Goal: Task Accomplishment & Management: Use online tool/utility

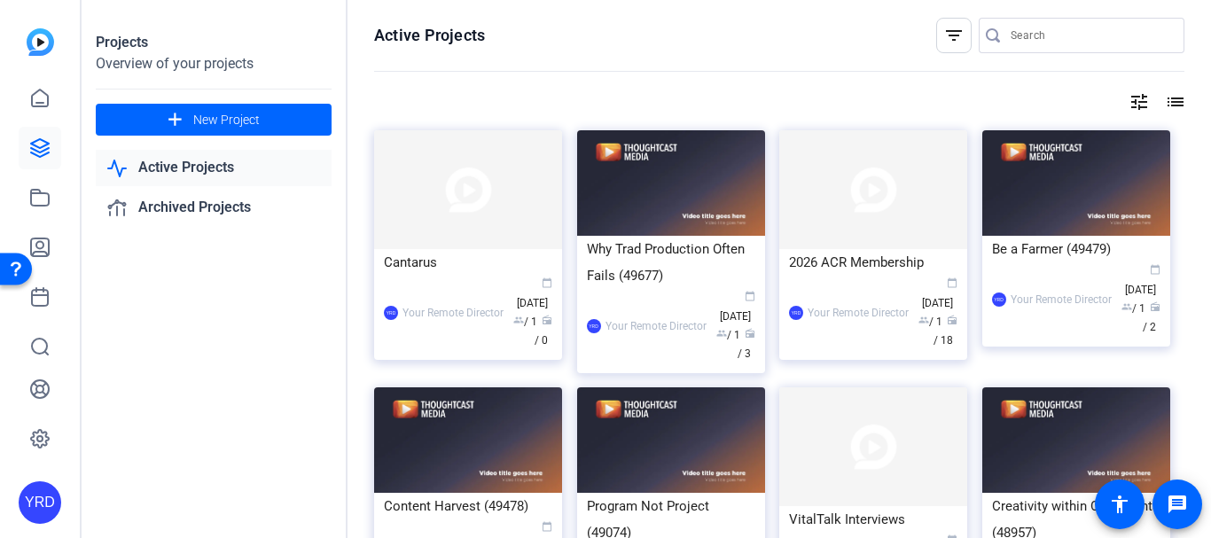
drag, startPoint x: 1082, startPoint y: 34, endPoint x: 927, endPoint y: 51, distance: 156.1
click at [1081, 34] on input "Search" at bounding box center [1090, 35] width 160 height 21
type input "gretc"
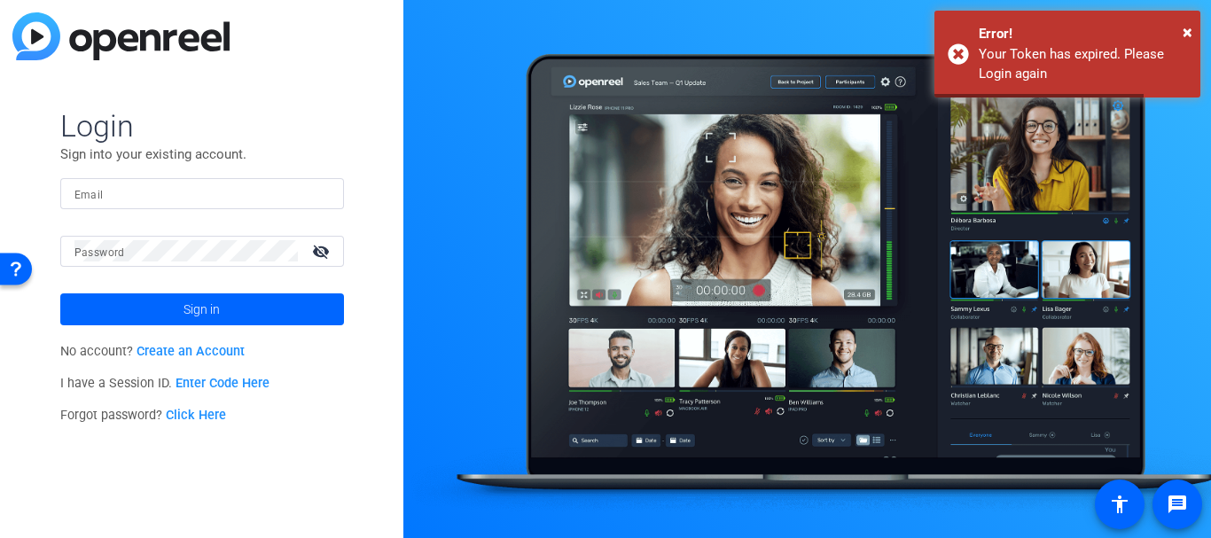
type input "pgannon@thoughtcastmedia.tv"
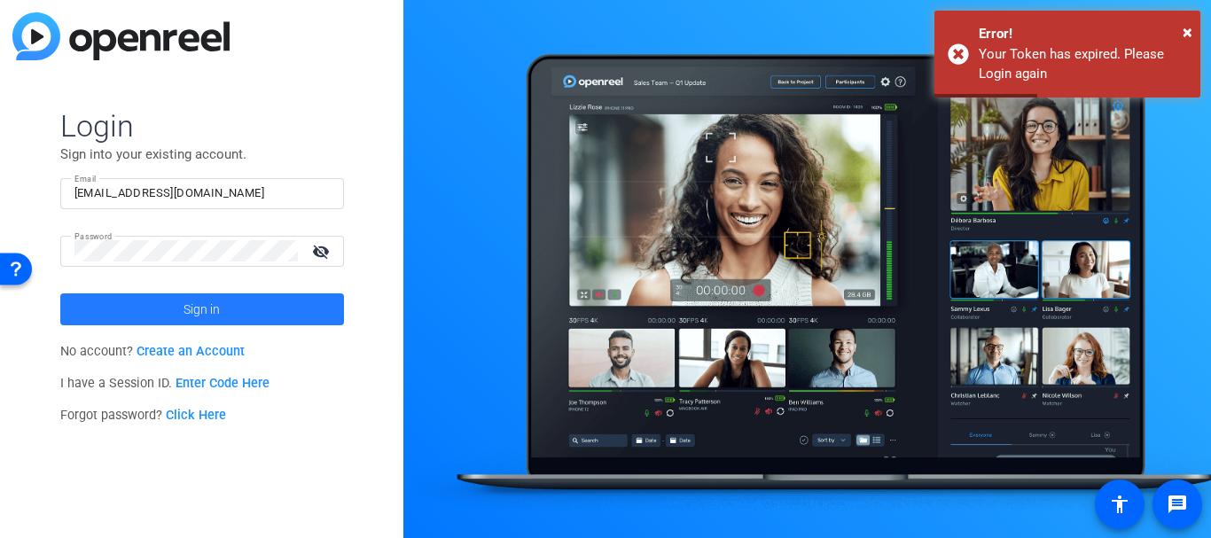
click at [222, 308] on span at bounding box center [202, 309] width 284 height 43
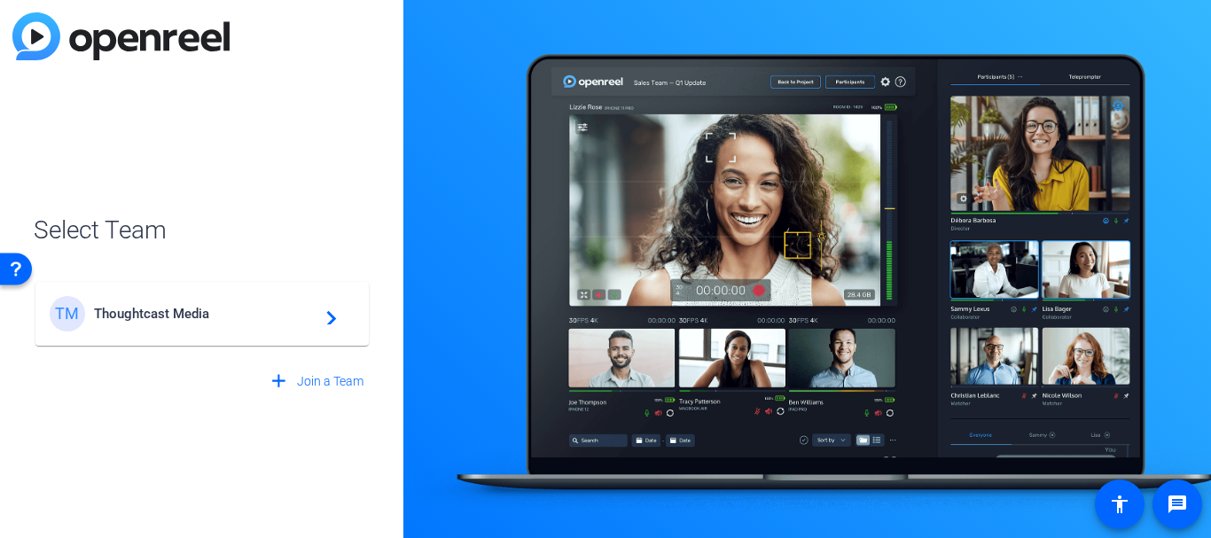
click at [185, 329] on div "TM Thoughtcast Media navigate_next" at bounding box center [202, 313] width 305 height 35
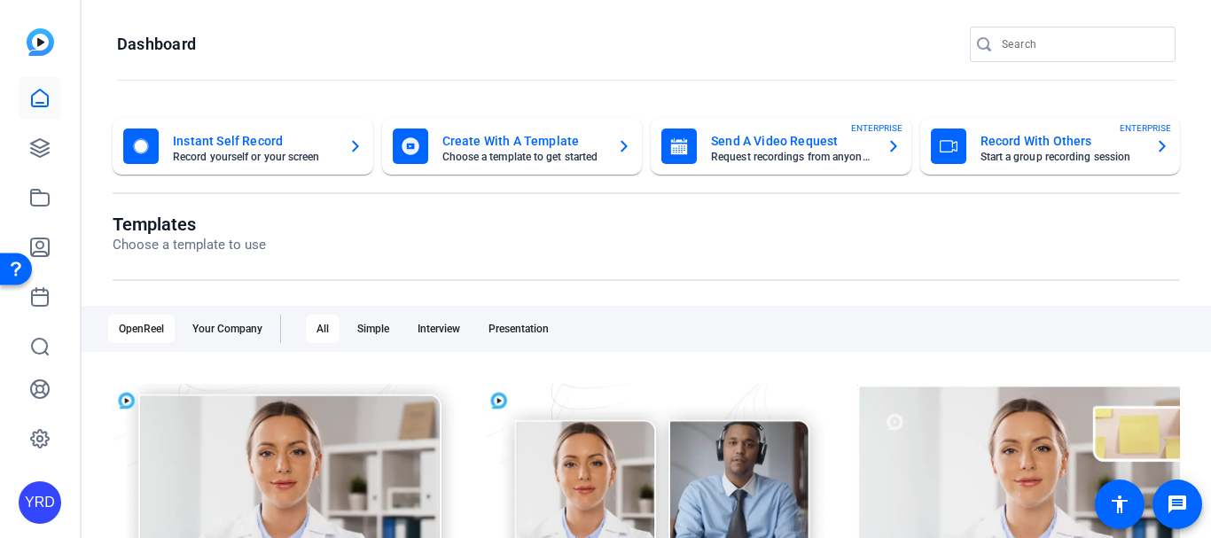
click at [1010, 50] on input "Search" at bounding box center [1081, 44] width 160 height 21
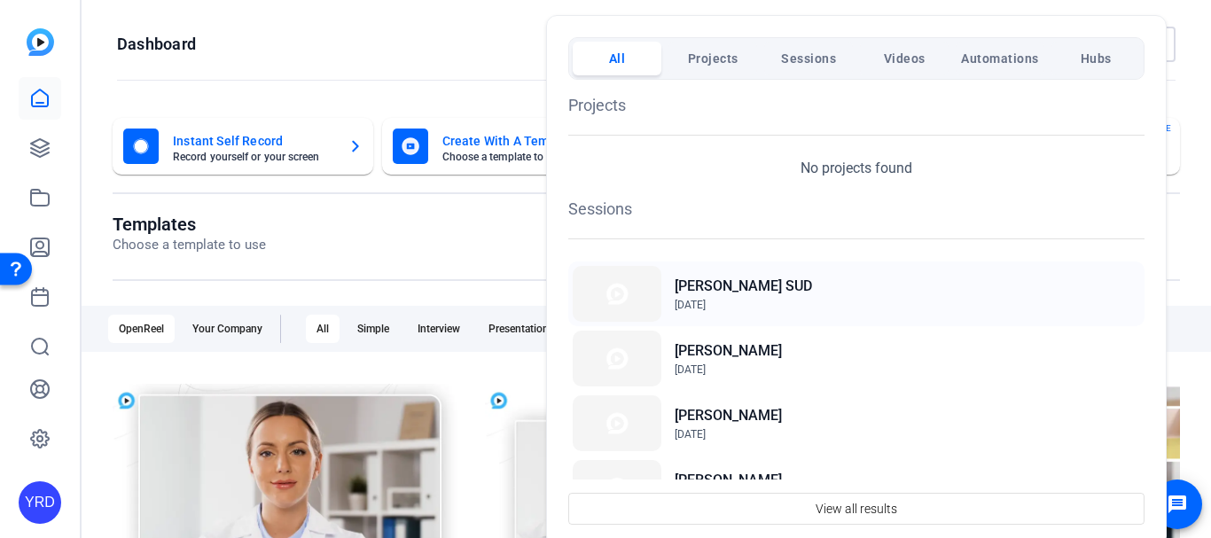
type input "gretc"
click at [708, 283] on h2 "[PERSON_NAME] SUD" at bounding box center [742, 286] width 137 height 21
click at [713, 295] on h2 "[PERSON_NAME] SUD" at bounding box center [742, 286] width 137 height 21
click at [483, 257] on div at bounding box center [605, 269] width 1211 height 538
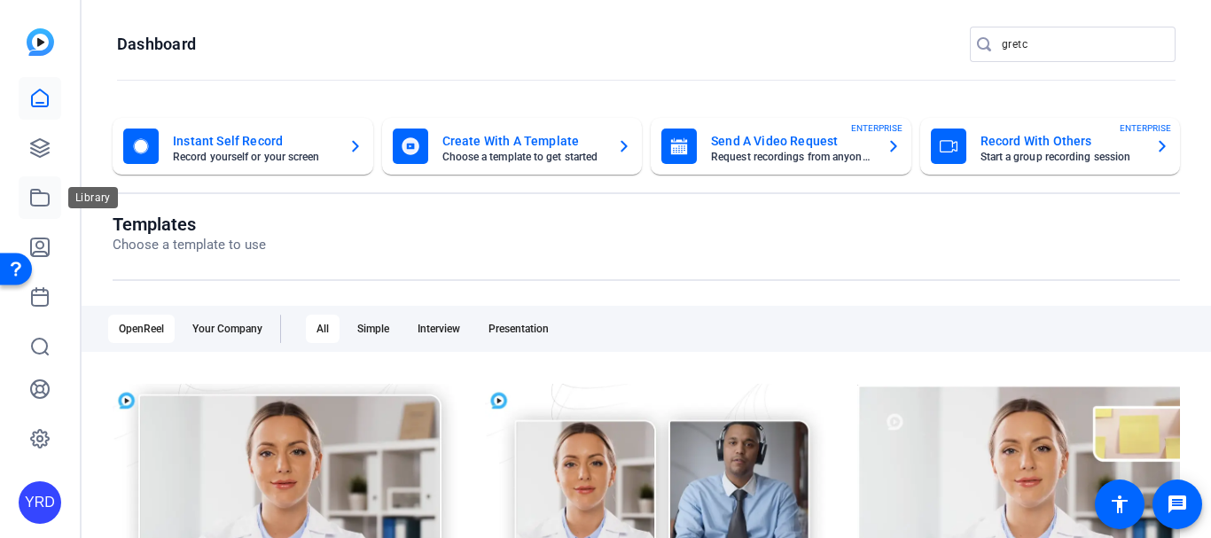
click at [54, 195] on link at bounding box center [40, 197] width 43 height 43
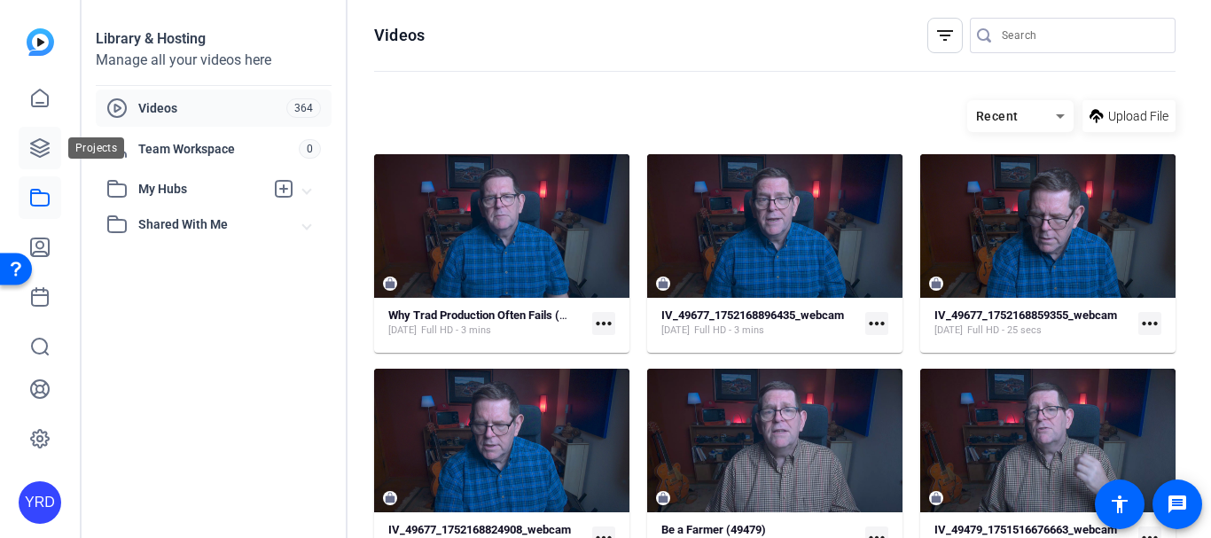
click at [37, 134] on link at bounding box center [40, 148] width 43 height 43
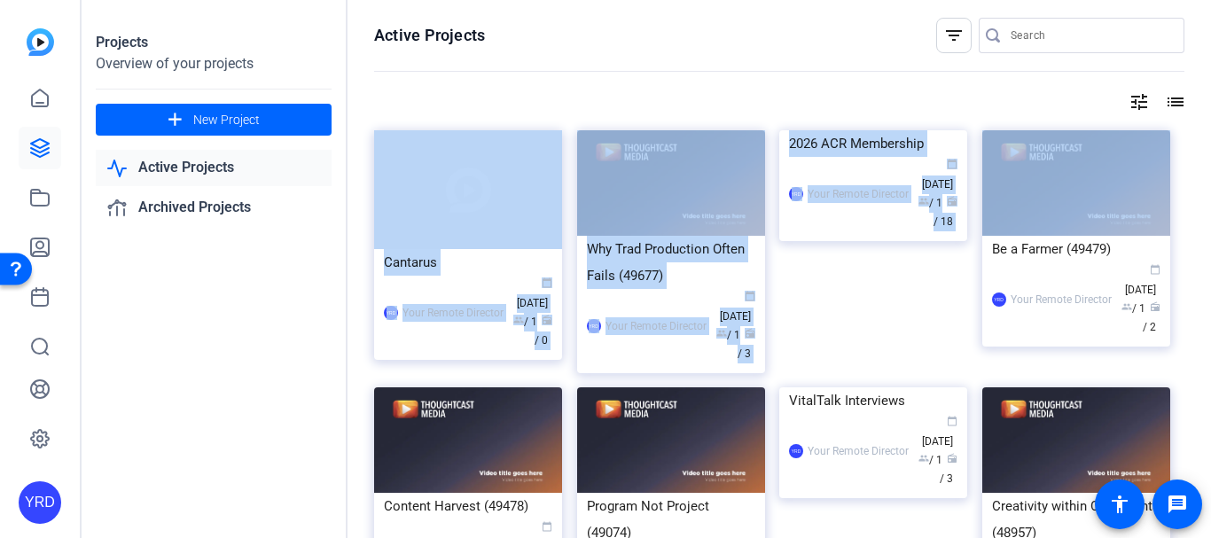
drag, startPoint x: 1195, startPoint y: 103, endPoint x: 1193, endPoint y: 132, distance: 29.3
click at [1193, 132] on div "Active Projects filter_list tune list Cantarus YRD Your Remote Director calenda…" at bounding box center [778, 269] width 863 height 538
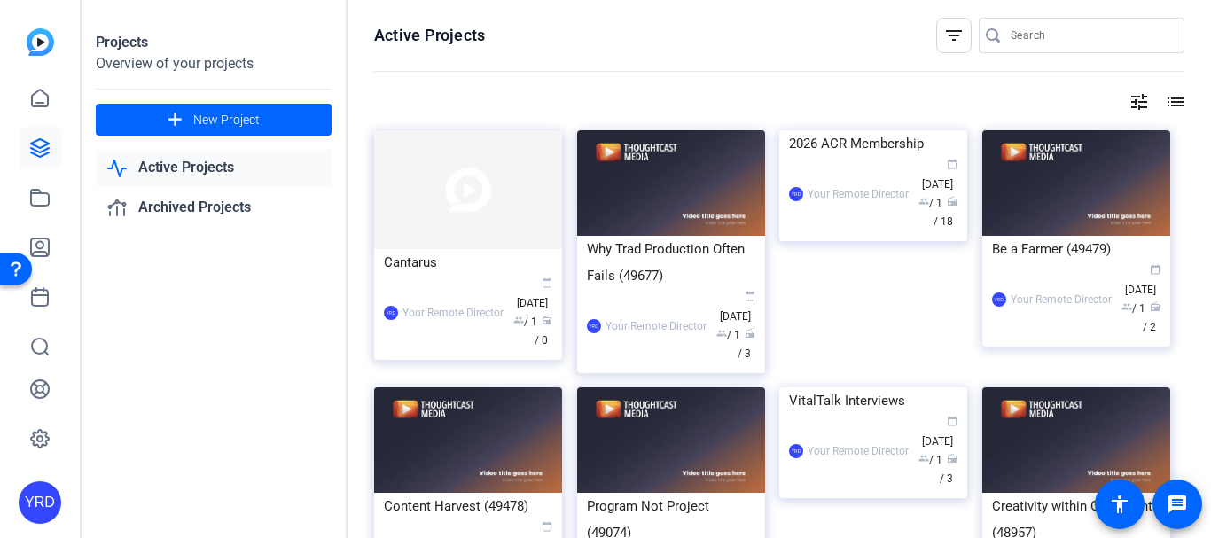
click at [962, 71] on div at bounding box center [779, 71] width 810 height 1
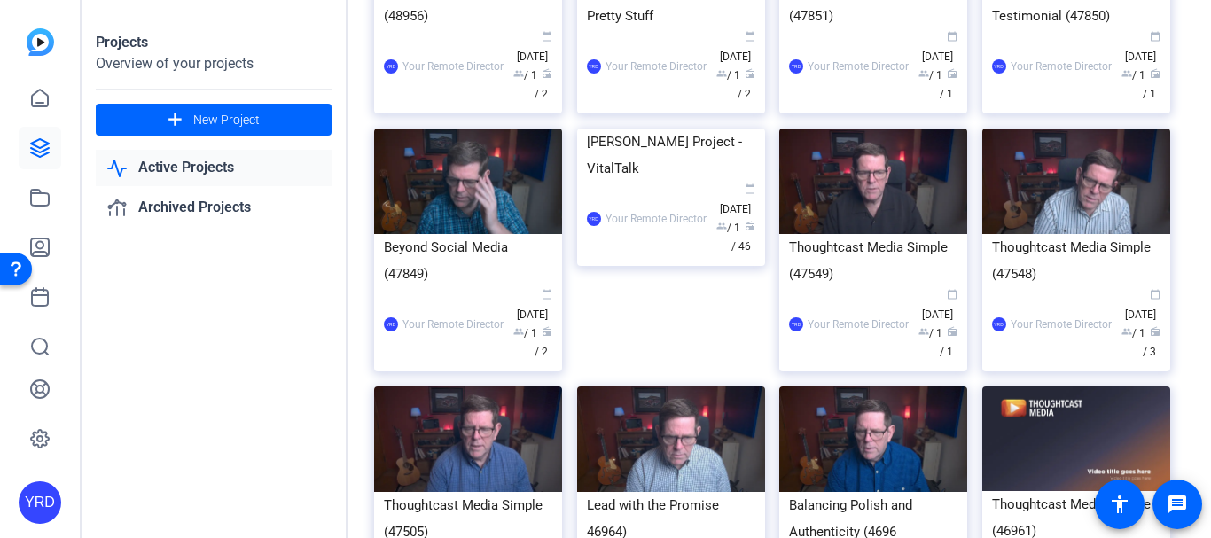
scroll to position [1773, 0]
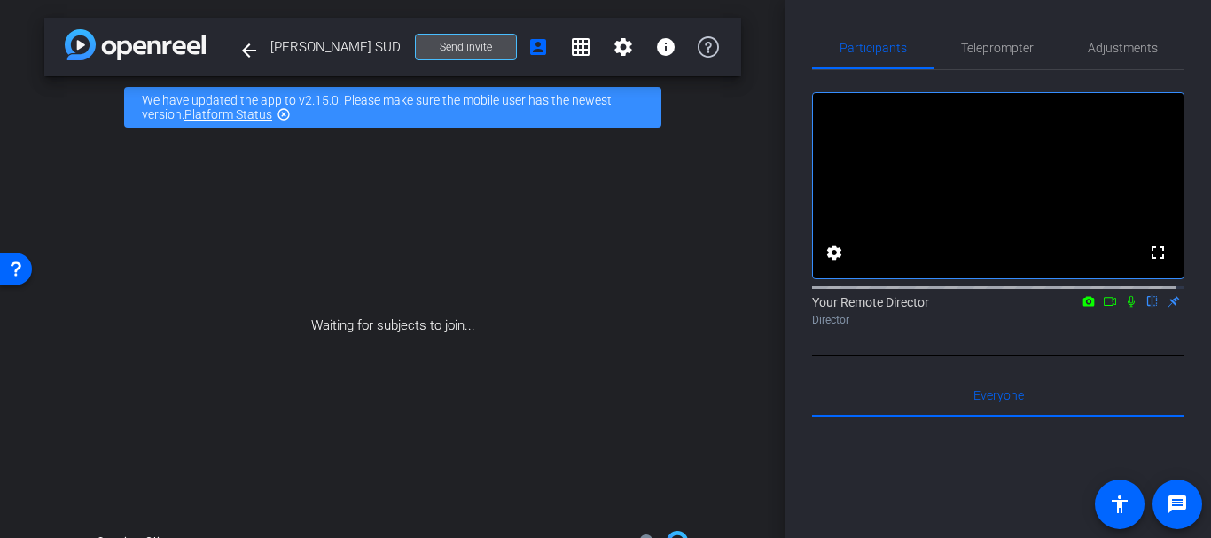
click at [481, 47] on span "Send invite" at bounding box center [466, 47] width 52 height 14
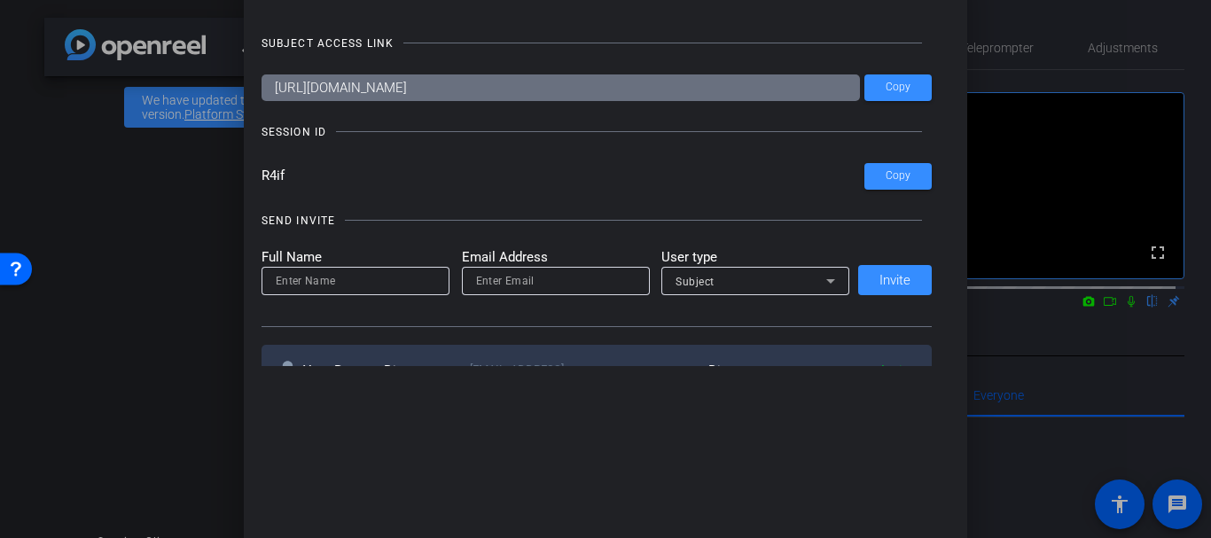
drag, startPoint x: 382, startPoint y: 253, endPoint x: 382, endPoint y: 270, distance: 17.7
click at [381, 254] on mat-label "Full Name" at bounding box center [355, 257] width 188 height 20
click at [382, 273] on input at bounding box center [356, 280] width 160 height 21
type input "k"
type input "Kim Gannon"
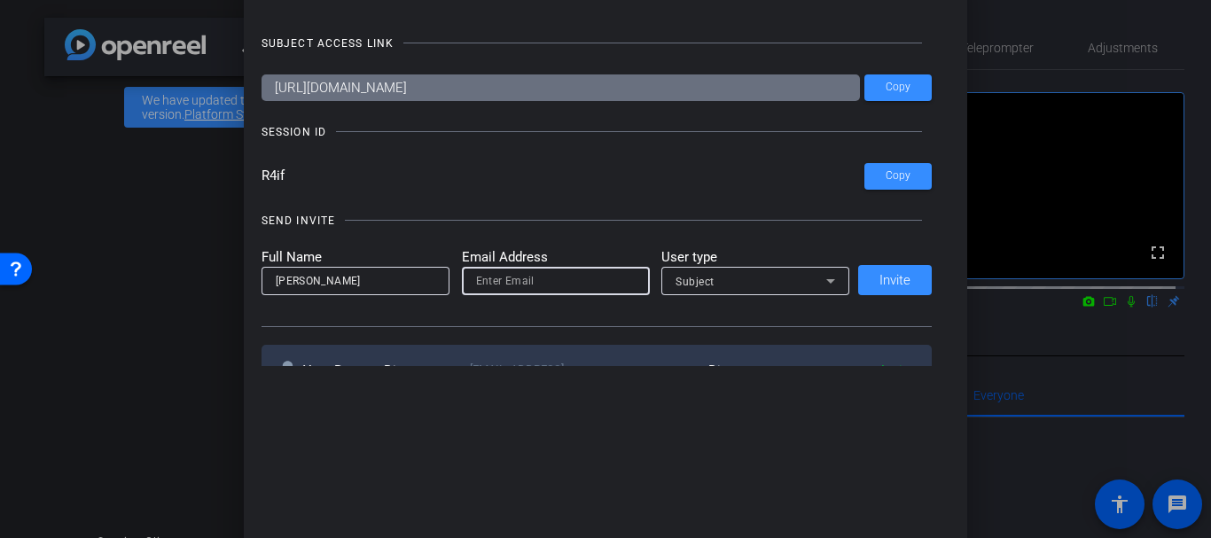
paste input "kim@vitaltalk.org"
type input "kim@vitaltalk.org"
click at [651, 270] on form "Full Name Kim Gannon Email Address kim@vitaltalk.org User type Subject" at bounding box center [555, 271] width 588 height 49
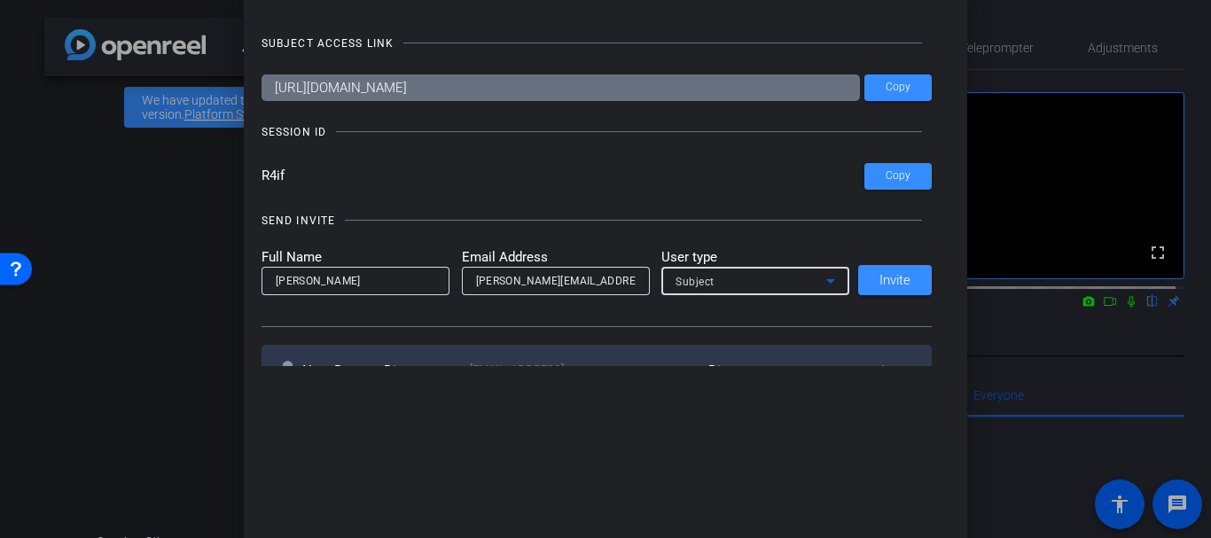
click at [693, 281] on span "Subject" at bounding box center [694, 282] width 39 height 12
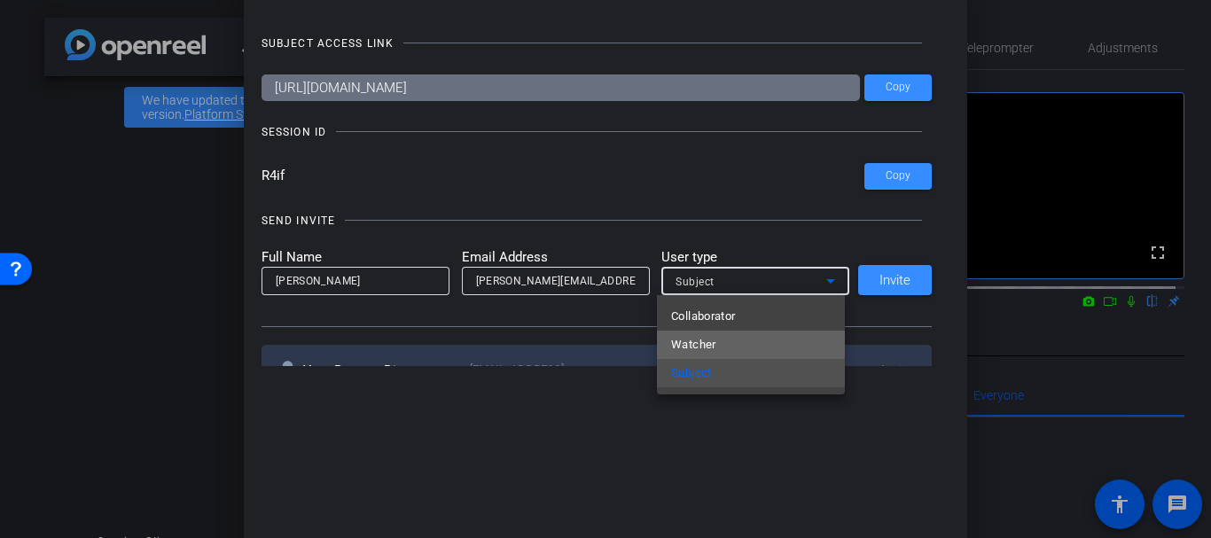
click at [693, 339] on span "Watcher" at bounding box center [693, 344] width 45 height 21
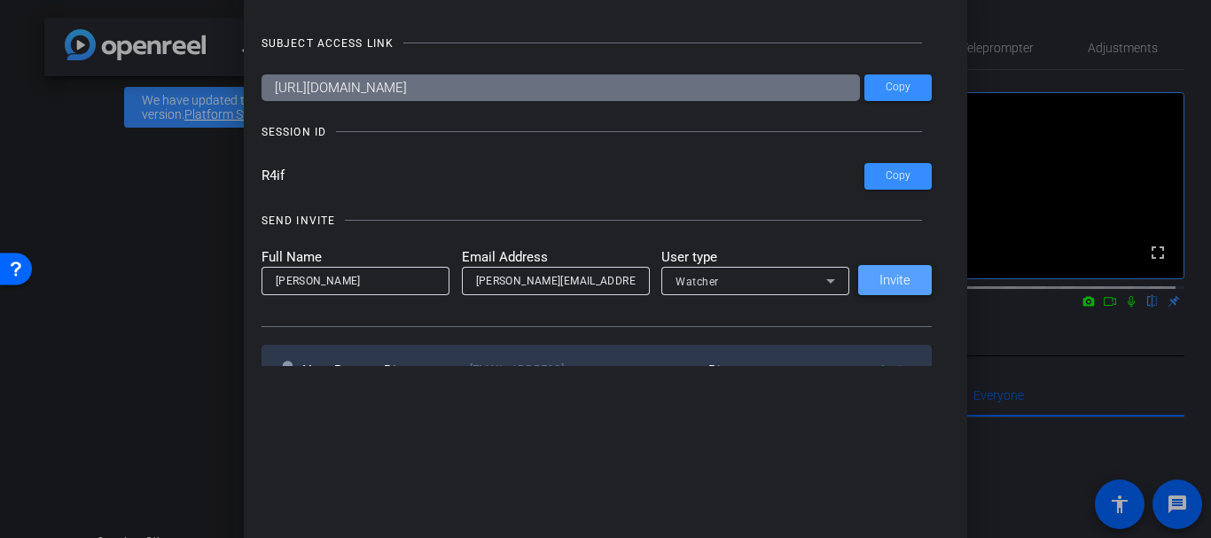
click at [879, 274] on span "Invite" at bounding box center [894, 280] width 31 height 13
click at [431, 276] on div at bounding box center [355, 281] width 188 height 28
click at [420, 278] on input "Gretchin Lain" at bounding box center [356, 280] width 160 height 21
type input "Gretchin Lair"
paste input "gretchin@littlepearl.org"
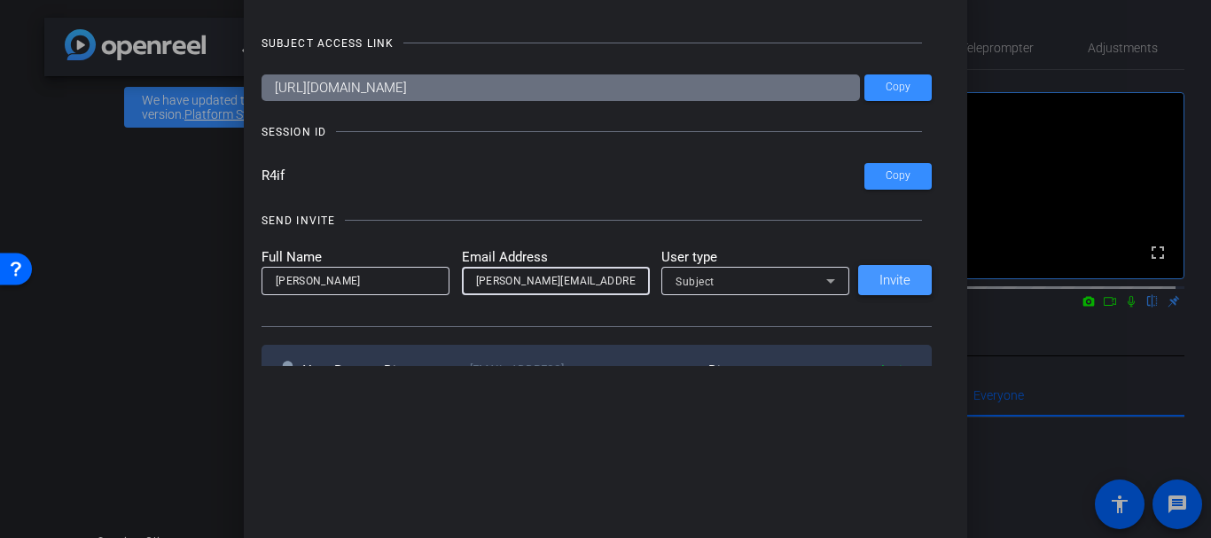
type input "gretchin@littlepearl.org"
click at [897, 283] on span "Invite" at bounding box center [894, 280] width 31 height 13
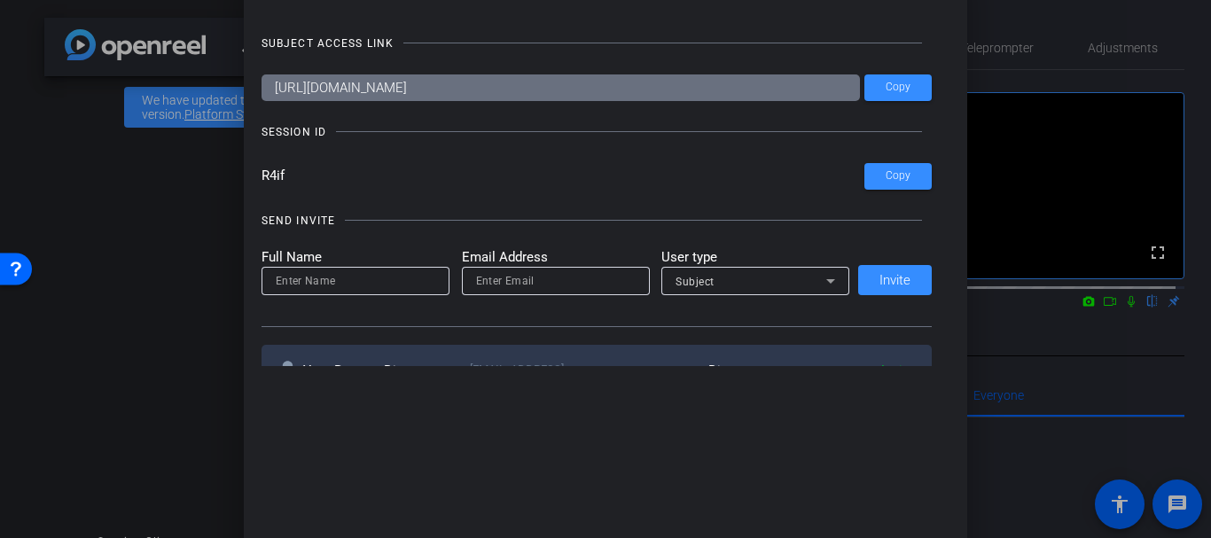
click at [112, 223] on div at bounding box center [605, 269] width 1211 height 538
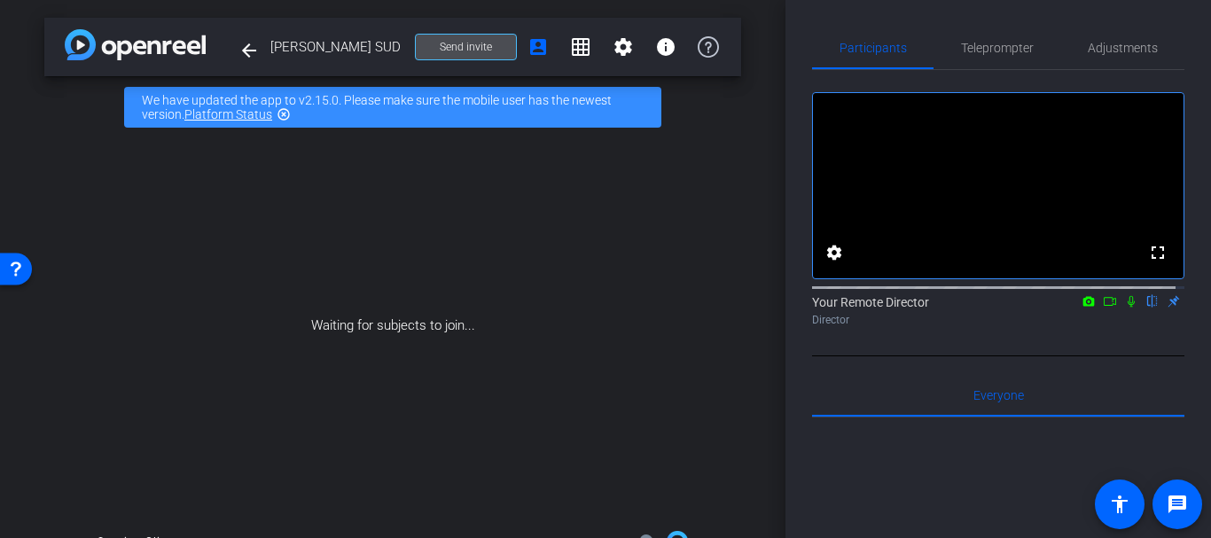
click at [471, 42] on span "Send invite" at bounding box center [466, 47] width 52 height 14
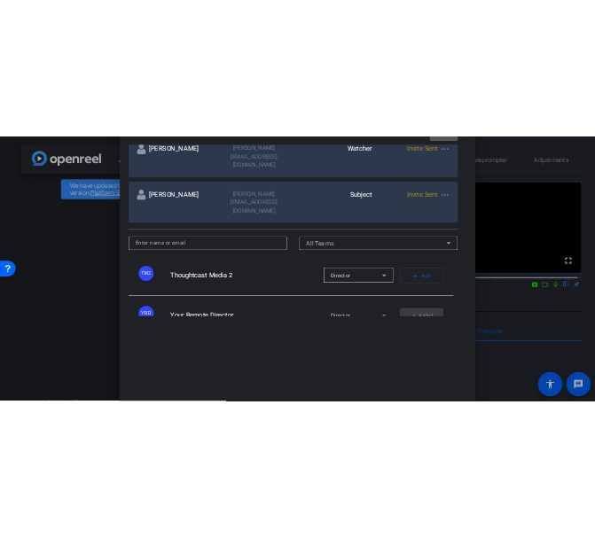
scroll to position [383, 0]
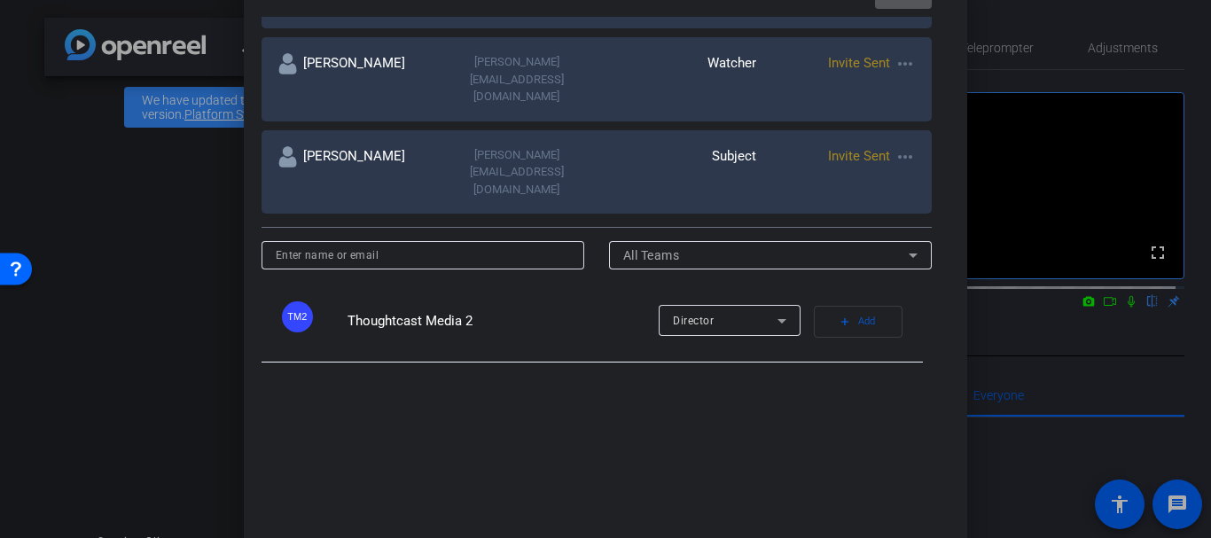
click at [80, 196] on div at bounding box center [605, 269] width 1211 height 538
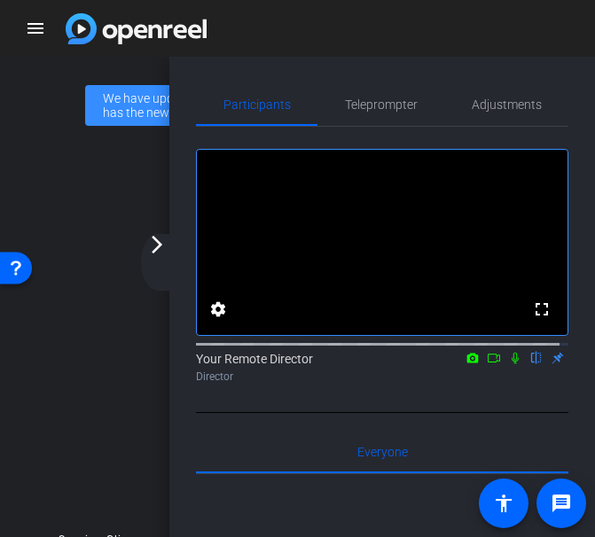
click at [403, 413] on div "fullscreen settings Your Remote Director flip Director" at bounding box center [382, 270] width 372 height 286
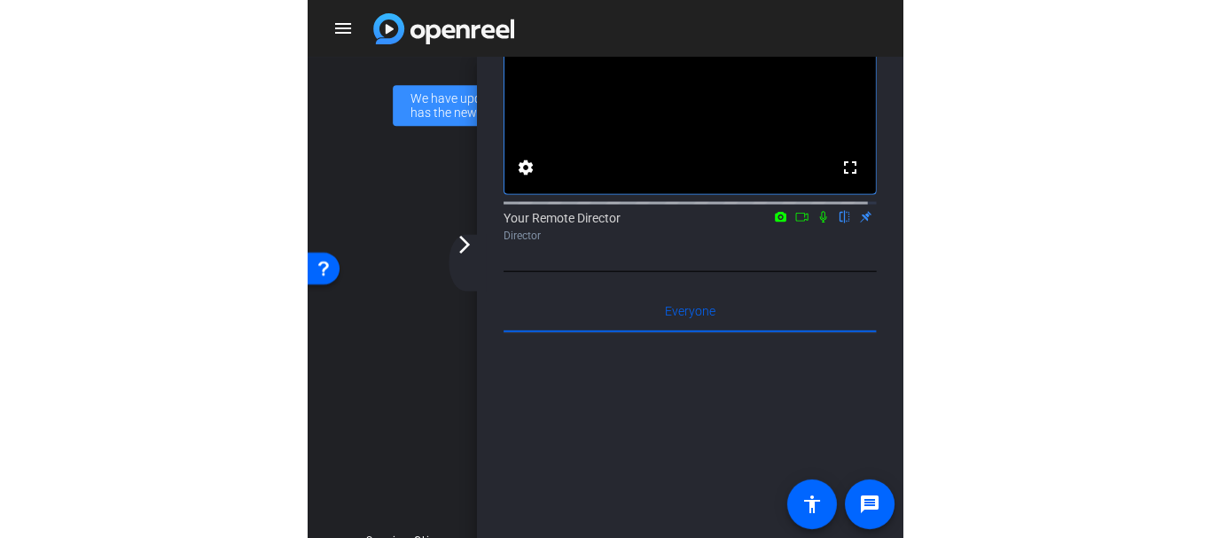
scroll to position [177, 0]
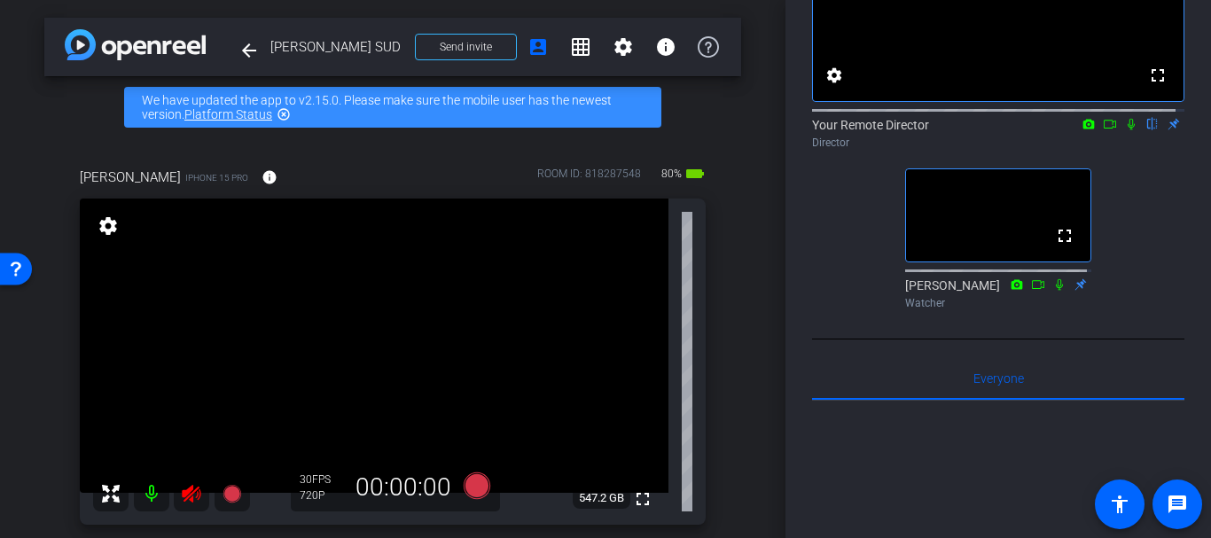
click at [188, 496] on icon at bounding box center [191, 494] width 19 height 18
click at [716, 261] on div "Gretchin iPhone 15 Pro info ROOM ID: 818287548 80% battery_std fullscreen setti…" at bounding box center [392, 340] width 697 height 404
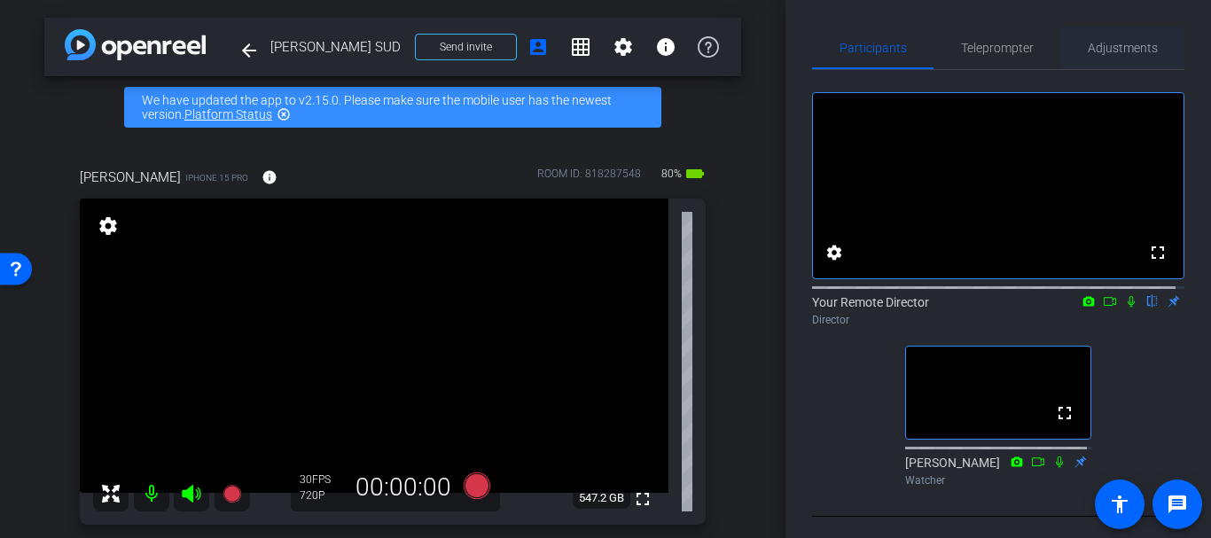
click at [1117, 30] on span "Adjustments" at bounding box center [1122, 48] width 70 height 43
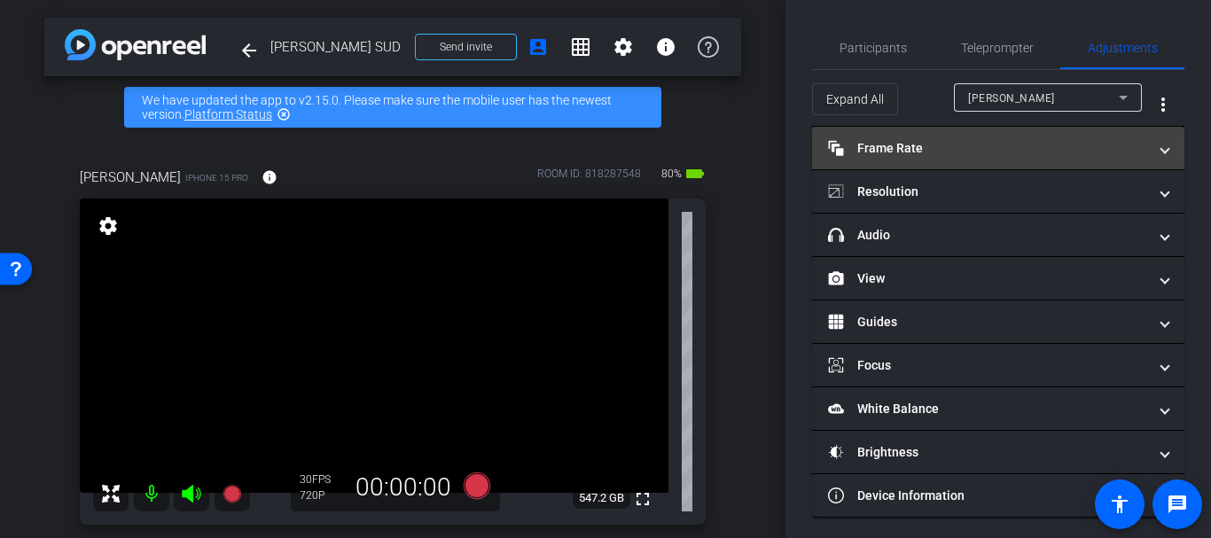
click at [910, 140] on mat-panel-title "Frame Rate Frame Rate" at bounding box center [987, 148] width 319 height 19
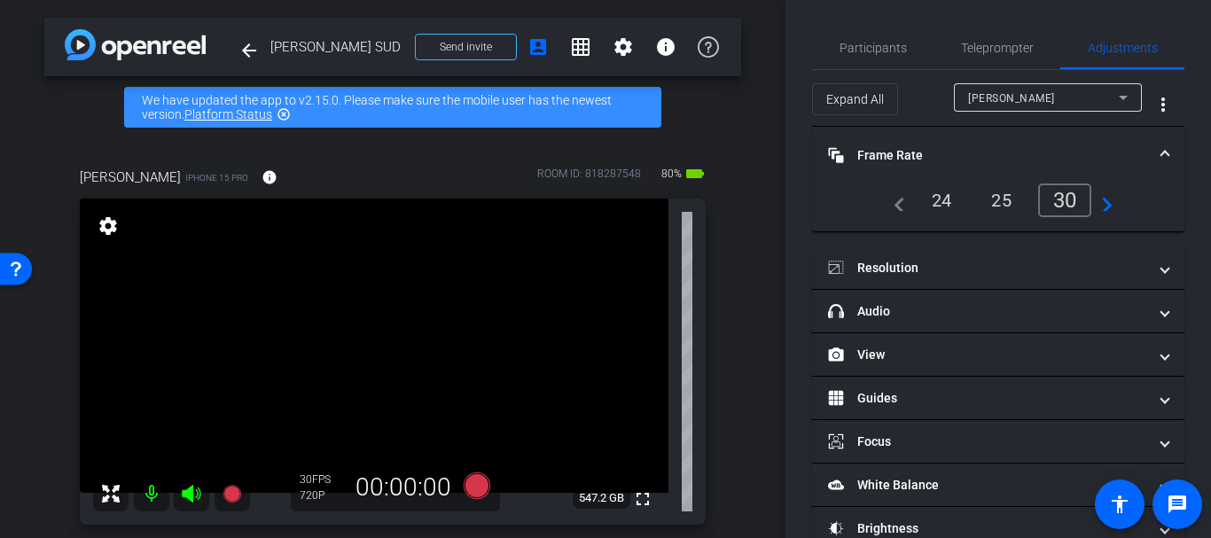
click at [927, 164] on mat-panel-title "Frame Rate Frame Rate" at bounding box center [987, 155] width 319 height 19
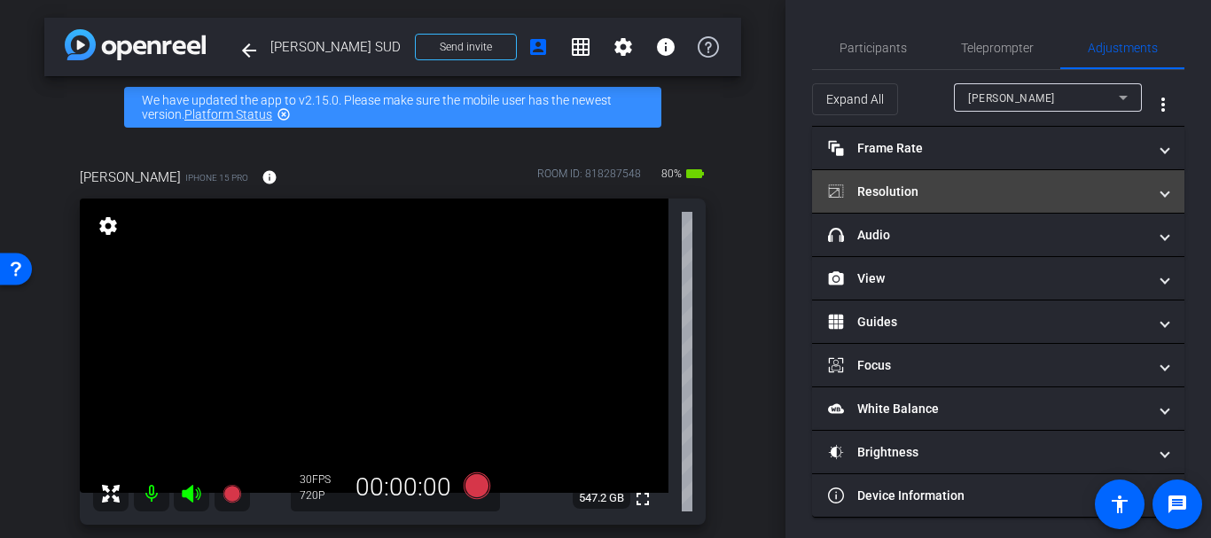
drag, startPoint x: 942, startPoint y: 195, endPoint x: 953, endPoint y: 192, distance: 11.0
click at [943, 195] on mat-panel-title "Resolution" at bounding box center [987, 192] width 319 height 19
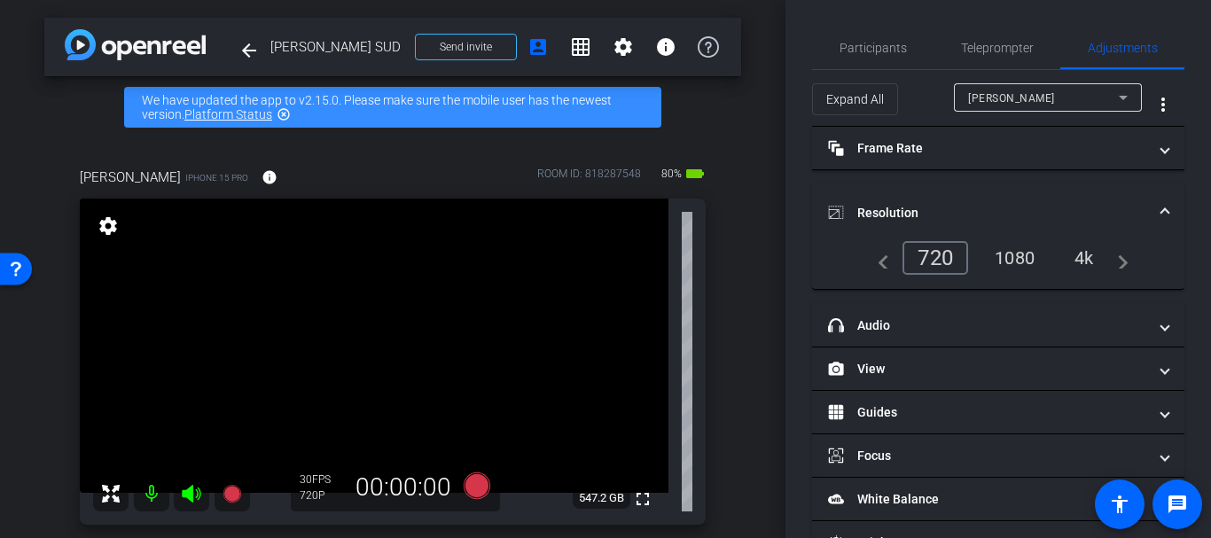
click at [1005, 266] on div "1080" at bounding box center [1014, 258] width 66 height 30
click at [868, 214] on mat-panel-title "Resolution" at bounding box center [987, 213] width 319 height 19
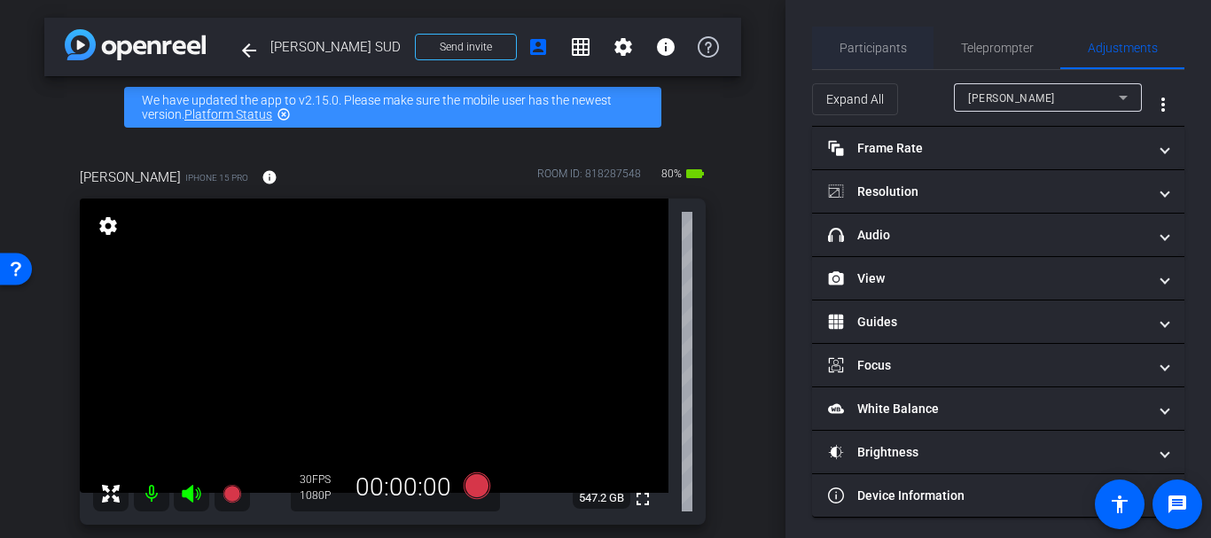
drag, startPoint x: 862, startPoint y: 76, endPoint x: 861, endPoint y: 55, distance: 21.3
click at [861, 69] on div "Participants Teleprompter Adjustments settings Your Remote Director flip Direct…" at bounding box center [998, 272] width 372 height 491
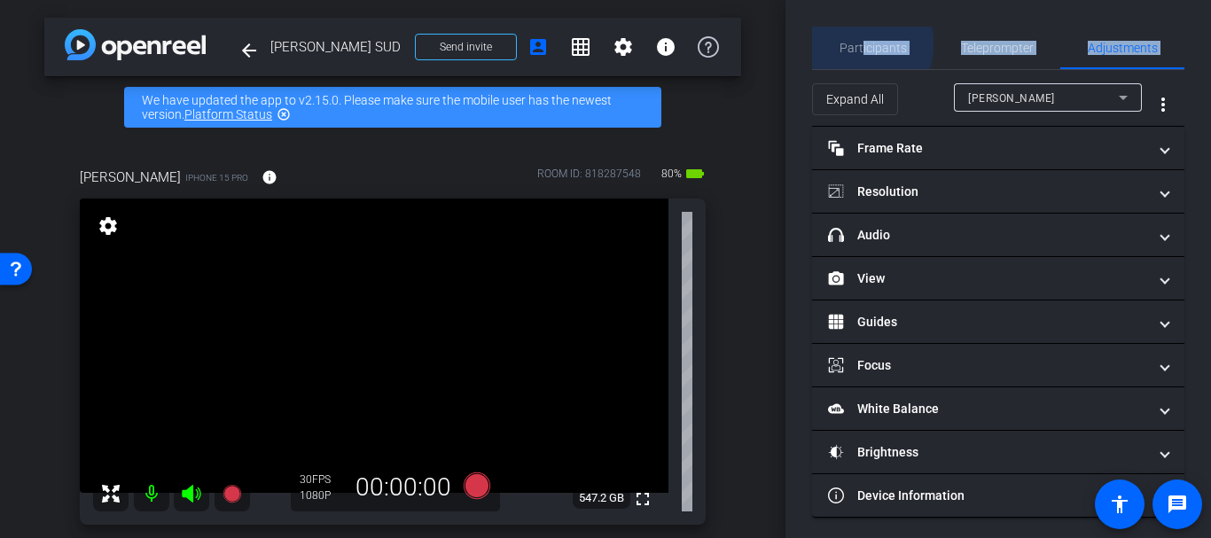
click at [860, 44] on span "Participants" at bounding box center [872, 48] width 67 height 12
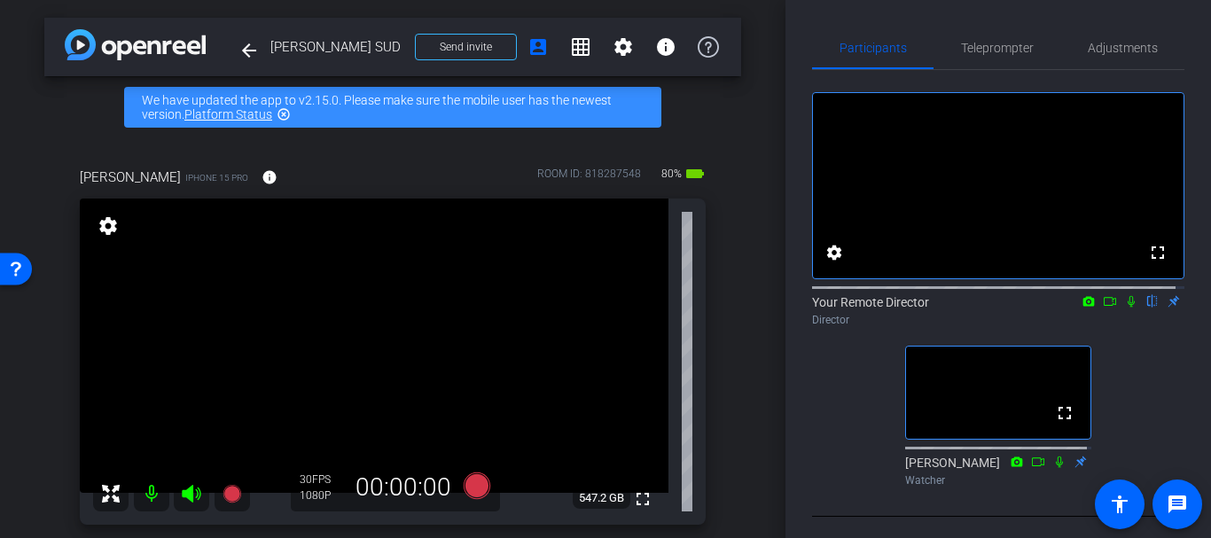
click at [756, 287] on div "arrow_back Gretchen Lair SUD Back to project Send invite account_box grid_on se…" at bounding box center [392, 269] width 785 height 538
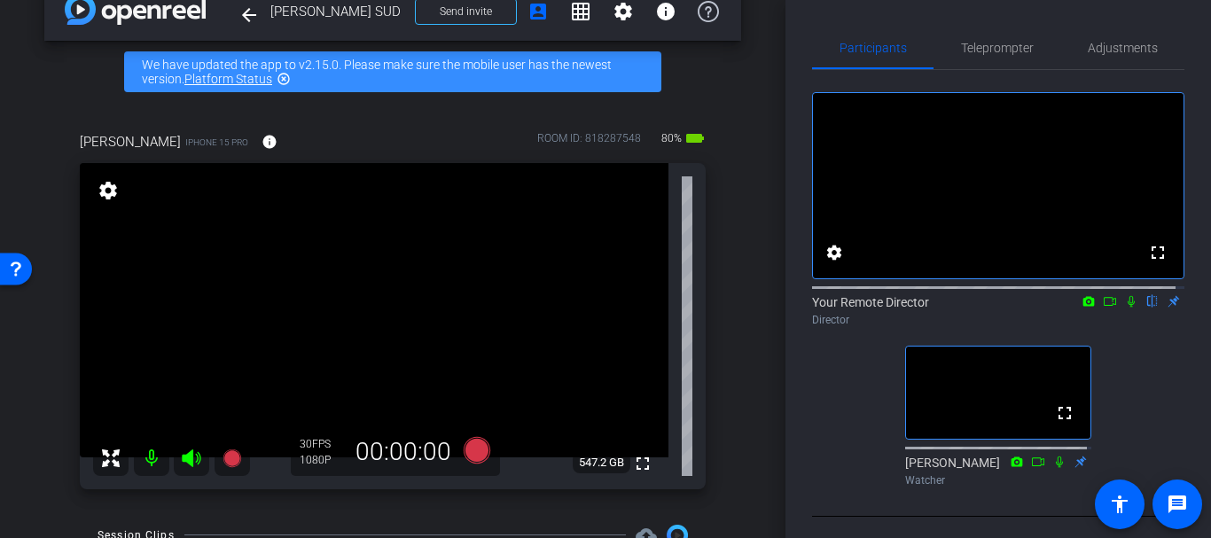
click at [757, 295] on div "arrow_back Gretchen Lair SUD Back to project Send invite account_box grid_on se…" at bounding box center [392, 234] width 785 height 538
click at [1002, 25] on div "Participants Teleprompter Adjustments fullscreen settings Your Remote Director …" at bounding box center [997, 269] width 425 height 538
click at [1006, 39] on span "Teleprompter" at bounding box center [997, 48] width 73 height 43
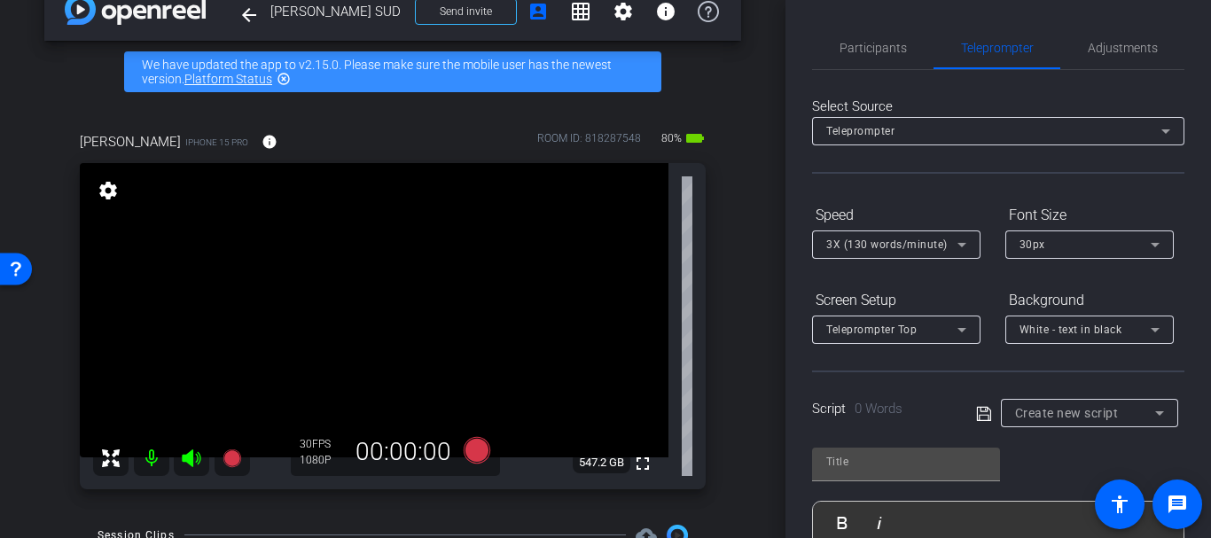
drag, startPoint x: 987, startPoint y: 198, endPoint x: 994, endPoint y: 187, distance: 12.8
click at [991, 195] on div "Select Source Teleprompter Speed 3X (130 words/minute) Font Size 30px Screen Se…" at bounding box center [998, 506] width 372 height 872
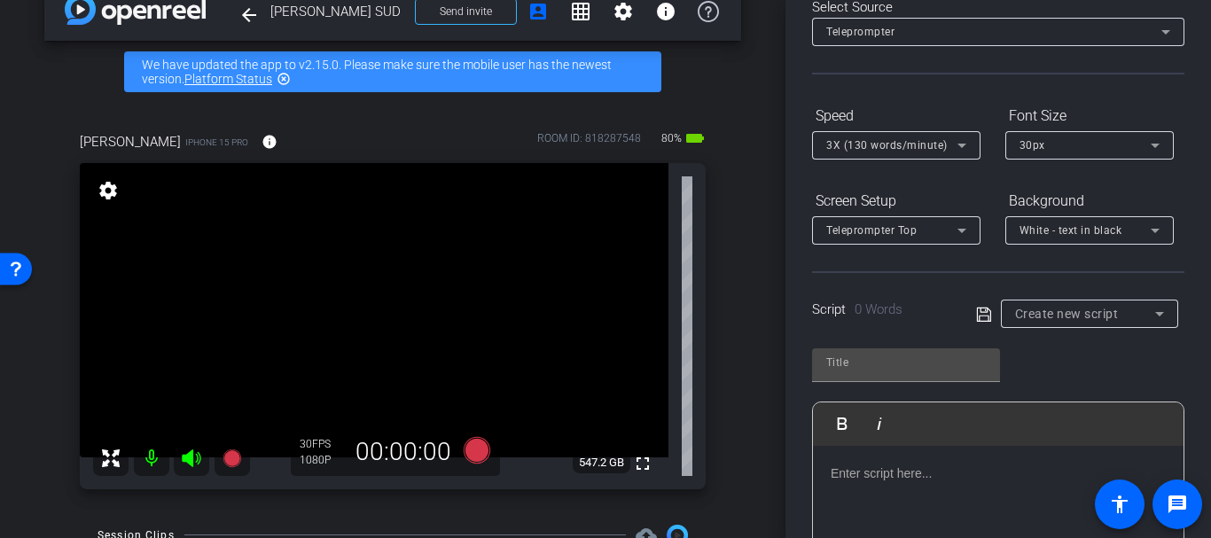
scroll to position [55, 0]
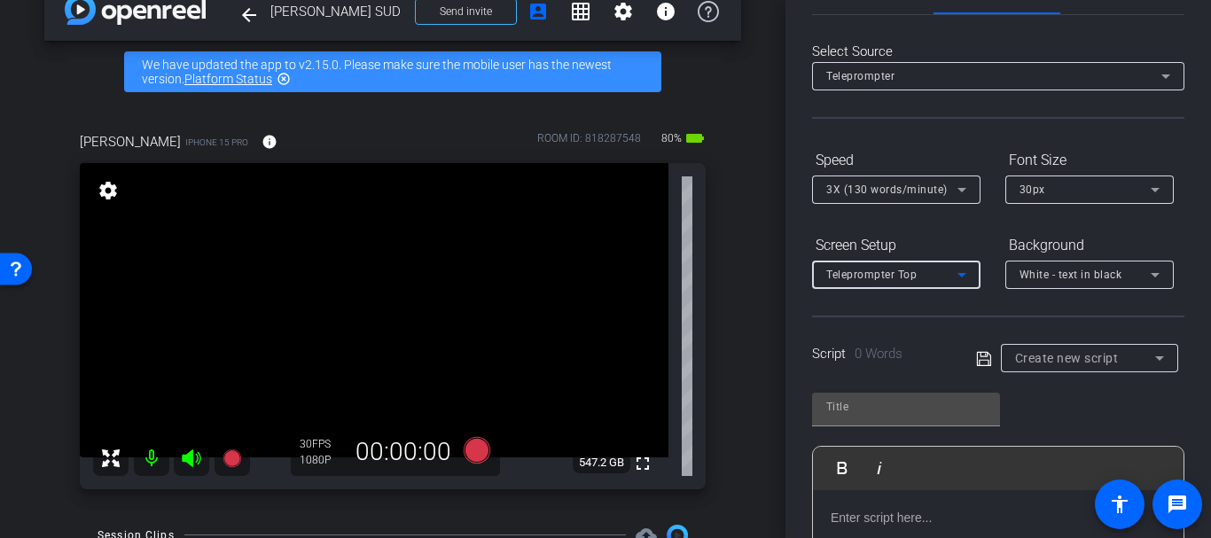
click at [891, 271] on span "Teleprompter Top" at bounding box center [871, 275] width 90 height 12
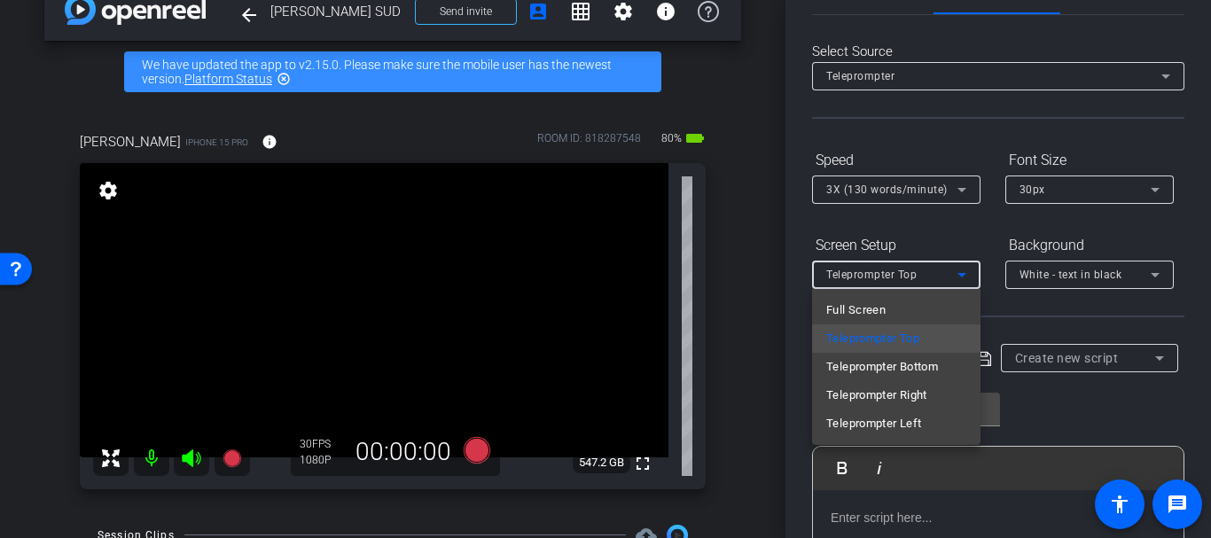
click at [900, 151] on div at bounding box center [605, 269] width 1211 height 538
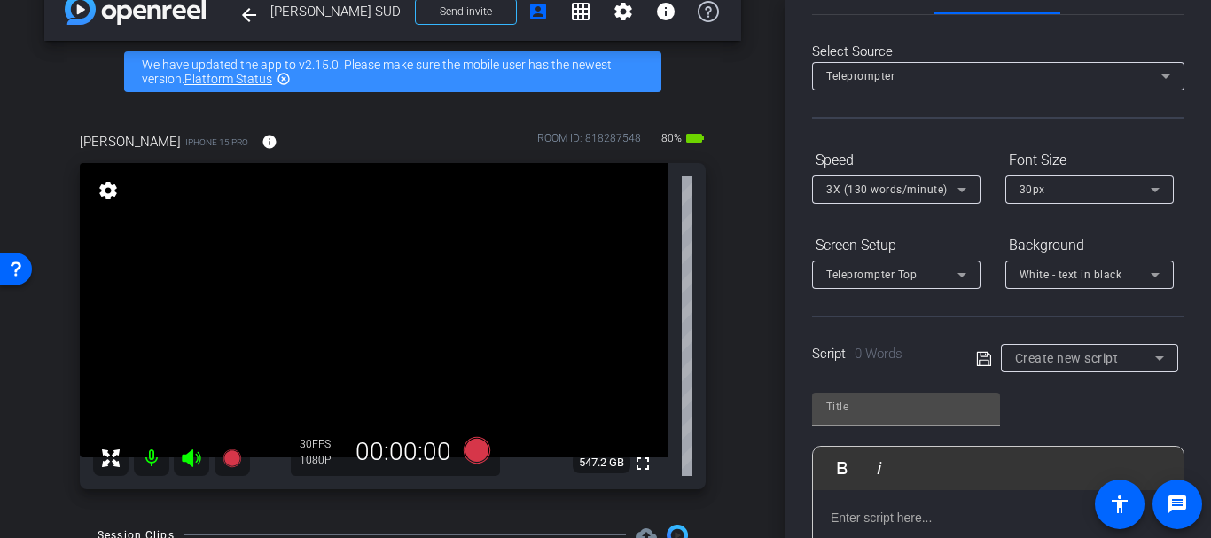
click at [890, 269] on span "Teleprompter Top" at bounding box center [871, 275] width 90 height 12
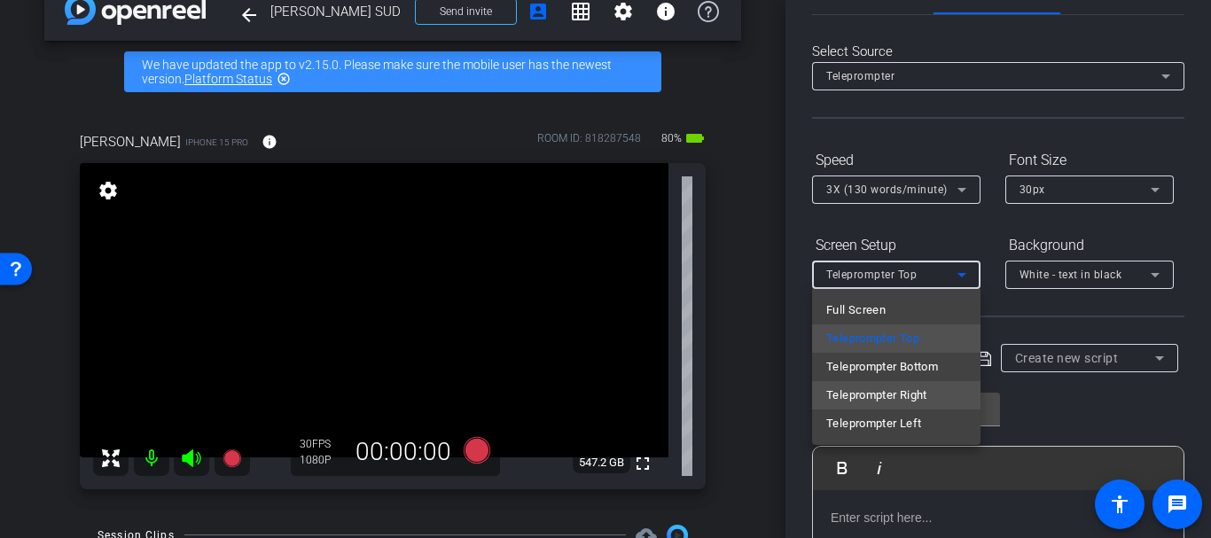
click at [876, 392] on span "Teleprompter Right" at bounding box center [876, 395] width 101 height 21
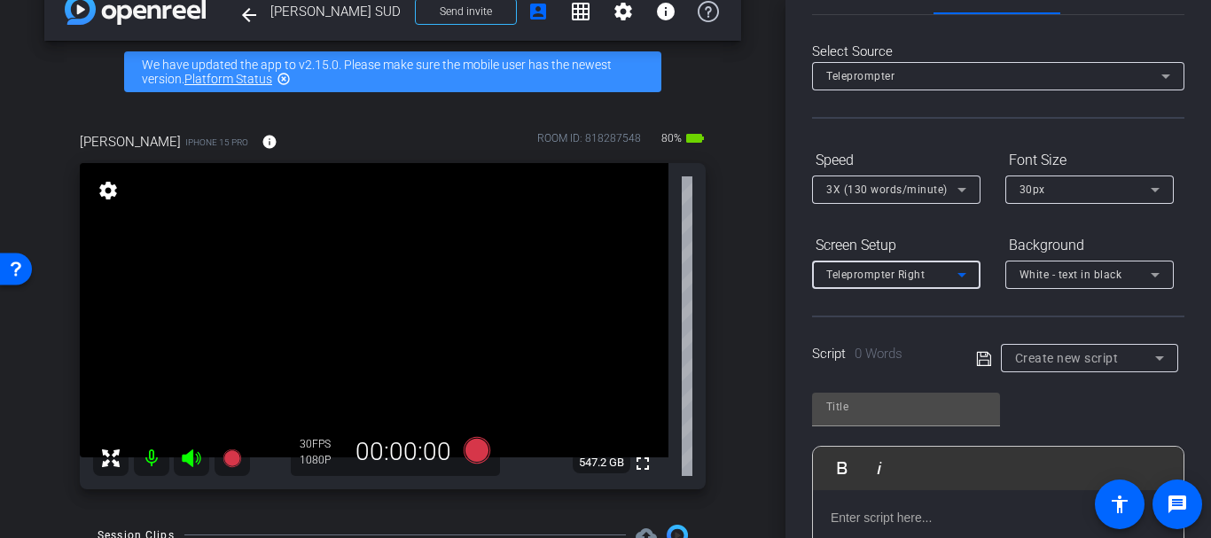
drag, startPoint x: 888, startPoint y: 497, endPoint x: 881, endPoint y: 510, distance: 15.1
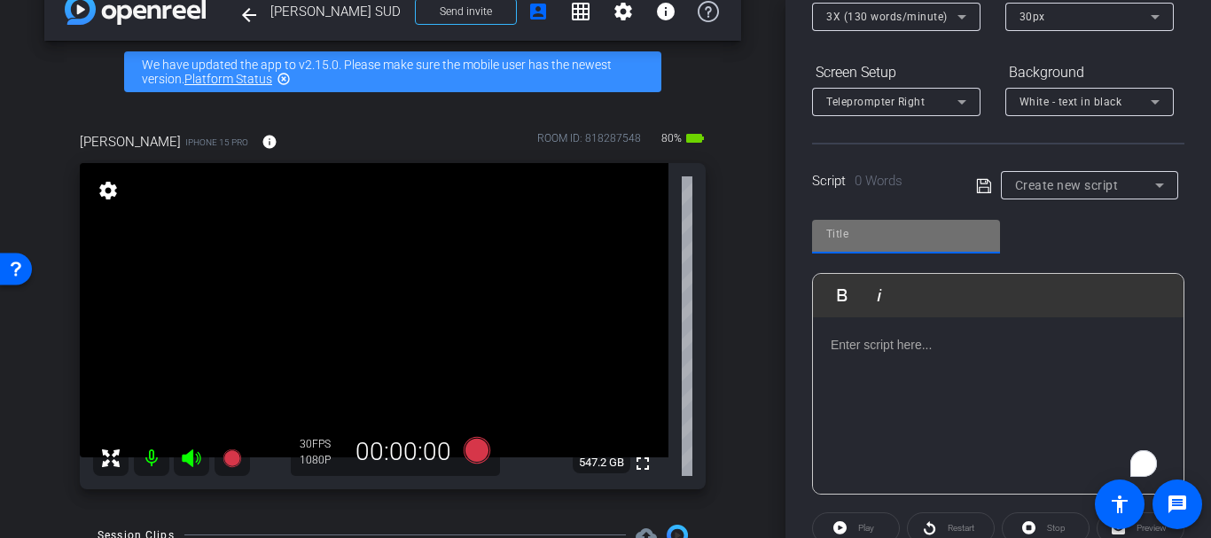
click at [845, 244] on input "text" at bounding box center [906, 233] width 160 height 21
type input "Clinician [PERSON_NAME]"
click at [985, 191] on icon at bounding box center [984, 185] width 16 height 21
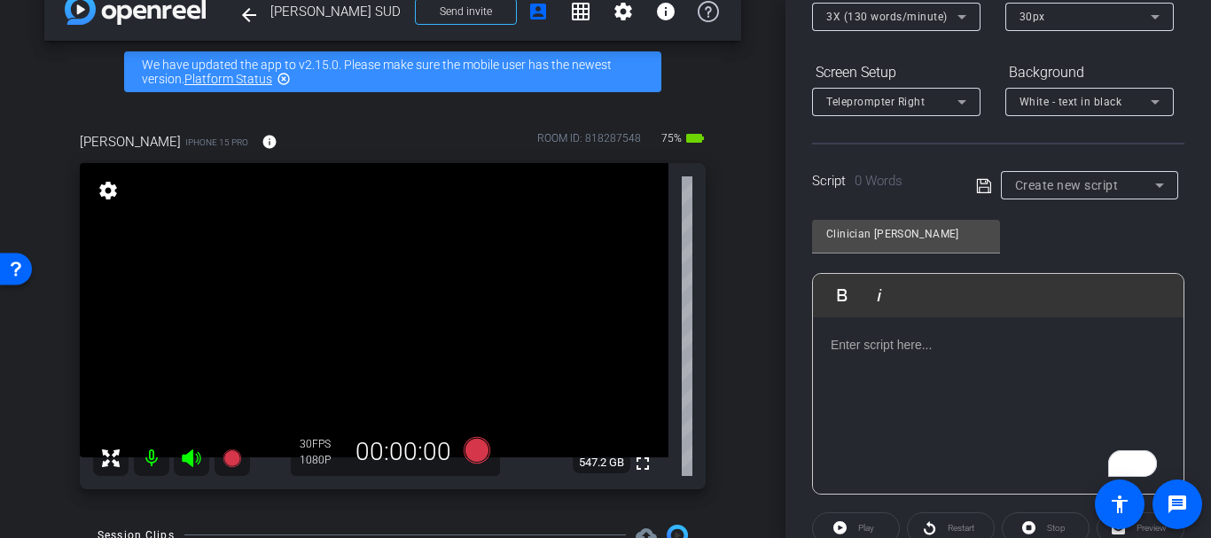
click at [920, 330] on div "To enrich screen reader interactions, please activate Accessibility in Grammarl…" at bounding box center [998, 405] width 370 height 177
click at [899, 430] on div "It’s so hard to live with pain. I wonder if it would be helpful to talk about a…" at bounding box center [998, 405] width 370 height 177
click at [1057, 388] on div "It’s so hard to live with pain. I wonder if it would be helpful to talk about a…" at bounding box center [998, 405] width 370 height 177
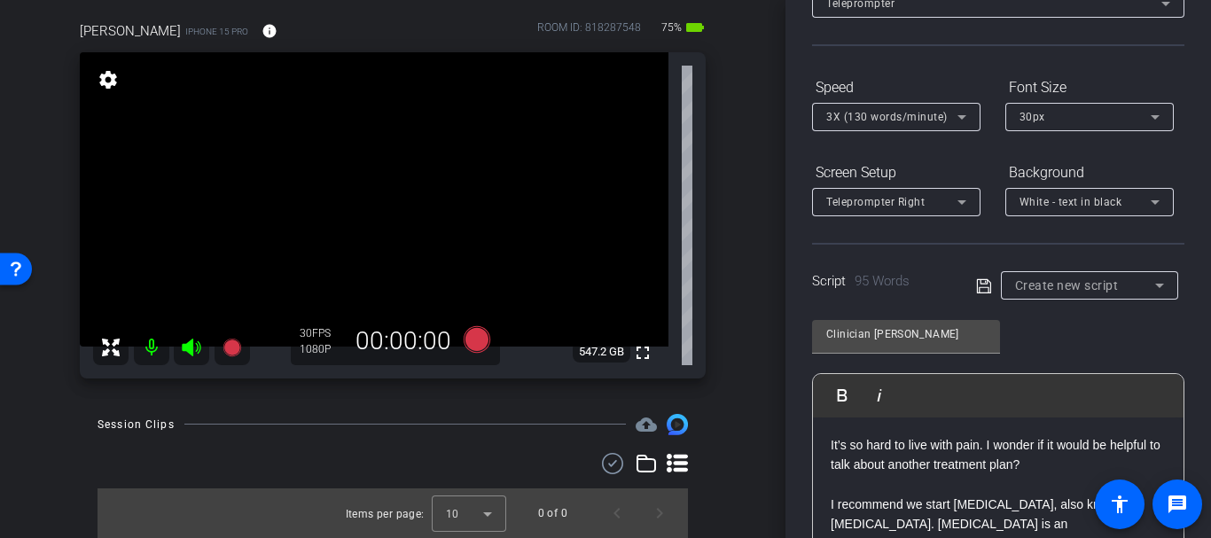
scroll to position [0, 0]
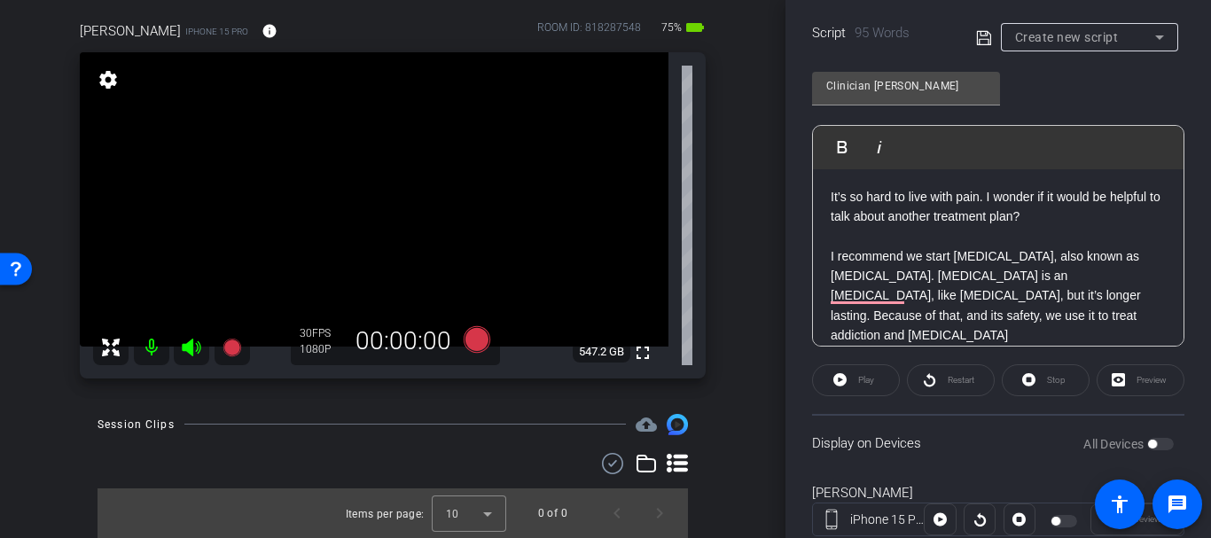
drag, startPoint x: 964, startPoint y: 44, endPoint x: 973, endPoint y: 29, distance: 17.5
click at [964, 42] on div "Script 95 Words Create new script" at bounding box center [998, 23] width 372 height 57
click at [976, 29] on icon at bounding box center [984, 37] width 16 height 21
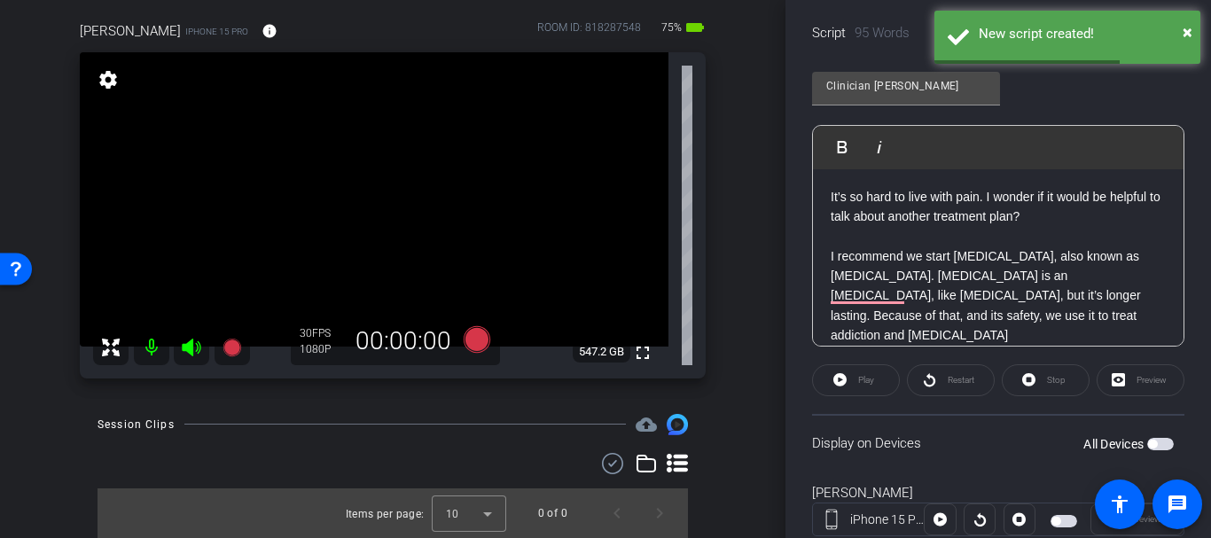
click at [1153, 446] on span "button" at bounding box center [1160, 444] width 27 height 12
click at [833, 390] on icon at bounding box center [839, 380] width 13 height 22
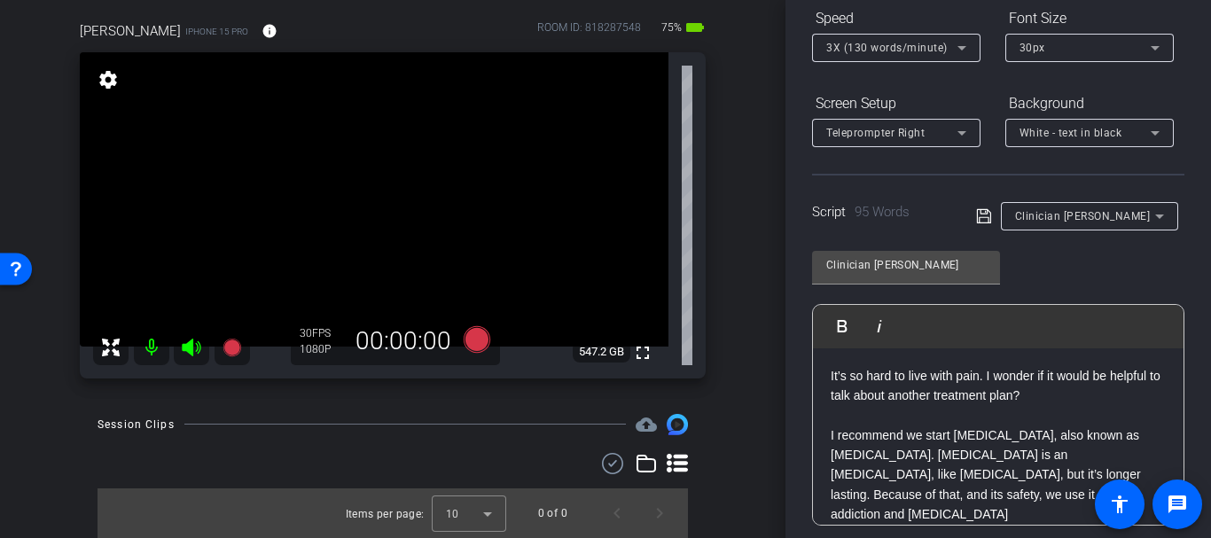
click at [897, 135] on span "Teleprompter Right" at bounding box center [875, 133] width 98 height 12
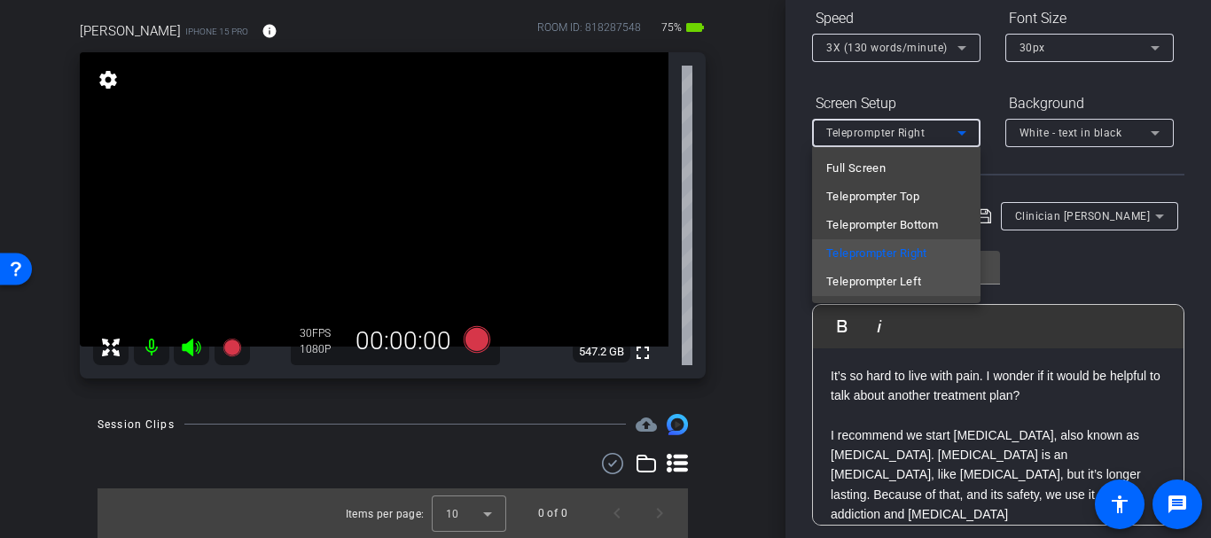
click at [876, 279] on span "Teleprompter Left" at bounding box center [873, 281] width 95 height 21
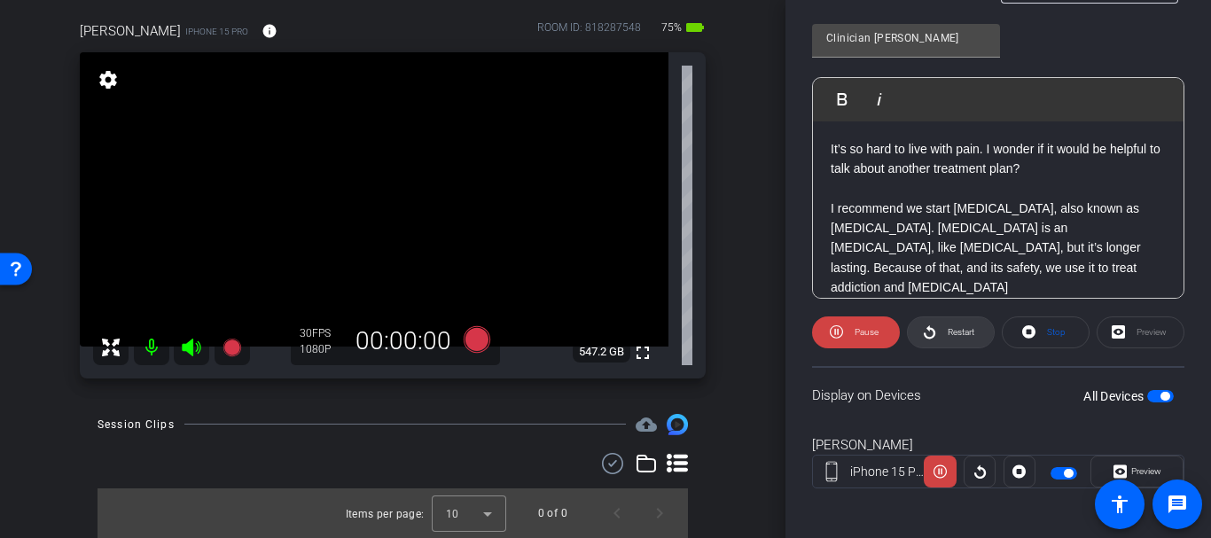
click at [937, 346] on span at bounding box center [950, 332] width 86 height 43
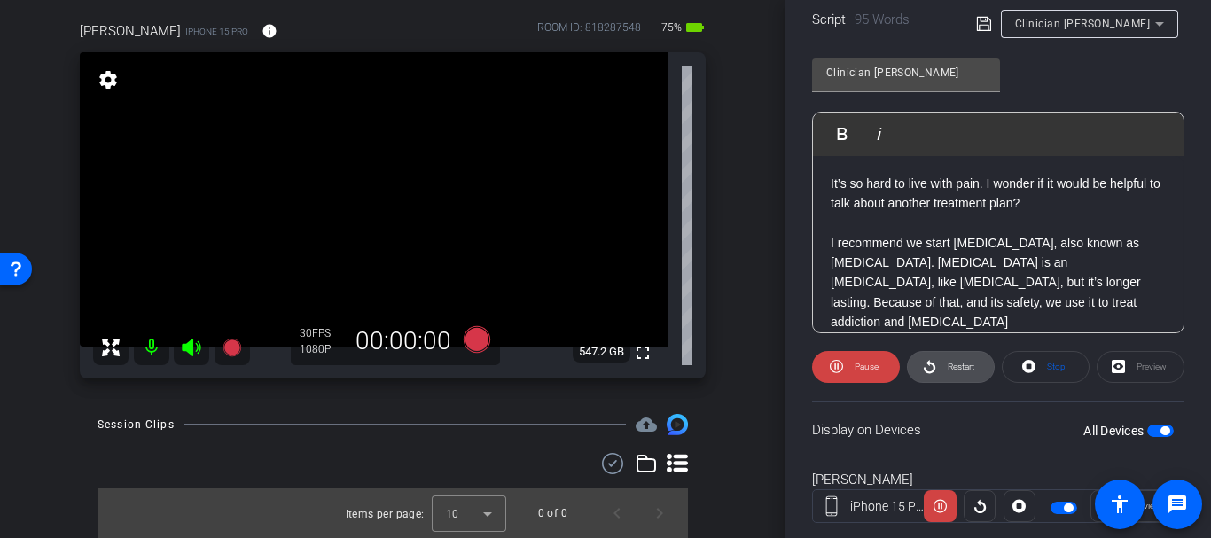
click at [976, 358] on span at bounding box center [950, 367] width 86 height 43
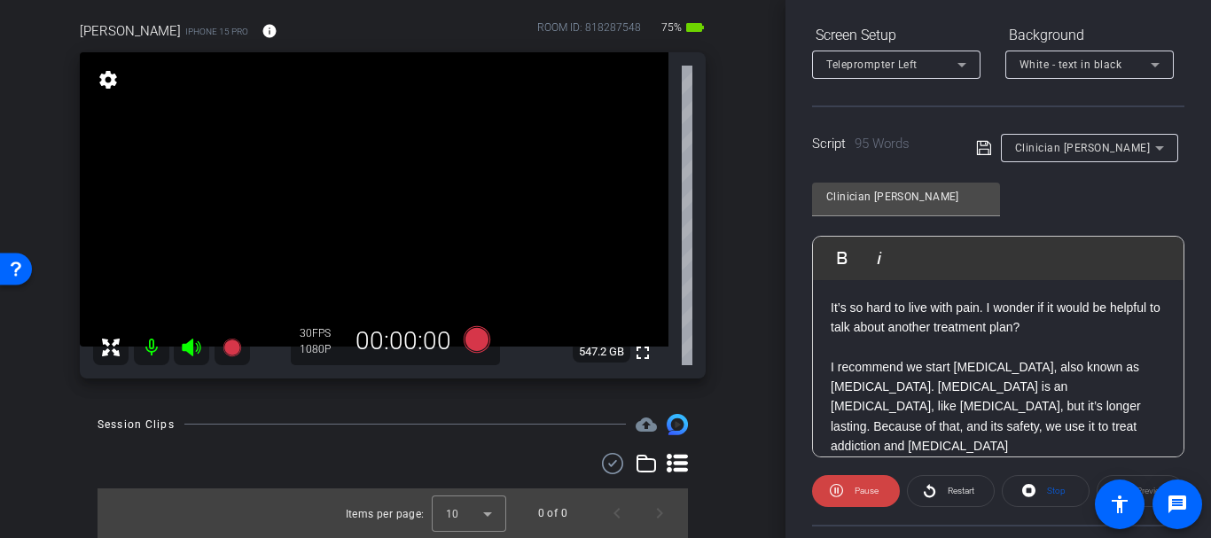
click at [984, 152] on icon at bounding box center [983, 148] width 14 height 14
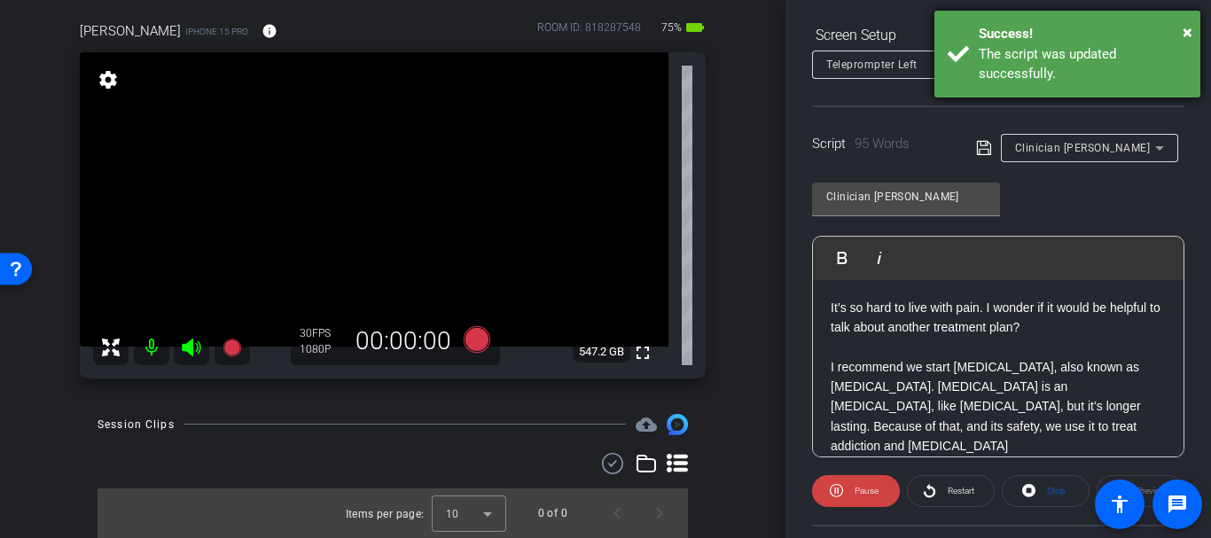
click at [1176, 30] on div "Success!" at bounding box center [1082, 34] width 208 height 20
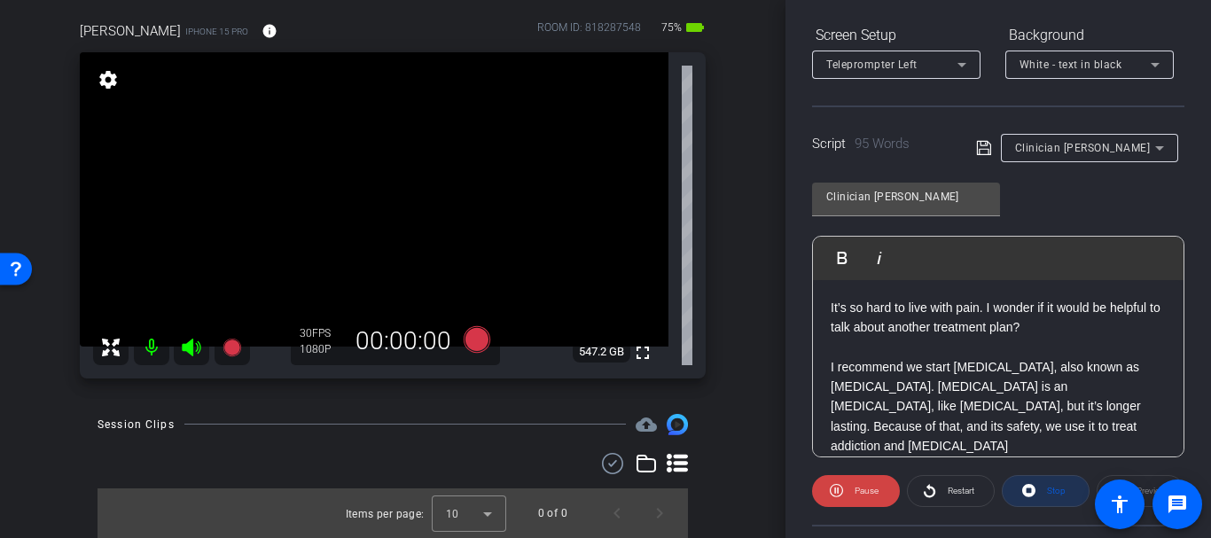
click at [1042, 479] on span "Stop" at bounding box center [1053, 491] width 23 height 25
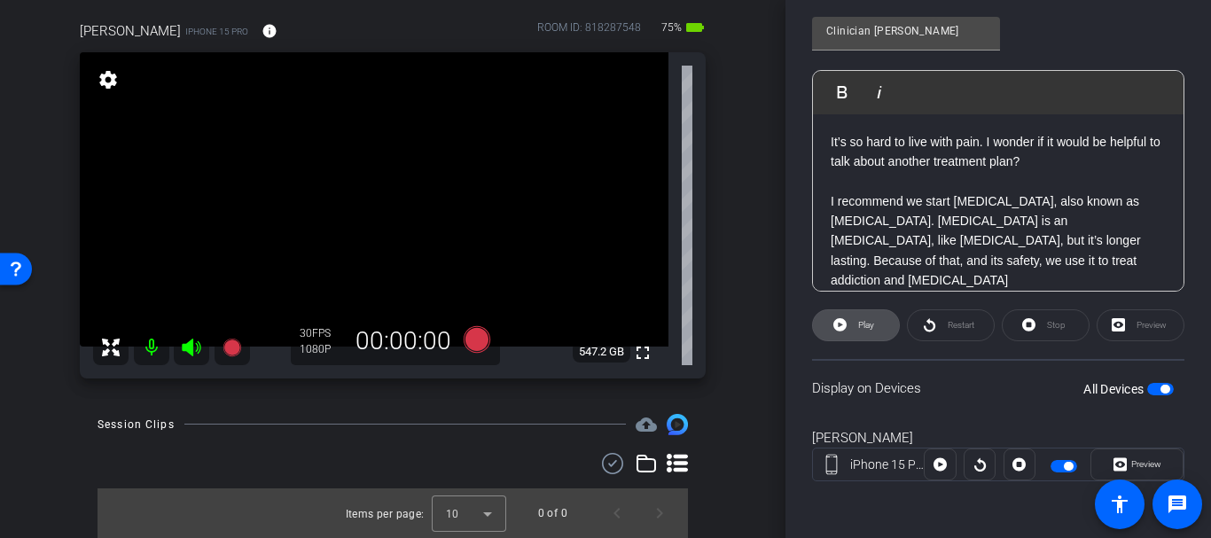
click at [849, 319] on span at bounding box center [856, 325] width 86 height 43
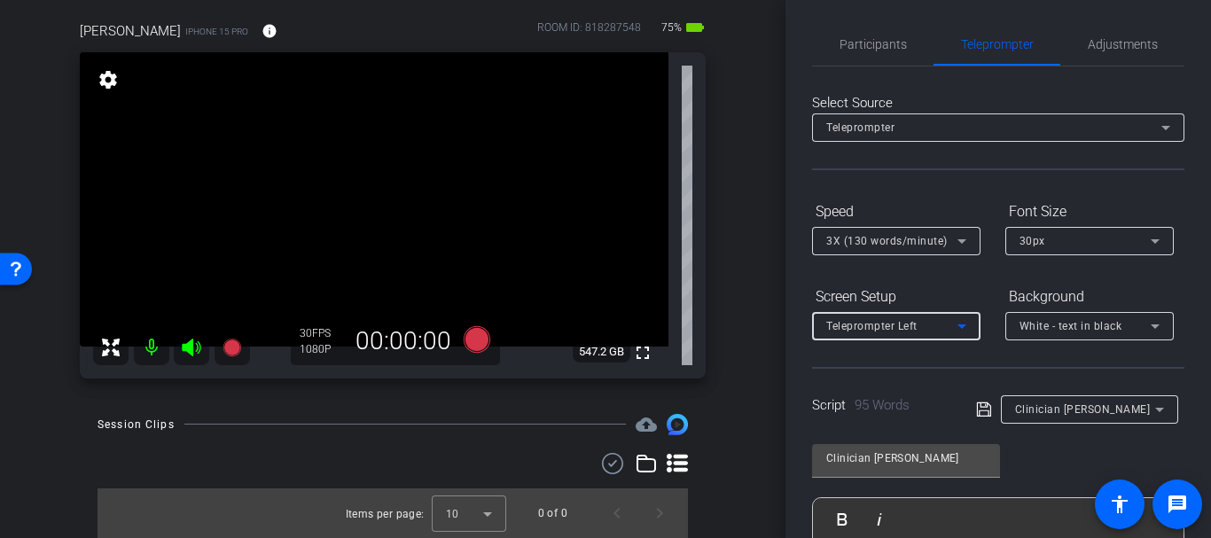
click at [915, 335] on div "Teleprompter Left" at bounding box center [891, 326] width 131 height 22
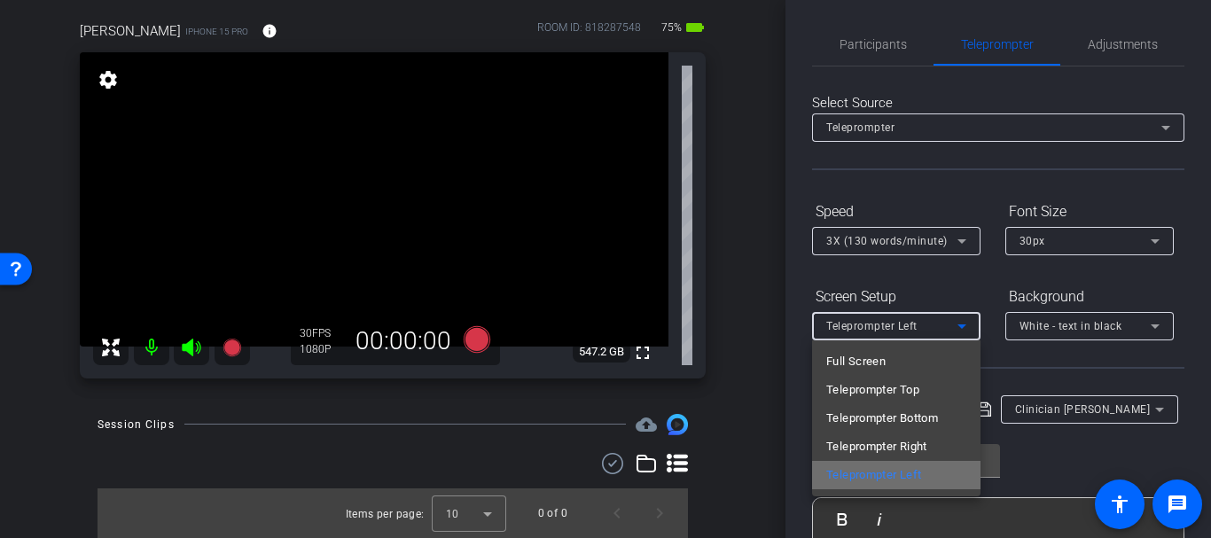
click at [891, 471] on span "Teleprompter Left" at bounding box center [873, 474] width 95 height 21
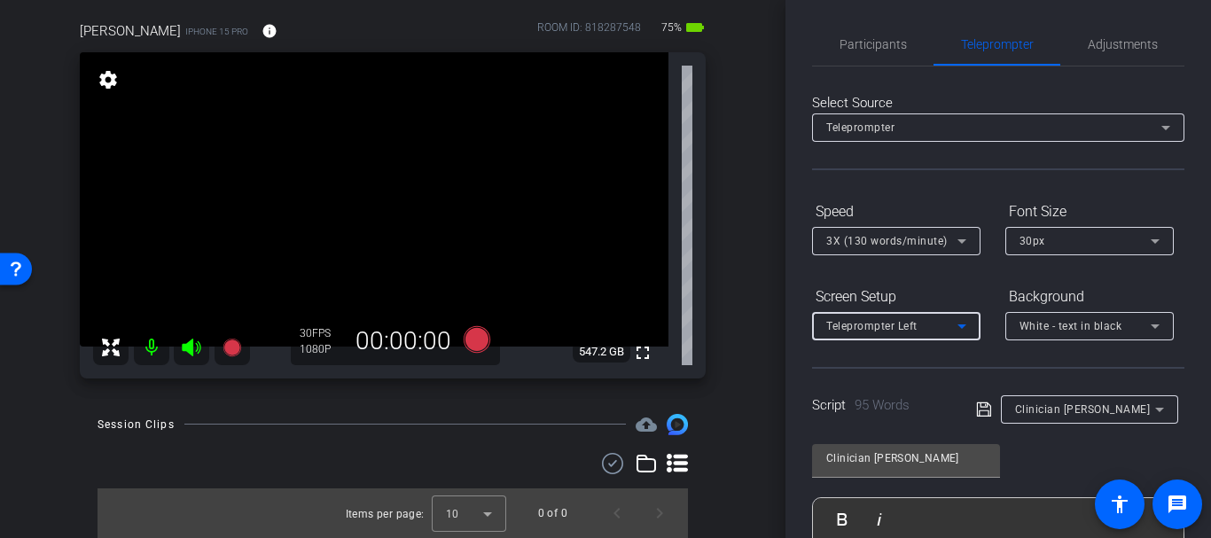
click at [915, 319] on div "Teleprompter Left" at bounding box center [891, 326] width 131 height 22
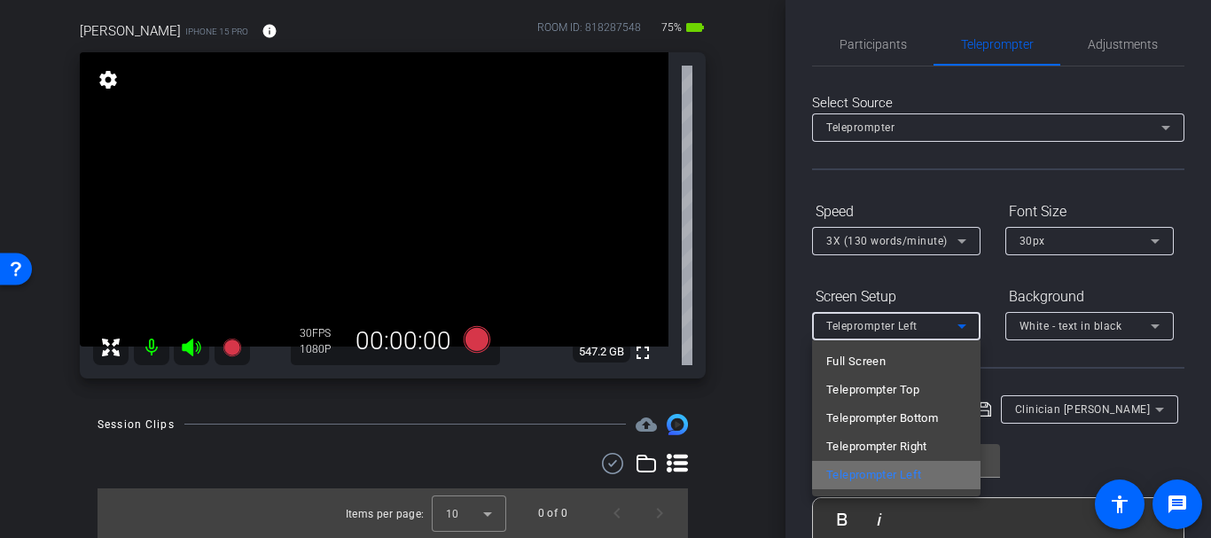
click at [889, 466] on span "Teleprompter Left" at bounding box center [873, 474] width 95 height 21
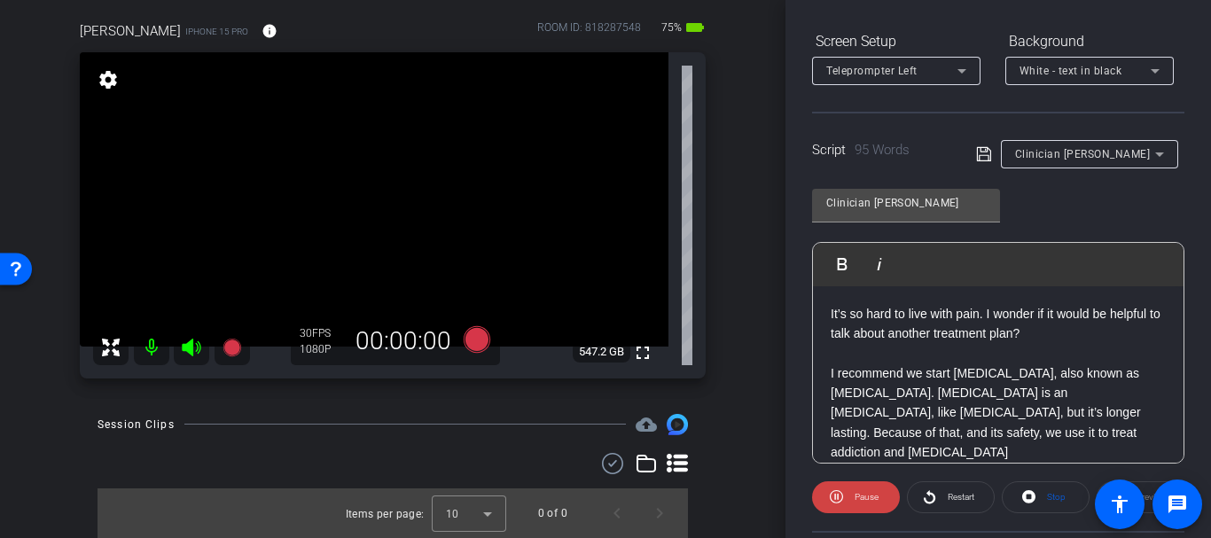
click at [916, 366] on p "I recommend we start buprenorphine, also known as suboxone. Suboxone is an opio…" at bounding box center [997, 412] width 335 height 99
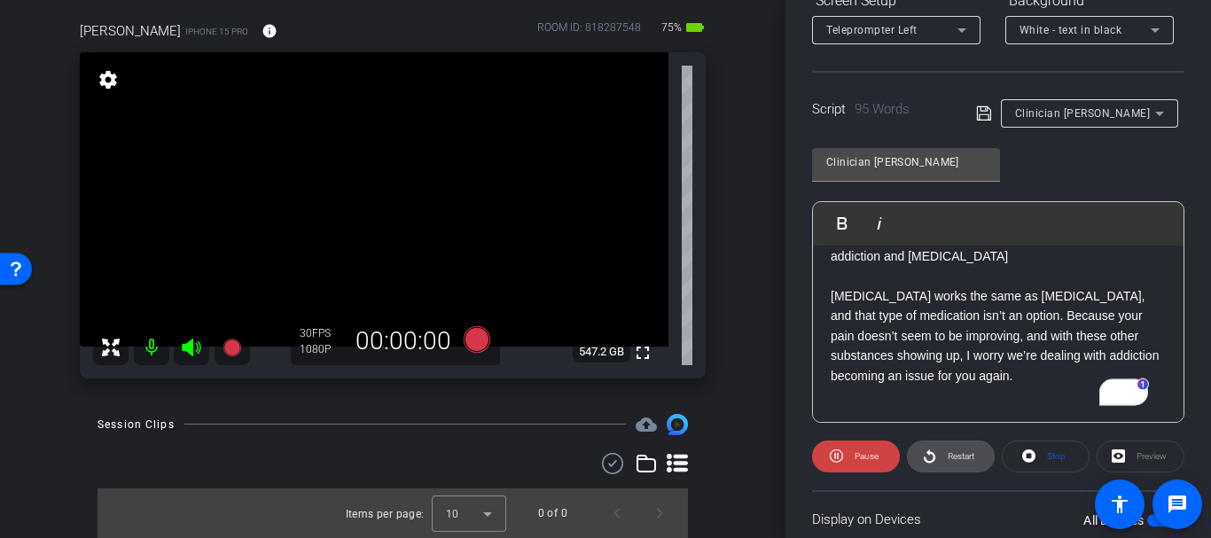
click at [959, 463] on span "Restart" at bounding box center [958, 456] width 31 height 25
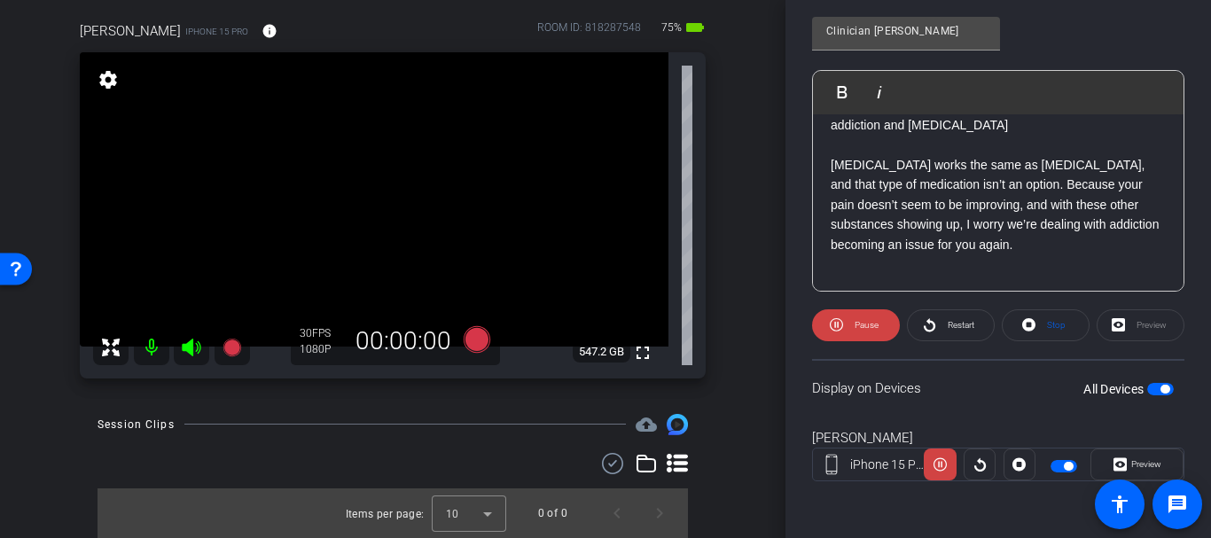
click at [1160, 388] on span "button" at bounding box center [1164, 389] width 9 height 9
click at [1155, 392] on span "button" at bounding box center [1160, 389] width 27 height 12
click at [975, 323] on span at bounding box center [950, 325] width 86 height 43
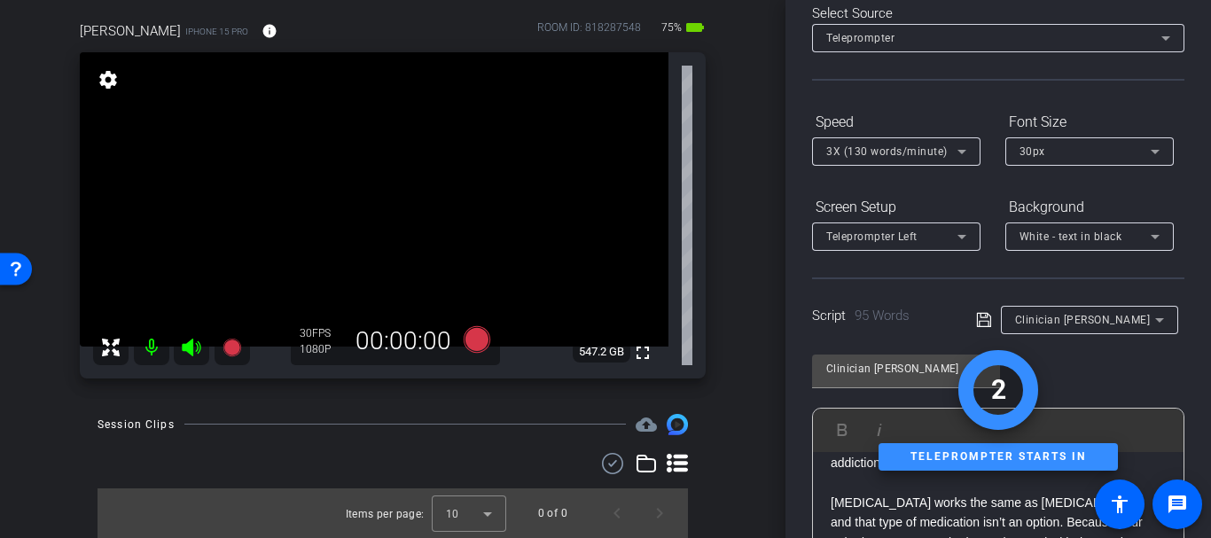
scroll to position [86, 0]
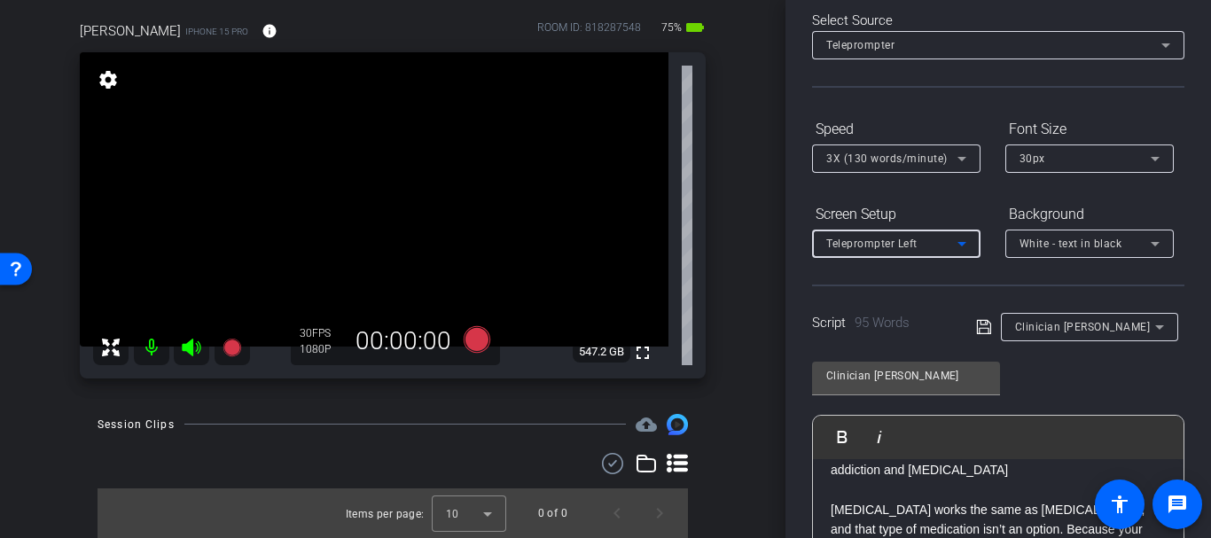
click at [935, 235] on div "Teleprompter Left" at bounding box center [891, 243] width 131 height 22
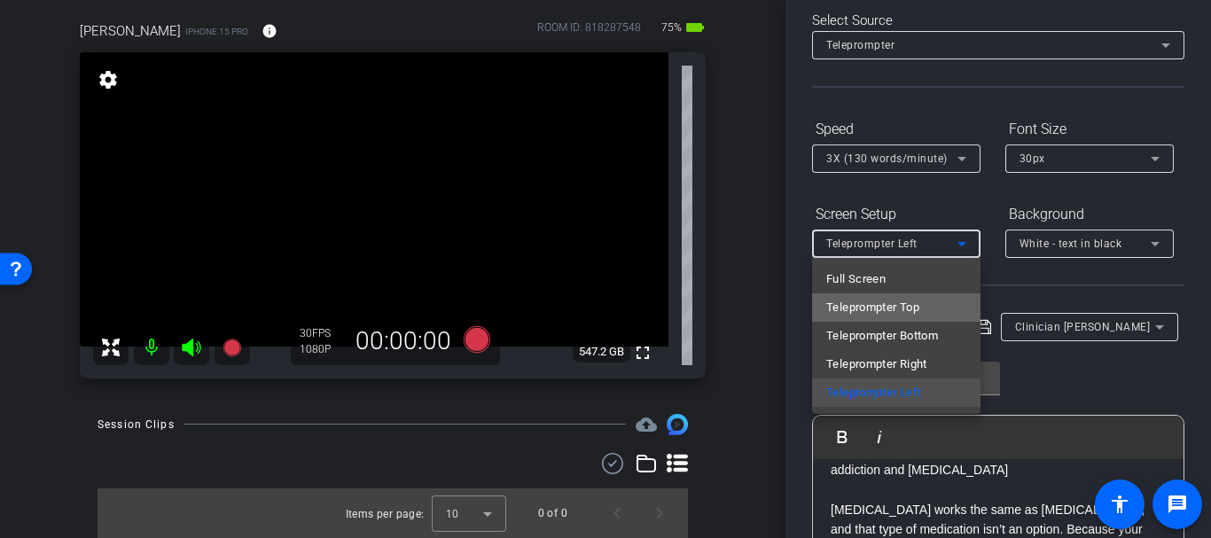
click at [857, 305] on span "Teleprompter Top" at bounding box center [872, 307] width 93 height 21
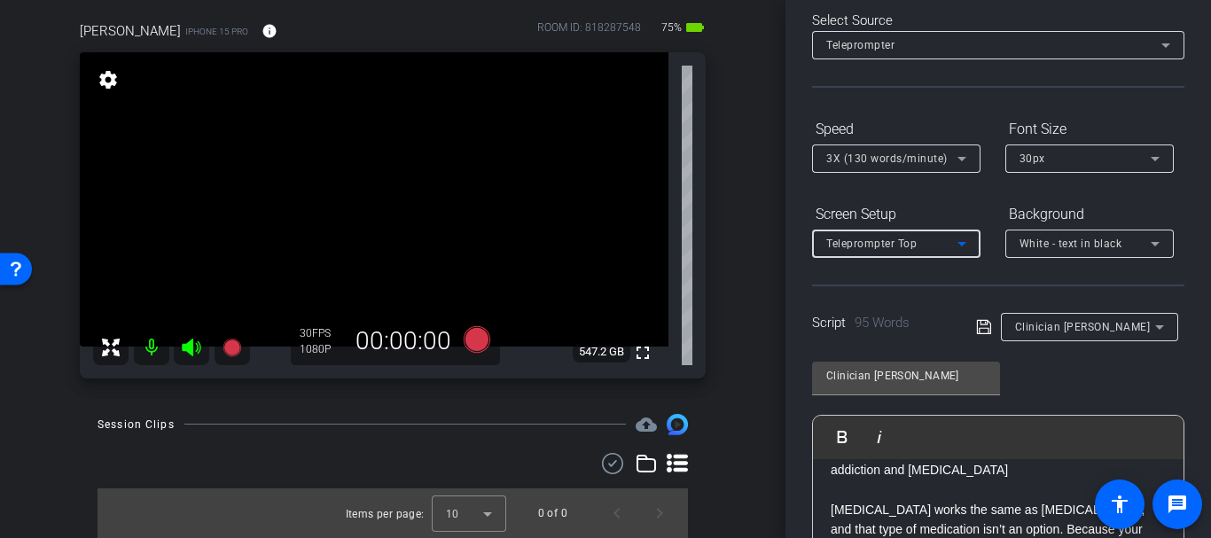
scroll to position [431, 0]
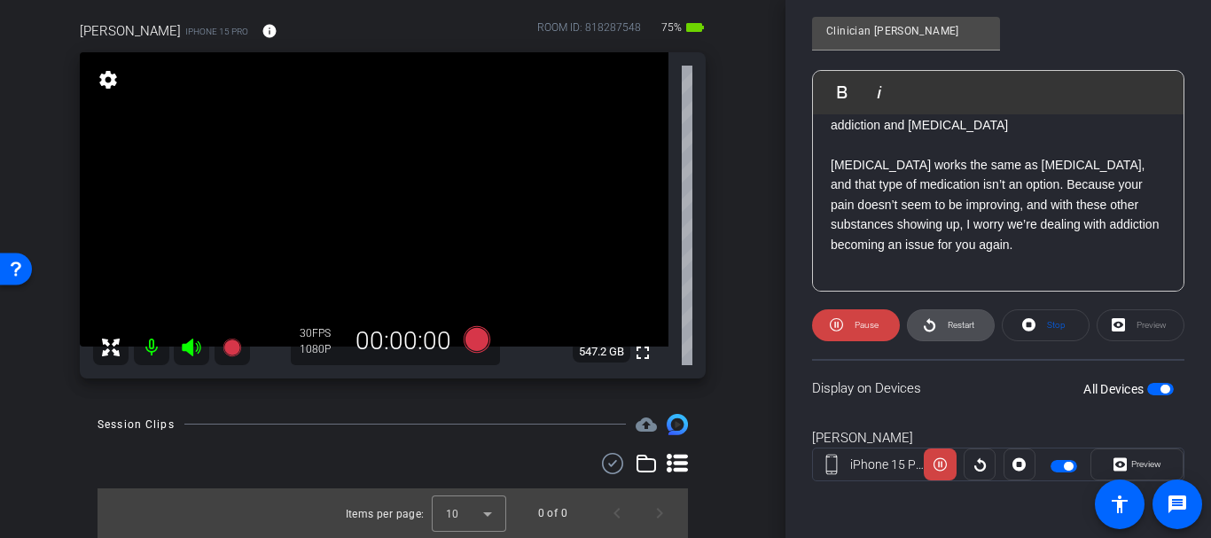
click at [923, 327] on icon at bounding box center [929, 325] width 13 height 22
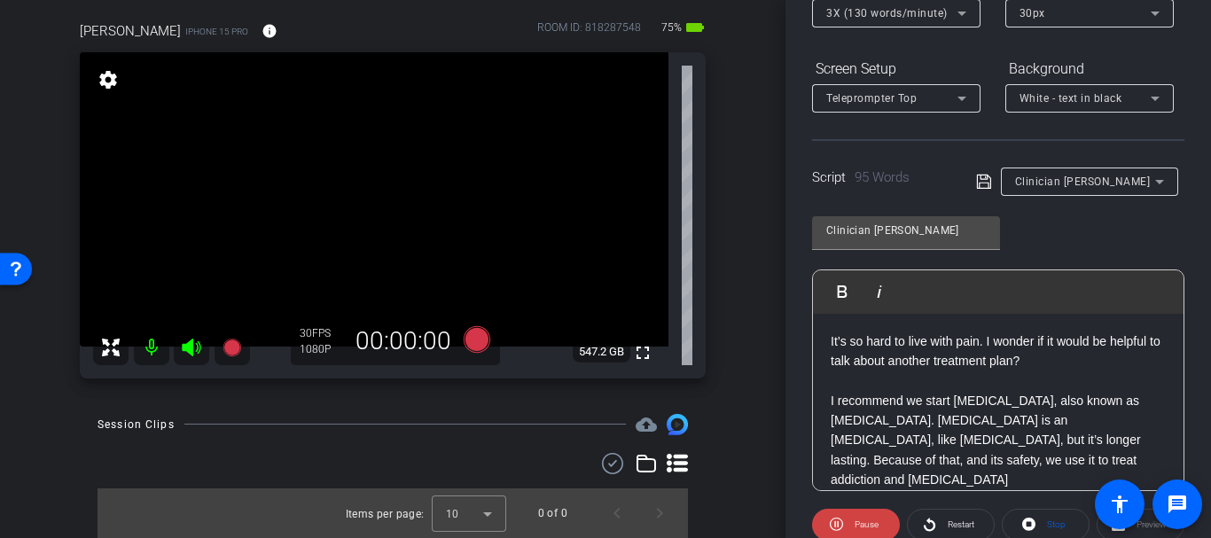
scroll to position [234, 0]
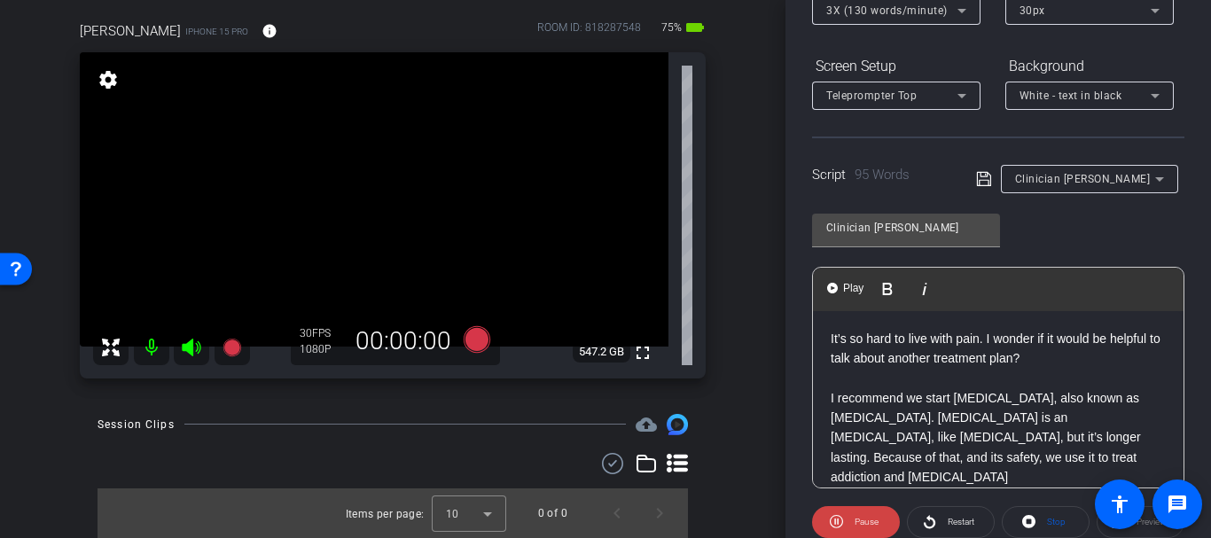
click at [970, 323] on div "It’s so hard to live with pain. I wonder if it would be helpful to talk about a…" at bounding box center [998, 487] width 370 height 353
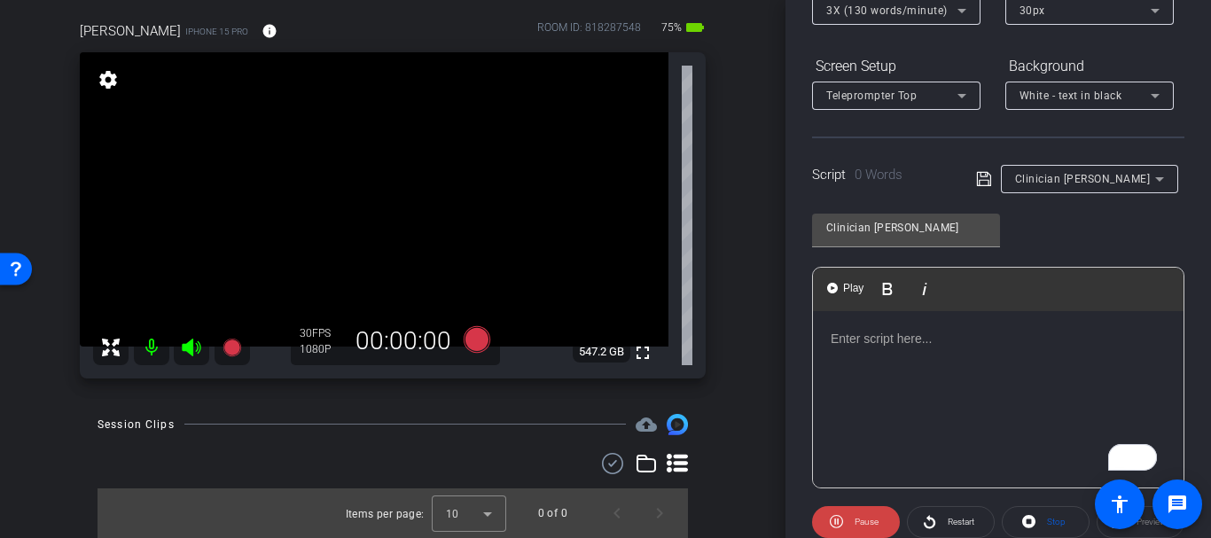
click at [1081, 185] on div "Clinician [PERSON_NAME]" at bounding box center [1085, 178] width 140 height 22
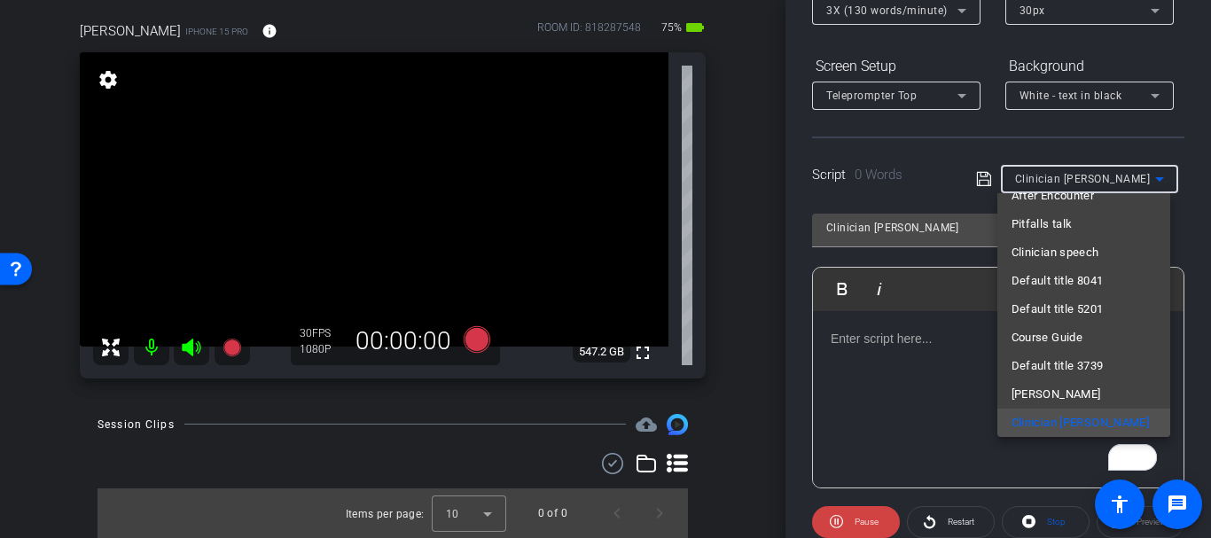
scroll to position [0, 0]
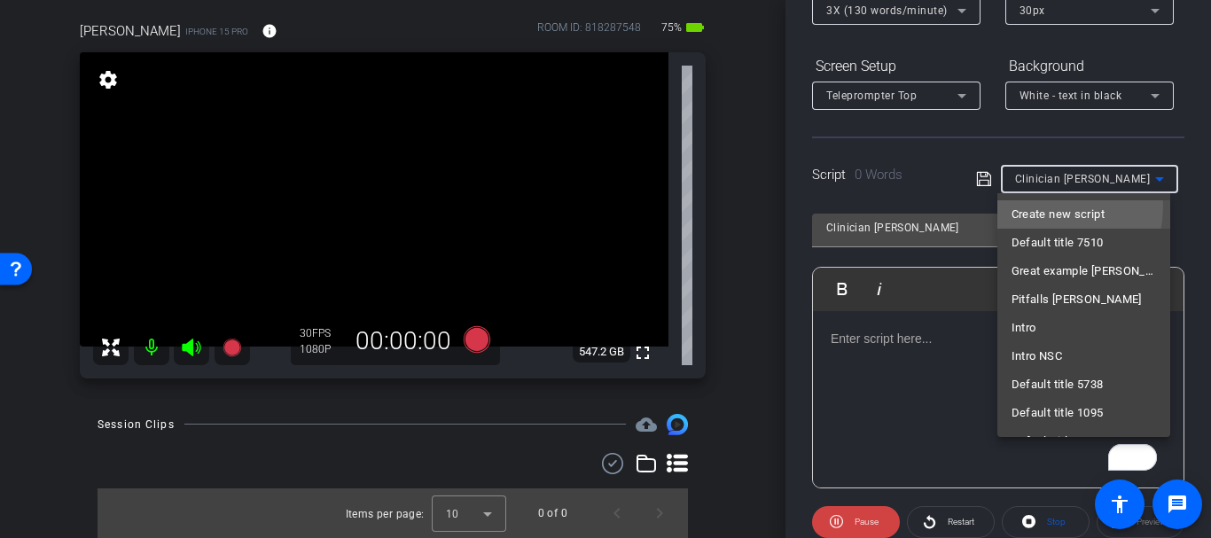
click at [1038, 205] on span "Create new script" at bounding box center [1057, 214] width 93 height 21
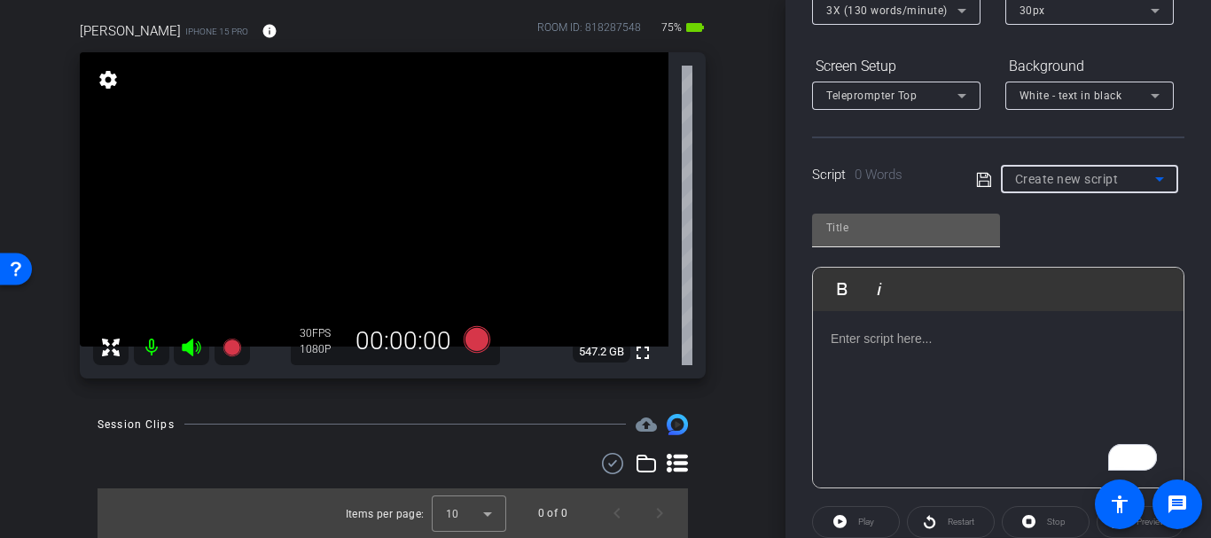
click at [915, 231] on input "text" at bounding box center [906, 227] width 160 height 21
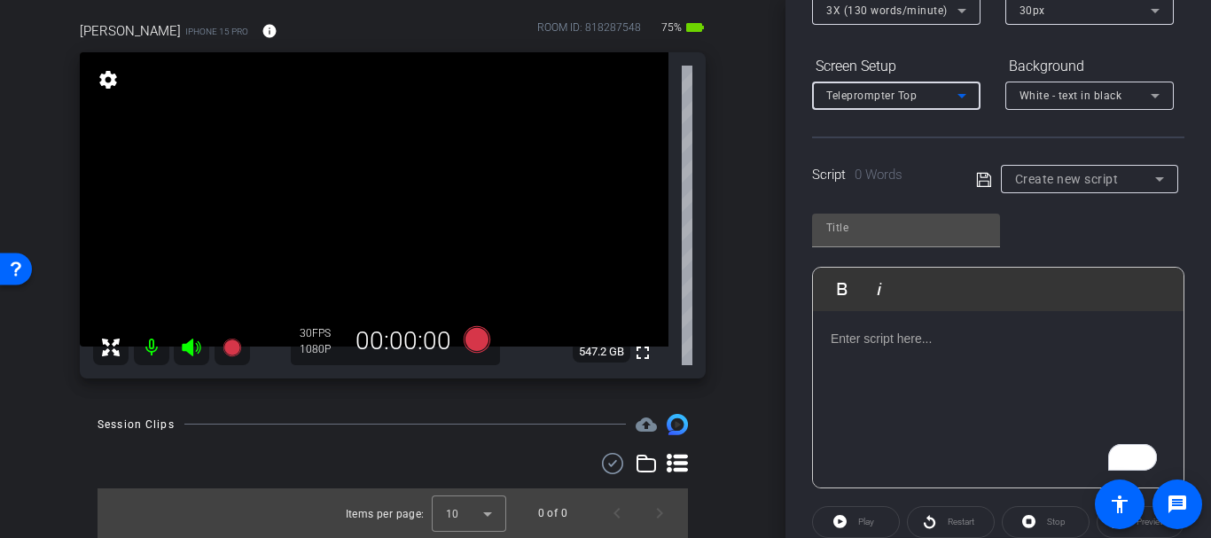
click at [938, 101] on div "Teleprompter Top" at bounding box center [891, 95] width 131 height 22
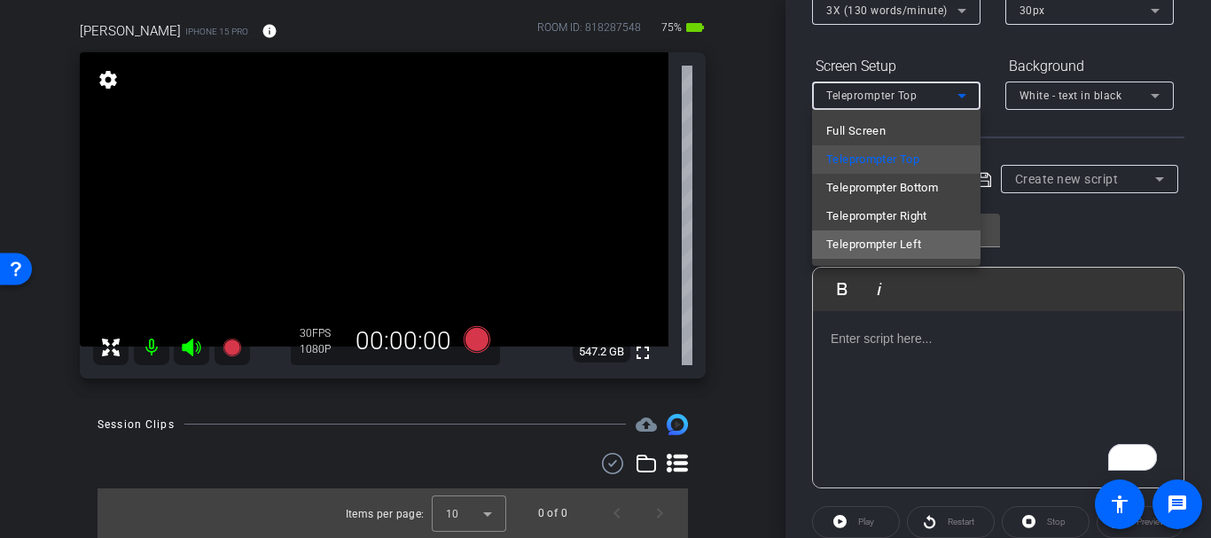
click at [901, 242] on span "Teleprompter Left" at bounding box center [873, 244] width 95 height 21
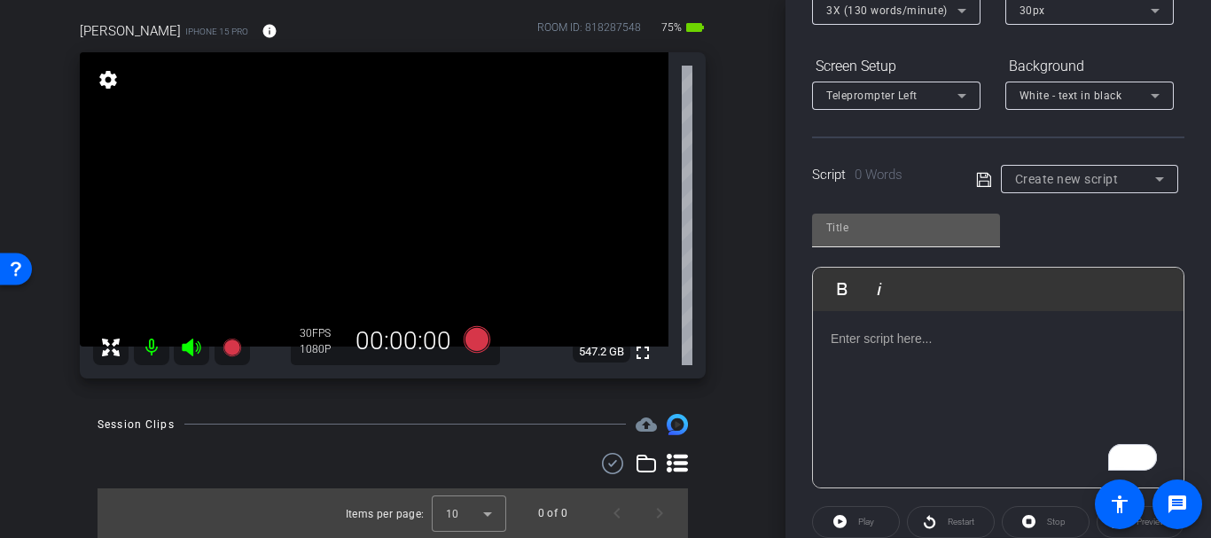
drag, startPoint x: 899, startPoint y: 240, endPoint x: 892, endPoint y: 228, distance: 14.3
click at [896, 237] on div at bounding box center [906, 228] width 160 height 28
click at [908, 349] on div "To enrich screen reader interactions, please activate Accessibility in Grammarl…" at bounding box center [998, 399] width 370 height 177
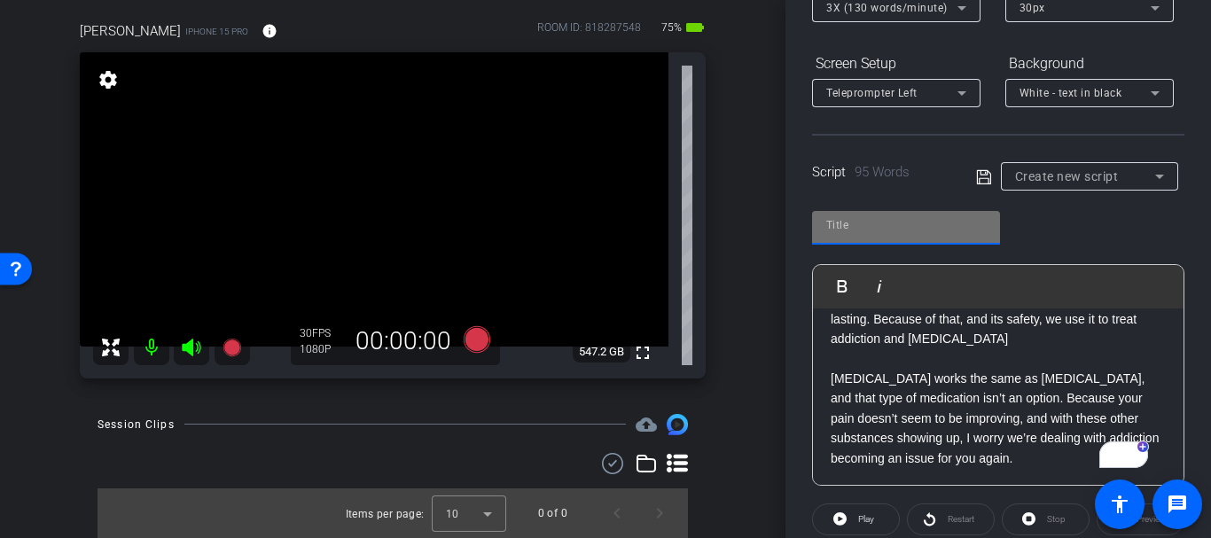
click at [863, 222] on input "text" at bounding box center [906, 224] width 160 height 21
type input "[PERSON_NAME] left"
click at [983, 171] on icon at bounding box center [983, 176] width 14 height 14
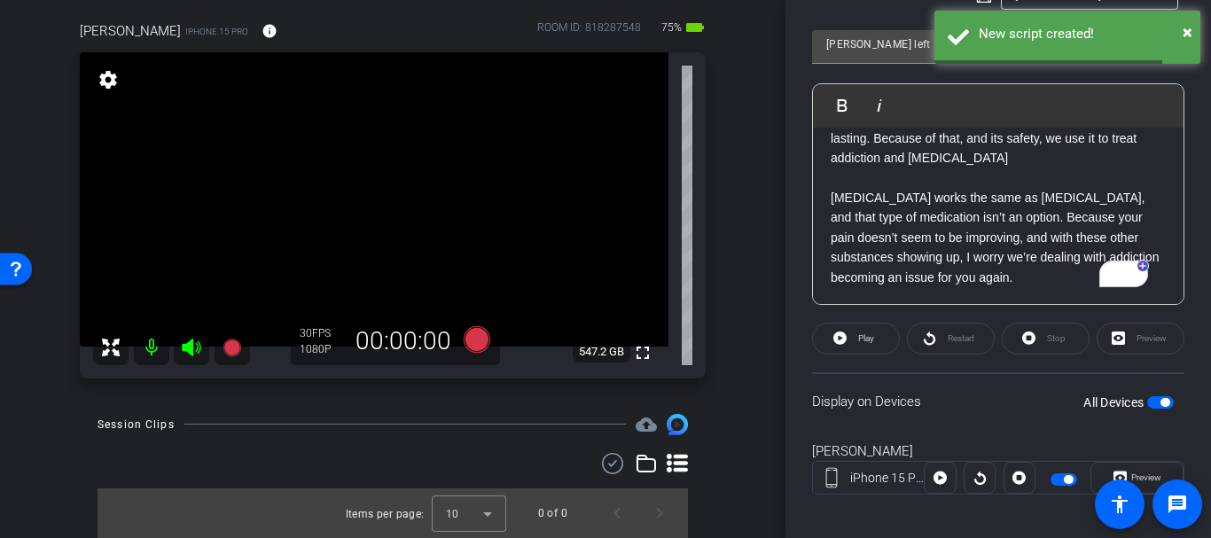
scroll to position [431, 0]
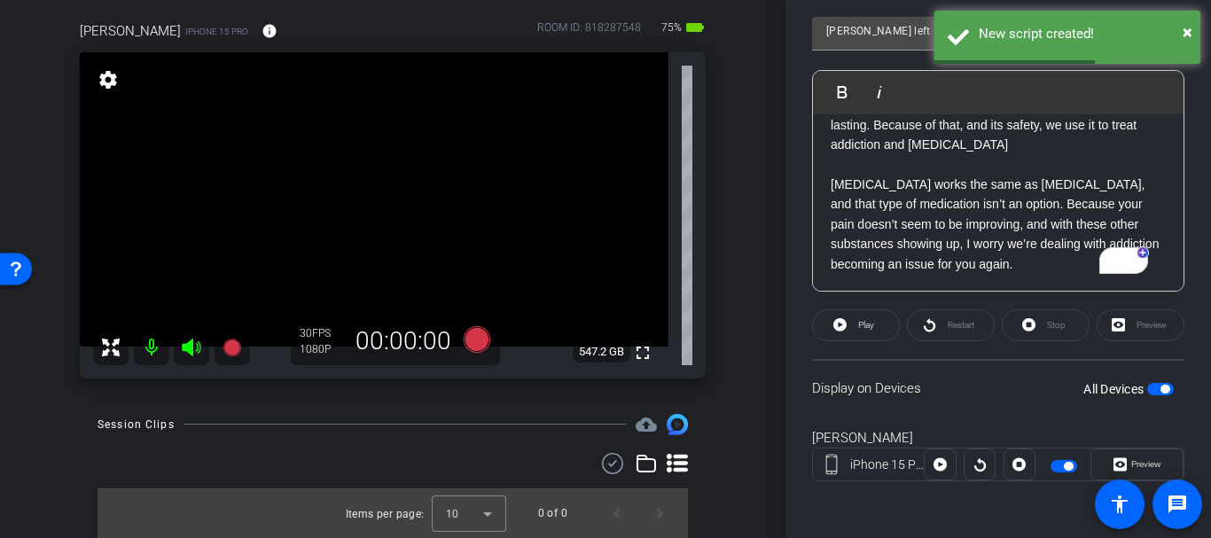
click at [930, 321] on div "Restart" at bounding box center [951, 325] width 88 height 32
click at [867, 318] on span "Play" at bounding box center [863, 325] width 20 height 25
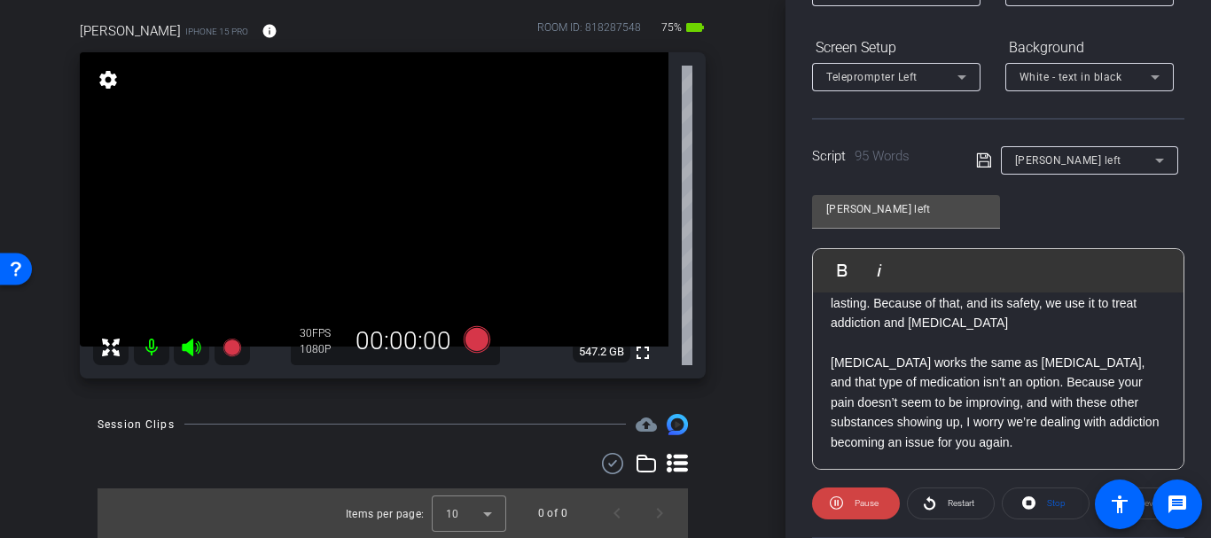
scroll to position [238, 0]
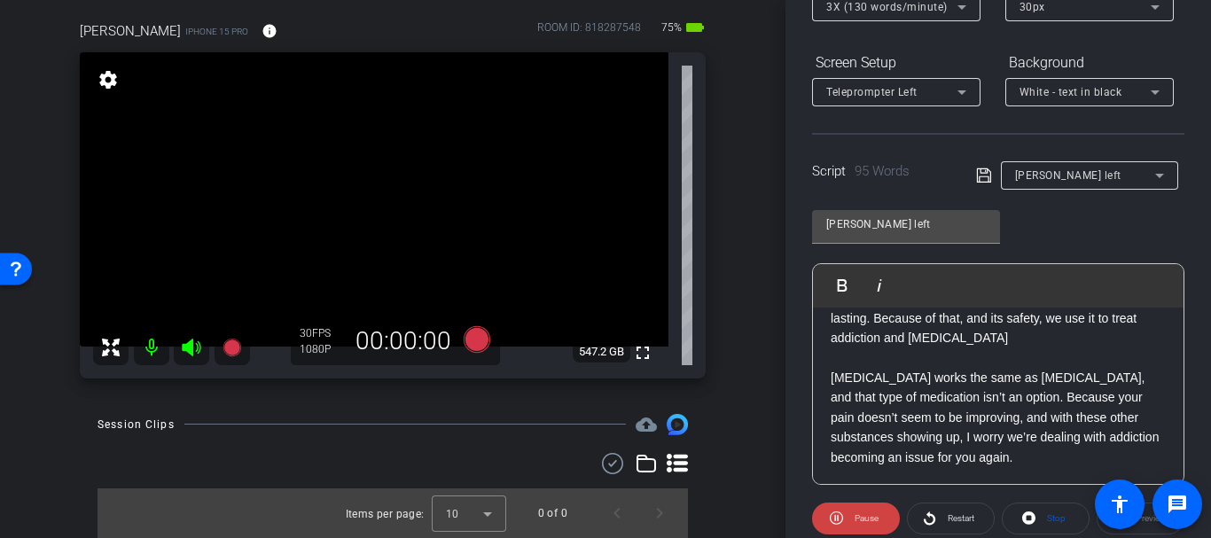
click at [884, 95] on span "Teleprompter Left" at bounding box center [871, 92] width 91 height 12
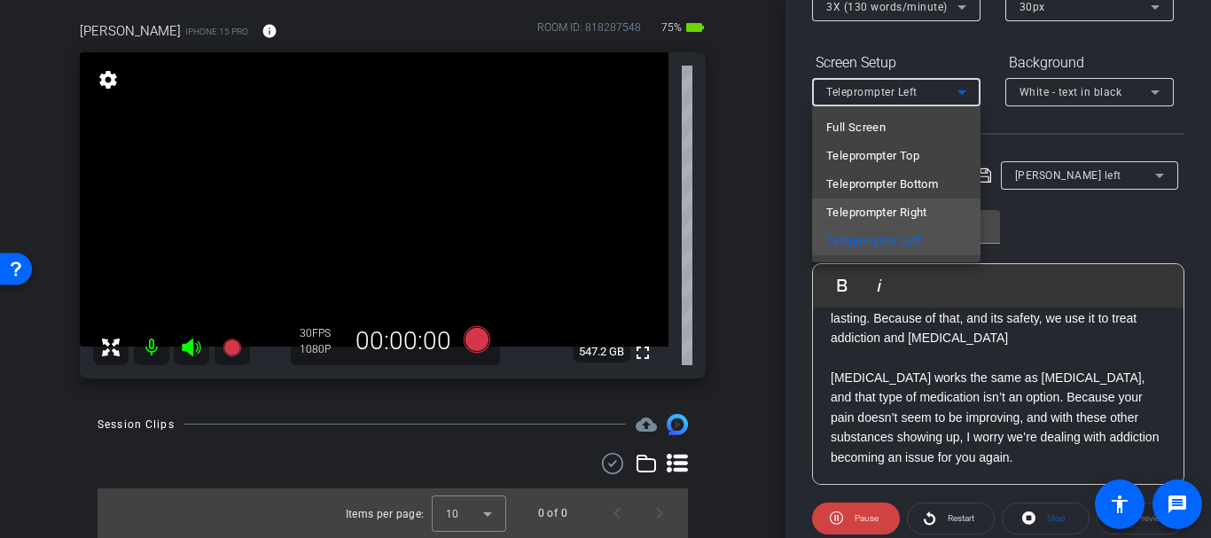
click at [869, 202] on span "Teleprompter Right" at bounding box center [876, 212] width 101 height 21
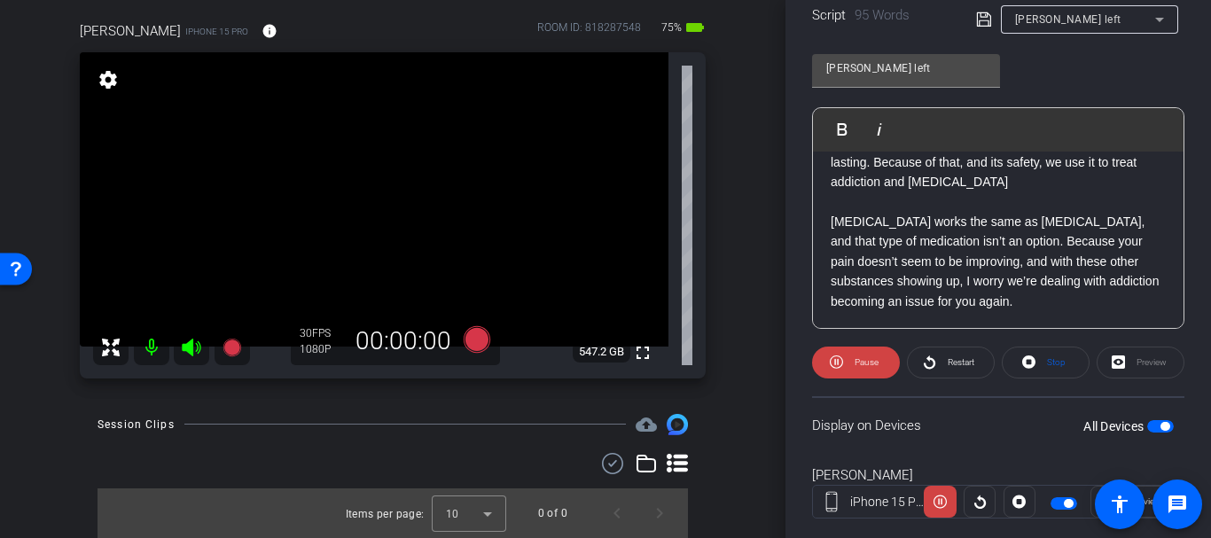
scroll to position [396, 0]
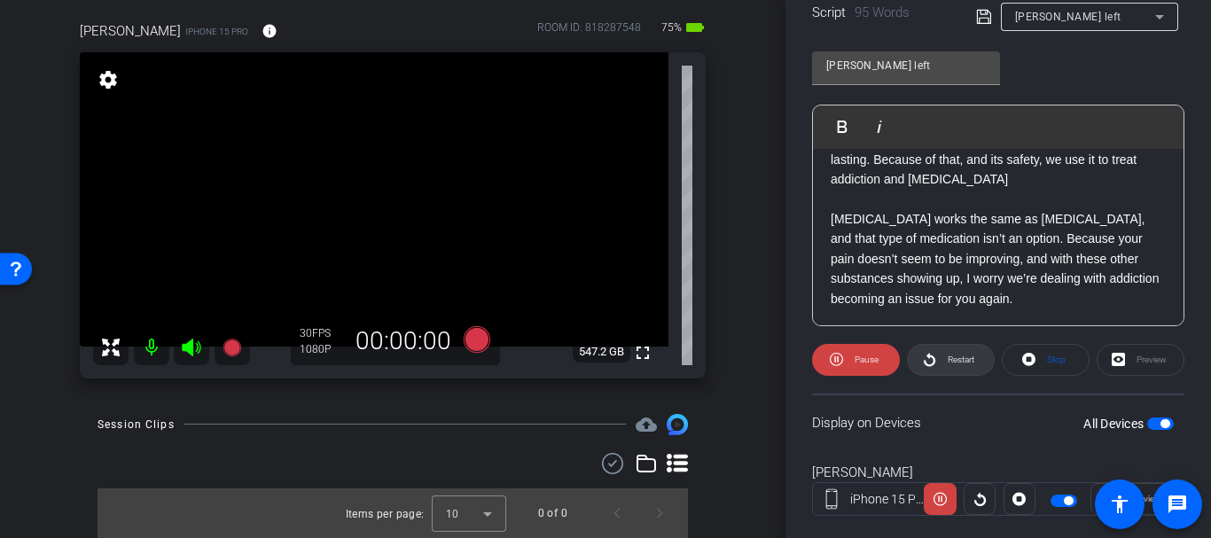
click at [971, 362] on span "Restart" at bounding box center [960, 359] width 27 height 10
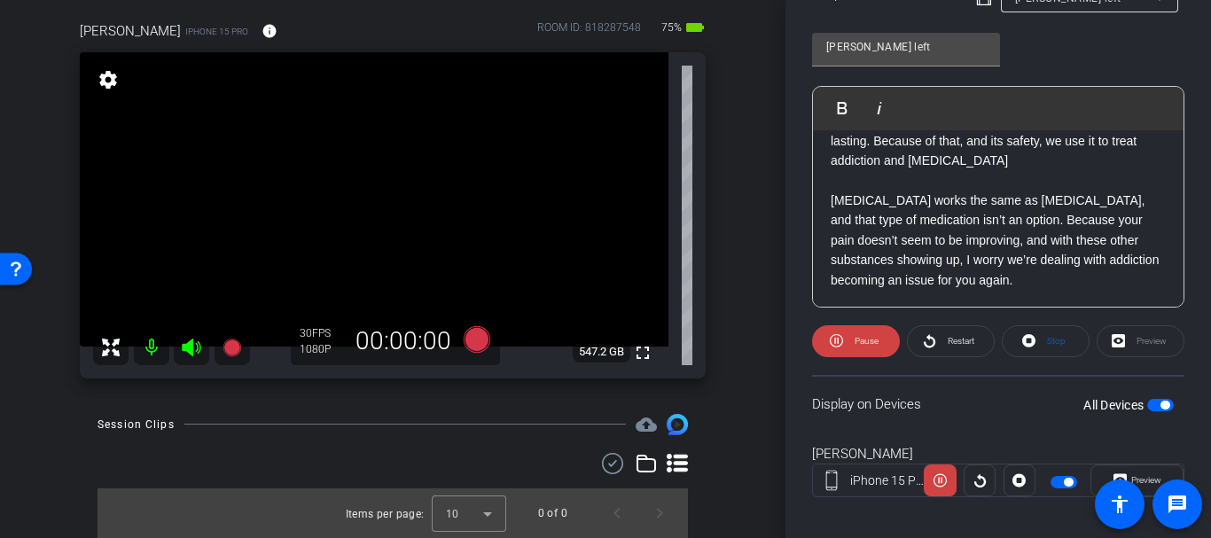
scroll to position [431, 0]
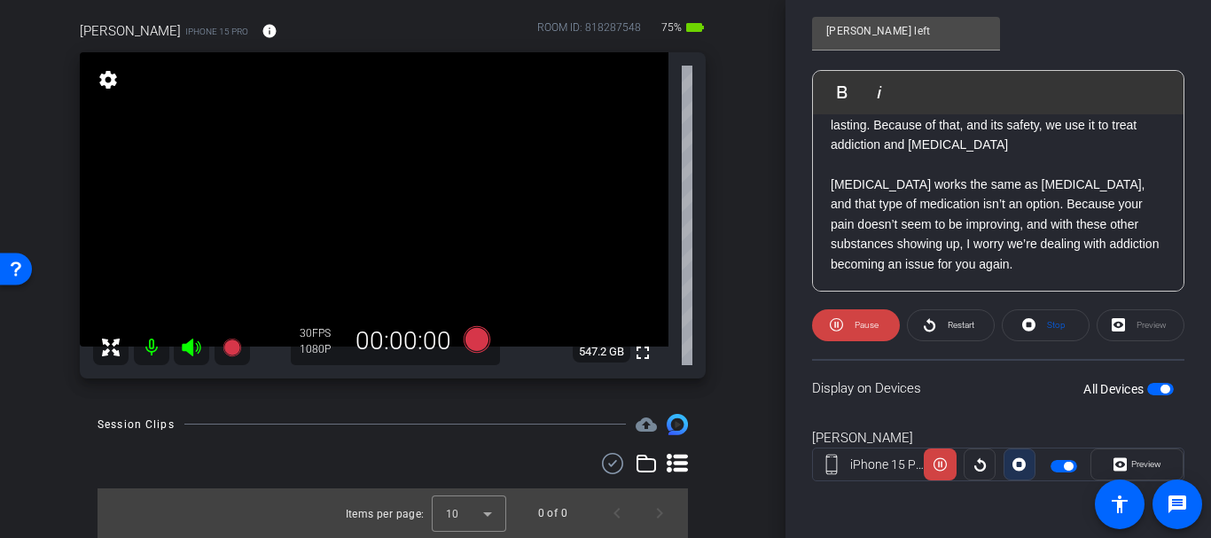
click at [1012, 461] on icon at bounding box center [1018, 464] width 13 height 27
click at [981, 455] on div at bounding box center [979, 464] width 32 height 32
click at [981, 467] on div at bounding box center [979, 464] width 32 height 32
click at [969, 457] on div at bounding box center [979, 464] width 32 height 32
click at [978, 464] on div at bounding box center [979, 464] width 32 height 32
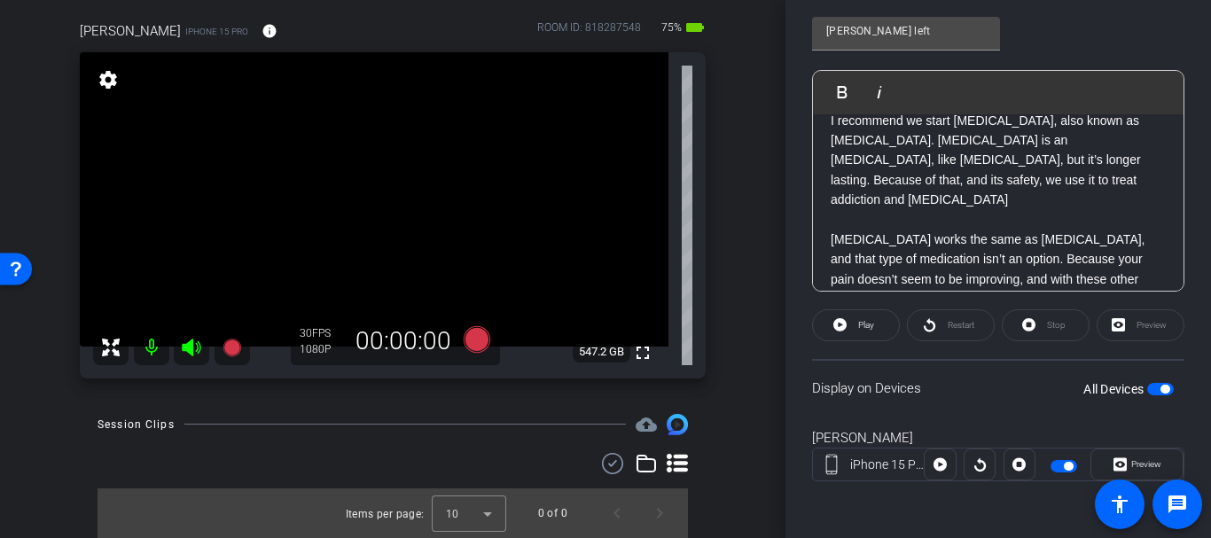
scroll to position [0, 0]
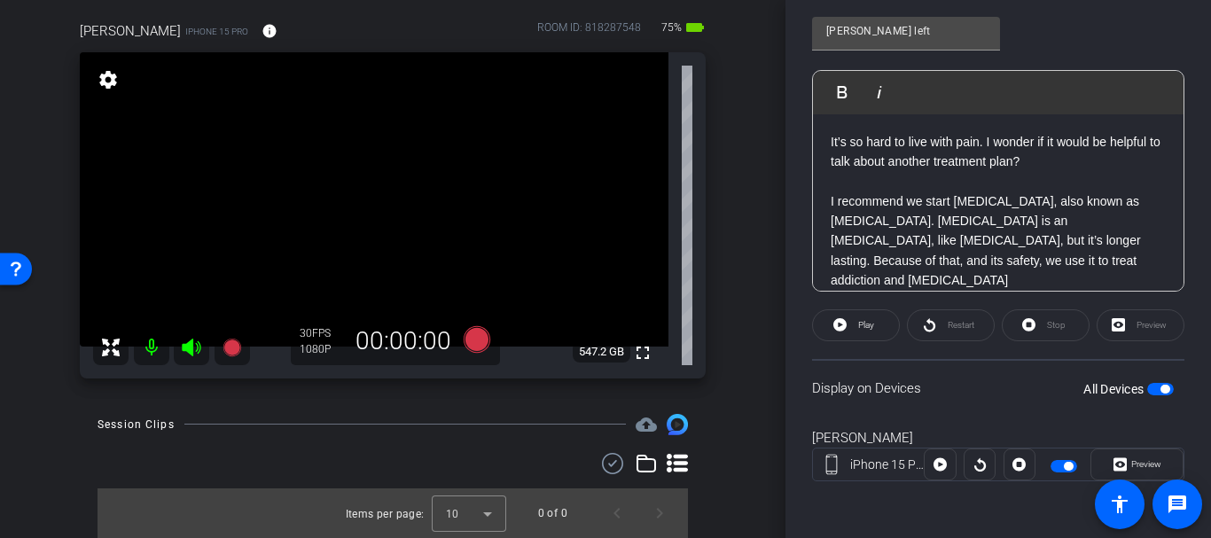
click at [963, 465] on div at bounding box center [979, 464] width 32 height 32
click at [946, 453] on span at bounding box center [939, 464] width 30 height 43
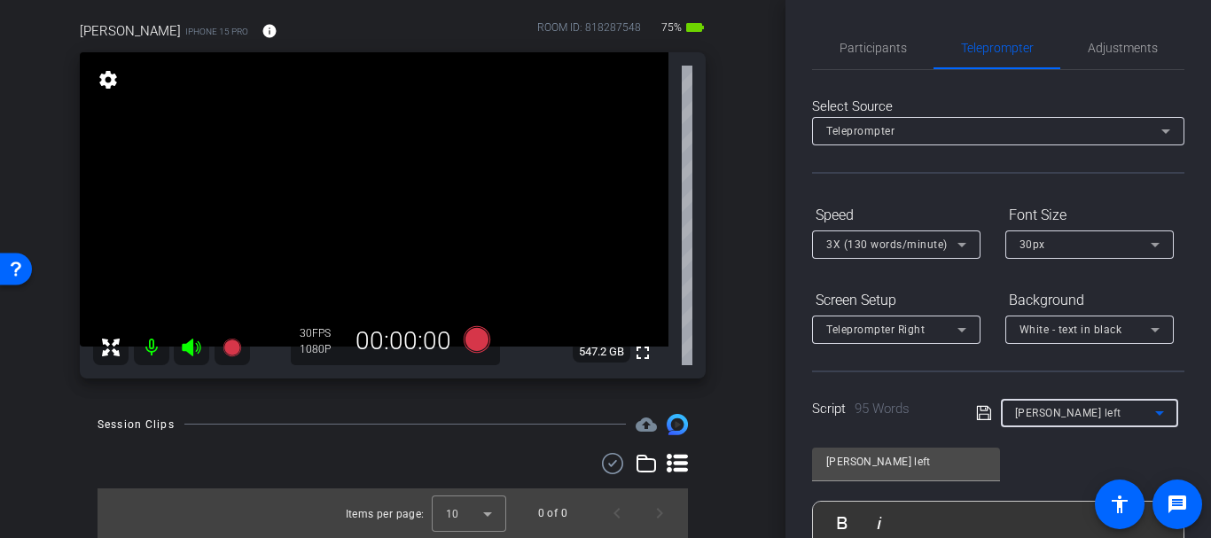
click at [1066, 417] on span "[PERSON_NAME] left" at bounding box center [1068, 413] width 106 height 12
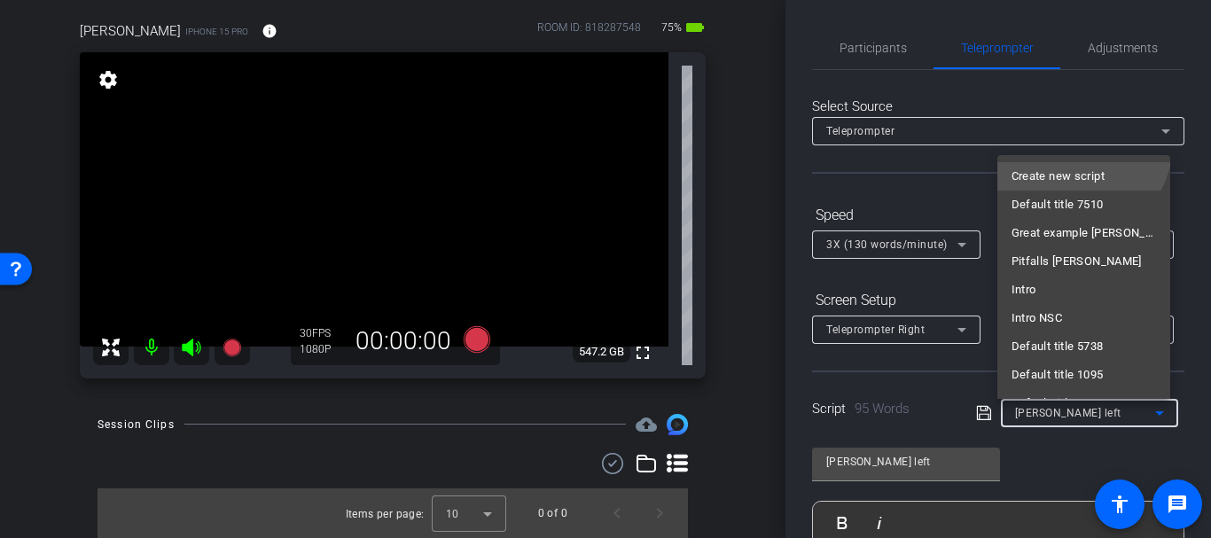
click at [1059, 172] on span "Create new script" at bounding box center [1057, 176] width 93 height 21
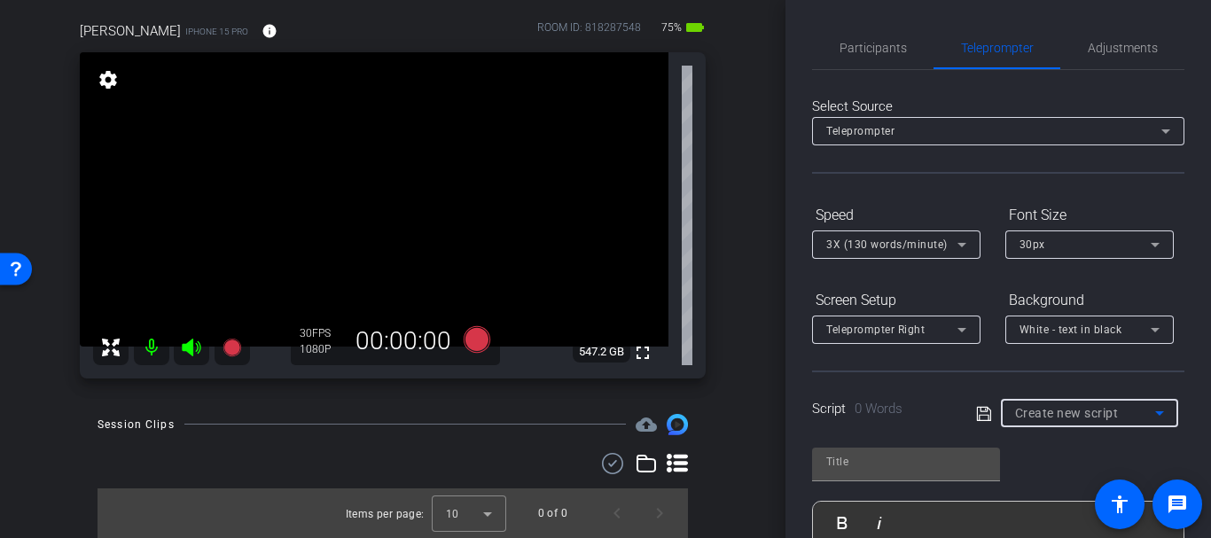
scroll to position [431, 0]
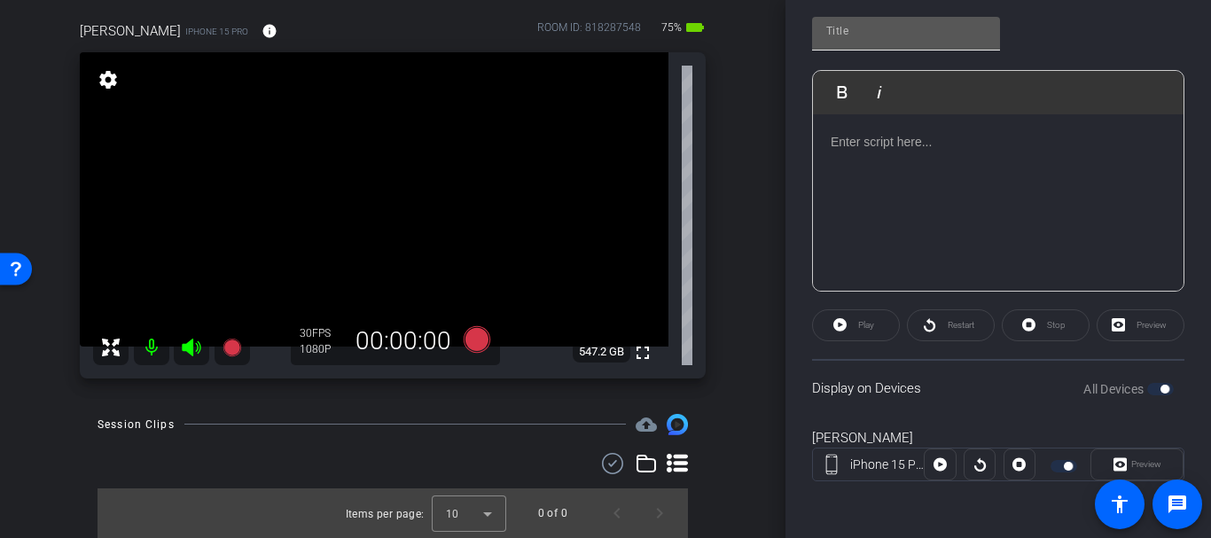
click at [862, 36] on input "text" at bounding box center [906, 30] width 160 height 21
type input "Gretchin right"
click at [894, 229] on div "To enrich screen reader interactions, please activate Accessibility in Grammarl…" at bounding box center [998, 202] width 370 height 177
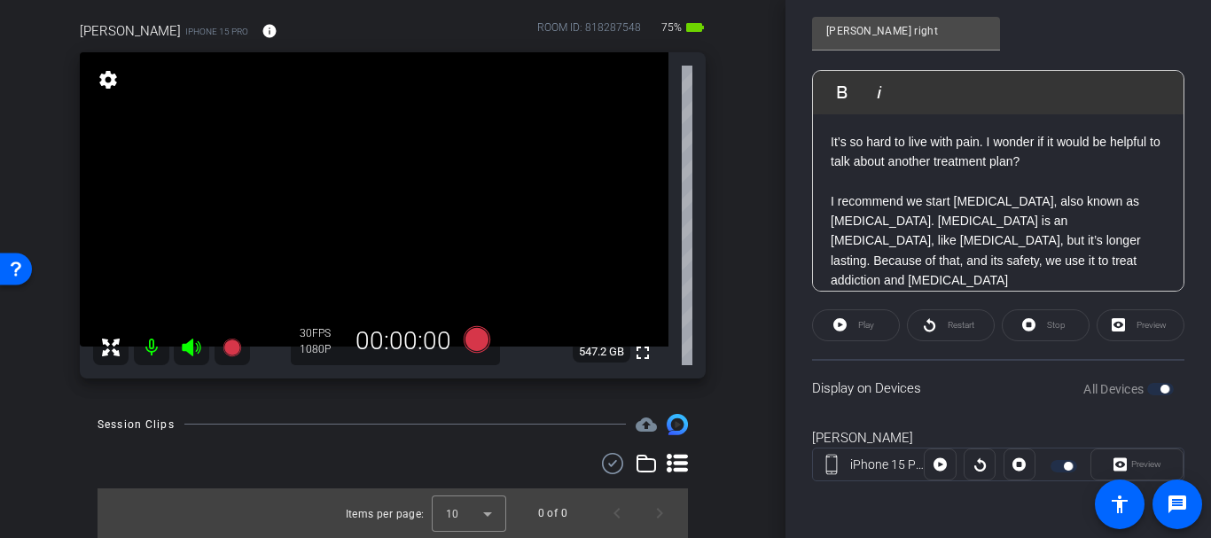
click at [931, 325] on div "Restart" at bounding box center [951, 325] width 88 height 32
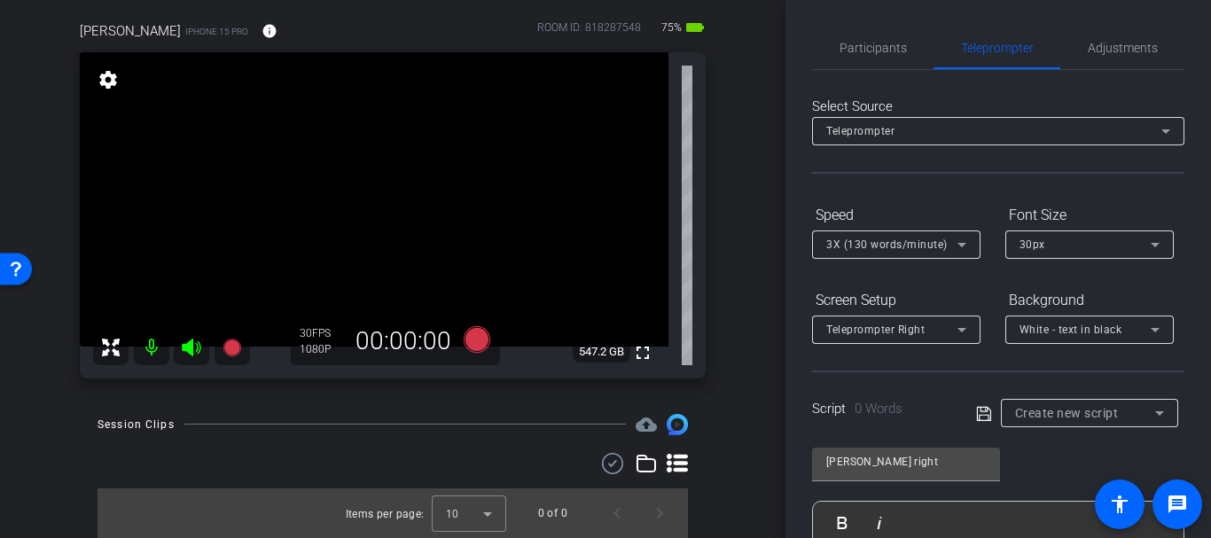
click at [985, 415] on icon at bounding box center [984, 413] width 16 height 21
click at [977, 413] on icon at bounding box center [984, 413] width 16 height 21
click at [978, 410] on icon at bounding box center [984, 413] width 16 height 21
click at [978, 410] on icon at bounding box center [983, 413] width 14 height 14
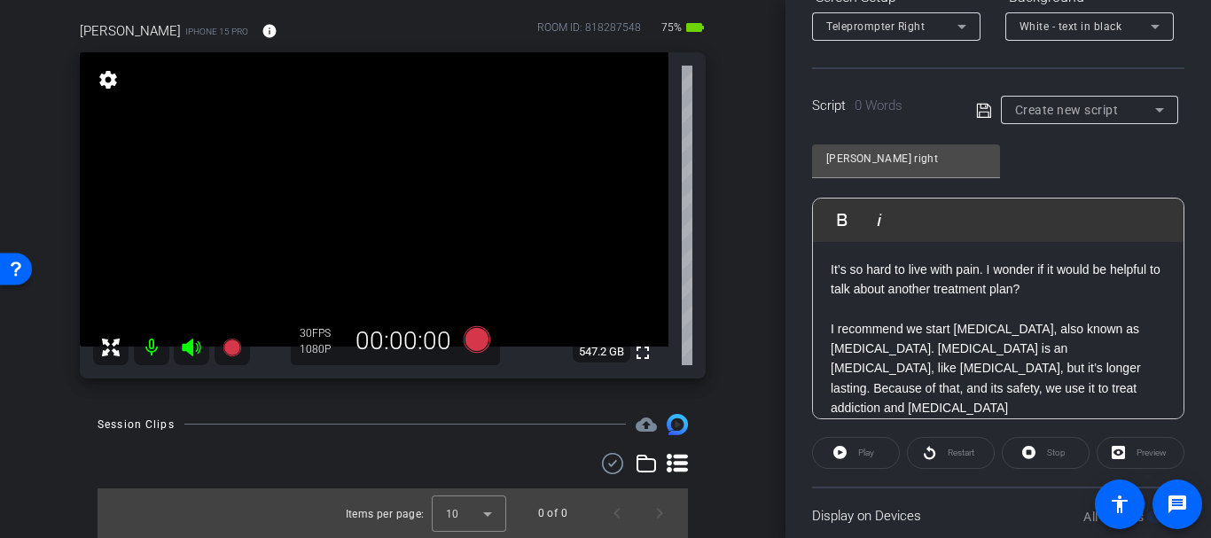
click at [933, 459] on div "Restart" at bounding box center [951, 453] width 88 height 32
click at [976, 113] on icon at bounding box center [983, 110] width 14 height 14
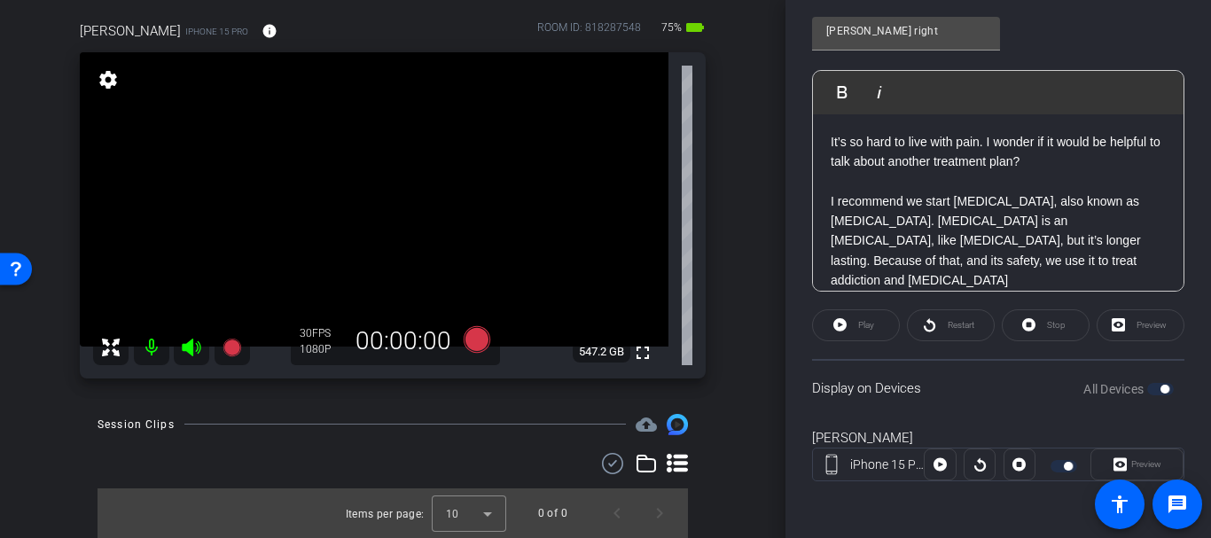
click at [1142, 393] on div "All Devices" at bounding box center [1128, 389] width 90 height 18
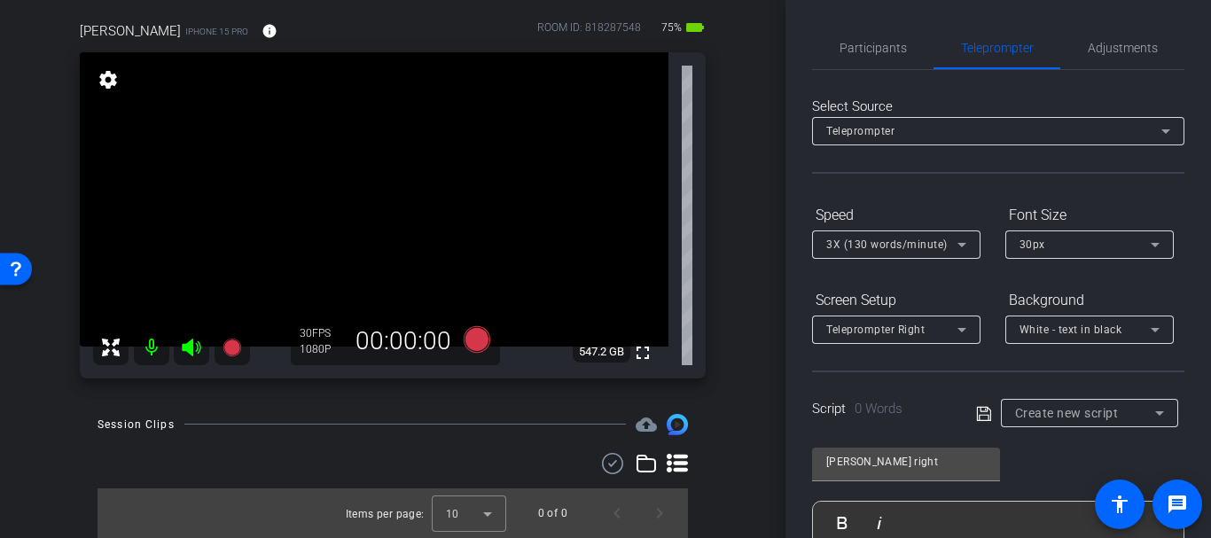
click at [976, 405] on icon at bounding box center [984, 413] width 16 height 21
click at [976, 403] on icon at bounding box center [984, 413] width 16 height 21
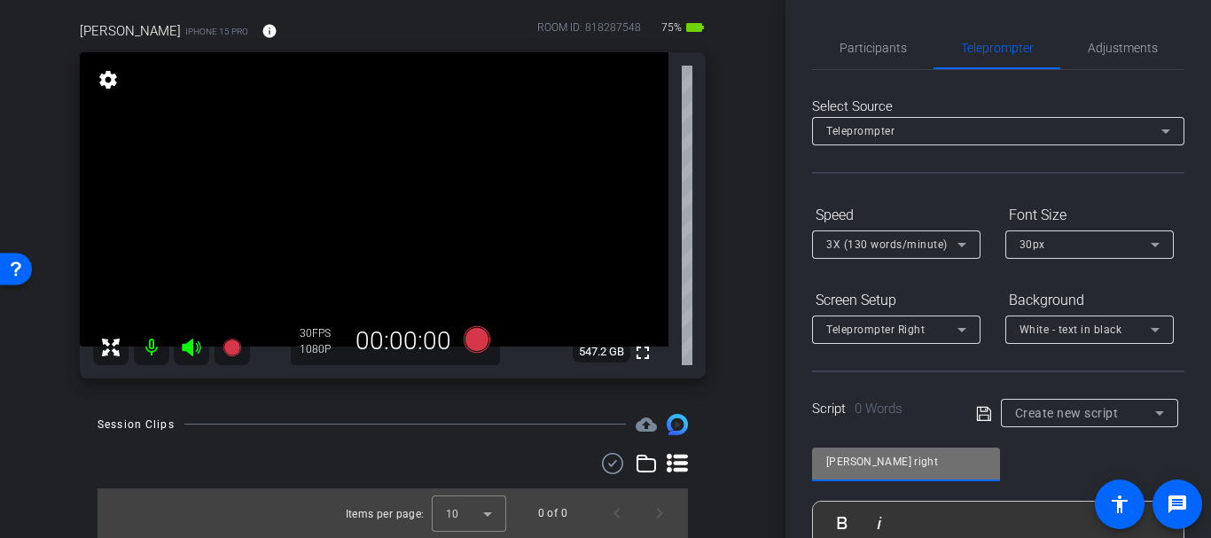
drag, startPoint x: 946, startPoint y: 451, endPoint x: 940, endPoint y: 467, distance: 16.8
click at [946, 455] on input "Gretchin right" at bounding box center [906, 461] width 160 height 21
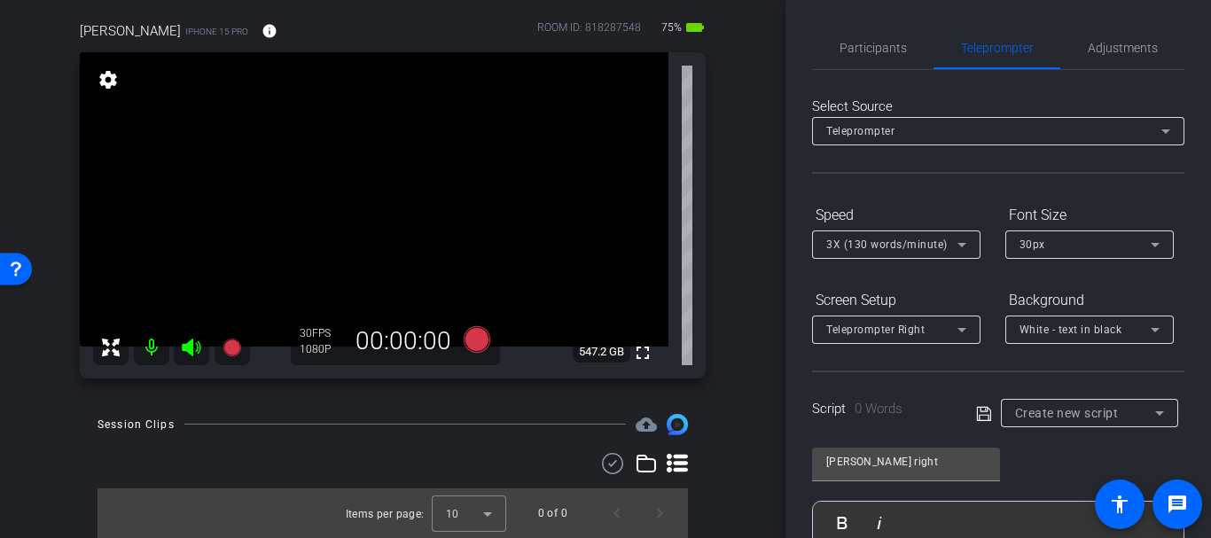
click at [990, 397] on div "Script 0 Words Create new script" at bounding box center [998, 398] width 372 height 57
click at [982, 408] on icon at bounding box center [984, 413] width 16 height 21
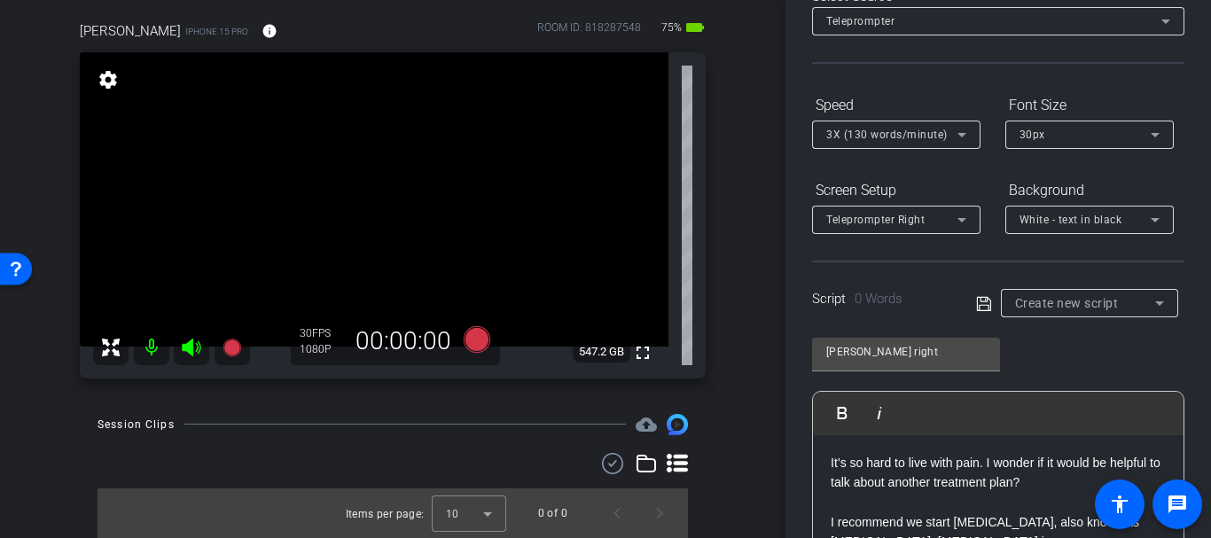
click at [978, 401] on div "Play Play from this location Play Selected Play and display the selected text o…" at bounding box center [998, 413] width 370 height 43
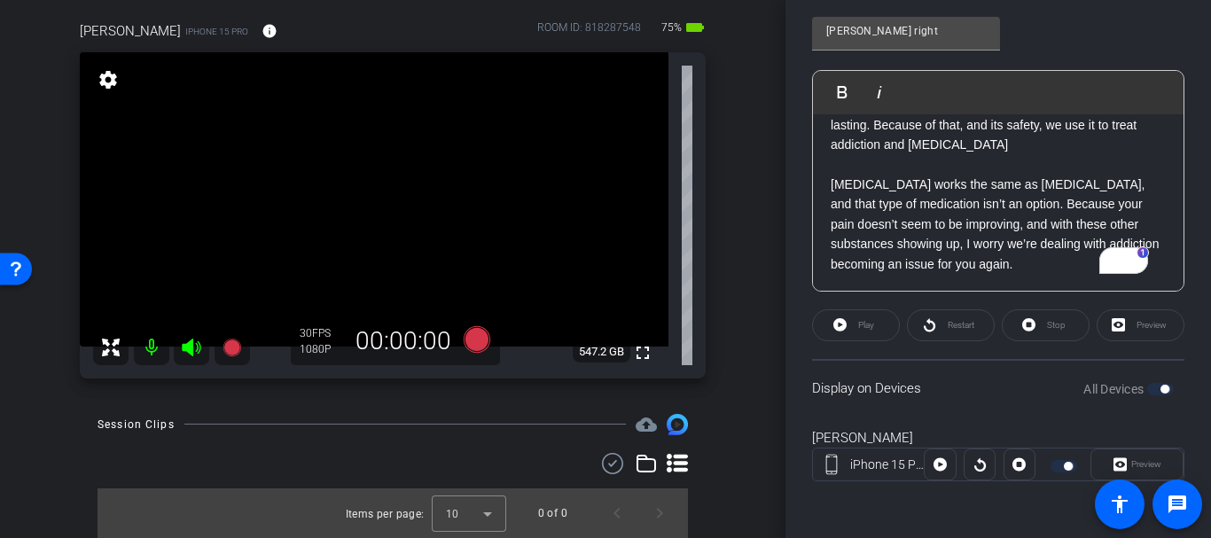
drag, startPoint x: 1179, startPoint y: 406, endPoint x: 1030, endPoint y: 376, distance: 151.9
click at [1163, 402] on div "Participants Teleprompter Adjustments settings Your Remote Director flip Direct…" at bounding box center [997, 269] width 425 height 538
drag, startPoint x: 907, startPoint y: 312, endPoint x: 849, endPoint y: 328, distance: 60.6
click at [907, 313] on div "Restart" at bounding box center [951, 325] width 88 height 32
click at [847, 327] on div "Play" at bounding box center [856, 325] width 88 height 32
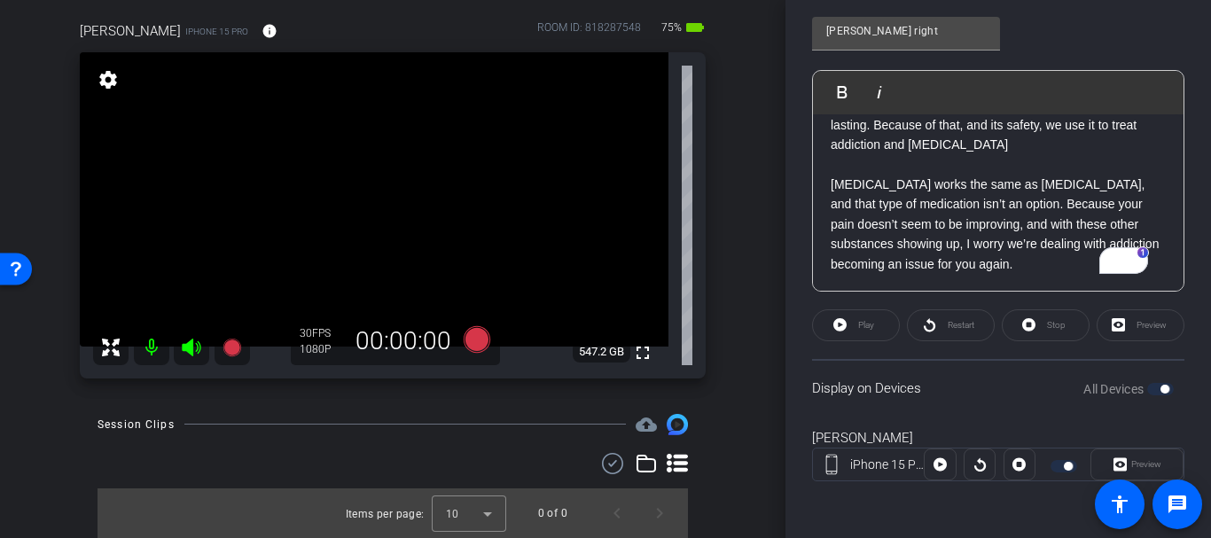
click at [939, 469] on div at bounding box center [939, 464] width 32 height 32
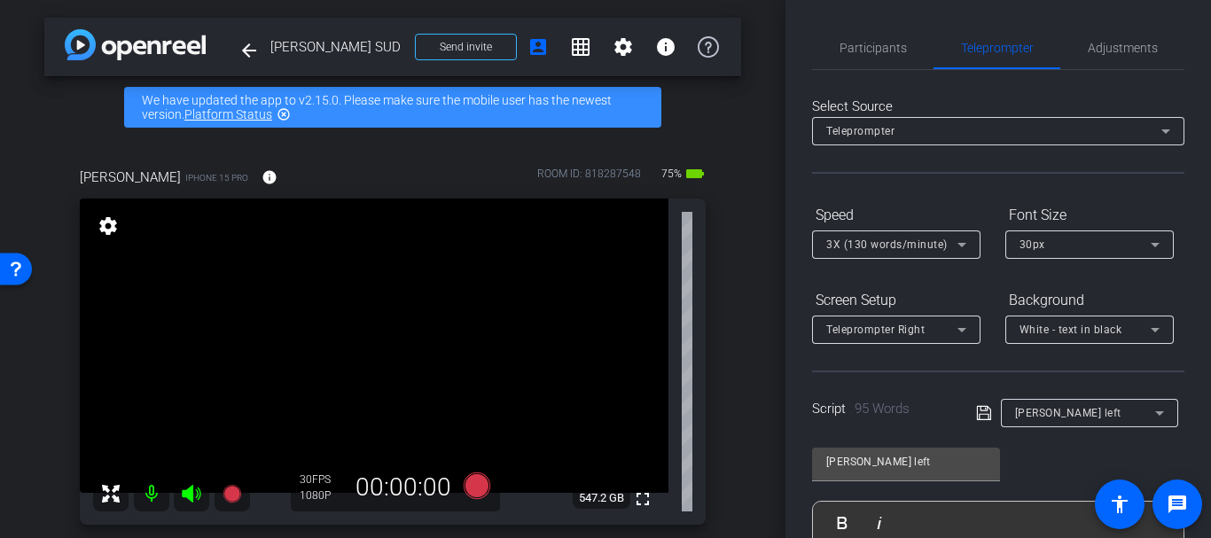
click at [831, 376] on div "Script 95 Words Gretchin left" at bounding box center [998, 398] width 372 height 57
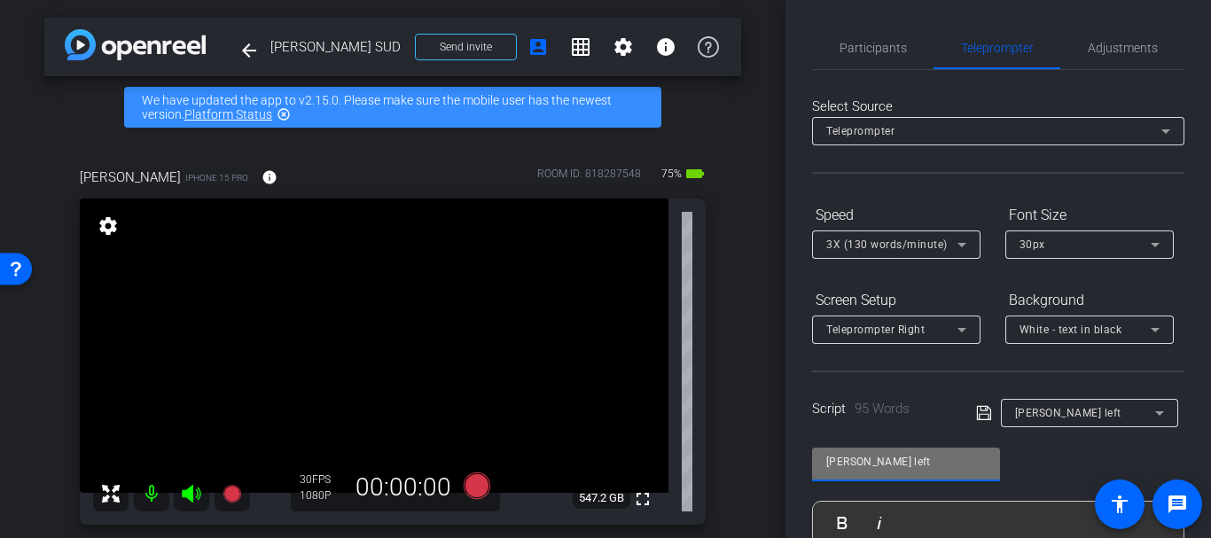
click at [875, 459] on input "Gretchin left" at bounding box center [906, 461] width 160 height 21
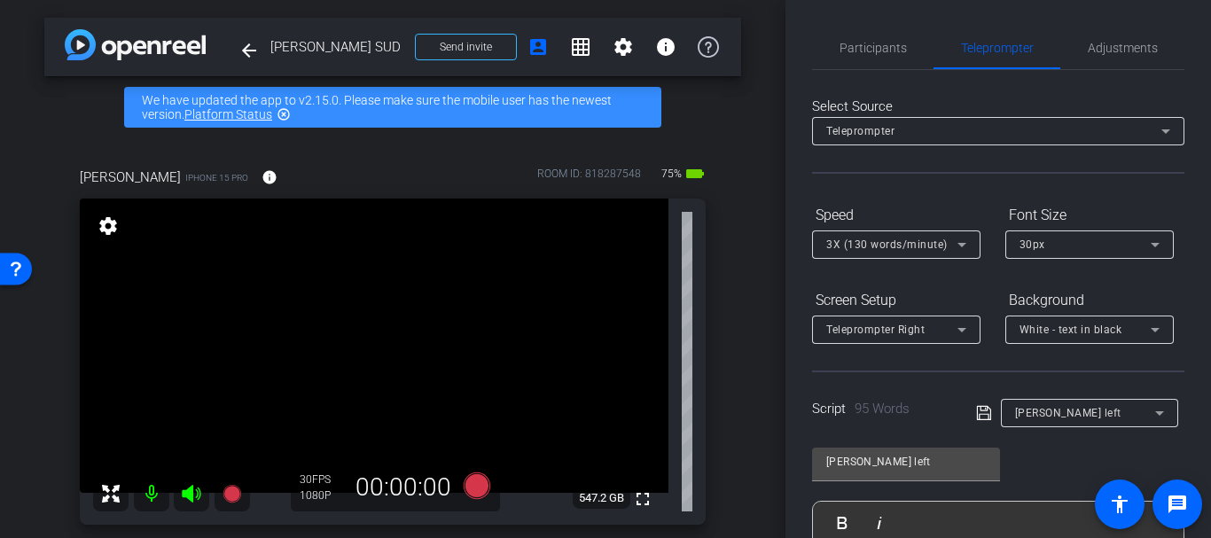
drag, startPoint x: 1039, startPoint y: 476, endPoint x: 1026, endPoint y: 470, distance: 13.9
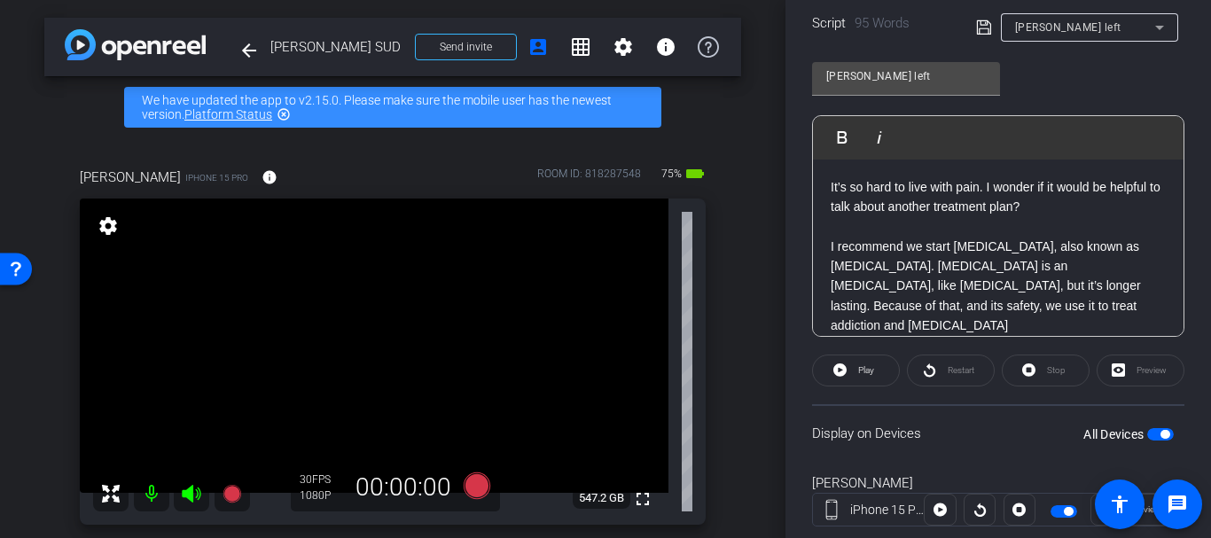
scroll to position [431, 0]
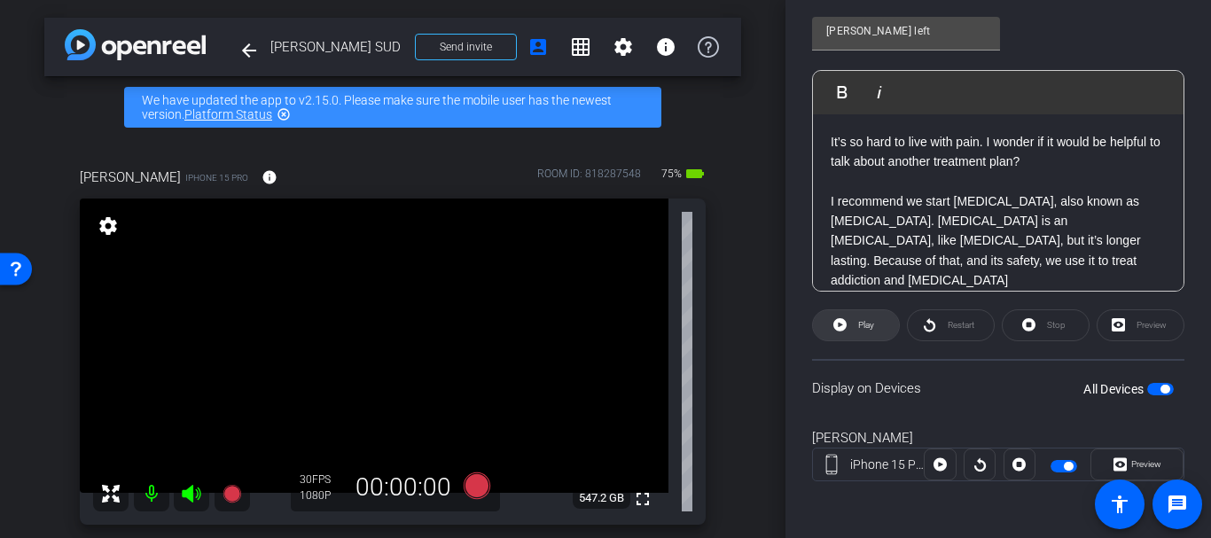
click at [865, 315] on span "Play" at bounding box center [863, 325] width 20 height 25
click at [863, 315] on span "Pause" at bounding box center [864, 325] width 28 height 25
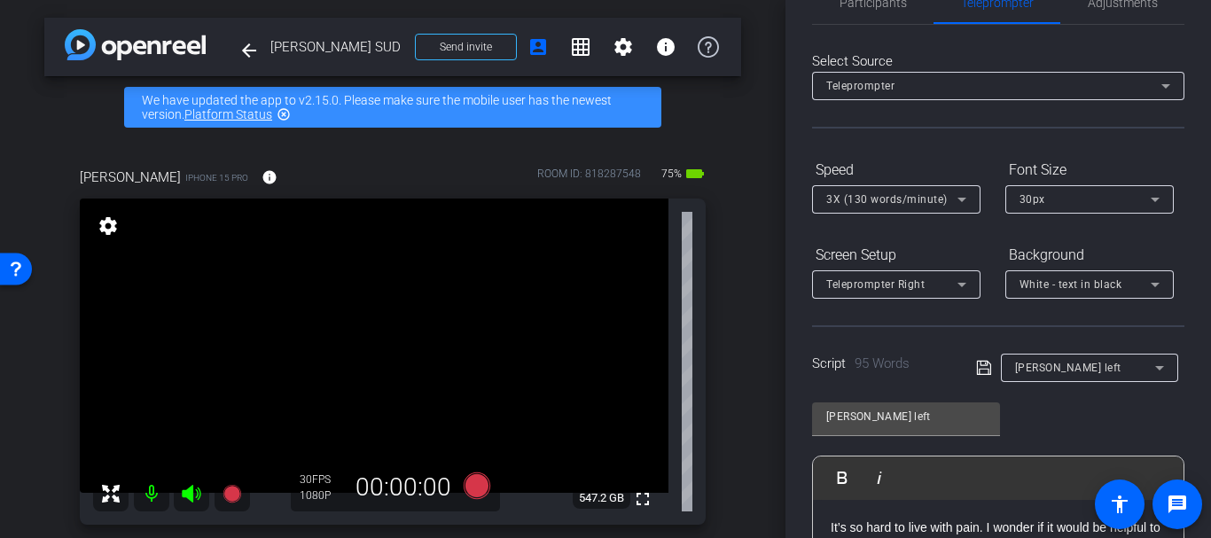
scroll to position [0, 0]
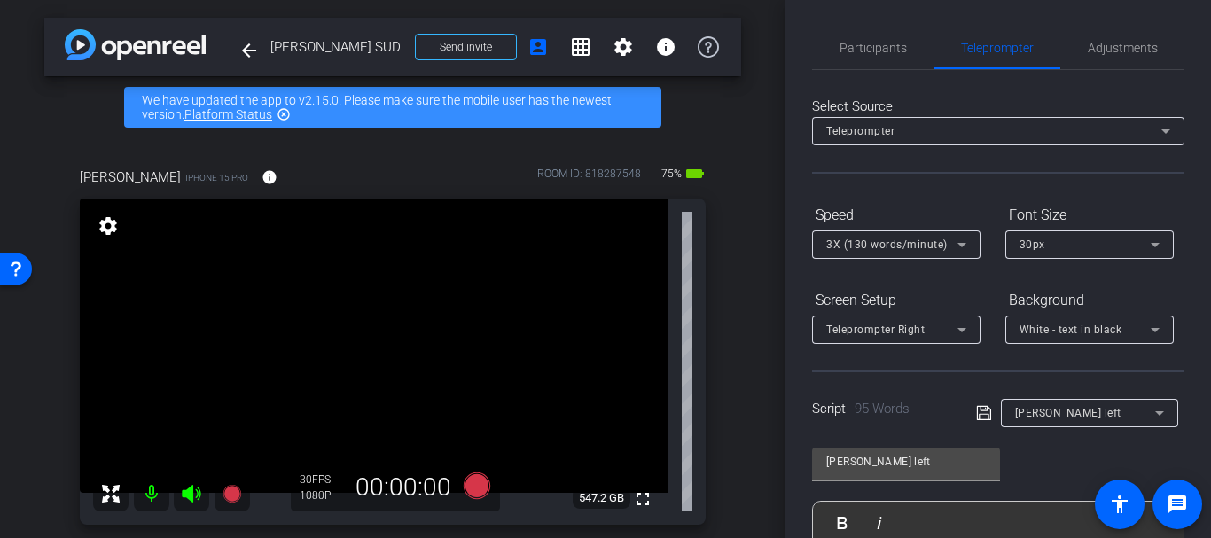
click at [899, 339] on div "Teleprompter Right" at bounding box center [891, 329] width 131 height 22
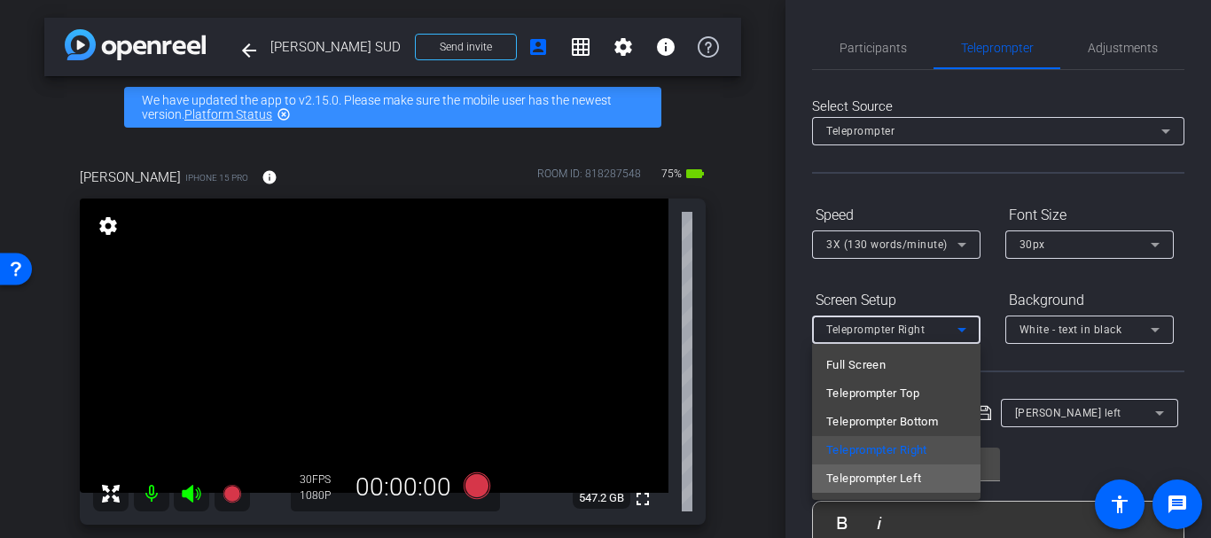
click at [871, 468] on span "Teleprompter Left" at bounding box center [873, 478] width 95 height 21
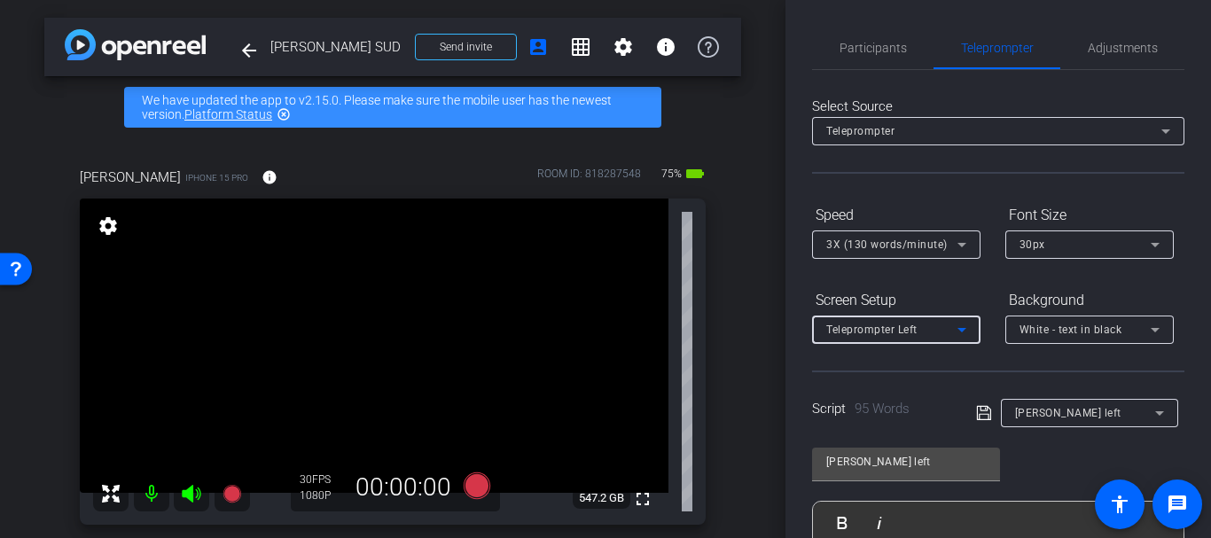
click at [854, 386] on div "Script 95 Words Gretchin left" at bounding box center [998, 398] width 372 height 57
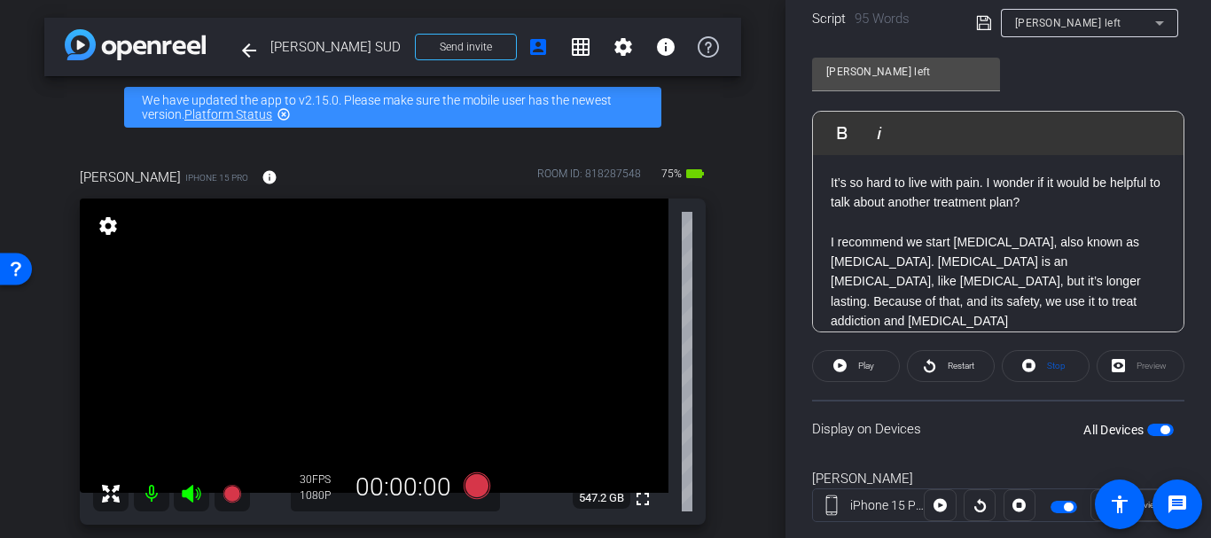
scroll to position [431, 0]
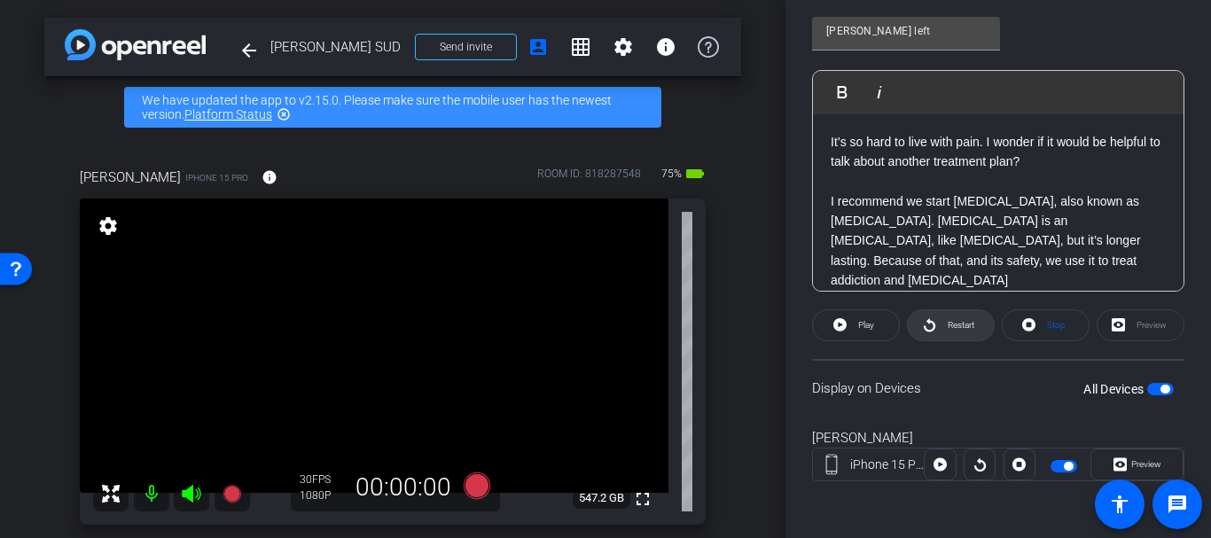
click at [970, 327] on span "Restart" at bounding box center [960, 325] width 27 height 10
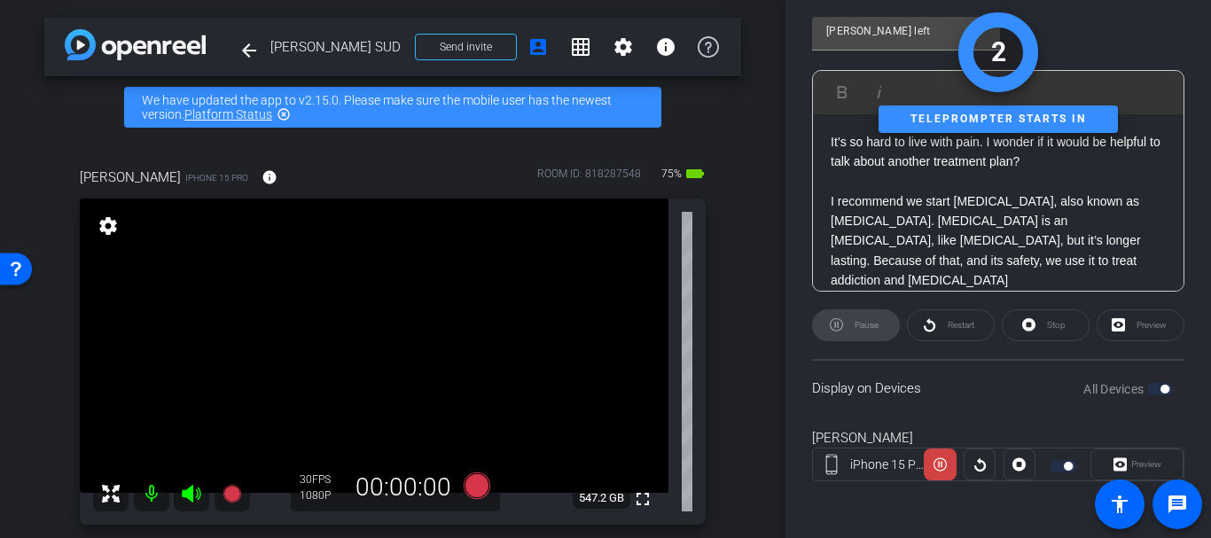
click at [804, 143] on div "Participants Teleprompter Adjustments settings Your Remote Director flip Direct…" at bounding box center [997, 269] width 425 height 538
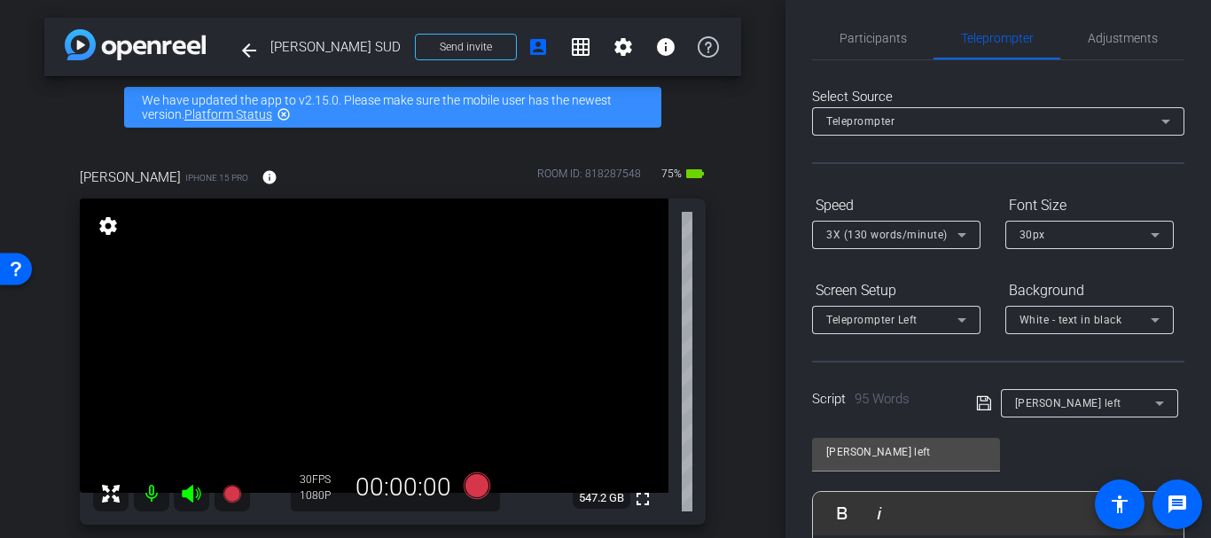
scroll to position [0, 0]
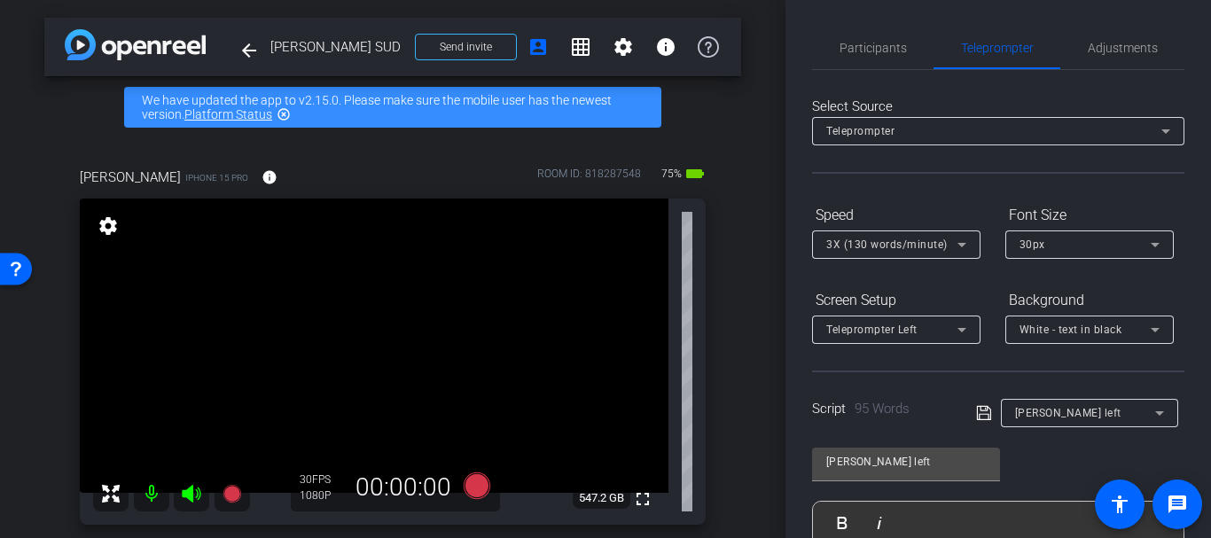
click at [970, 153] on div at bounding box center [998, 154] width 372 height 19
click at [954, 131] on div "Teleprompter" at bounding box center [993, 131] width 335 height 22
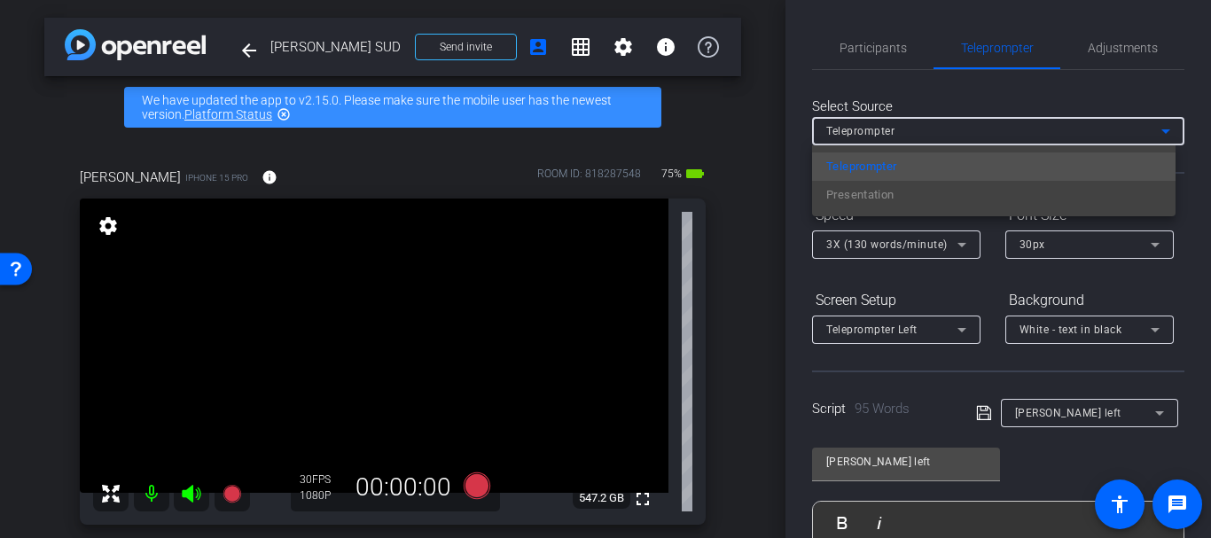
click at [950, 133] on div at bounding box center [605, 269] width 1211 height 538
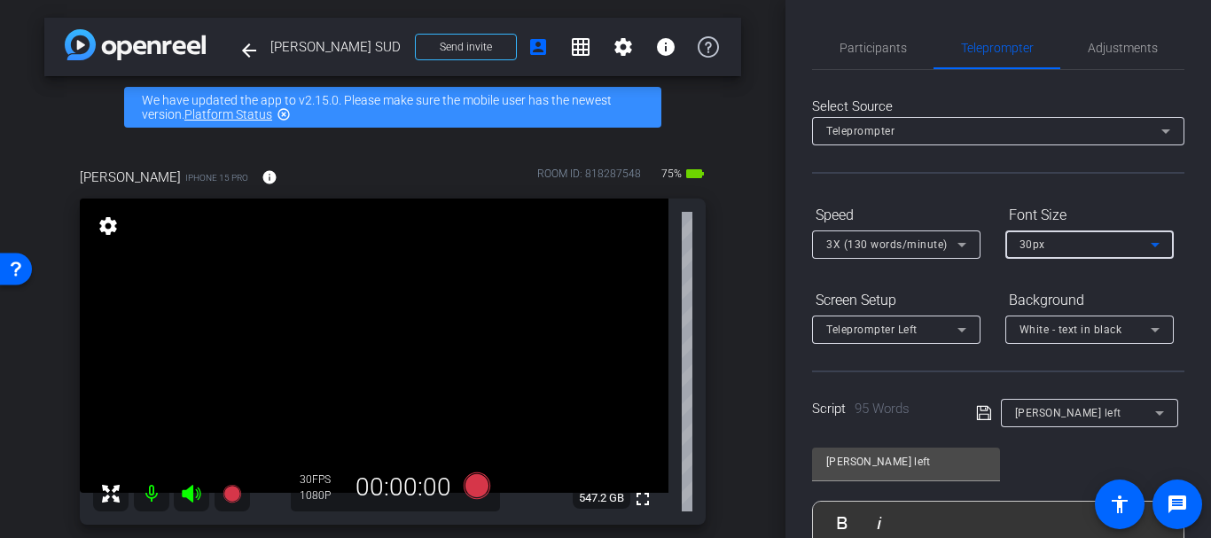
click at [1049, 240] on div "30px" at bounding box center [1084, 244] width 131 height 22
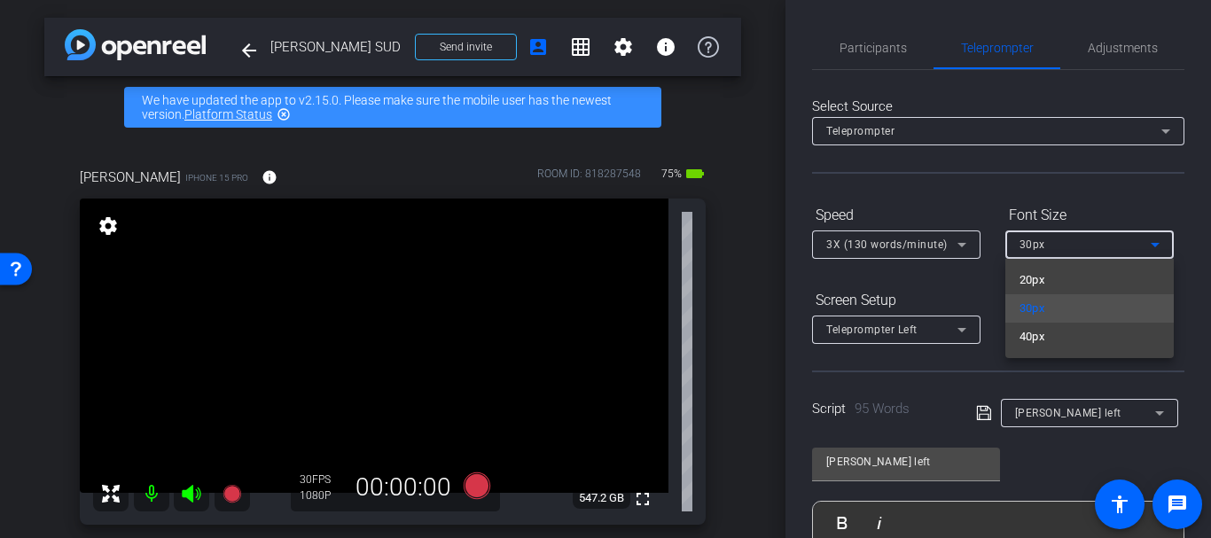
click at [1049, 236] on div at bounding box center [605, 269] width 1211 height 538
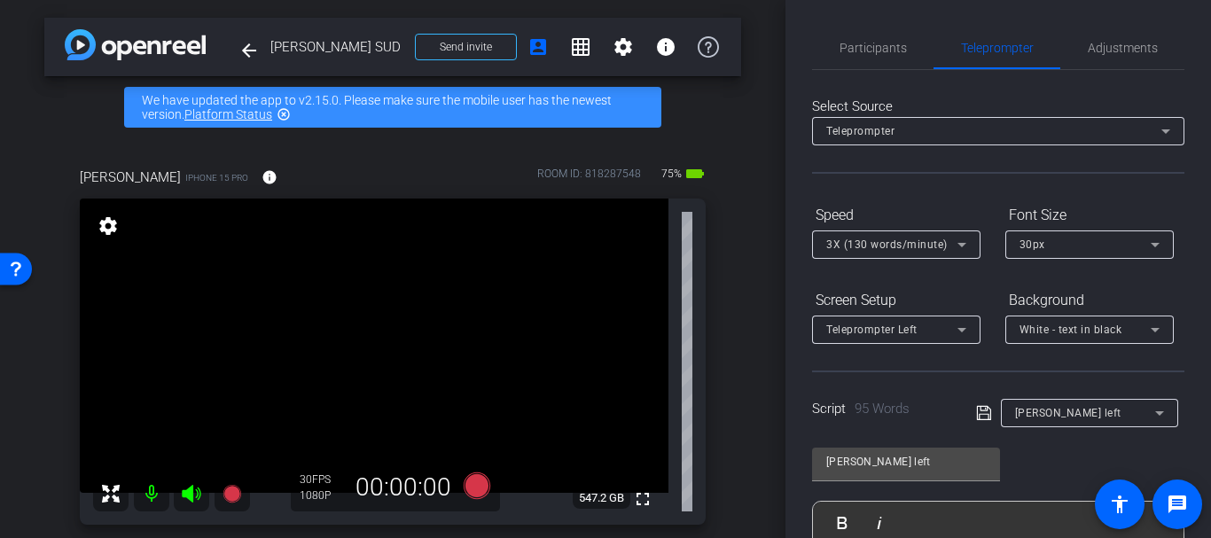
click at [1011, 239] on div "30px" at bounding box center [1089, 244] width 168 height 28
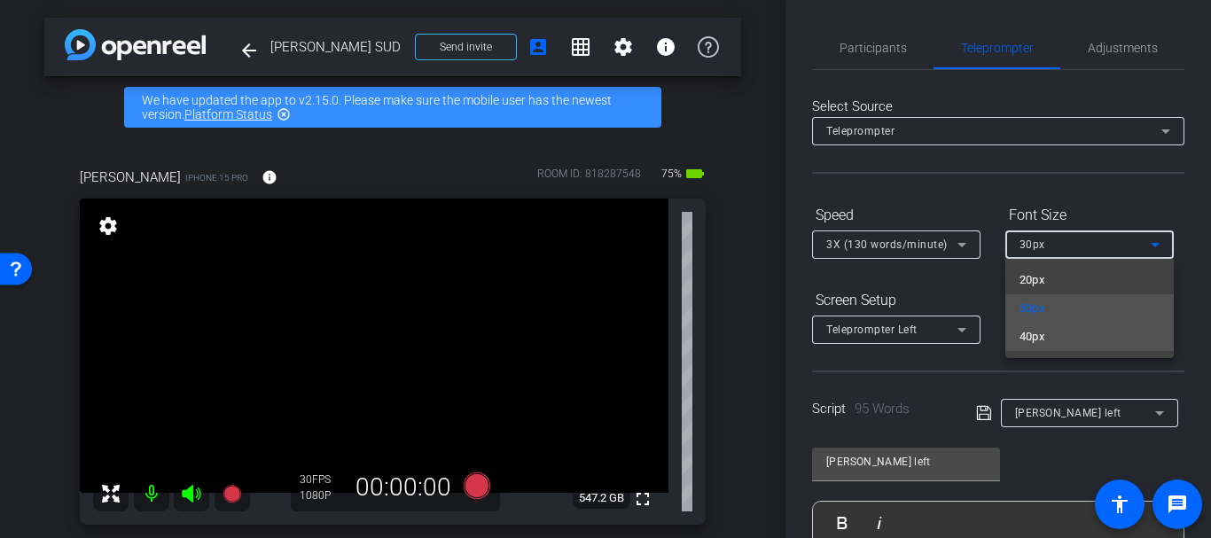
click at [1019, 337] on span "40px" at bounding box center [1032, 336] width 26 height 21
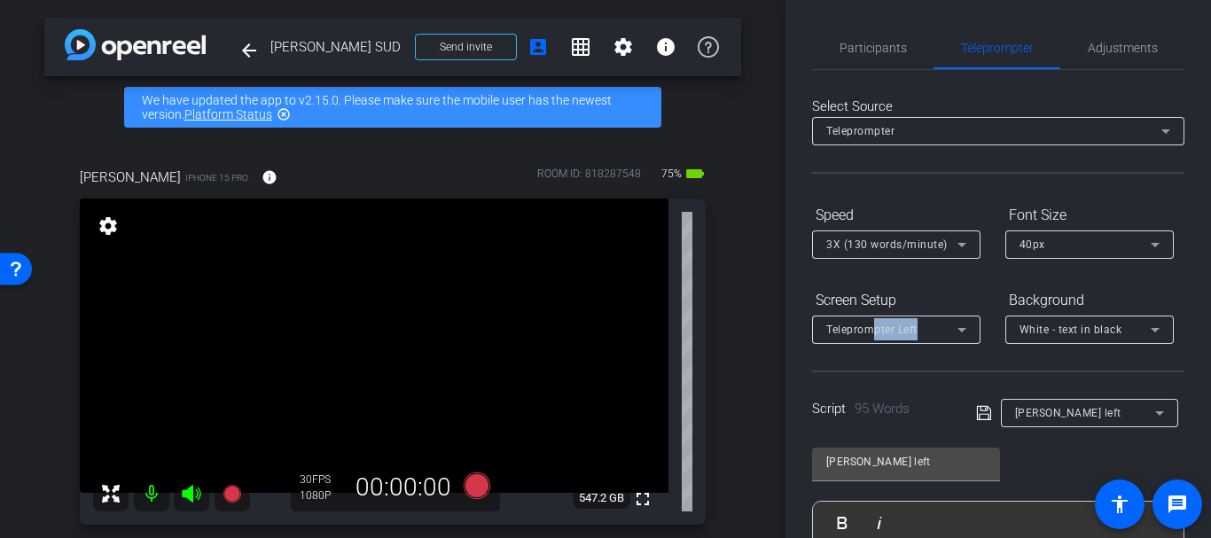
click at [876, 339] on div "Teleprompter Left" at bounding box center [896, 329] width 140 height 28
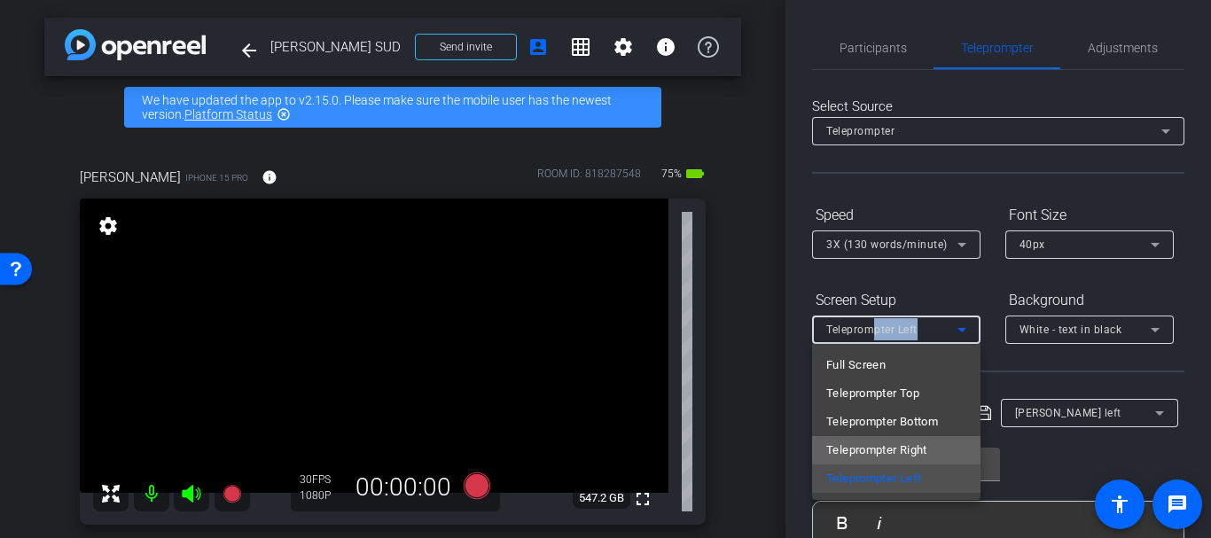
click at [869, 461] on mat-option "Teleprompter Right" at bounding box center [896, 450] width 168 height 28
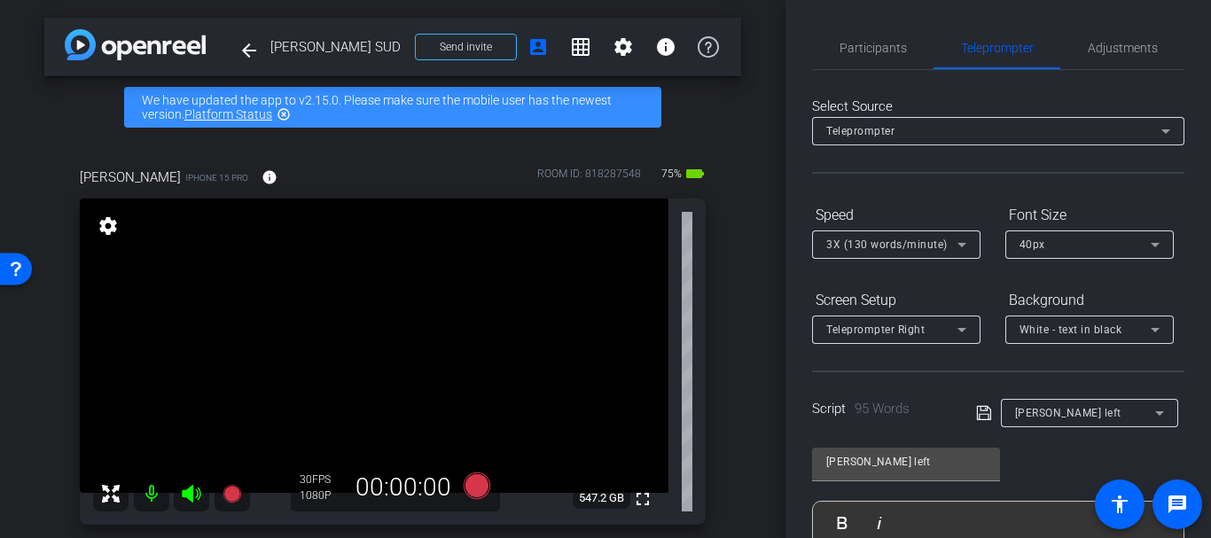
click at [832, 355] on div at bounding box center [896, 353] width 168 height 19
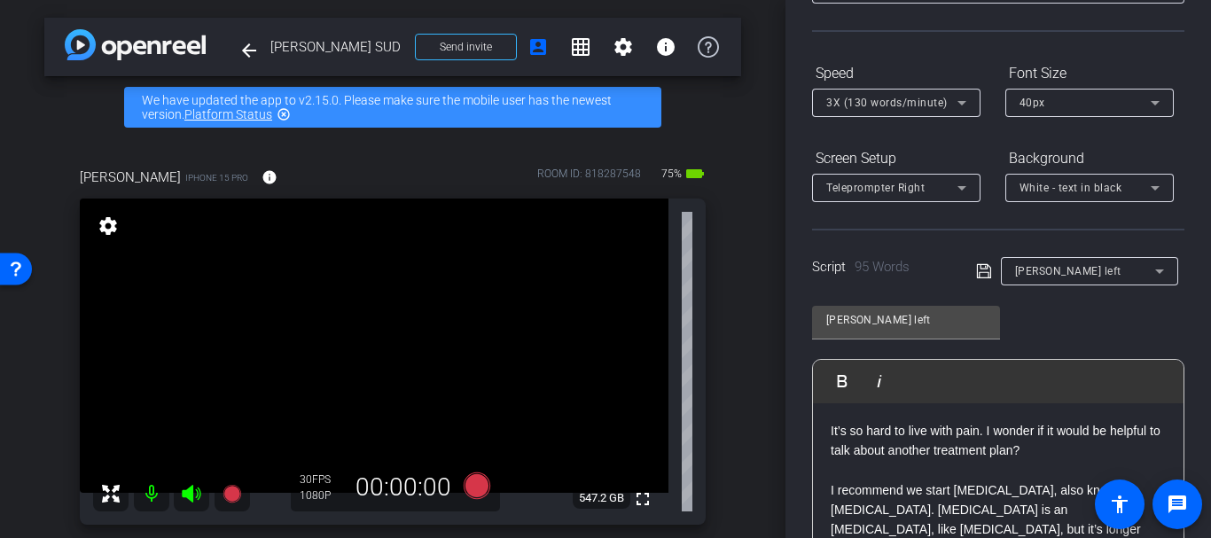
scroll to position [431, 0]
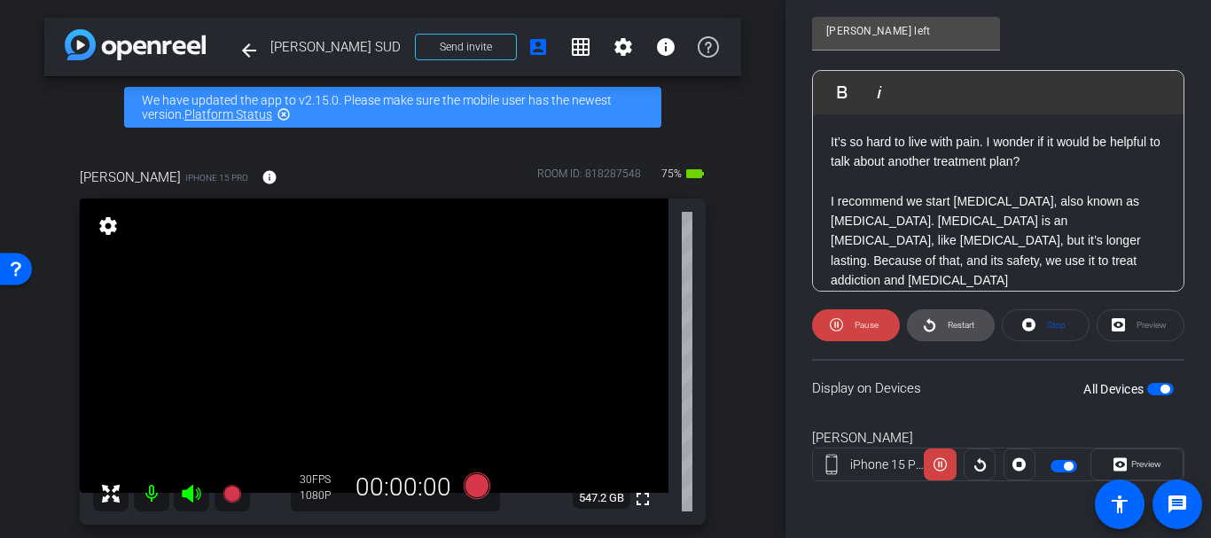
click at [959, 317] on span "Restart" at bounding box center [958, 325] width 31 height 25
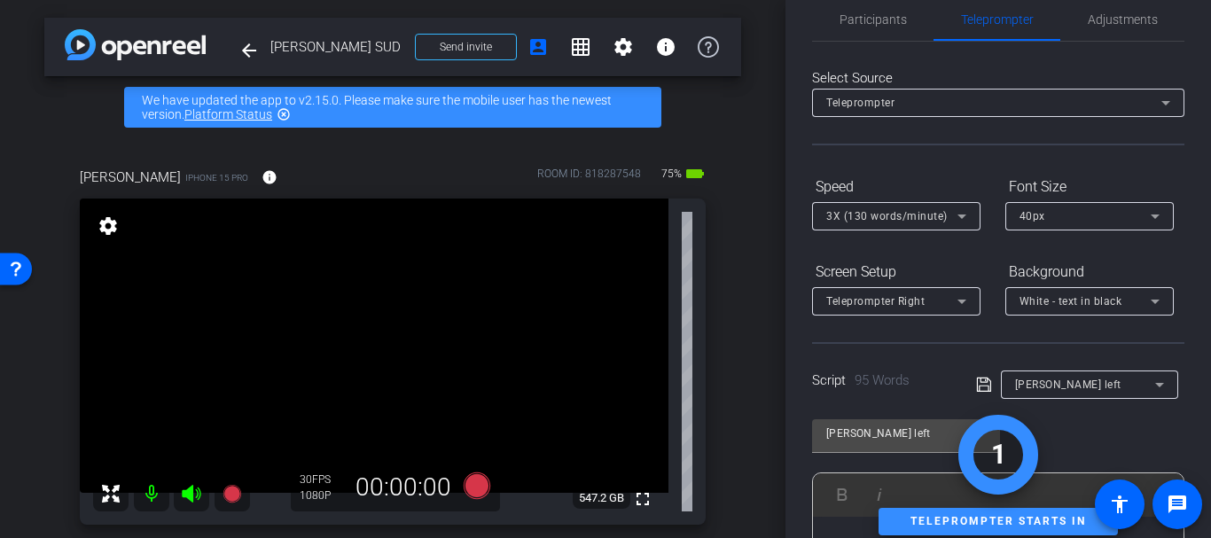
scroll to position [0, 0]
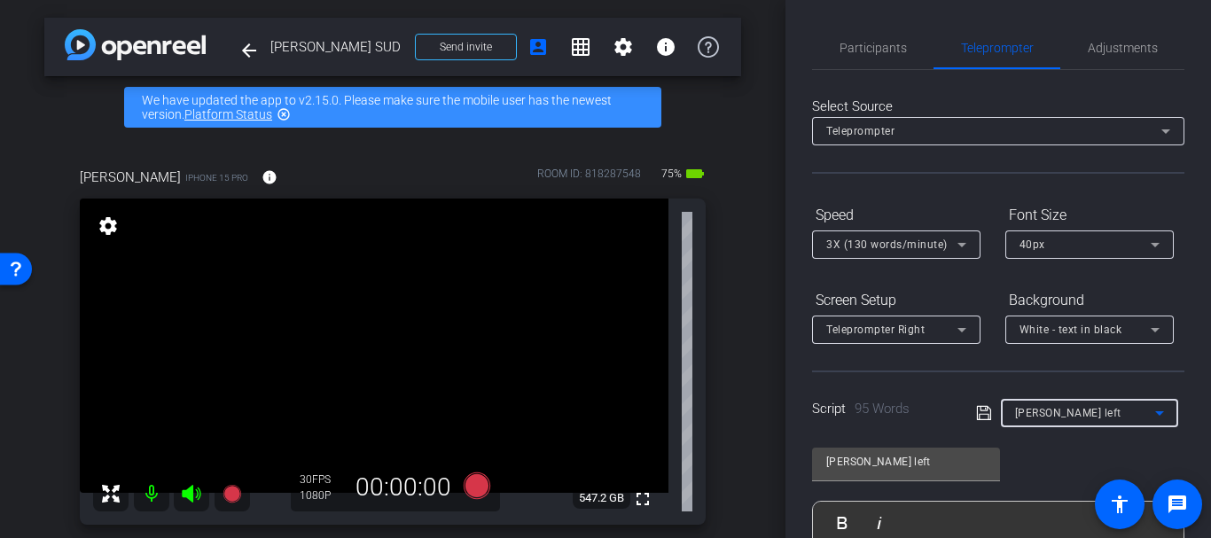
click at [1048, 411] on span "[PERSON_NAME] left" at bounding box center [1068, 413] width 106 height 12
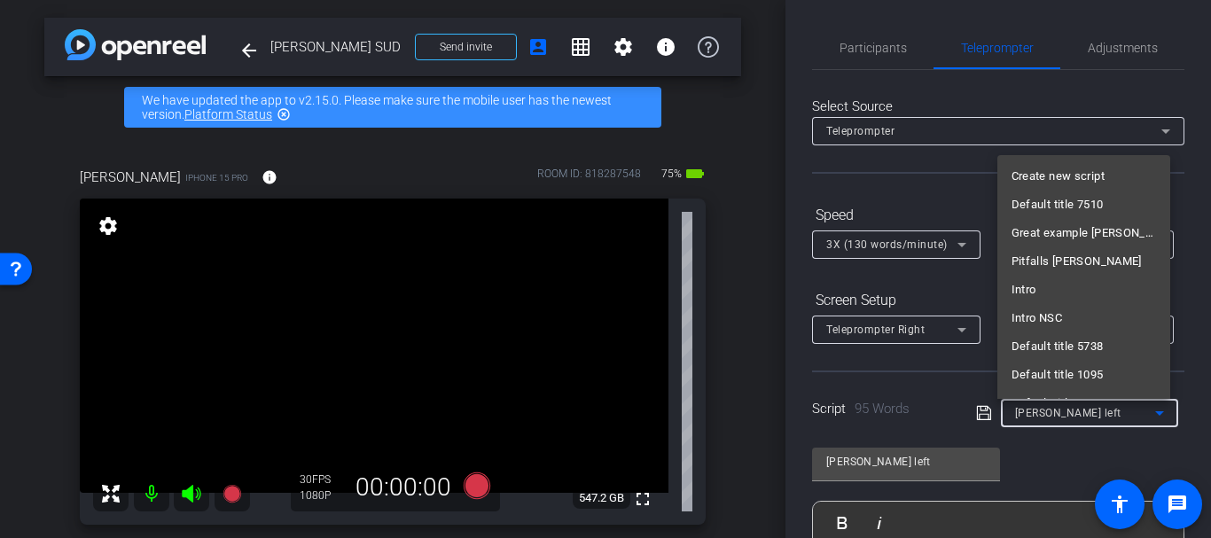
scroll to position [1210, 0]
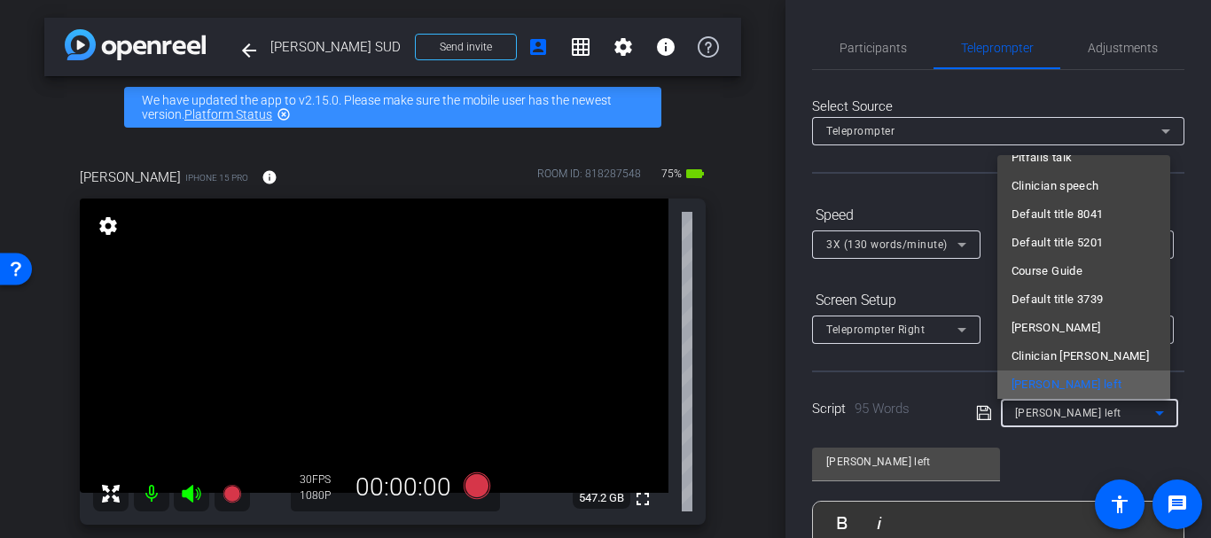
drag, startPoint x: 1052, startPoint y: 345, endPoint x: 1063, endPoint y: 390, distance: 46.6
click at [1063, 390] on div "Create new script Default title 7510 Great example [PERSON_NAME] Pitfalls [PERS…" at bounding box center [1083, 277] width 173 height 244
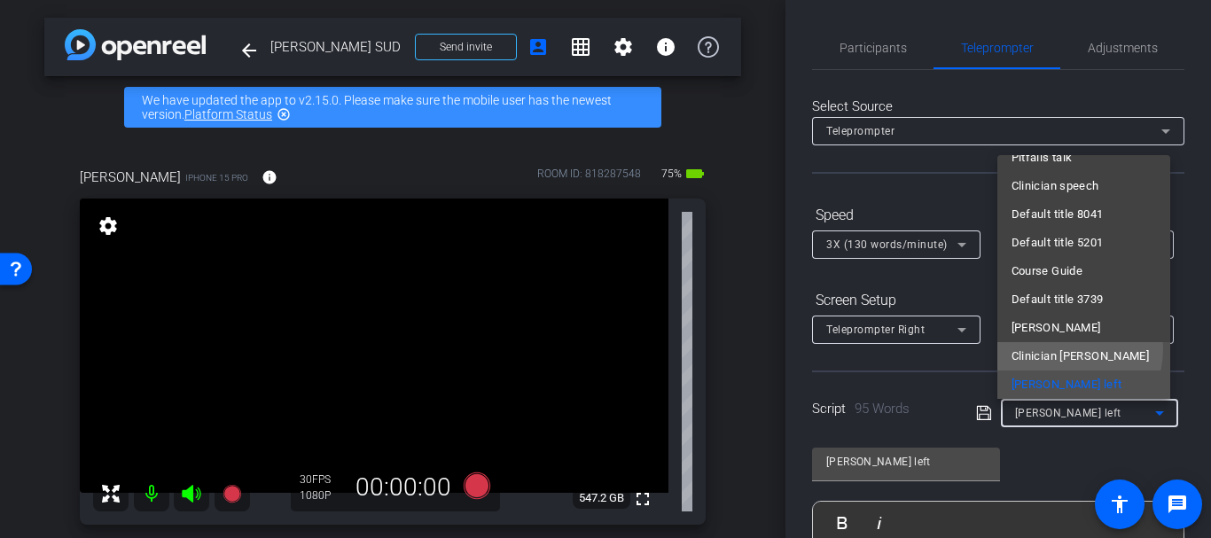
click at [1055, 348] on span "Clinician [PERSON_NAME]" at bounding box center [1080, 356] width 138 height 21
type input "Clinician [PERSON_NAME]"
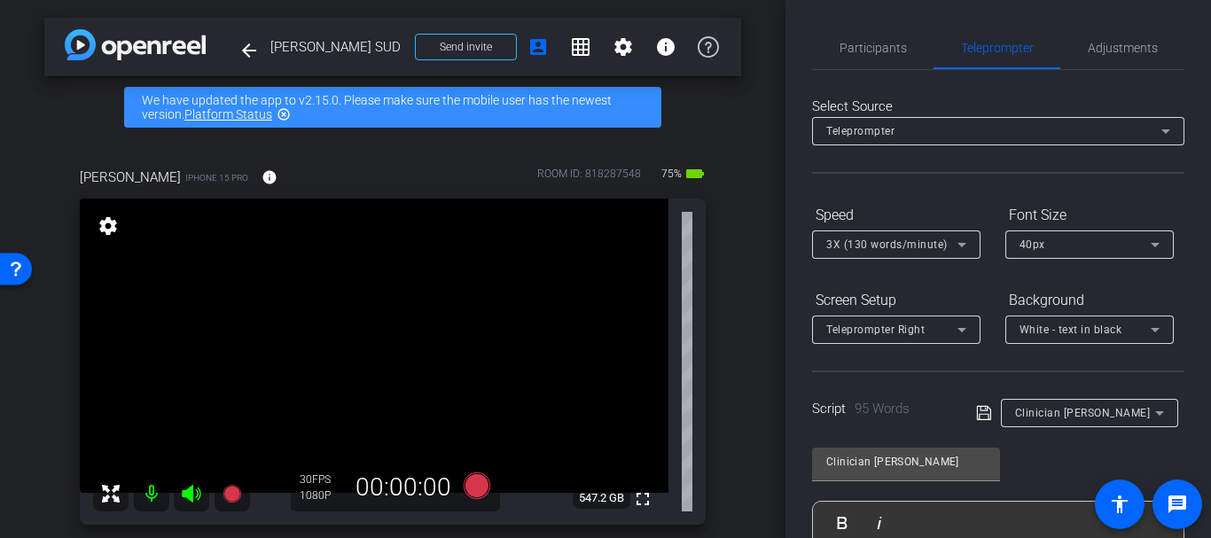
click at [892, 314] on div "Screen Setup" at bounding box center [896, 300] width 168 height 30
click at [885, 328] on span "Teleprompter Right" at bounding box center [875, 329] width 98 height 12
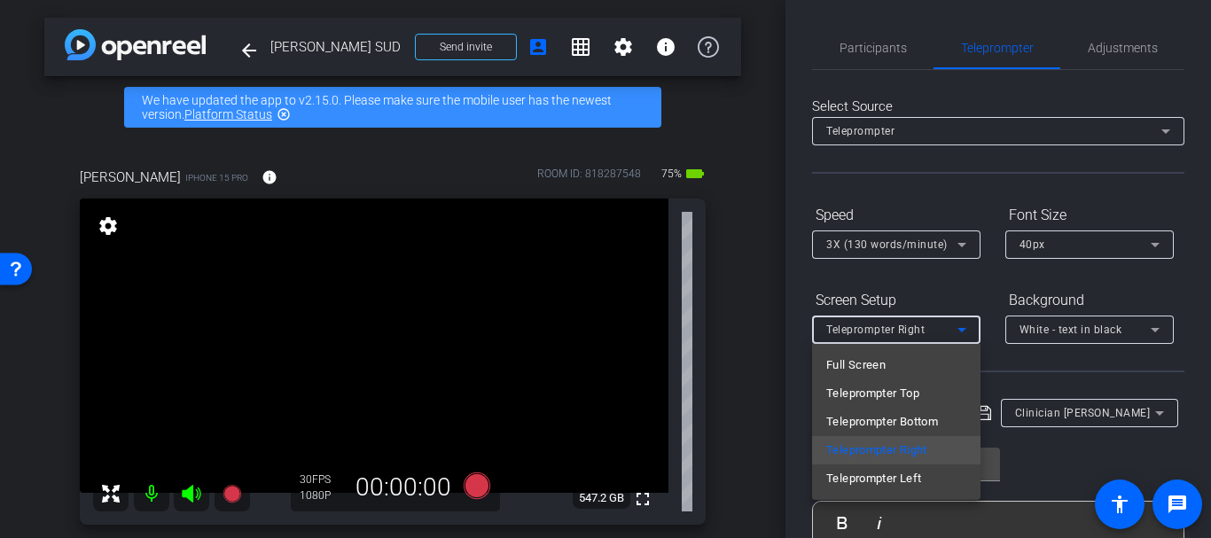
click at [885, 328] on div at bounding box center [605, 269] width 1211 height 538
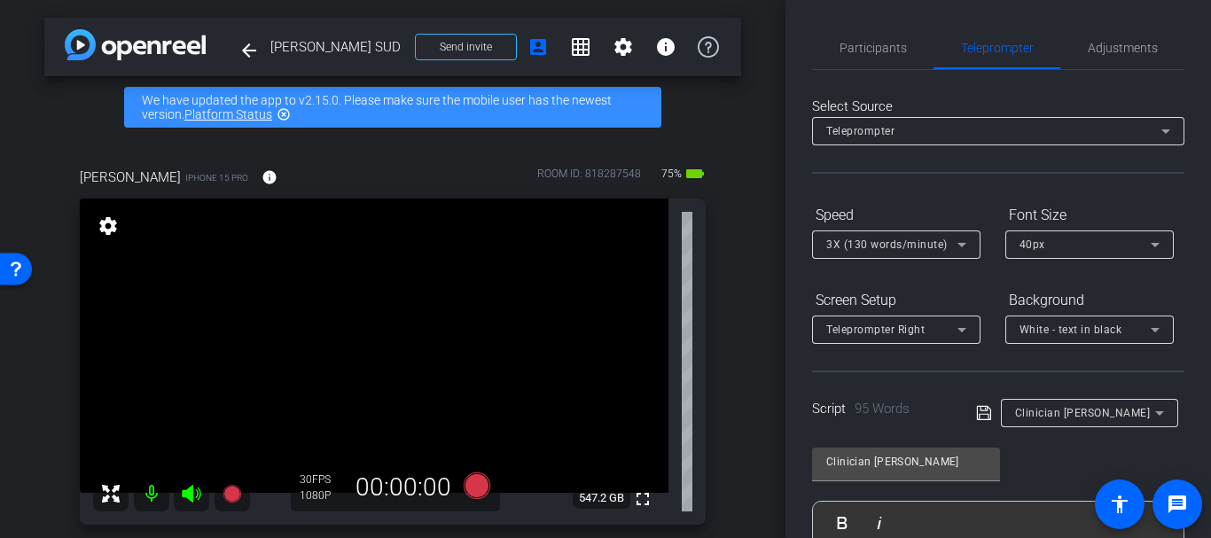
click at [888, 401] on span "95 Words" at bounding box center [881, 409] width 55 height 16
click at [894, 300] on div "Screen Setup" at bounding box center [896, 300] width 168 height 30
click at [886, 337] on div "Teleprompter Right" at bounding box center [891, 329] width 131 height 22
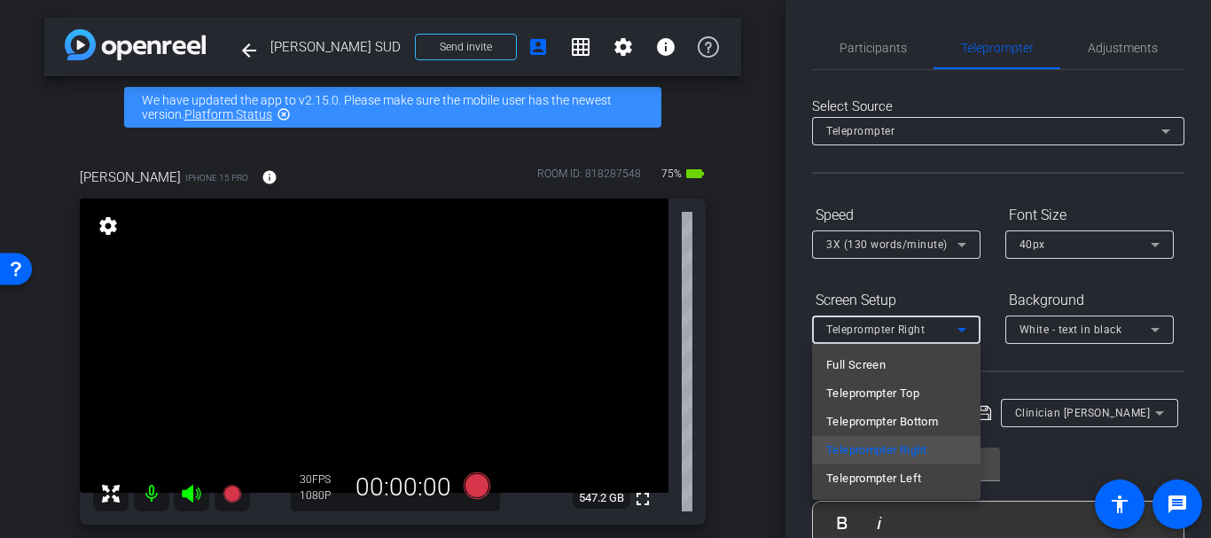
click at [856, 342] on div at bounding box center [605, 269] width 1211 height 538
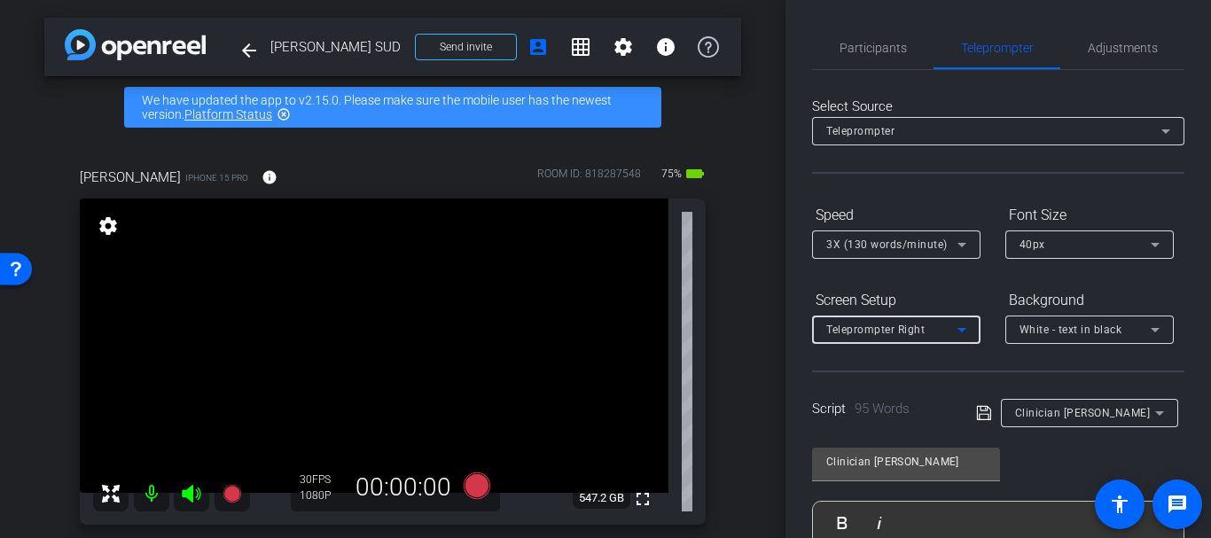
click at [848, 323] on div "Teleprompter Right" at bounding box center [891, 329] width 131 height 22
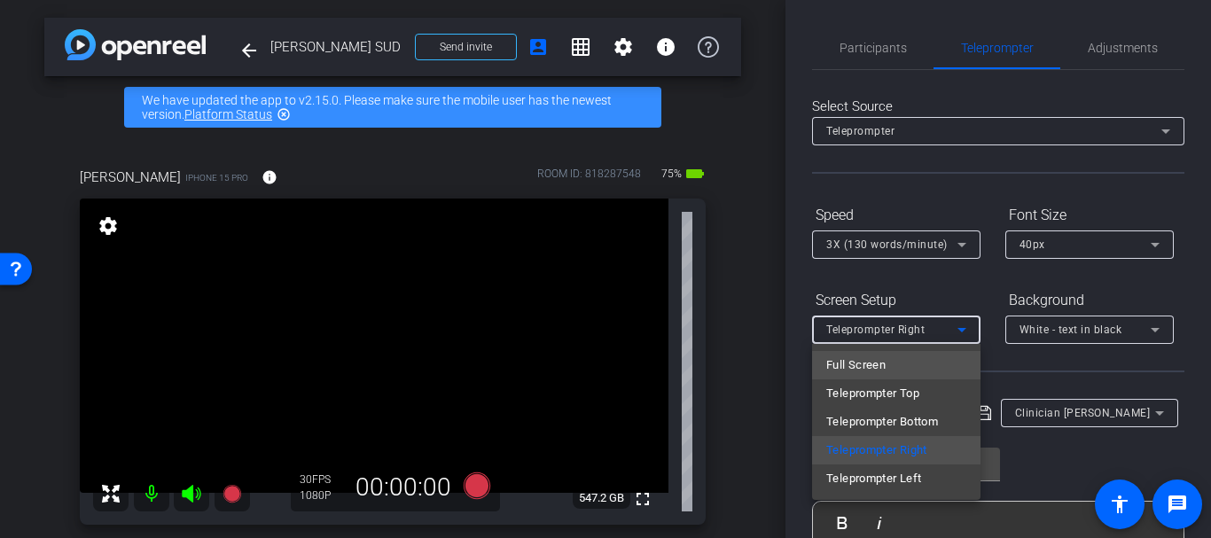
click at [853, 361] on span "Full Screen" at bounding box center [855, 364] width 59 height 21
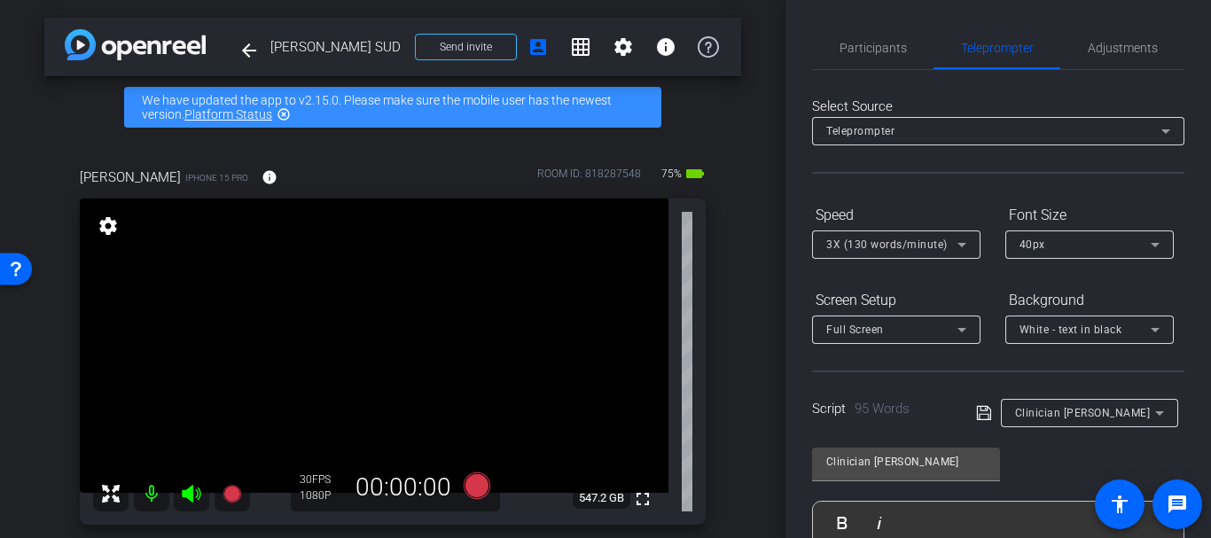
click at [836, 380] on div "Script 95 Words Clinician Gretchin" at bounding box center [998, 398] width 372 height 57
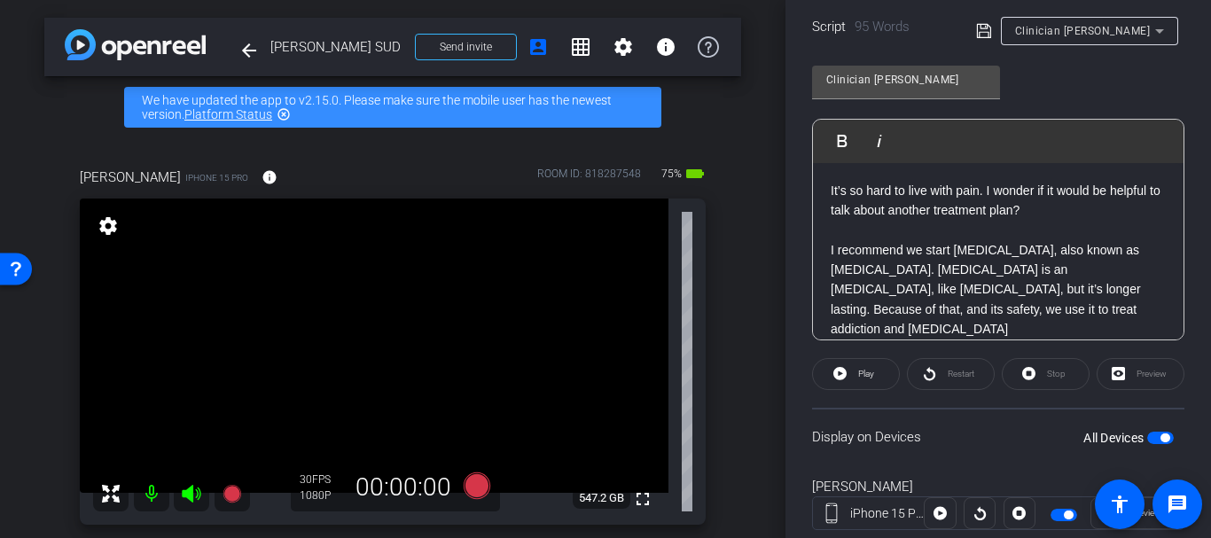
scroll to position [431, 0]
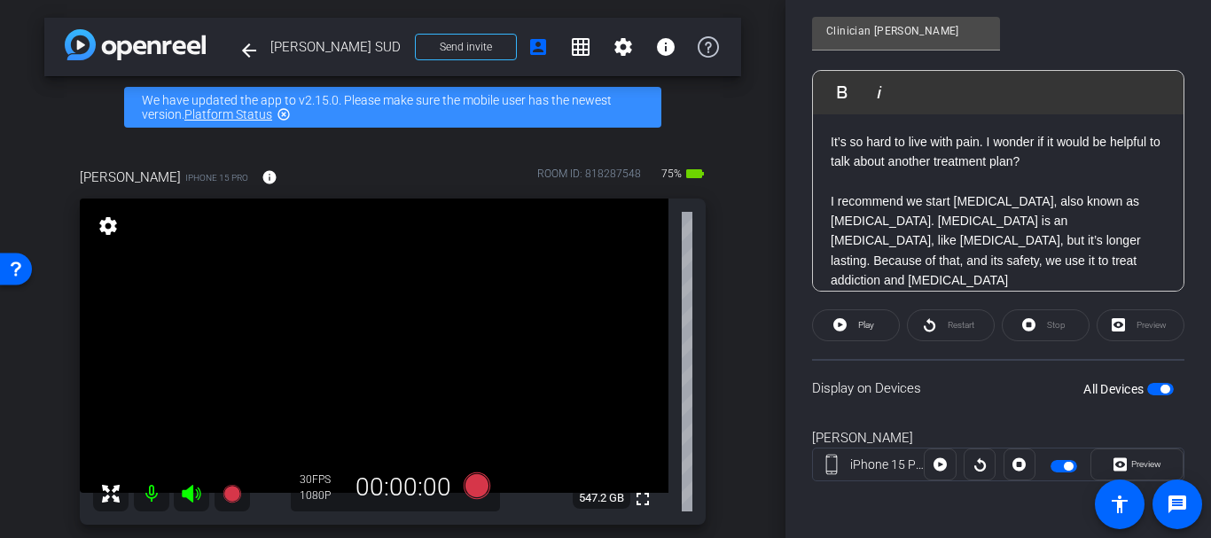
drag, startPoint x: 908, startPoint y: 316, endPoint x: 925, endPoint y: 326, distance: 19.5
click at [908, 316] on div "Restart" at bounding box center [951, 325] width 88 height 32
click at [926, 328] on div "Restart" at bounding box center [951, 325] width 88 height 32
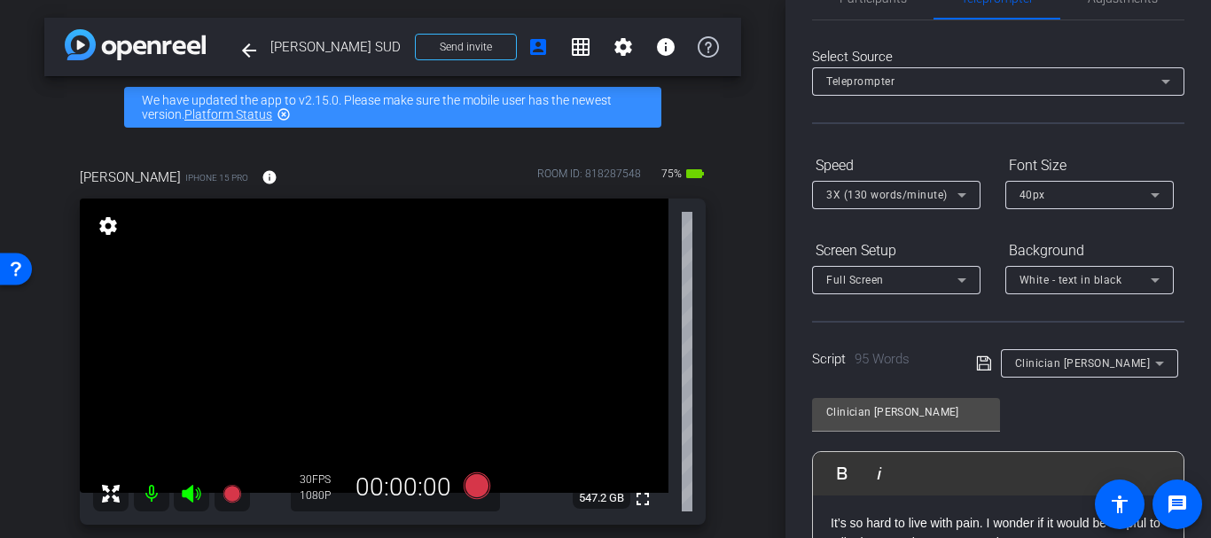
scroll to position [0, 0]
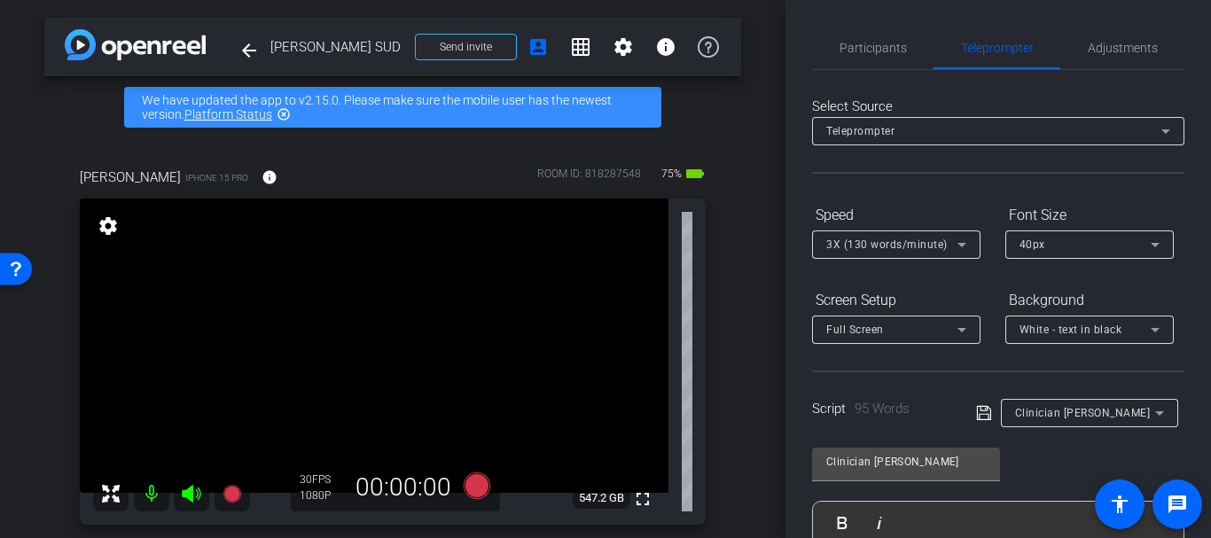
drag, startPoint x: 990, startPoint y: 407, endPoint x: 979, endPoint y: 409, distance: 10.8
click at [989, 407] on span at bounding box center [988, 412] width 25 height 16
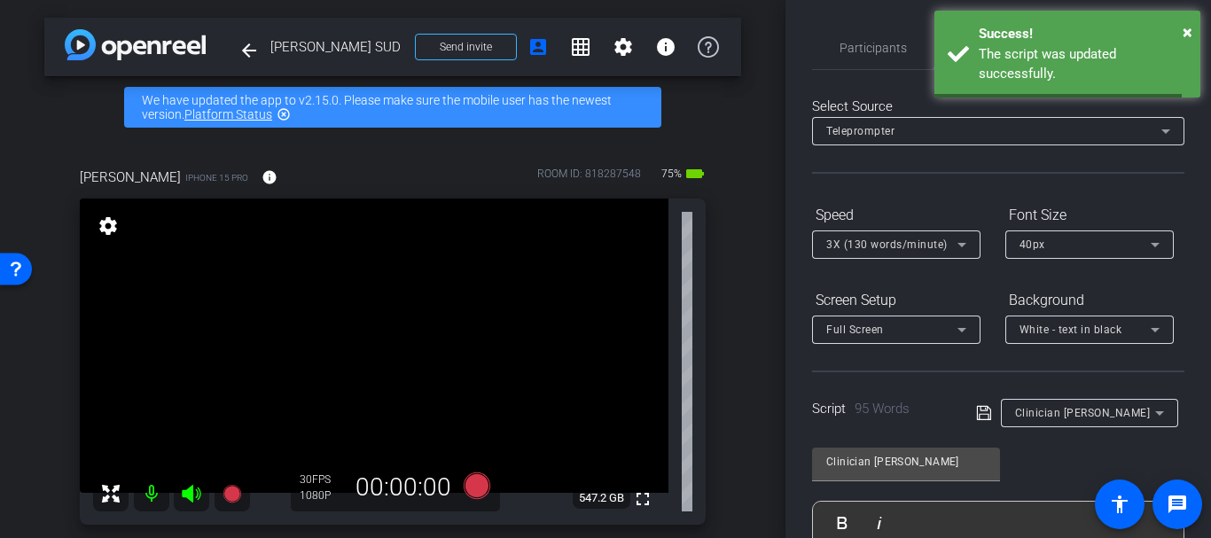
click at [978, 409] on icon at bounding box center [984, 412] width 16 height 21
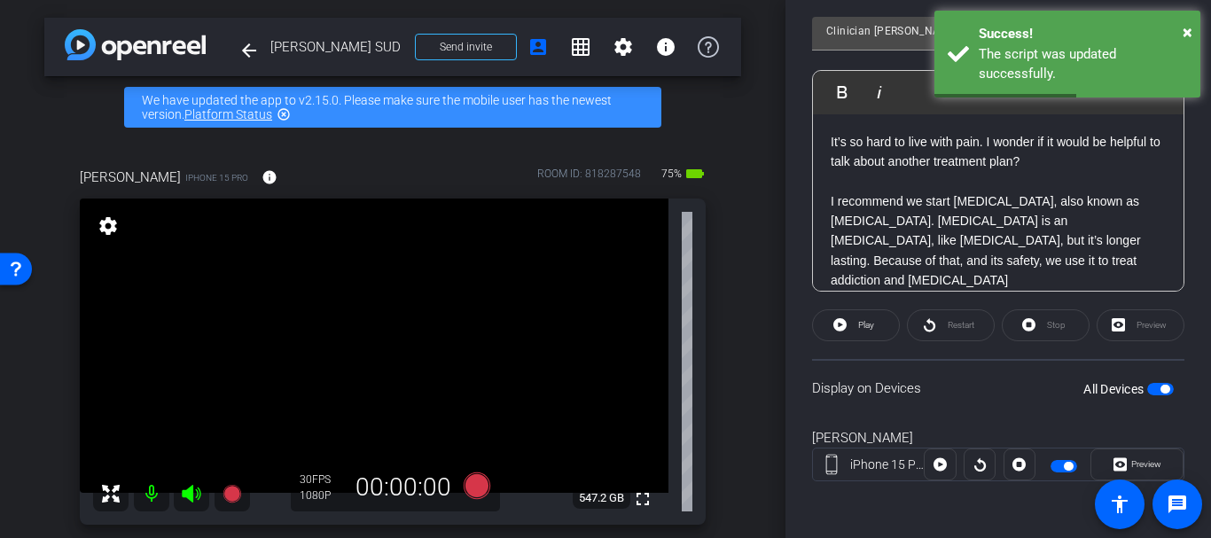
click at [957, 328] on div "Restart" at bounding box center [951, 325] width 88 height 32
click at [887, 324] on span at bounding box center [856, 325] width 86 height 43
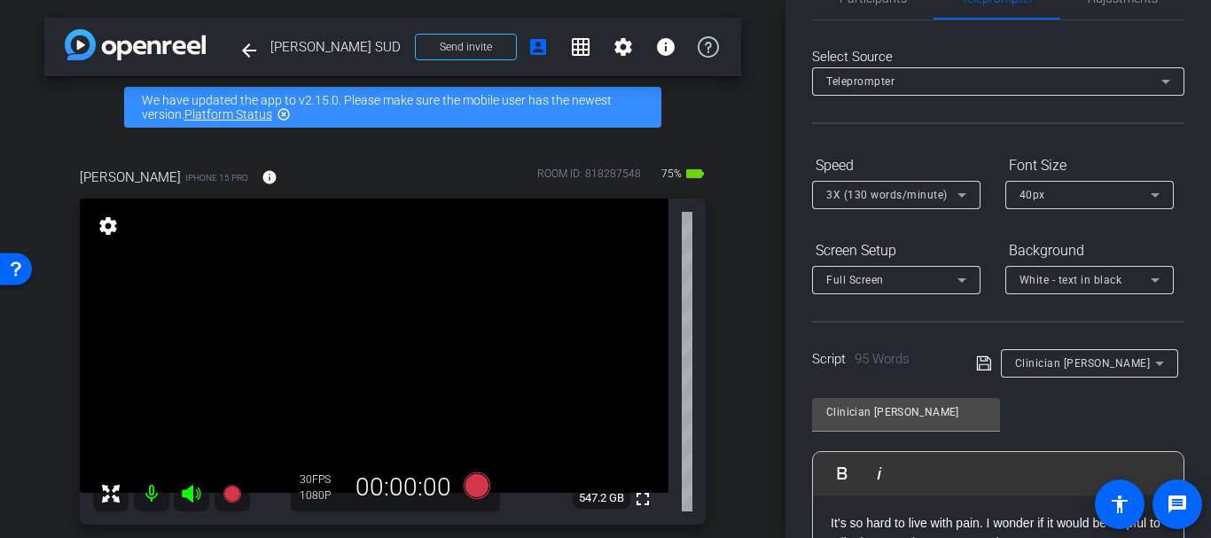
scroll to position [0, 0]
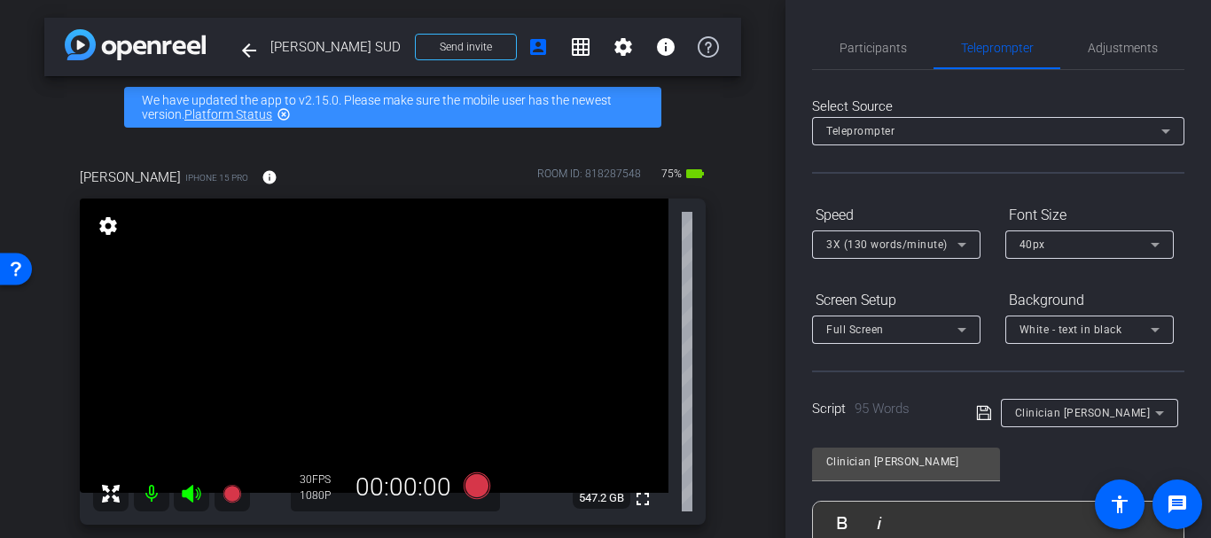
click at [1078, 241] on div "40px" at bounding box center [1084, 244] width 131 height 22
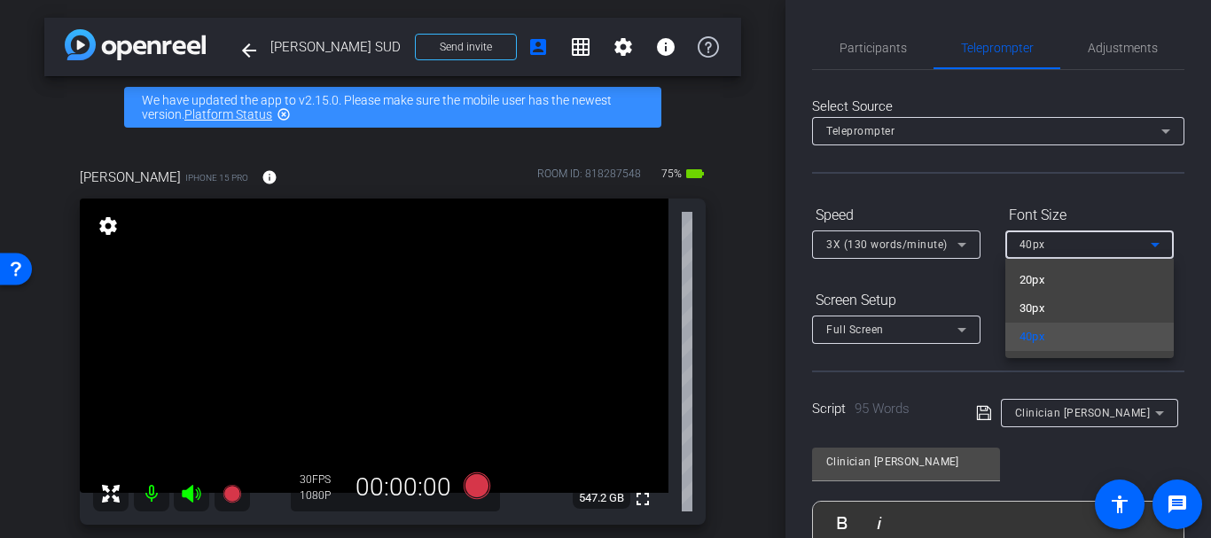
click at [1078, 241] on div at bounding box center [605, 269] width 1211 height 538
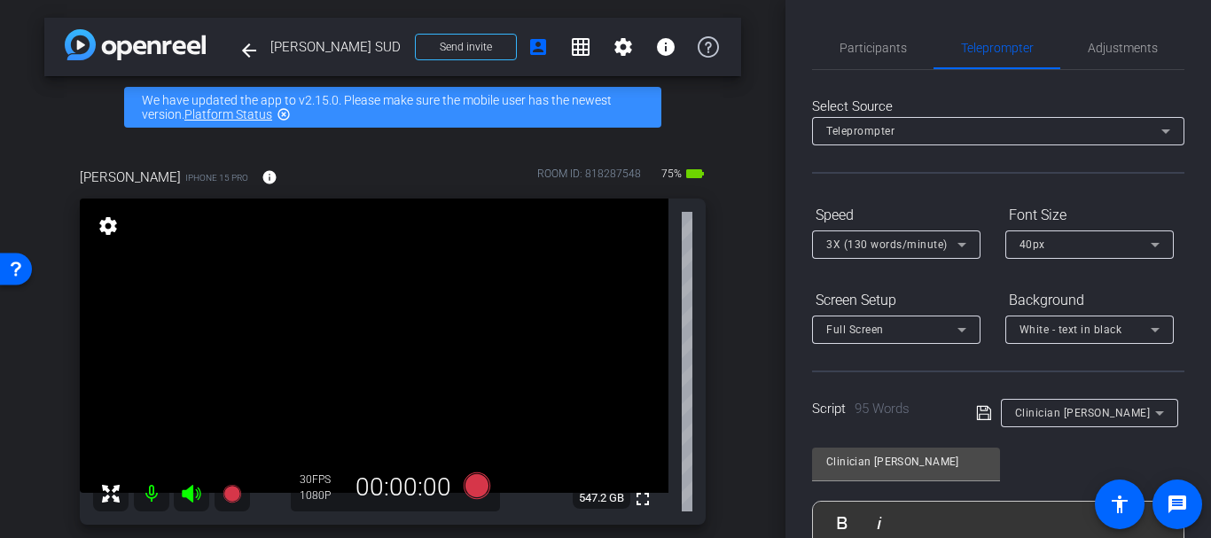
click at [922, 261] on div at bounding box center [896, 268] width 168 height 19
click at [898, 337] on div "Full Screen" at bounding box center [891, 329] width 131 height 22
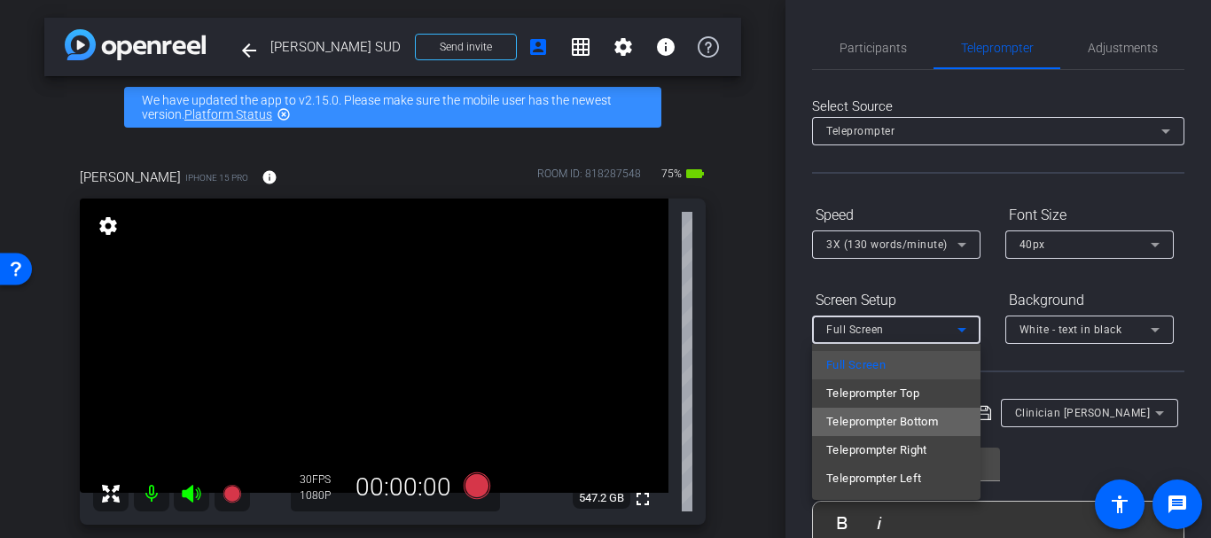
click at [877, 429] on span "Teleprompter Bottom" at bounding box center [882, 421] width 112 height 21
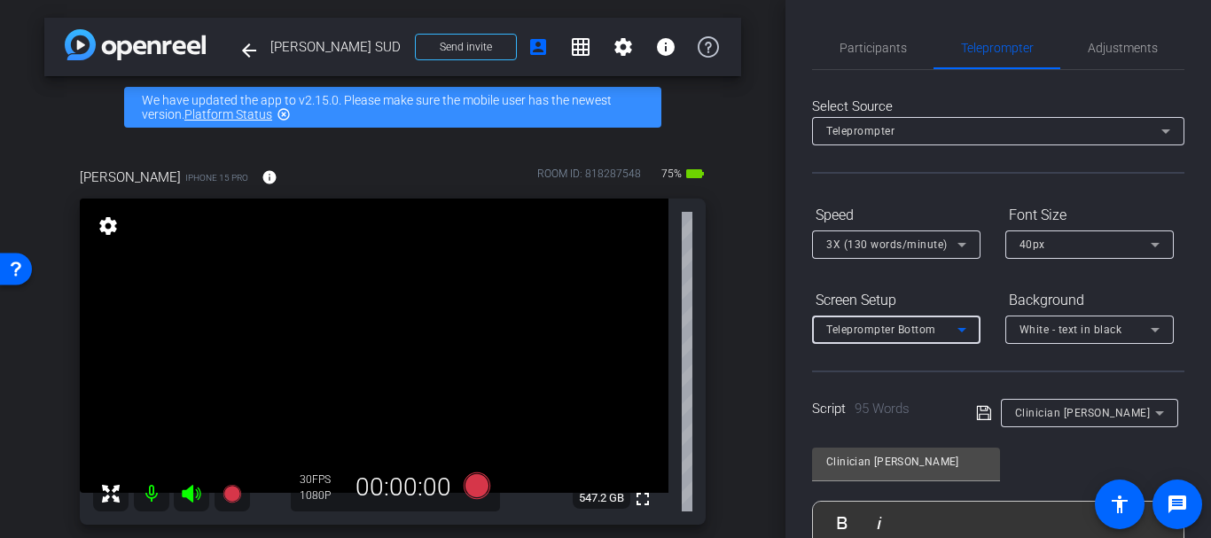
click at [855, 332] on span "Teleprompter Bottom" at bounding box center [881, 329] width 110 height 12
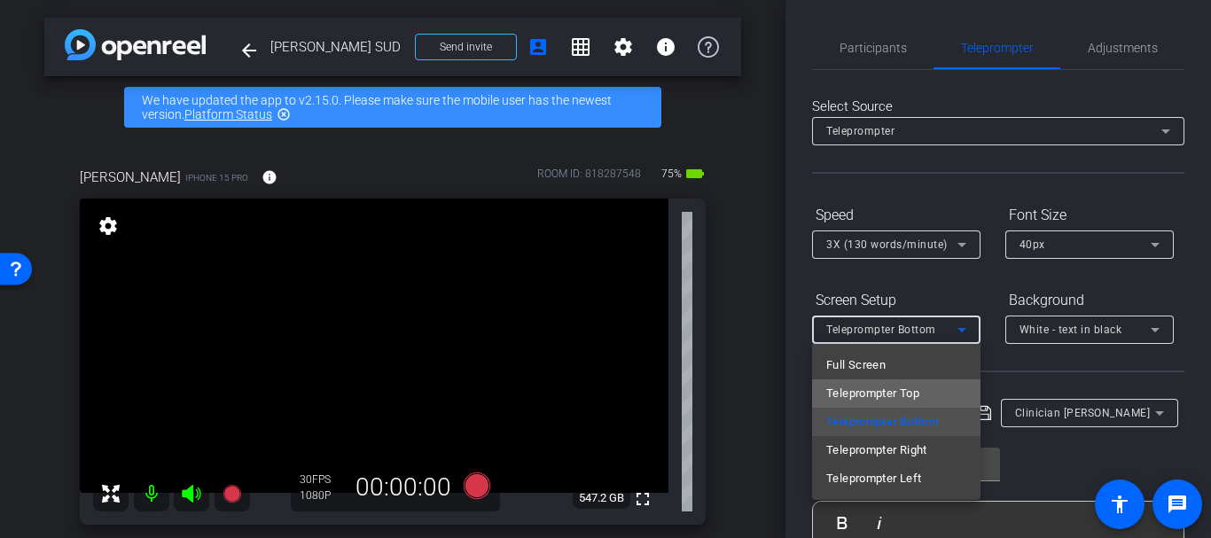
click at [857, 389] on span "Teleprompter Top" at bounding box center [872, 393] width 93 height 21
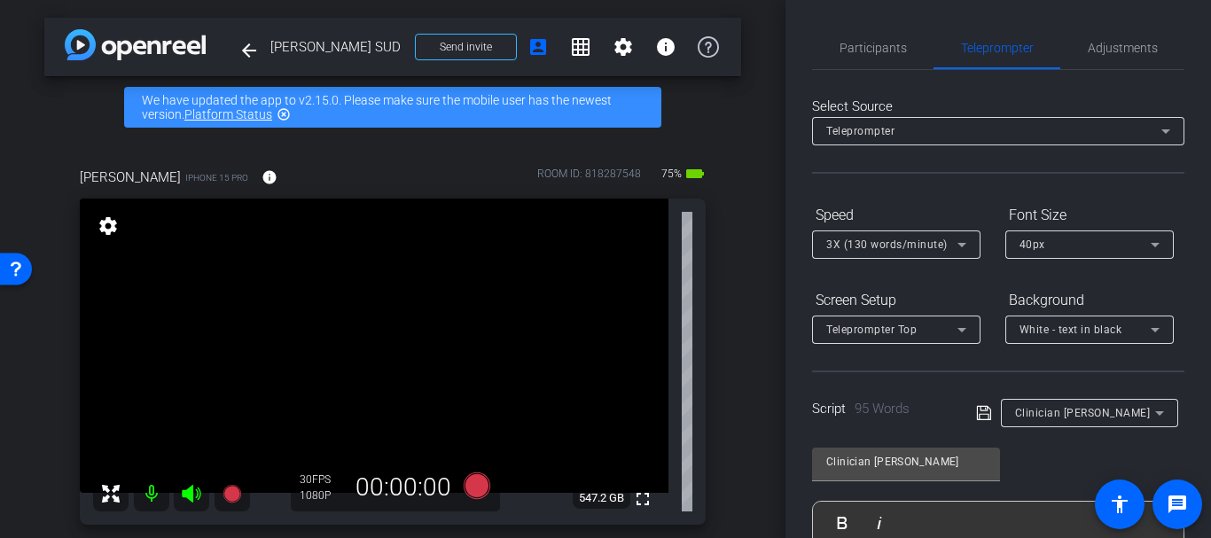
click at [852, 417] on div "Script 95 Words" at bounding box center [881, 409] width 139 height 20
click at [979, 409] on icon at bounding box center [984, 412] width 16 height 21
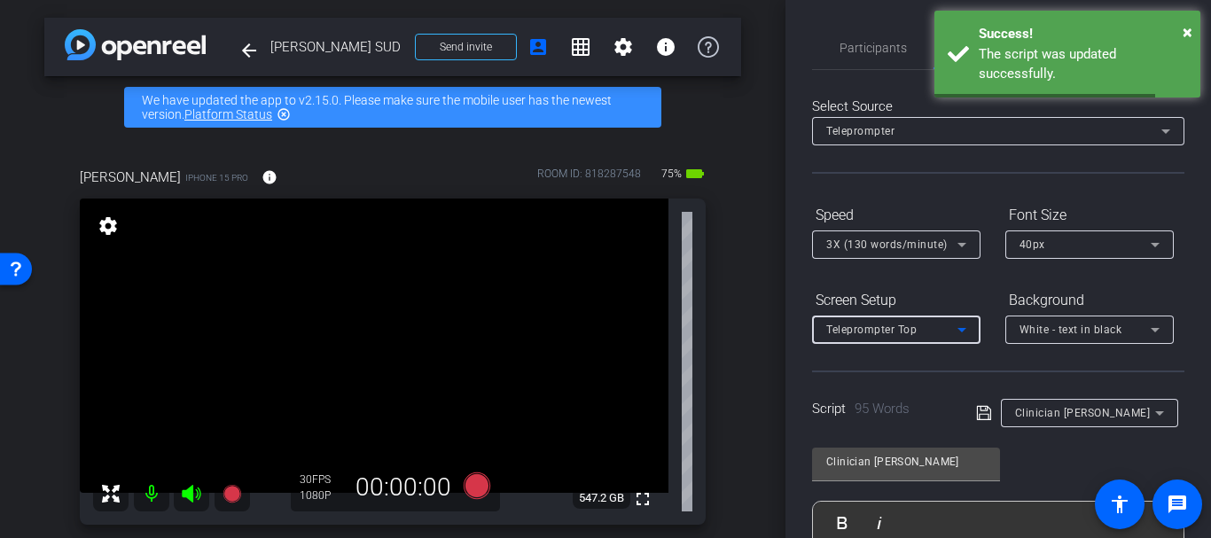
click at [868, 321] on div "Teleprompter Top" at bounding box center [891, 329] width 131 height 22
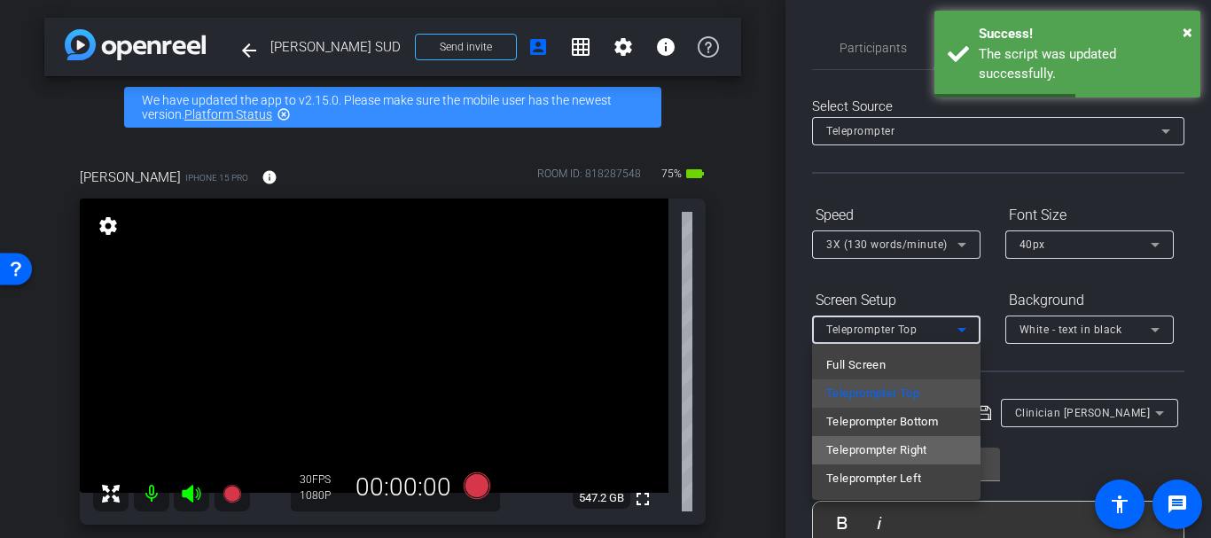
click at [871, 456] on span "Teleprompter Right" at bounding box center [876, 450] width 101 height 21
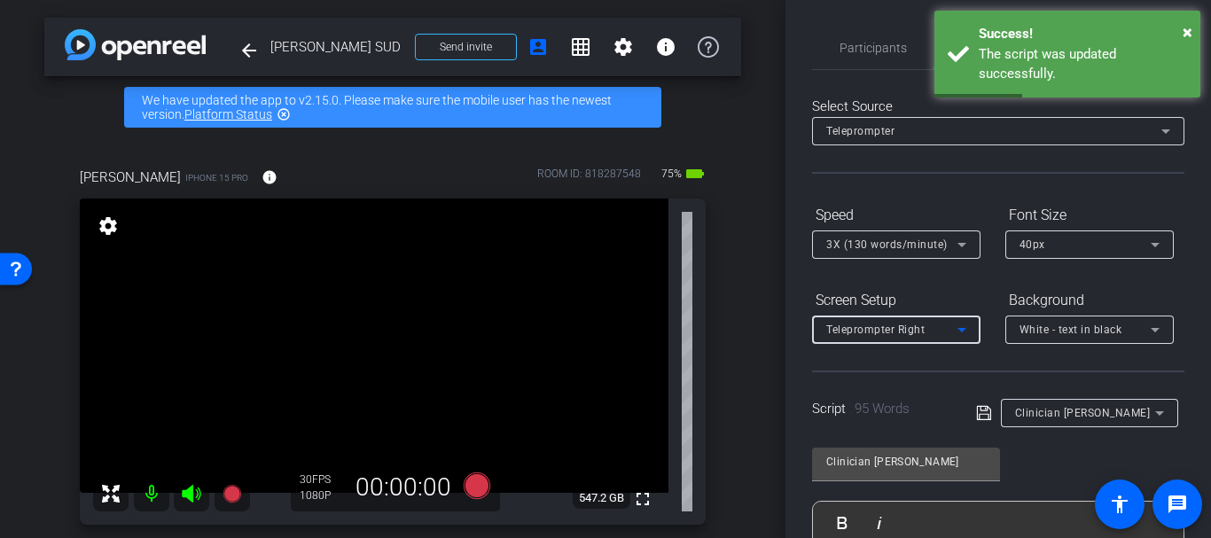
click at [982, 416] on icon at bounding box center [984, 412] width 16 height 21
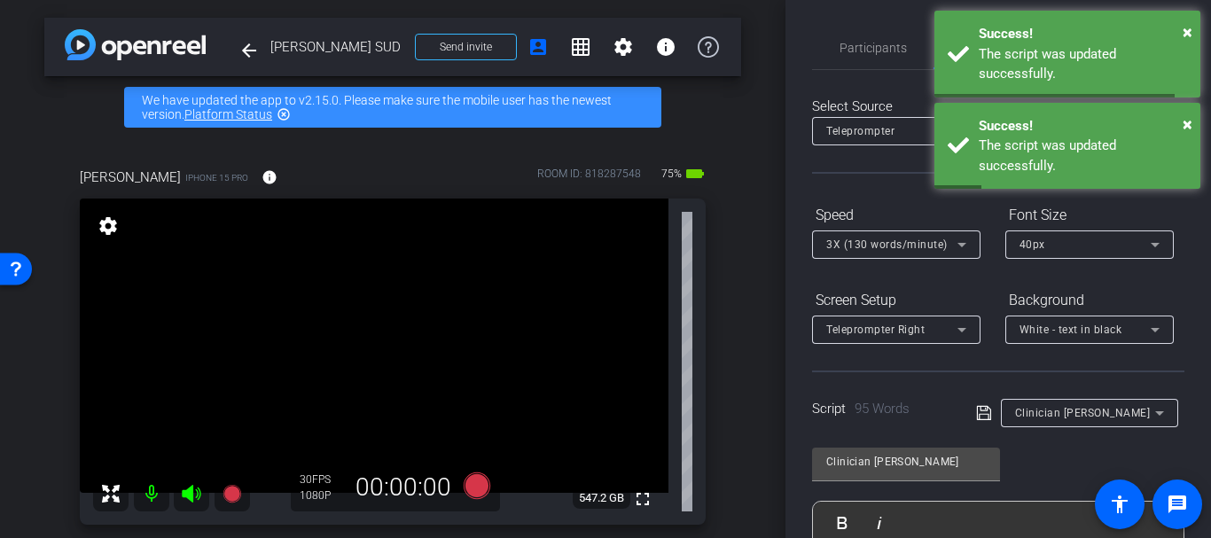
scroll to position [431, 0]
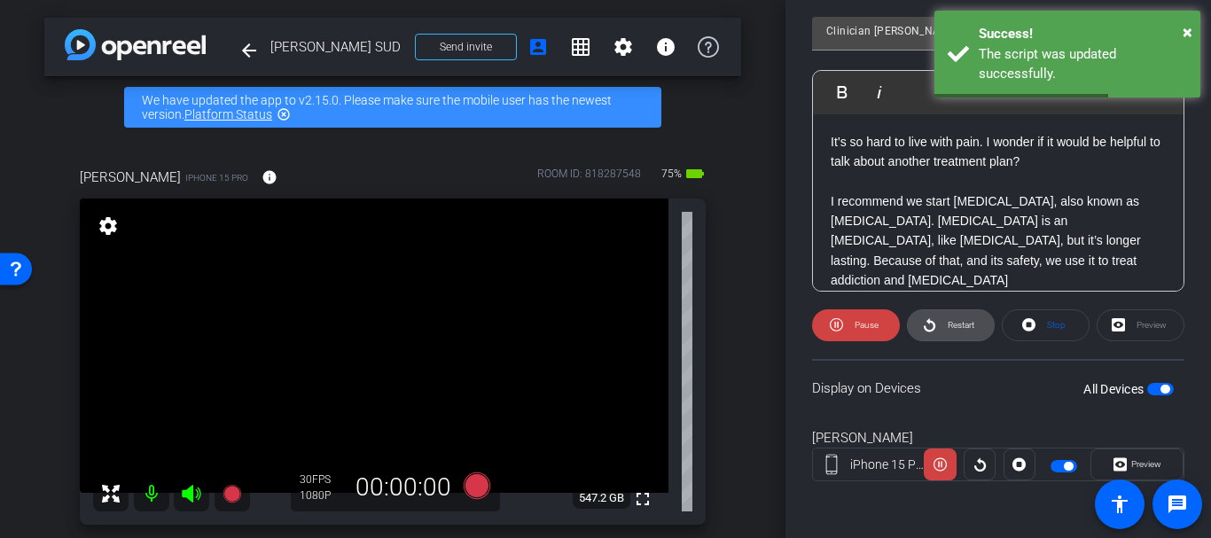
click at [937, 315] on span at bounding box center [950, 325] width 86 height 43
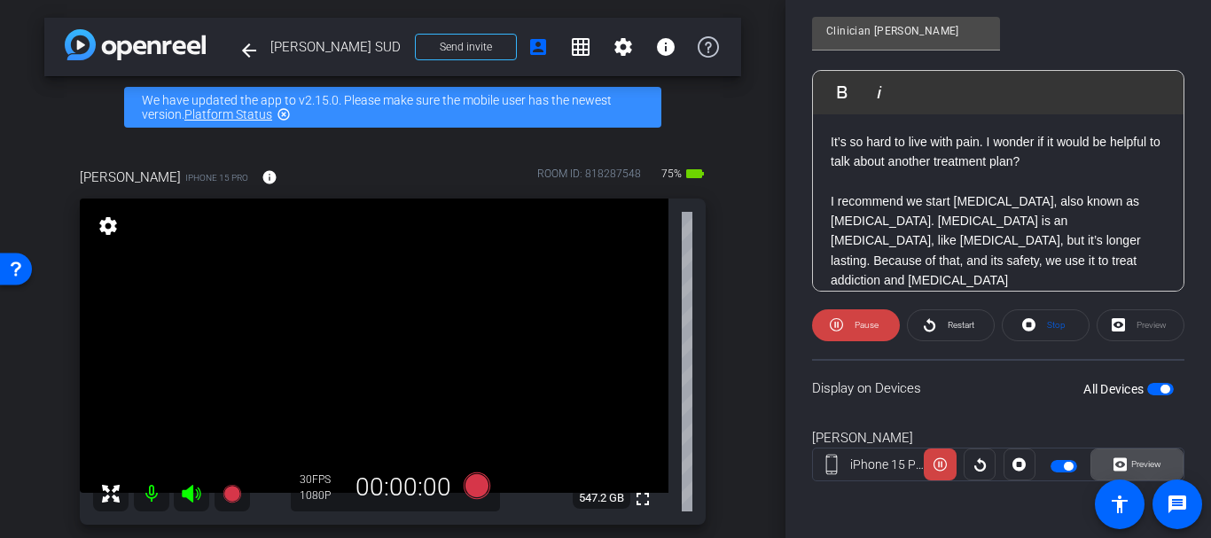
click at [1132, 460] on span "Preview" at bounding box center [1146, 464] width 30 height 10
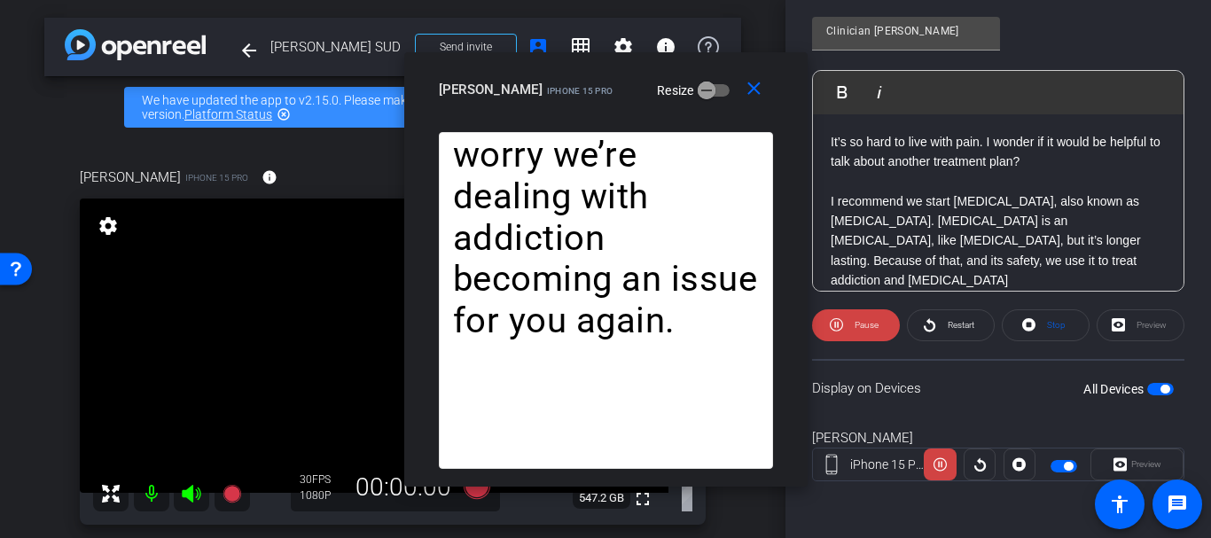
click at [945, 432] on div "[PERSON_NAME]" at bounding box center [998, 438] width 372 height 20
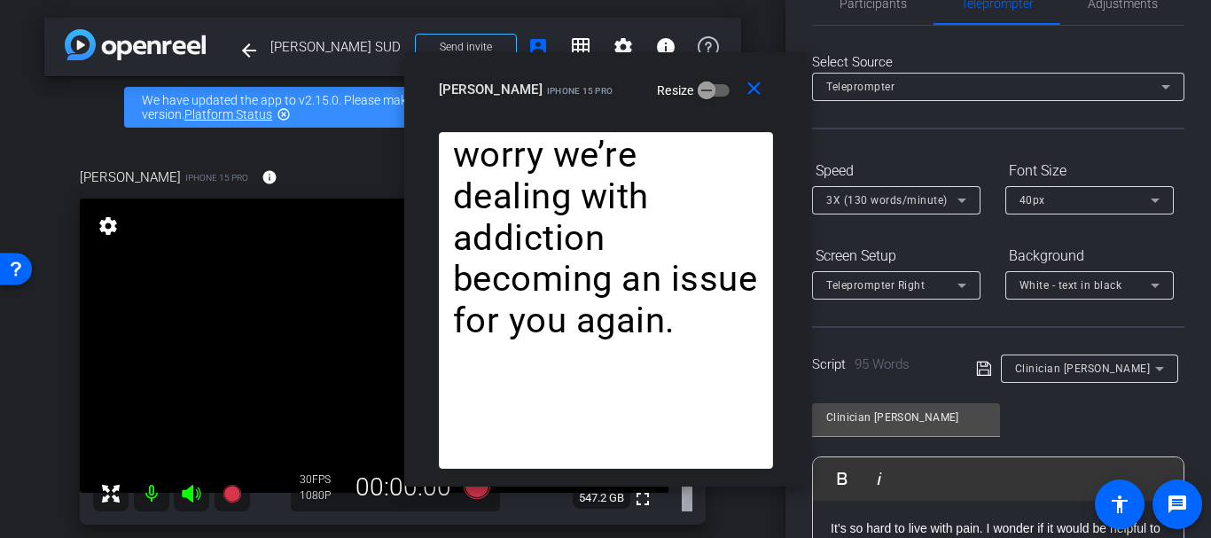
scroll to position [0, 0]
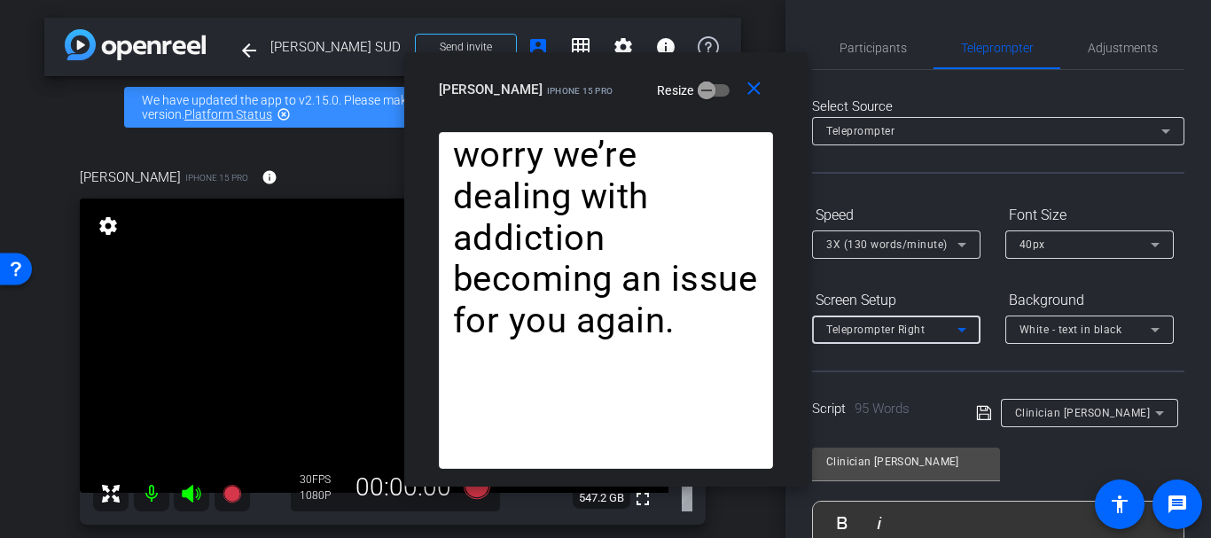
click at [878, 338] on div "Teleprompter Right" at bounding box center [891, 329] width 131 height 22
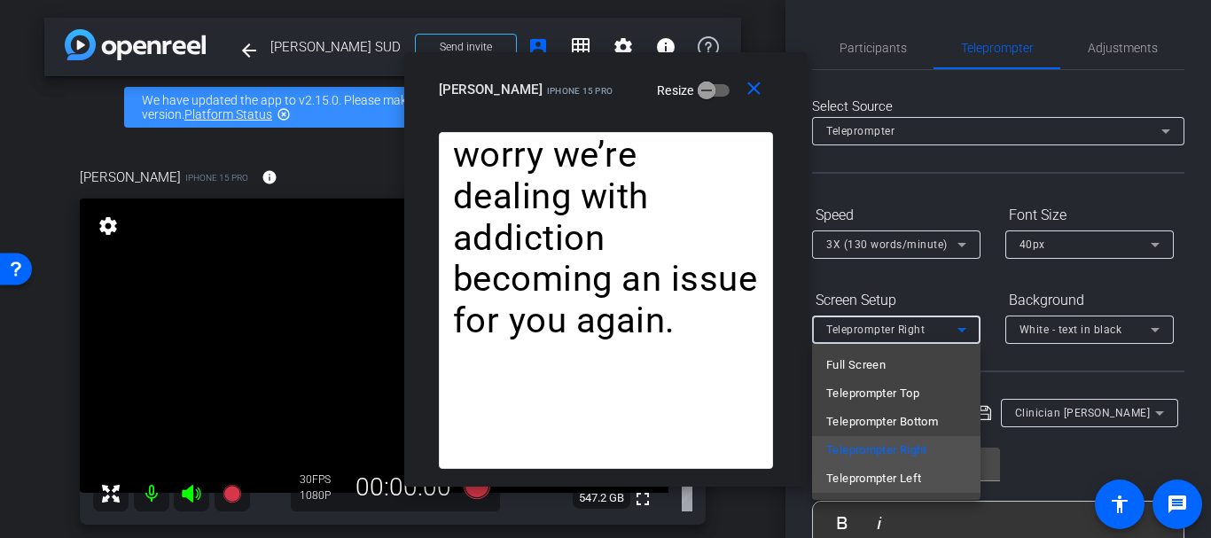
click at [876, 476] on span "Teleprompter Left" at bounding box center [873, 478] width 95 height 21
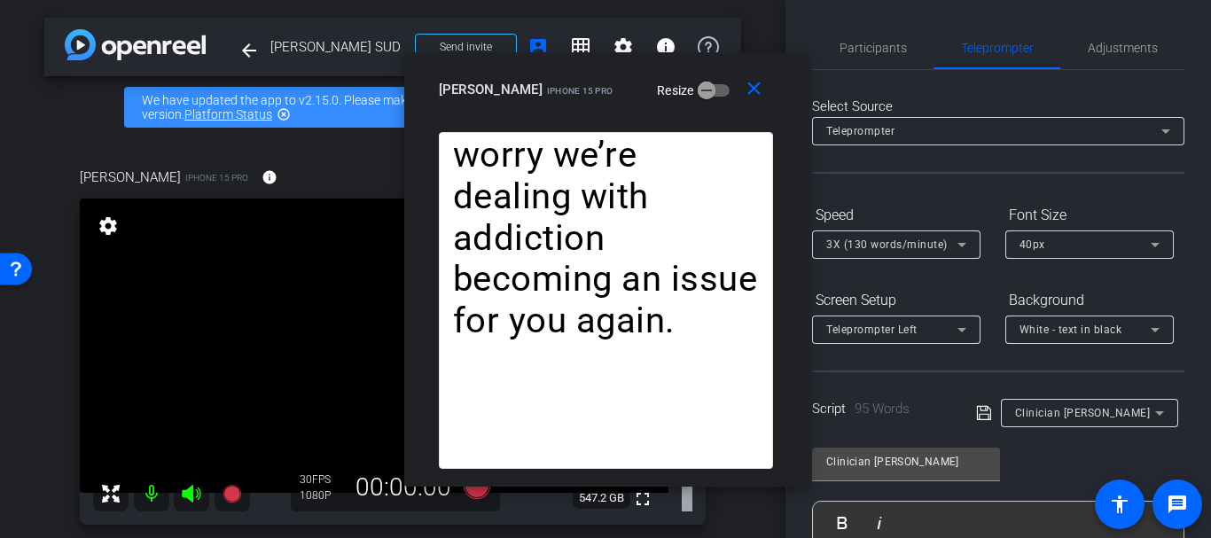
drag, startPoint x: 856, startPoint y: 359, endPoint x: 850, endPoint y: 335, distance: 24.7
click at [855, 357] on div at bounding box center [896, 353] width 168 height 19
click at [850, 335] on span "Teleprompter Left" at bounding box center [871, 329] width 91 height 12
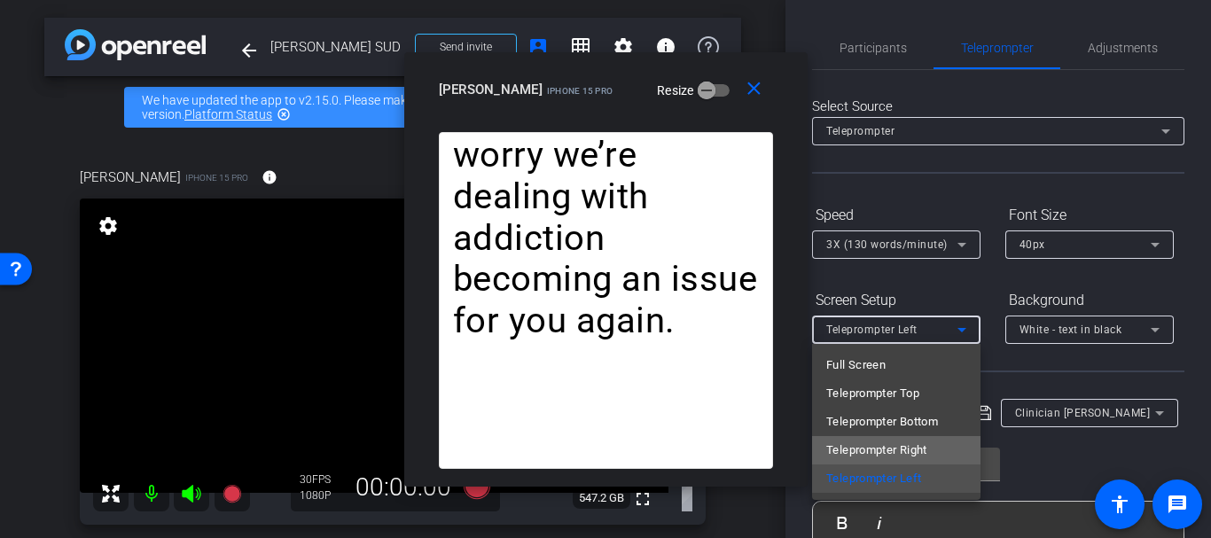
click at [859, 445] on span "Teleprompter Right" at bounding box center [876, 450] width 101 height 21
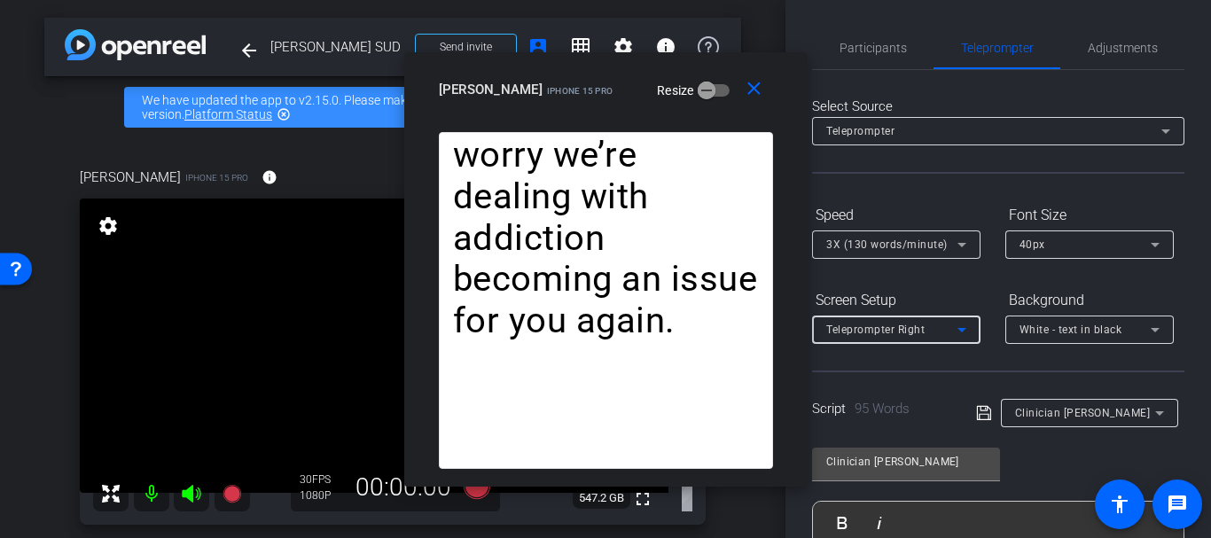
click at [852, 351] on div at bounding box center [896, 353] width 168 height 19
click at [851, 332] on span "Teleprompter Right" at bounding box center [875, 329] width 98 height 12
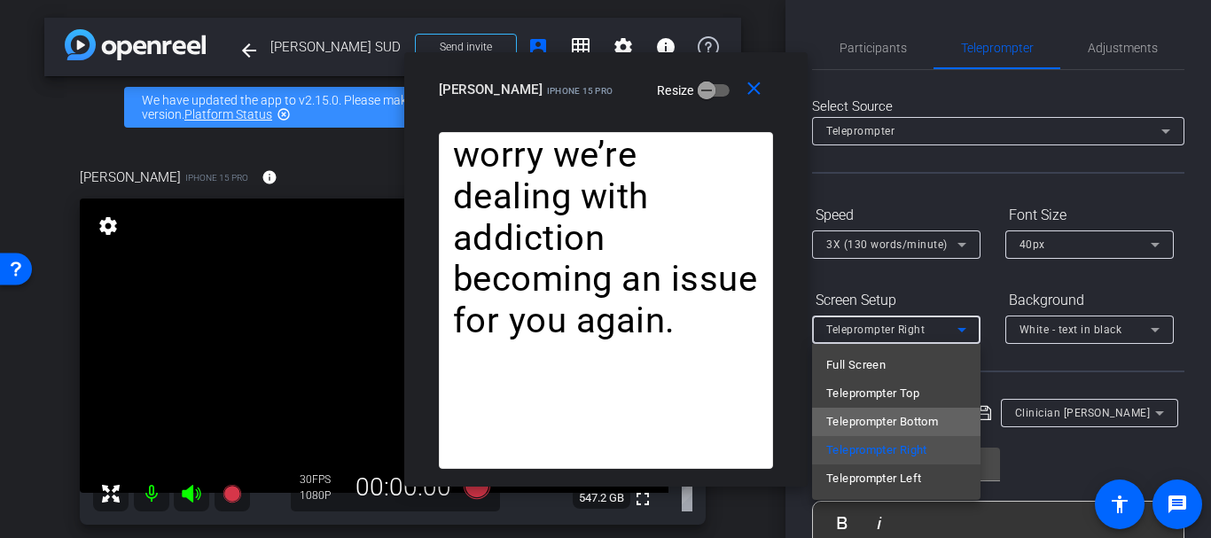
click at [861, 425] on span "Teleprompter Bottom" at bounding box center [882, 421] width 112 height 21
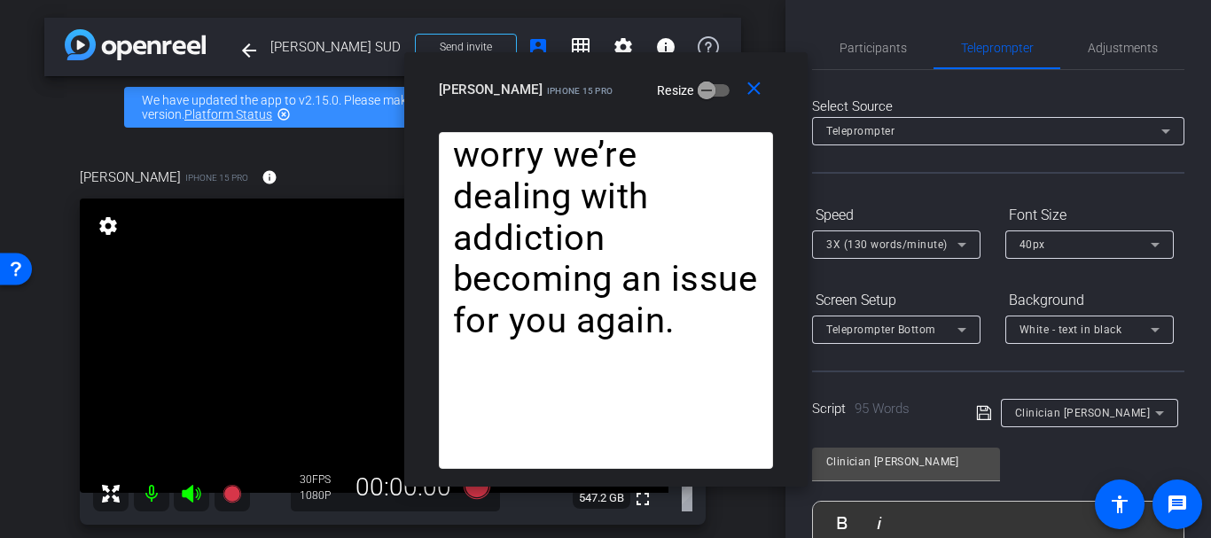
click at [850, 316] on div "Teleprompter Bottom" at bounding box center [896, 329] width 140 height 28
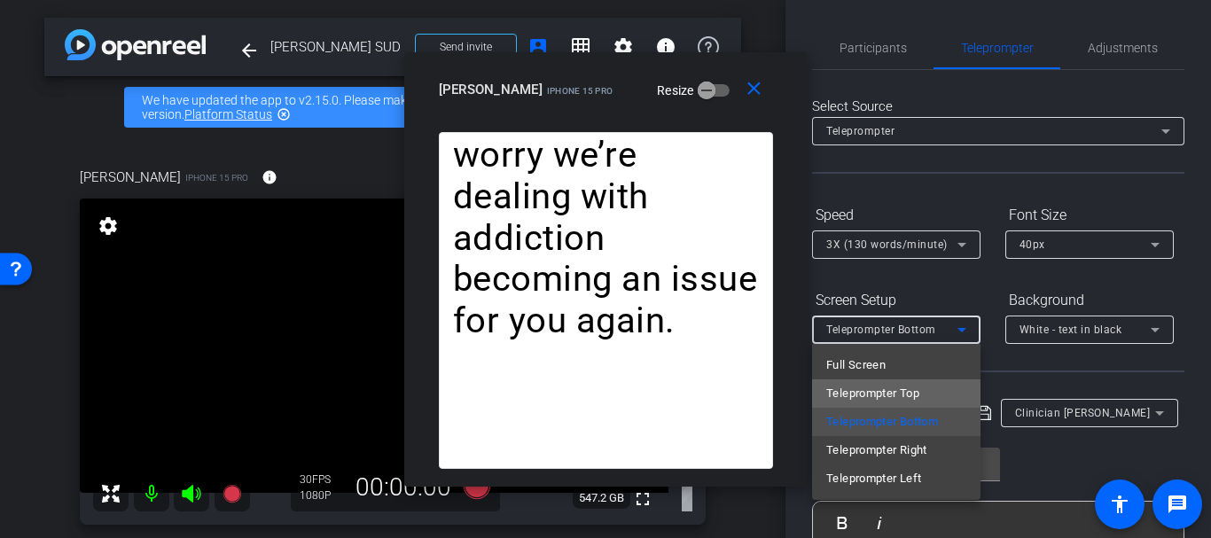
click at [865, 400] on span "Teleprompter Top" at bounding box center [872, 393] width 93 height 21
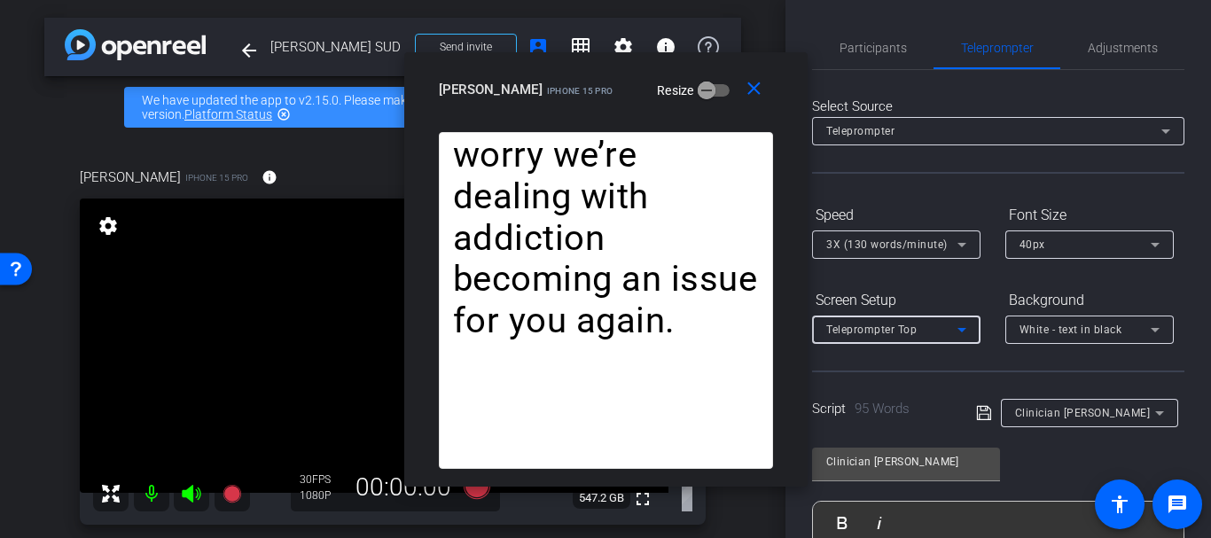
click at [845, 323] on div "Teleprompter Top" at bounding box center [891, 329] width 131 height 22
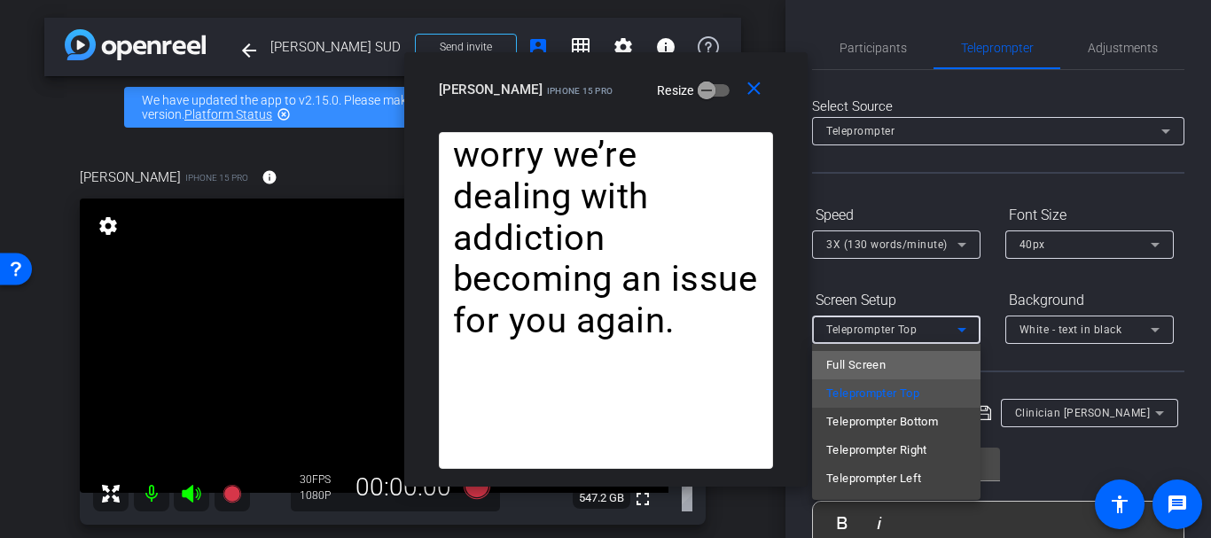
click at [831, 372] on span "Full Screen" at bounding box center [855, 364] width 59 height 21
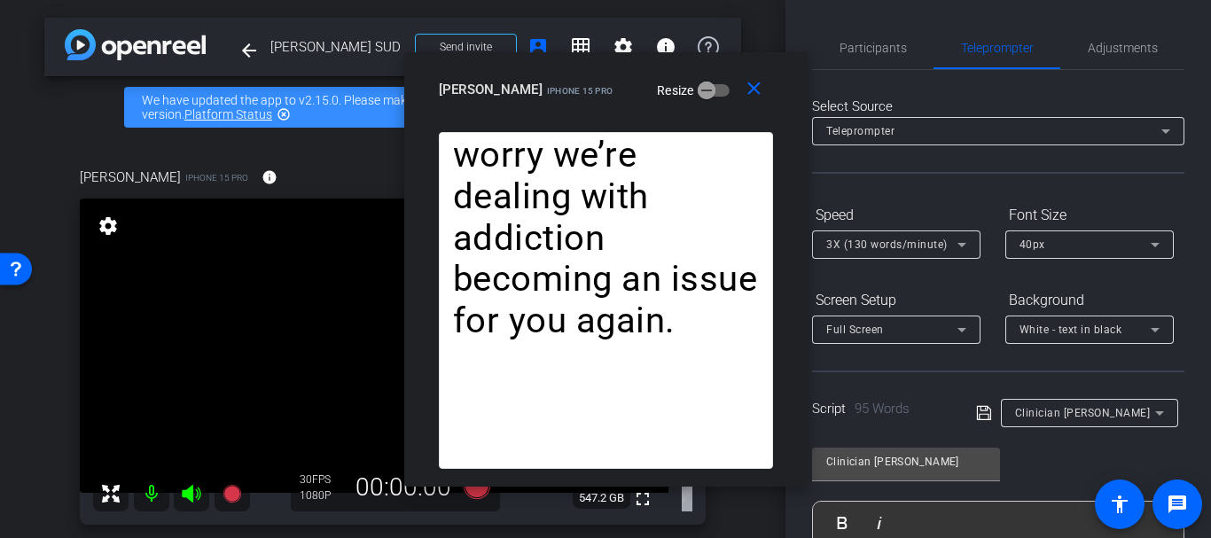
click at [841, 293] on div "Screen Setup" at bounding box center [896, 300] width 168 height 30
click at [812, 160] on div at bounding box center [998, 154] width 372 height 19
click at [689, 91] on span "button" at bounding box center [706, 90] width 35 height 35
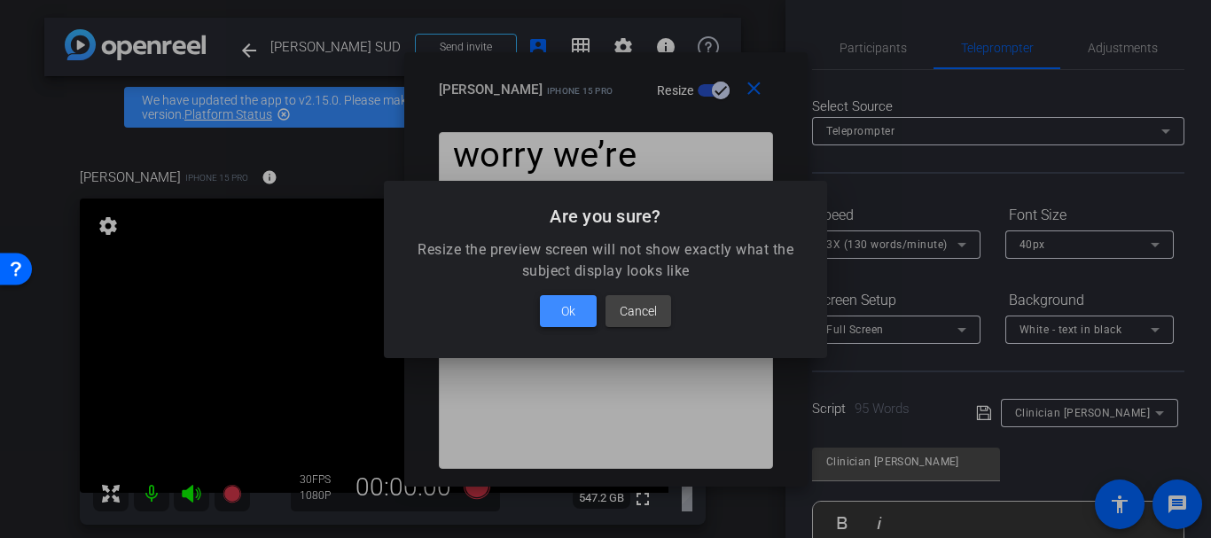
click at [587, 308] on span at bounding box center [568, 311] width 57 height 43
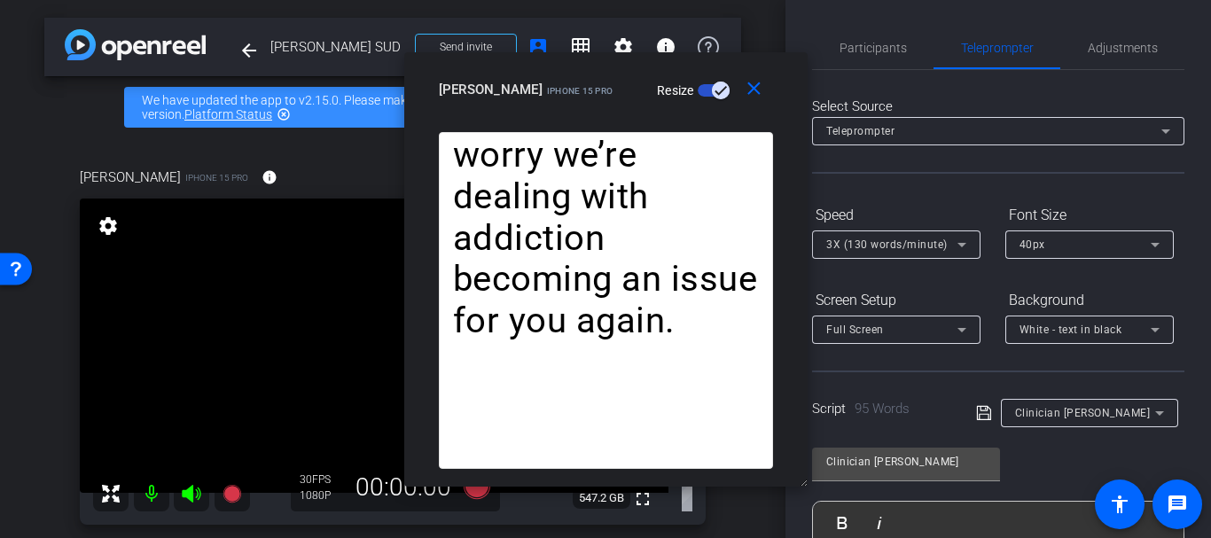
click at [895, 360] on div at bounding box center [896, 353] width 168 height 19
click at [883, 344] on div at bounding box center [896, 353] width 168 height 19
click at [874, 333] on span "Full Screen" at bounding box center [855, 329] width 58 height 12
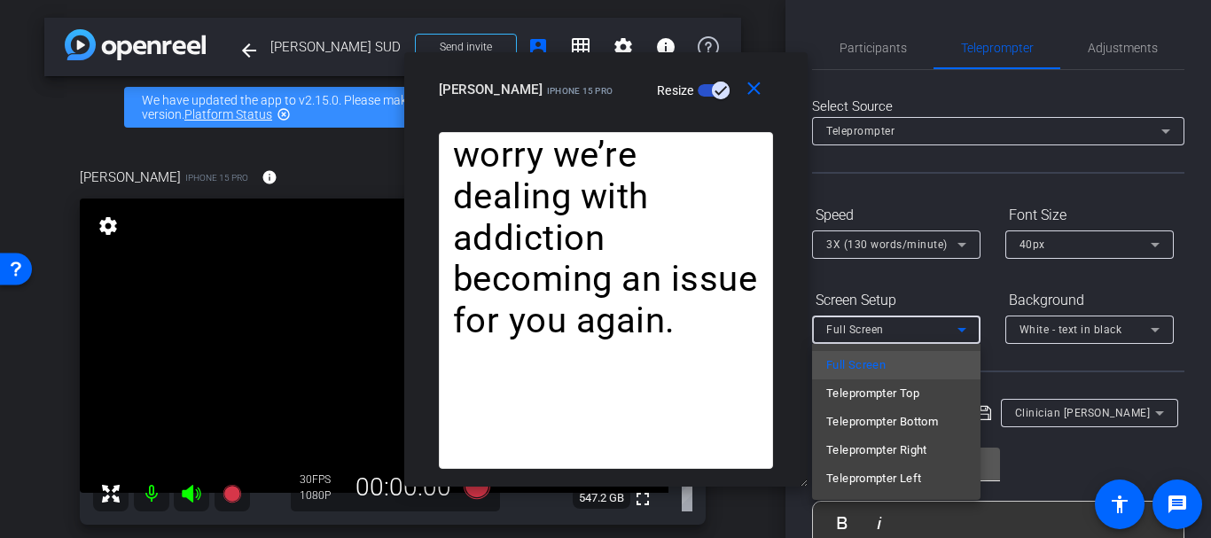
click at [846, 470] on span "Teleprompter Left" at bounding box center [873, 478] width 95 height 21
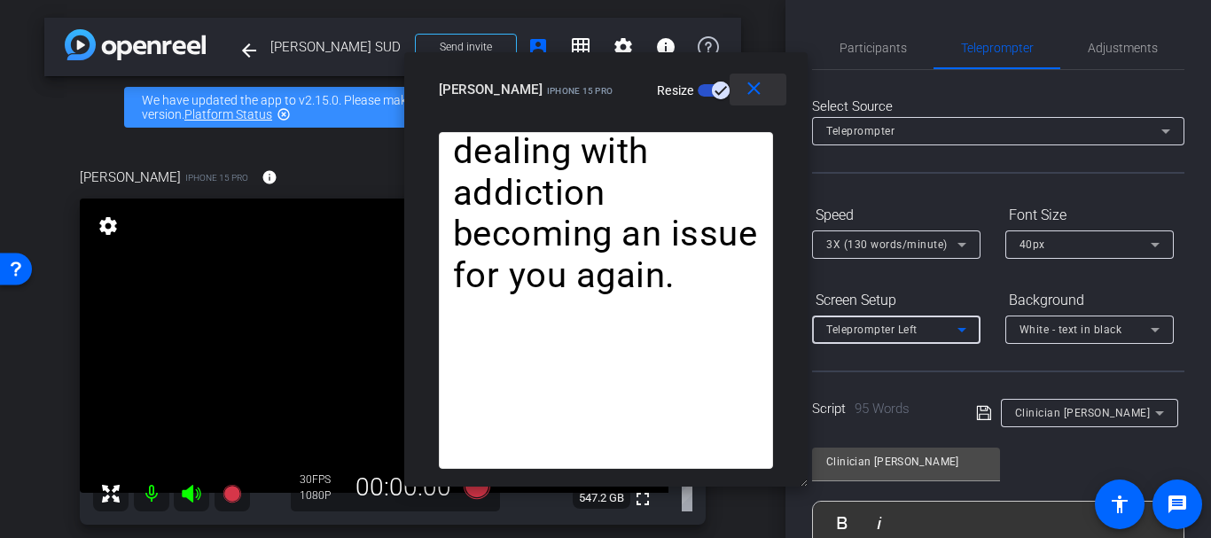
click at [750, 82] on mat-icon "close" at bounding box center [754, 89] width 22 height 22
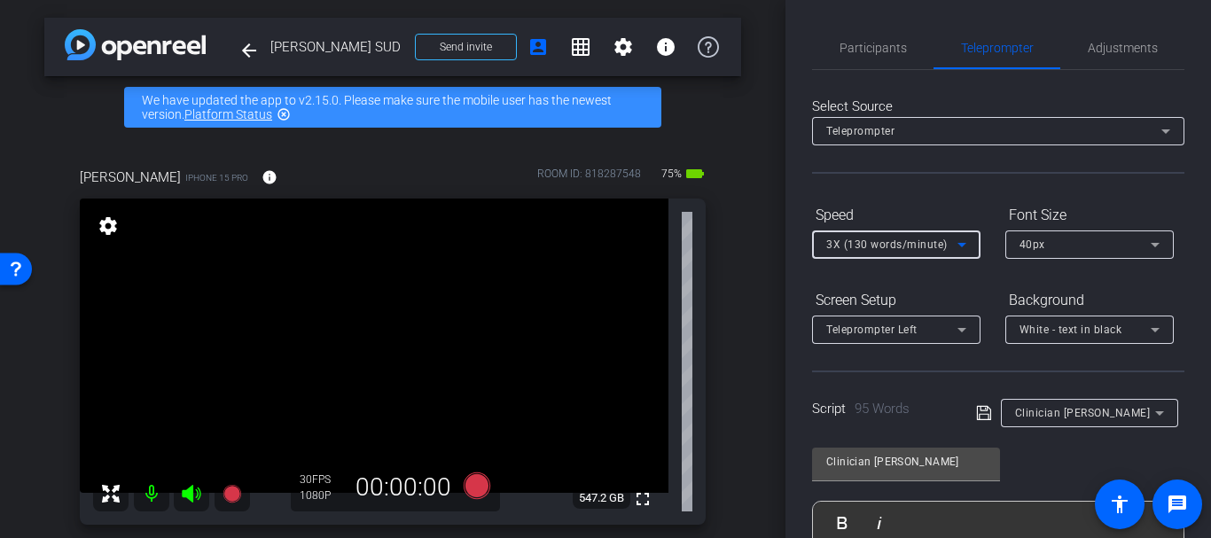
click at [870, 247] on span "3X (130 words/minute)" at bounding box center [886, 244] width 121 height 12
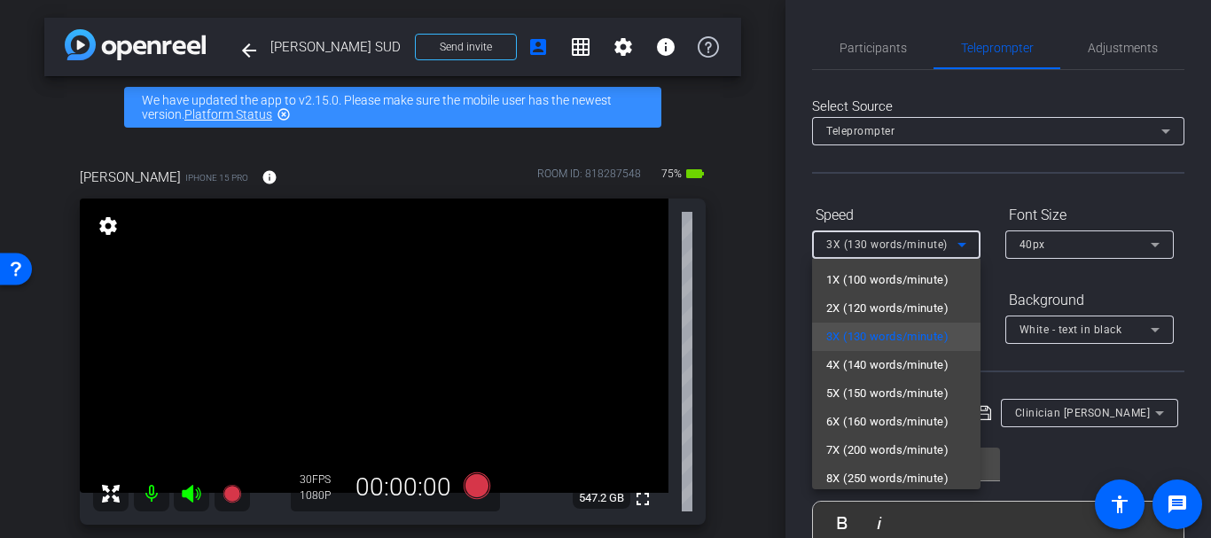
click at [928, 182] on div at bounding box center [605, 269] width 1211 height 538
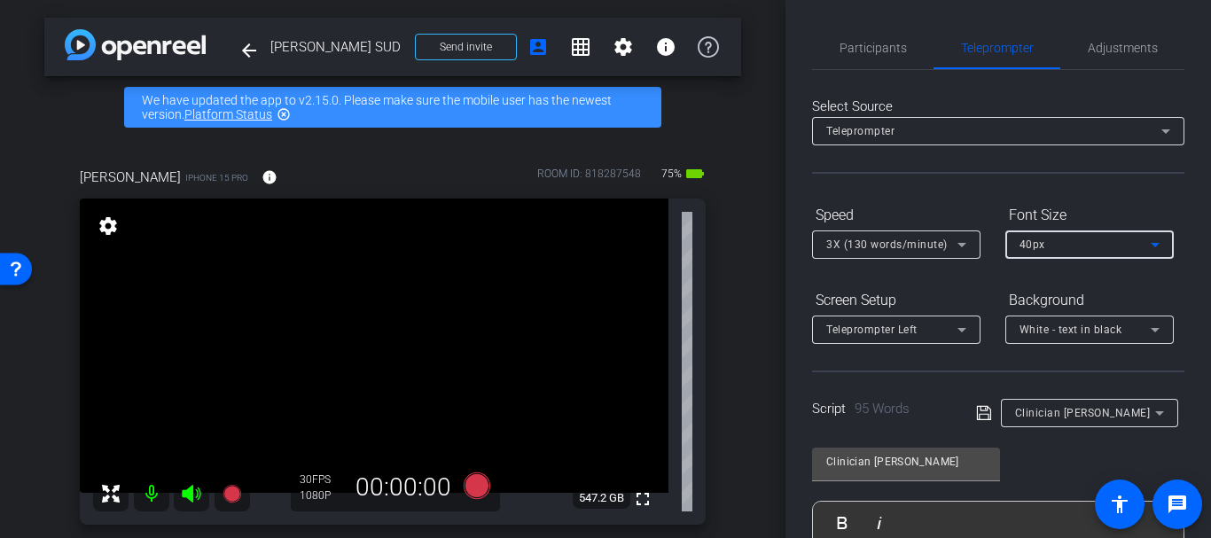
click at [1062, 254] on div "40px" at bounding box center [1084, 244] width 131 height 22
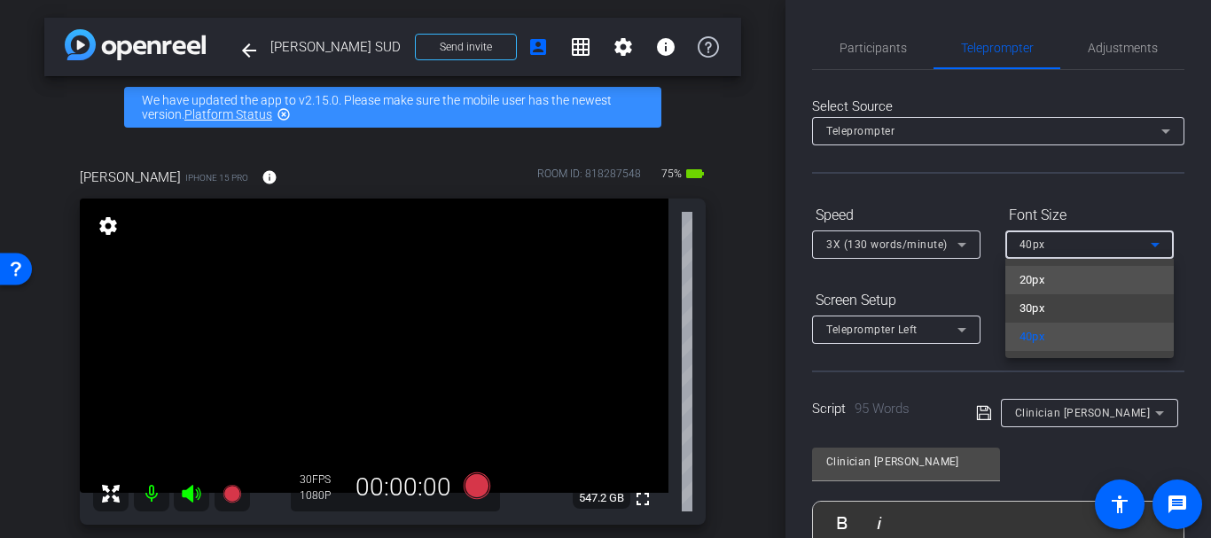
click at [1030, 282] on span "20px" at bounding box center [1032, 279] width 26 height 21
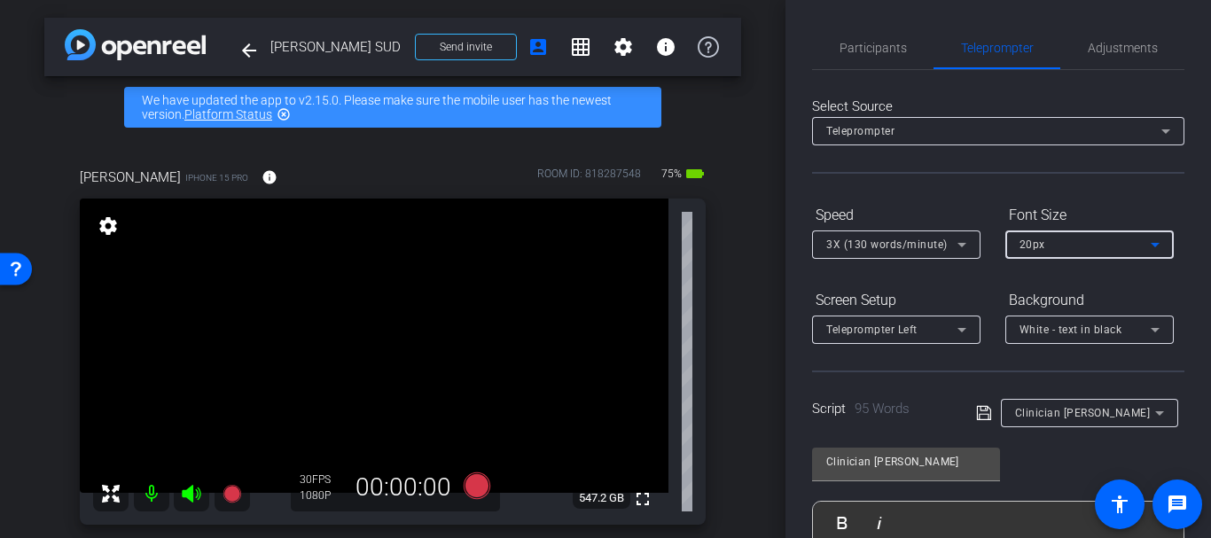
click at [906, 318] on mat-select "Teleprompter Left" at bounding box center [896, 329] width 140 height 22
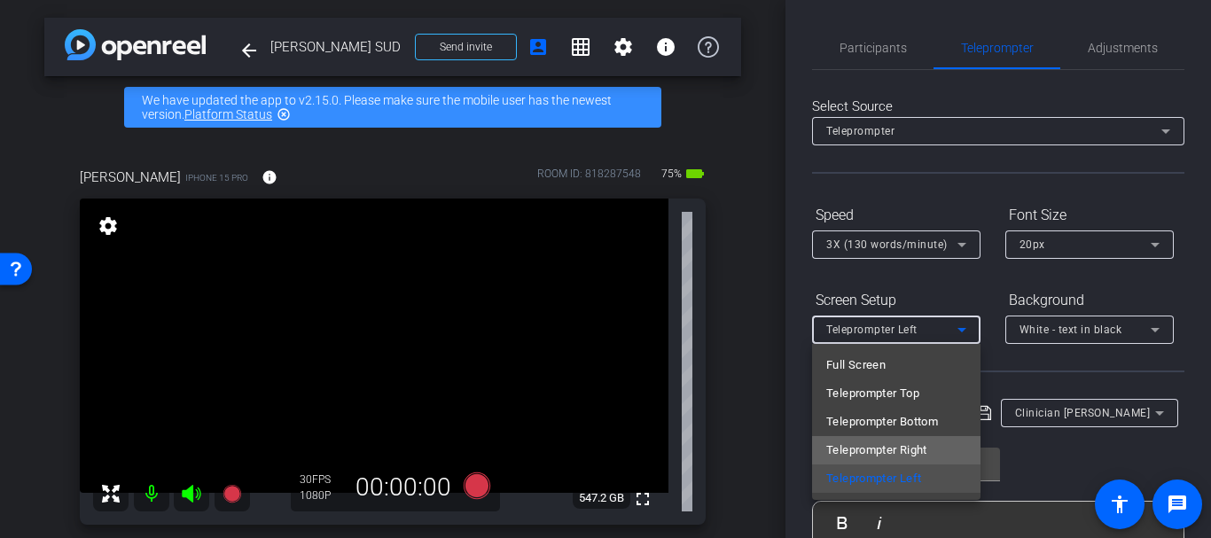
click at [884, 440] on span "Teleprompter Right" at bounding box center [876, 450] width 101 height 21
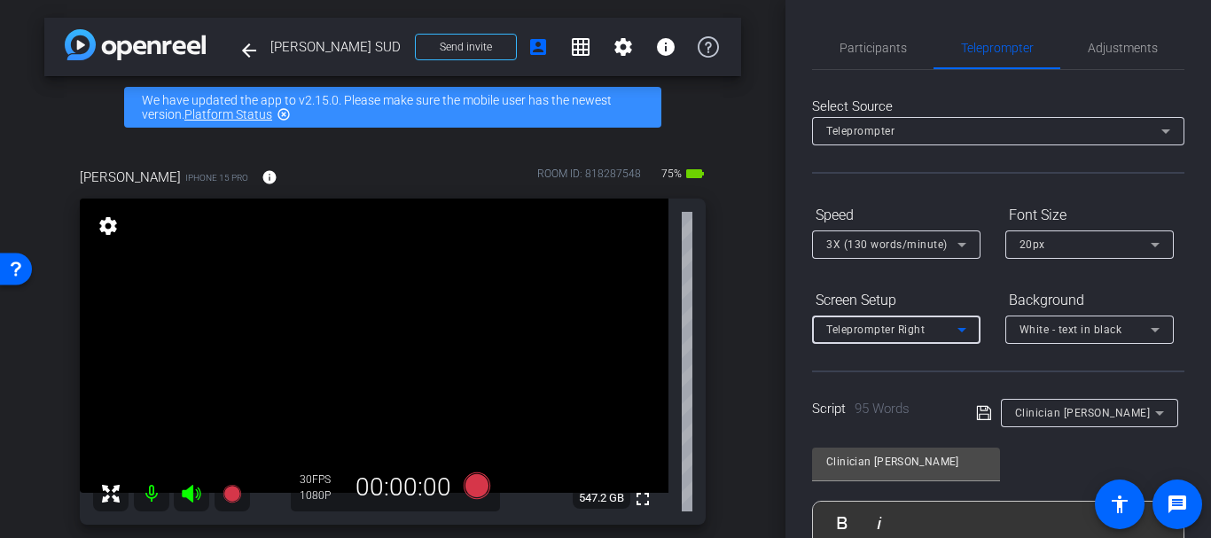
click at [867, 399] on div "Script 95 Words" at bounding box center [881, 409] width 139 height 20
click at [970, 409] on div "Script 95 Words Clinician Gretchin" at bounding box center [998, 398] width 372 height 57
click at [977, 412] on icon at bounding box center [984, 412] width 16 height 21
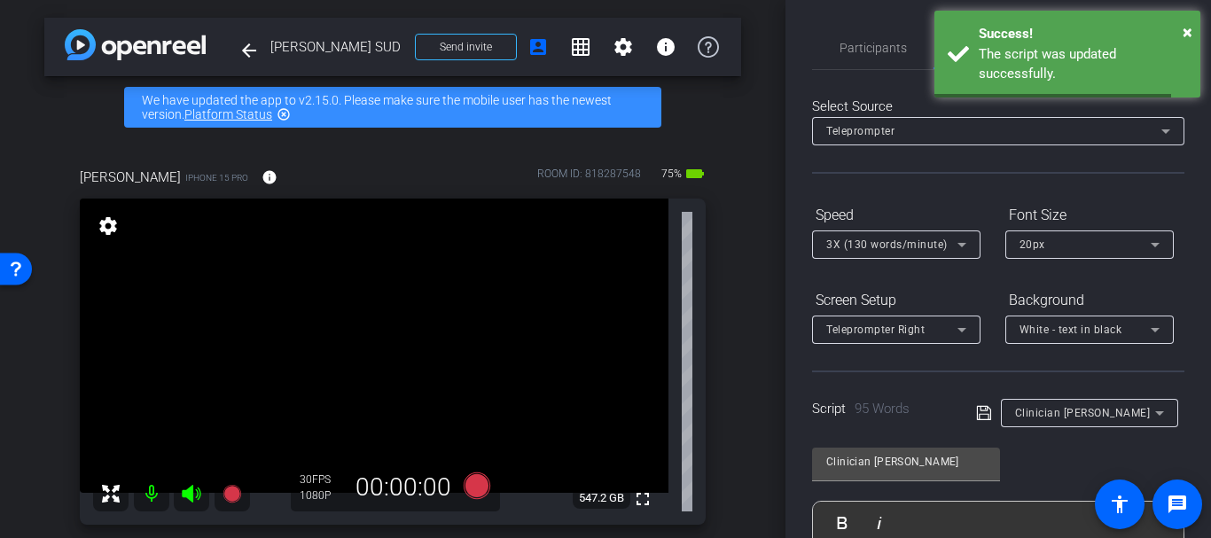
click at [903, 371] on div "Script 95 Words Clinician Gretchin" at bounding box center [998, 398] width 372 height 57
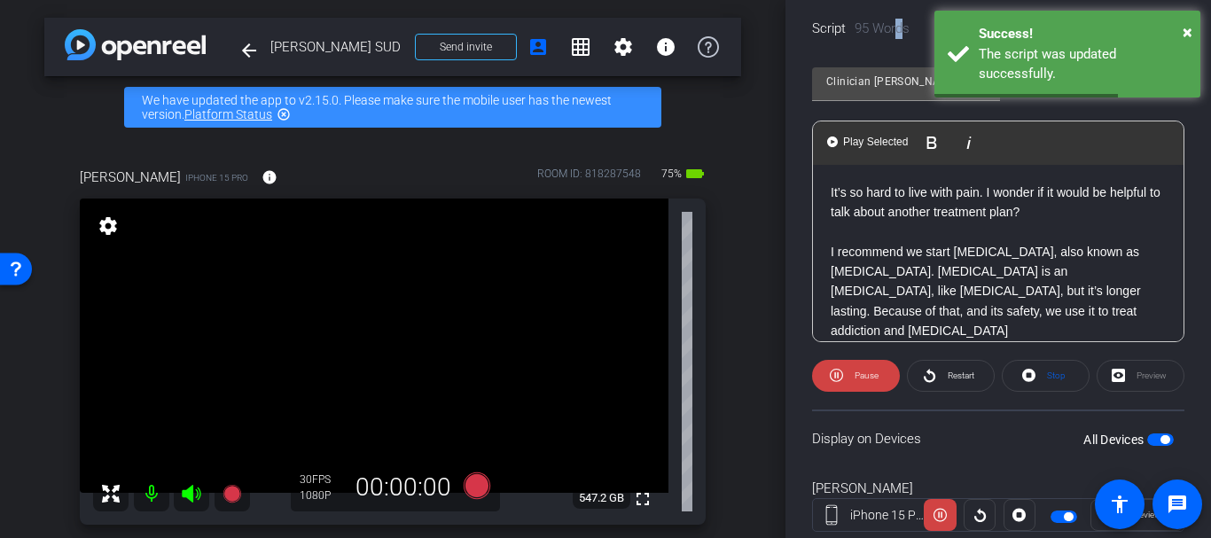
scroll to position [431, 0]
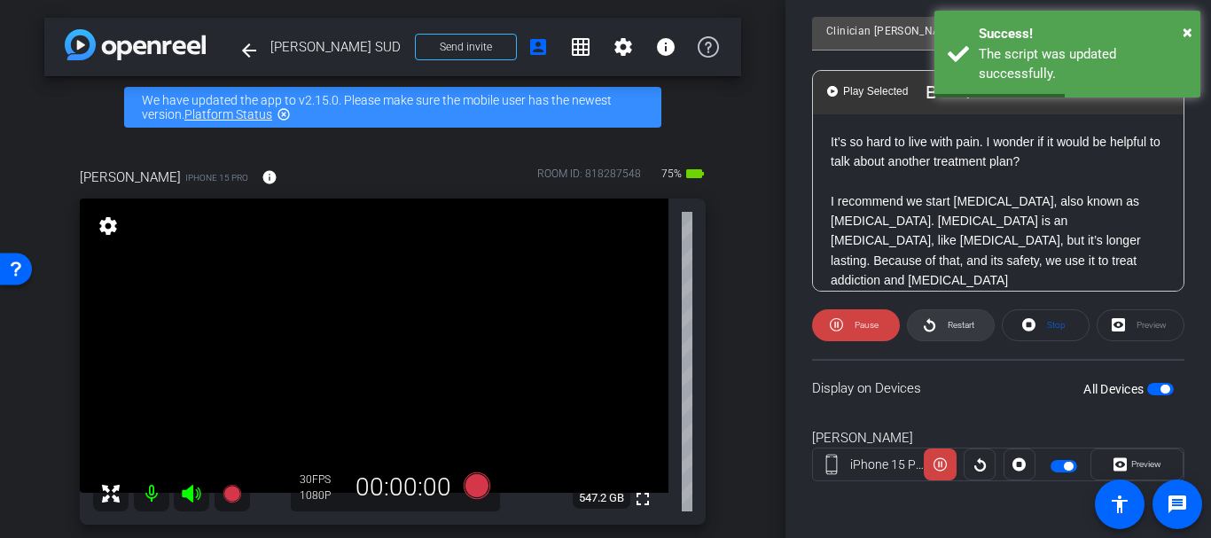
click at [932, 320] on span at bounding box center [950, 325] width 86 height 43
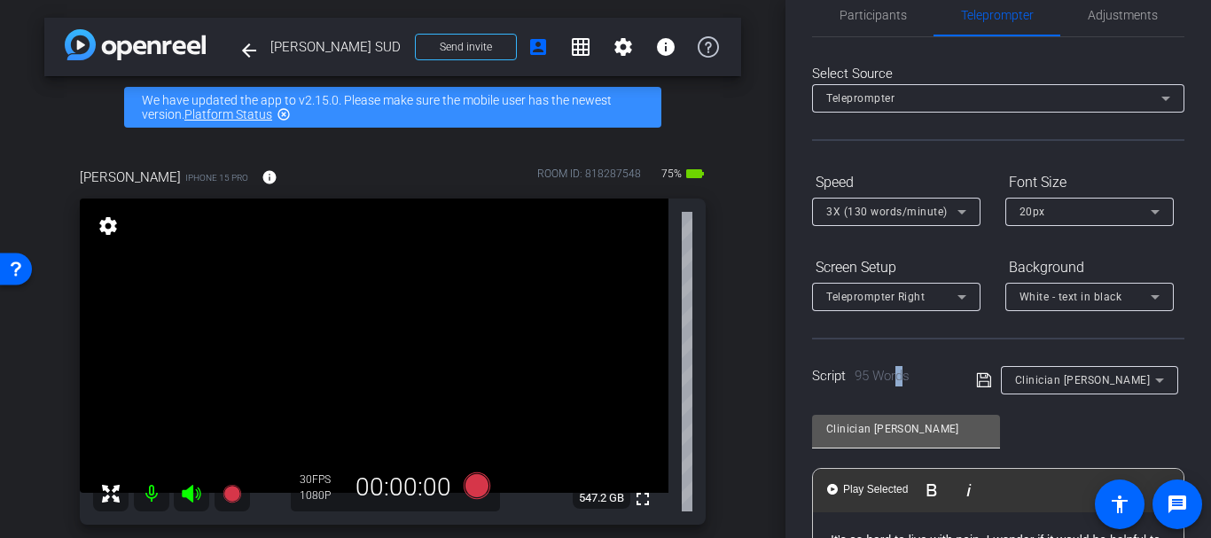
scroll to position [35, 0]
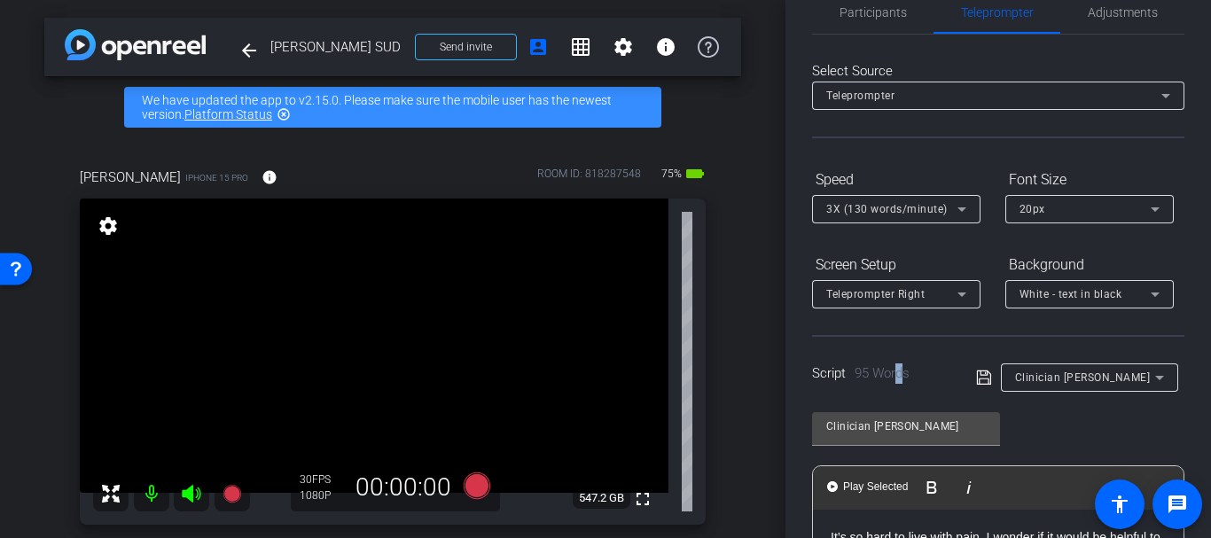
click at [906, 365] on span "95 Words" at bounding box center [881, 373] width 55 height 16
click at [860, 479] on span "Play Selected" at bounding box center [875, 486] width 72 height 15
click at [904, 307] on div "Teleprompter Right" at bounding box center [896, 294] width 140 height 28
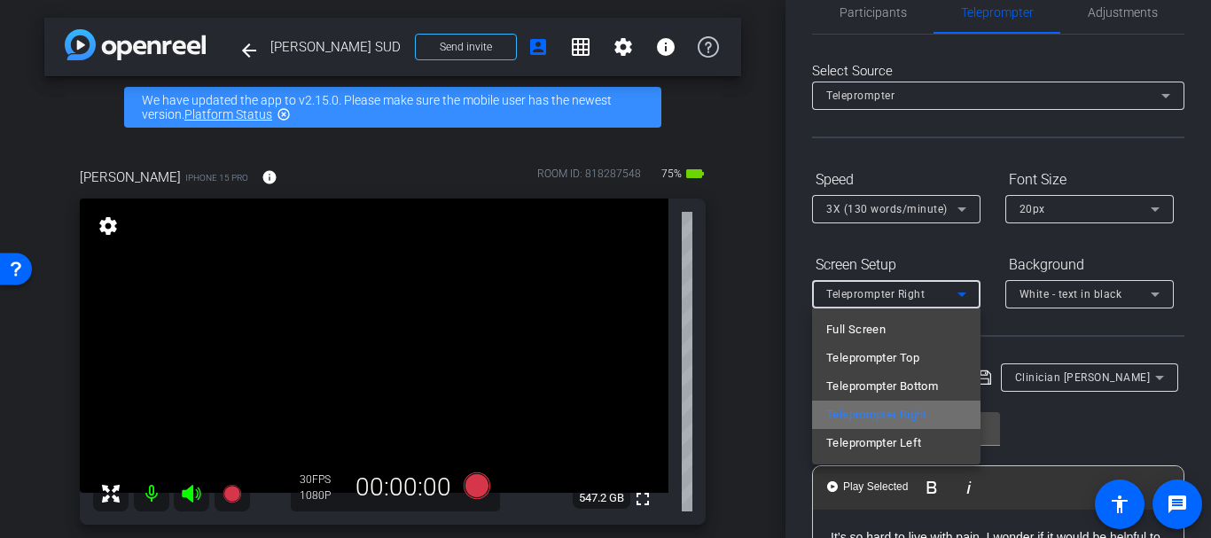
click at [868, 417] on span "Teleprompter Right" at bounding box center [876, 414] width 101 height 21
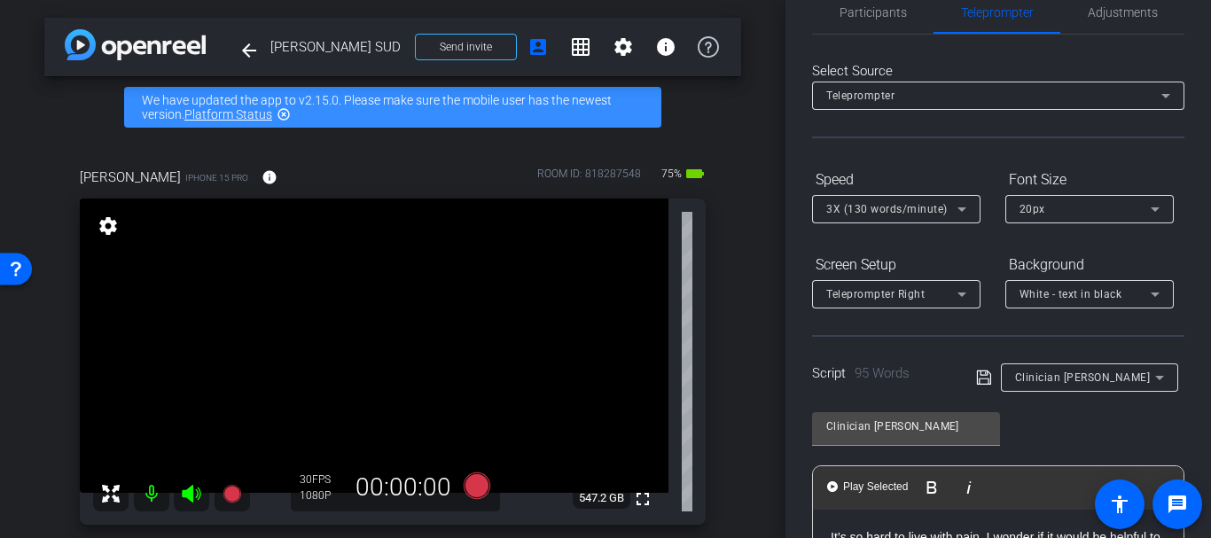
click at [875, 448] on div at bounding box center [906, 455] width 188 height 19
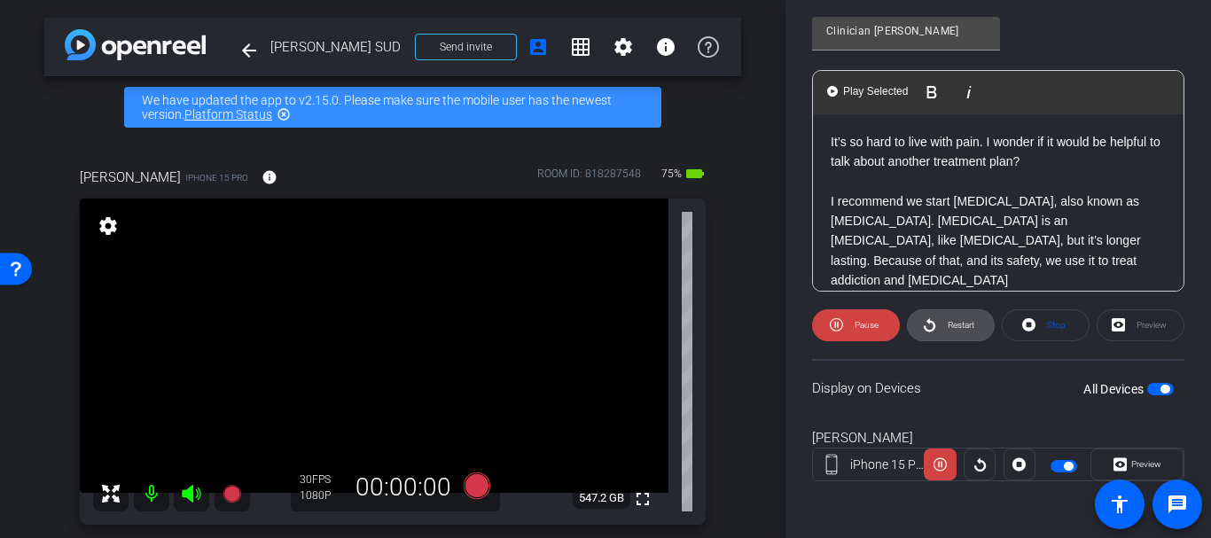
click at [923, 337] on span at bounding box center [950, 325] width 86 height 43
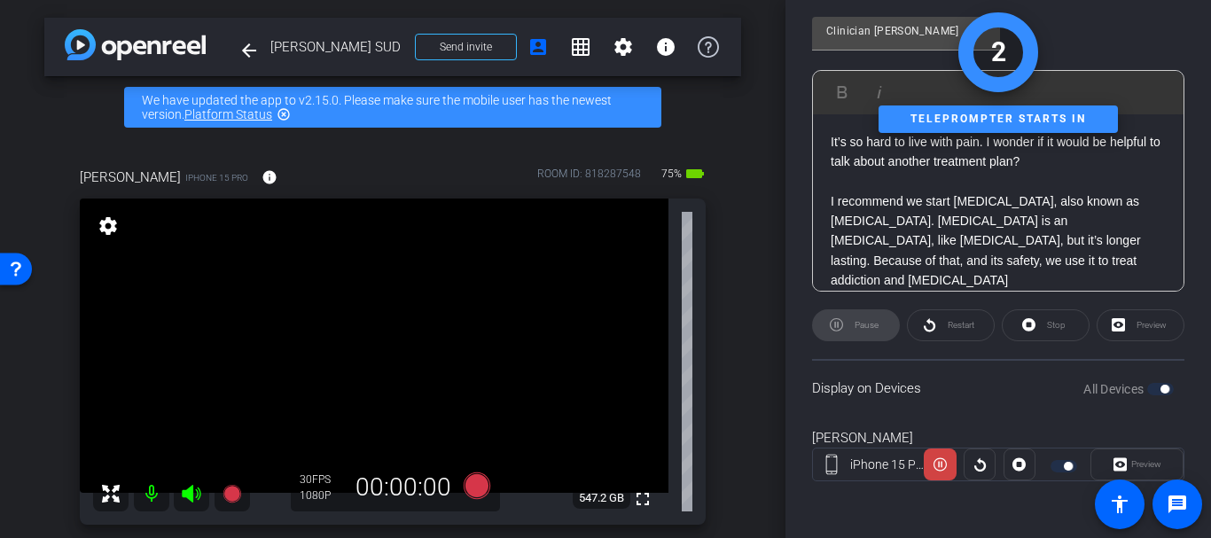
click at [1150, 400] on div "Display on Devices All Devices" at bounding box center [998, 388] width 372 height 58
click at [1144, 378] on div "Display on Devices All Devices" at bounding box center [998, 388] width 372 height 58
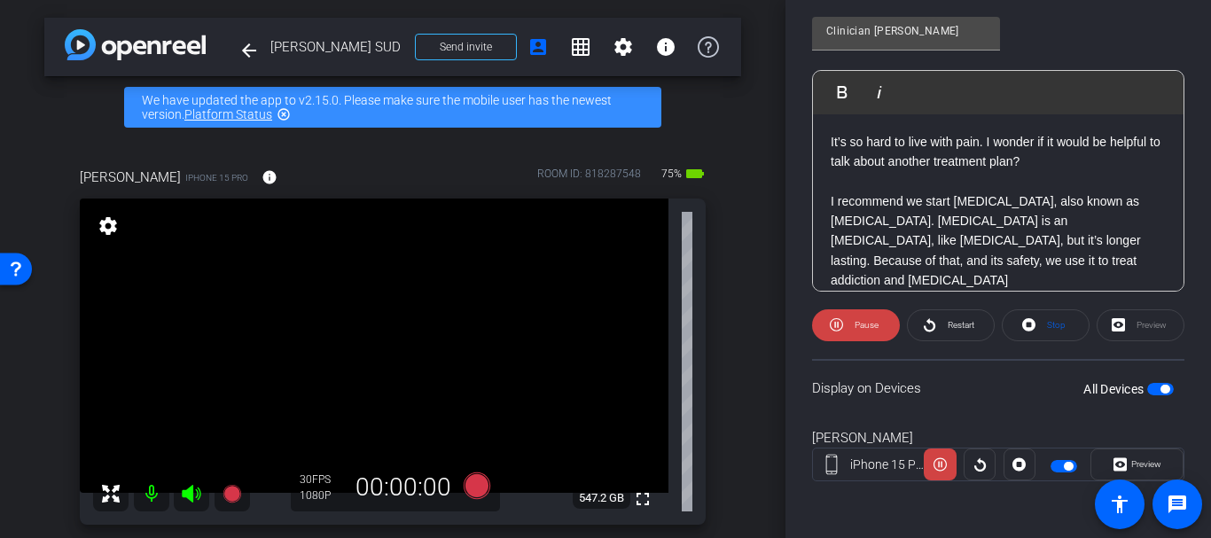
click at [1160, 388] on span "button" at bounding box center [1164, 389] width 9 height 9
click at [1153, 346] on openreel-capture-teleprompter "Speed 3X (130 words/minute) Font Size 20px Screen Setup Teleprompter Right Back…" at bounding box center [998, 141] width 372 height 743
click at [1148, 388] on span "button" at bounding box center [1152, 389] width 9 height 9
click at [964, 322] on span "Restart" at bounding box center [960, 325] width 27 height 10
click at [862, 332] on span "Pause" at bounding box center [864, 325] width 28 height 25
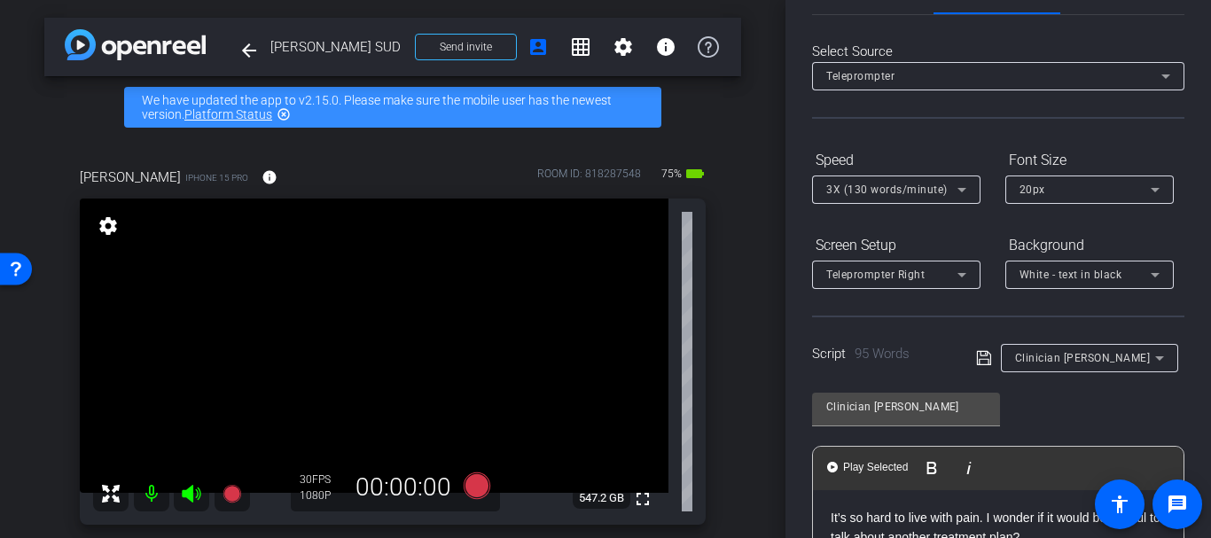
scroll to position [0, 0]
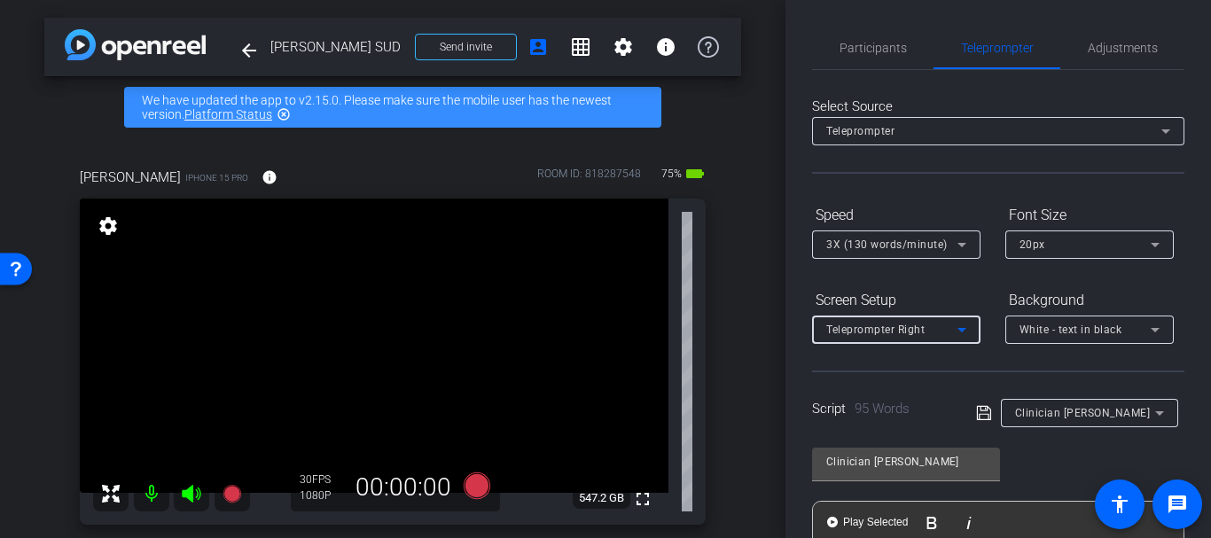
click at [845, 331] on span "Teleprompter Right" at bounding box center [875, 329] width 98 height 12
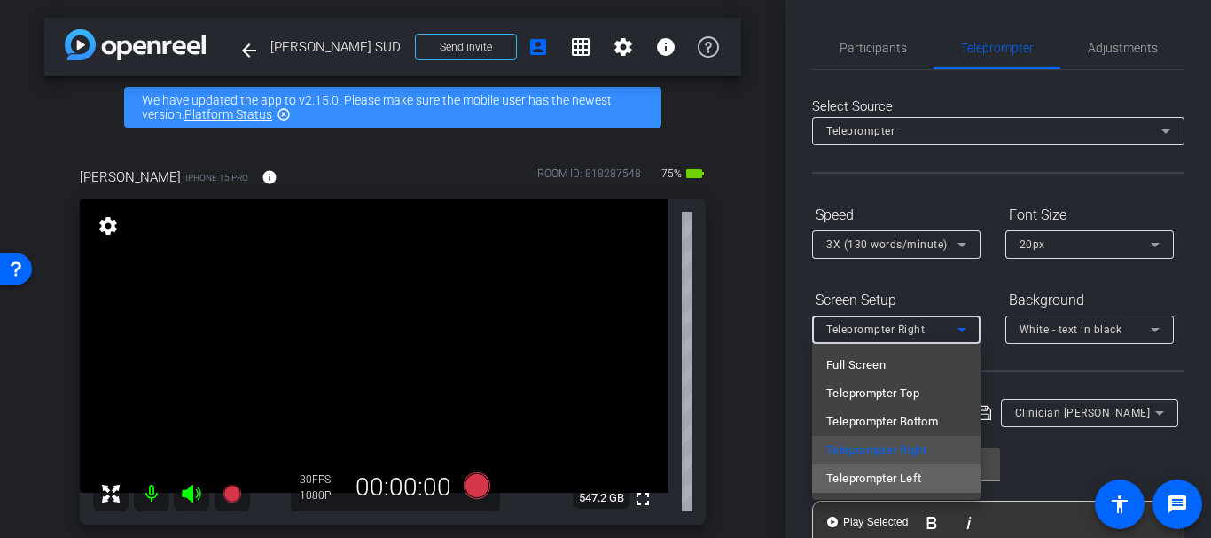
click at [854, 481] on span "Teleprompter Left" at bounding box center [873, 478] width 95 height 21
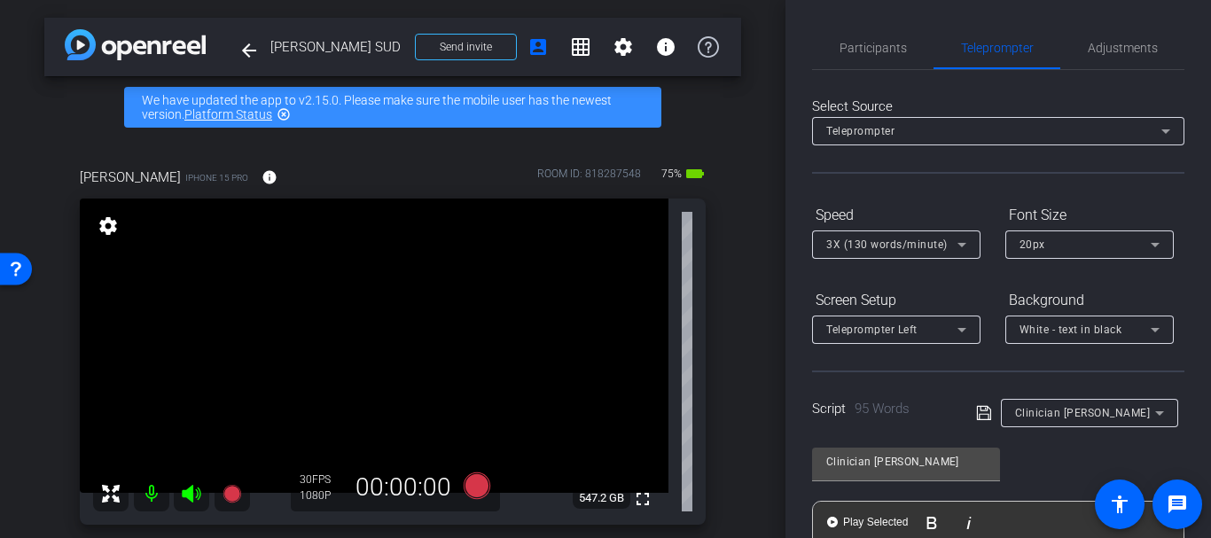
click at [834, 407] on div "Script 95 Words" at bounding box center [881, 409] width 139 height 20
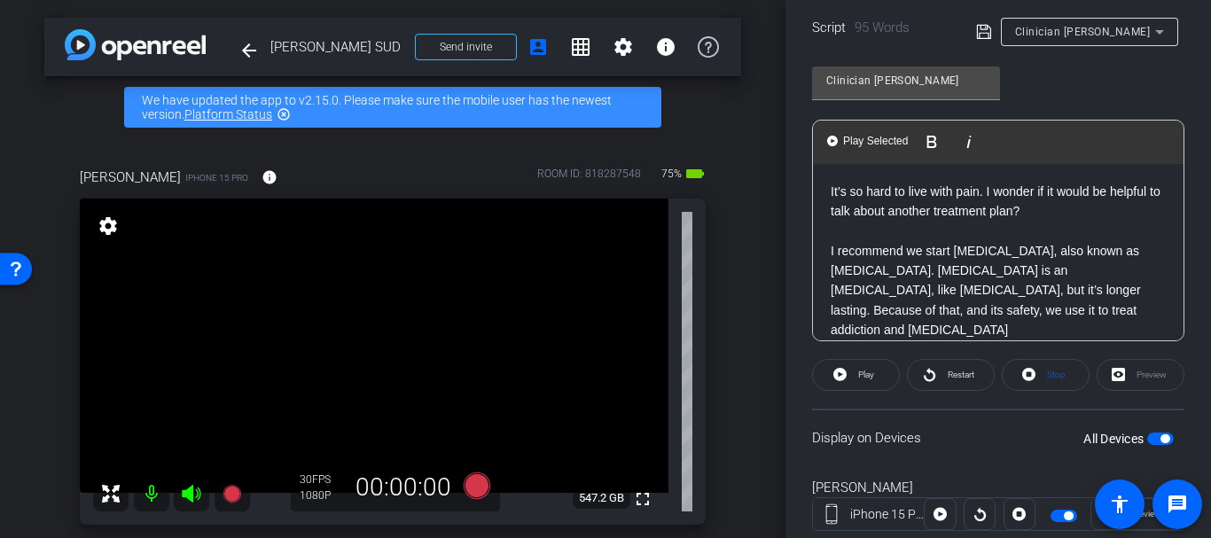
scroll to position [431, 0]
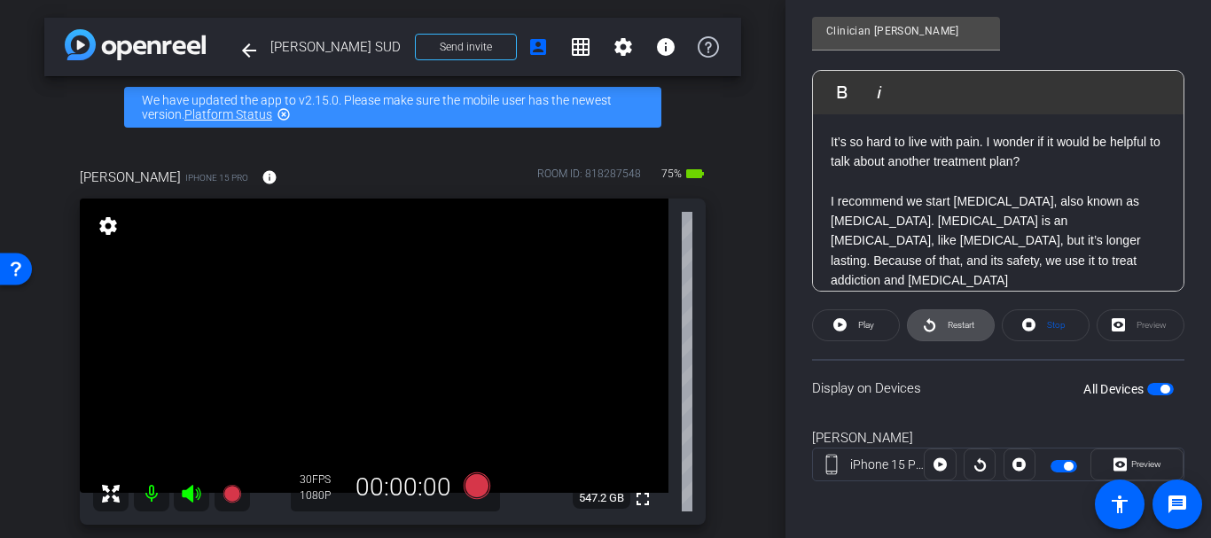
click at [964, 320] on span "Restart" at bounding box center [960, 325] width 27 height 10
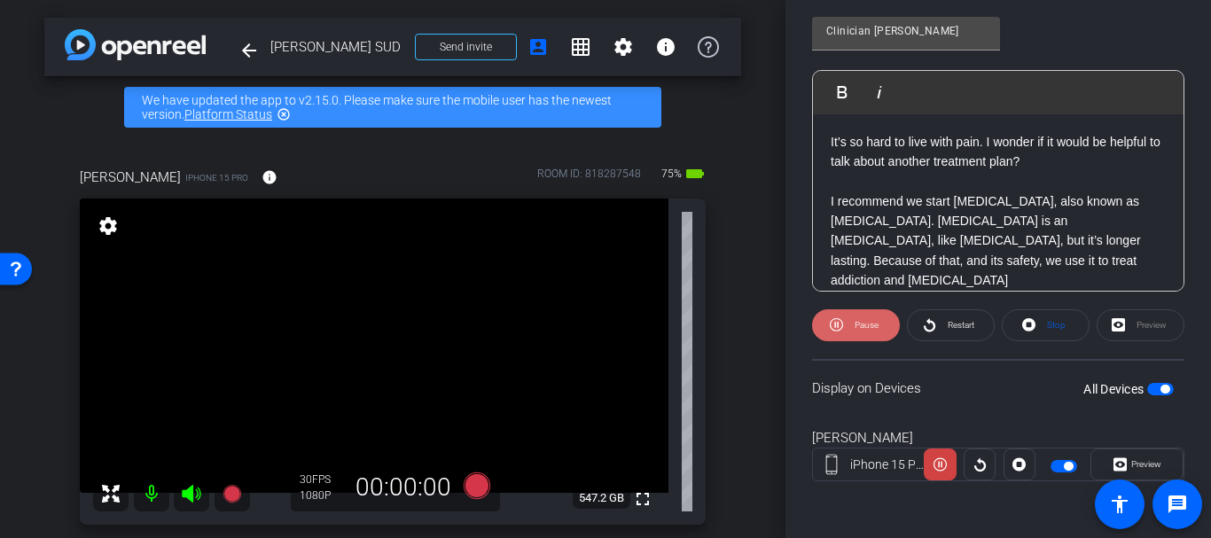
click at [817, 331] on span at bounding box center [856, 325] width 88 height 43
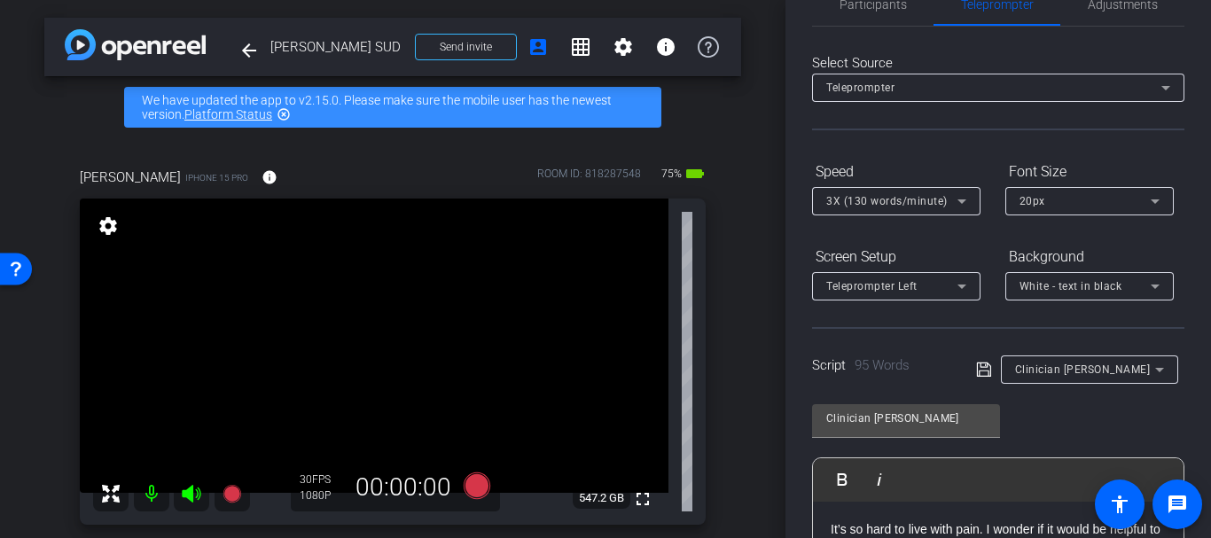
scroll to position [0, 0]
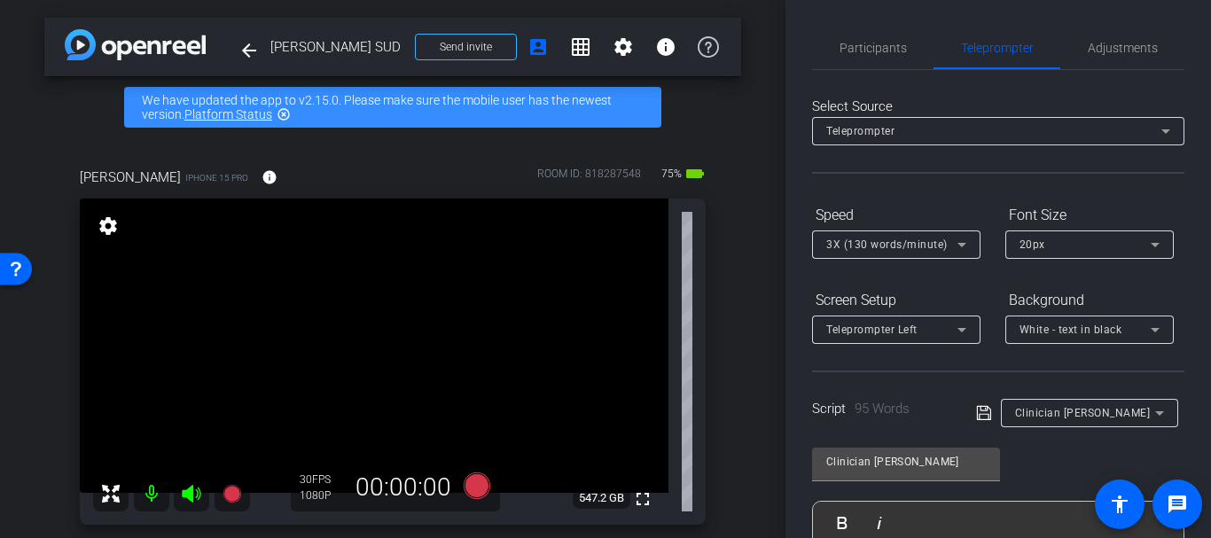
click at [898, 347] on div at bounding box center [896, 353] width 168 height 19
click at [878, 319] on div "Teleprompter Left" at bounding box center [891, 329] width 131 height 22
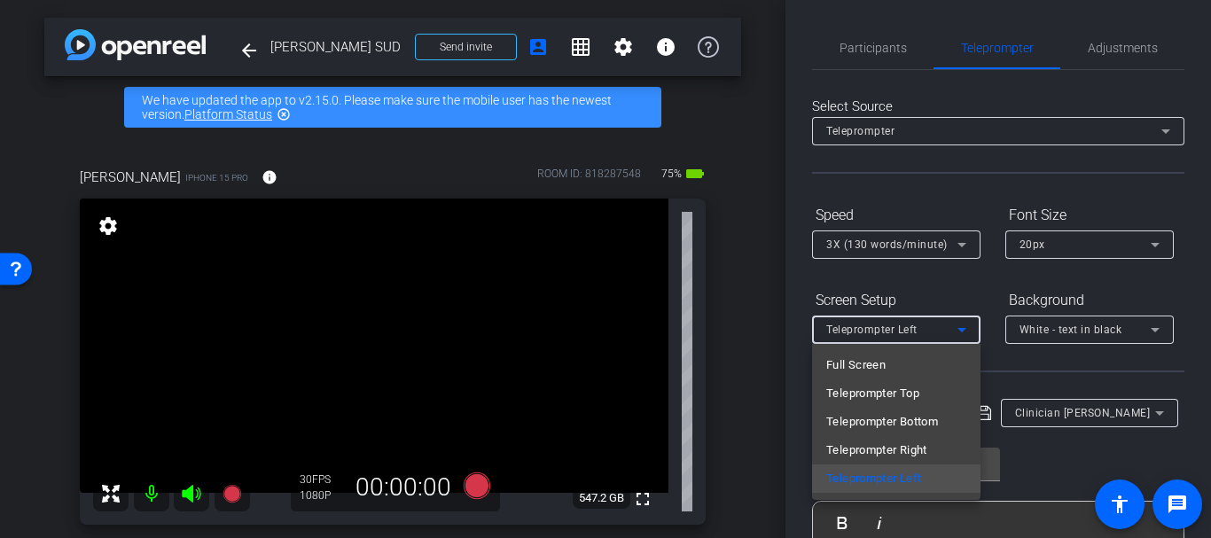
drag, startPoint x: 861, startPoint y: 267, endPoint x: 875, endPoint y: 285, distance: 23.4
click at [875, 285] on div at bounding box center [605, 269] width 1211 height 538
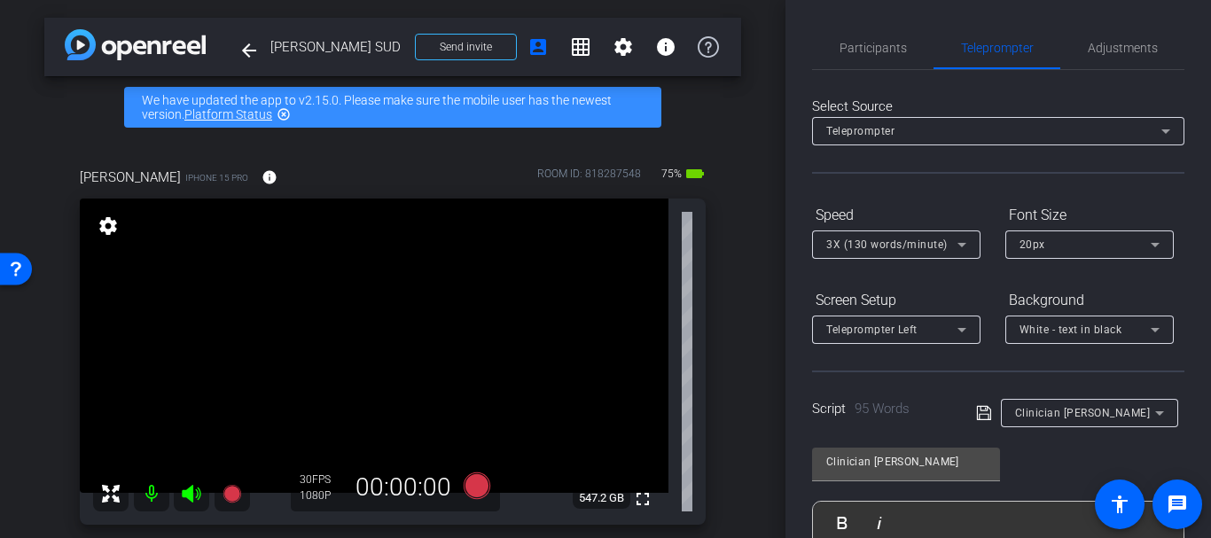
click at [876, 315] on div "Teleprompter Left" at bounding box center [896, 329] width 140 height 28
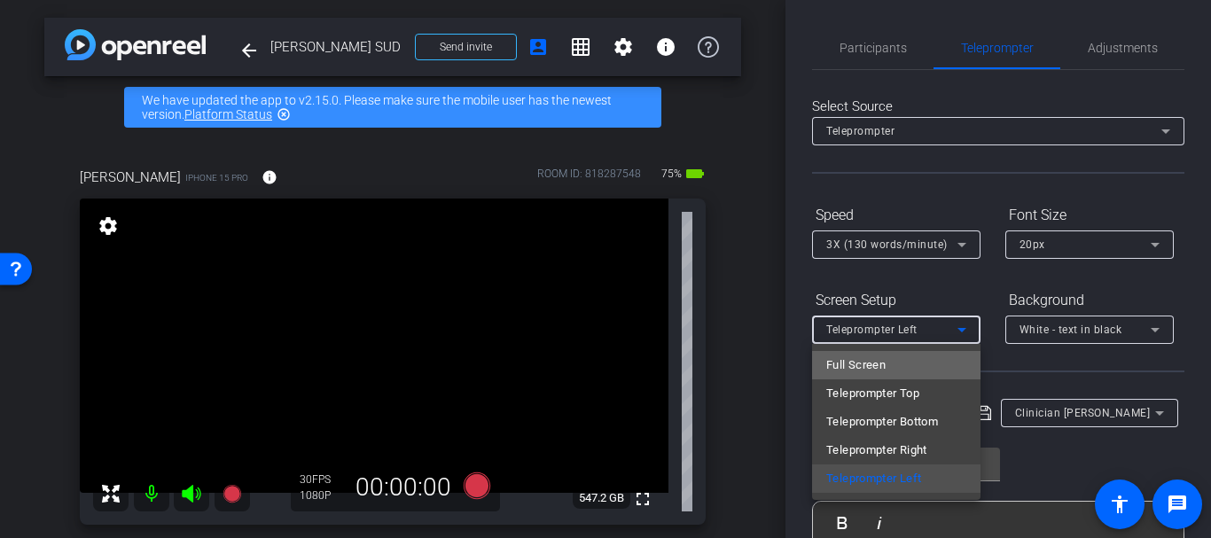
click at [840, 371] on span "Full Screen" at bounding box center [855, 364] width 59 height 21
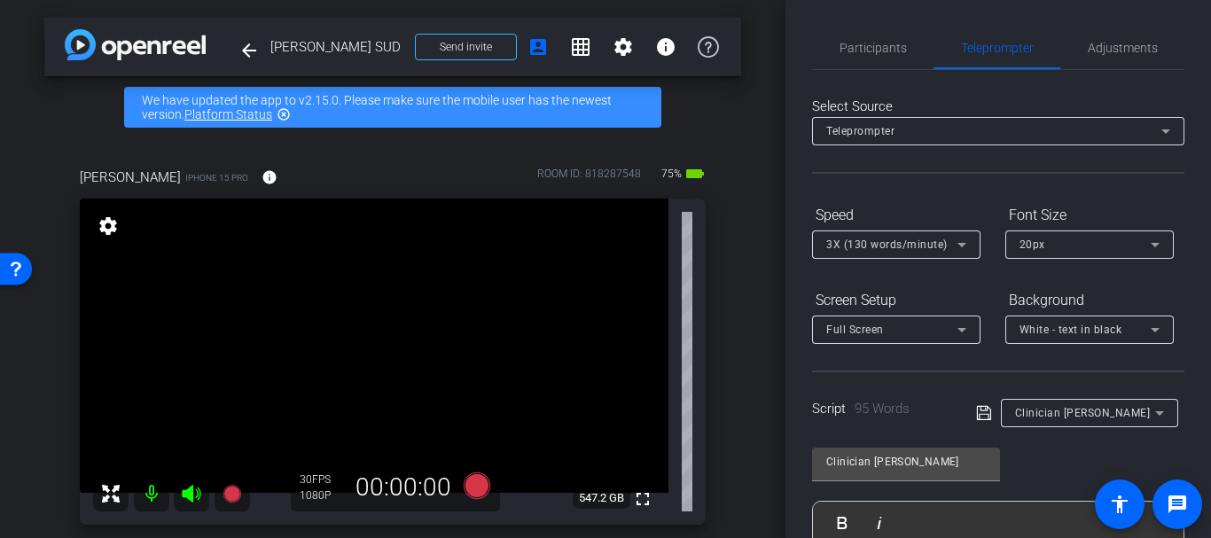
click at [876, 267] on div at bounding box center [896, 268] width 168 height 19
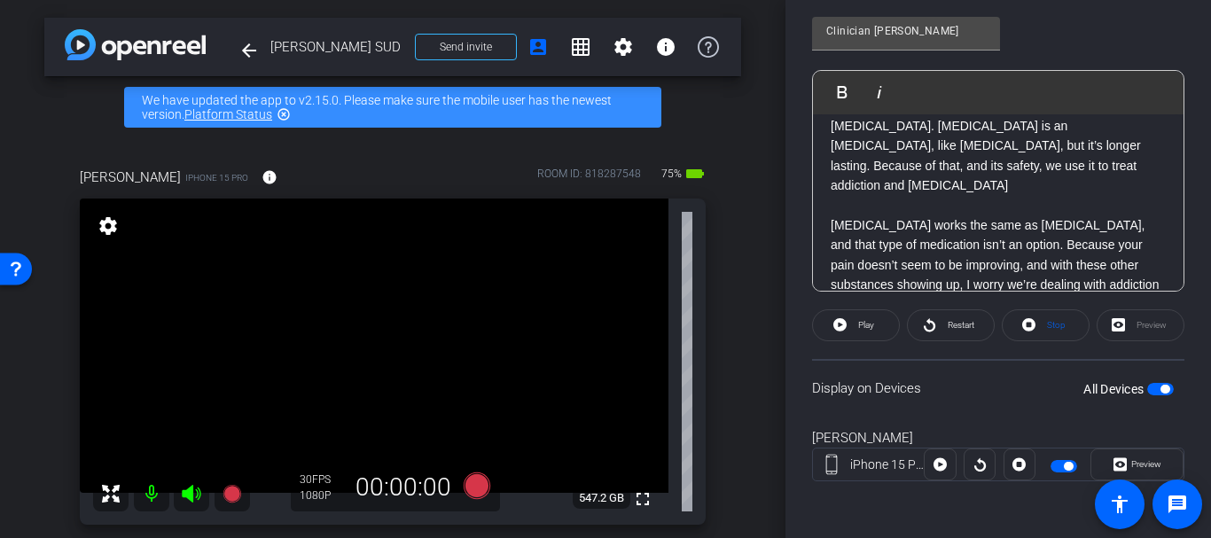
scroll to position [155, 0]
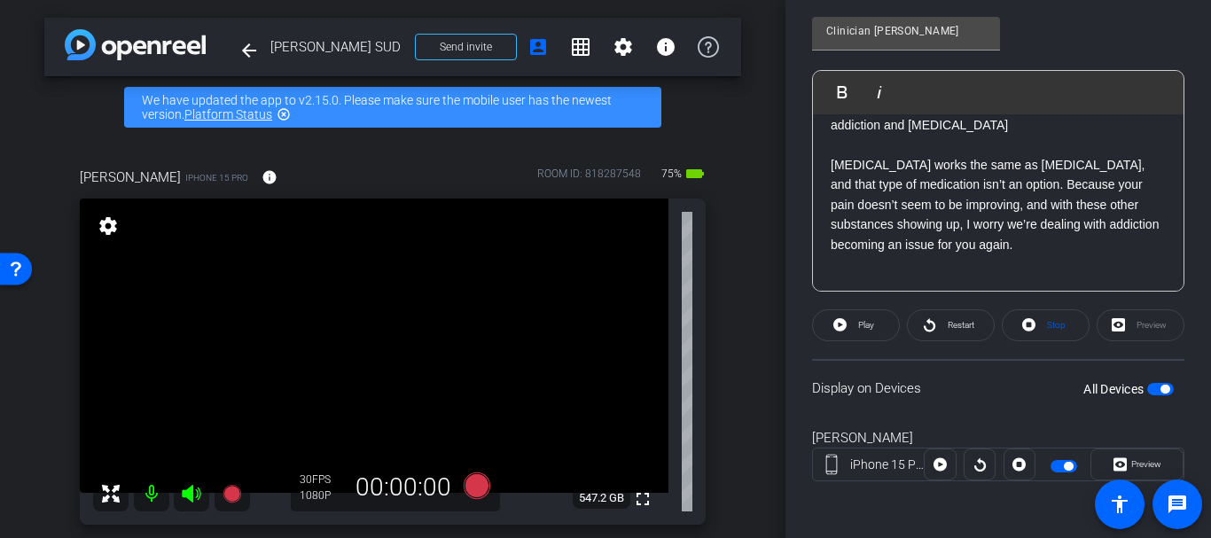
click at [947, 274] on p at bounding box center [997, 283] width 335 height 19
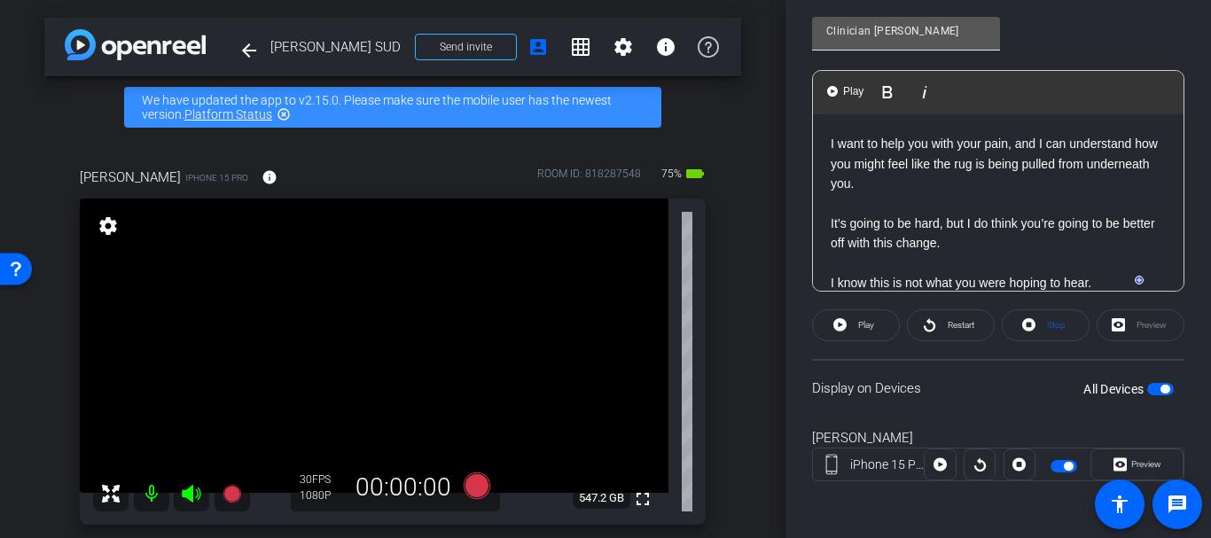
scroll to position [0, 0]
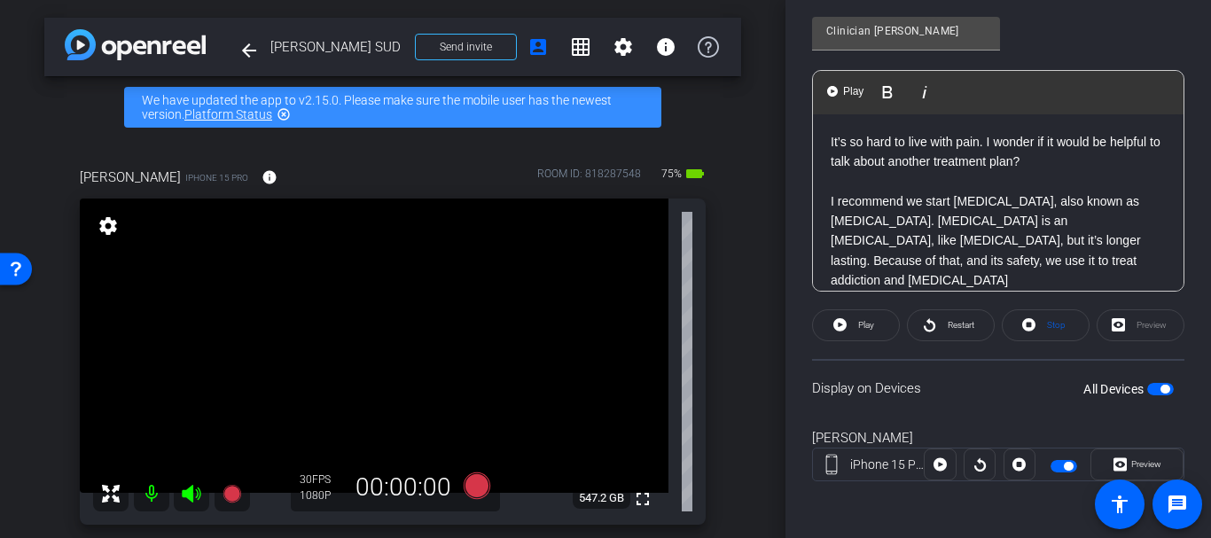
click at [1082, 194] on p "I recommend we start buprenorphine, also known as suboxone. Suboxone is an opio…" at bounding box center [997, 240] width 335 height 99
click at [1081, 175] on p "To enrich screen reader interactions, please activate Accessibility in Grammarl…" at bounding box center [997, 180] width 335 height 19
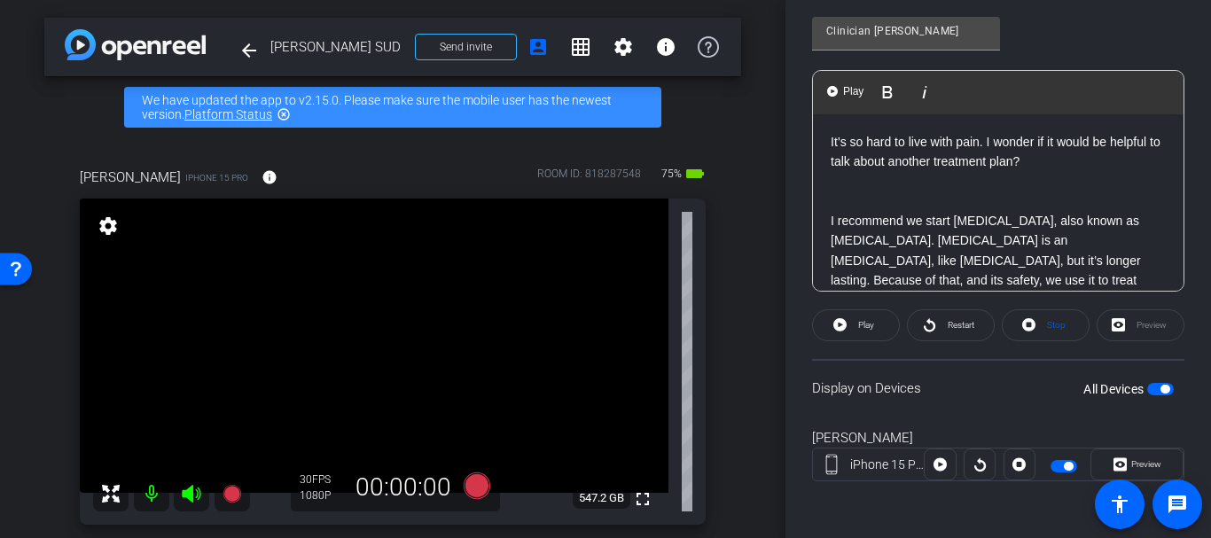
click at [1014, 253] on p "I recommend we start buprenorphine, also known as suboxone. Suboxone is an opio…" at bounding box center [997, 260] width 335 height 99
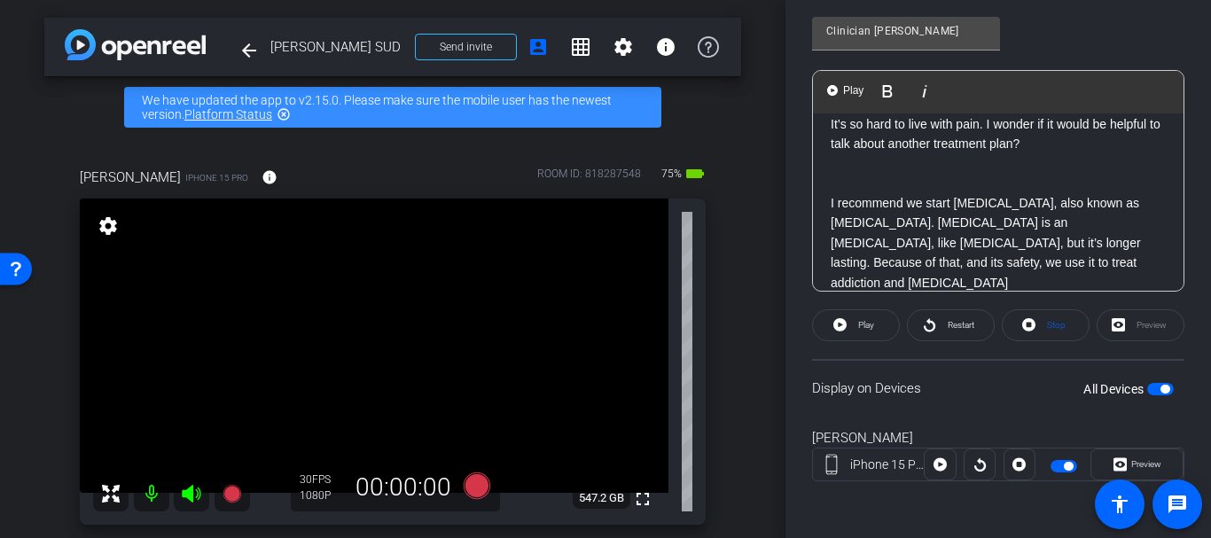
click at [1013, 253] on p "I recommend we start buprenorphine, also known as suboxone. Suboxone is an opio…" at bounding box center [997, 242] width 335 height 99
click at [1020, 262] on p "I recommend we start buprenorphine, also known as suboxone. Suboxone is an opio…" at bounding box center [997, 242] width 335 height 99
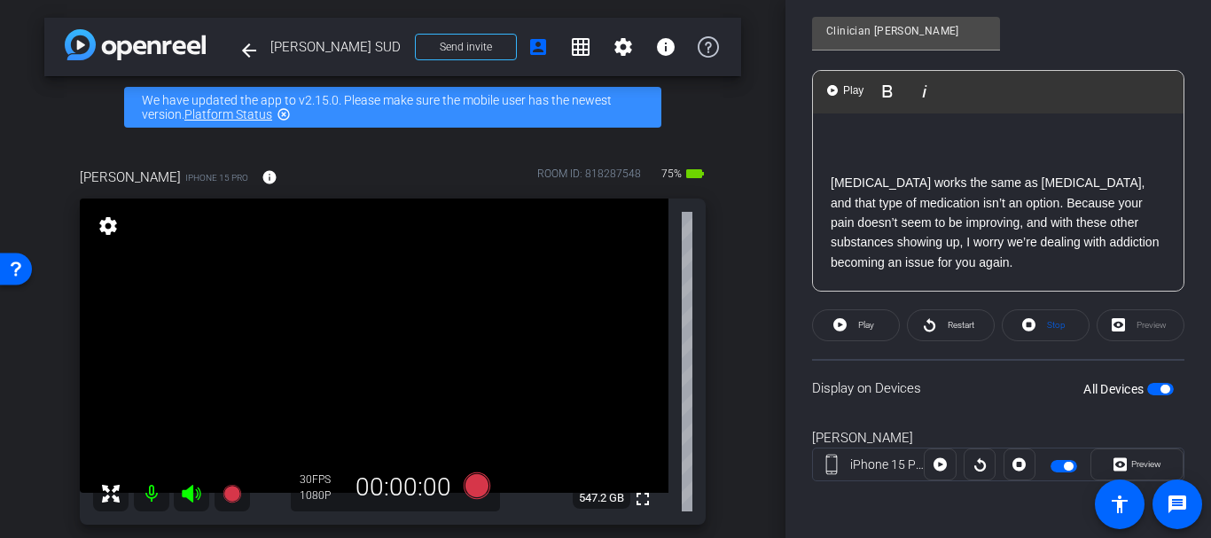
click at [1029, 240] on p "Dilaudid works the same as oxycodone, and that type of medication isn’t an opti…" at bounding box center [997, 222] width 335 height 99
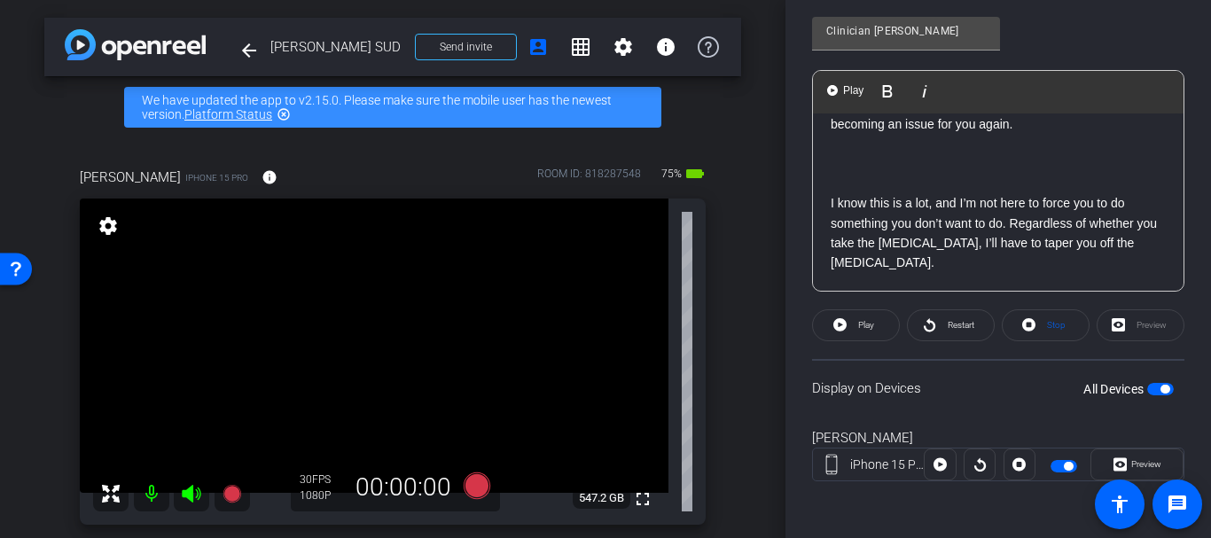
click at [992, 249] on p "I know this is a lot, and I’m not here to force you to do something you don’t w…" at bounding box center [997, 233] width 335 height 80
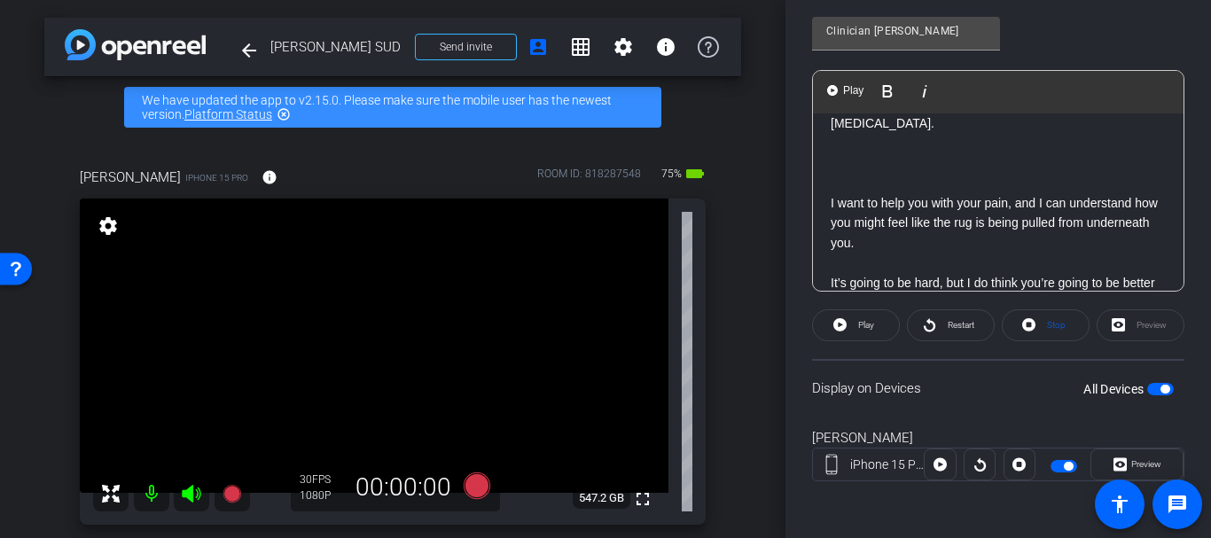
click at [990, 253] on p "To enrich screen reader interactions, please activate Accessibility in Grammarl…" at bounding box center [997, 262] width 335 height 19
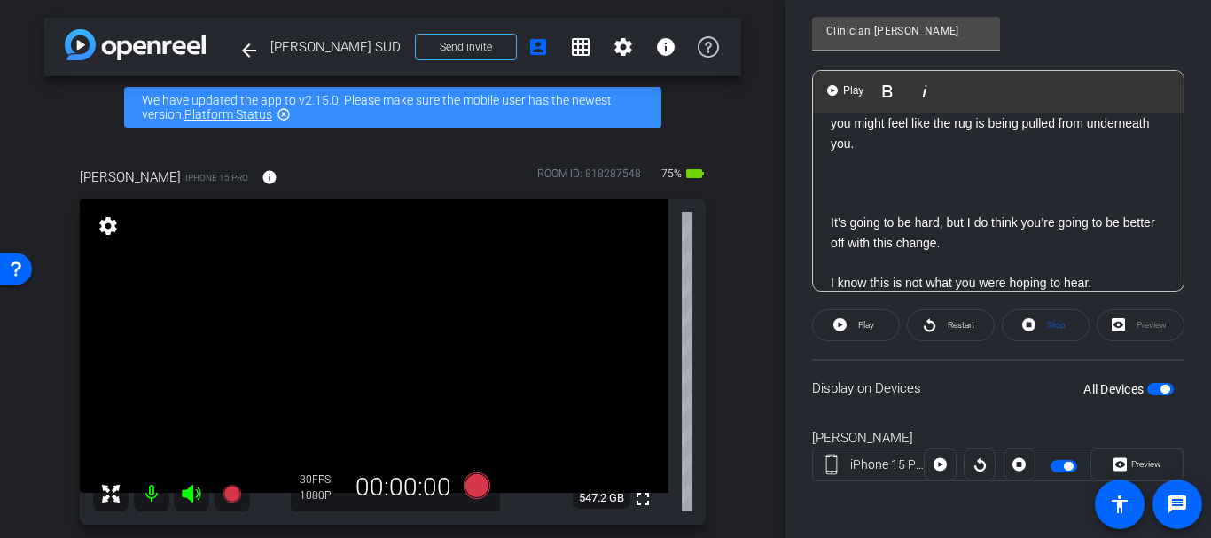
click at [990, 253] on p "To enrich screen reader interactions, please activate Accessibility in Grammarl…" at bounding box center [997, 262] width 335 height 19
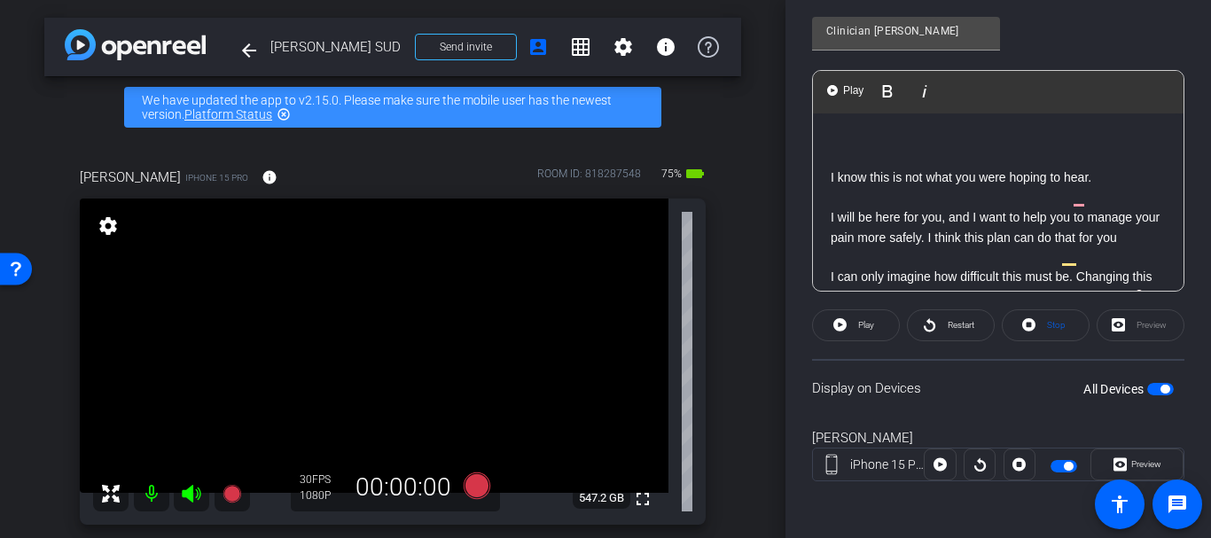
click at [1077, 188] on p "To enrich screen reader interactions, please activate Accessibility in Grammarl…" at bounding box center [997, 197] width 335 height 19
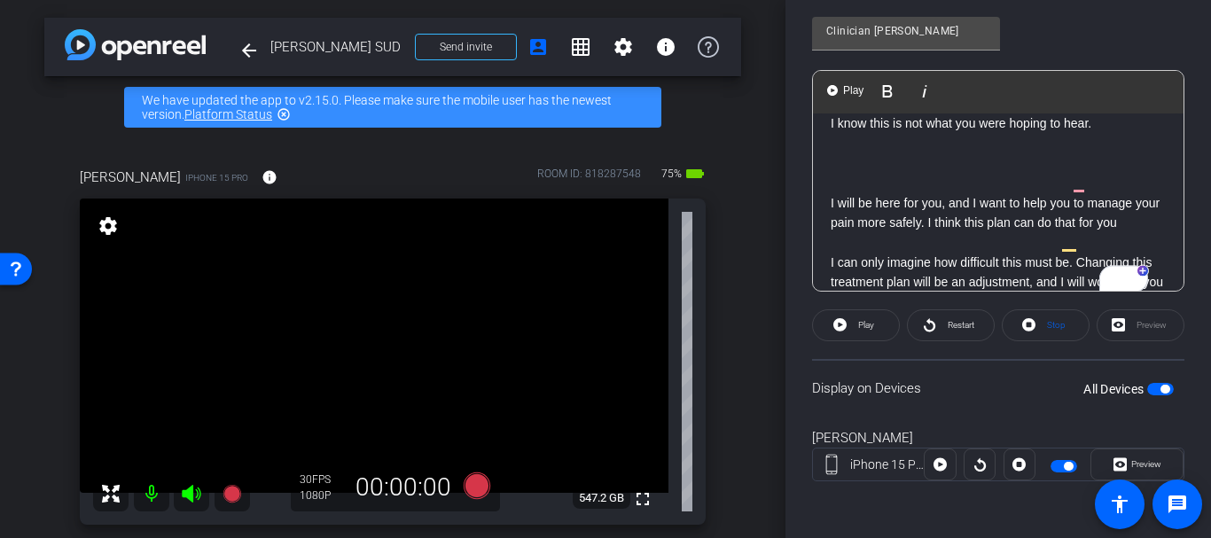
click at [947, 233] on p "To enrich screen reader interactions, please activate Accessibility in Grammarl…" at bounding box center [997, 242] width 335 height 19
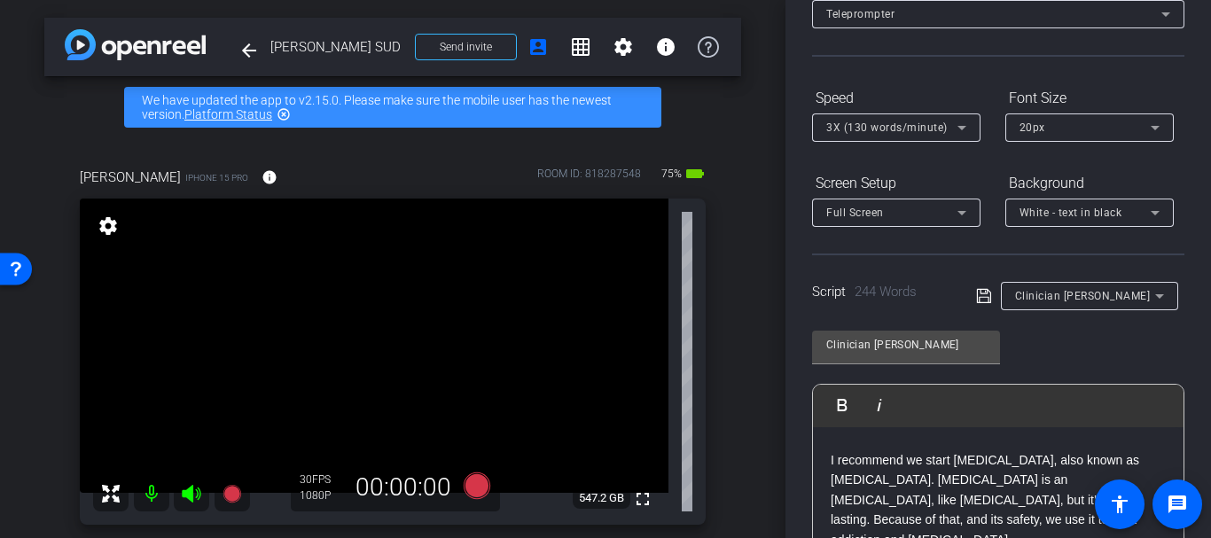
click at [969, 296] on div "Script 244 Words Clinician Gretchin" at bounding box center [998, 281] width 372 height 57
click at [978, 297] on icon at bounding box center [983, 296] width 14 height 14
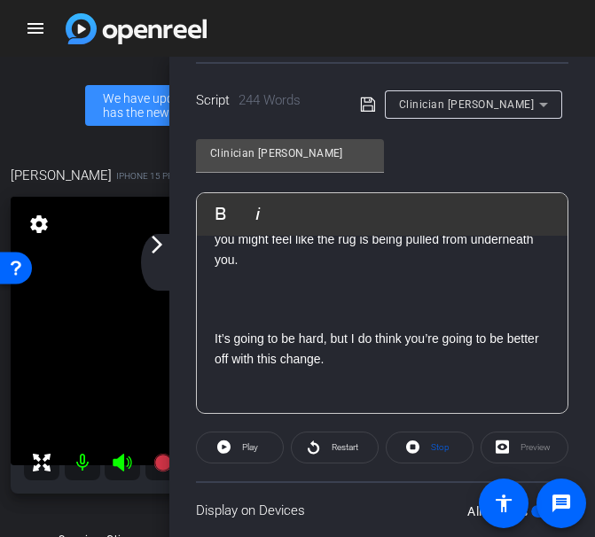
click at [289, 330] on p "It’s going to be hard, but I do think you’re going to be better off with this c…" at bounding box center [381, 349] width 335 height 40
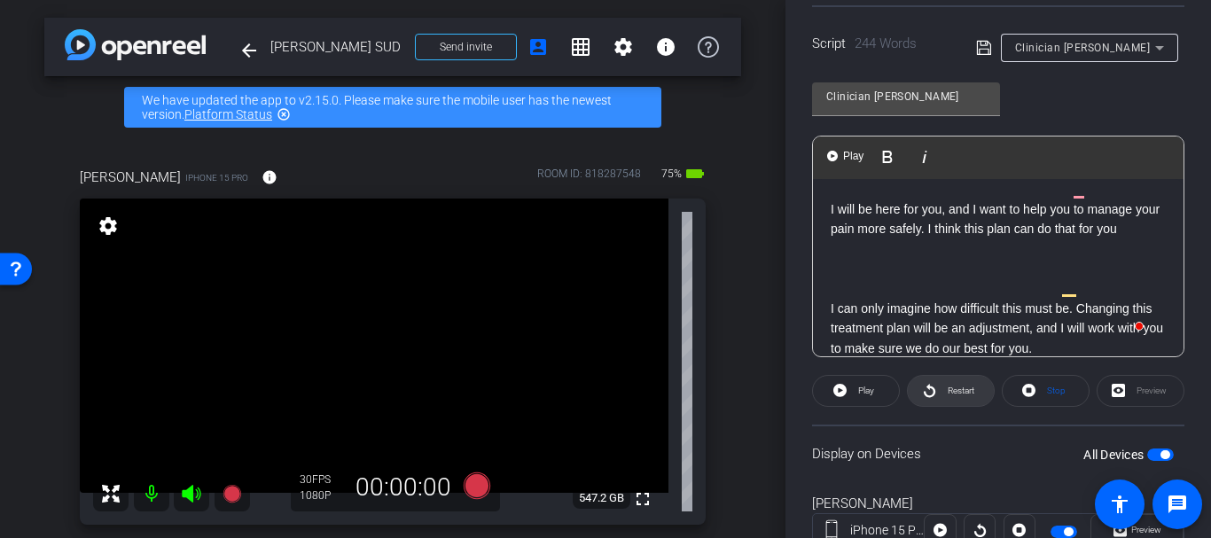
click at [989, 386] on button "Restart" at bounding box center [951, 391] width 88 height 32
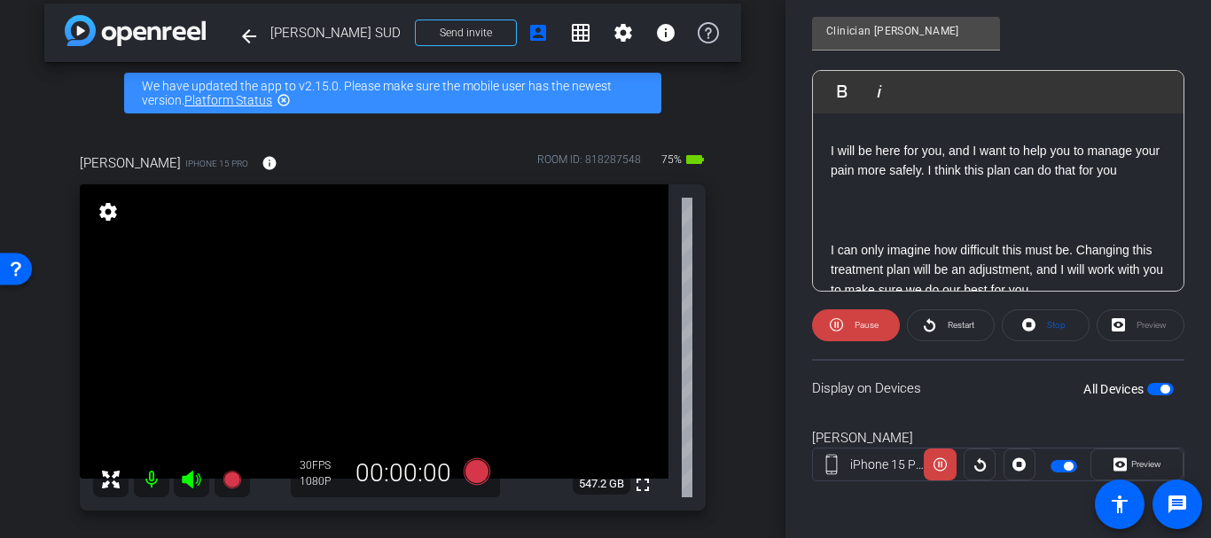
click at [978, 220] on p "To enrich screen reader interactions, please activate Accessibility in Grammarl…" at bounding box center [997, 229] width 335 height 19
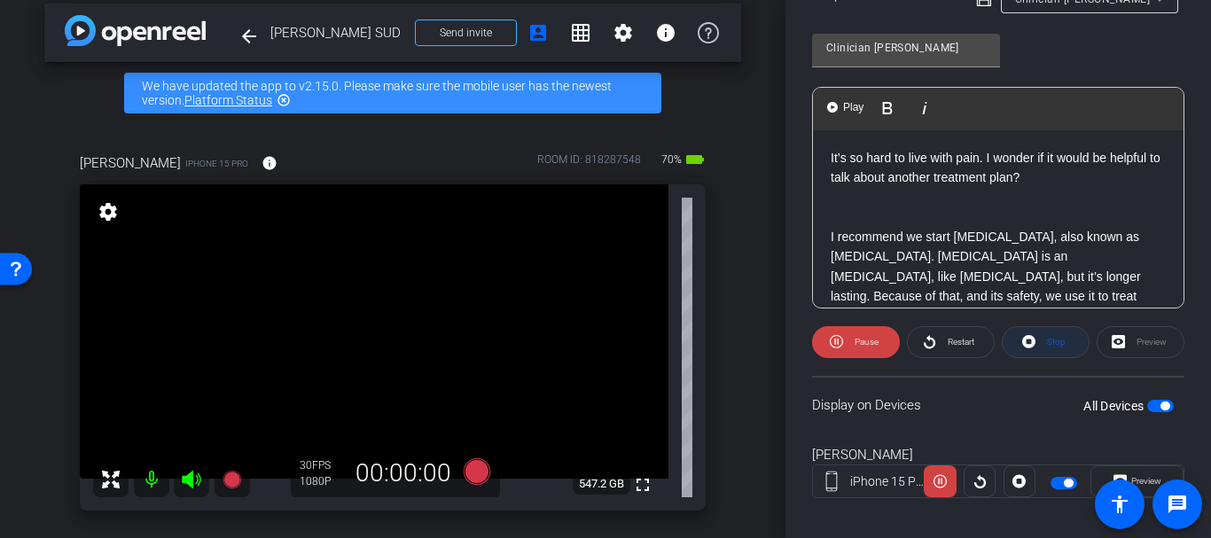
click at [1036, 339] on span at bounding box center [1045, 342] width 86 height 43
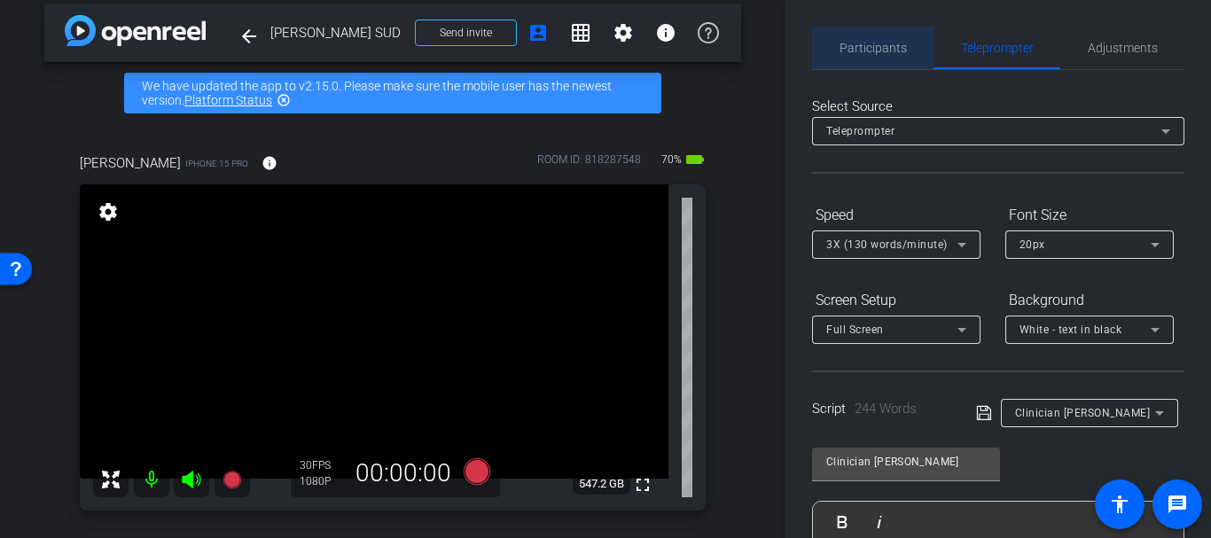
click at [877, 39] on span "Participants" at bounding box center [872, 48] width 67 height 43
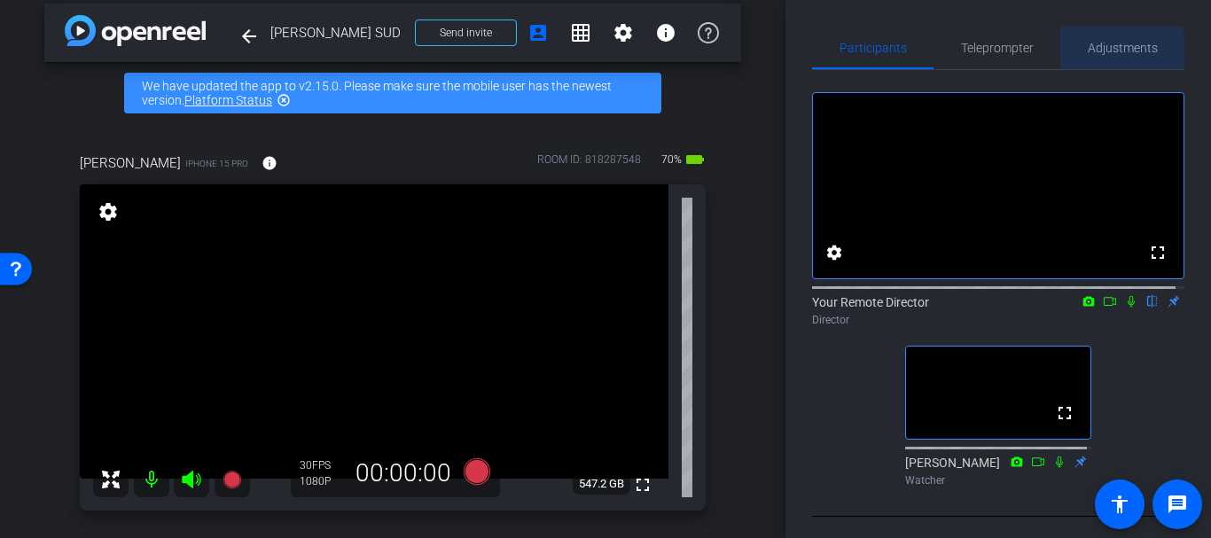
click at [1113, 51] on span "Adjustments" at bounding box center [1122, 48] width 70 height 12
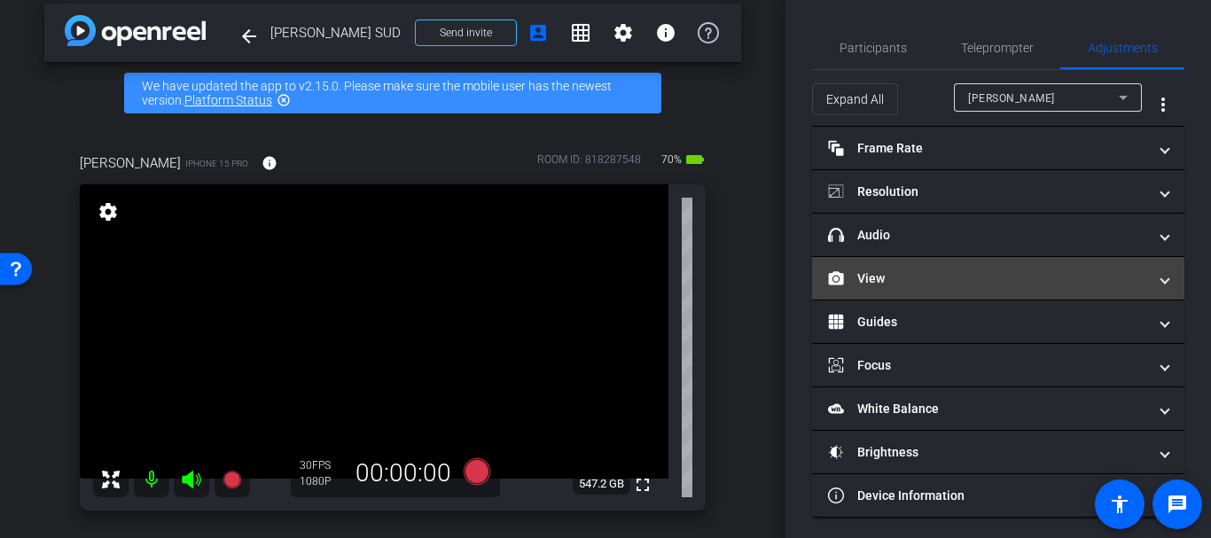
click at [923, 284] on mat-panel-title "View" at bounding box center [987, 278] width 319 height 19
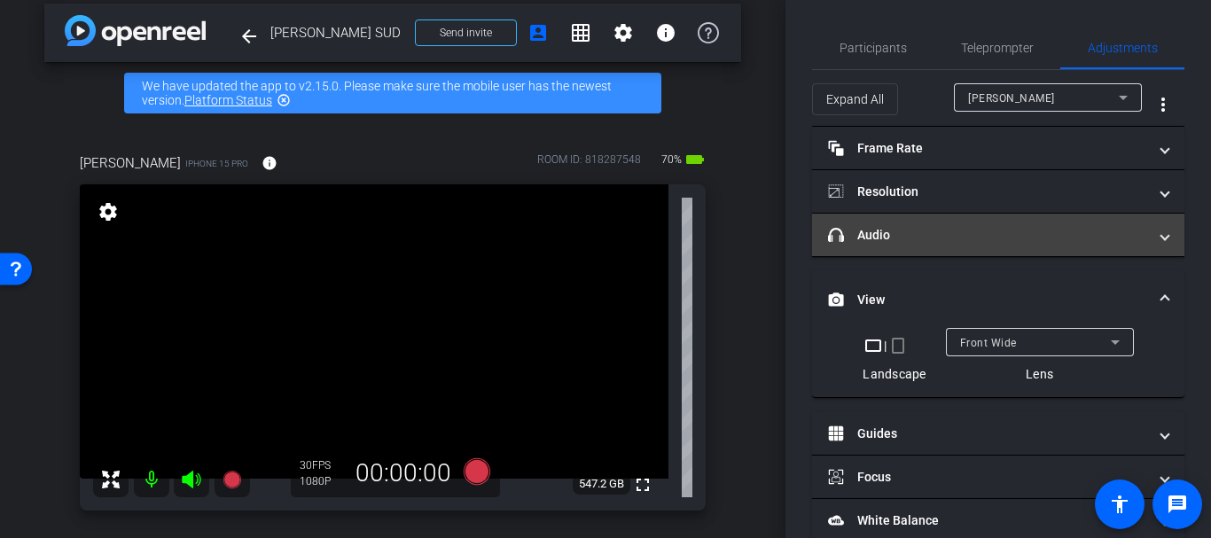
click at [916, 233] on mat-panel-title "headphone icon Audio" at bounding box center [987, 235] width 319 height 19
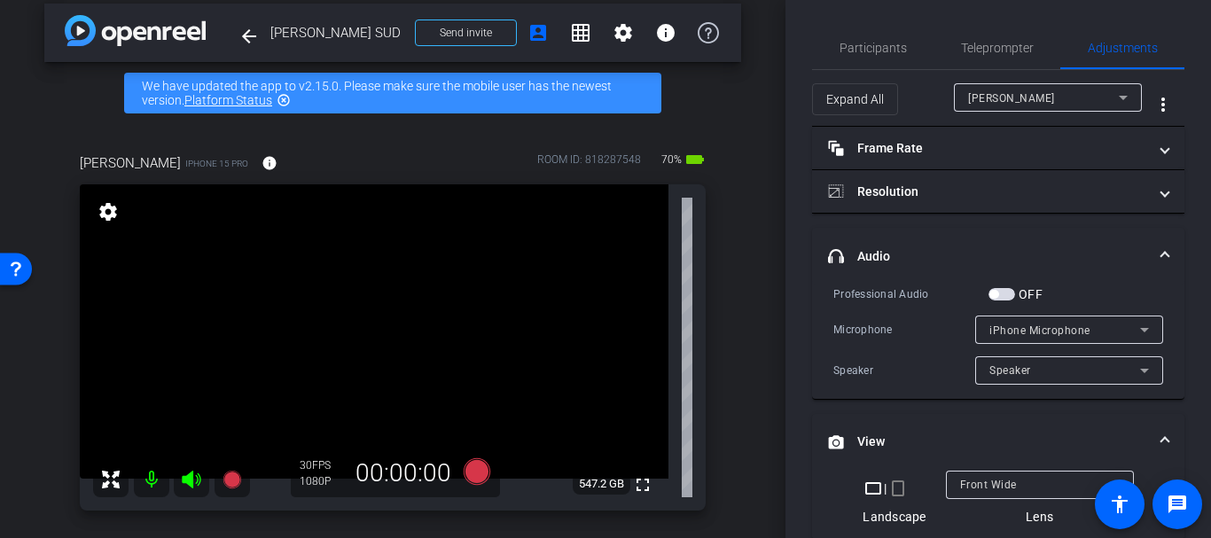
click at [997, 293] on span "button" at bounding box center [993, 294] width 9 height 9
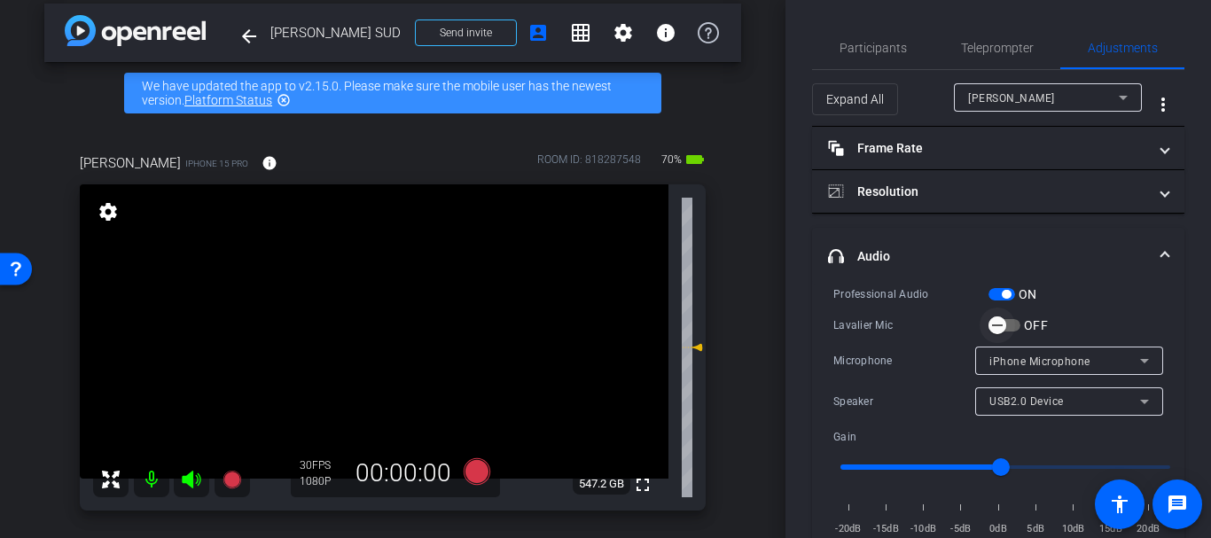
click at [1009, 324] on span "button" at bounding box center [996, 325] width 35 height 35
click at [874, 50] on span "Participants" at bounding box center [872, 48] width 67 height 12
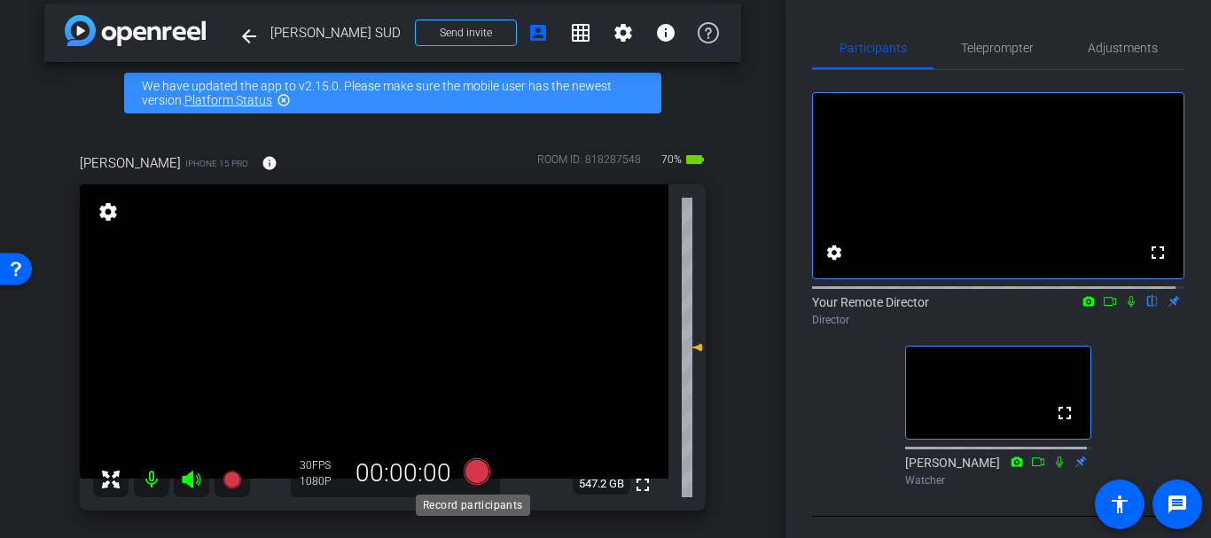
click at [467, 473] on icon at bounding box center [476, 471] width 27 height 27
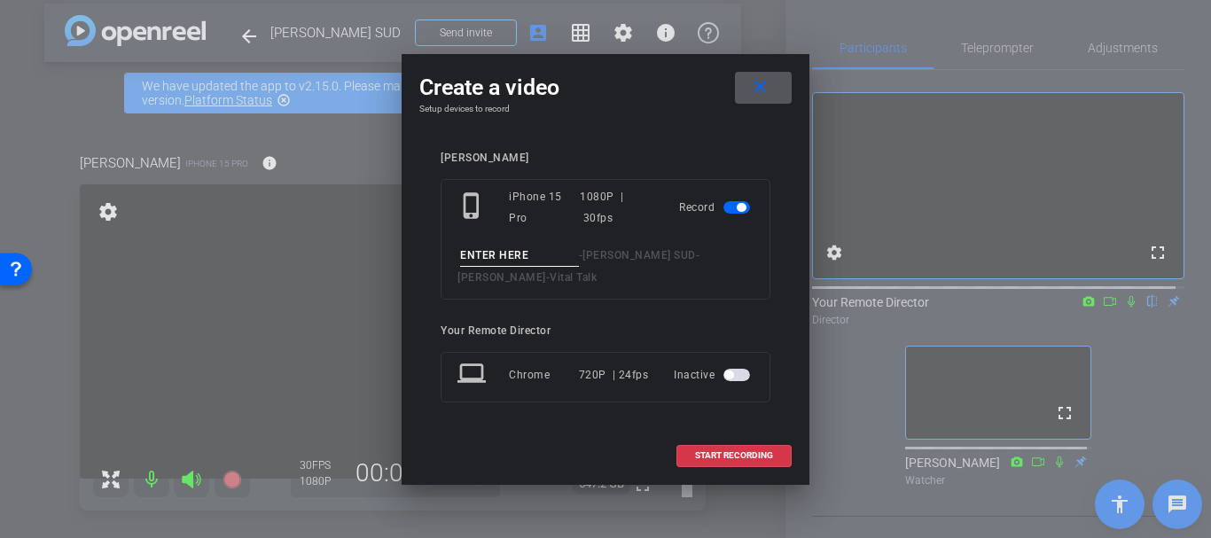
click at [508, 253] on input at bounding box center [519, 256] width 119 height 22
type input "Test"
click at [744, 453] on span "START RECORDING" at bounding box center [734, 455] width 78 height 9
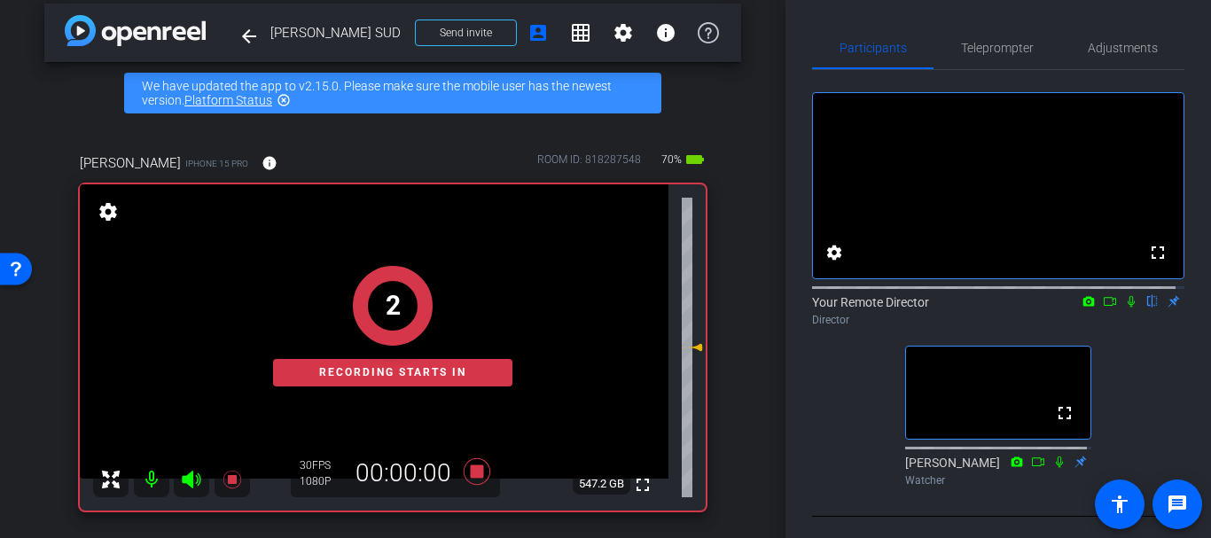
click at [1125, 308] on icon at bounding box center [1131, 301] width 14 height 12
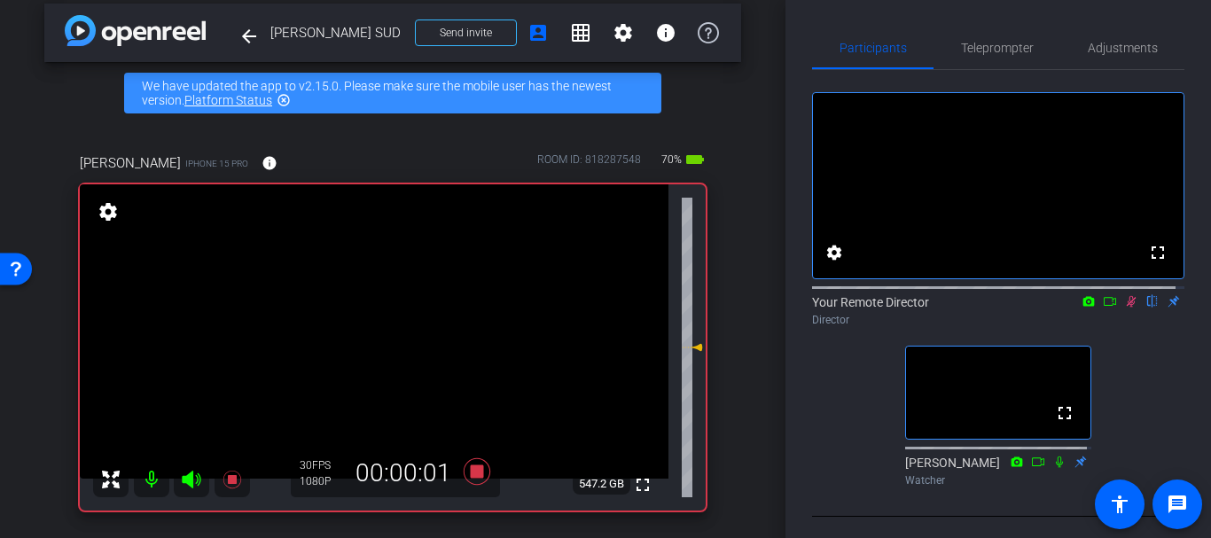
drag, startPoint x: 700, startPoint y: 346, endPoint x: 681, endPoint y: 347, distance: 19.5
click at [697, 346] on div "Gretchin iPhone 15 Pro info ROOM ID: 818287548 70% battery_std fullscreen setti…" at bounding box center [392, 326] width 697 height 404
drag, startPoint x: 680, startPoint y: 347, endPoint x: 689, endPoint y: 317, distance: 30.8
click at [689, 317] on icon at bounding box center [692, 318] width 21 height 21
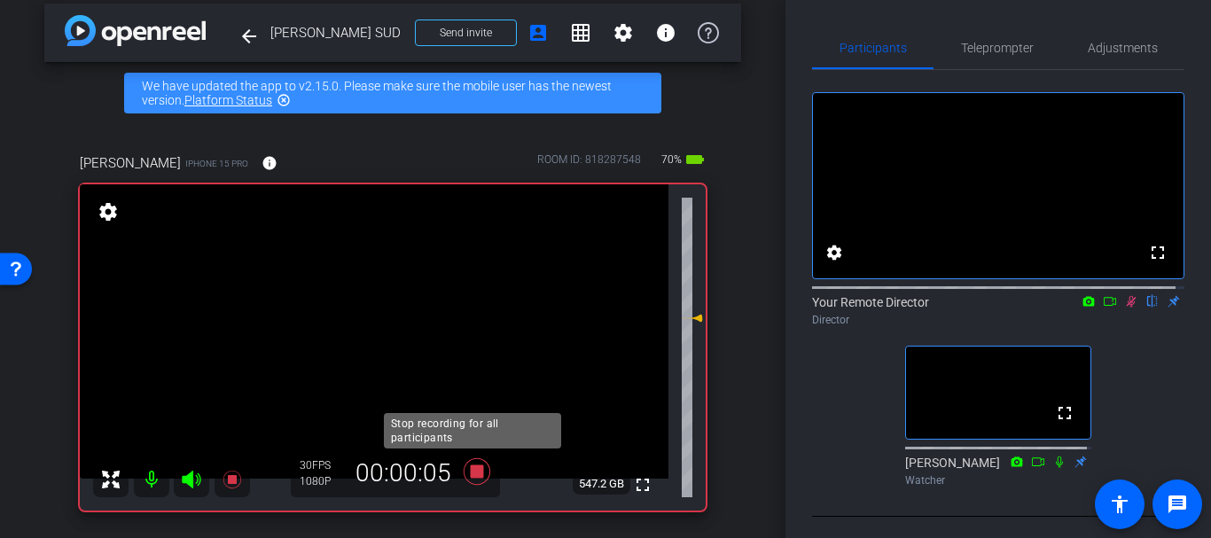
click at [468, 469] on icon at bounding box center [476, 471] width 27 height 27
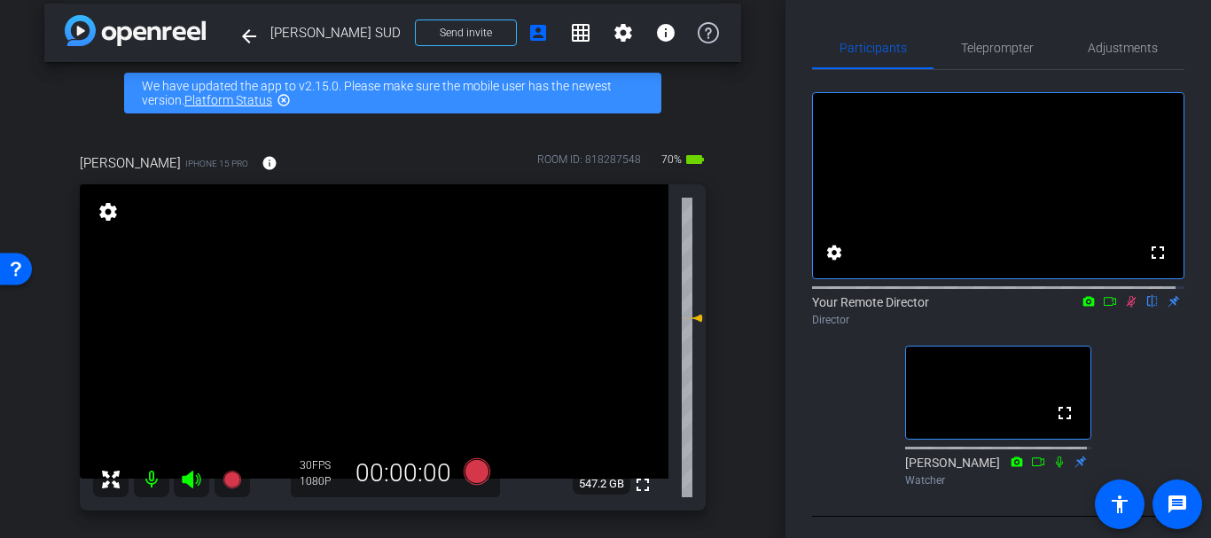
click at [1124, 308] on icon at bounding box center [1131, 301] width 14 height 12
click at [869, 432] on div "fullscreen settings Your Remote Director flip Director fullscreen Kim Gannon Wa…" at bounding box center [998, 282] width 372 height 424
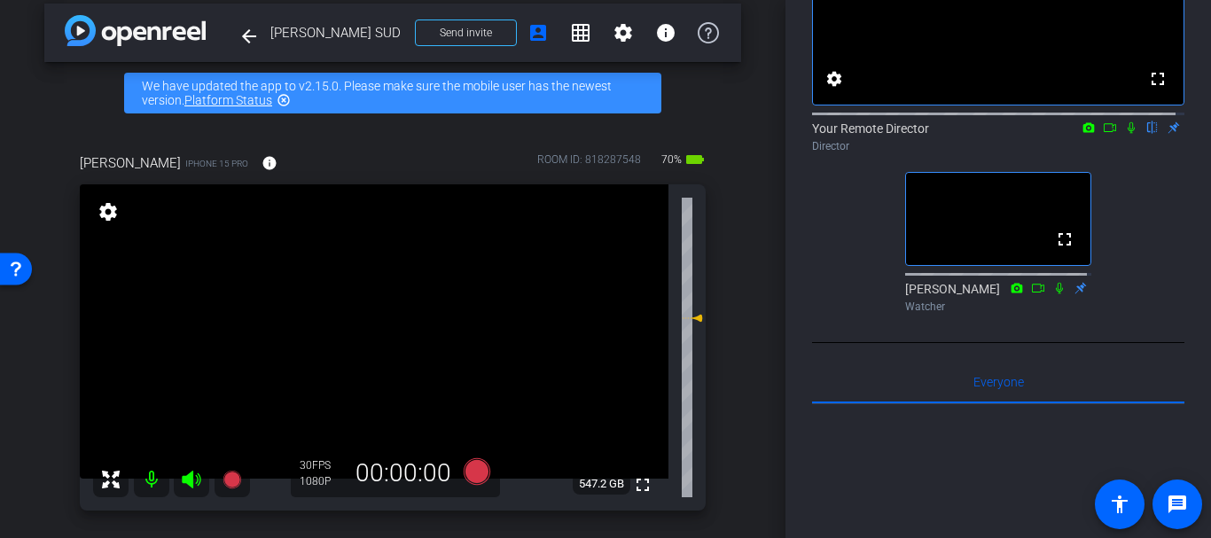
scroll to position [213, 0]
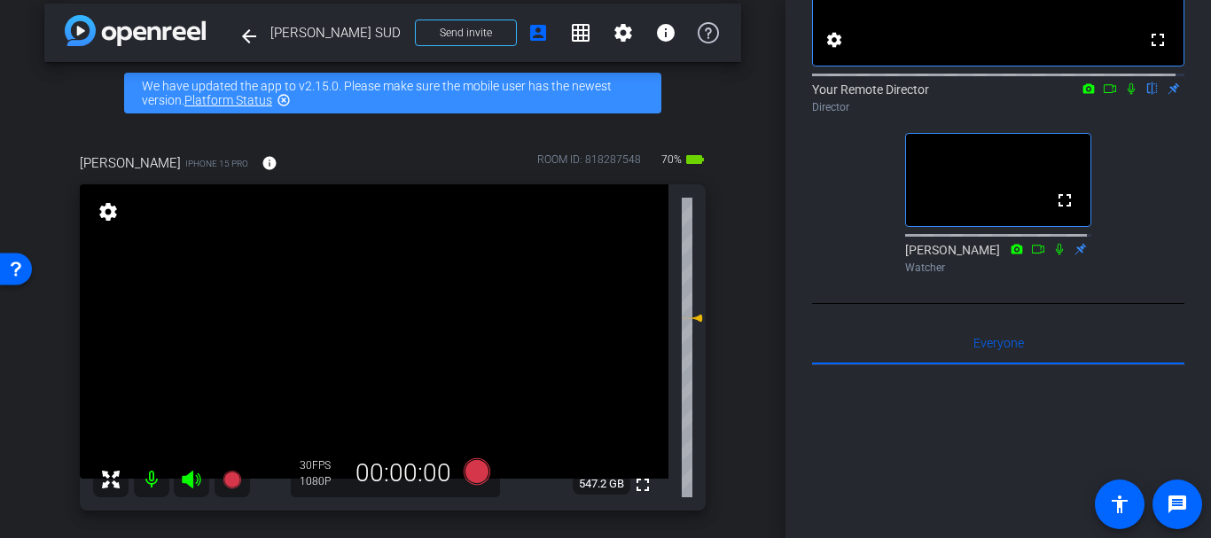
click at [682, 373] on div at bounding box center [687, 347] width 11 height 321
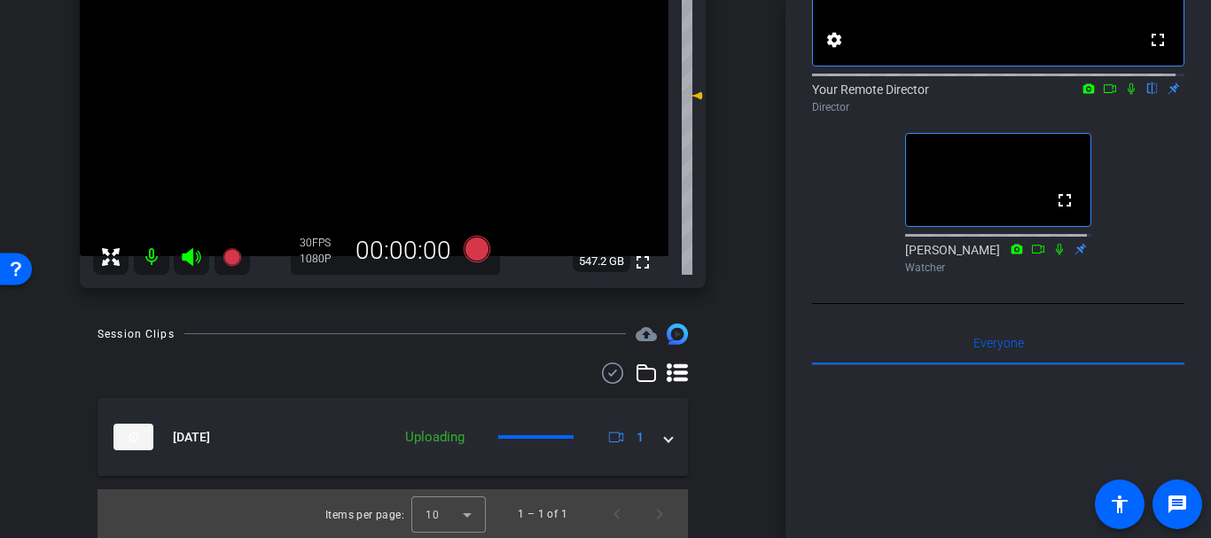
scroll to position [238, 0]
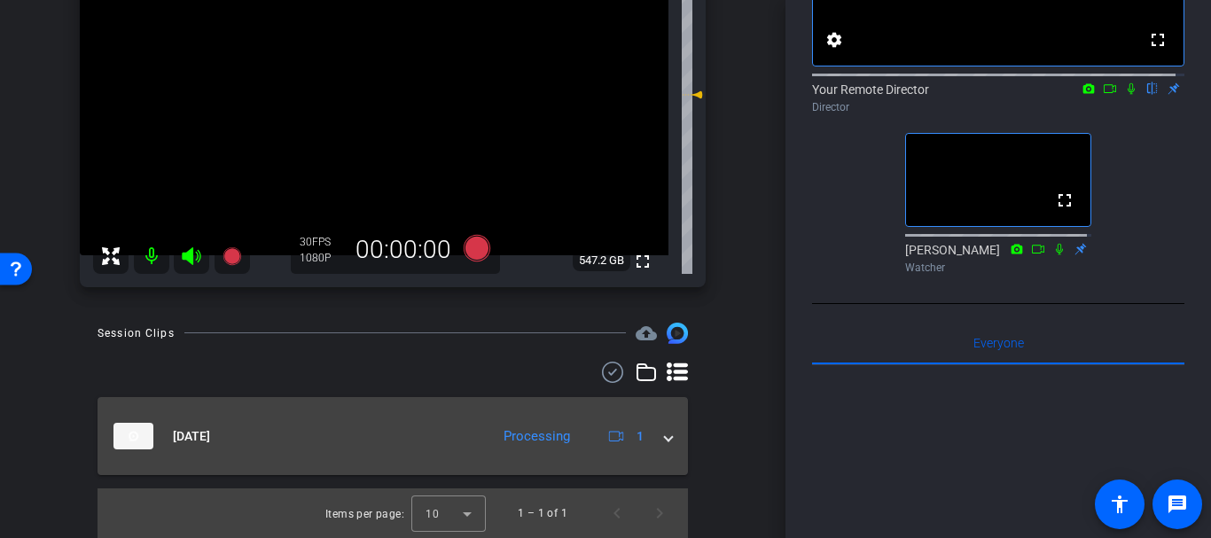
click at [409, 416] on mat-expansion-panel-header "Oct 3, 2025 Processing 1" at bounding box center [392, 436] width 590 height 78
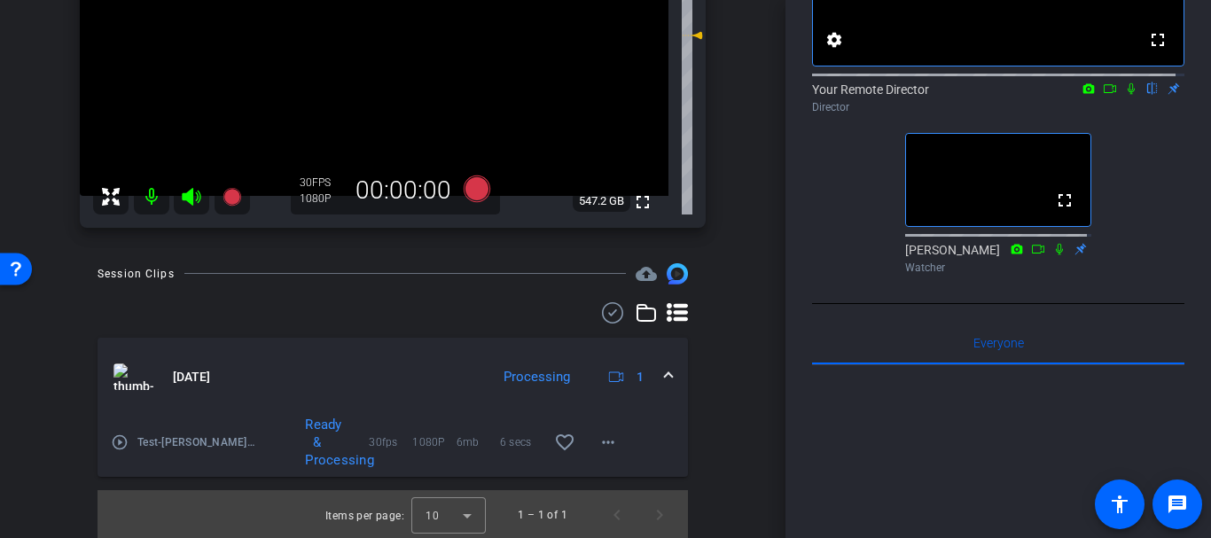
scroll to position [299, 0]
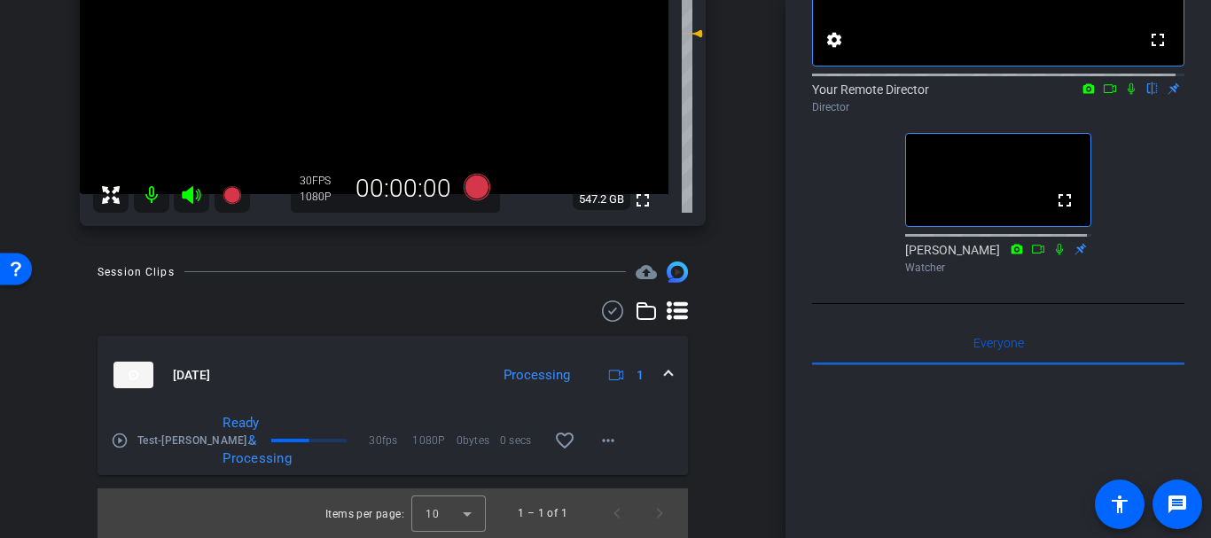
click at [111, 437] on mat-icon "play_circle_outline" at bounding box center [120, 441] width 18 height 18
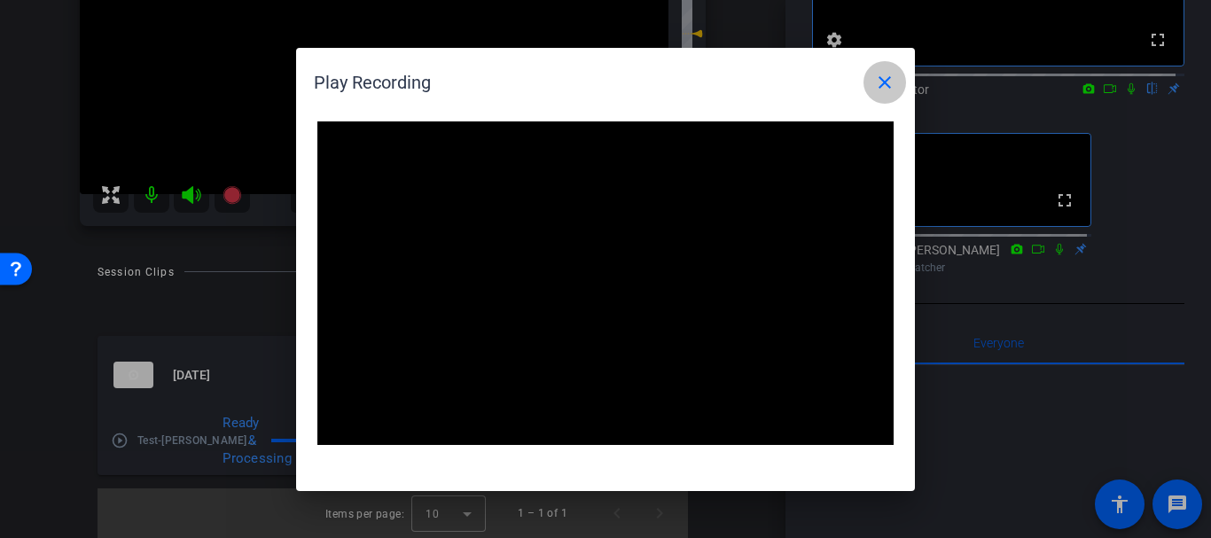
click at [886, 78] on mat-icon "close" at bounding box center [884, 82] width 21 height 21
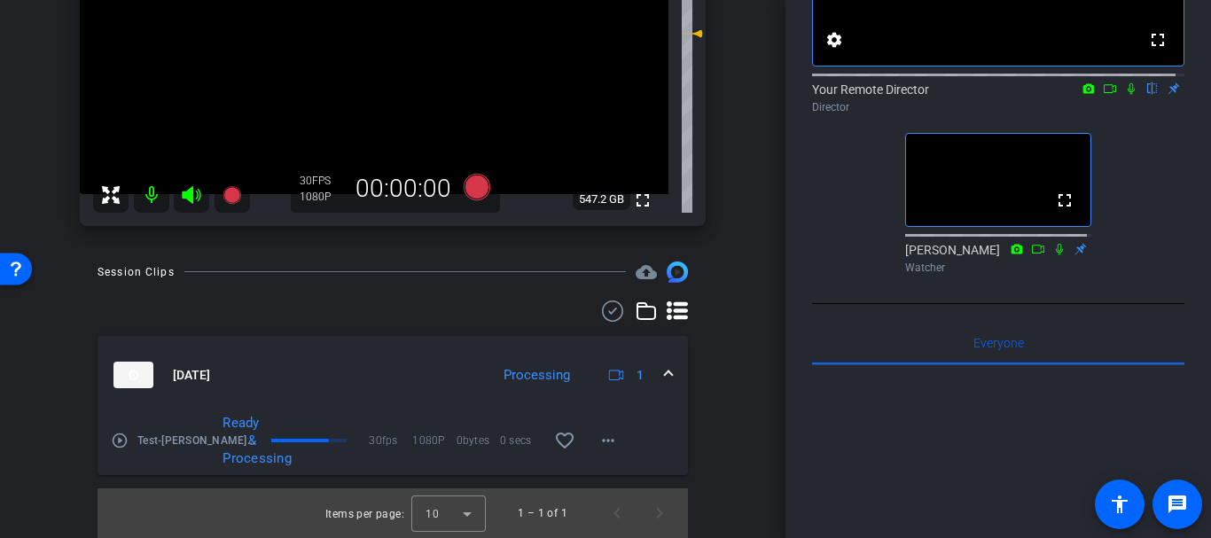
click at [1133, 248] on div "fullscreen settings Your Remote Director flip Director fullscreen Kim Gannon Wa…" at bounding box center [998, 69] width 372 height 424
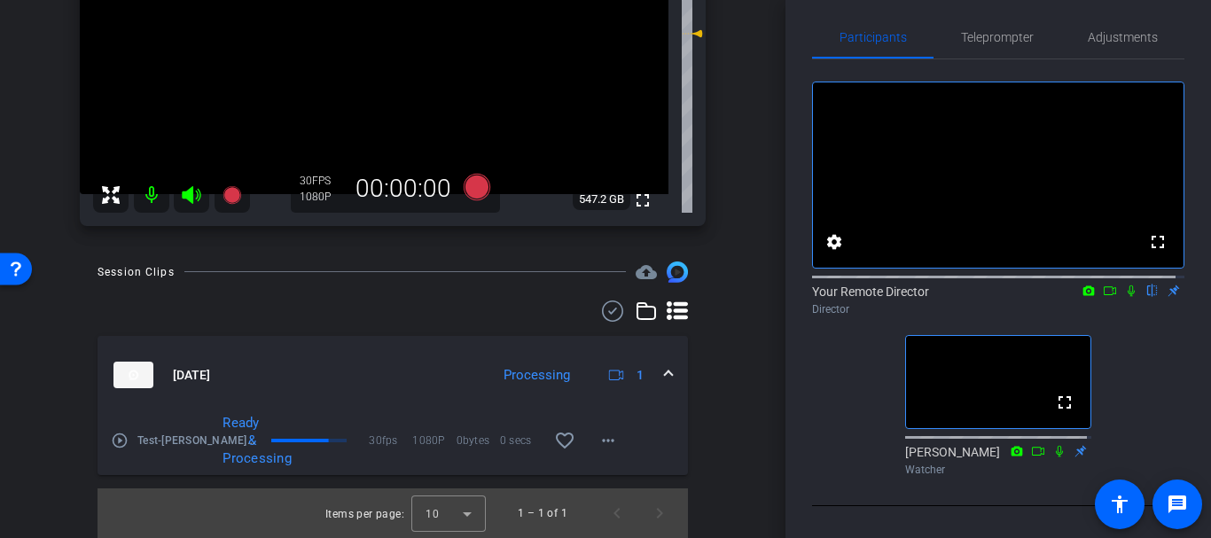
scroll to position [0, 0]
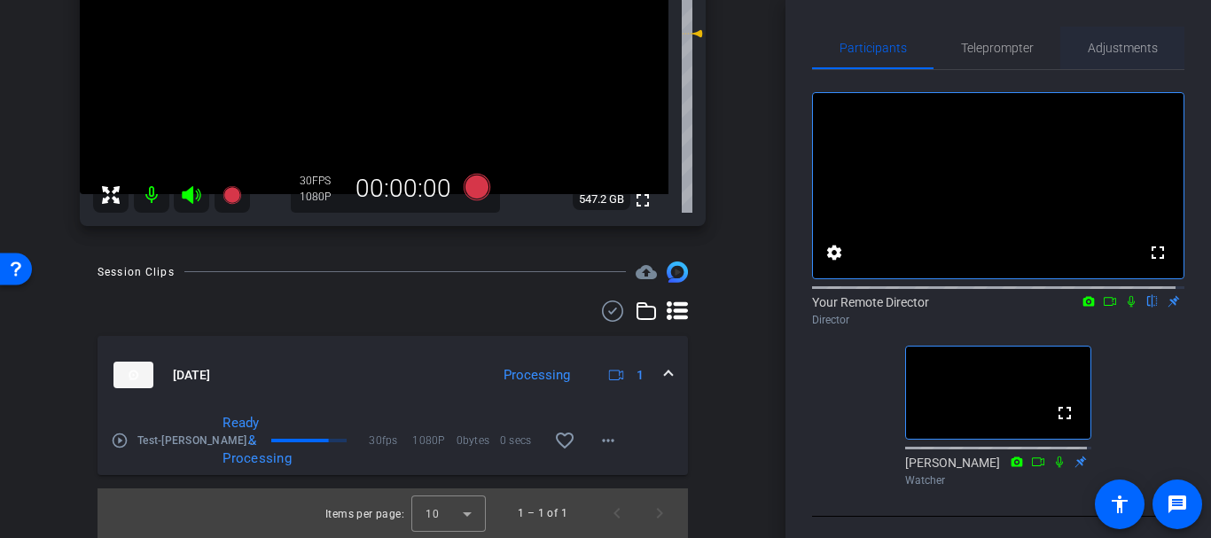
click at [1109, 37] on span "Adjustments" at bounding box center [1122, 48] width 70 height 43
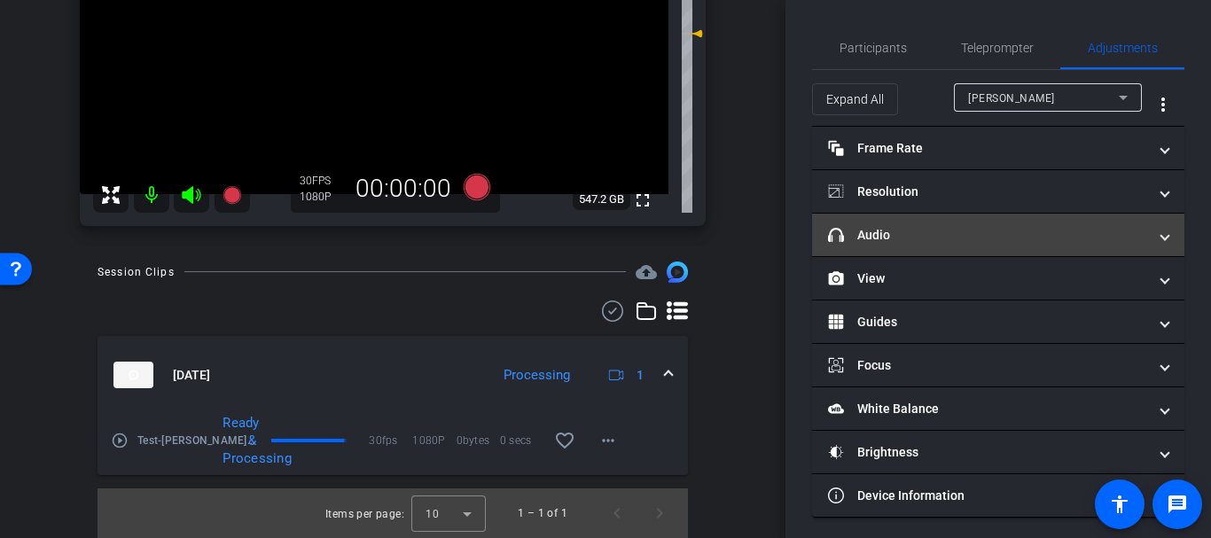
click at [884, 251] on mat-expansion-panel-header "headphone icon Audio" at bounding box center [998, 235] width 372 height 43
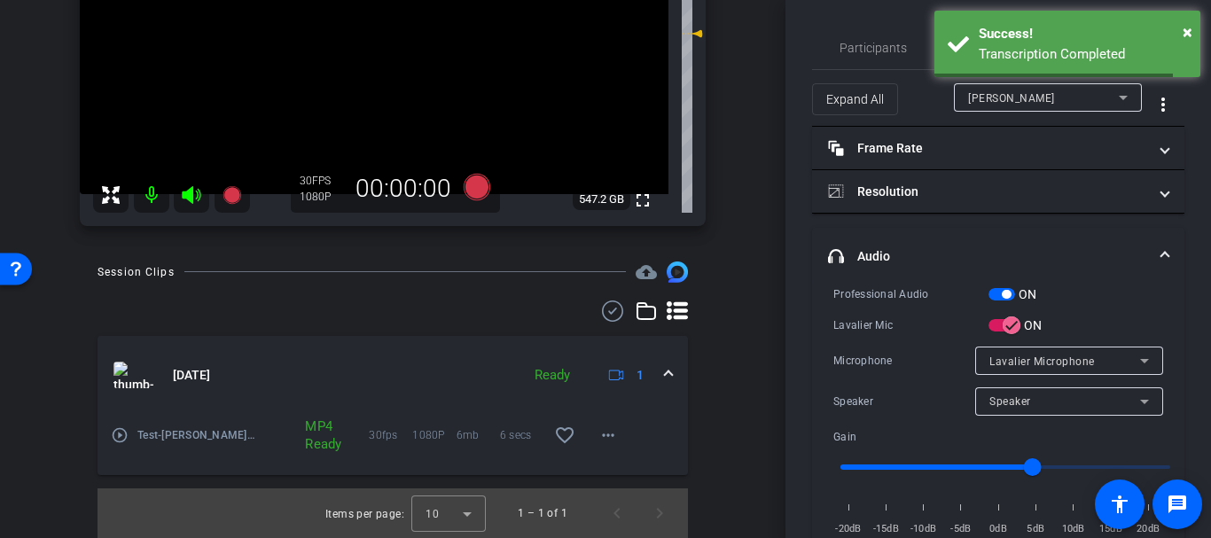
click at [979, 387] on div "Speaker" at bounding box center [1069, 401] width 188 height 28
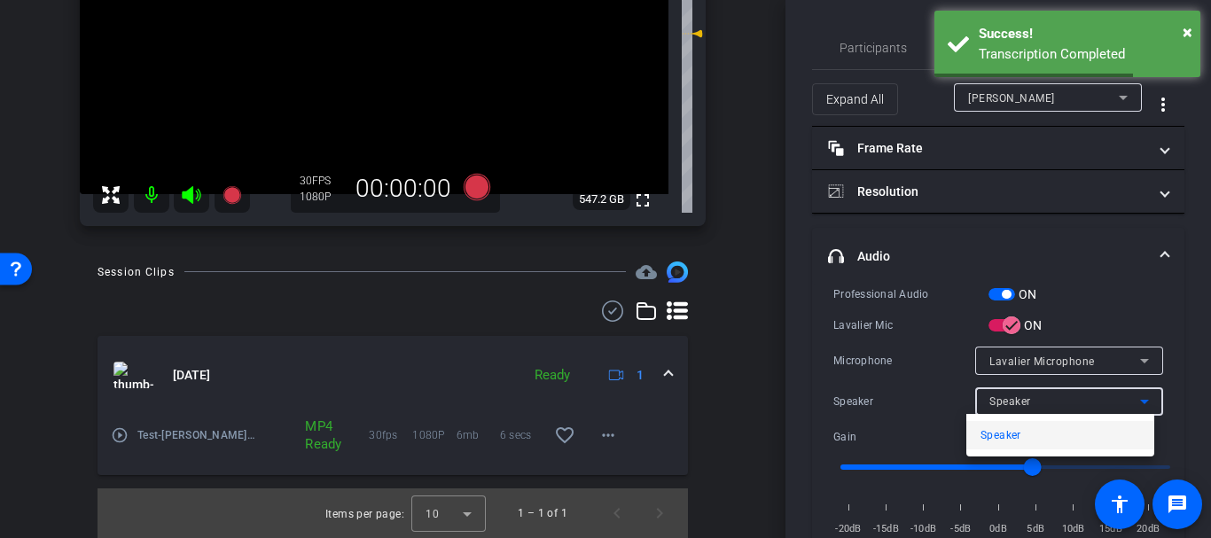
click at [979, 387] on div at bounding box center [605, 269] width 1211 height 538
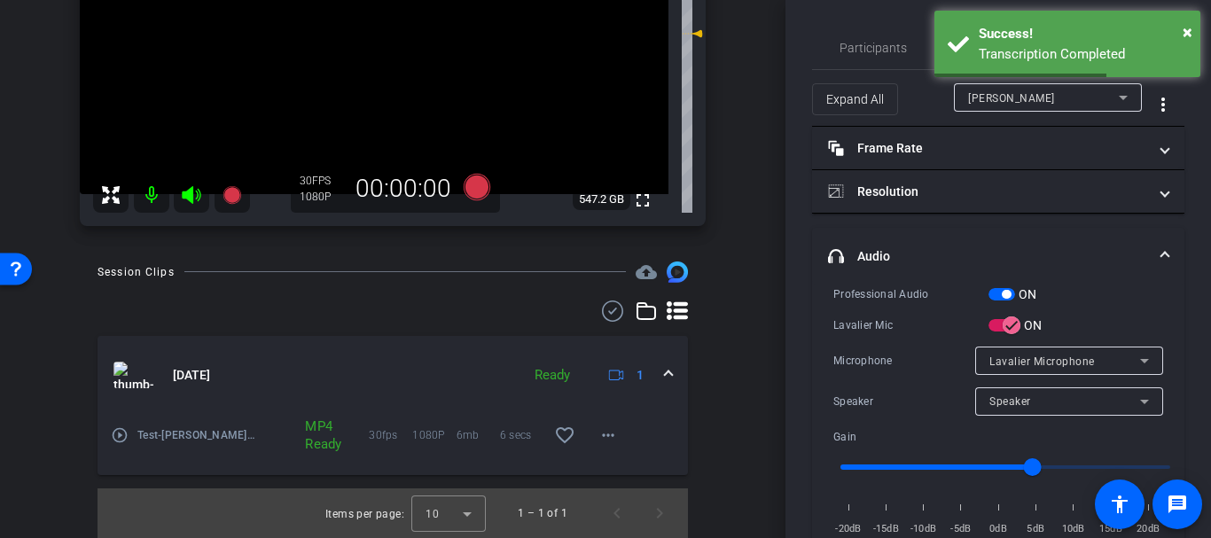
click at [989, 359] on span "Lavalier Microphone" at bounding box center [1041, 361] width 105 height 12
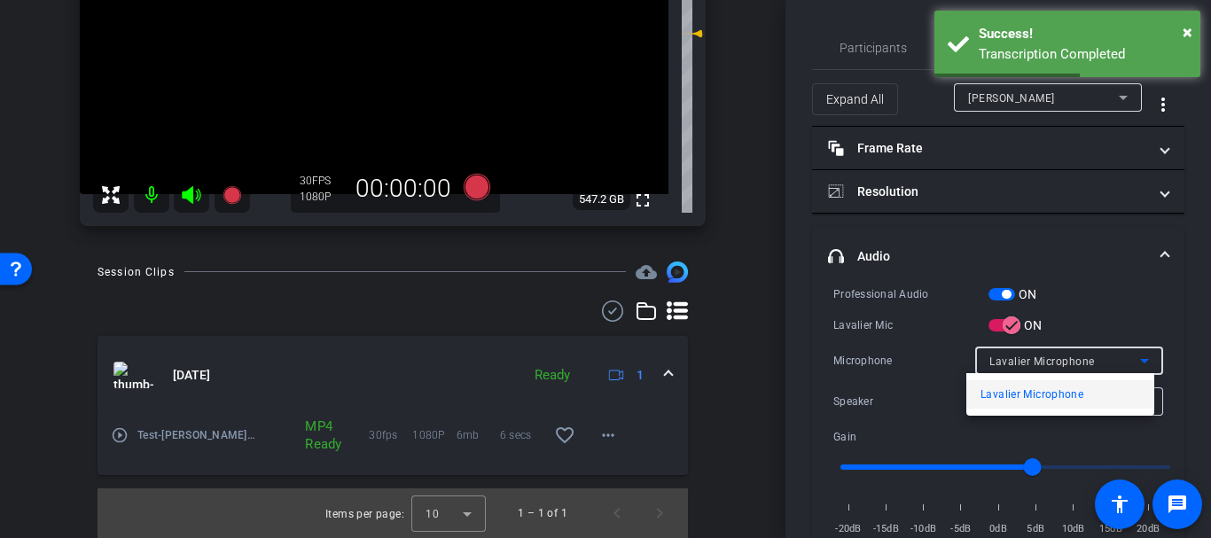
click at [988, 357] on div at bounding box center [605, 269] width 1211 height 538
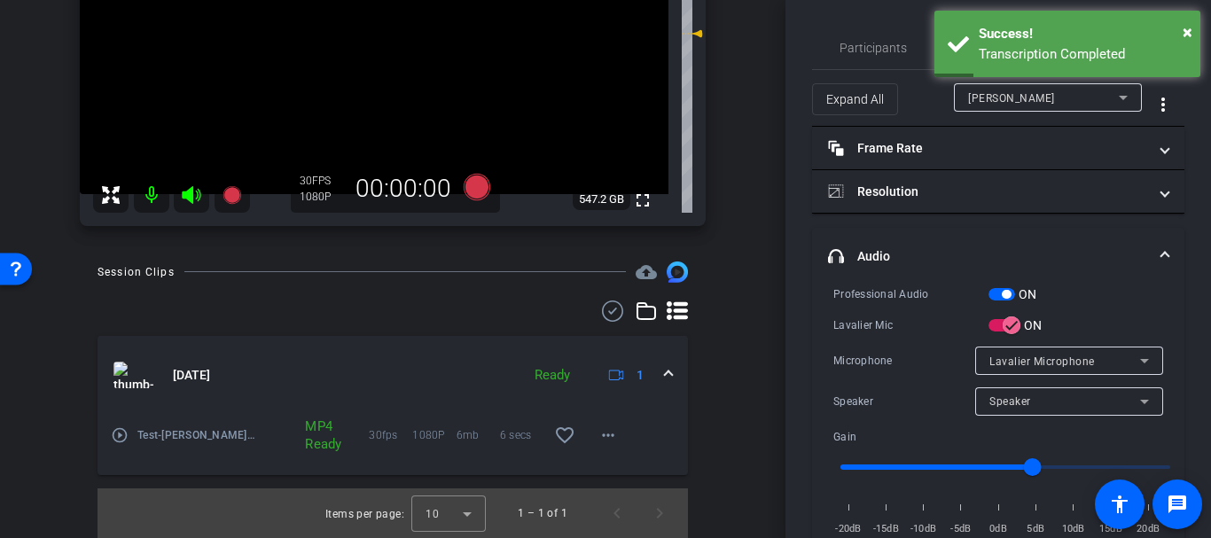
click at [1001, 294] on span "button" at bounding box center [1005, 294] width 9 height 9
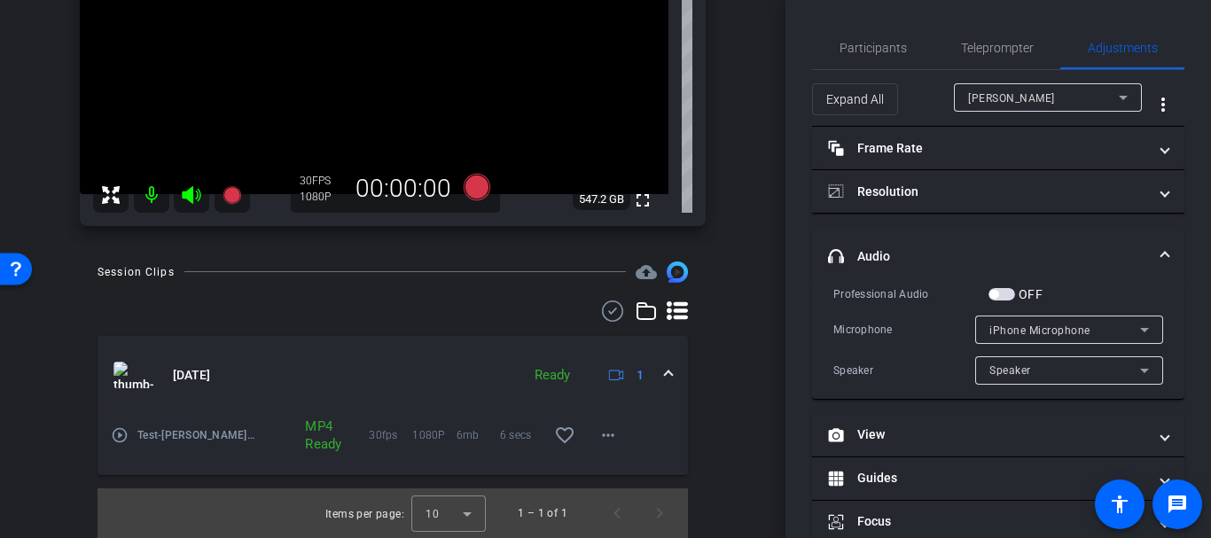
click at [994, 292] on span "button" at bounding box center [993, 294] width 9 height 9
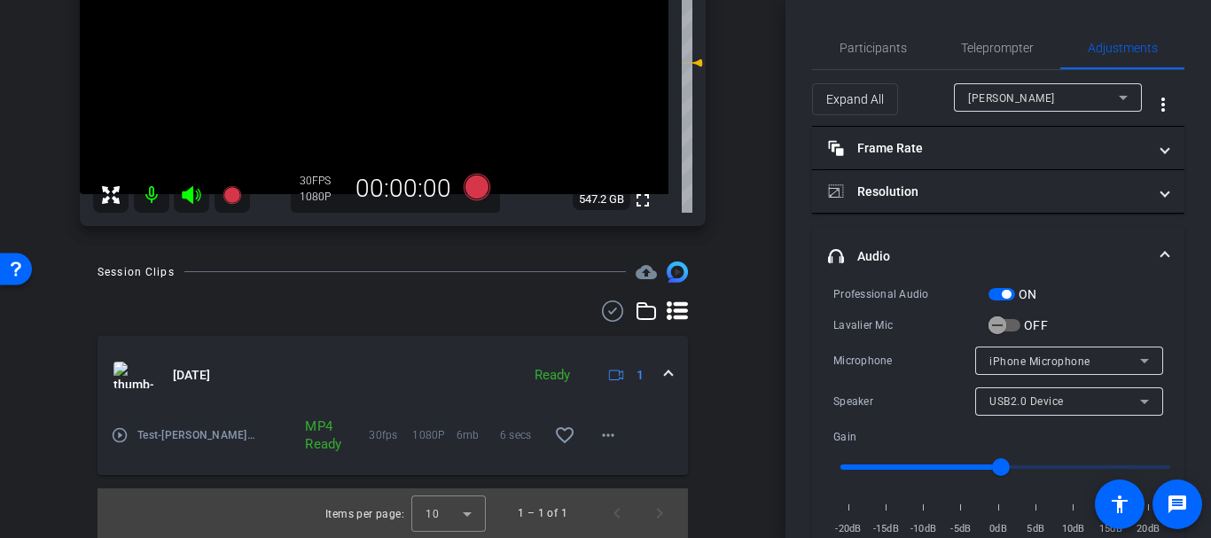
click at [1004, 393] on div "USB2.0 Device" at bounding box center [1064, 401] width 151 height 22
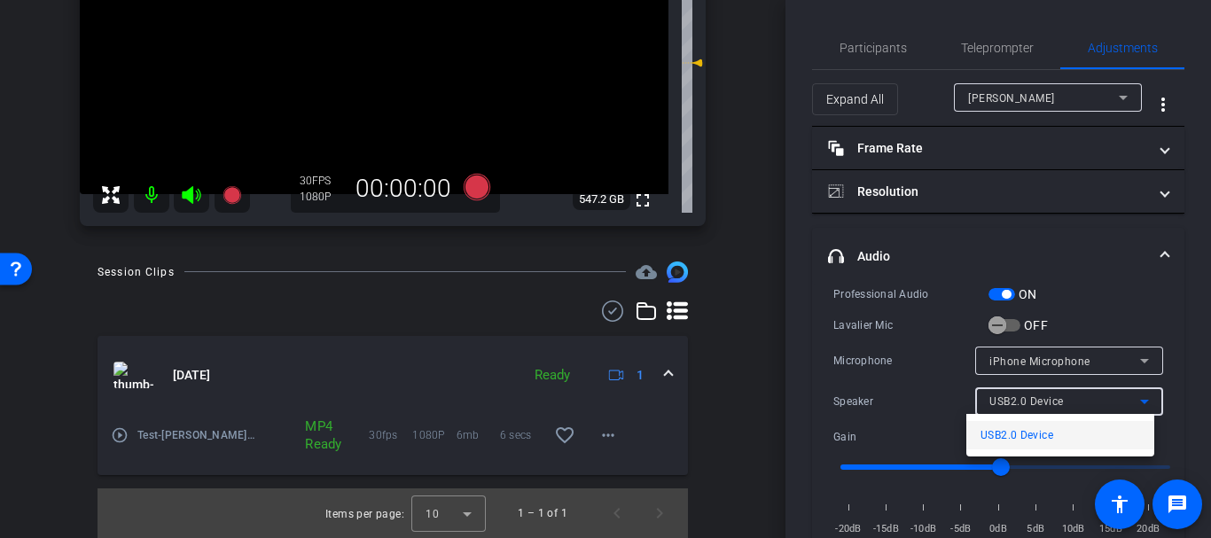
click at [1002, 393] on div at bounding box center [605, 269] width 1211 height 538
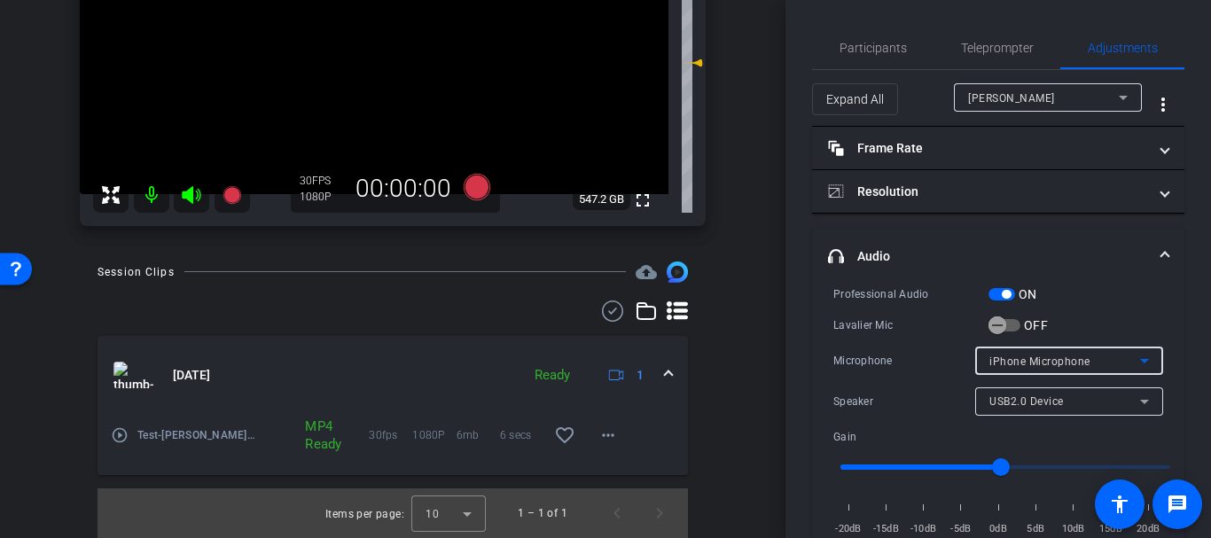
click at [1001, 358] on span "iPhone Microphone" at bounding box center [1039, 361] width 101 height 12
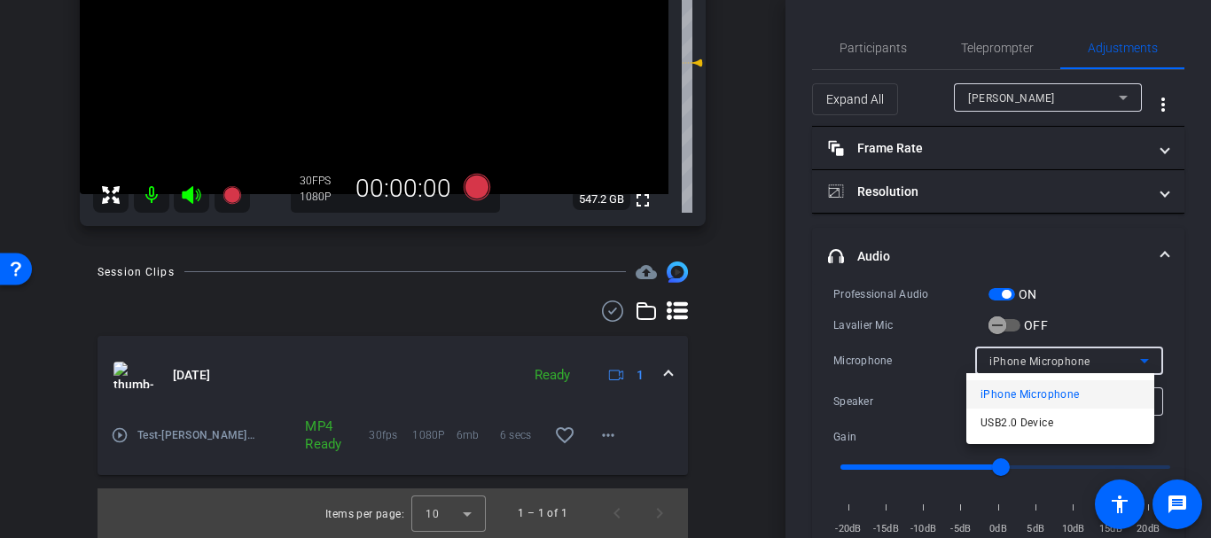
click at [1001, 358] on div at bounding box center [605, 269] width 1211 height 538
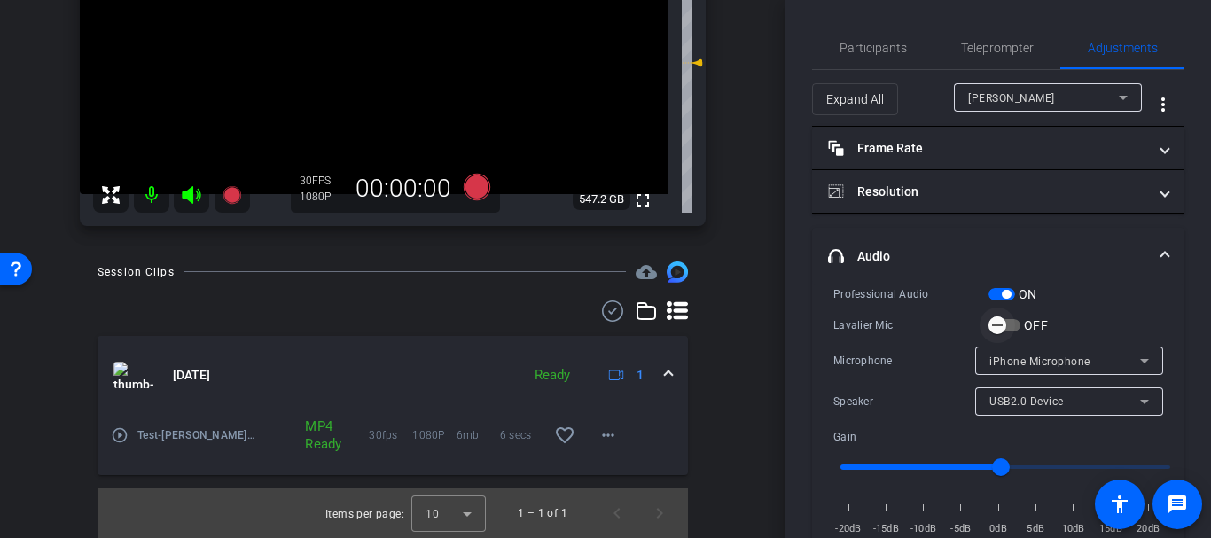
click at [997, 320] on icon "button" at bounding box center [997, 325] width 16 height 16
click at [998, 401] on span "Speaker" at bounding box center [1010, 401] width 42 height 12
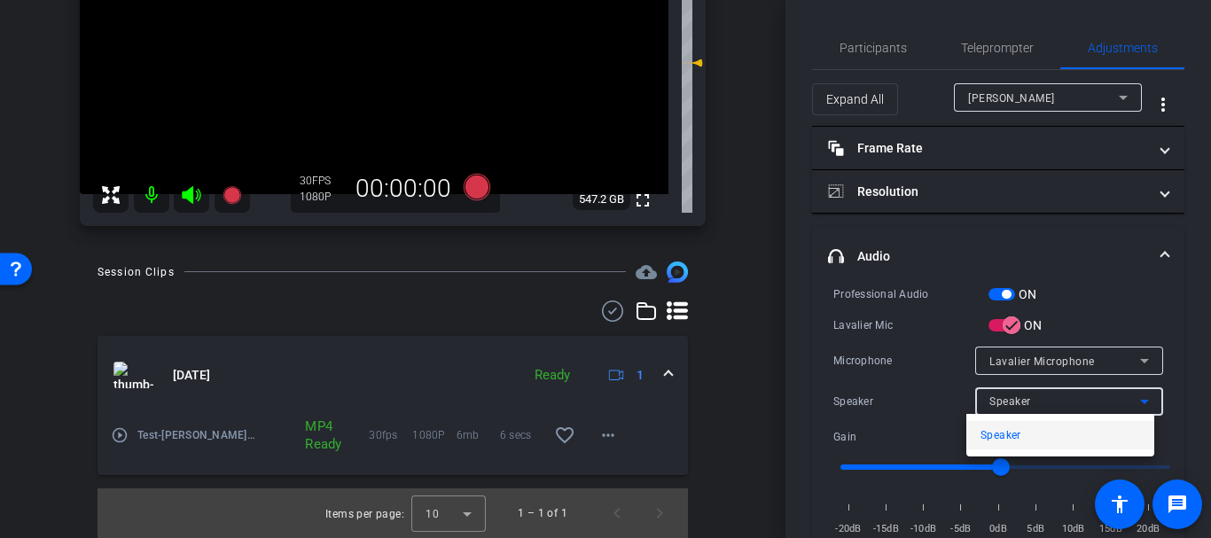
click at [998, 401] on div at bounding box center [605, 269] width 1211 height 538
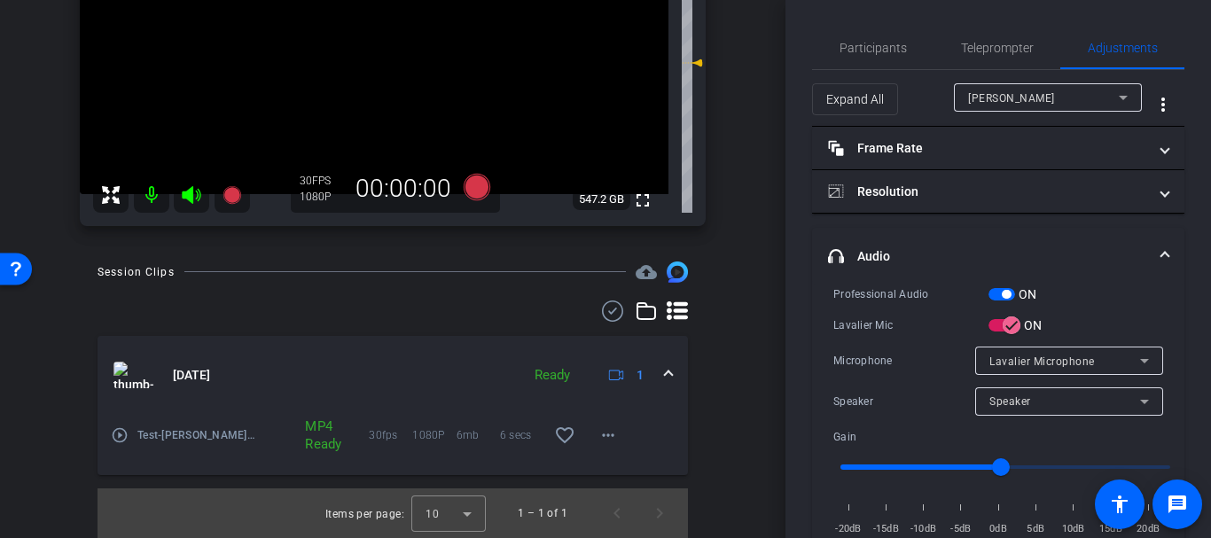
click at [989, 364] on span "Lavalier Microphone" at bounding box center [1041, 361] width 105 height 12
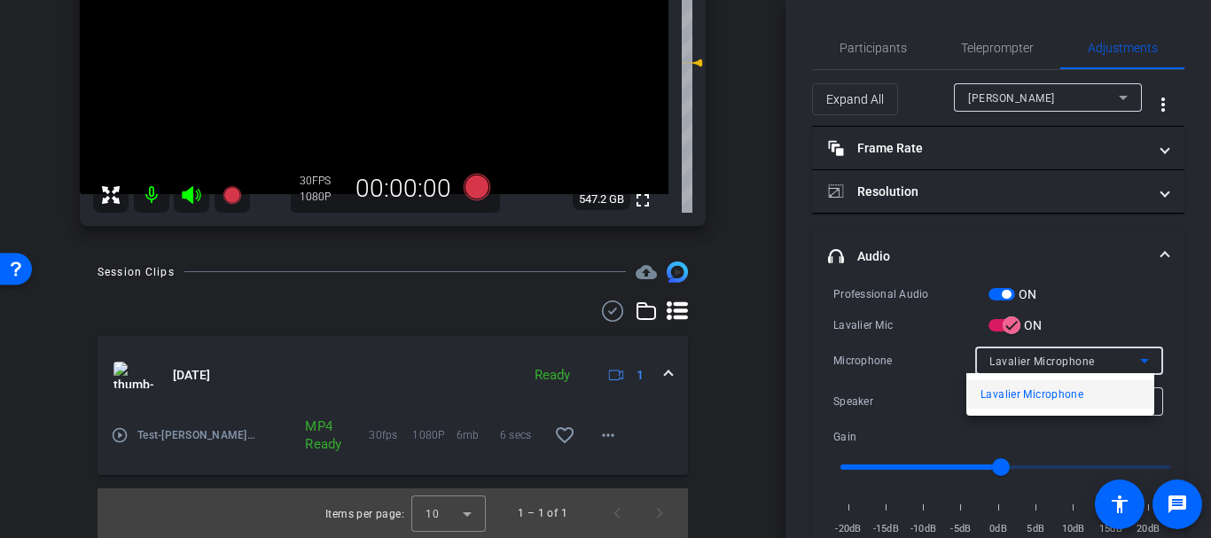
click at [984, 363] on div at bounding box center [605, 269] width 1211 height 538
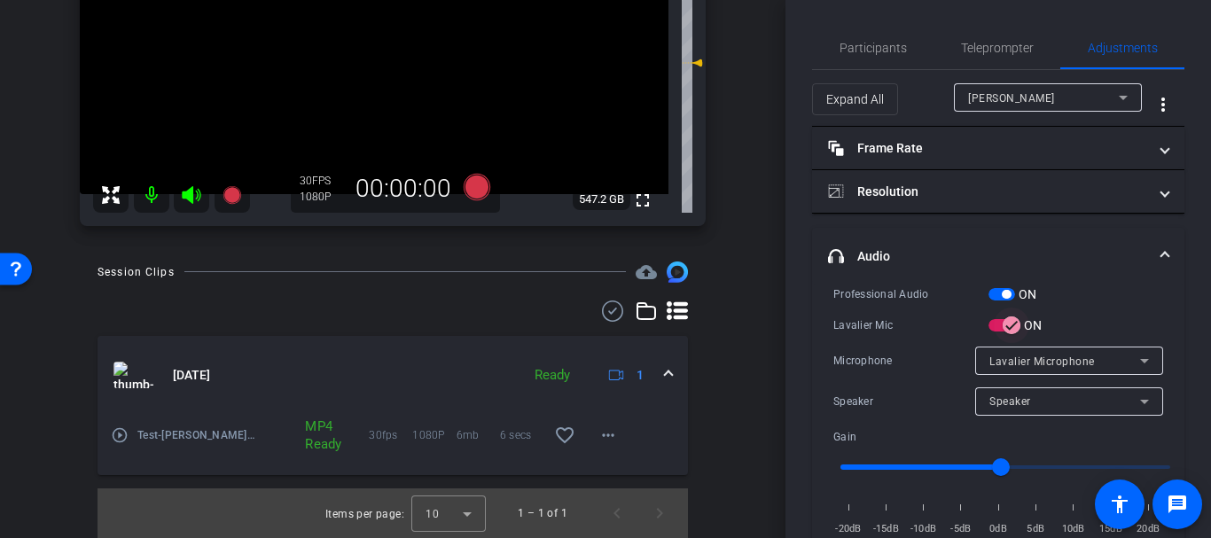
click at [1001, 326] on span "button" at bounding box center [1010, 325] width 35 height 35
click at [995, 370] on div "USB2.0 Device" at bounding box center [1064, 361] width 151 height 22
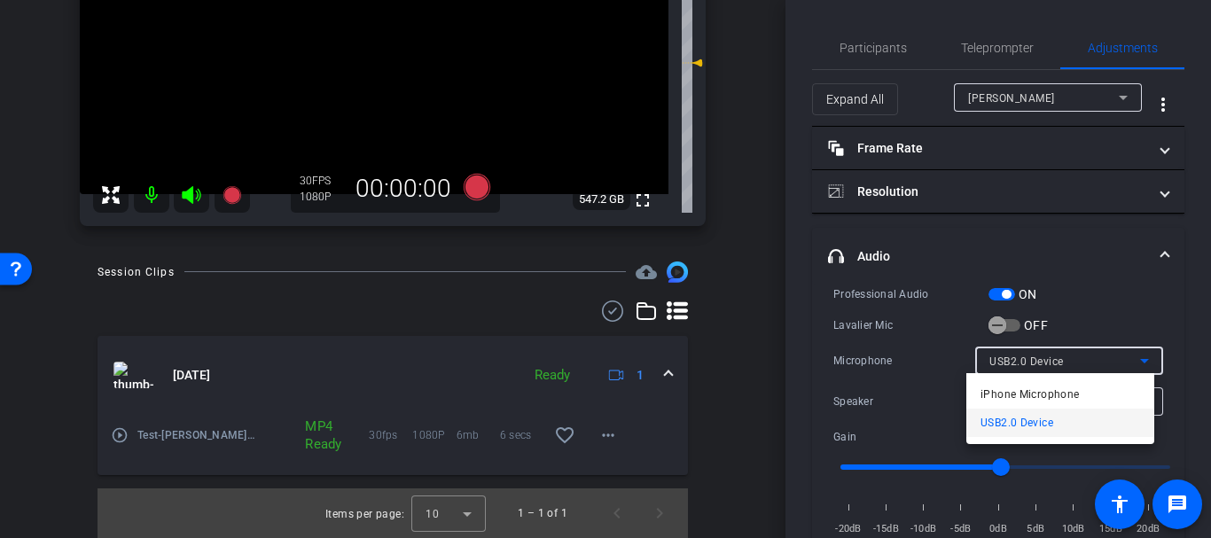
click at [995, 370] on div at bounding box center [605, 269] width 1211 height 538
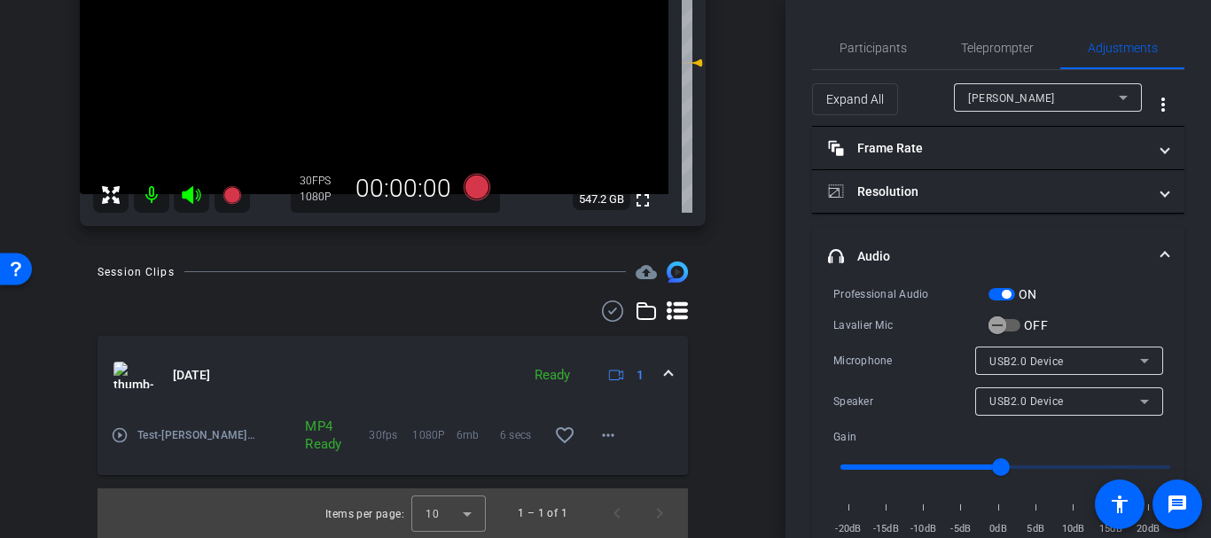
click at [908, 384] on div "Professional Audio ON Lavalier Mic OFF Microphone USB2.0 Device Speaker USB2.0 …" at bounding box center [998, 410] width 330 height 253
click at [756, 360] on div "arrow_back Gretchen Lair SUD Back to project Send invite account_box grid_on se…" at bounding box center [392, 269] width 785 height 538
click at [992, 355] on span "USB2.0 Device" at bounding box center [1026, 361] width 74 height 12
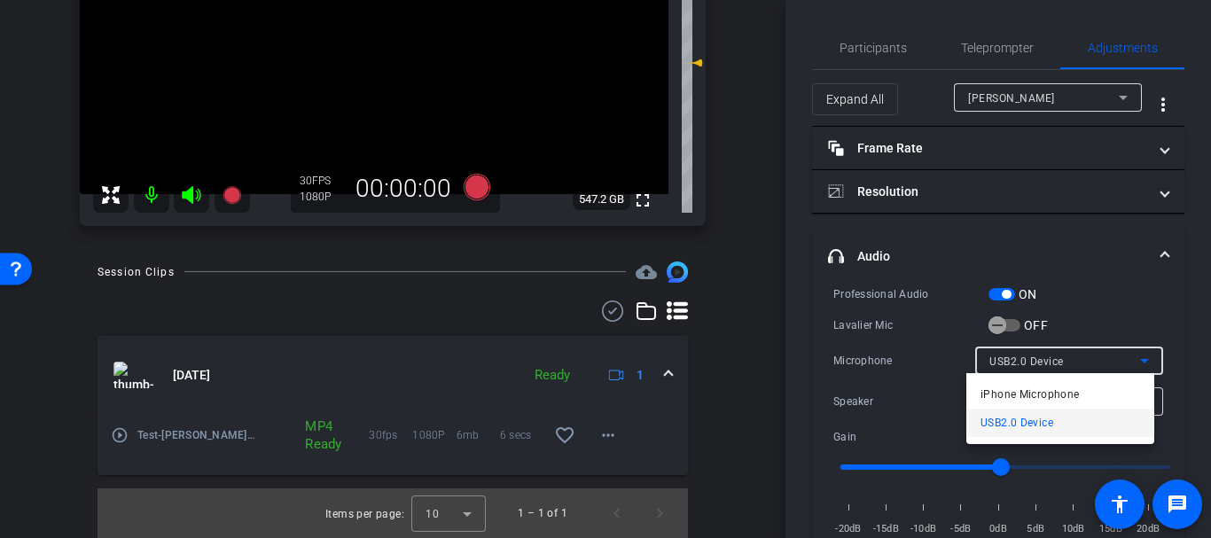
drag, startPoint x: 807, startPoint y: 423, endPoint x: 911, endPoint y: 422, distance: 103.7
click at [808, 423] on div at bounding box center [605, 269] width 1211 height 538
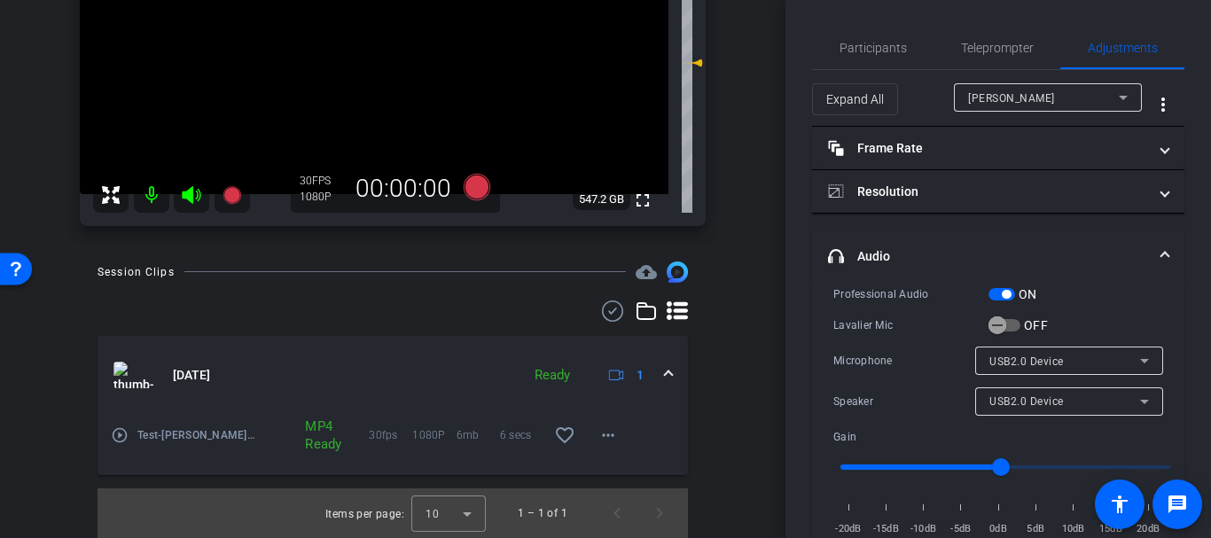
click at [994, 398] on span "USB2.0 Device" at bounding box center [1026, 401] width 74 height 12
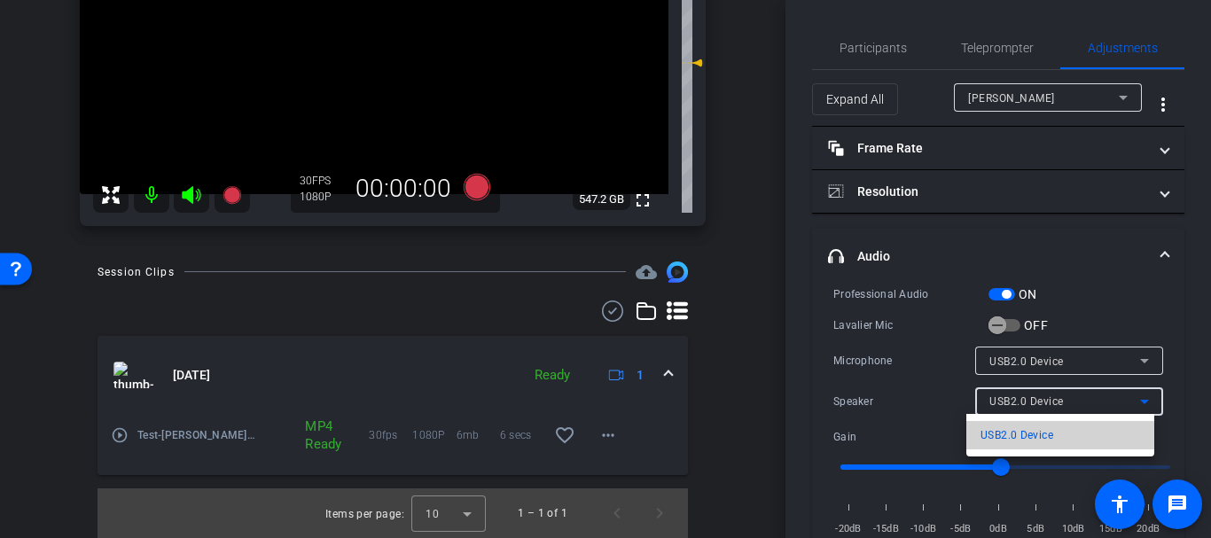
drag, startPoint x: 1000, startPoint y: 440, endPoint x: 994, endPoint y: 397, distance: 42.9
click at [998, 438] on span "USB2.0 Device" at bounding box center [1016, 435] width 73 height 21
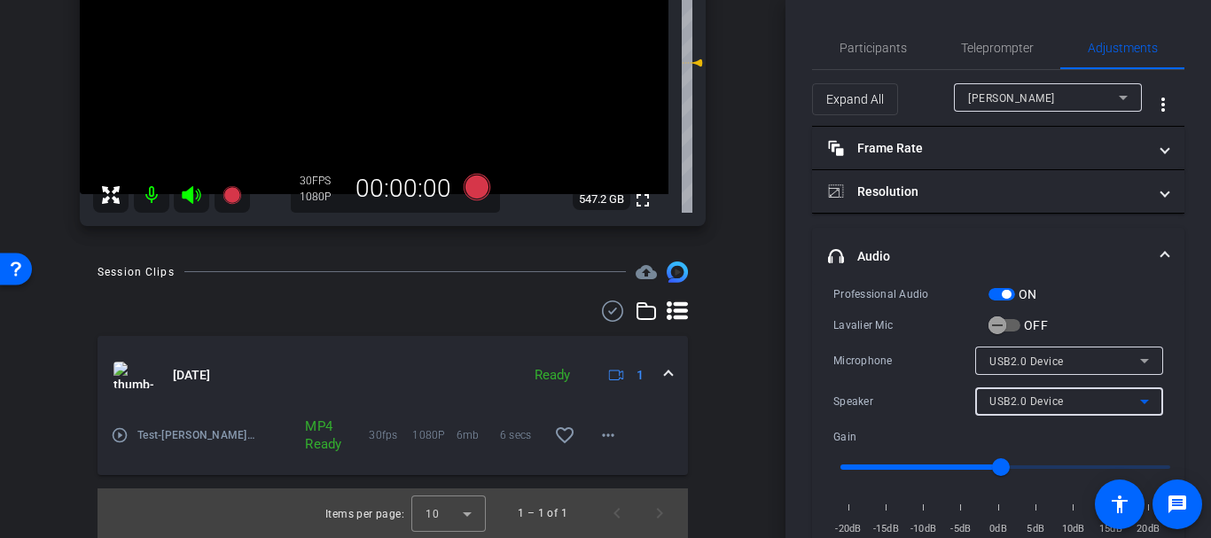
click at [1000, 355] on span "USB2.0 Device" at bounding box center [1026, 361] width 74 height 12
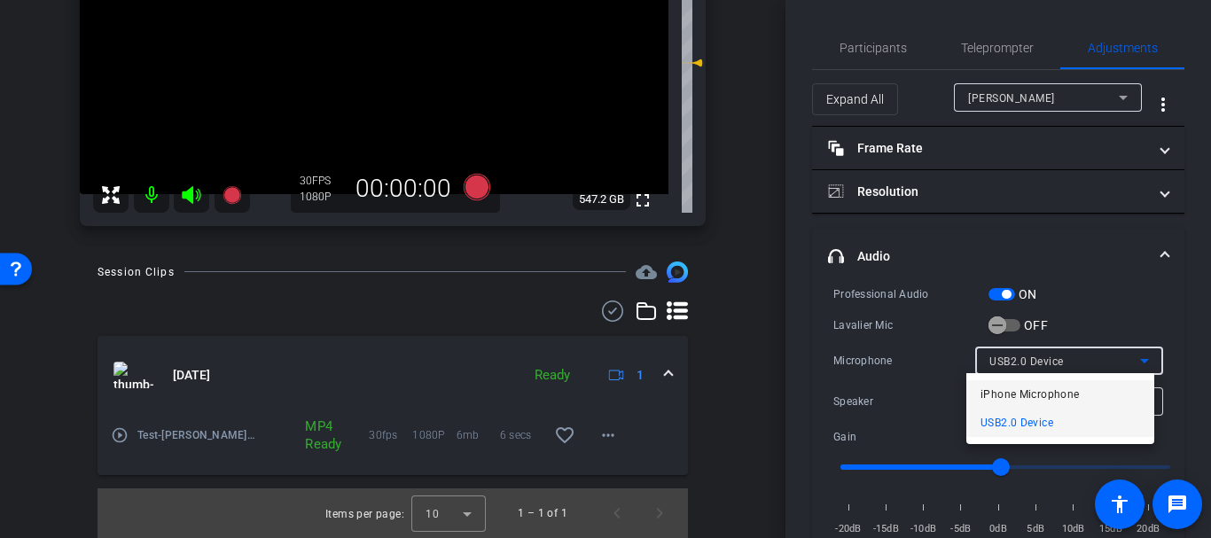
click at [987, 400] on span "iPhone Microphone" at bounding box center [1029, 394] width 98 height 21
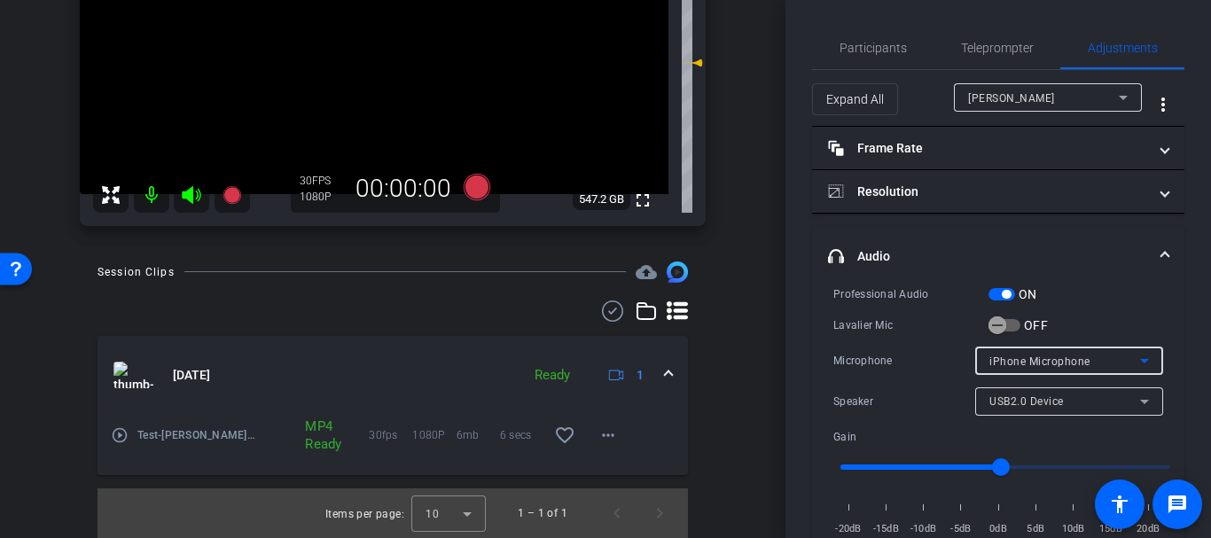
click at [989, 401] on span "USB2.0 Device" at bounding box center [1026, 401] width 74 height 12
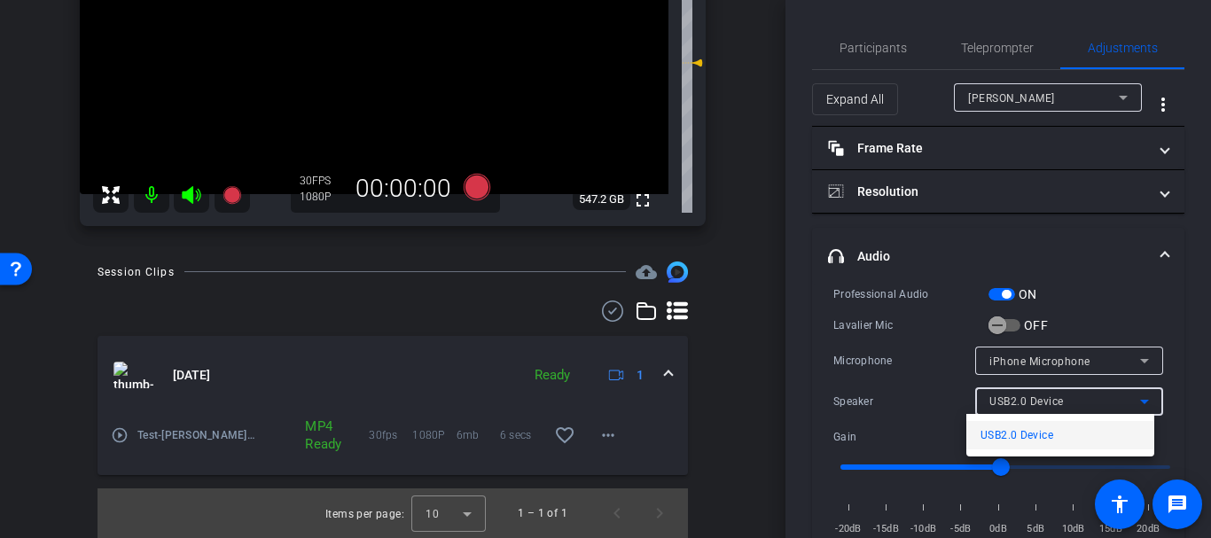
click at [982, 427] on span "USB2.0 Device" at bounding box center [1016, 435] width 73 height 21
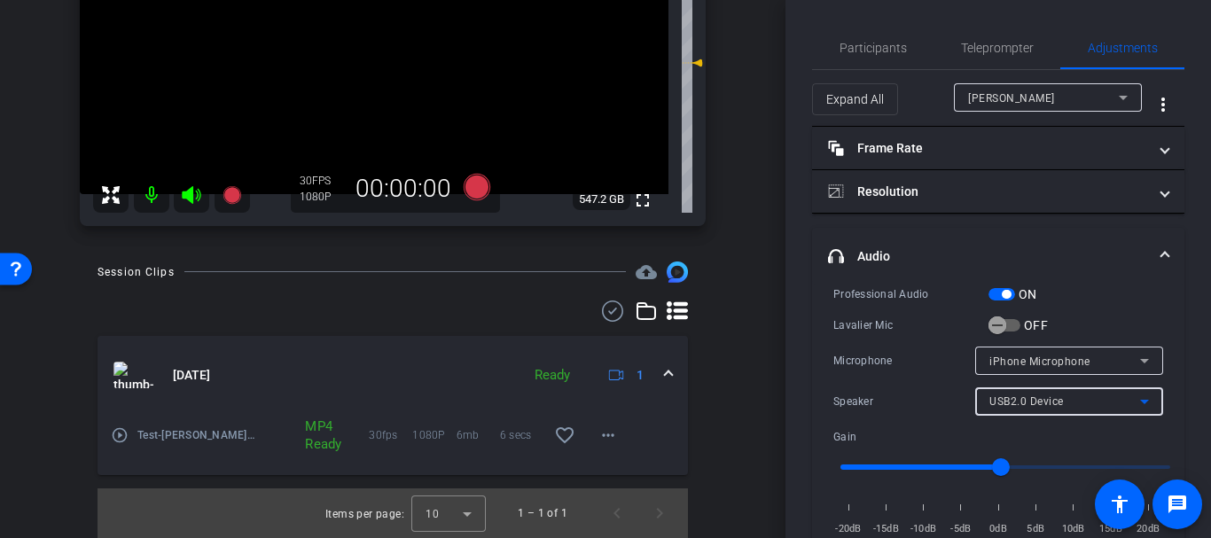
click at [995, 407] on div "USB2.0 Device" at bounding box center [1064, 401] width 151 height 22
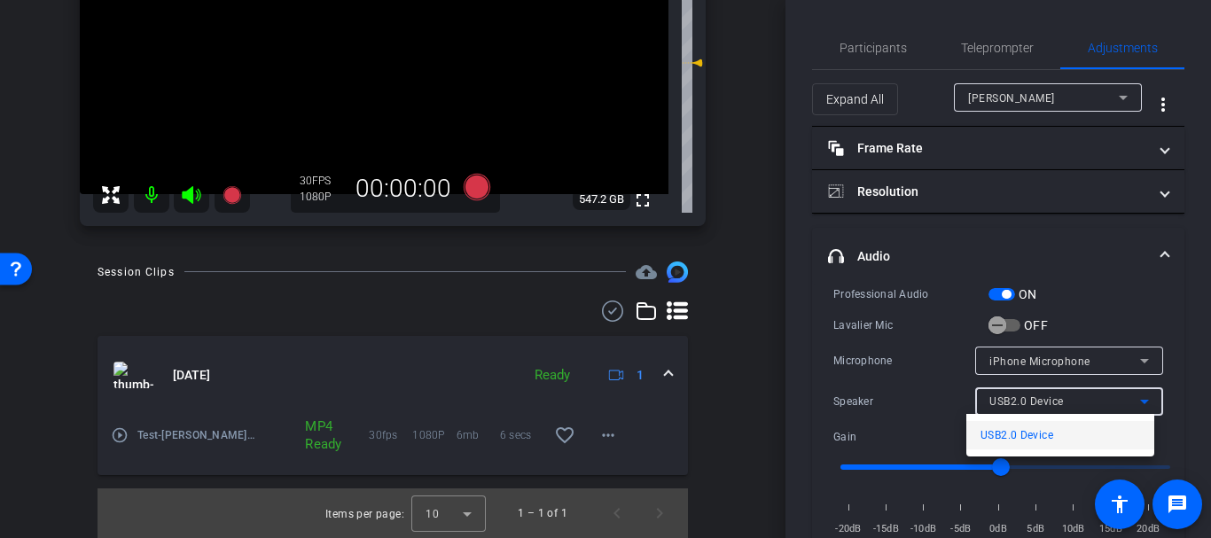
click at [994, 407] on div at bounding box center [605, 269] width 1211 height 538
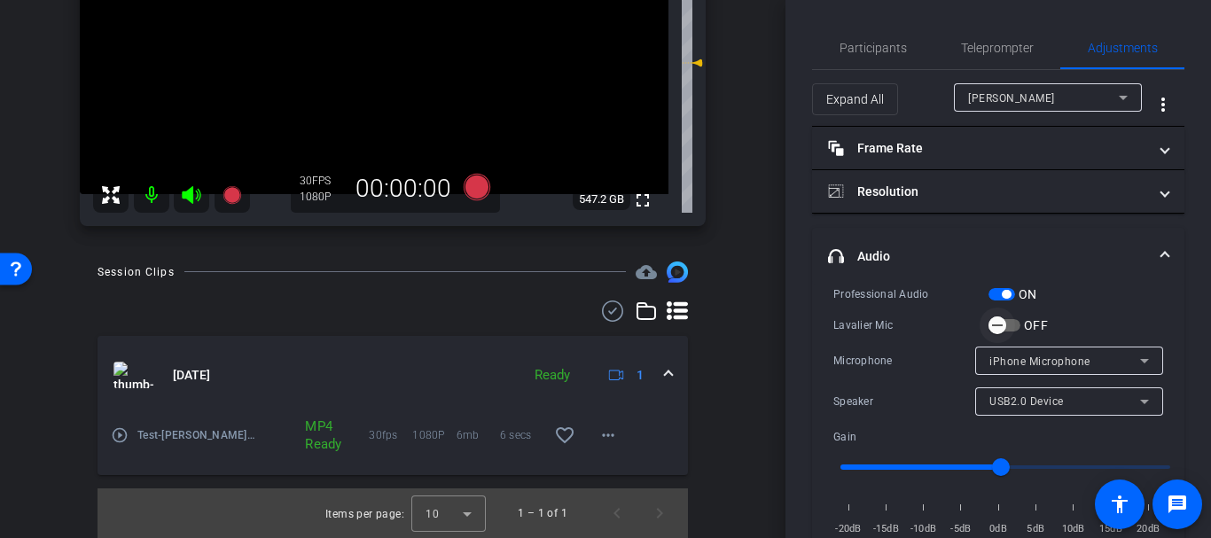
click at [1007, 323] on span "button" at bounding box center [996, 325] width 35 height 35
click at [1008, 365] on span "Lavalier Microphone" at bounding box center [1041, 361] width 105 height 12
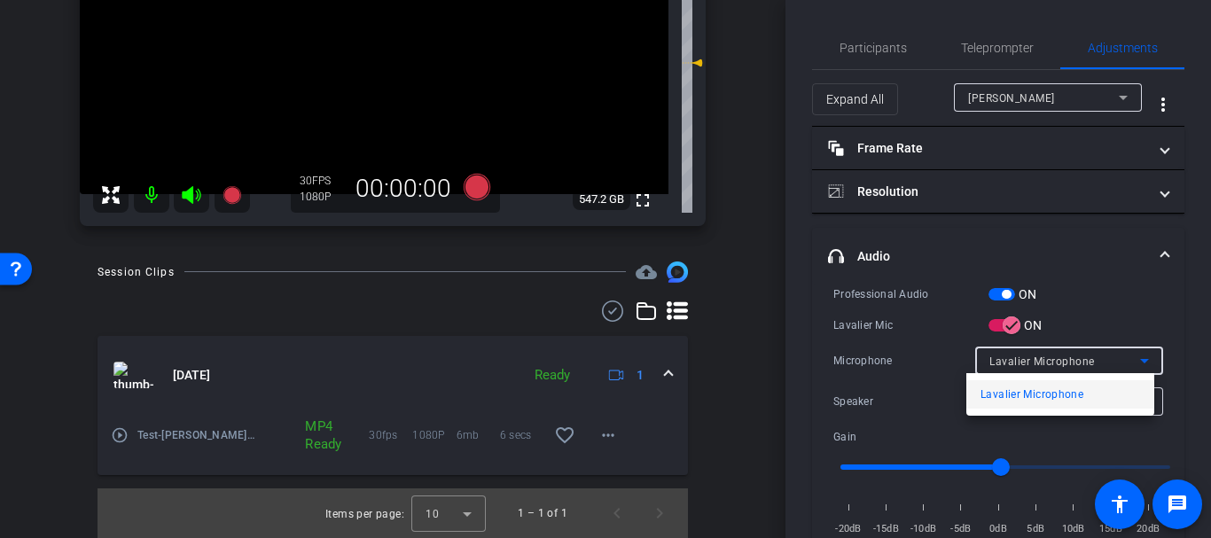
click at [1008, 365] on div at bounding box center [605, 269] width 1211 height 538
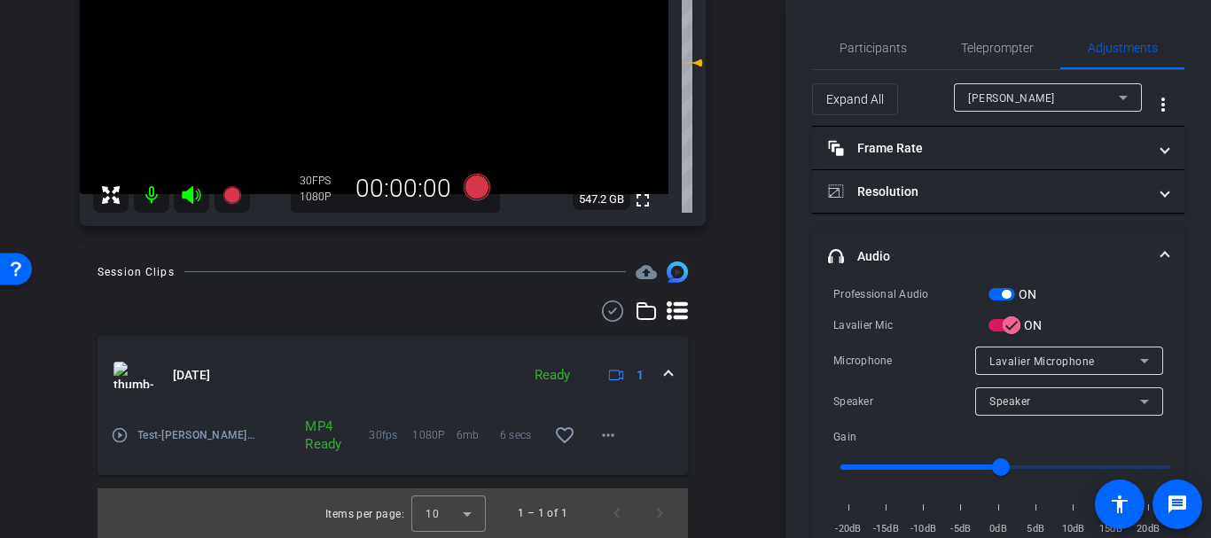
click at [992, 401] on span "Speaker" at bounding box center [1010, 401] width 42 height 12
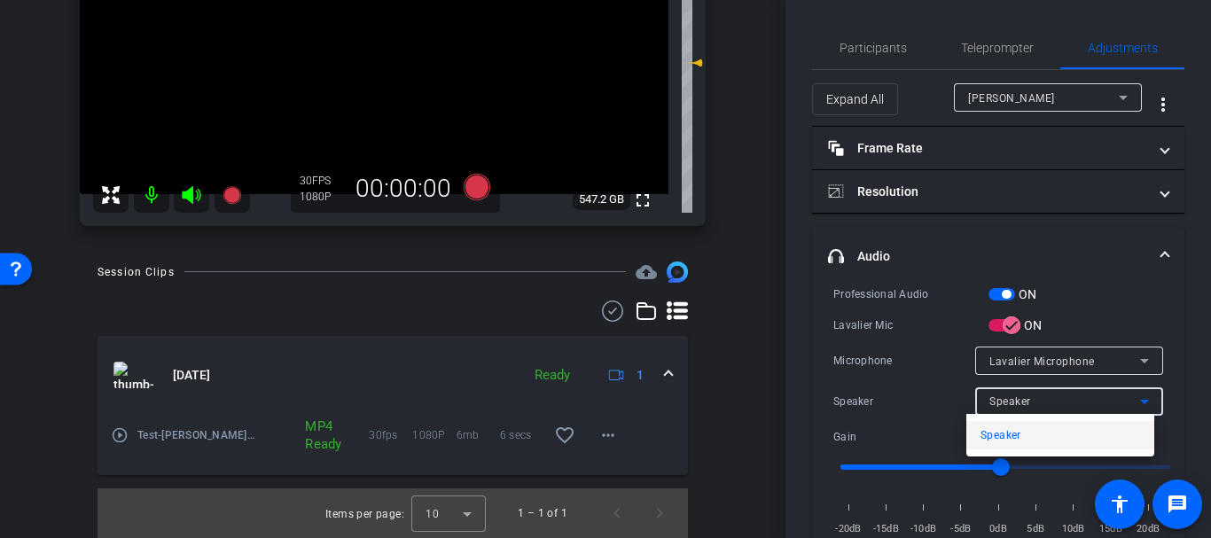
drag, startPoint x: 992, startPoint y: 401, endPoint x: 922, endPoint y: 378, distance: 73.7
click at [974, 393] on div at bounding box center [605, 269] width 1211 height 538
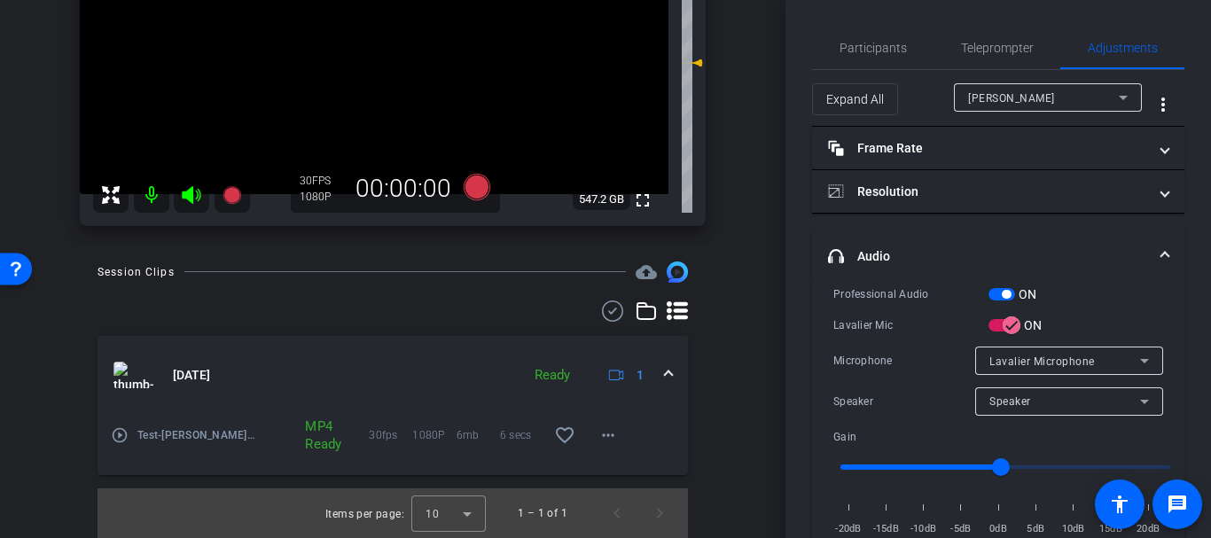
click at [916, 375] on div "Professional Audio ON Lavalier Mic ON Microphone Lavalier Microphone Speaker Sp…" at bounding box center [998, 410] width 330 height 253
drag, startPoint x: 770, startPoint y: 301, endPoint x: 736, endPoint y: 287, distance: 37.4
click at [767, 300] on div "arrow_back Gretchen Lair SUD Back to project Send invite account_box grid_on se…" at bounding box center [392, 269] width 785 height 538
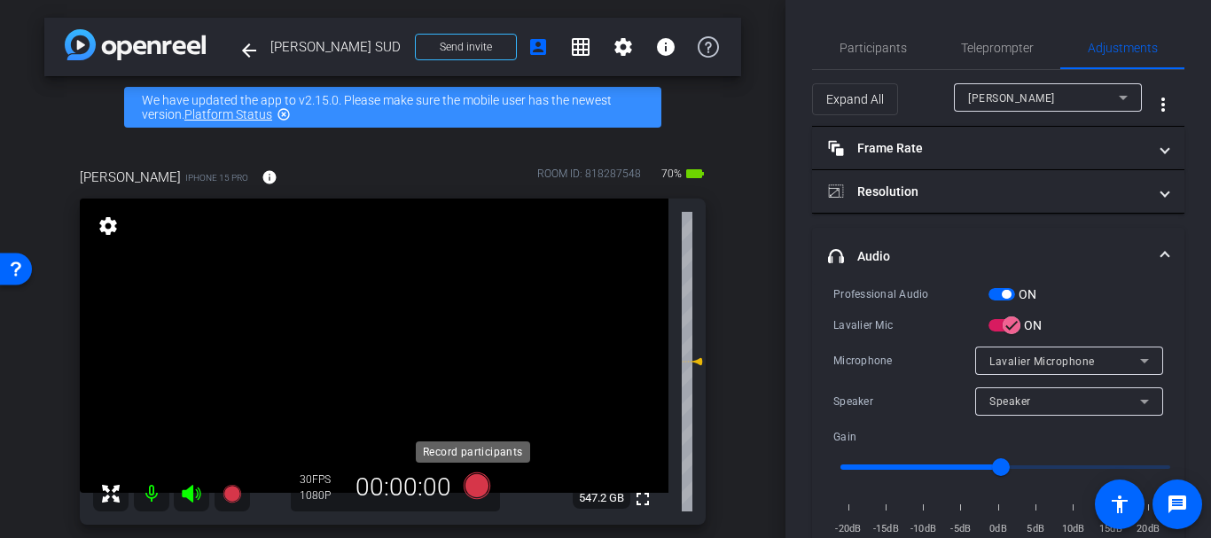
click at [456, 479] on icon at bounding box center [477, 486] width 43 height 32
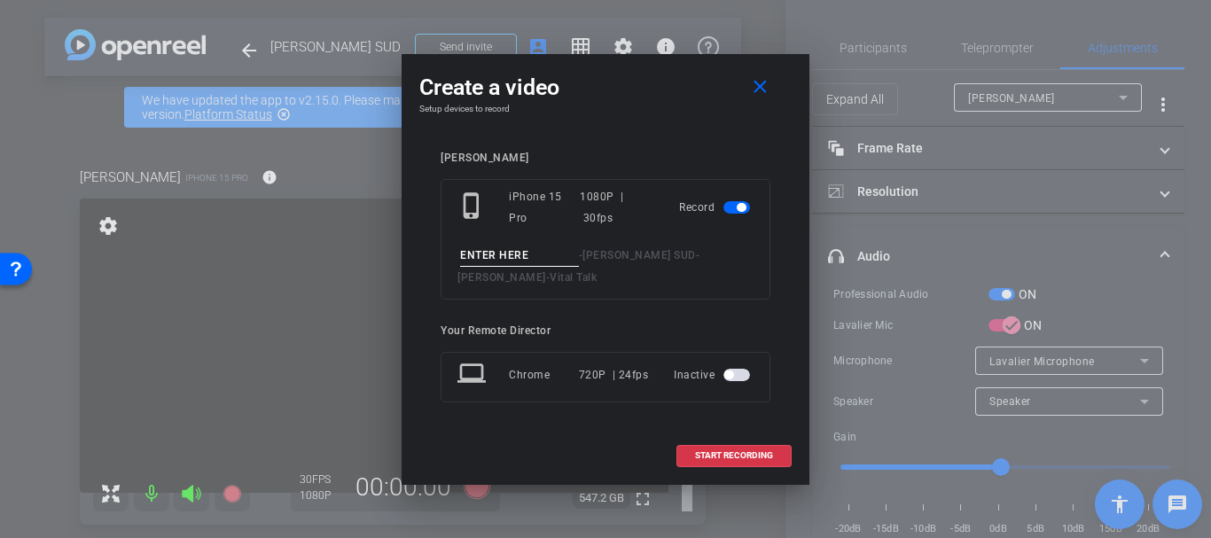
click at [487, 263] on input at bounding box center [519, 256] width 119 height 22
type input "Test 2"
click at [707, 445] on span at bounding box center [733, 455] width 113 height 43
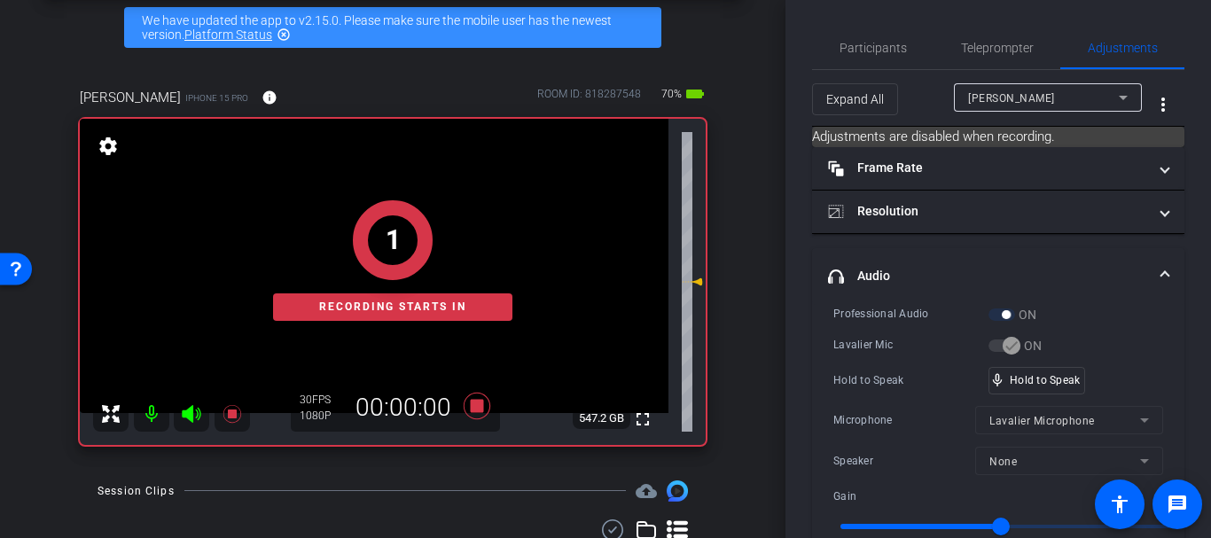
scroll to position [34, 0]
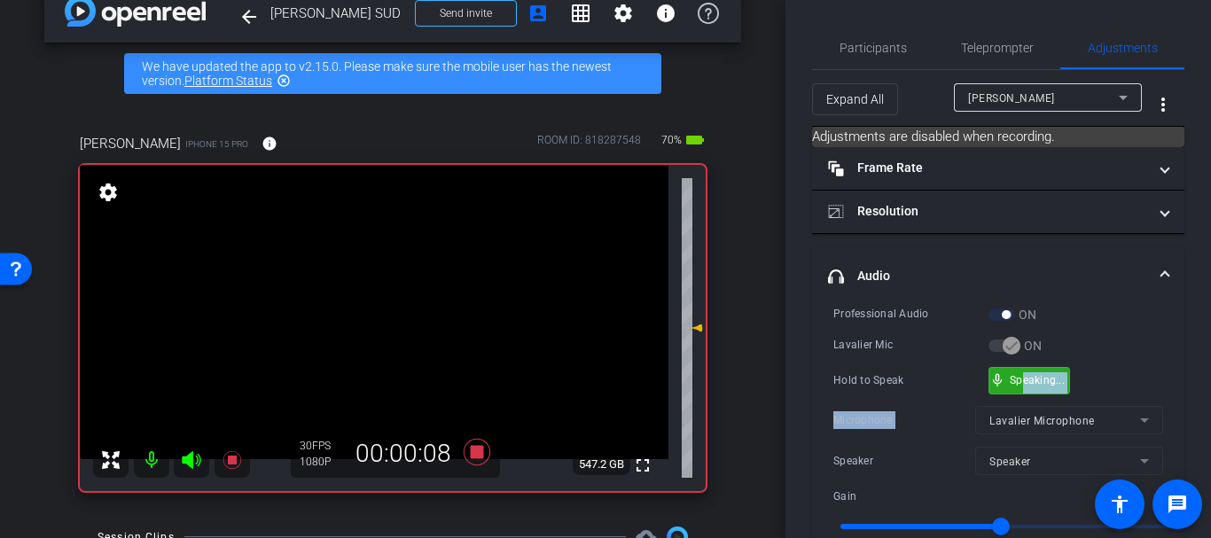
drag, startPoint x: 1024, startPoint y: 378, endPoint x: 1023, endPoint y: 419, distance: 41.7
click at [471, 452] on icon at bounding box center [476, 452] width 27 height 27
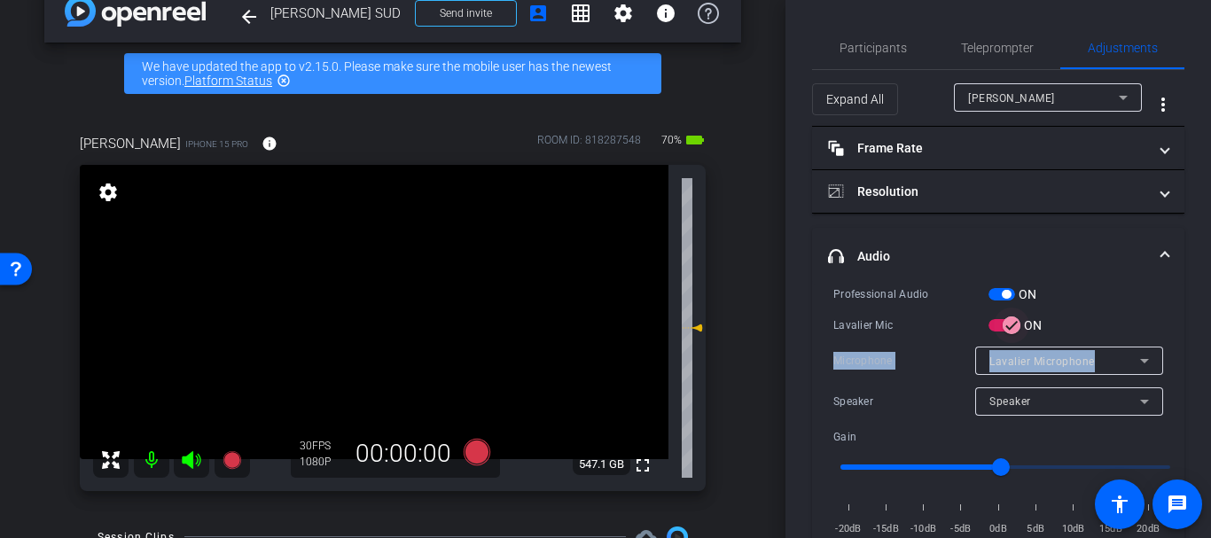
click at [1003, 323] on icon "button" at bounding box center [1011, 325] width 16 height 16
click at [858, 52] on span "Participants" at bounding box center [872, 48] width 67 height 12
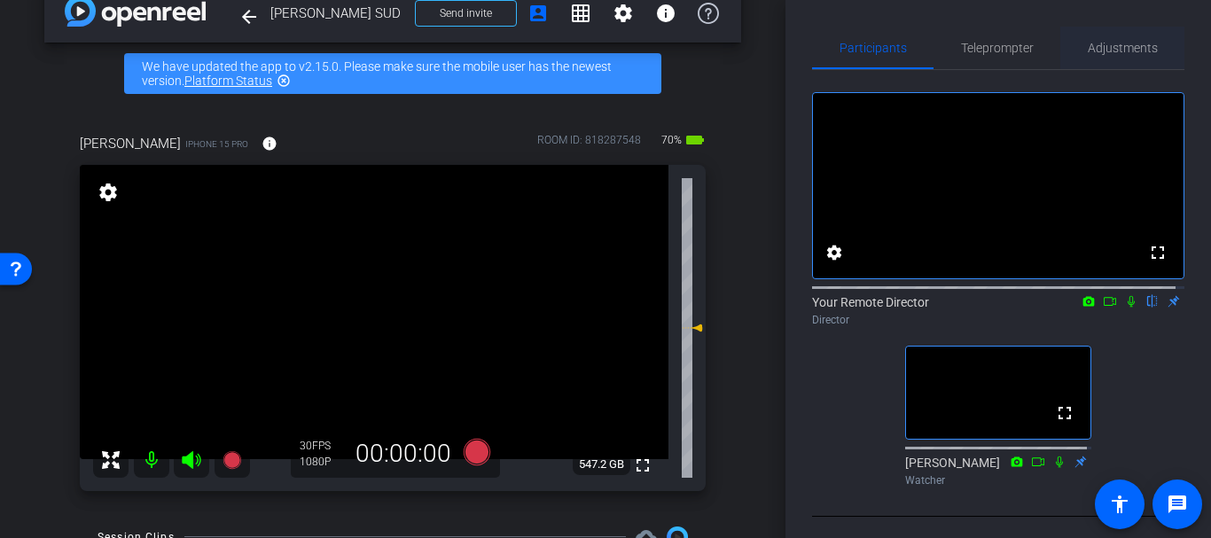
click at [1109, 68] on div "Participants Teleprompter Adjustments" at bounding box center [998, 48] width 372 height 43
click at [1102, 31] on span "Adjustments" at bounding box center [1122, 48] width 70 height 43
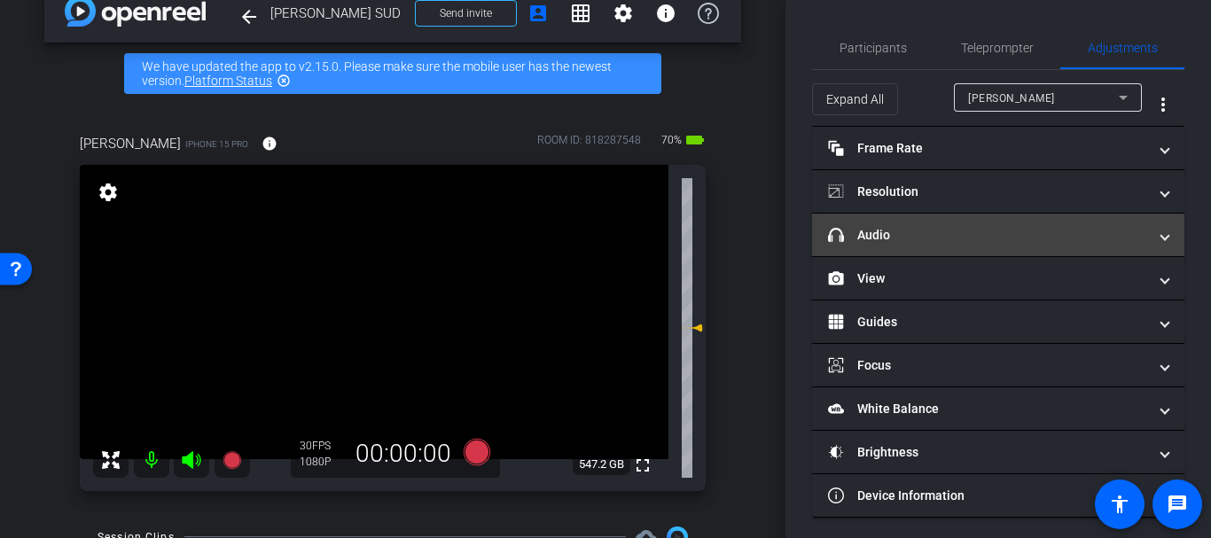
click at [929, 236] on mat-panel-title "headphone icon Audio" at bounding box center [987, 235] width 319 height 19
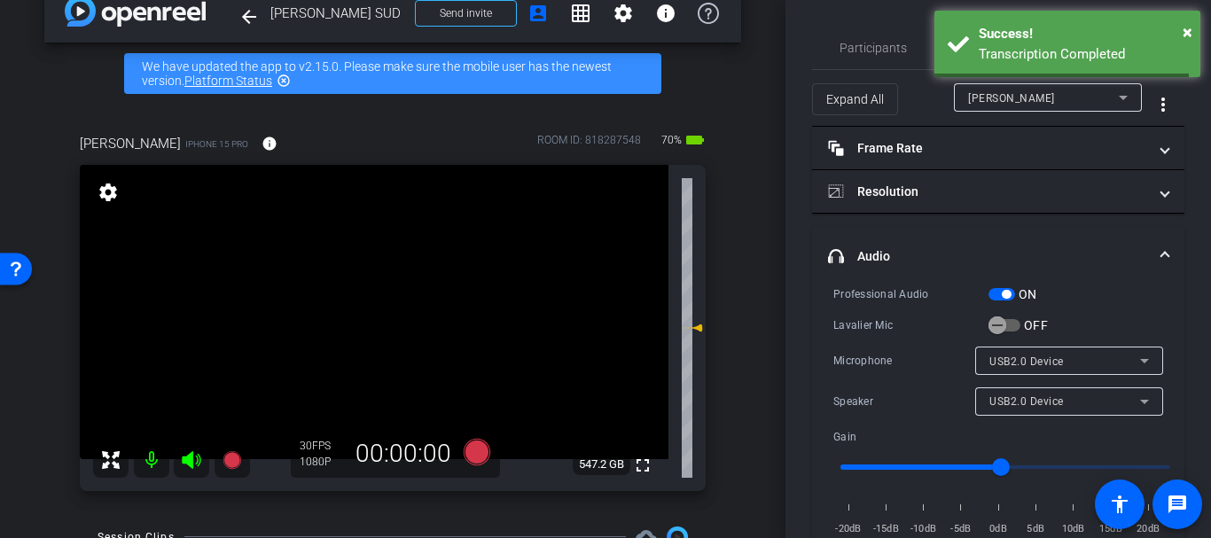
click at [986, 293] on div "Professional Audio" at bounding box center [910, 294] width 155 height 18
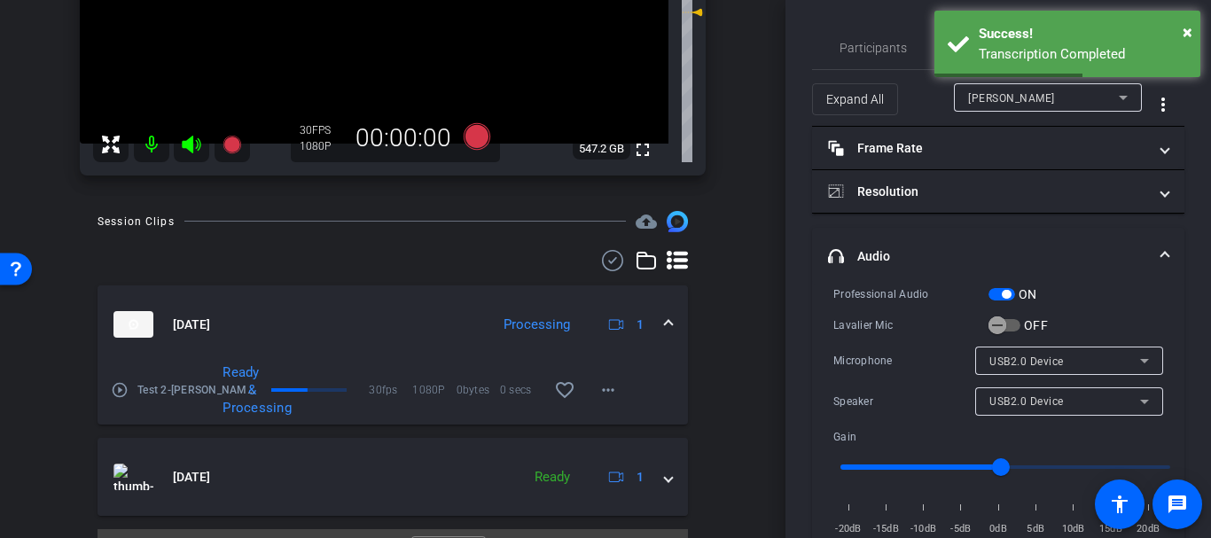
scroll to position [390, 0]
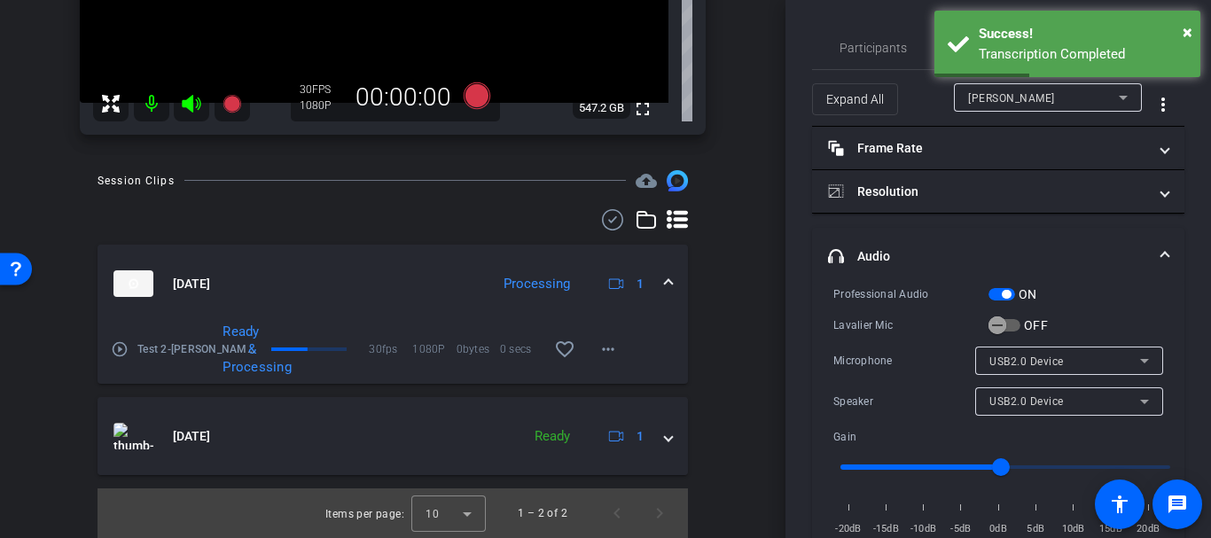
click at [116, 351] on mat-icon "play_circle_outline" at bounding box center [120, 349] width 18 height 18
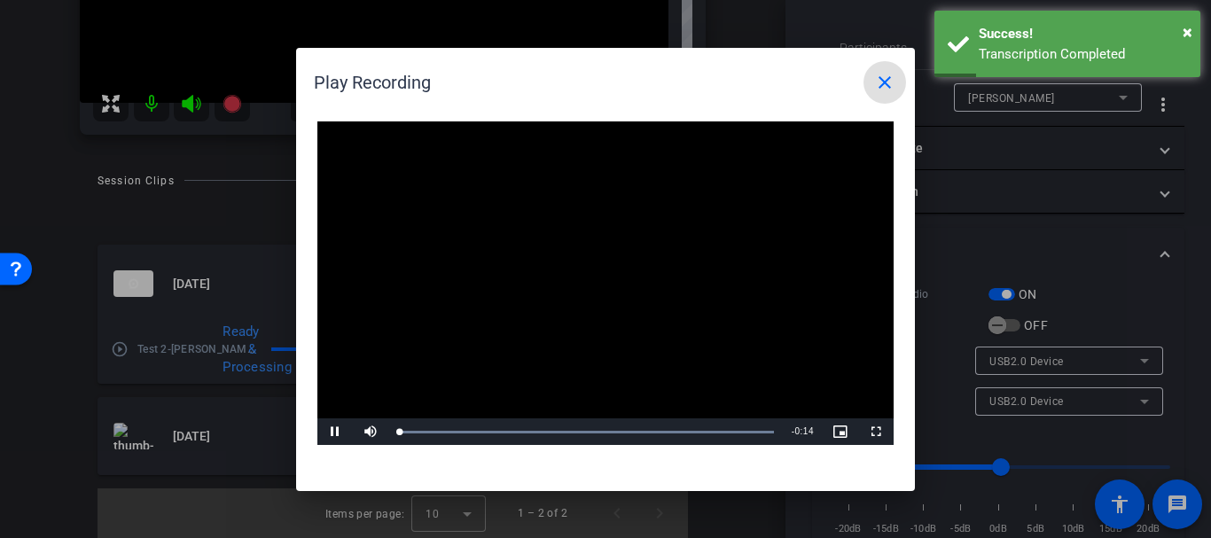
click at [600, 264] on video "Video Player" at bounding box center [605, 283] width 576 height 324
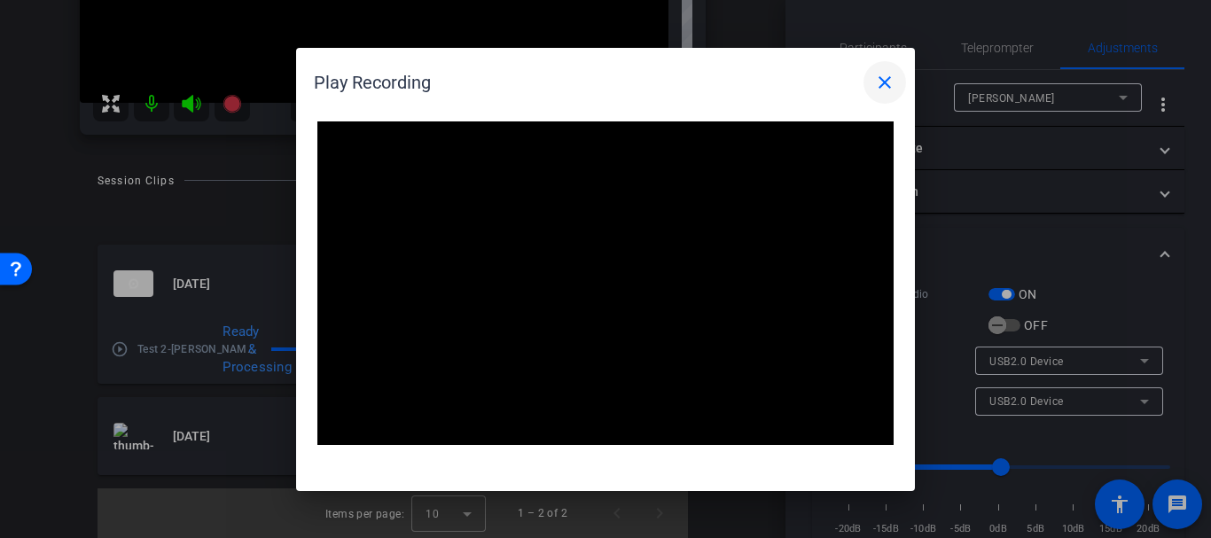
click at [878, 74] on mat-icon "close" at bounding box center [884, 82] width 21 height 21
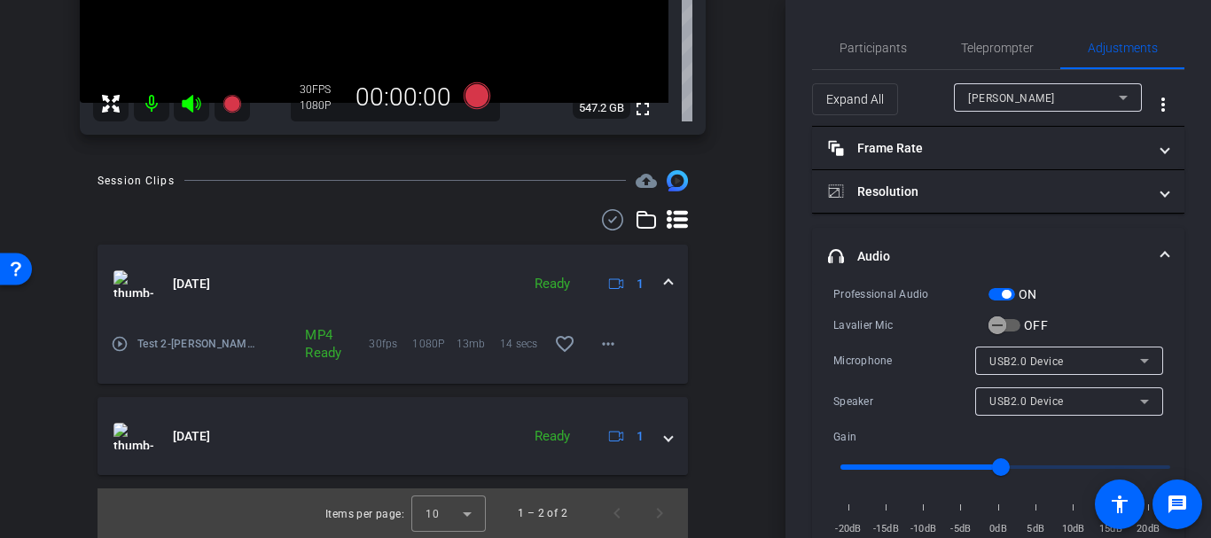
click at [996, 291] on span "button" at bounding box center [1001, 294] width 27 height 12
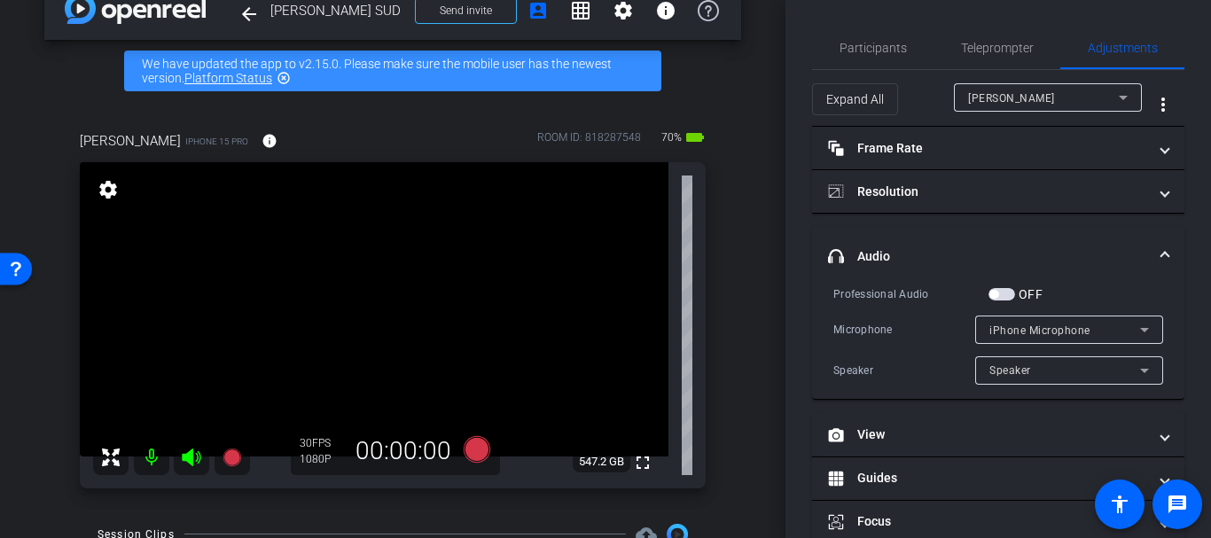
scroll to position [0, 0]
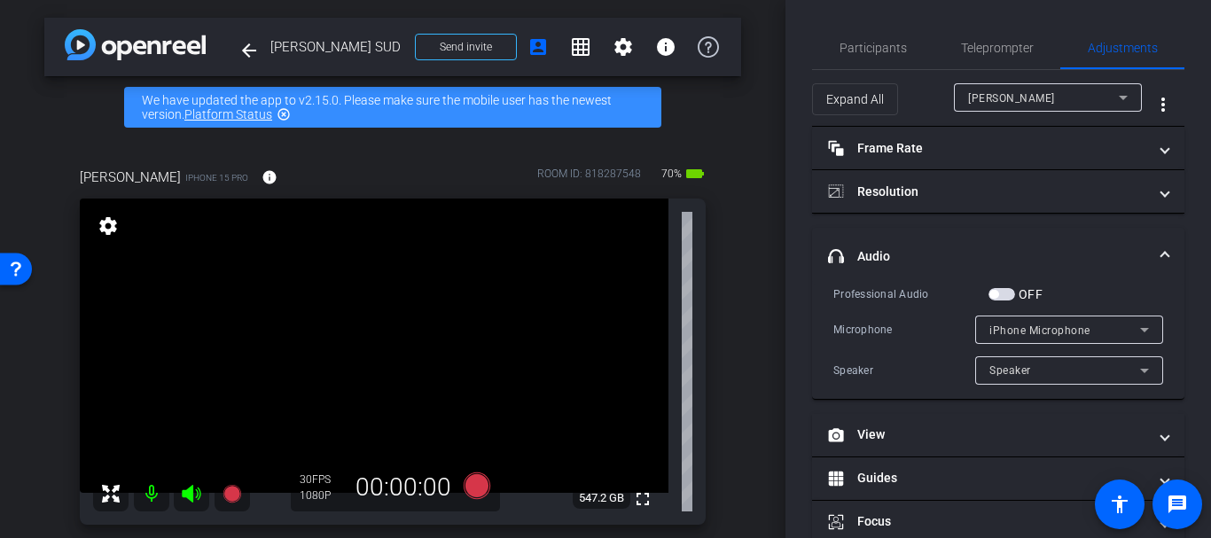
click at [997, 286] on div "OFF" at bounding box center [1015, 294] width 54 height 18
click at [998, 292] on span "button" at bounding box center [993, 294] width 9 height 9
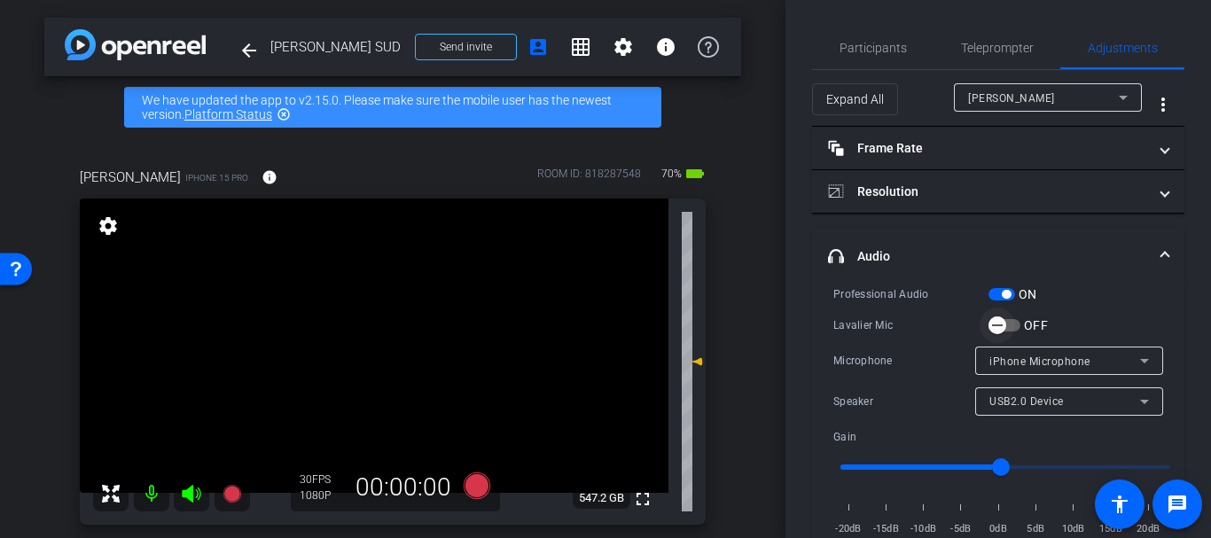
click at [1001, 339] on span "button" at bounding box center [996, 325] width 35 height 35
click at [890, 47] on span "Participants" at bounding box center [872, 48] width 67 height 12
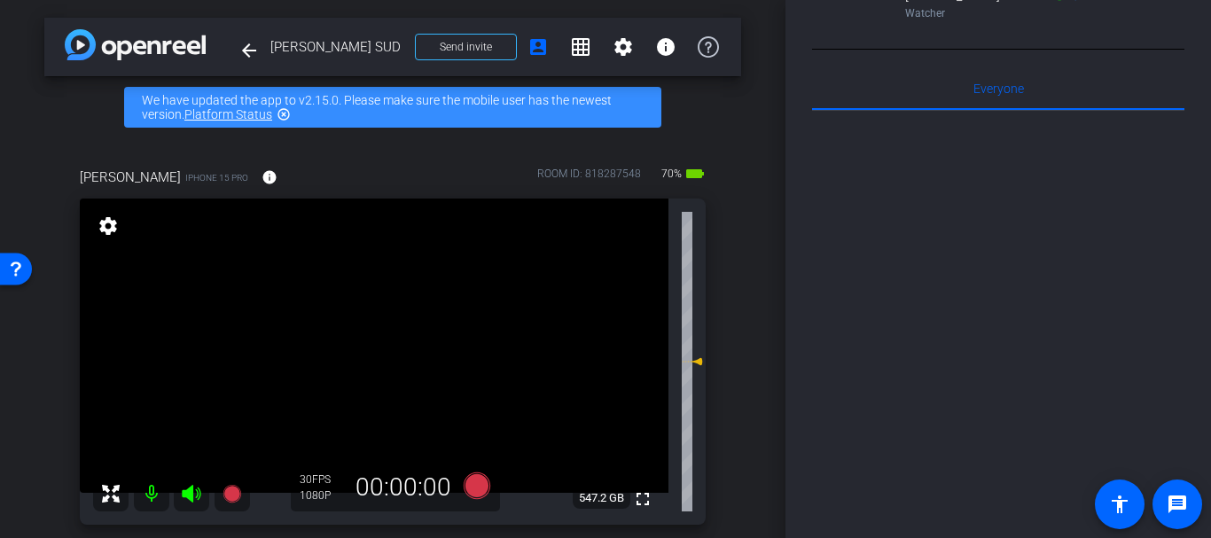
scroll to position [471, 0]
click at [0, 183] on div "arrow_back Gretchen Lair SUD Back to project Send invite account_box grid_on se…" at bounding box center [392, 269] width 785 height 538
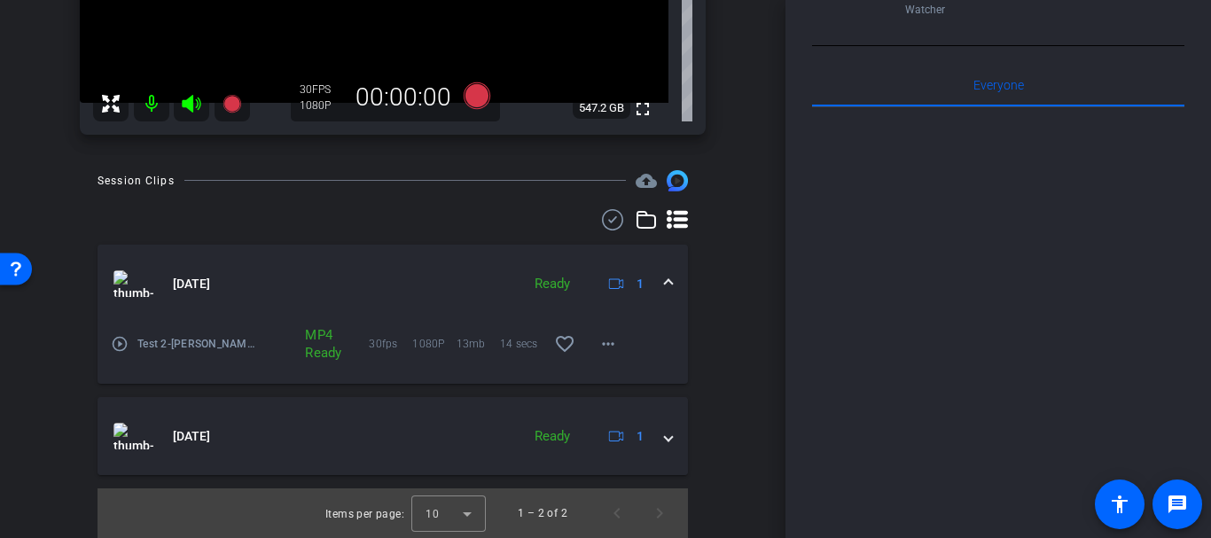
click at [124, 347] on mat-icon "play_circle_outline" at bounding box center [120, 344] width 18 height 18
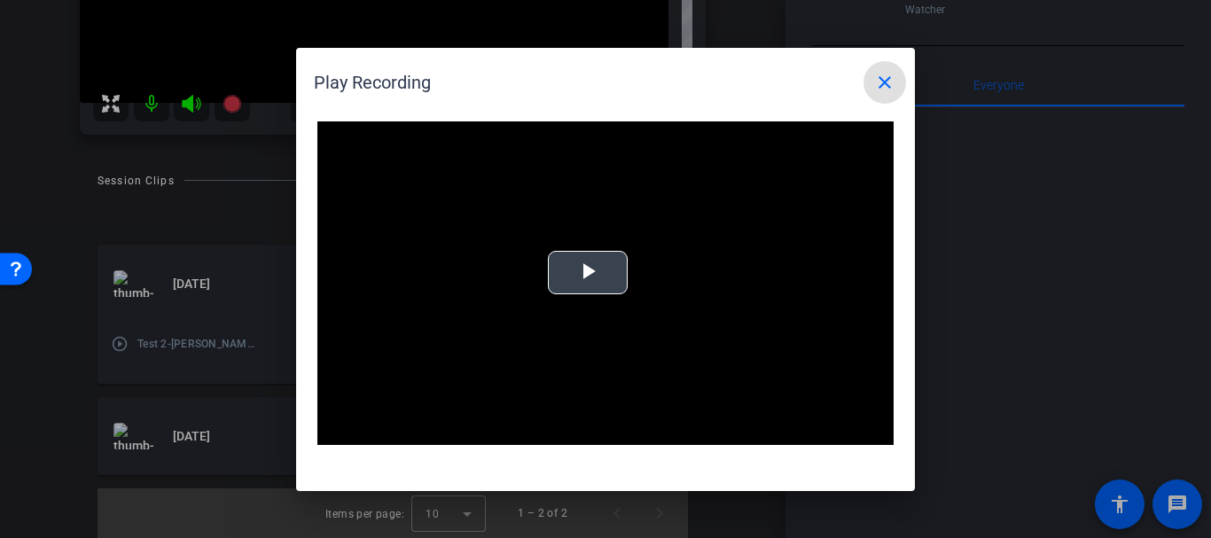
drag, startPoint x: 394, startPoint y: 342, endPoint x: 421, endPoint y: 327, distance: 30.6
click at [420, 328] on video "Video Player" at bounding box center [605, 283] width 576 height 324
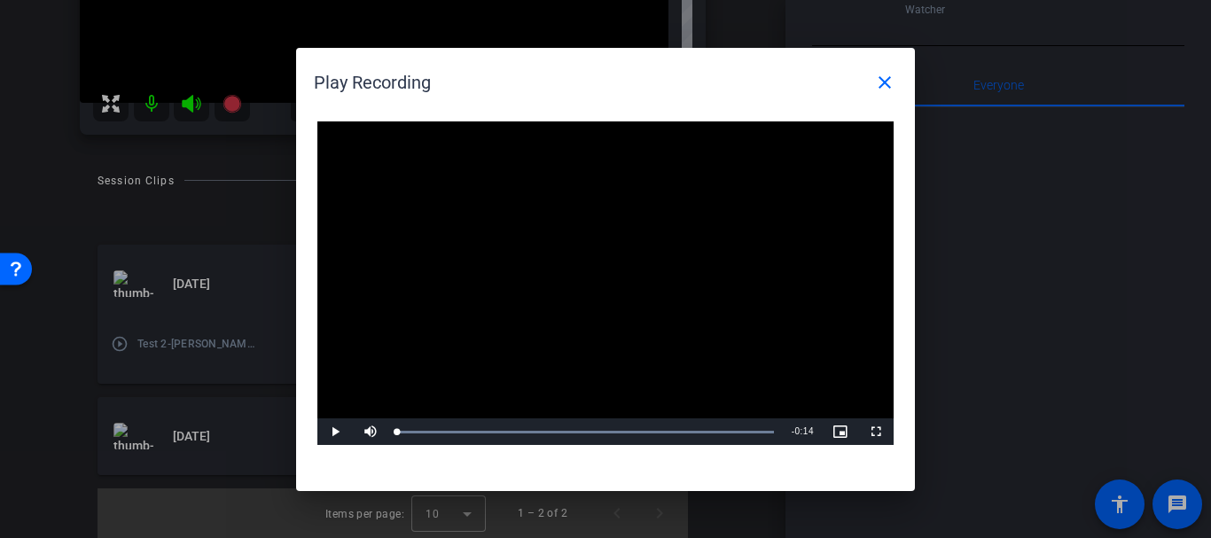
click at [420, 326] on video "Video Player" at bounding box center [605, 283] width 576 height 324
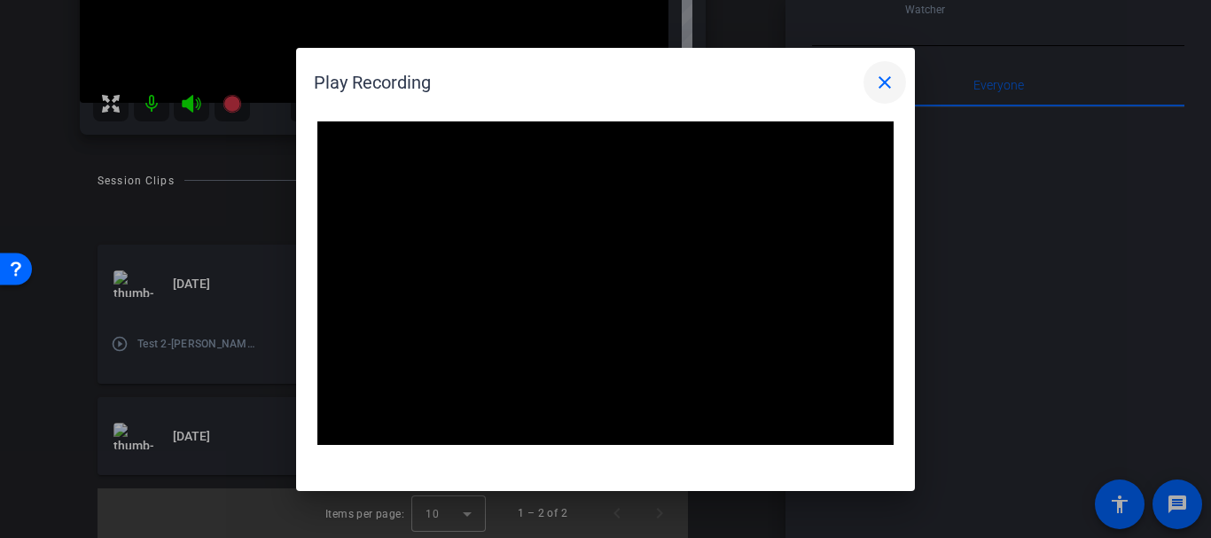
click at [891, 79] on mat-icon "close" at bounding box center [884, 82] width 21 height 21
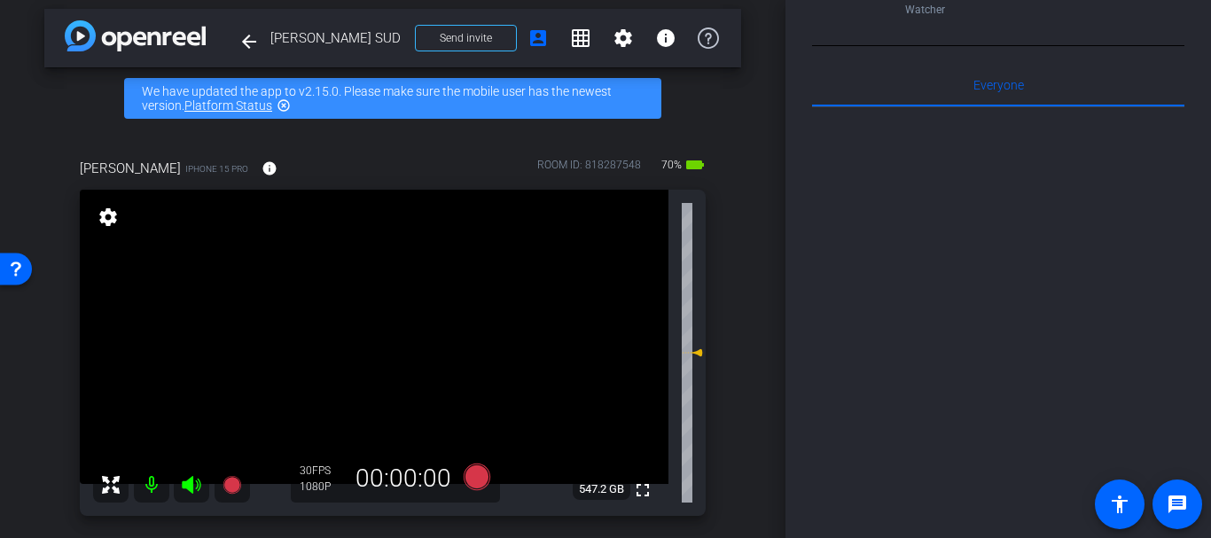
scroll to position [0, 0]
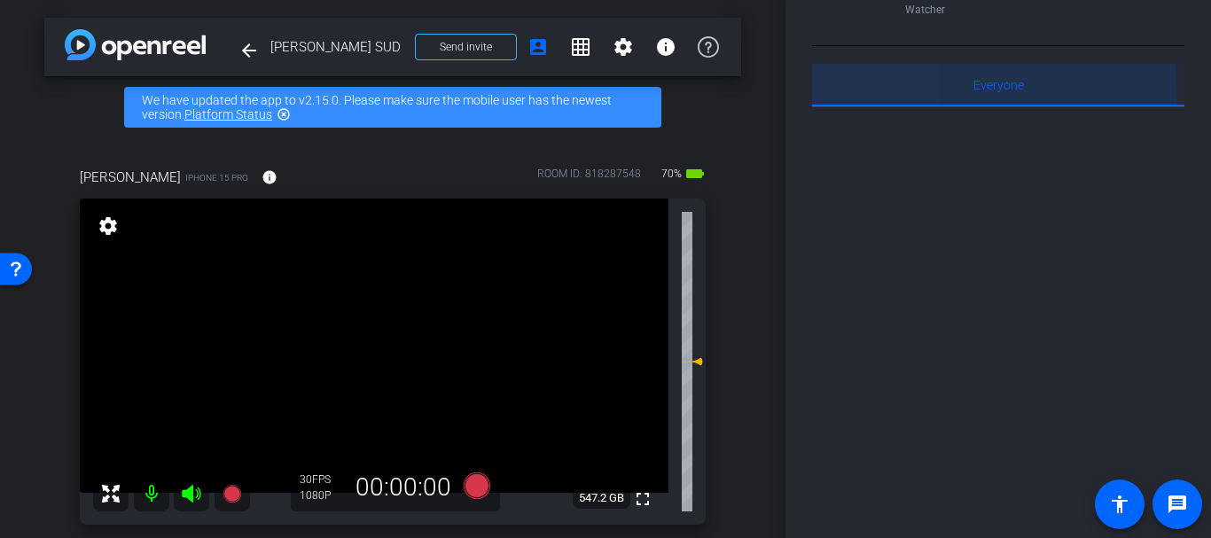
click at [832, 106] on div "Everyone 0" at bounding box center [998, 85] width 372 height 43
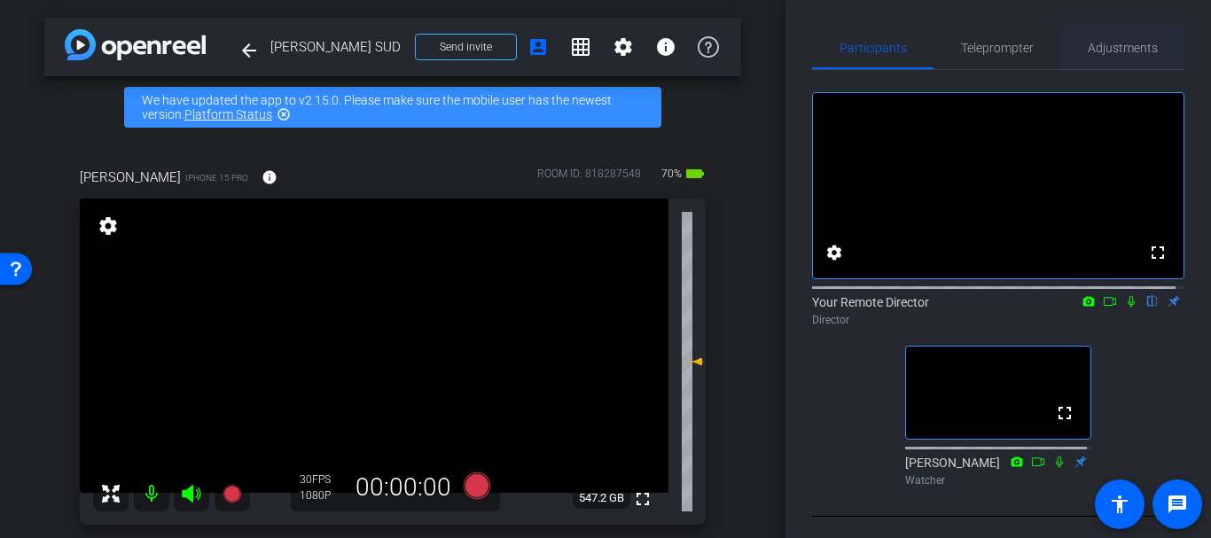
drag, startPoint x: 1078, startPoint y: 78, endPoint x: 1106, endPoint y: 54, distance: 37.1
click at [1080, 74] on div "fullscreen settings Your Remote Director flip Director fullscreen Kim Gannon Wa…" at bounding box center [998, 282] width 372 height 424
click at [1103, 55] on span "Adjustments" at bounding box center [1122, 48] width 70 height 43
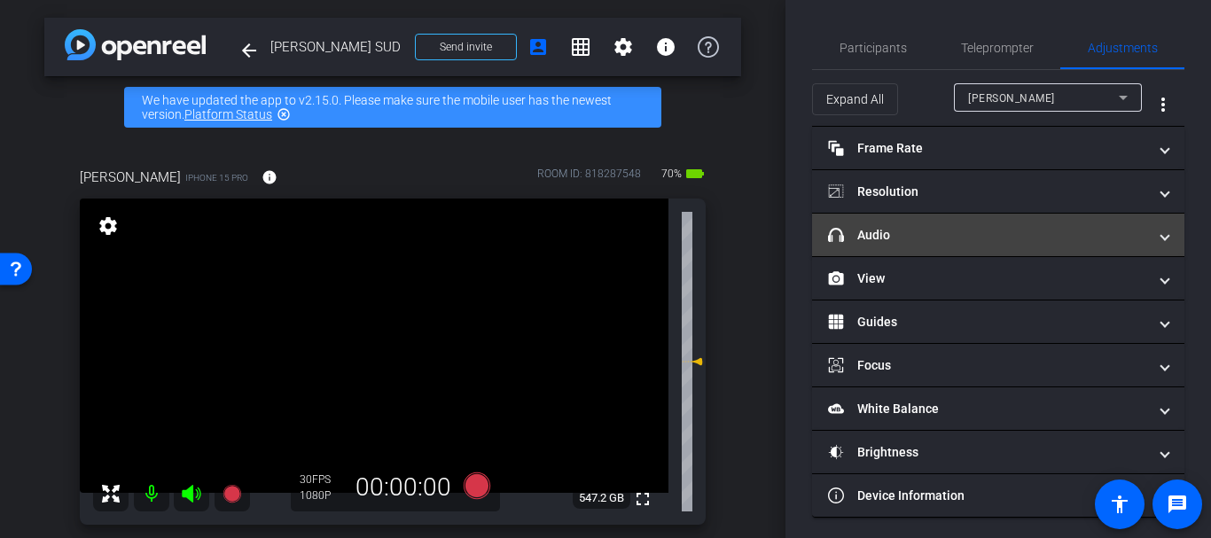
click at [898, 214] on mat-expansion-panel-header "headphone icon Audio" at bounding box center [998, 235] width 372 height 43
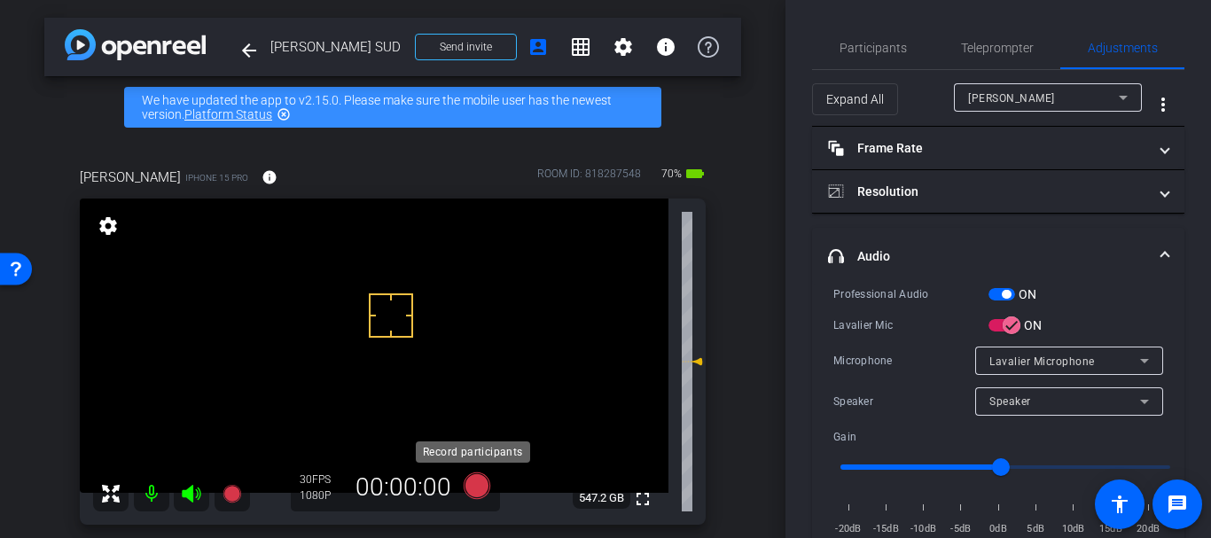
click at [470, 477] on icon at bounding box center [476, 485] width 27 height 27
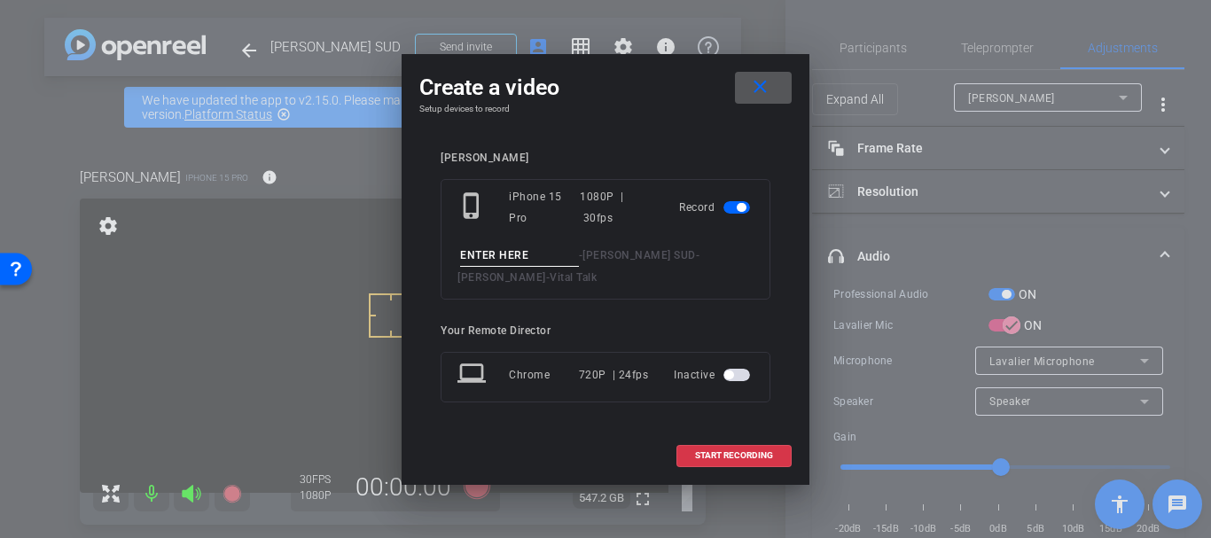
click at [492, 248] on input at bounding box center [519, 256] width 119 height 22
click at [754, 78] on mat-icon "close" at bounding box center [760, 87] width 22 height 22
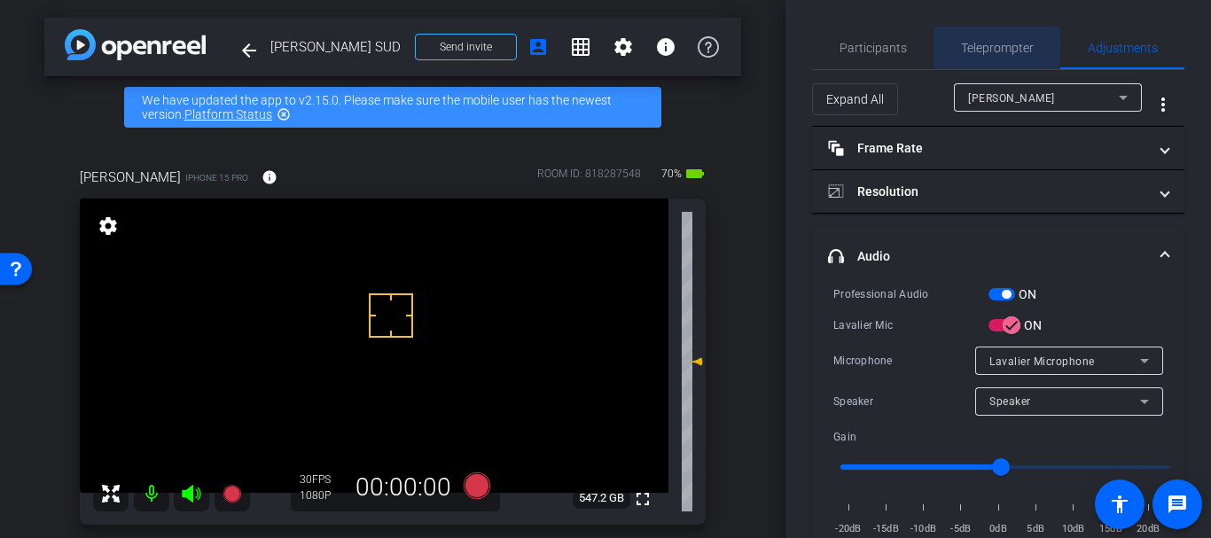
click at [977, 47] on span "Teleprompter" at bounding box center [997, 48] width 73 height 12
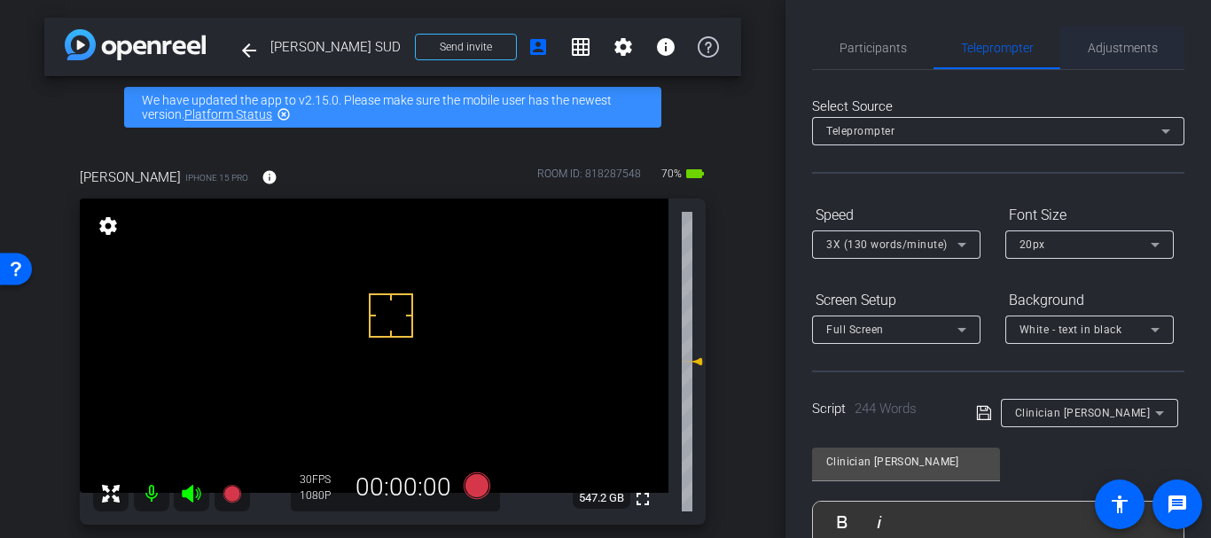
click at [1116, 49] on span "Adjustments" at bounding box center [1122, 48] width 70 height 12
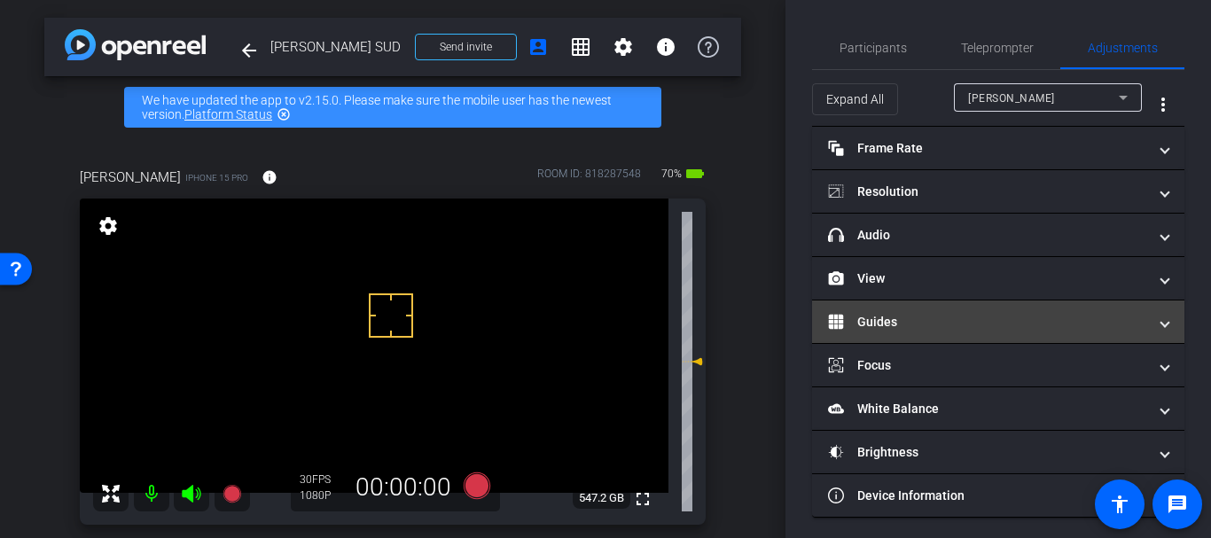
click at [853, 317] on mat-panel-title "Guides" at bounding box center [987, 322] width 319 height 19
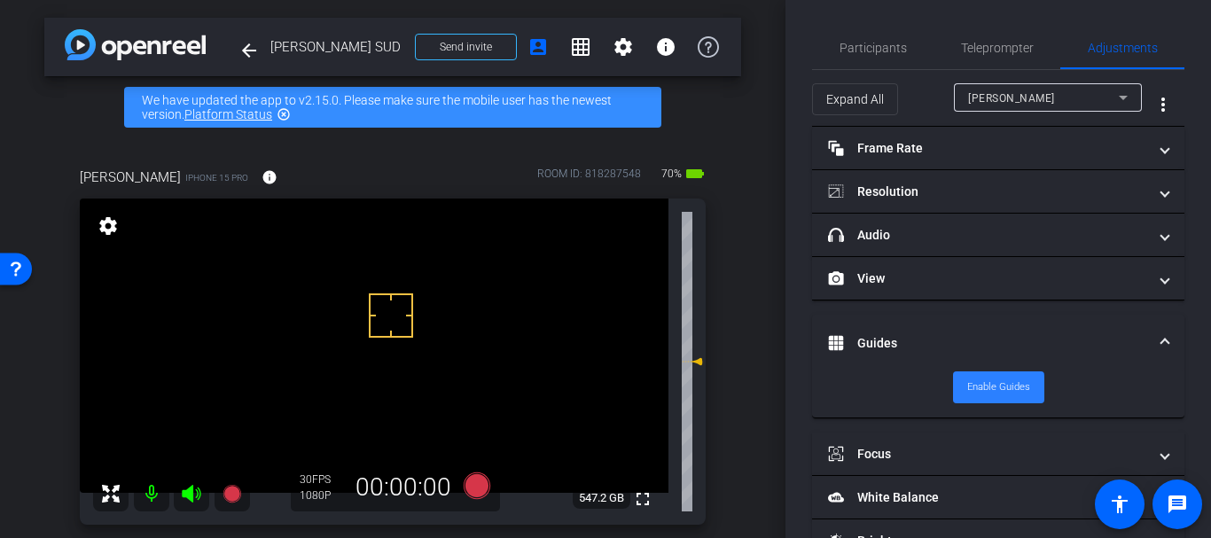
click at [959, 389] on span at bounding box center [998, 387] width 91 height 43
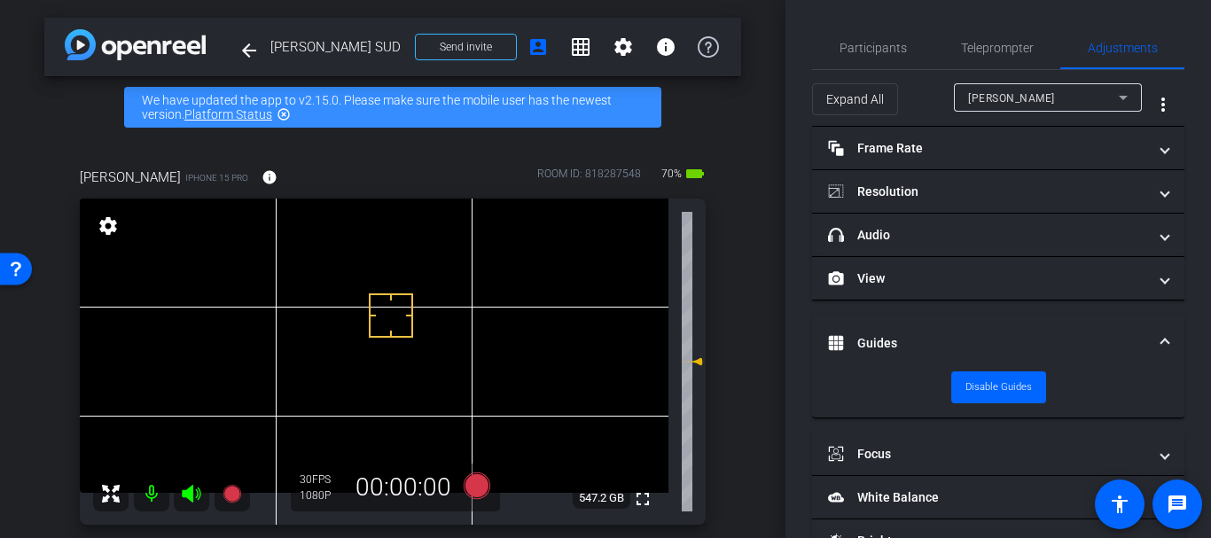
click at [861, 339] on mat-panel-title "Guides" at bounding box center [987, 343] width 319 height 19
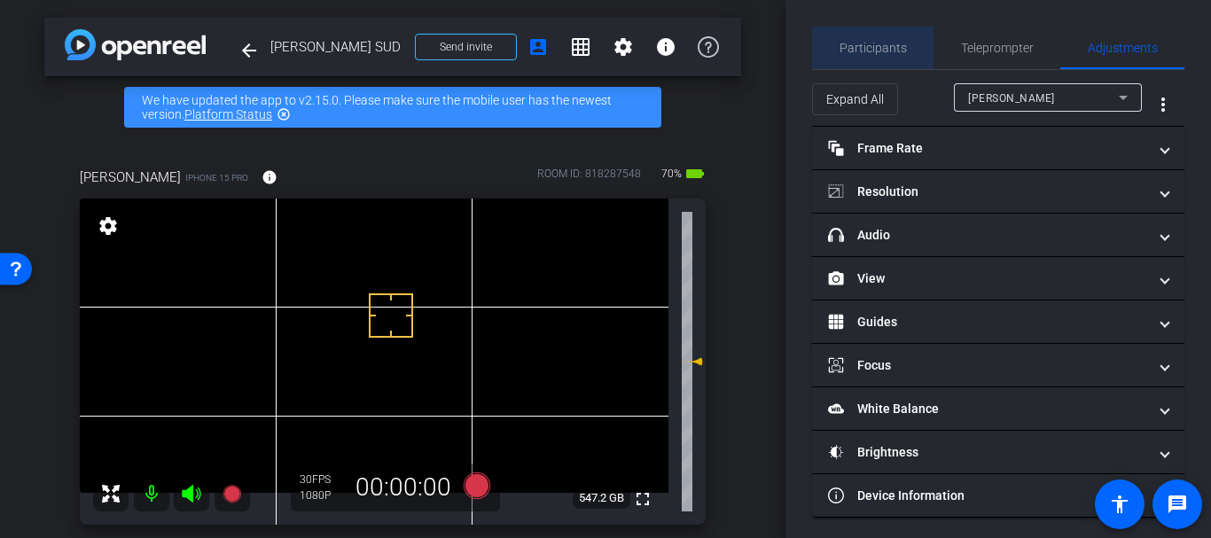
click at [876, 30] on span "Participants" at bounding box center [872, 48] width 67 height 43
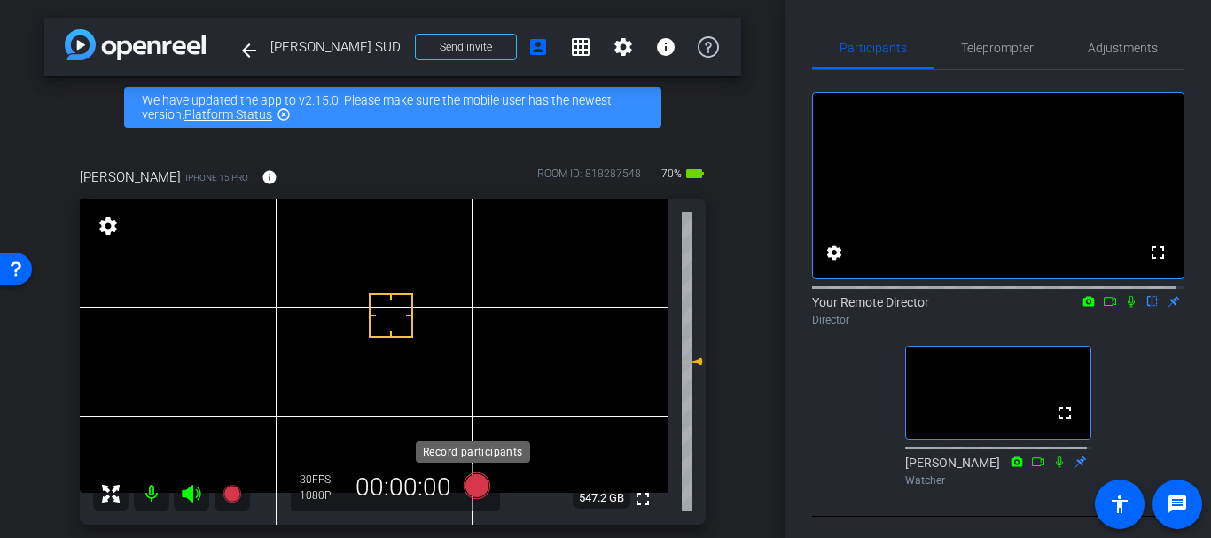
click at [463, 489] on icon at bounding box center [476, 485] width 27 height 27
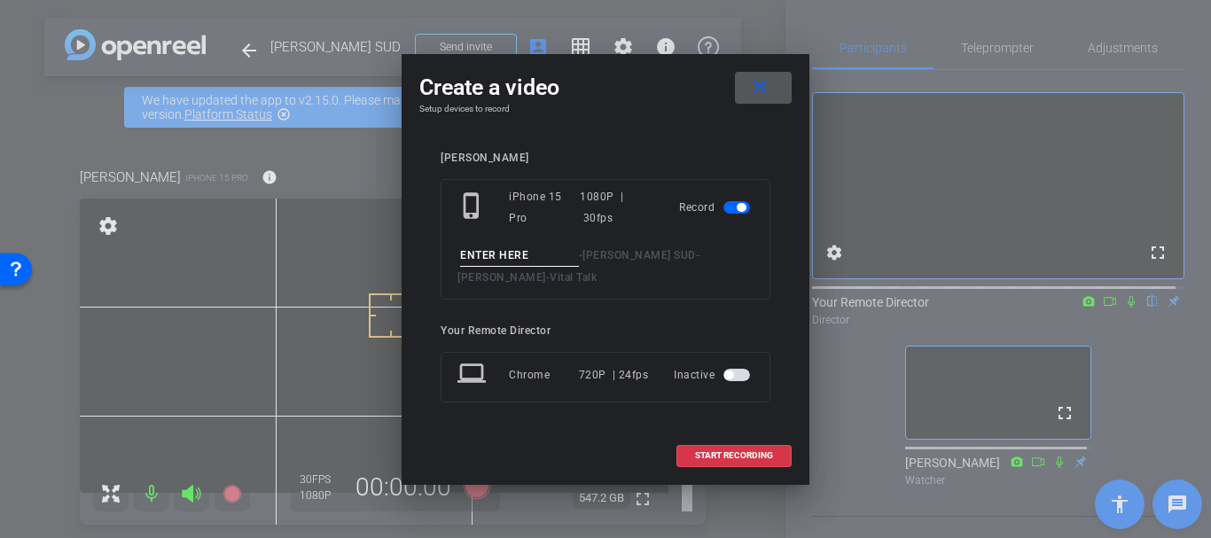
click at [517, 257] on input at bounding box center [519, 256] width 119 height 22
click at [764, 73] on span at bounding box center [763, 87] width 57 height 43
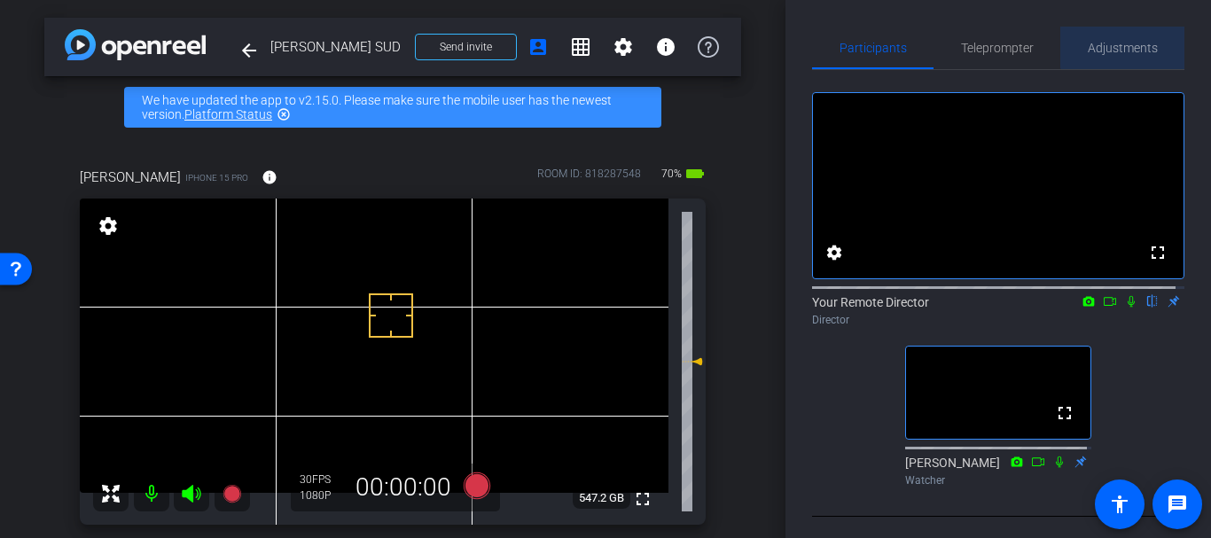
click at [1120, 43] on span "Adjustments" at bounding box center [1122, 48] width 70 height 12
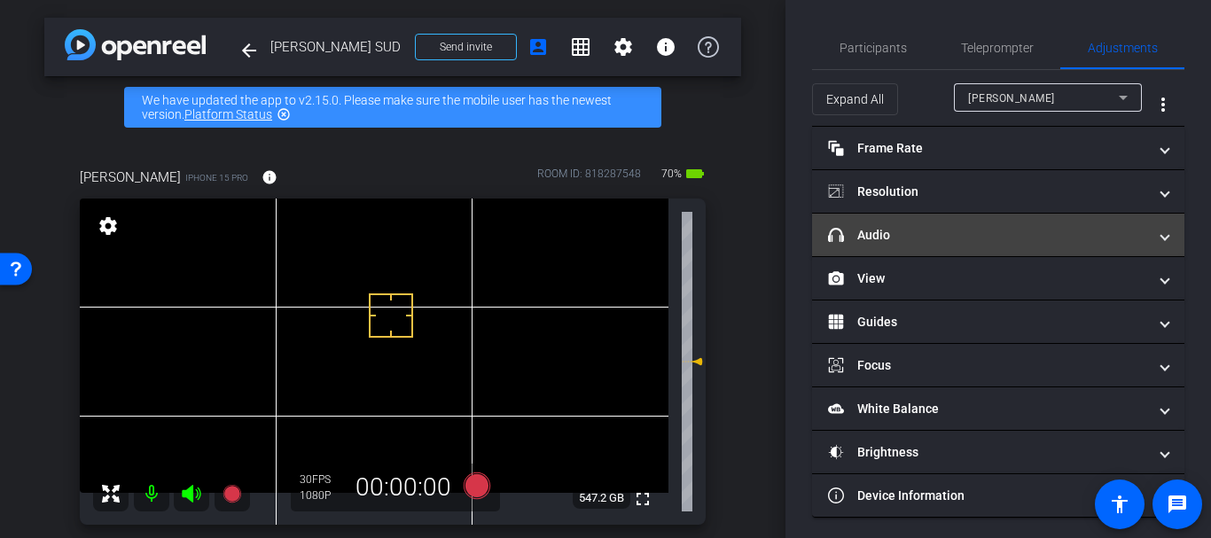
click at [974, 217] on mat-expansion-panel-header "headphone icon Audio" at bounding box center [998, 235] width 372 height 43
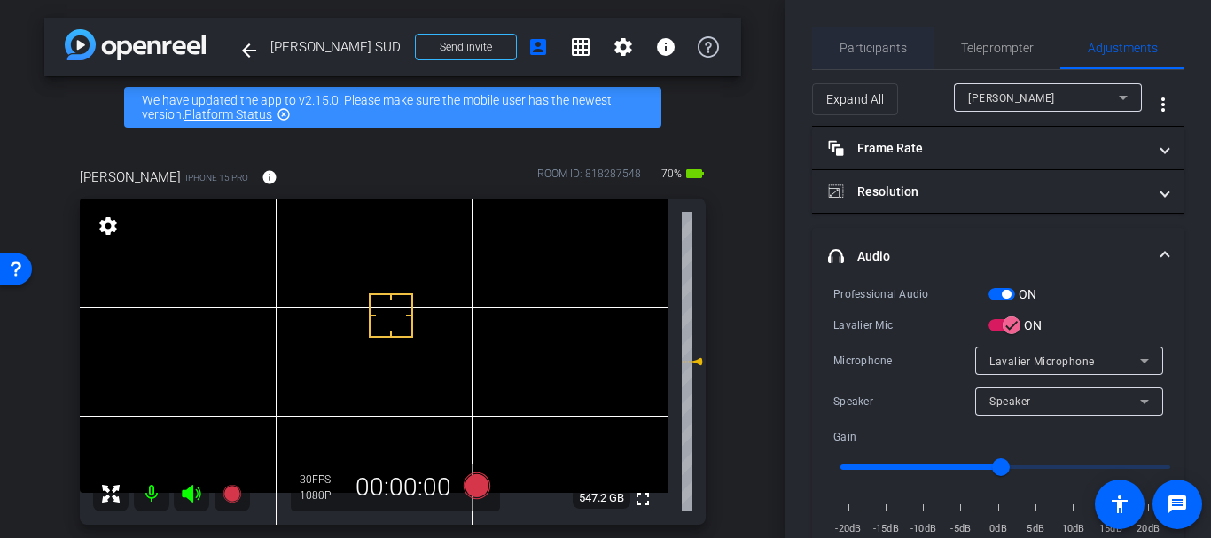
drag, startPoint x: 868, startPoint y: 35, endPoint x: 829, endPoint y: 66, distance: 50.0
click at [866, 39] on span "Participants" at bounding box center [872, 48] width 67 height 43
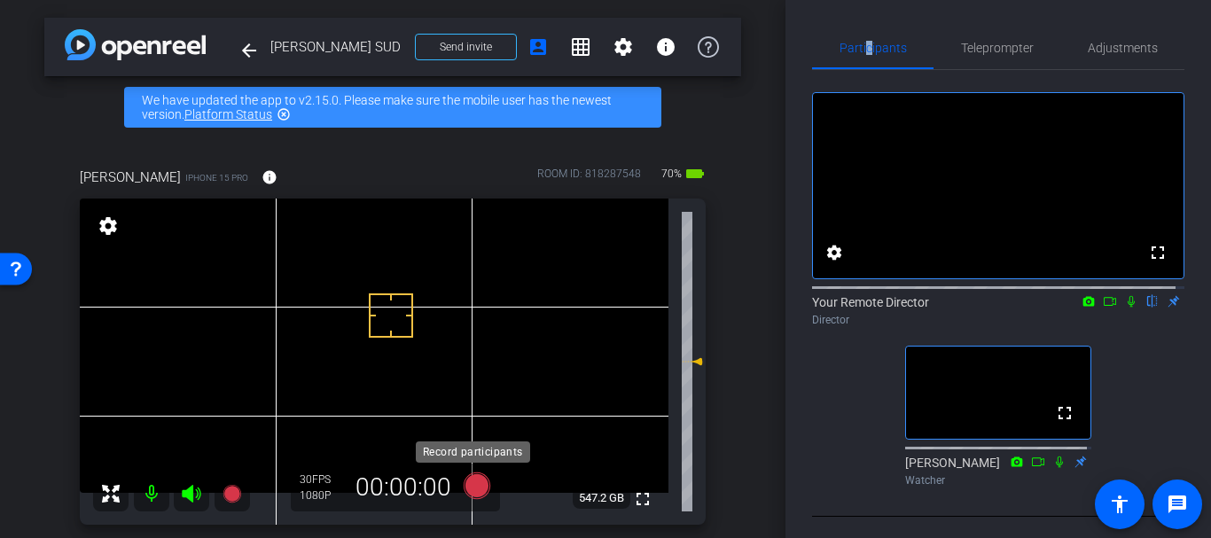
click at [461, 483] on icon at bounding box center [477, 486] width 43 height 32
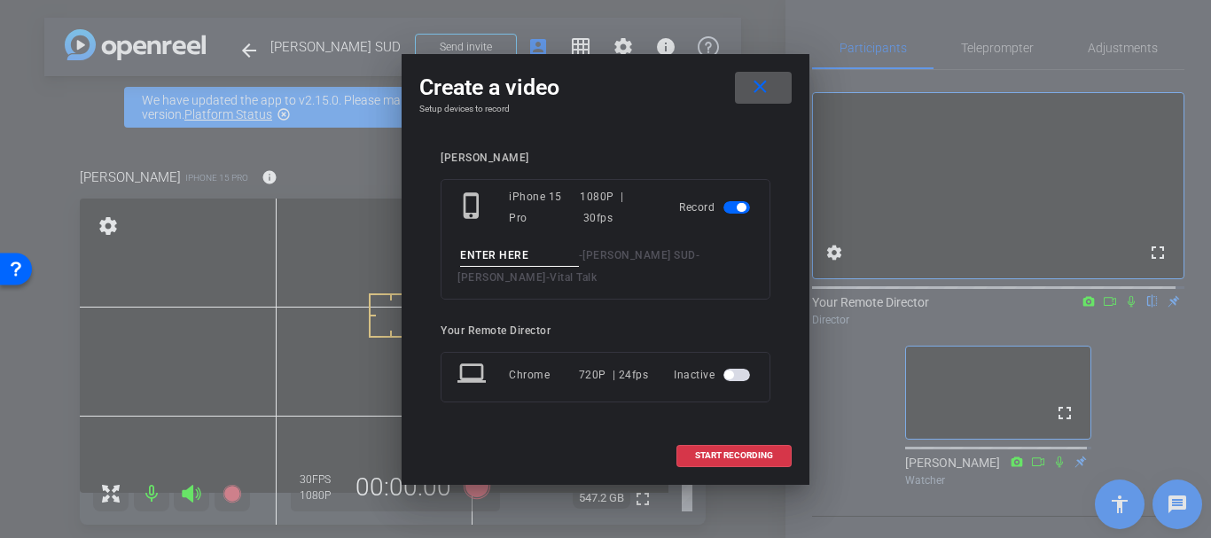
click at [459, 483] on div "Create a video close Setup devices to record Gretchin phone_iphone iPhone 15 Pr…" at bounding box center [605, 269] width 408 height 431
click at [502, 267] on div "- Gretchen Lair SUD - Gretchin - Vital Talk" at bounding box center [605, 266] width 296 height 43
click at [505, 254] on input at bounding box center [519, 256] width 119 height 22
type input "Great example take 1"
click at [756, 451] on span "START RECORDING" at bounding box center [734, 455] width 78 height 9
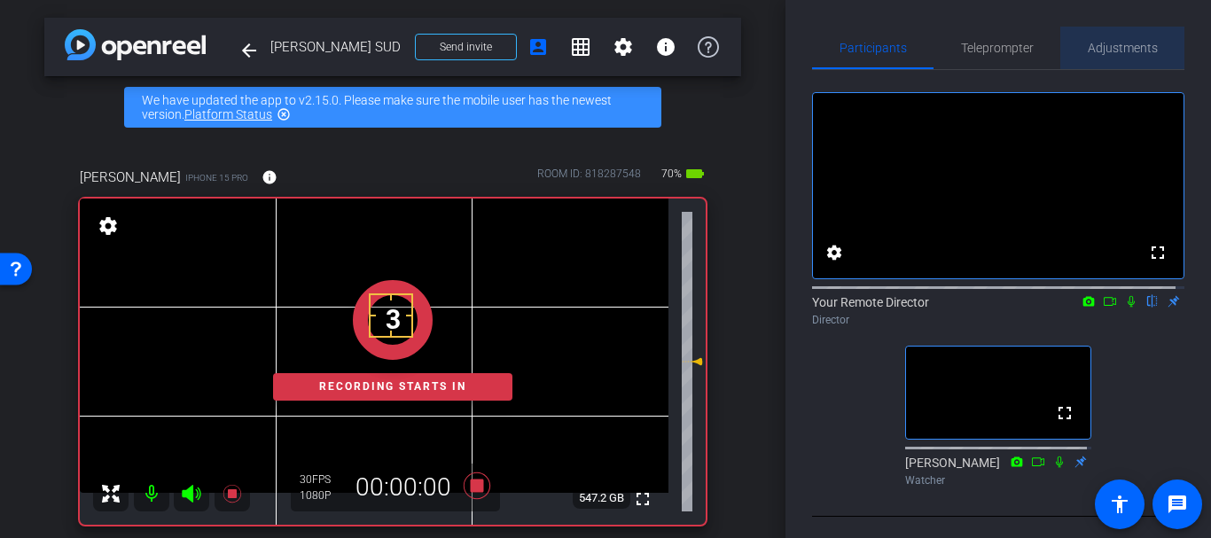
click at [1126, 55] on span "Adjustments" at bounding box center [1122, 48] width 70 height 43
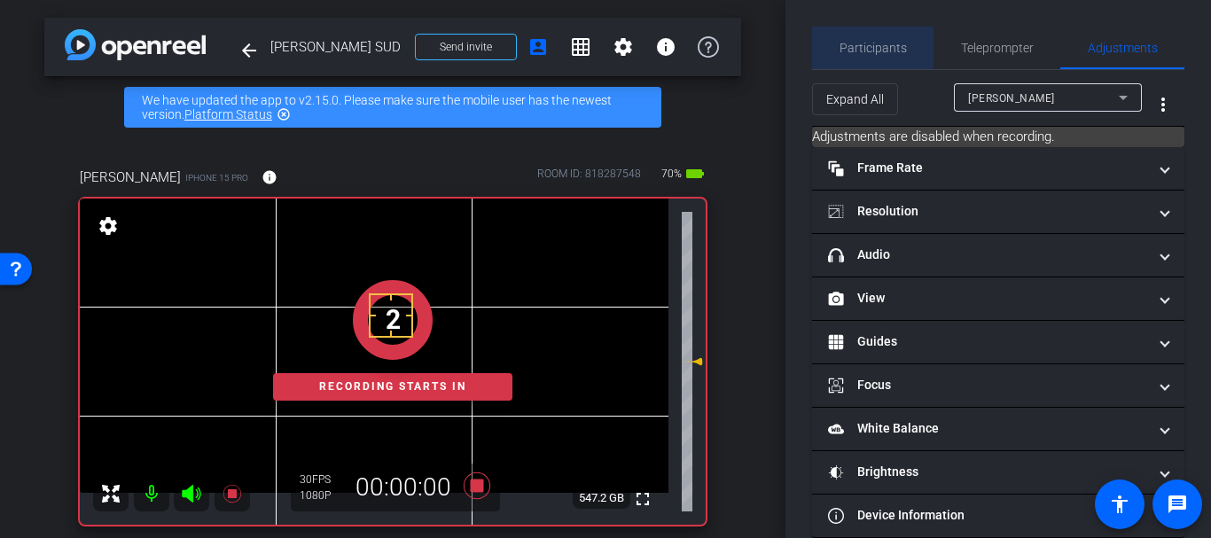
click at [907, 58] on div "Participants" at bounding box center [872, 48] width 121 height 43
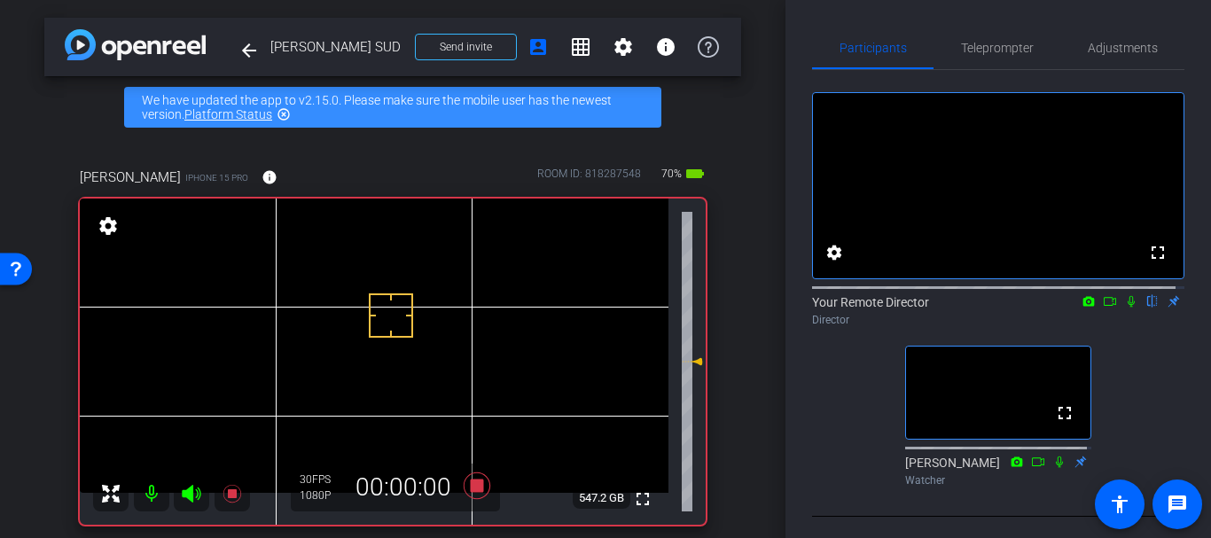
click at [1124, 308] on icon at bounding box center [1131, 301] width 14 height 12
click at [1130, 43] on span "Adjustments" at bounding box center [1122, 48] width 70 height 12
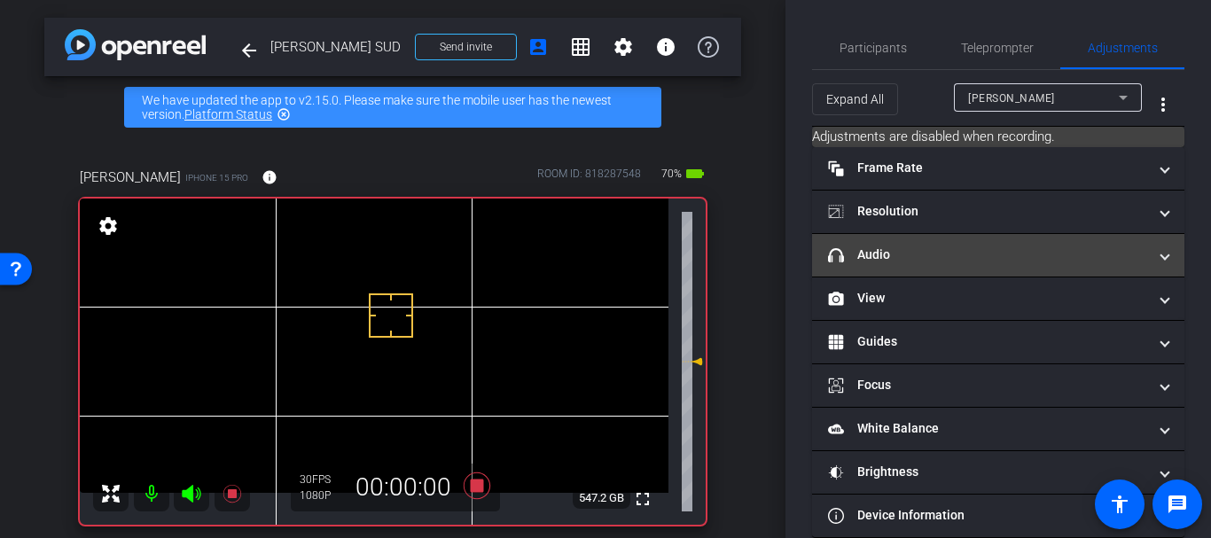
click at [933, 259] on mat-panel-title "headphone icon Audio" at bounding box center [987, 254] width 319 height 19
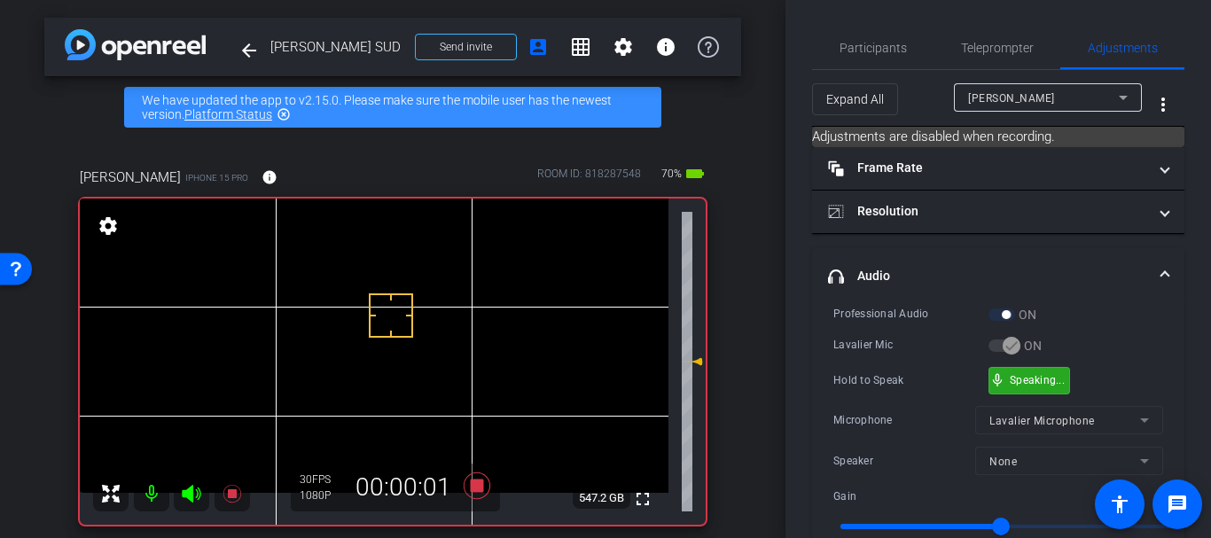
click at [1033, 371] on div "mic_none Speaking..." at bounding box center [1029, 381] width 80 height 26
click at [1036, 389] on div "mic_none Hold to Speak" at bounding box center [1036, 381] width 95 height 26
drag, startPoint x: 1036, startPoint y: 389, endPoint x: 1117, endPoint y: 281, distance: 134.9
click at [1121, 288] on mat-expansion-panel "headphone icon Audio Professional Audio ON Lavalier Mic ON Hold to Speak mic_no…" at bounding box center [998, 430] width 372 height 364
click at [871, 53] on span "Participants" at bounding box center [872, 48] width 67 height 12
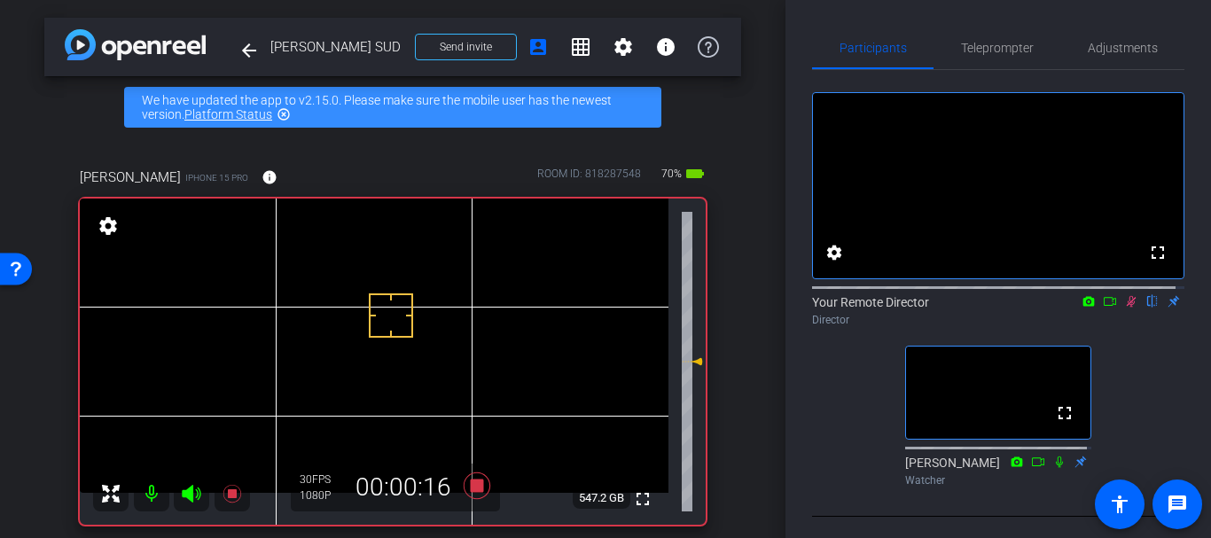
click at [1124, 308] on icon at bounding box center [1131, 301] width 14 height 12
click at [1088, 59] on span "Adjustments" at bounding box center [1122, 48] width 70 height 43
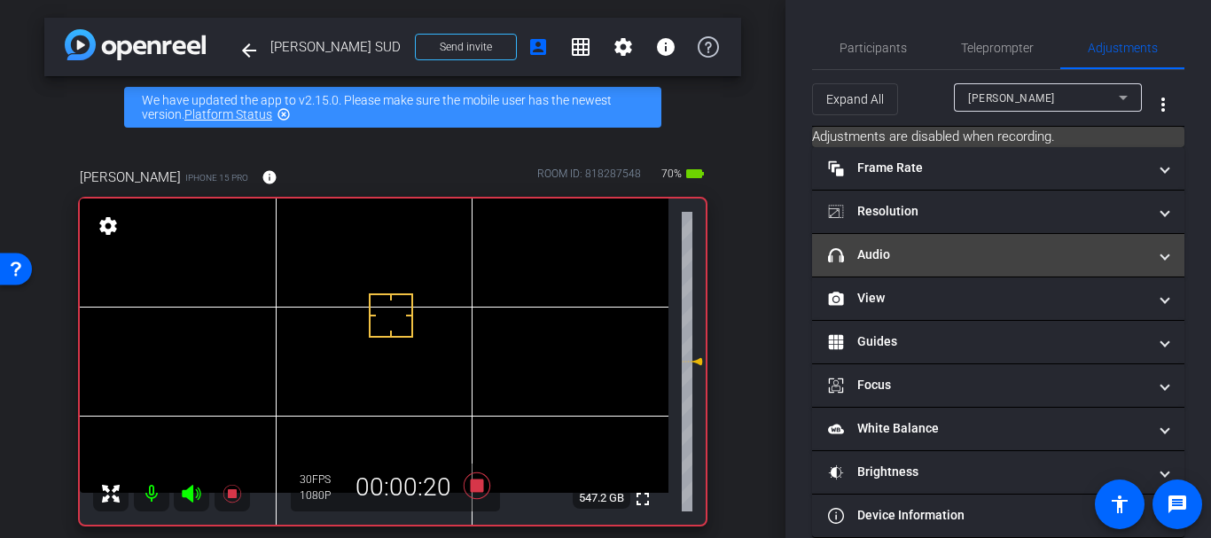
click at [891, 263] on mat-panel-title "headphone icon Audio" at bounding box center [987, 254] width 319 height 19
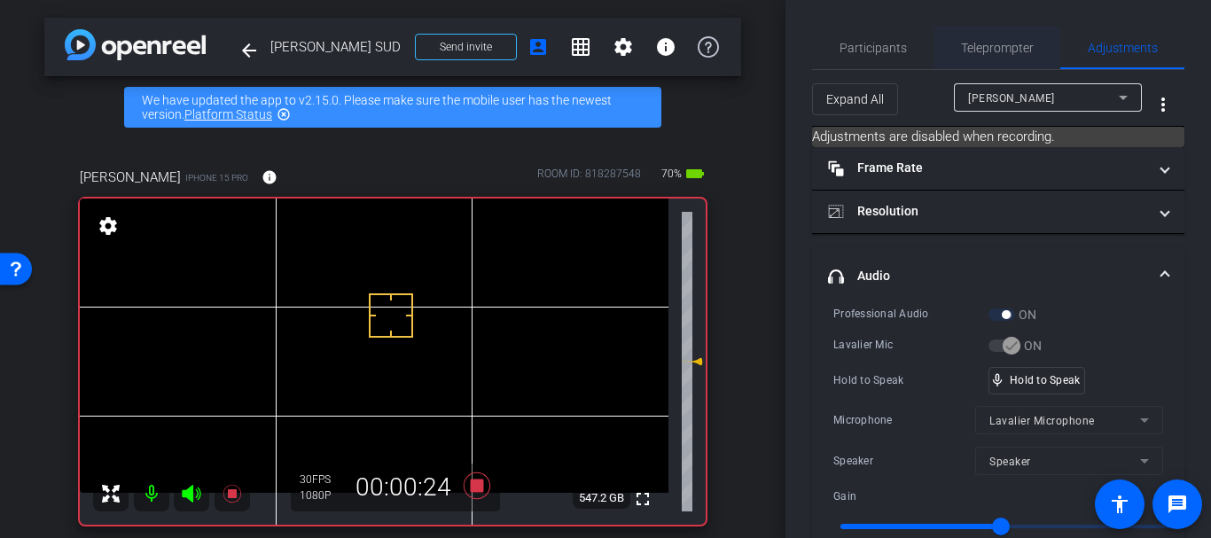
click at [992, 36] on span "Teleprompter" at bounding box center [997, 48] width 73 height 43
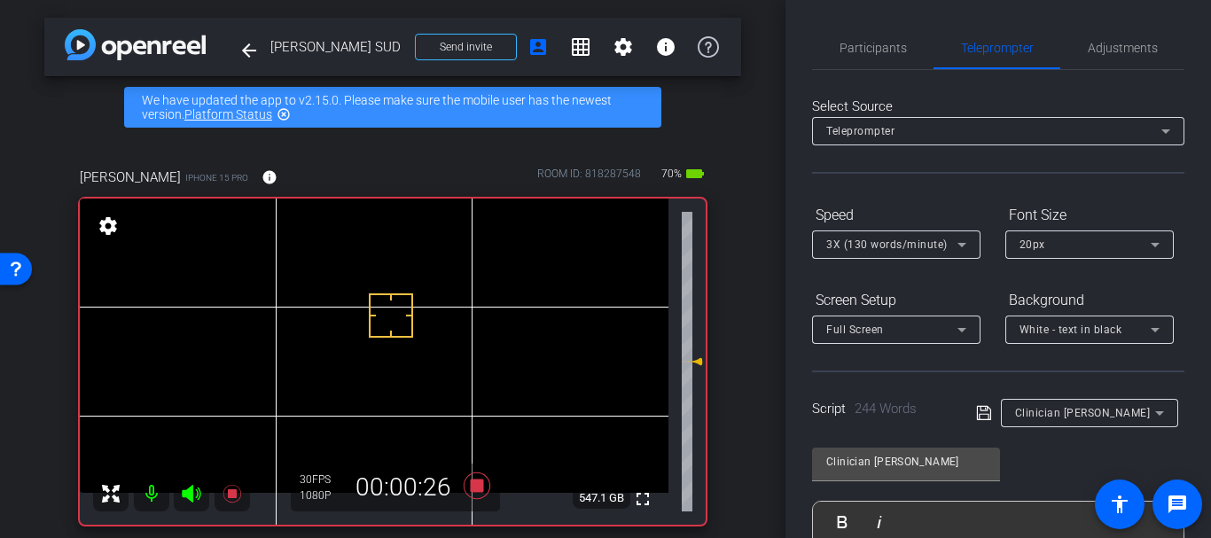
scroll to position [431, 0]
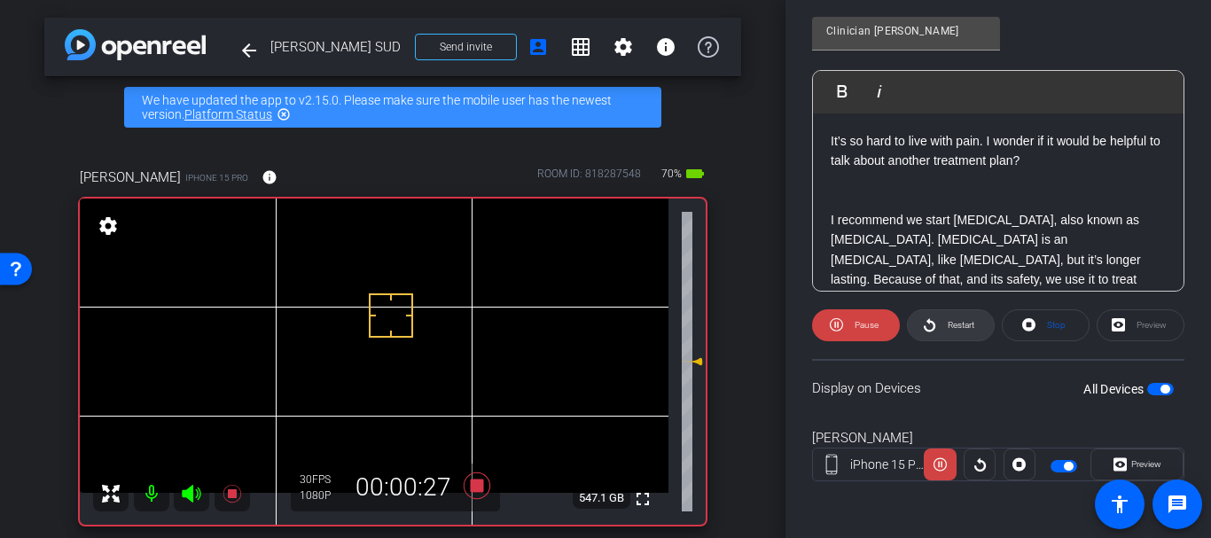
click at [943, 335] on span "Restart" at bounding box center [958, 325] width 31 height 25
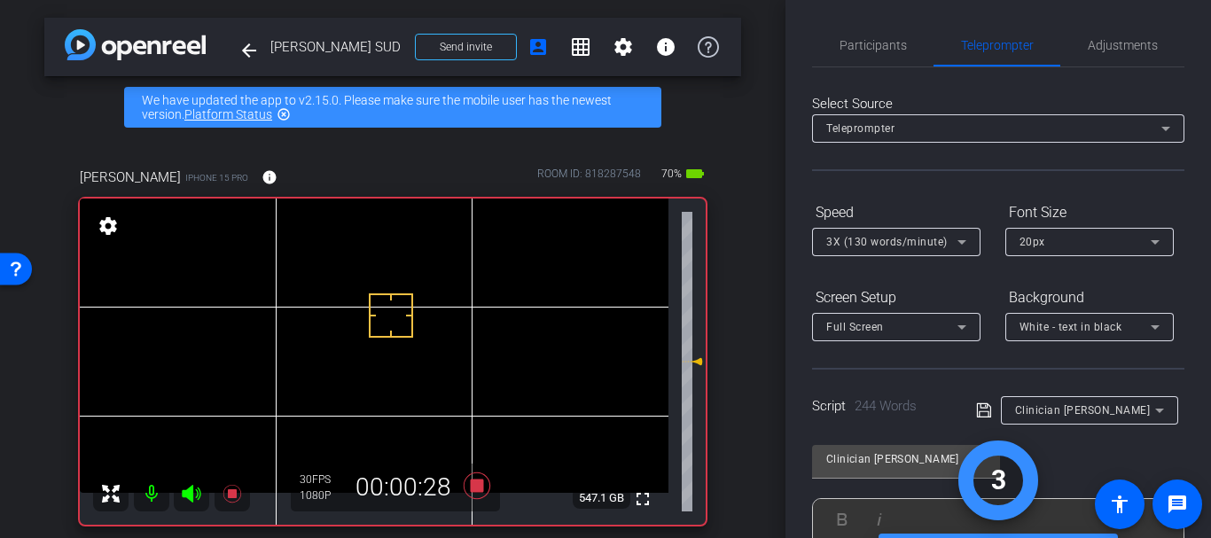
scroll to position [0, 0]
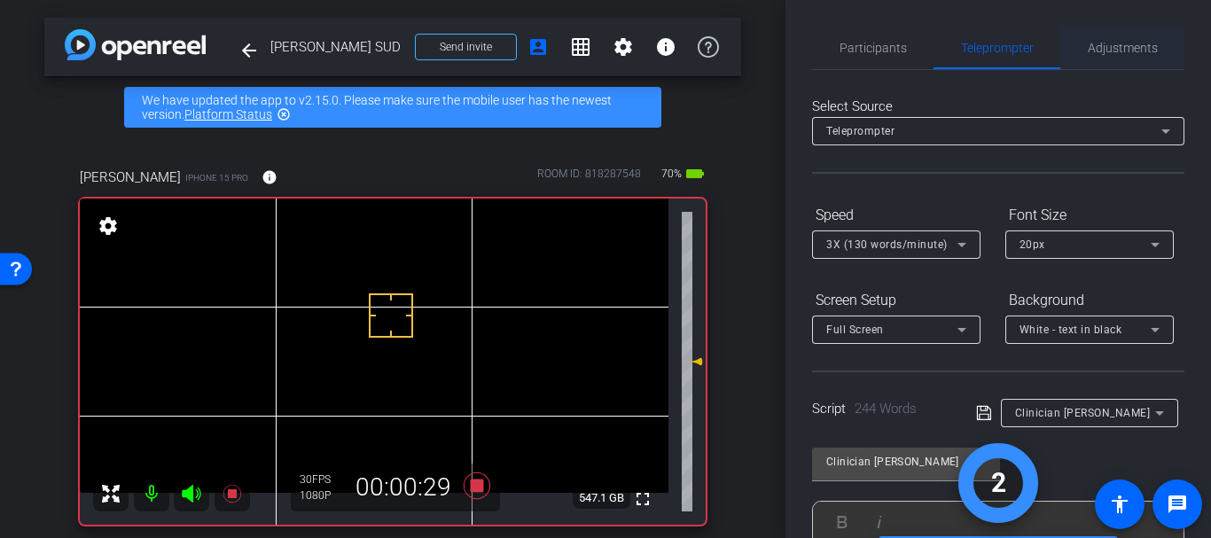
click at [1090, 34] on span "Adjustments" at bounding box center [1122, 48] width 70 height 43
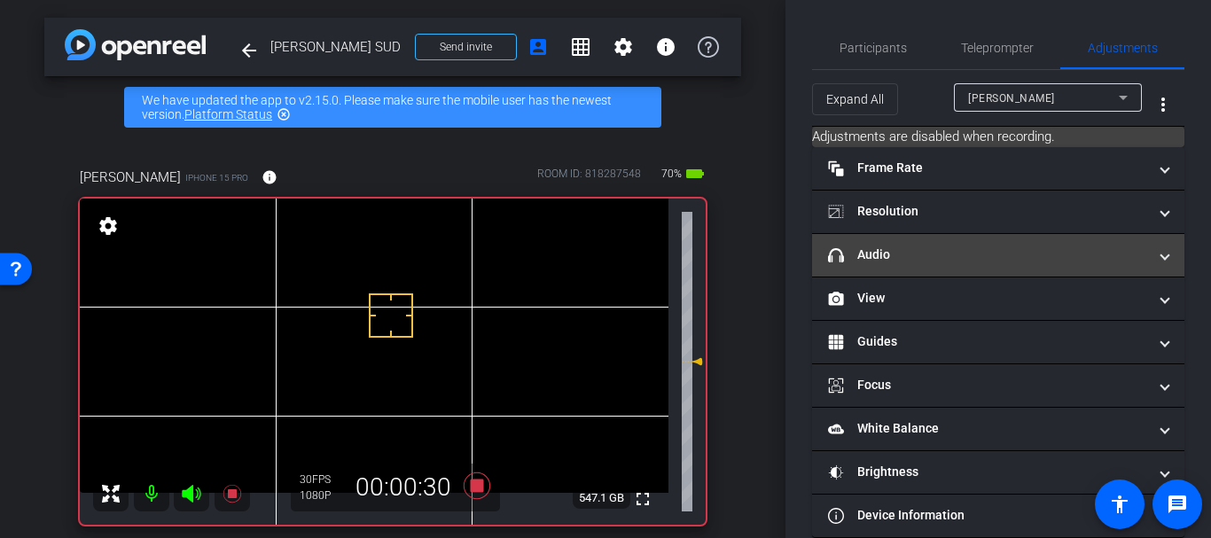
click at [931, 270] on mat-expansion-panel-header "headphone icon Audio" at bounding box center [998, 255] width 372 height 43
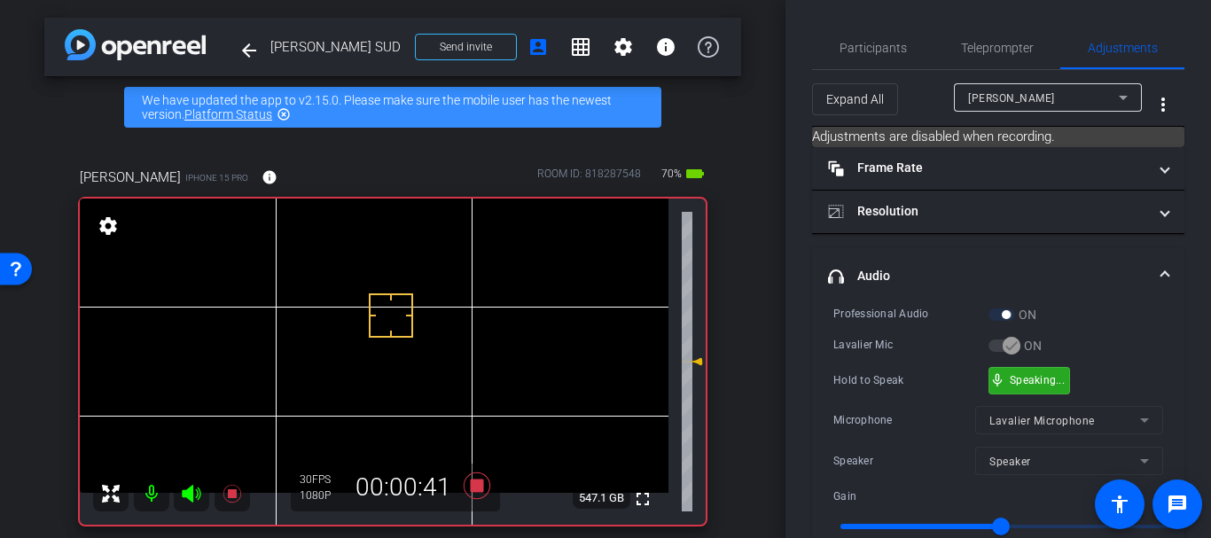
click at [1005, 386] on div "mic_none Speaking..." at bounding box center [1029, 381] width 80 height 26
drag, startPoint x: 1005, startPoint y: 386, endPoint x: 1160, endPoint y: 375, distance: 155.5
click at [1161, 378] on div "Professional Audio ON Lavalier Mic ON Hold to Speak mic_none Speaking... Microp…" at bounding box center [998, 458] width 372 height 307
click at [914, 67] on div "Participants" at bounding box center [872, 48] width 121 height 43
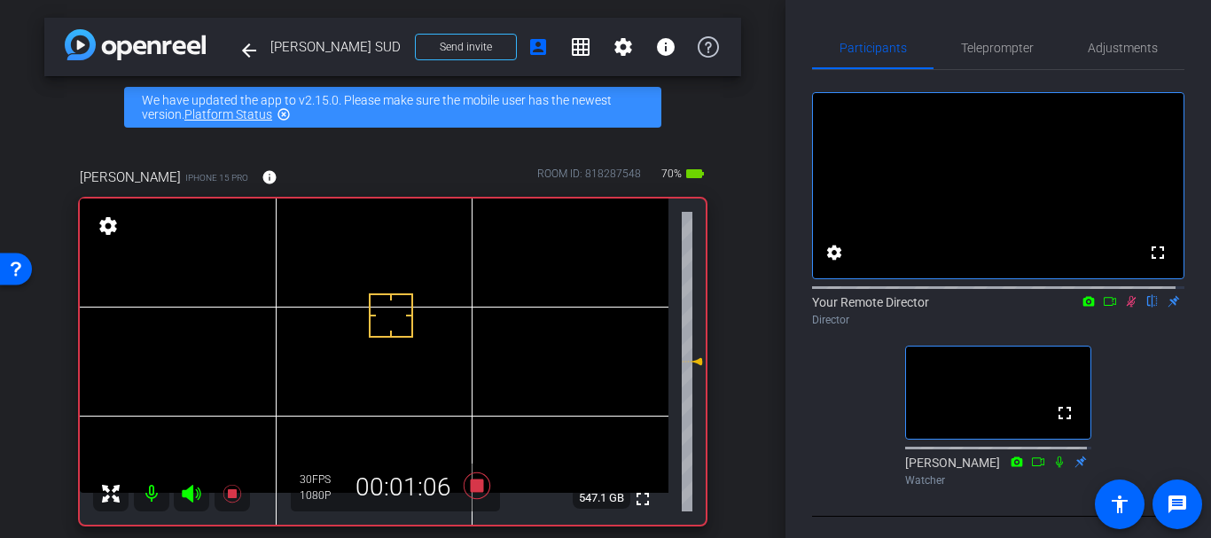
click at [1055, 467] on icon at bounding box center [1058, 462] width 7 height 12
click at [1007, 55] on span "Teleprompter" at bounding box center [997, 48] width 73 height 43
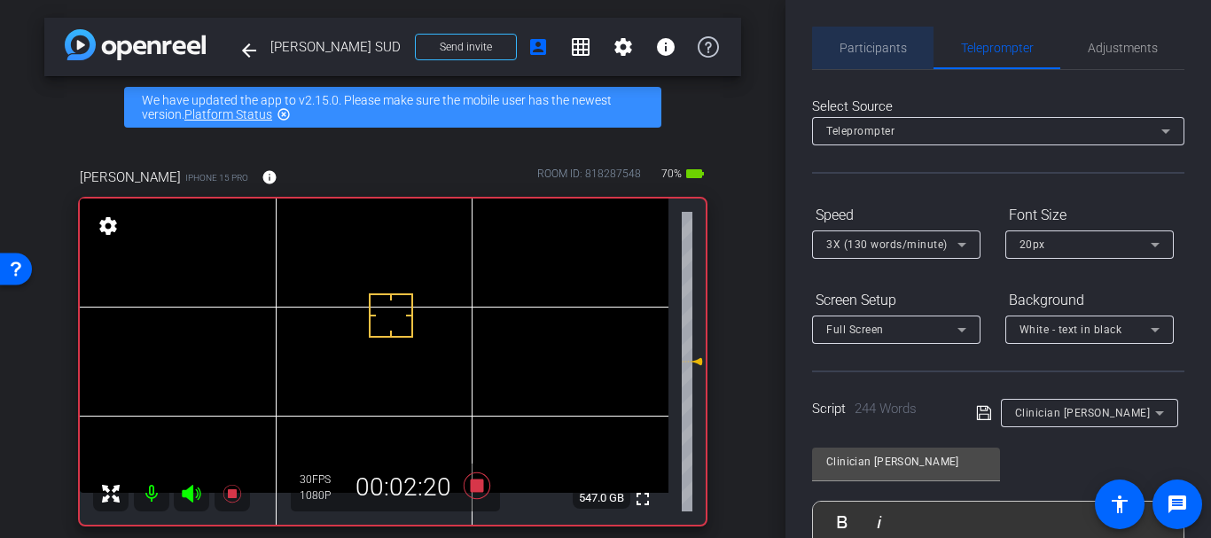
click at [902, 61] on div "Participants" at bounding box center [872, 48] width 121 height 43
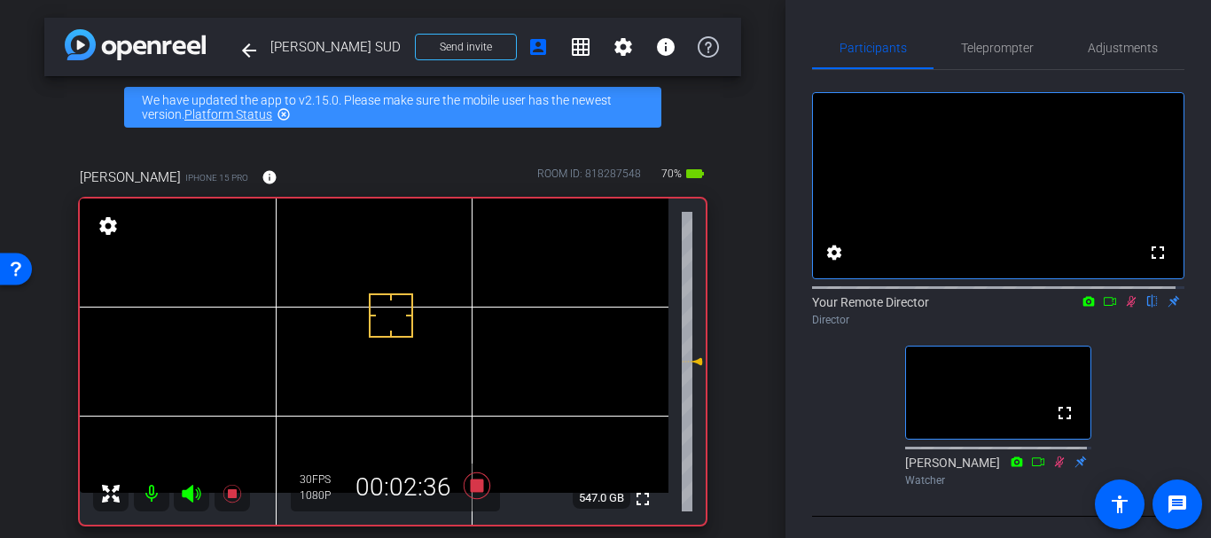
click at [1124, 309] on mat-icon at bounding box center [1130, 301] width 21 height 16
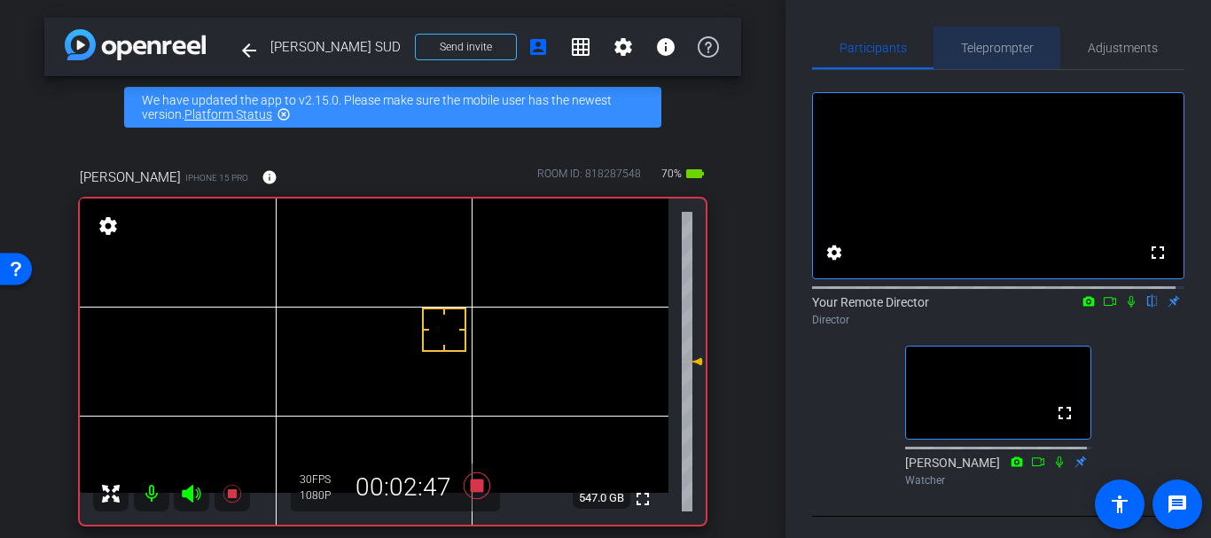
click at [972, 59] on span "Teleprompter" at bounding box center [997, 48] width 73 height 43
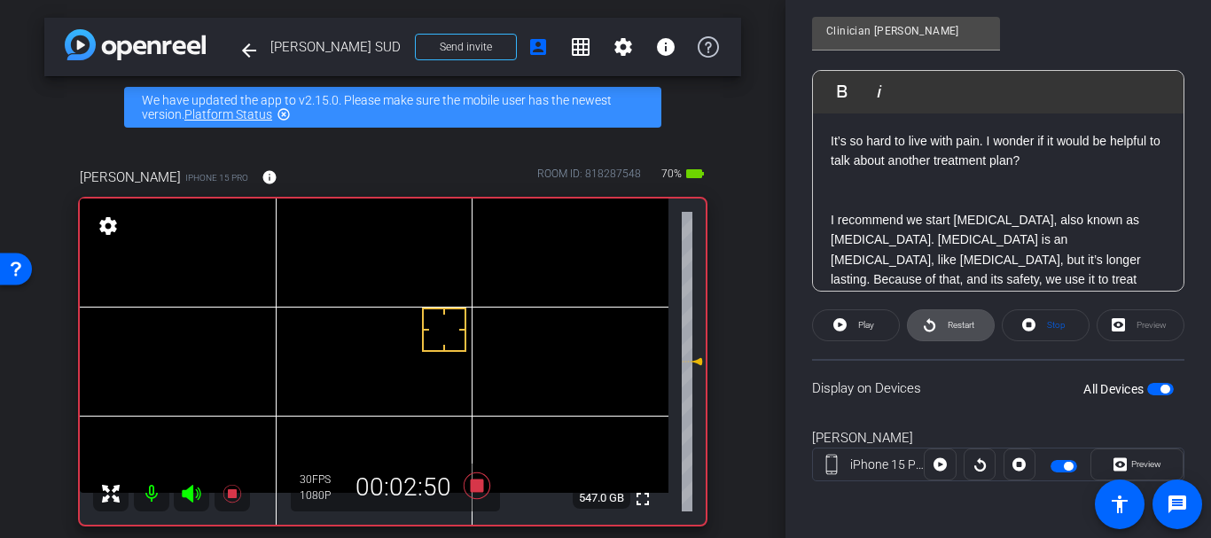
click at [923, 321] on icon at bounding box center [929, 325] width 13 height 22
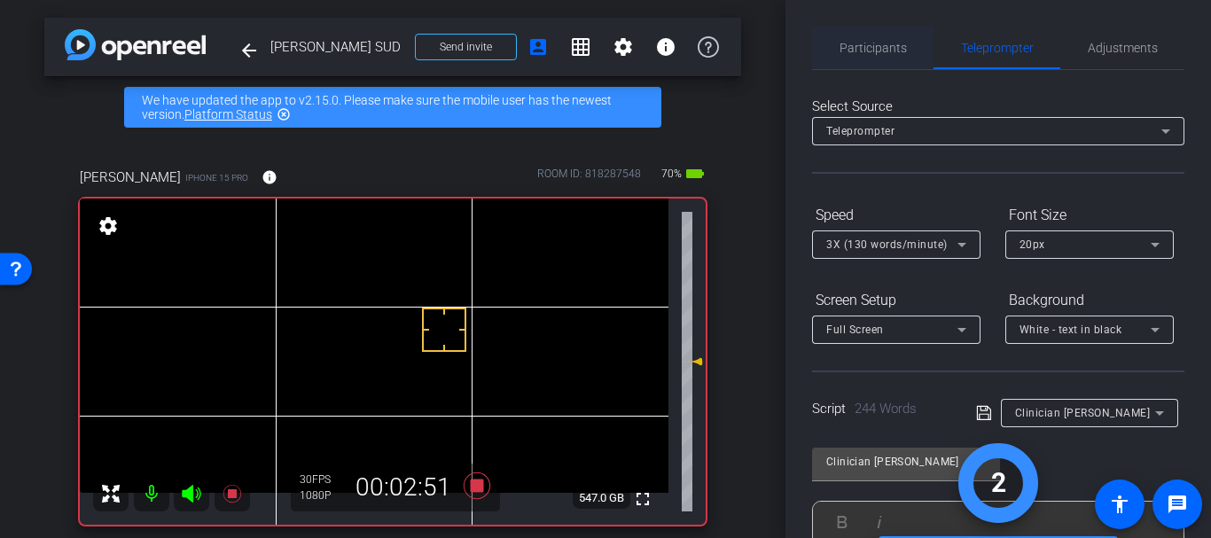
click at [859, 45] on span "Participants" at bounding box center [872, 48] width 67 height 12
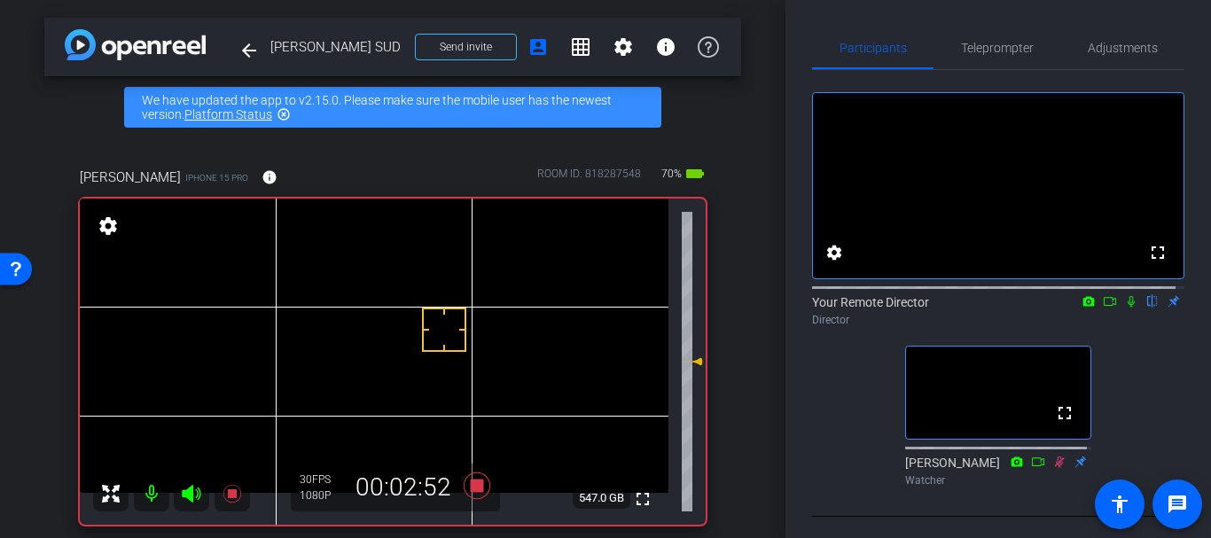
click at [1124, 308] on icon at bounding box center [1131, 301] width 14 height 12
click at [1116, 35] on span "Adjustments" at bounding box center [1122, 48] width 70 height 43
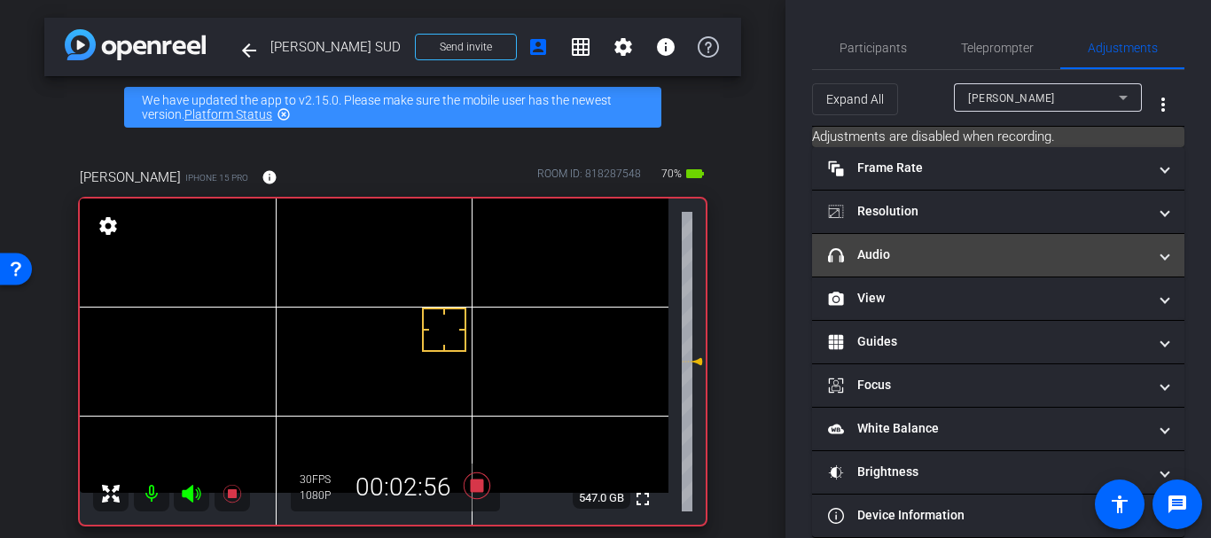
click at [915, 238] on mat-expansion-panel-header "headphone icon Audio" at bounding box center [998, 255] width 372 height 43
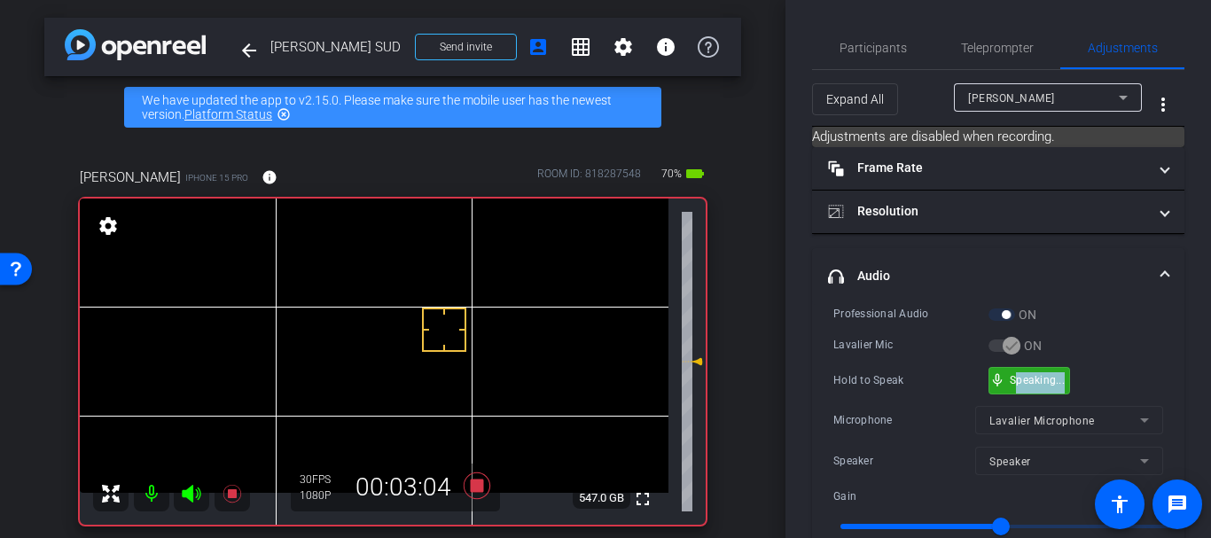
drag, startPoint x: 1016, startPoint y: 372, endPoint x: 1156, endPoint y: 356, distance: 140.0
click at [892, 43] on span "Participants" at bounding box center [872, 48] width 67 height 12
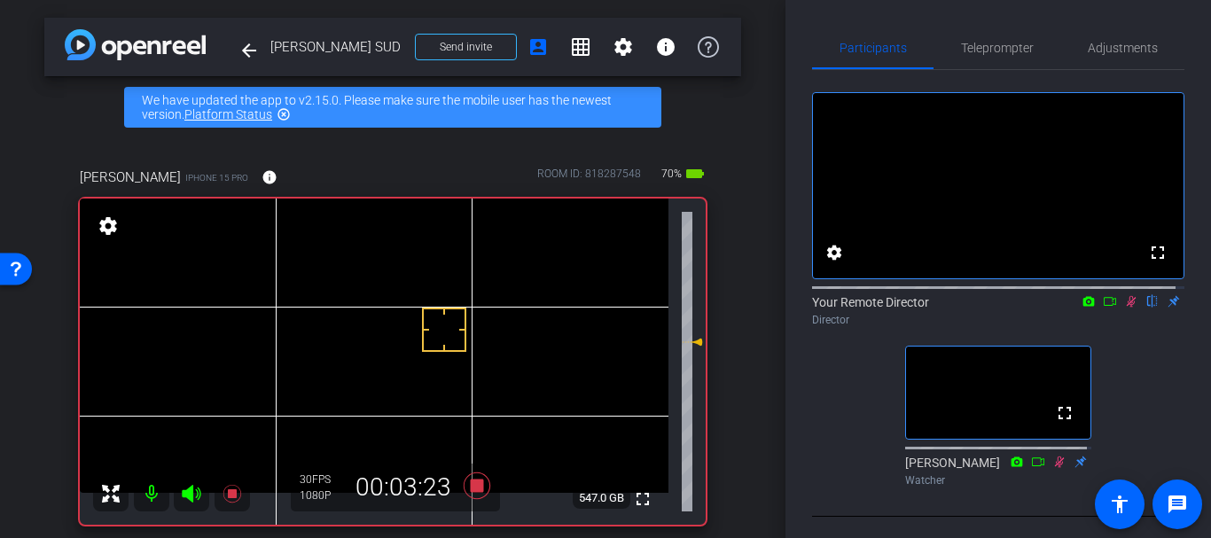
drag, startPoint x: 690, startPoint y: 363, endPoint x: 682, endPoint y: 344, distance: 21.4
click at [682, 344] on icon at bounding box center [692, 341] width 21 height 21
drag, startPoint x: 1110, startPoint y: 35, endPoint x: 1091, endPoint y: 45, distance: 21.4
click at [1108, 35] on span "Adjustments" at bounding box center [1122, 48] width 70 height 43
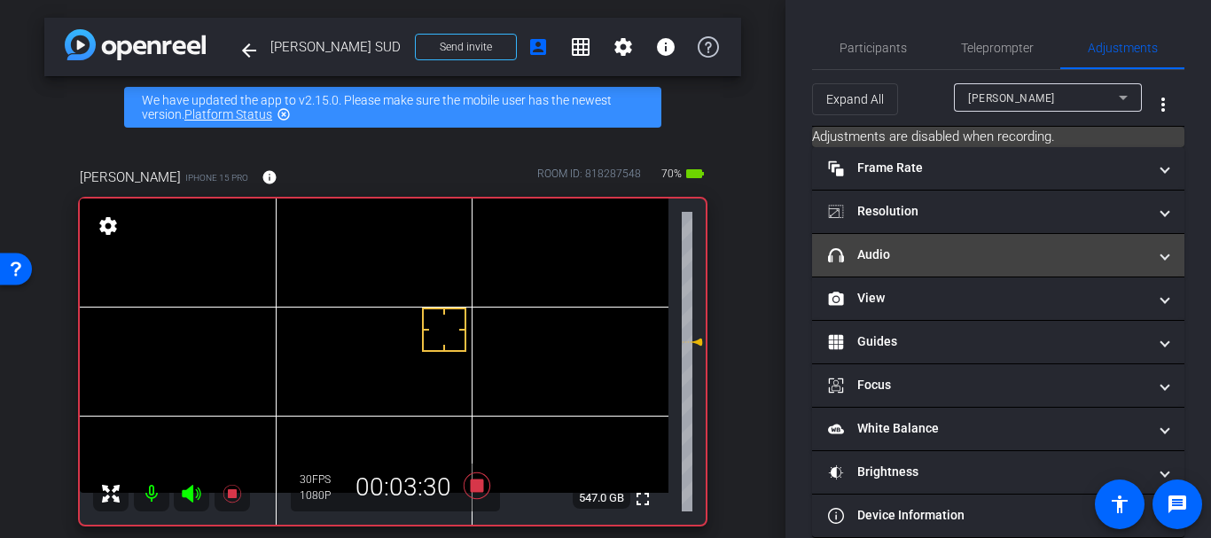
click at [900, 252] on mat-panel-title "headphone icon Audio" at bounding box center [987, 254] width 319 height 19
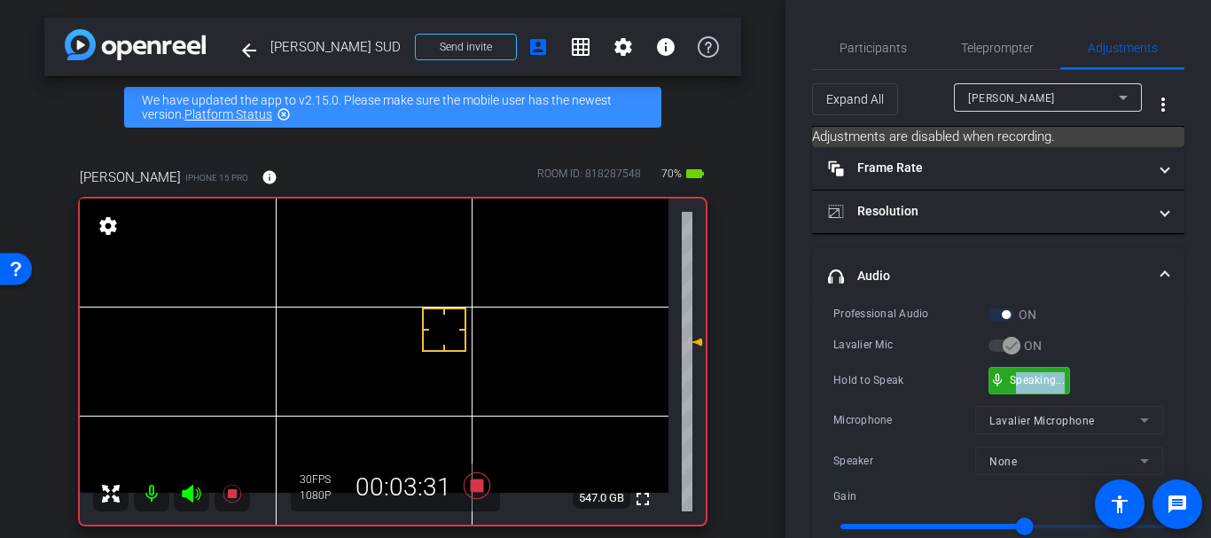
drag, startPoint x: 1013, startPoint y: 378, endPoint x: 1134, endPoint y: 388, distance: 121.8
click at [965, 51] on span "Teleprompter" at bounding box center [997, 48] width 73 height 12
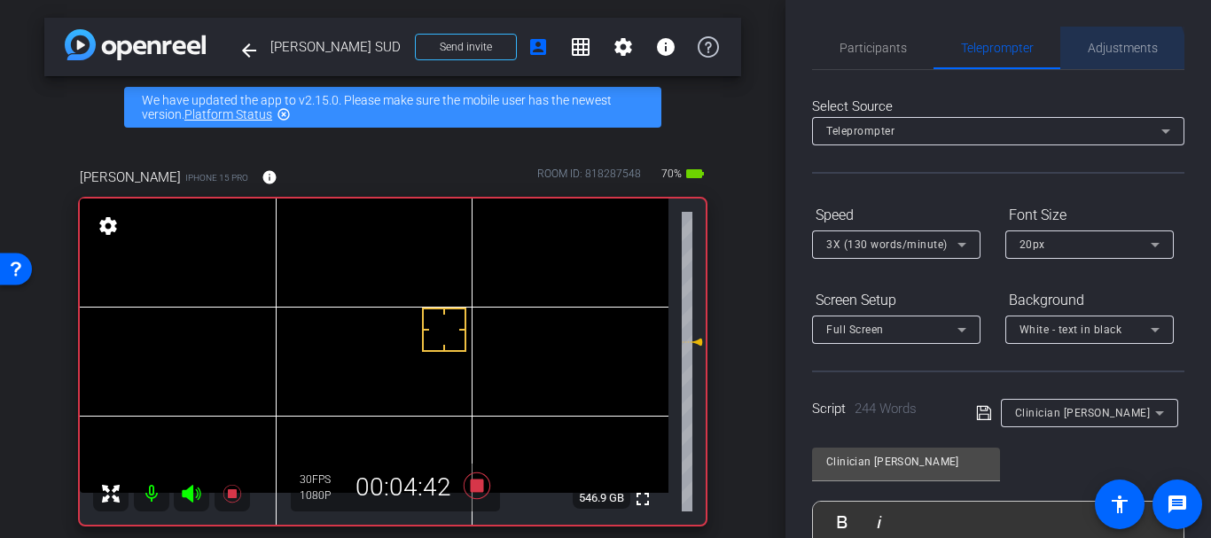
click at [1109, 54] on span "Adjustments" at bounding box center [1122, 48] width 70 height 12
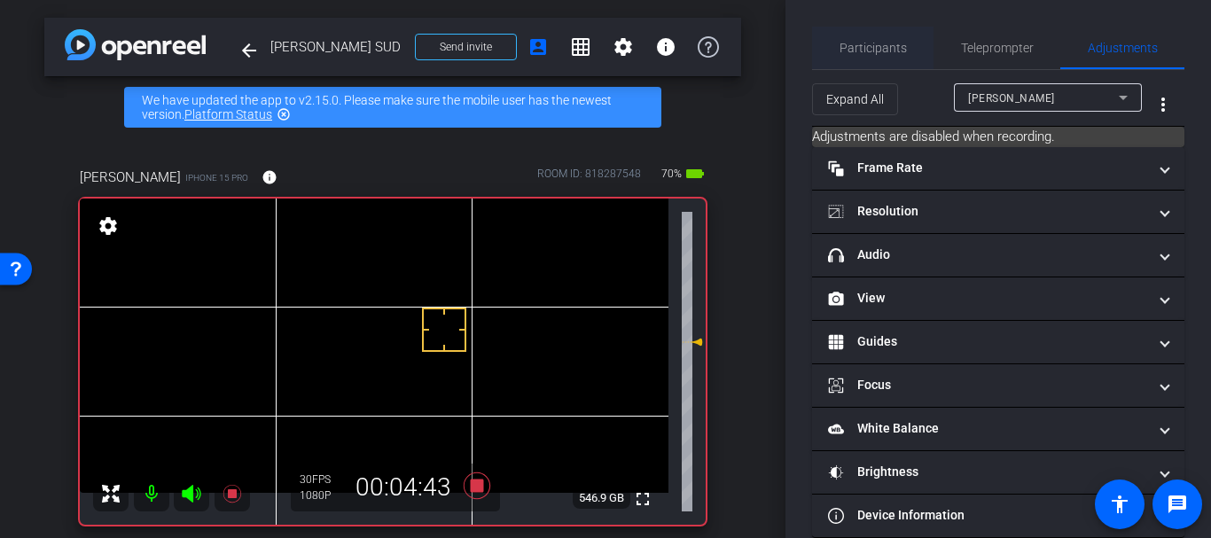
click at [871, 39] on span "Participants" at bounding box center [872, 48] width 67 height 43
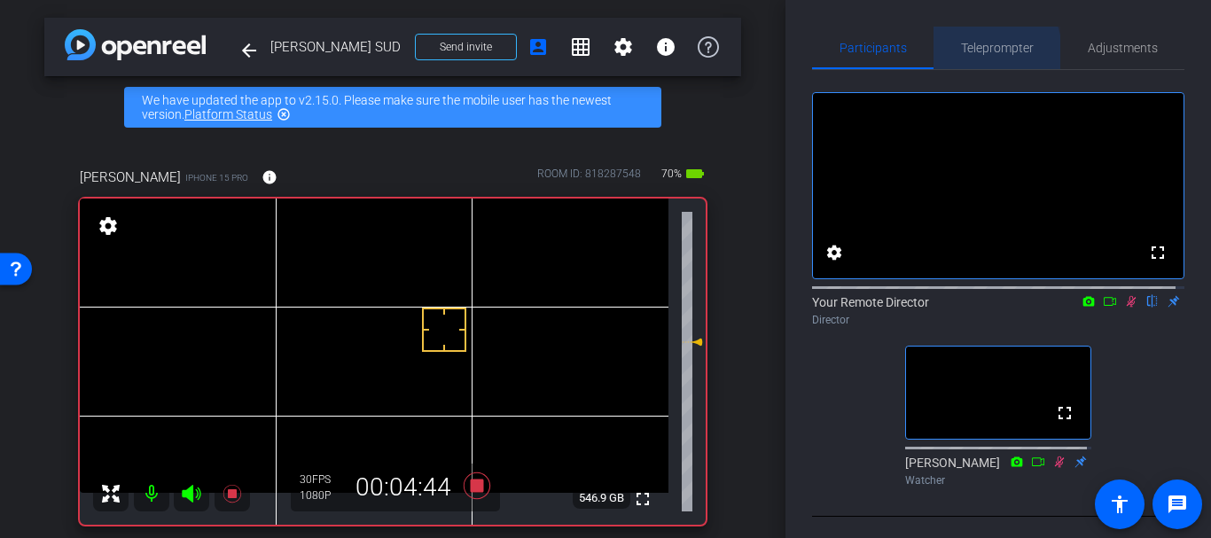
click at [962, 54] on span "Teleprompter" at bounding box center [997, 48] width 73 height 12
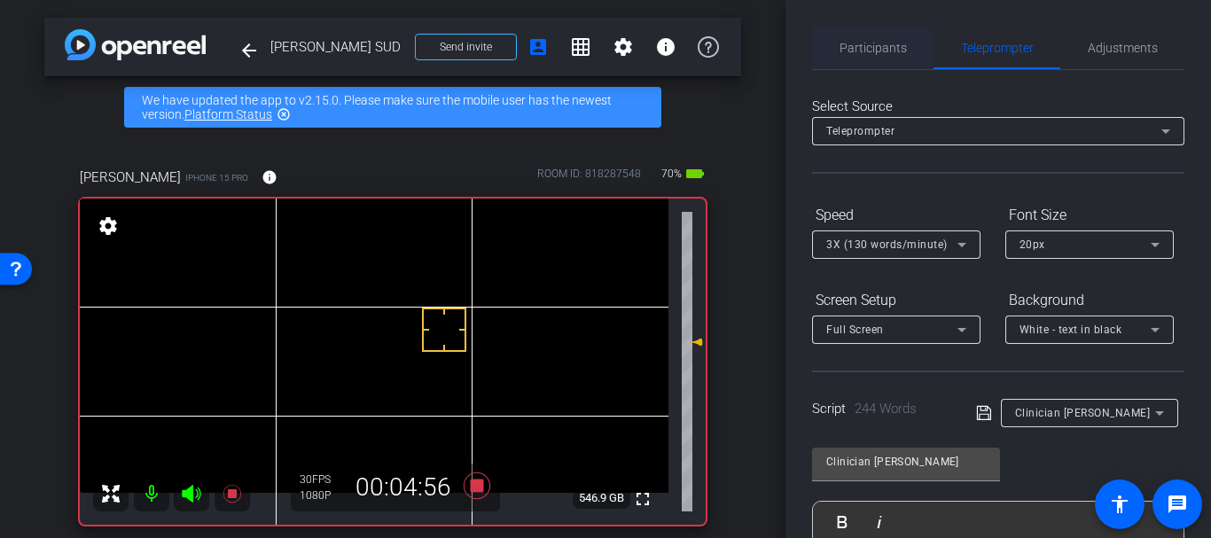
click at [872, 51] on span "Participants" at bounding box center [872, 48] width 67 height 12
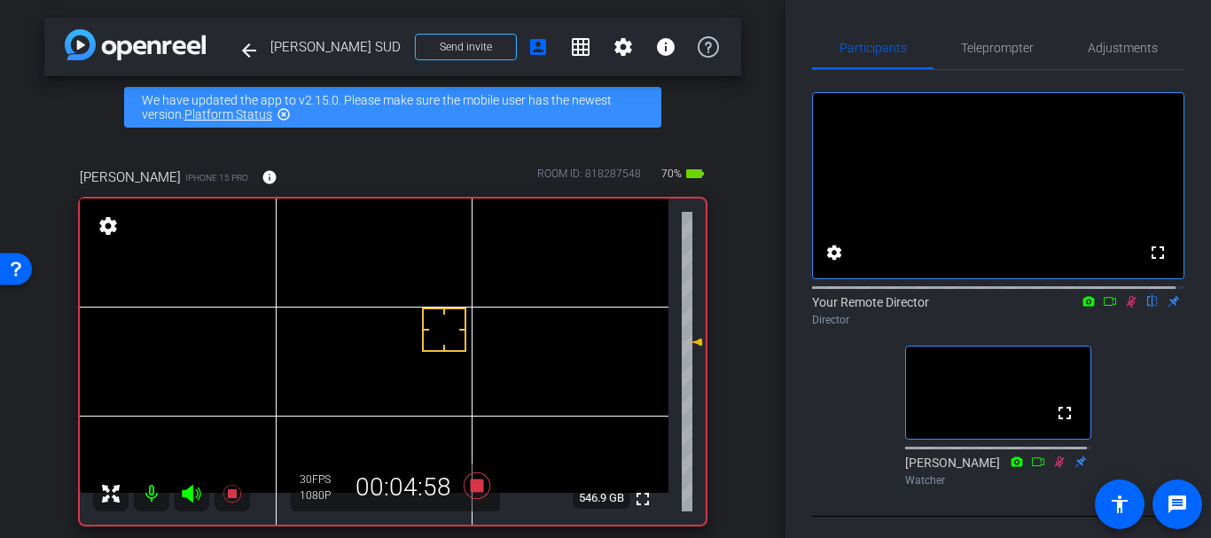
click at [1124, 308] on icon at bounding box center [1131, 301] width 14 height 12
click at [1012, 52] on span "Teleprompter" at bounding box center [997, 48] width 73 height 12
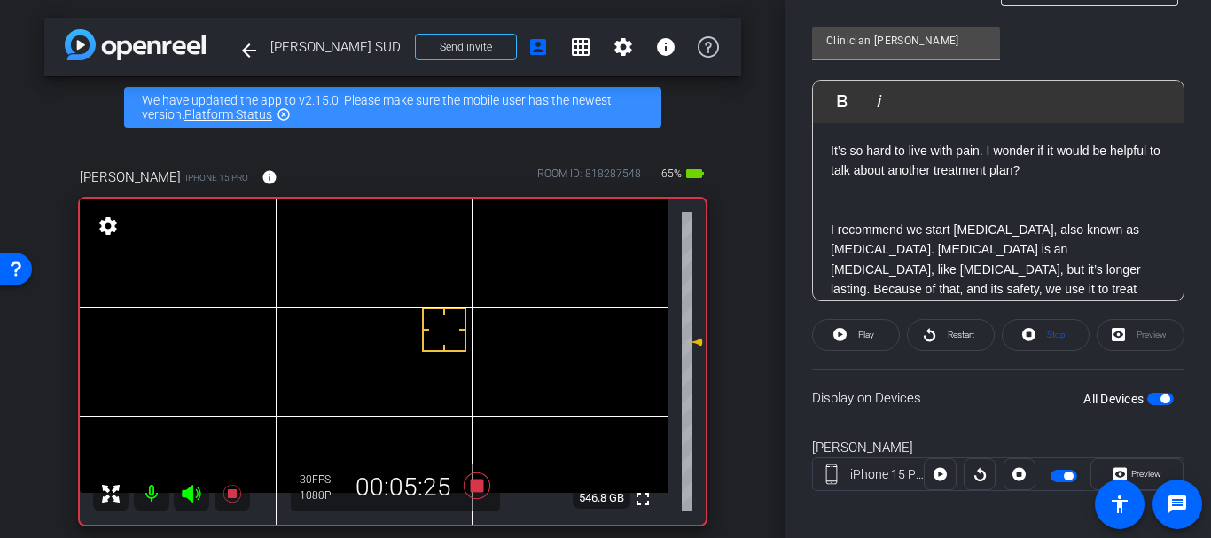
scroll to position [431, 0]
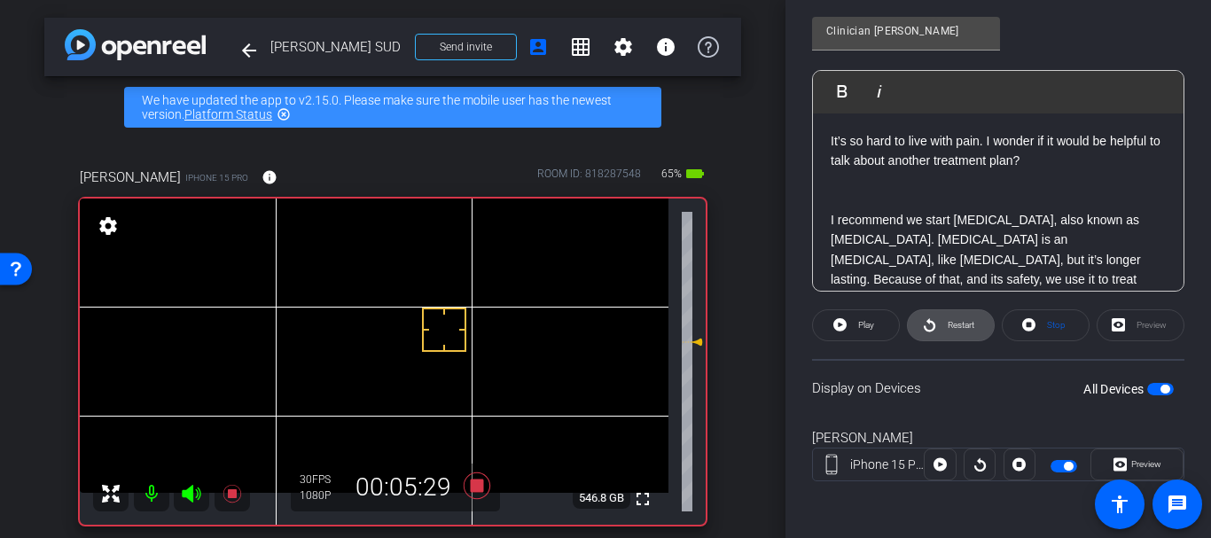
click at [962, 328] on span "Restart" at bounding box center [960, 325] width 27 height 10
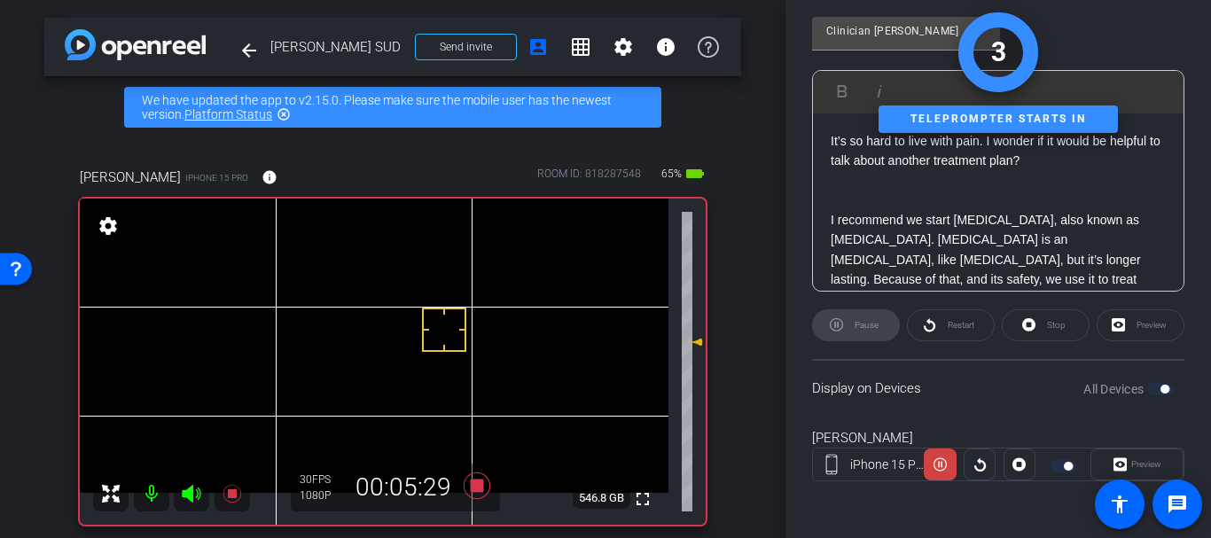
scroll to position [0, 0]
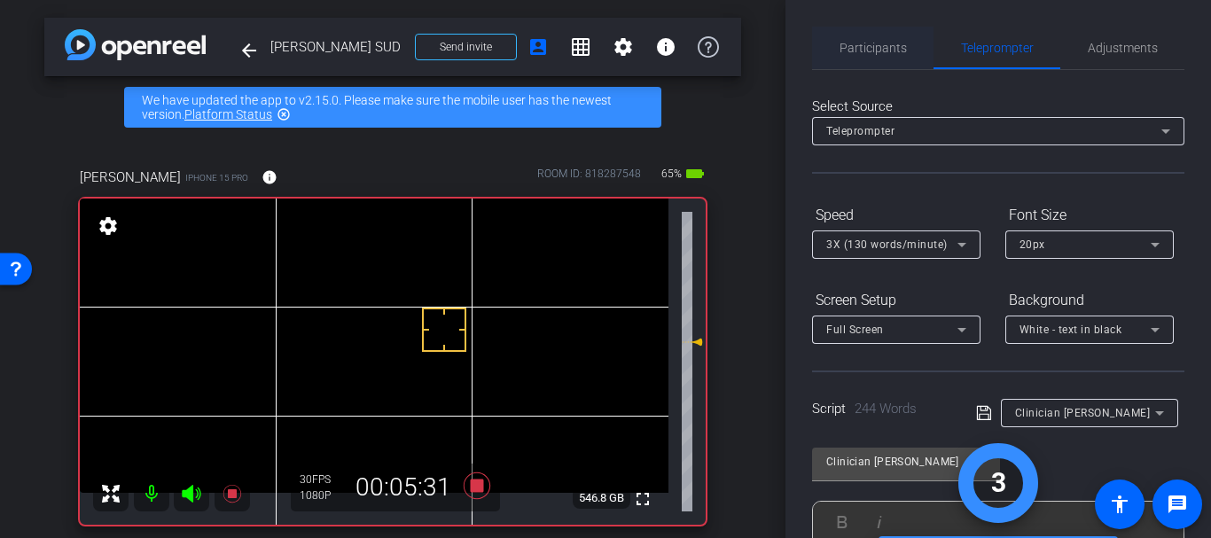
click at [868, 61] on span "Participants" at bounding box center [872, 48] width 67 height 43
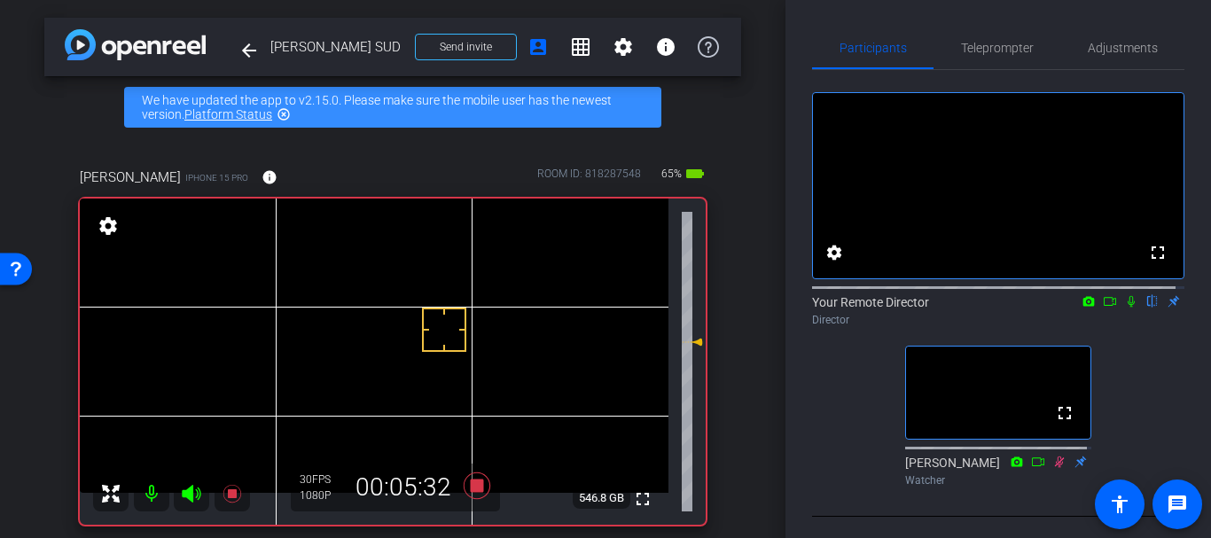
click at [1124, 308] on icon at bounding box center [1131, 301] width 14 height 12
click at [1102, 64] on span "Adjustments" at bounding box center [1122, 48] width 70 height 43
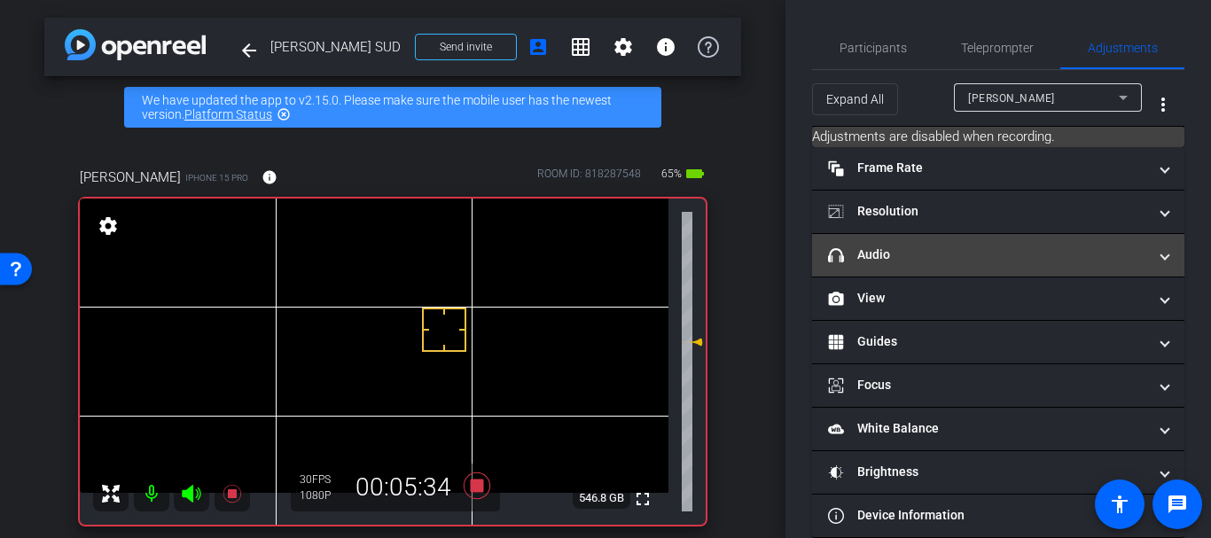
click at [985, 243] on mat-expansion-panel-header "headphone icon Audio" at bounding box center [998, 255] width 372 height 43
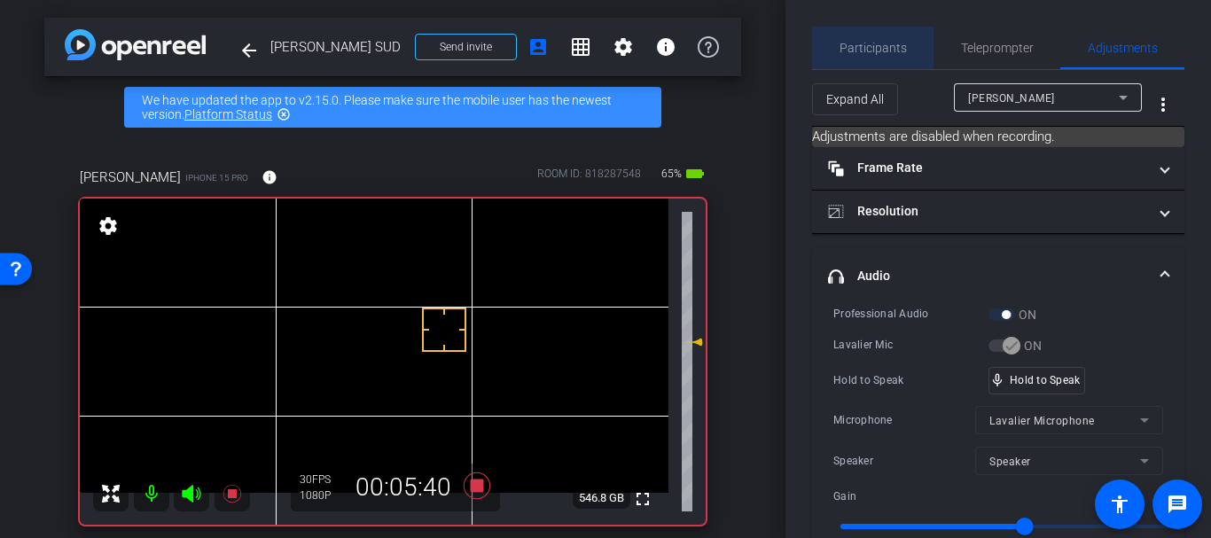
click at [894, 47] on span "Participants" at bounding box center [872, 48] width 67 height 12
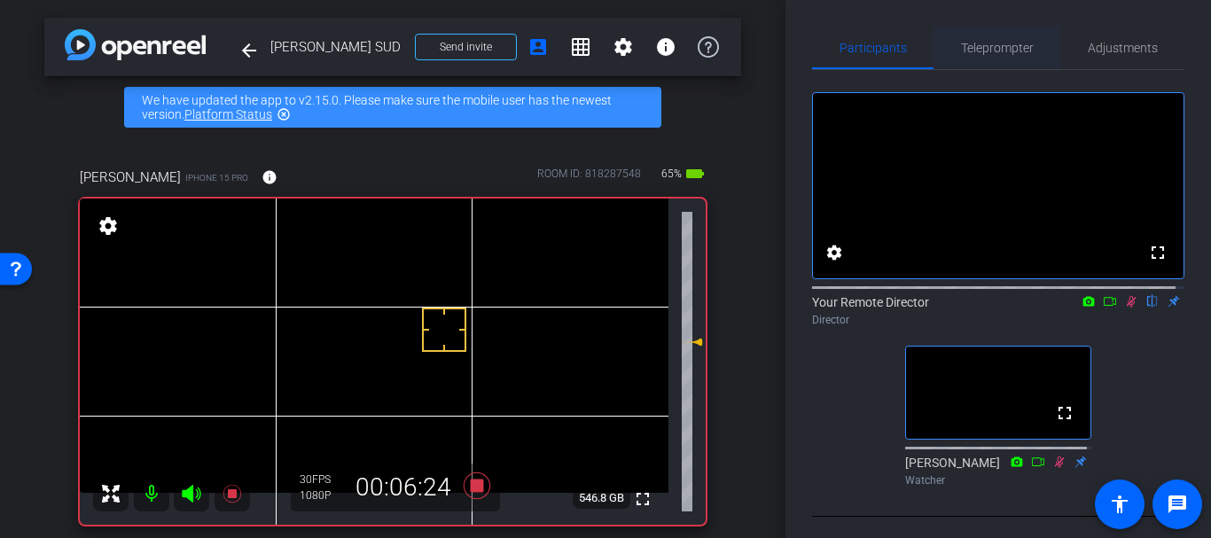
click at [1032, 43] on div "Teleprompter" at bounding box center [996, 48] width 127 height 43
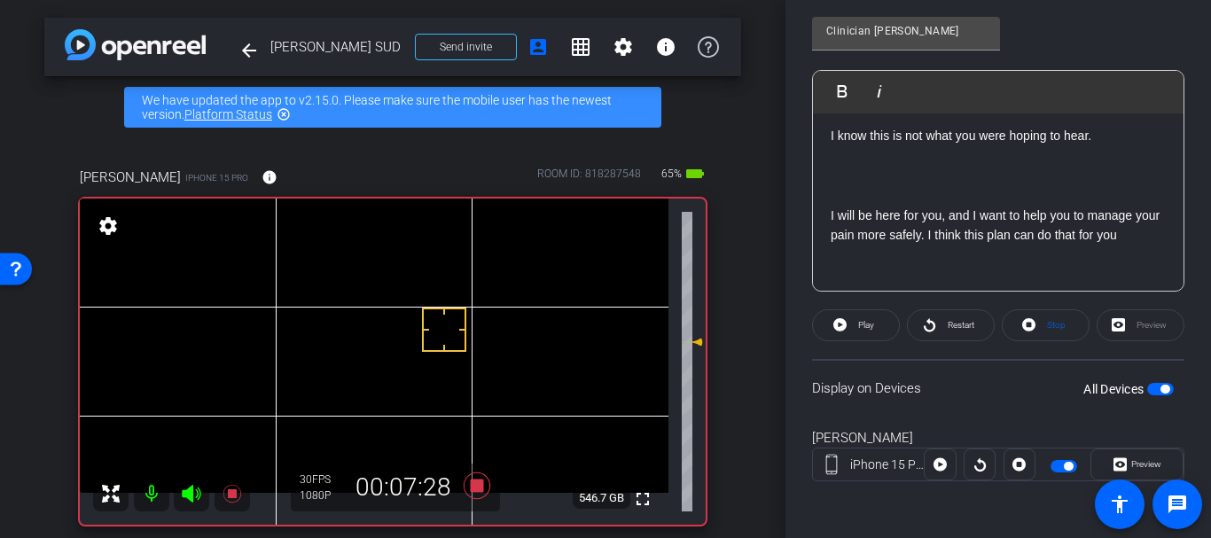
scroll to position [830, 0]
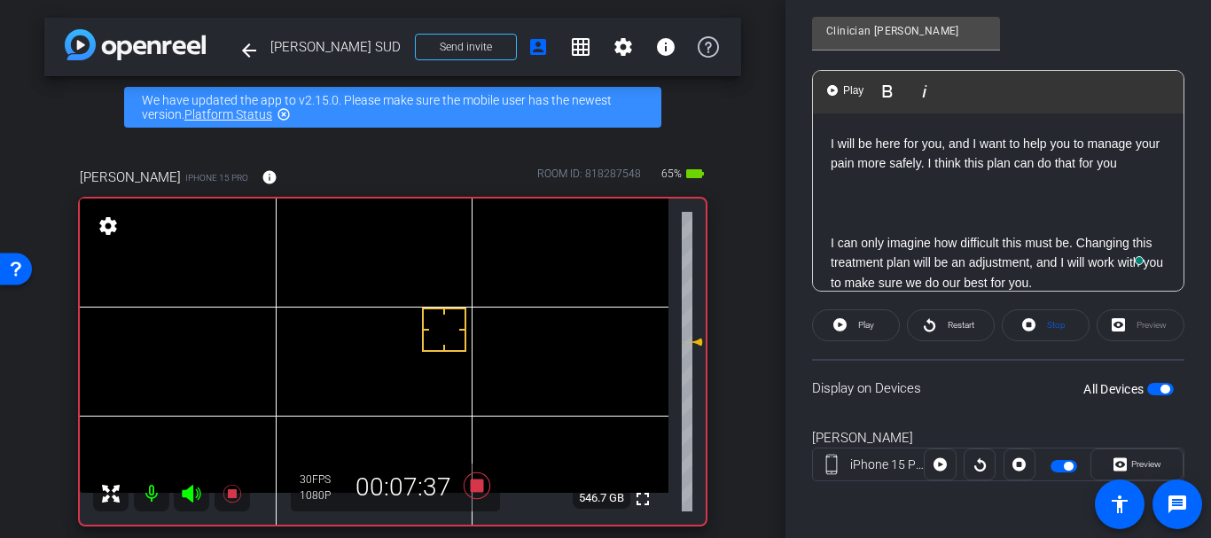
click at [906, 213] on p "To enrich screen reader interactions, please activate Accessibility in Grammarl…" at bounding box center [997, 222] width 335 height 19
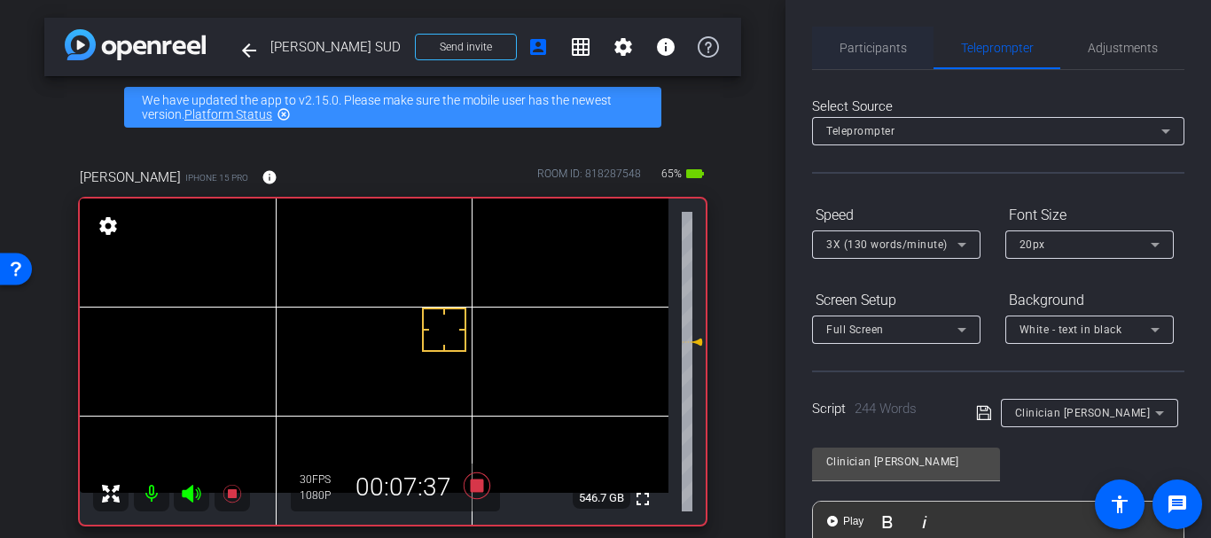
scroll to position [0, 0]
drag, startPoint x: 873, startPoint y: 43, endPoint x: 906, endPoint y: 82, distance: 51.6
click at [869, 43] on span "Participants" at bounding box center [872, 48] width 67 height 12
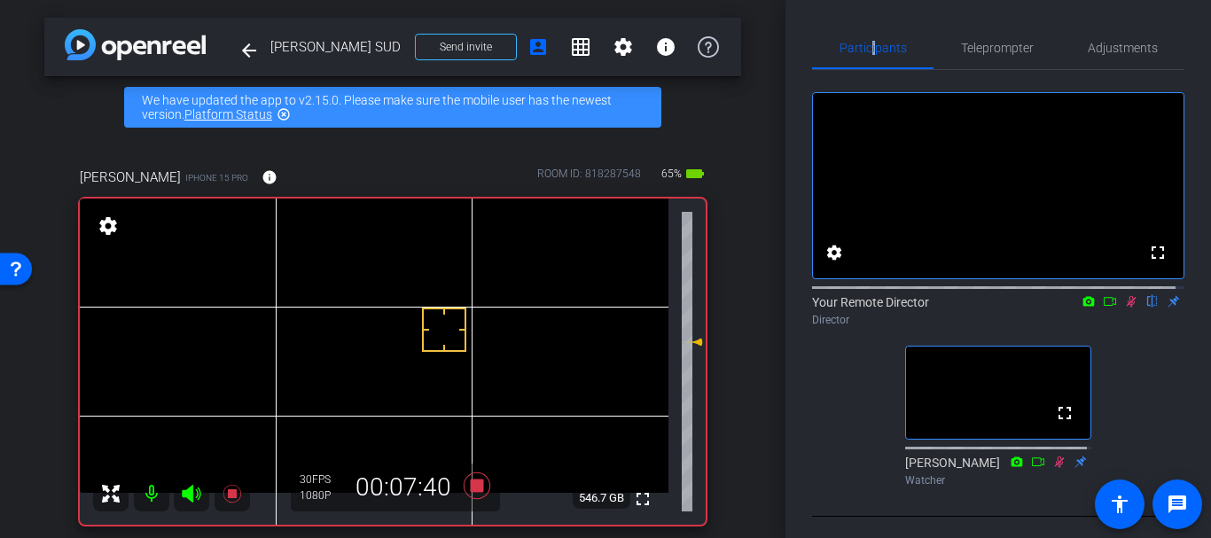
click at [1124, 309] on mat-icon at bounding box center [1130, 301] width 21 height 16
click at [1001, 38] on span "Teleprompter" at bounding box center [997, 48] width 73 height 43
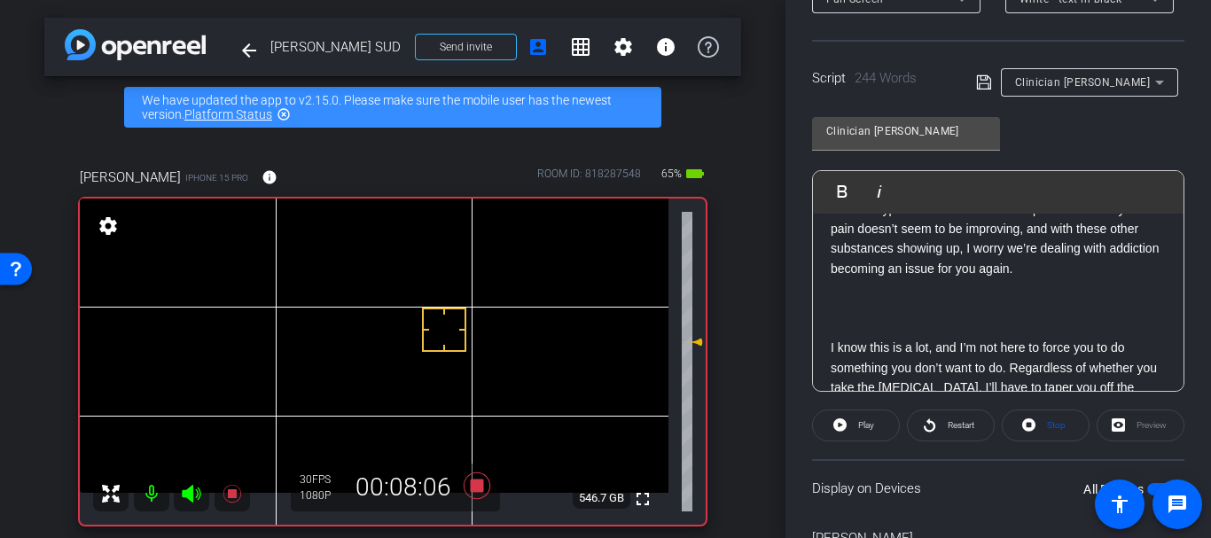
scroll to position [290, 0]
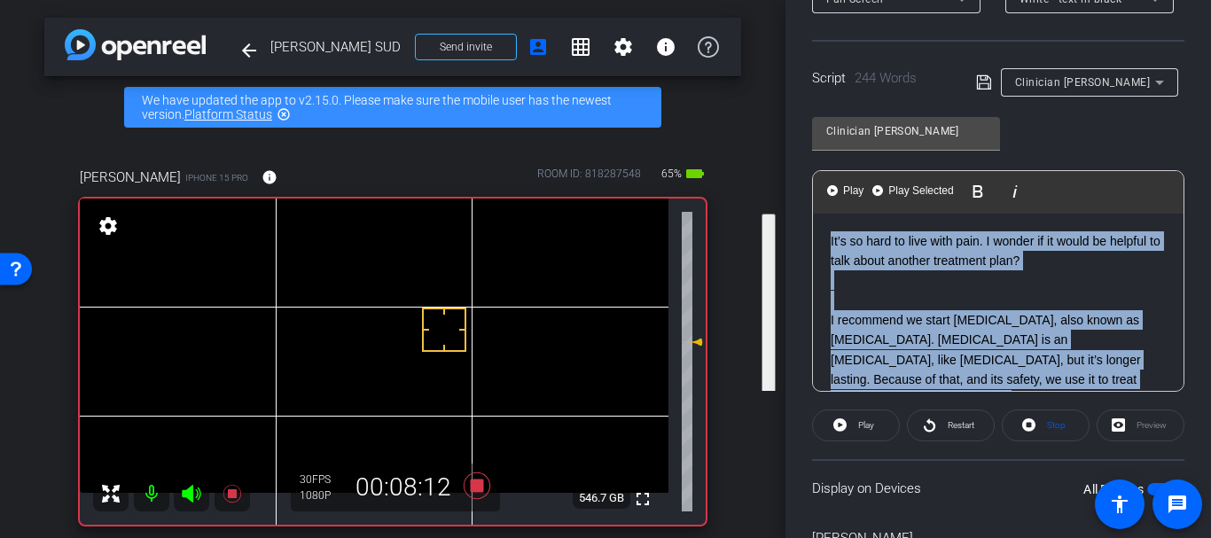
drag, startPoint x: 913, startPoint y: 295, endPoint x: 816, endPoint y: 154, distance: 170.8
click at [816, 154] on div "Clinician Gretchin Play Play from this location Play Selected Play and display …" at bounding box center [998, 248] width 372 height 288
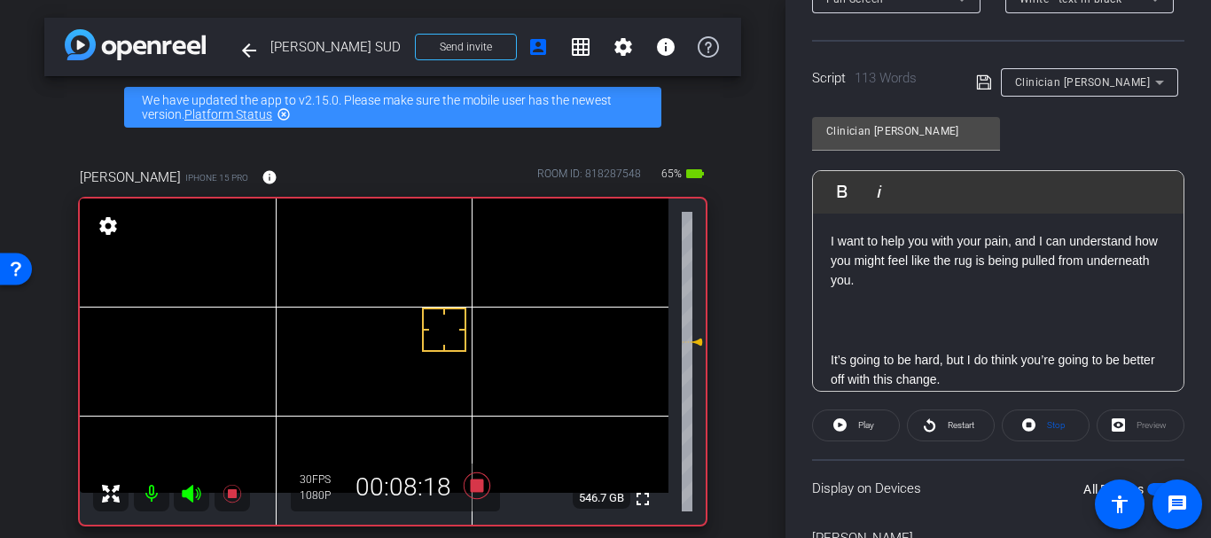
click at [986, 75] on icon at bounding box center [984, 82] width 16 height 21
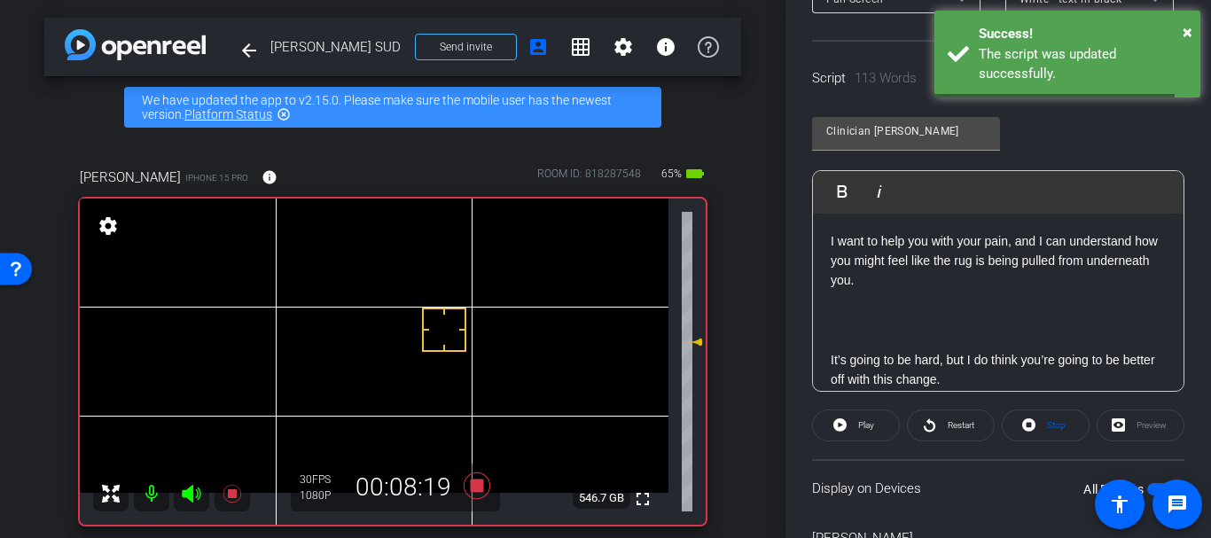
click at [878, 309] on p "To enrich screen reader interactions, please activate Accessibility in Grammarl…" at bounding box center [997, 300] width 335 height 19
click at [882, 247] on p "I want to help you with your pain, and I can understand how you might feel like…" at bounding box center [997, 260] width 335 height 59
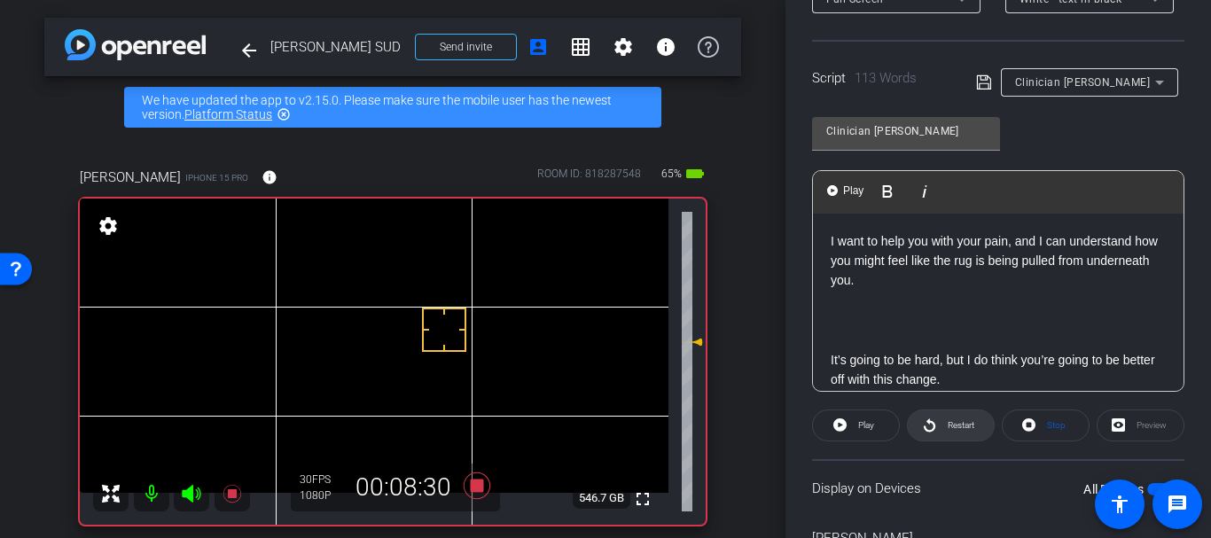
click at [943, 415] on span "Restart" at bounding box center [958, 425] width 31 height 25
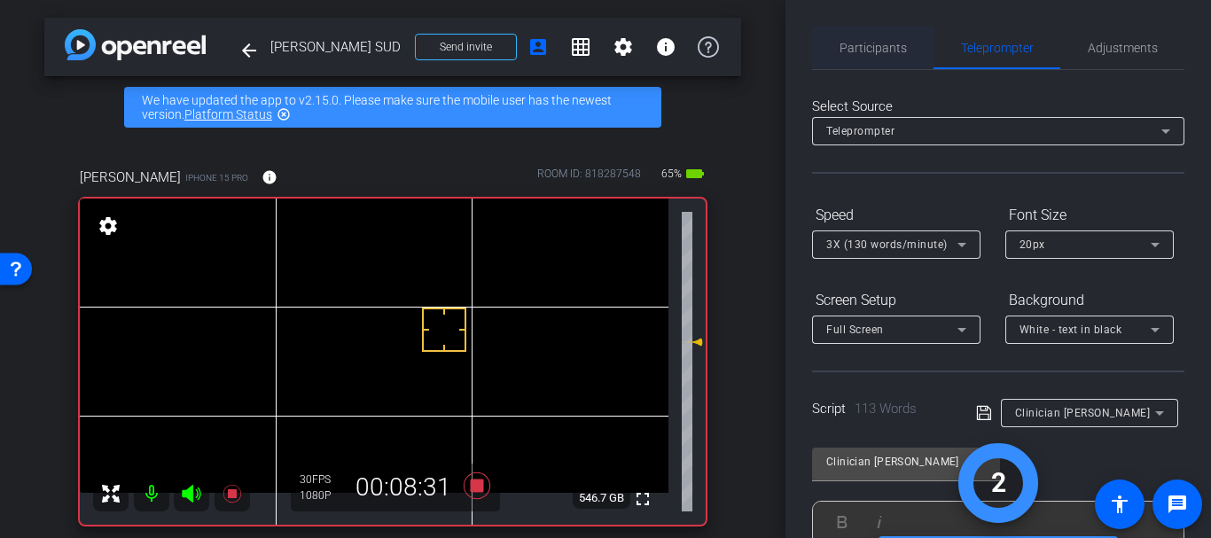
click at [859, 33] on span "Participants" at bounding box center [872, 48] width 67 height 43
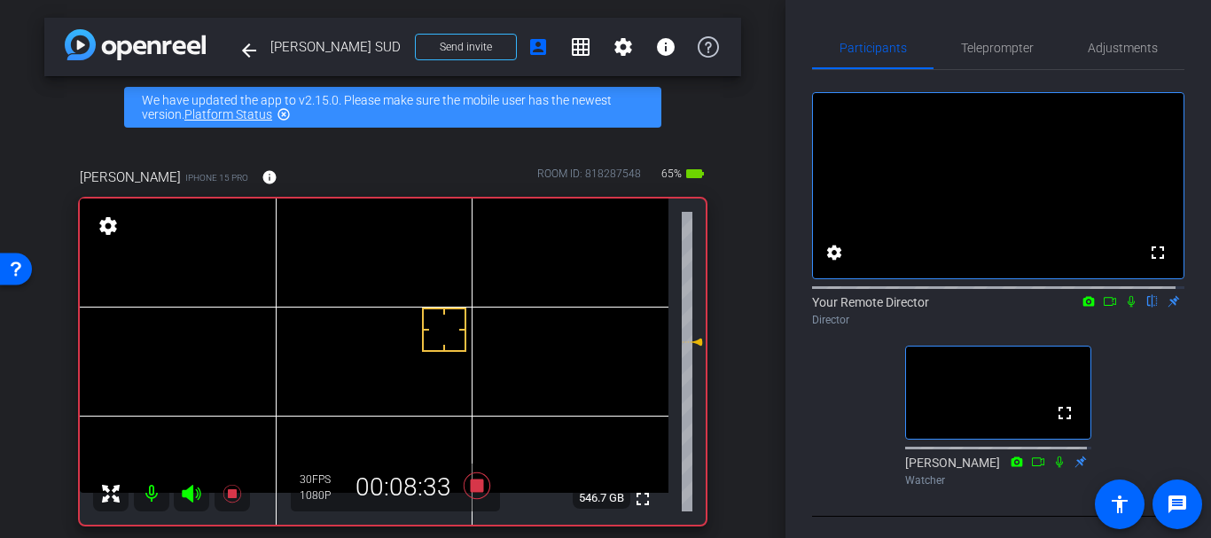
click at [1124, 308] on icon at bounding box center [1131, 301] width 14 height 12
drag, startPoint x: 1049, startPoint y: 489, endPoint x: 992, endPoint y: 260, distance: 236.6
click at [1055, 467] on icon at bounding box center [1058, 462] width 7 height 12
click at [1111, 51] on span "Adjustments" at bounding box center [1122, 48] width 70 height 12
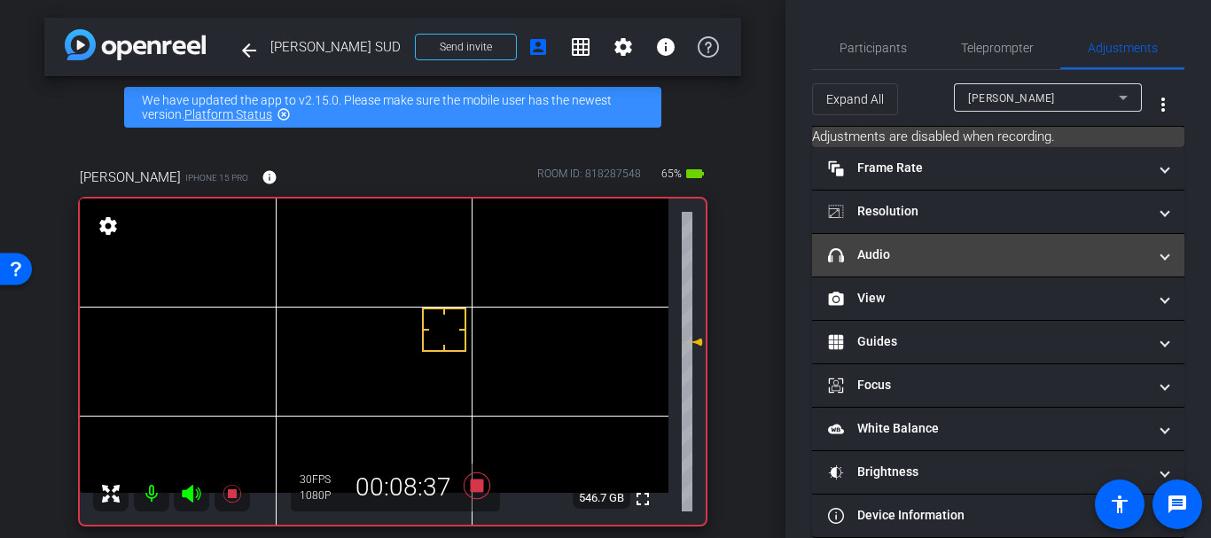
click at [833, 269] on mat-expansion-panel-header "headphone icon Audio" at bounding box center [998, 255] width 372 height 43
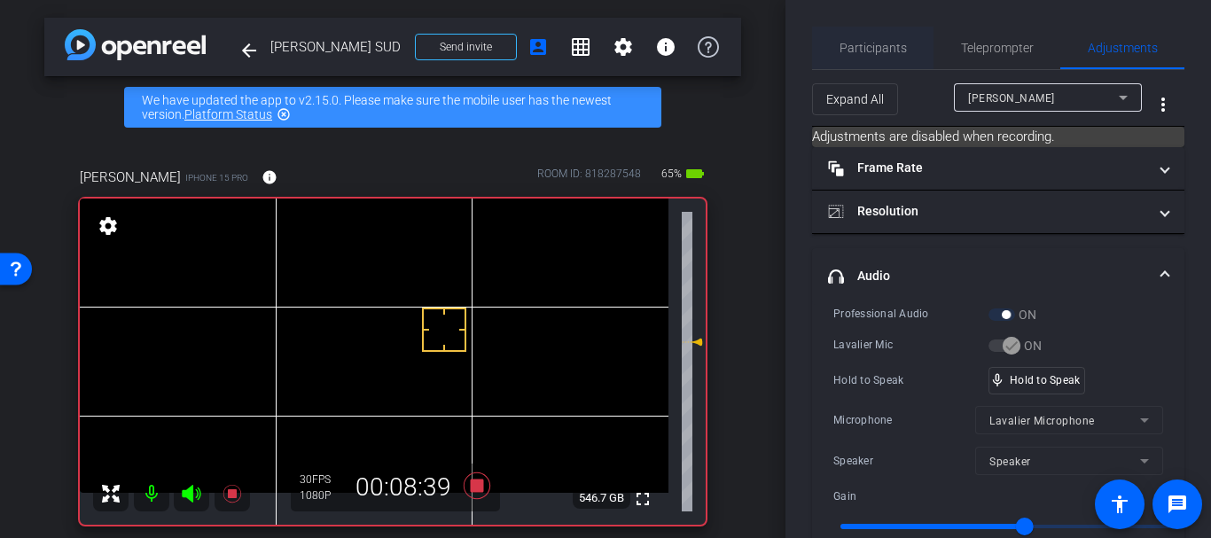
click at [874, 48] on span "Participants" at bounding box center [872, 48] width 67 height 12
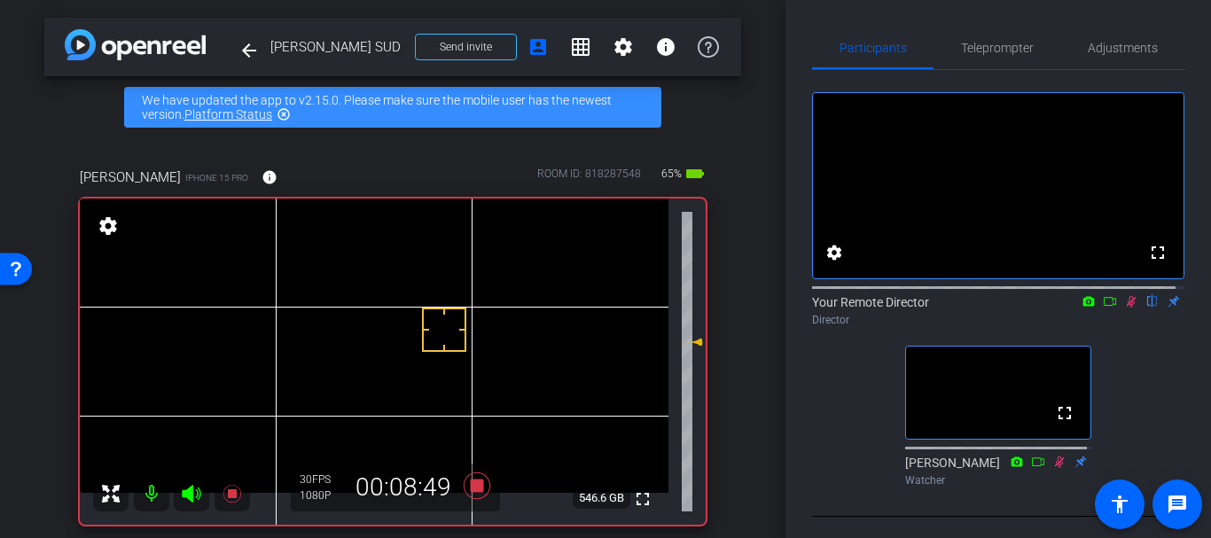
click at [737, 244] on div "arrow_back Gretchen Lair SUD Back to project Send invite account_box grid_on se…" at bounding box center [392, 269] width 785 height 538
click at [971, 42] on span "Teleprompter" at bounding box center [997, 48] width 73 height 12
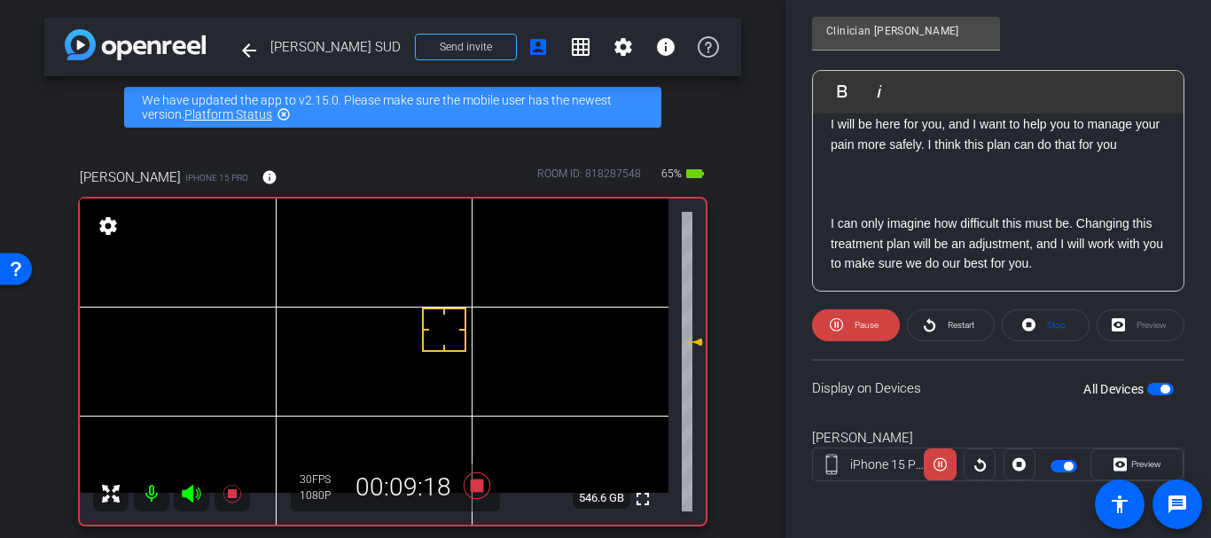
click at [738, 233] on div "arrow_back Gretchen Lair SUD Back to project Send invite account_box grid_on se…" at bounding box center [392, 269] width 785 height 538
click at [732, 242] on div "arrow_back Gretchen Lair SUD Back to project Send invite account_box grid_on se…" at bounding box center [392, 269] width 785 height 538
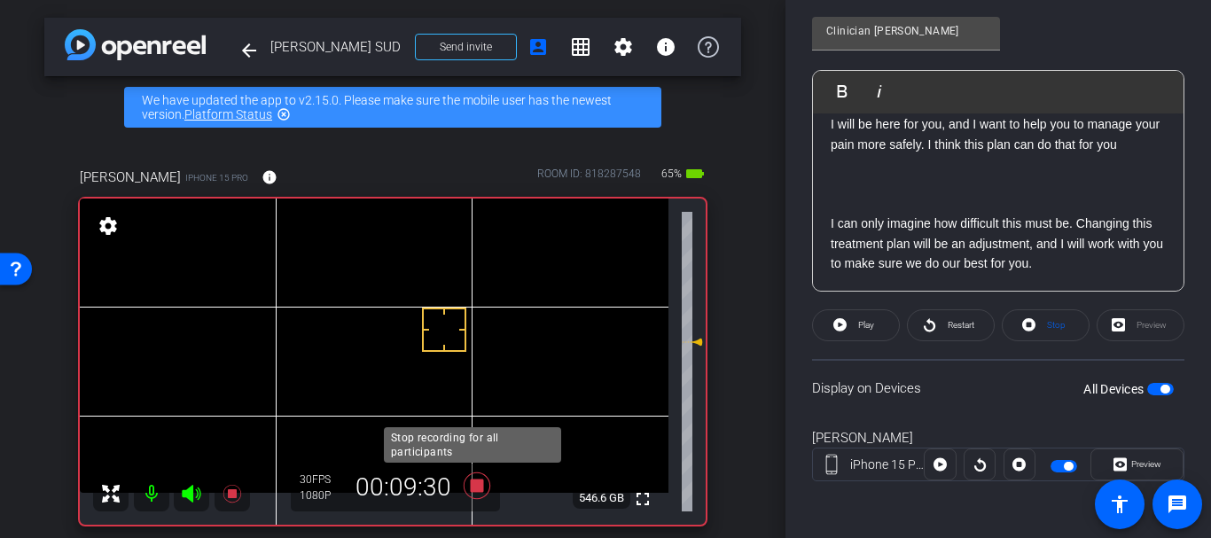
click at [471, 487] on icon at bounding box center [476, 485] width 27 height 27
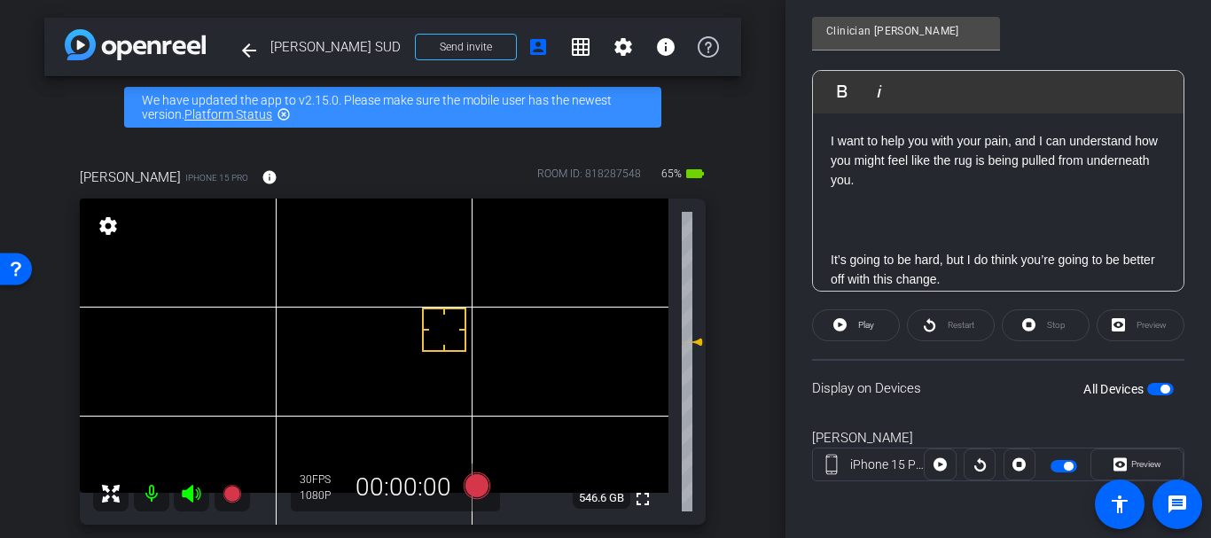
scroll to position [0, 0]
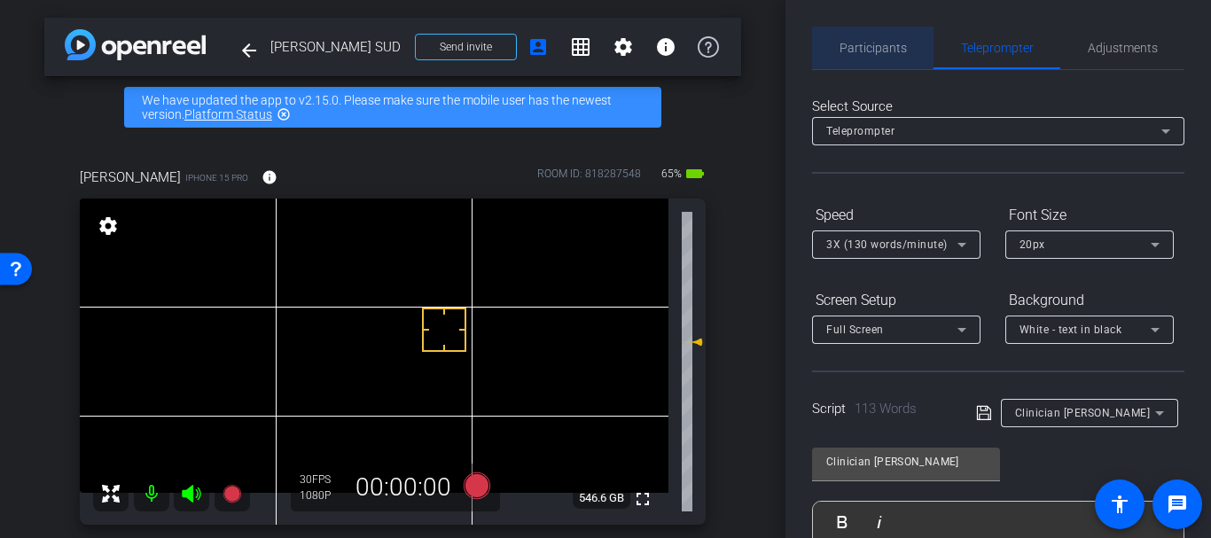
click at [873, 52] on span "Participants" at bounding box center [872, 48] width 67 height 12
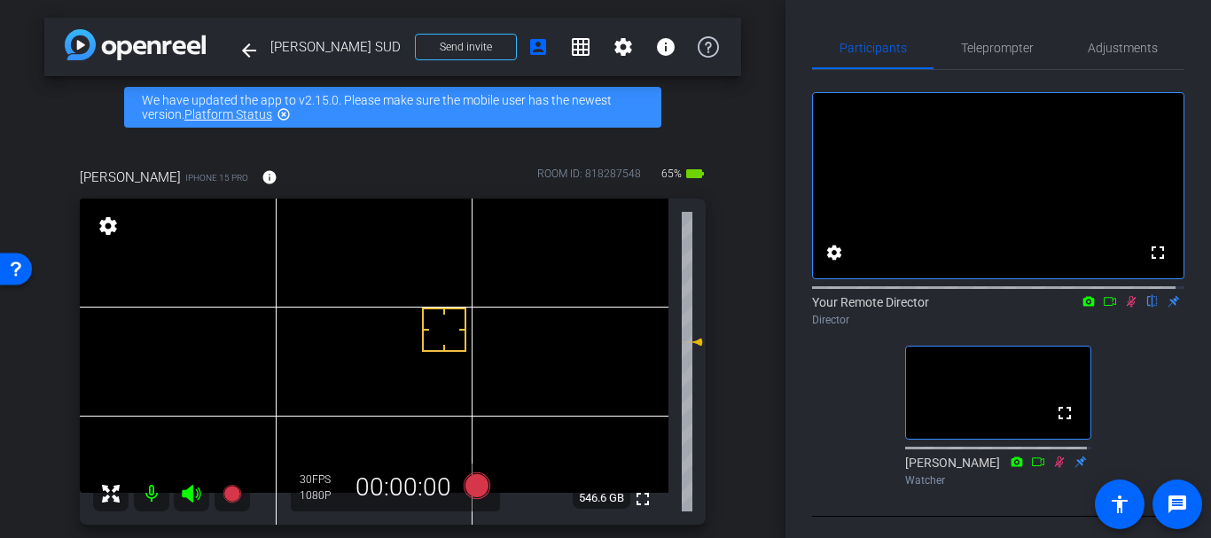
click at [1126, 309] on mat-icon at bounding box center [1130, 301] width 21 height 16
click at [988, 36] on span "Teleprompter" at bounding box center [997, 48] width 73 height 43
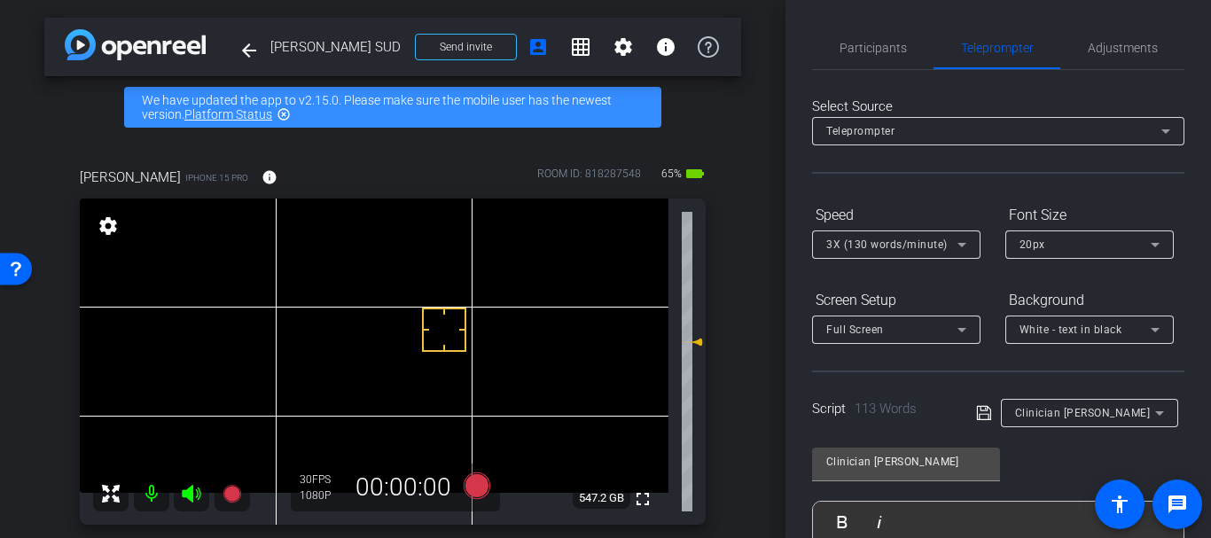
scroll to position [431, 0]
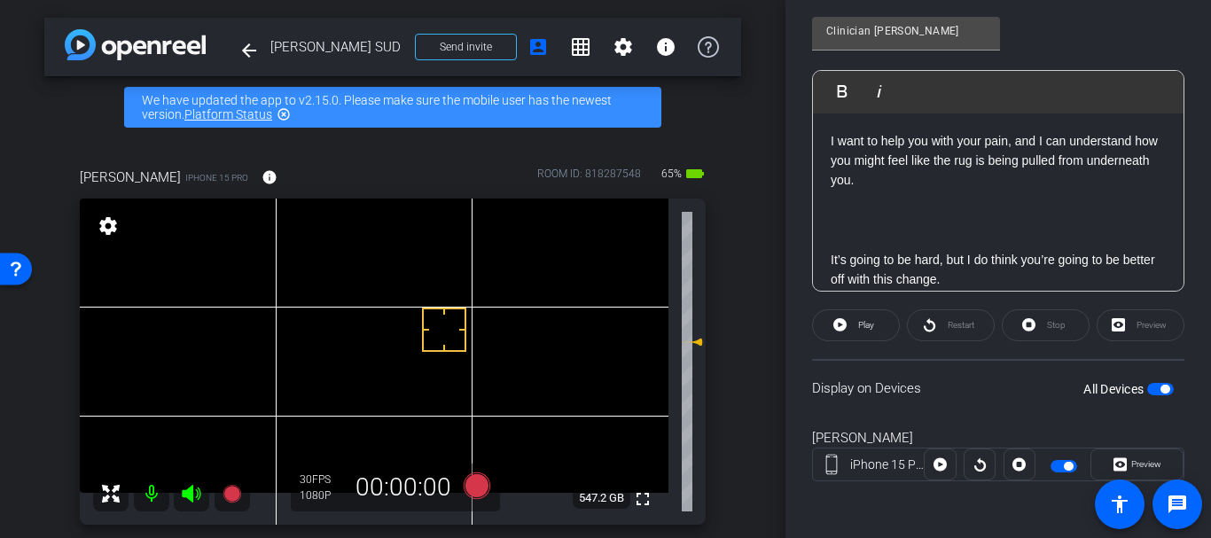
click at [838, 207] on p "To enrich screen reader interactions, please activate Accessibility in Grammarl…" at bounding box center [997, 200] width 335 height 19
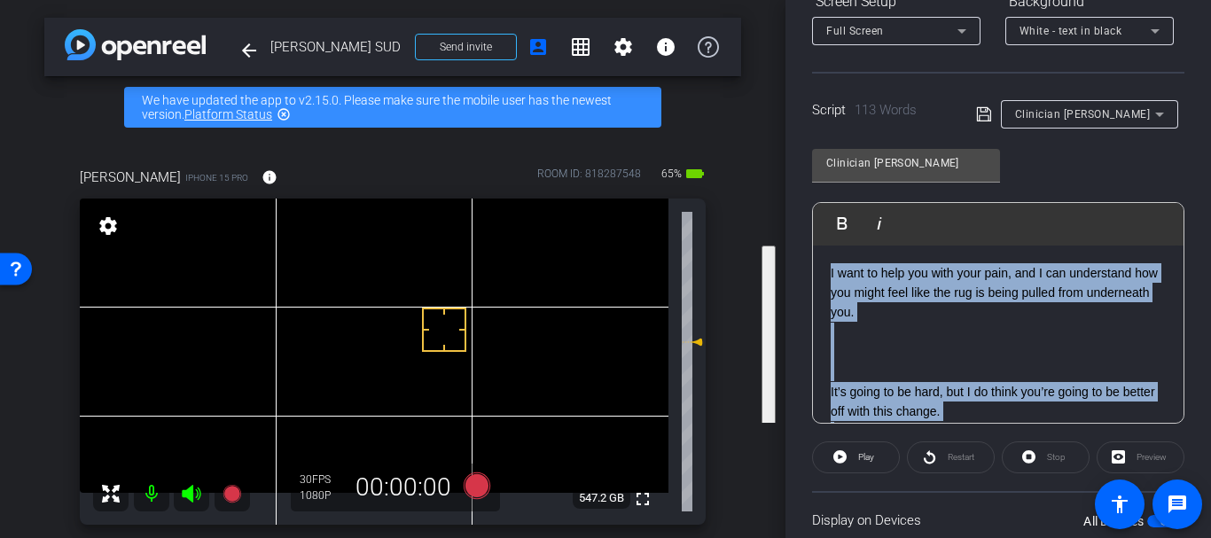
scroll to position [155, 0]
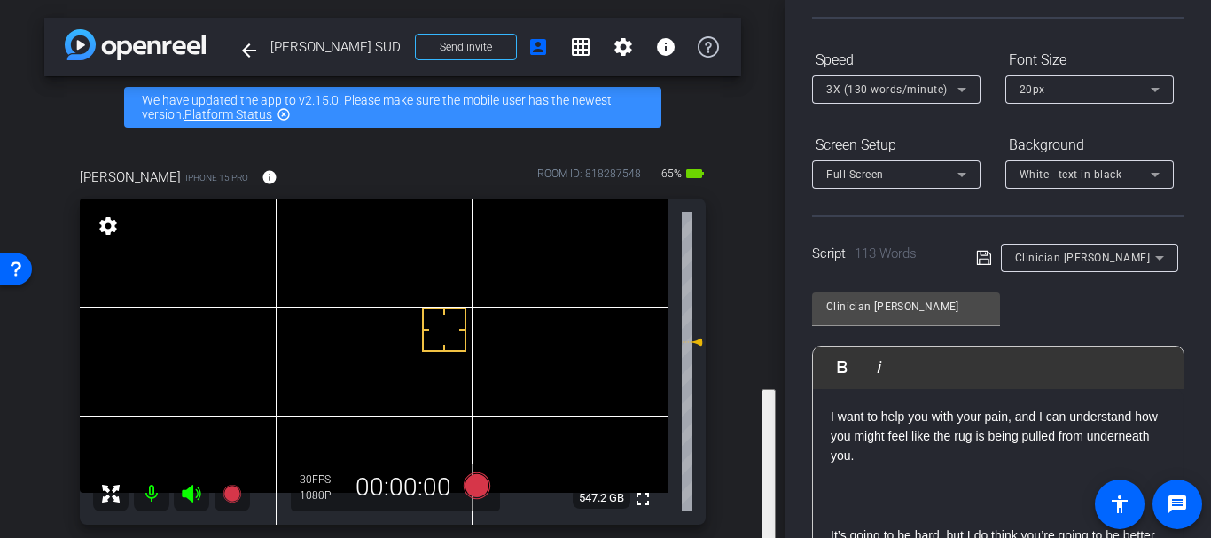
click at [988, 442] on p "I want to help you with your pain, and I can understand how you might feel like…" at bounding box center [997, 436] width 335 height 59
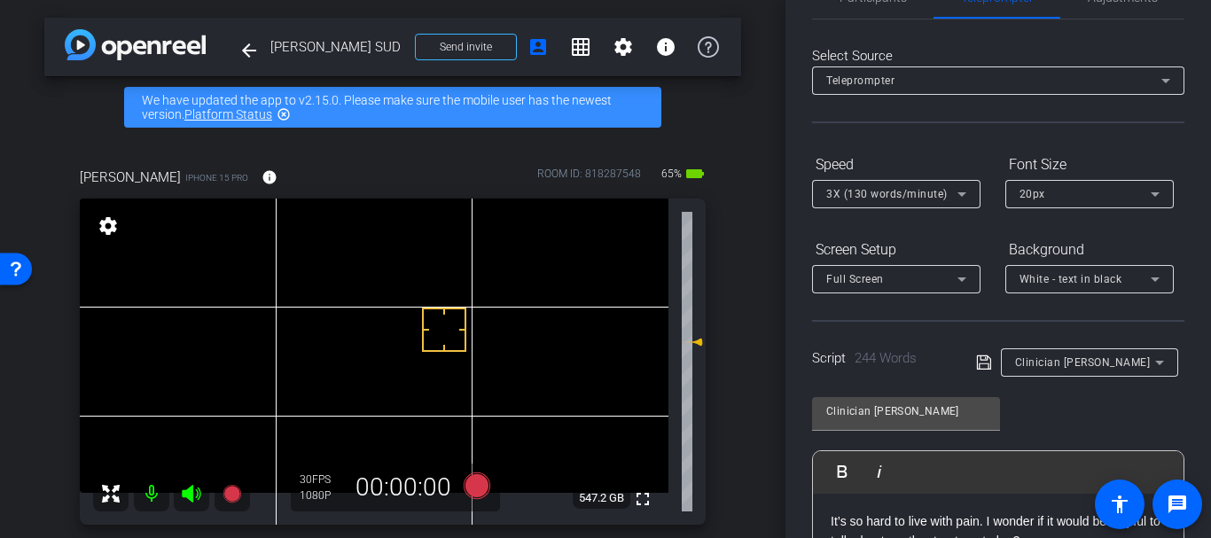
scroll to position [0, 0]
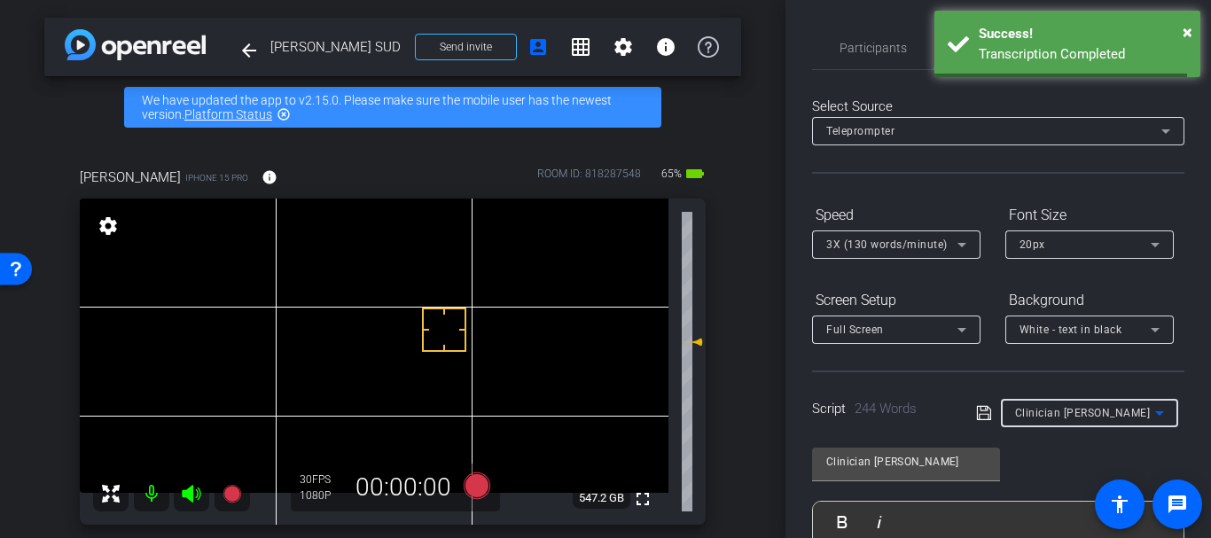
click at [1058, 416] on span "Clinician [PERSON_NAME]" at bounding box center [1083, 413] width 136 height 12
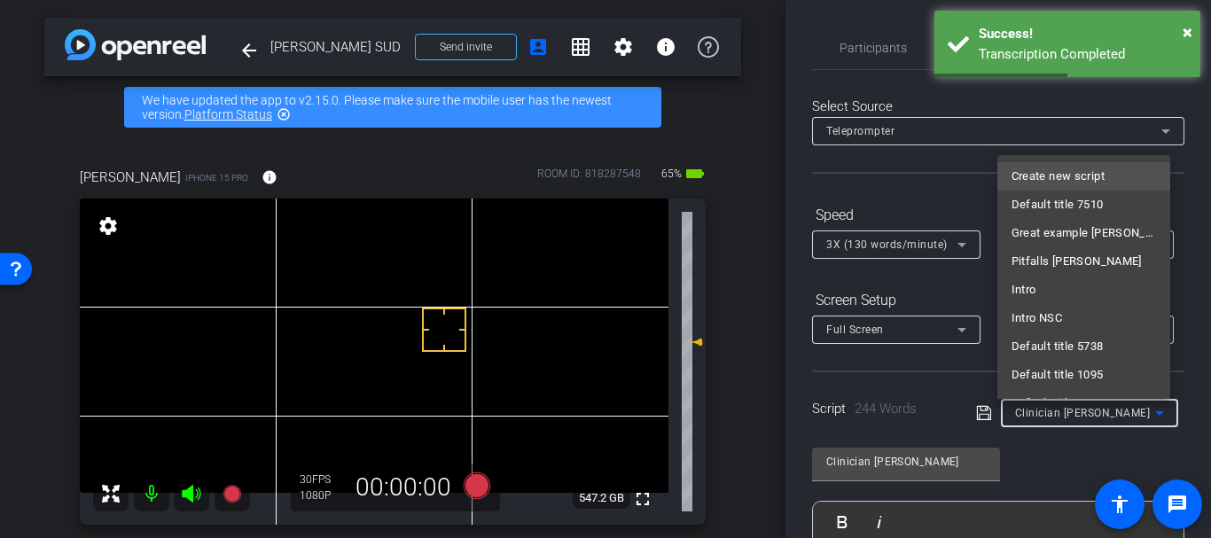
click at [1035, 172] on span "Create new script" at bounding box center [1057, 176] width 93 height 21
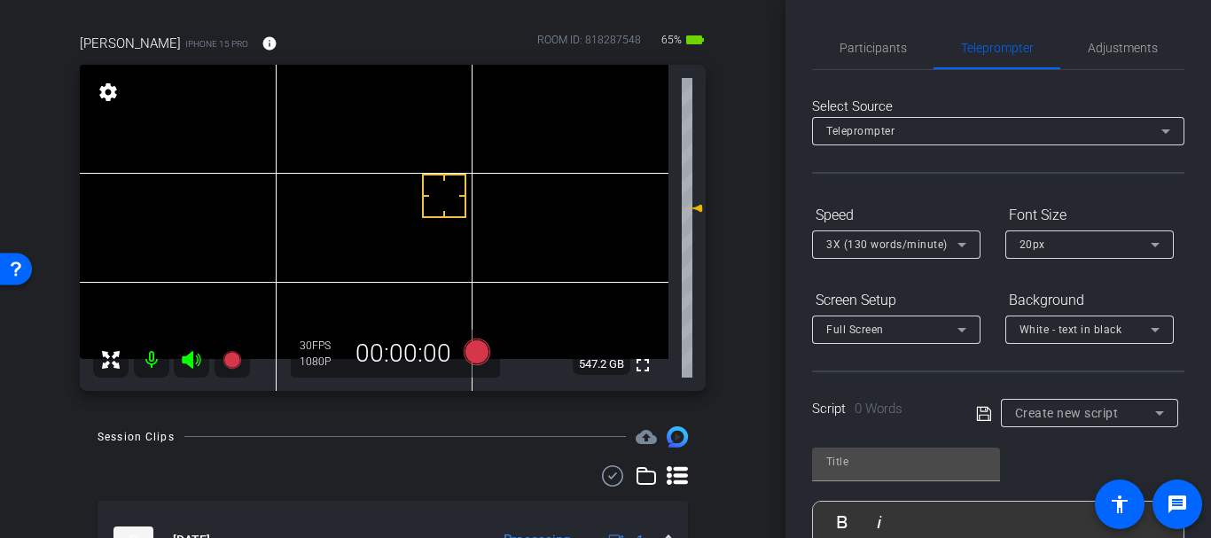
scroll to position [248, 0]
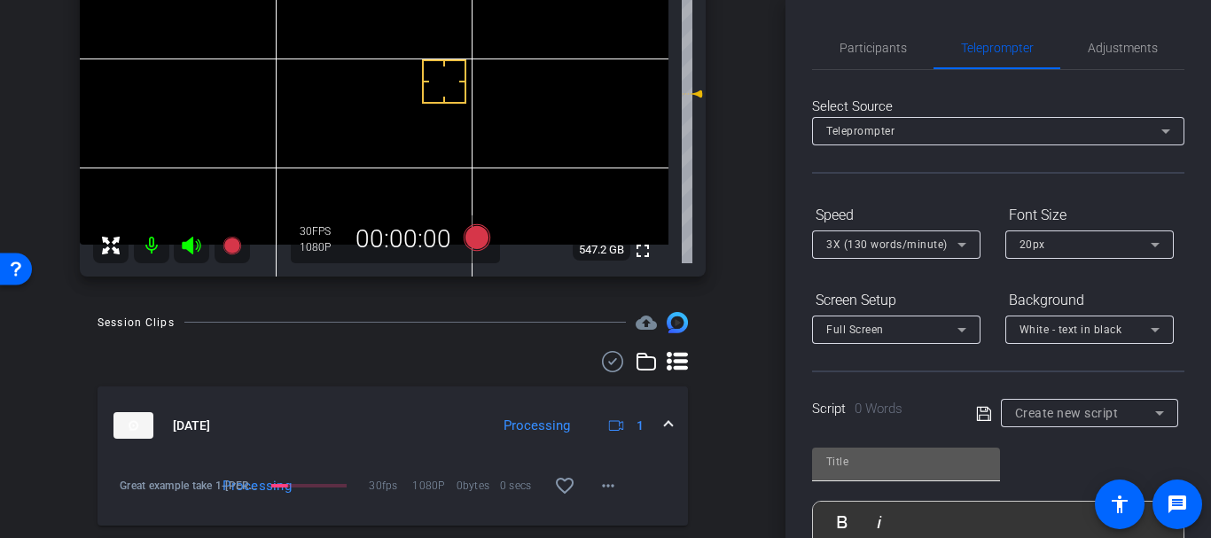
click at [873, 469] on input "text" at bounding box center [906, 461] width 160 height 21
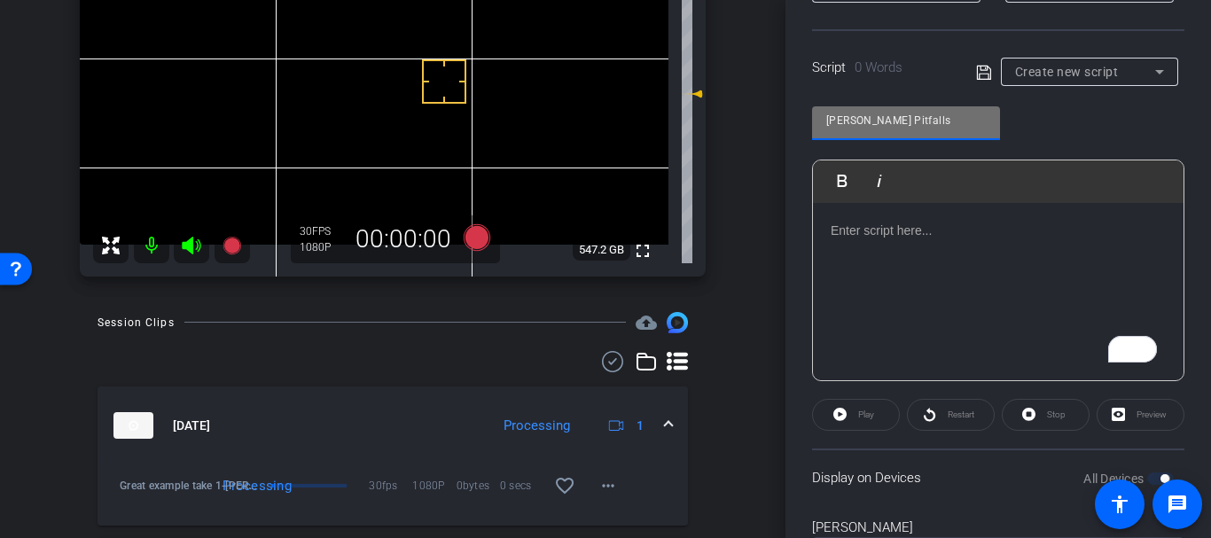
scroll to position [358, 0]
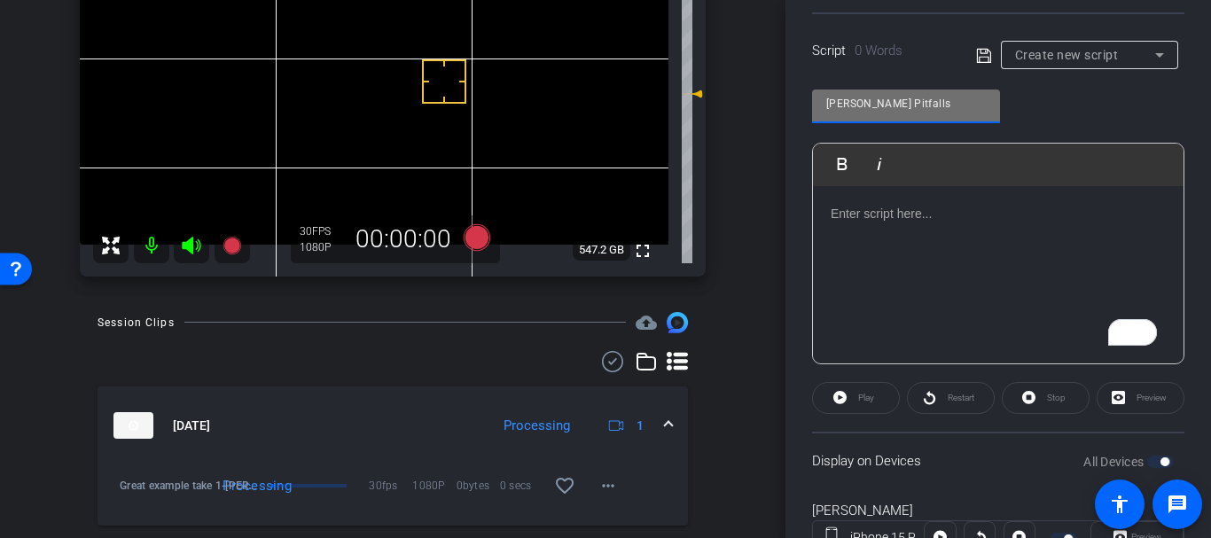
type input "[PERSON_NAME] Pitfalls"
click at [912, 279] on div "To enrich screen reader interactions, please activate Accessibility in Grammarl…" at bounding box center [998, 274] width 370 height 177
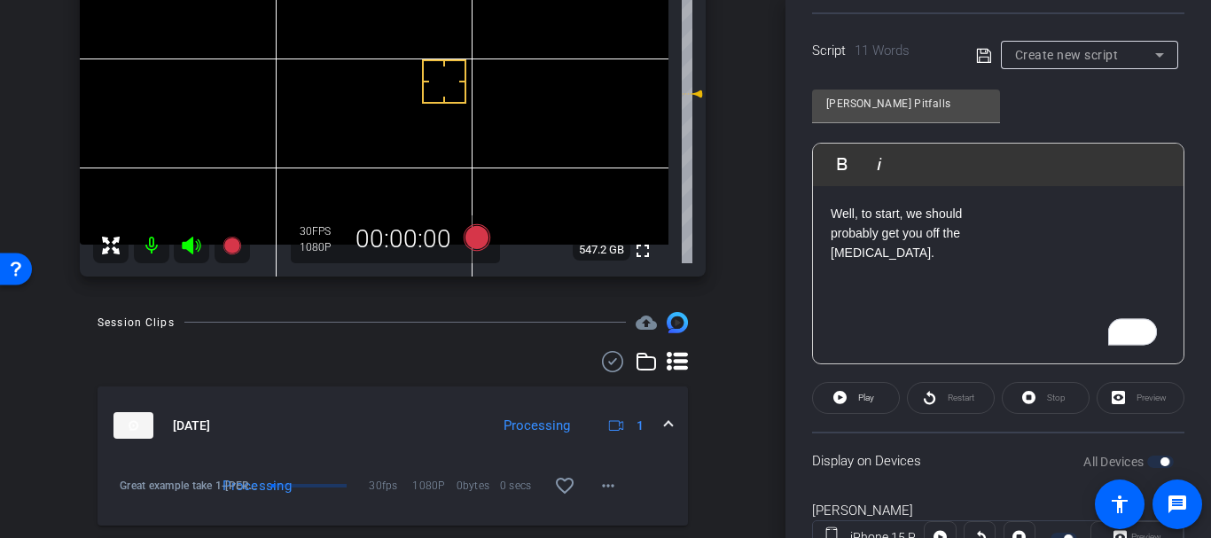
click at [826, 225] on div "Well, to start, we should probably get you off the oxycodone." at bounding box center [998, 274] width 370 height 177
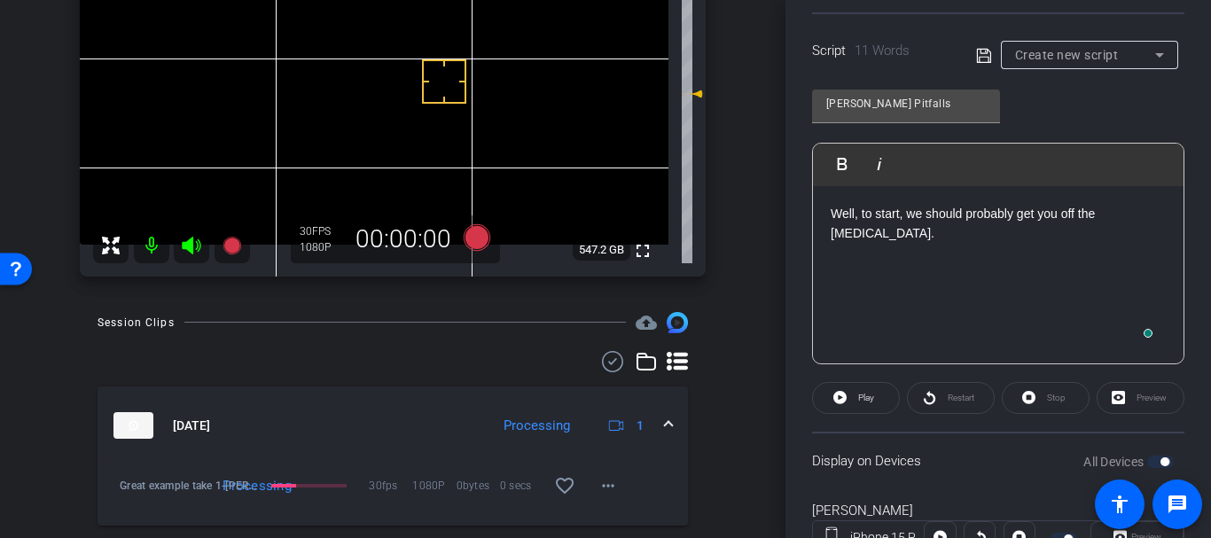
click at [830, 235] on div "Well, to start, we should probably get you off the oxycodone." at bounding box center [998, 274] width 370 height 177
click at [913, 245] on div "Well, to start, we should probably get you off the oxycodone." at bounding box center [998, 274] width 370 height 177
click at [1039, 265] on div "Well, to start, we should probably get you off the oxycodone." at bounding box center [998, 274] width 370 height 177
click at [822, 292] on div "Well, to start, we should probably get you off the oxycodone. (cautiously) I th…" at bounding box center [998, 274] width 370 height 177
click at [821, 293] on div "Well, to start, we should probably get you off the oxycodone. (cautiously) I th…" at bounding box center [998, 274] width 370 height 177
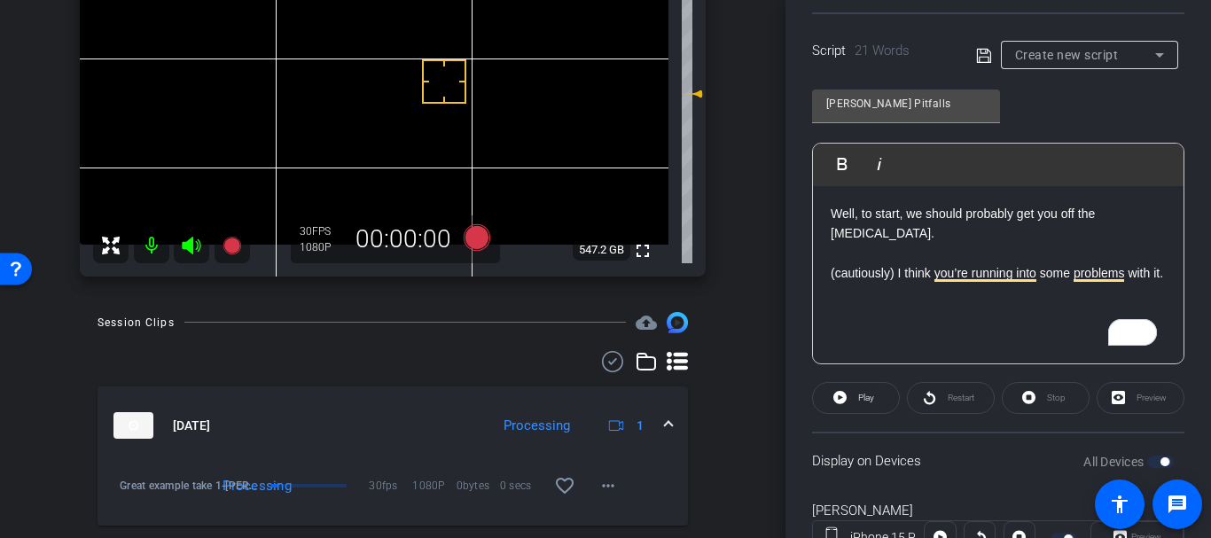
click at [887, 325] on div "Well, to start, we should probably get you off the oxycodone. (cautiously) I th…" at bounding box center [998, 274] width 370 height 177
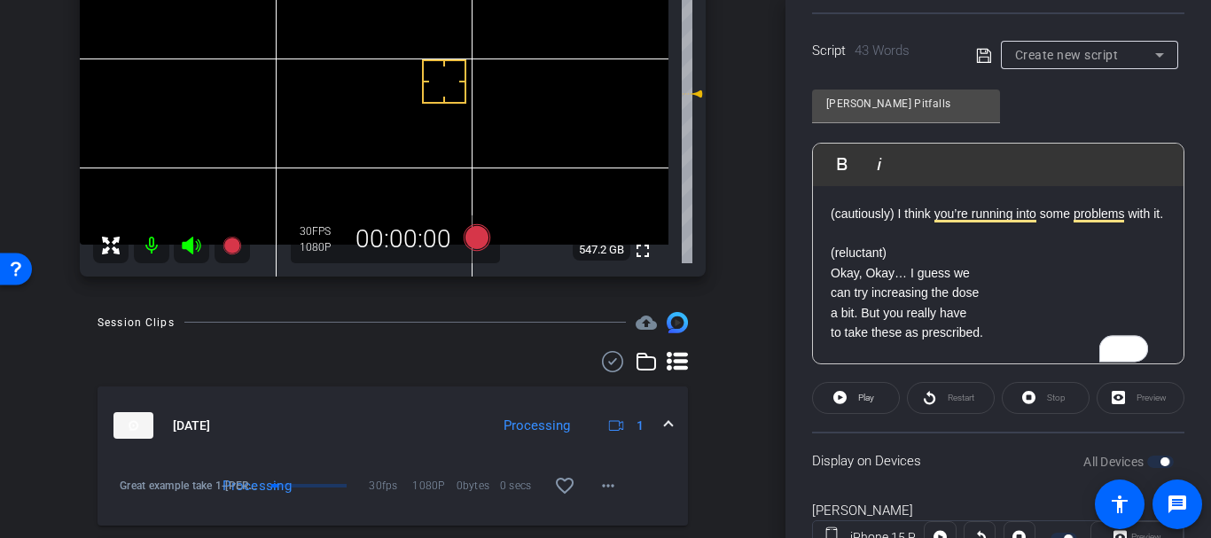
click at [837, 283] on p "Okay, Okay… I guess we" at bounding box center [997, 272] width 335 height 19
click at [830, 283] on p "Okay, Okay… I guess we" at bounding box center [997, 272] width 335 height 19
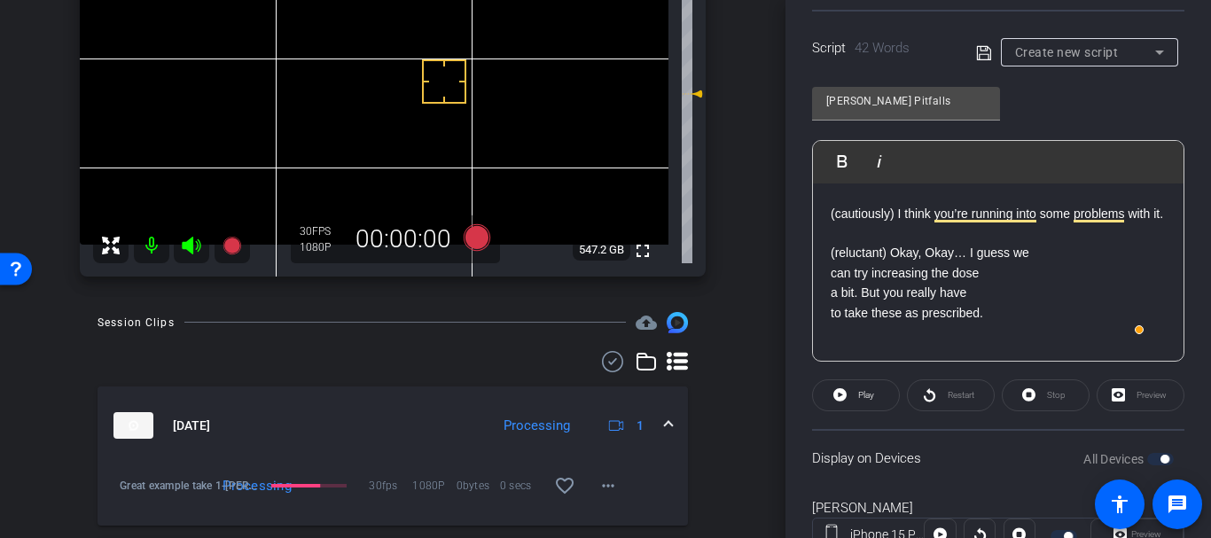
click at [830, 283] on p "can try increasing the dose" at bounding box center [997, 272] width 335 height 19
click at [827, 312] on div "Well, to start, we should probably get you off the oxycodone. (cautiously) I th…" at bounding box center [998, 234] width 370 height 214
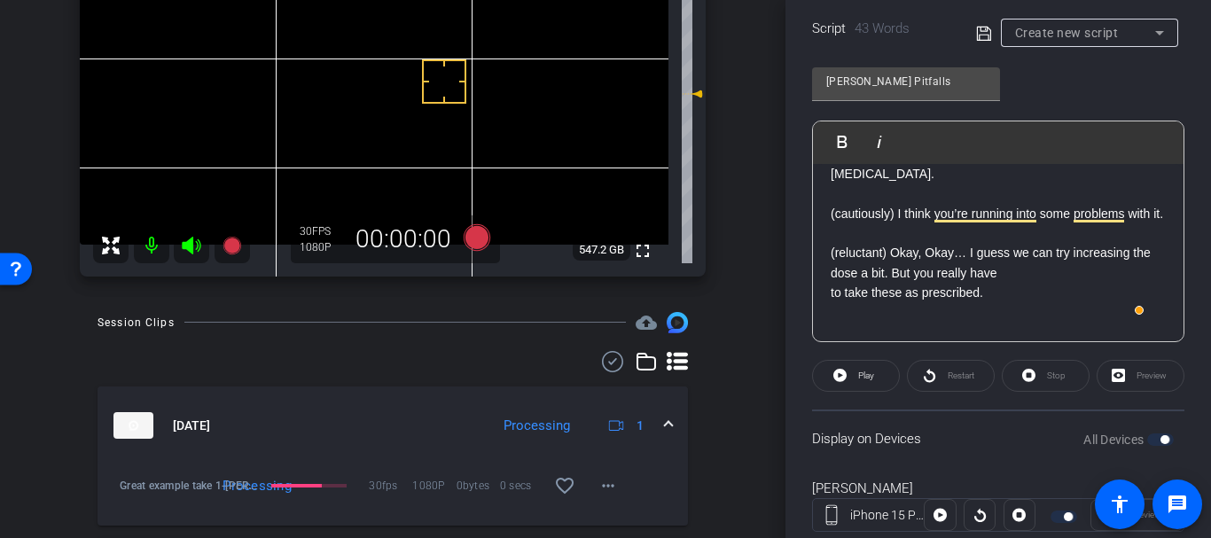
click at [826, 312] on div "Well, to start, we should probably get you off the oxycodone. (cautiously) I th…" at bounding box center [998, 224] width 370 height 194
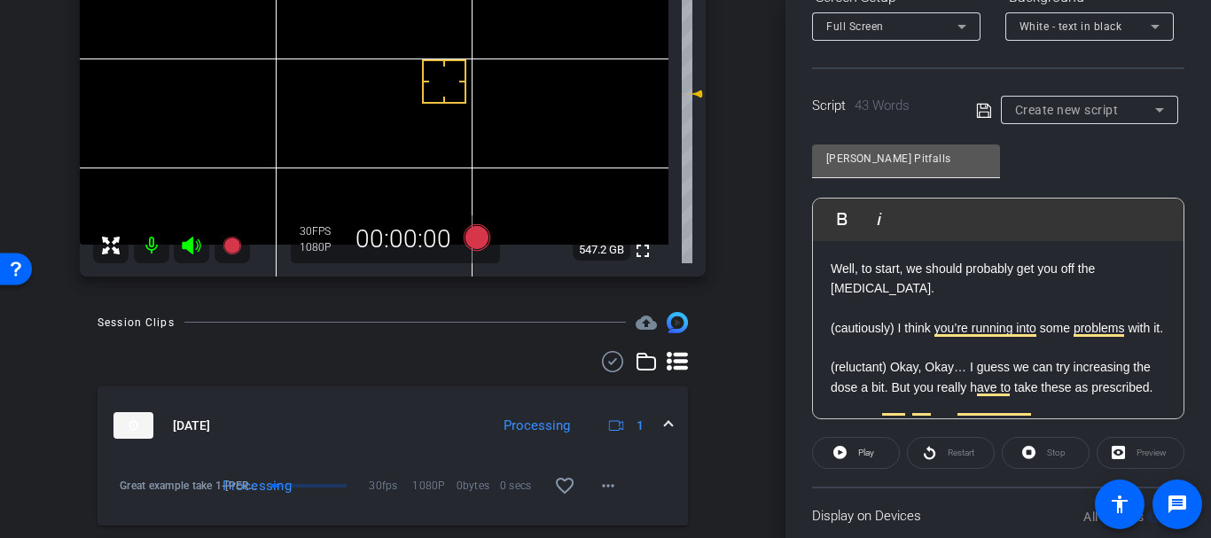
scroll to position [236, 0]
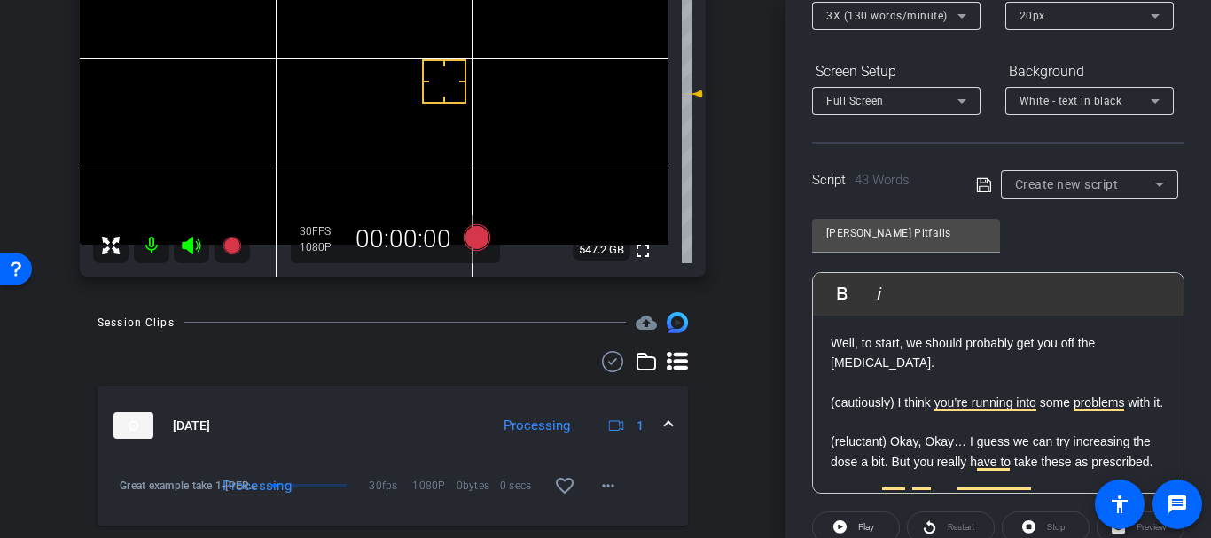
click at [834, 349] on p "Well, to start, we should probably get you off the oxycodone." at bounding box center [997, 353] width 335 height 40
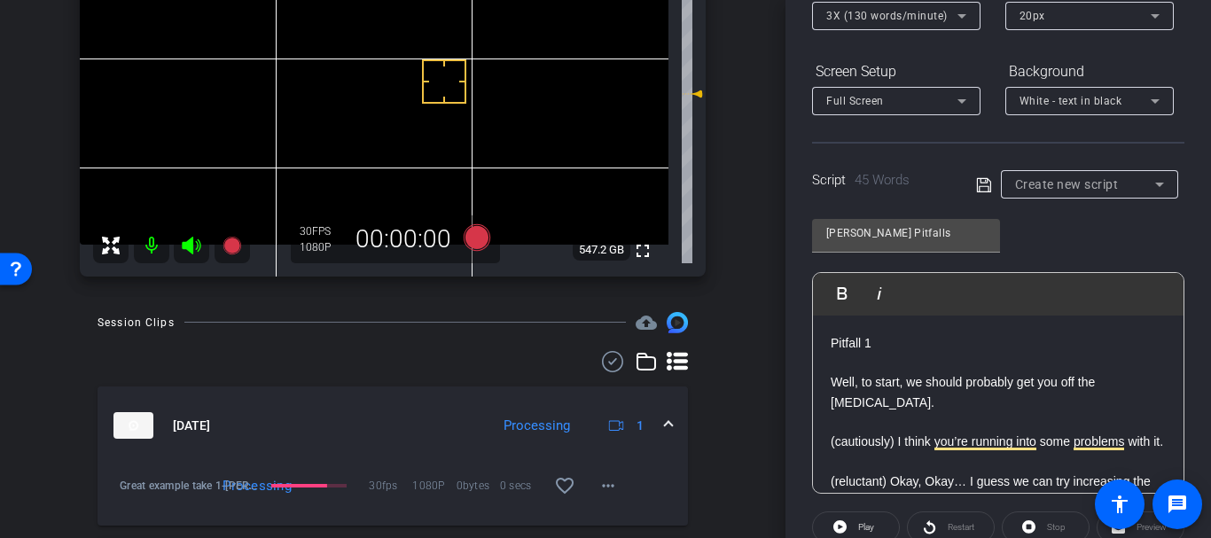
click at [976, 190] on icon at bounding box center [984, 185] width 16 height 21
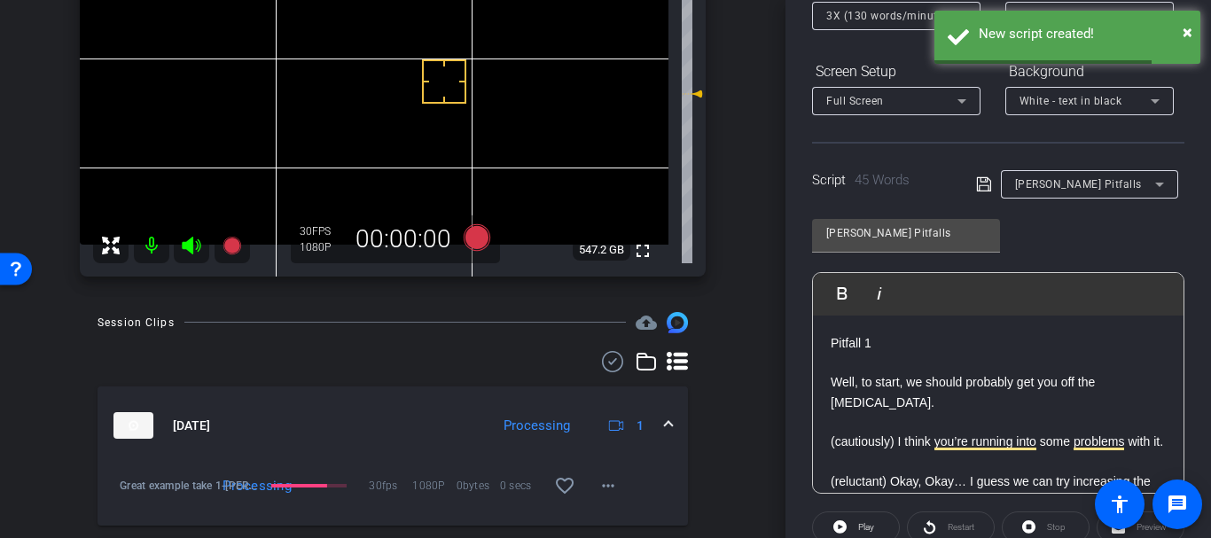
click at [870, 450] on p "(cautiously) I think you’re running into some problems with it." at bounding box center [997, 441] width 335 height 19
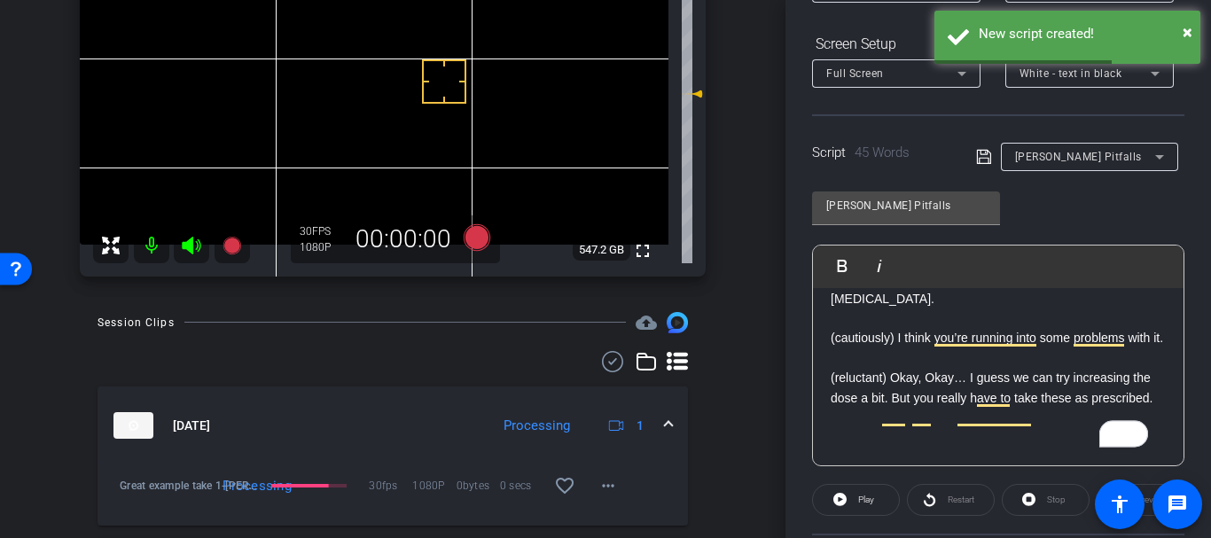
scroll to position [270, 0]
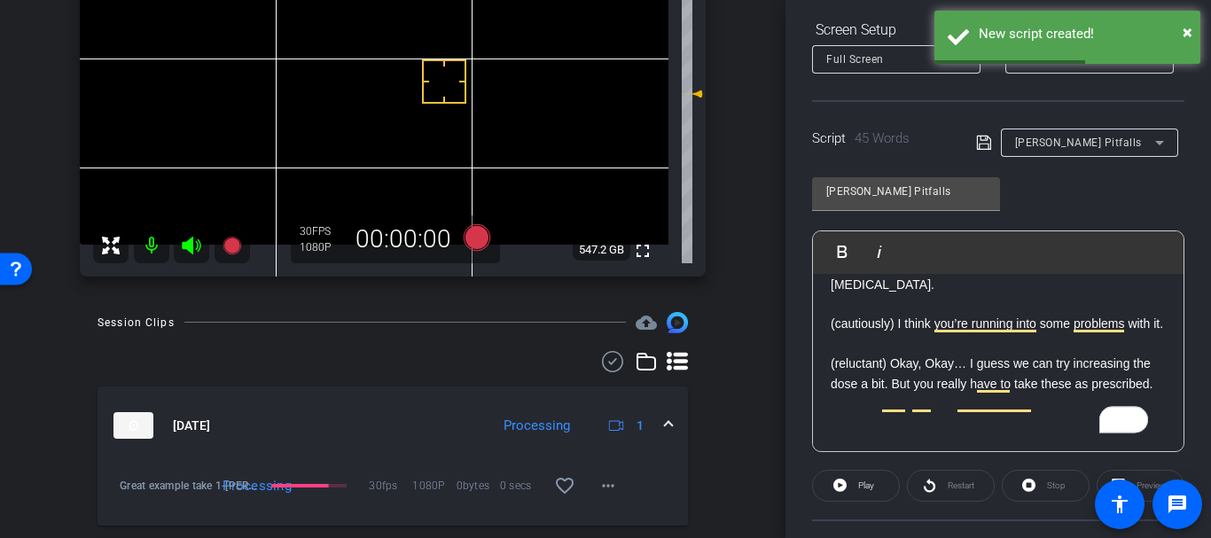
drag, startPoint x: 936, startPoint y: 411, endPoint x: 927, endPoint y: 415, distance: 9.5
click at [933, 393] on p "(reluctant) Okay, Okay… I guess we can try increasing the dose a bit. But you r…" at bounding box center [997, 374] width 335 height 40
click at [918, 393] on p "(reluctant) Okay, Okay… I guess we can try increasing the dose a bit. But you r…" at bounding box center [997, 374] width 335 height 40
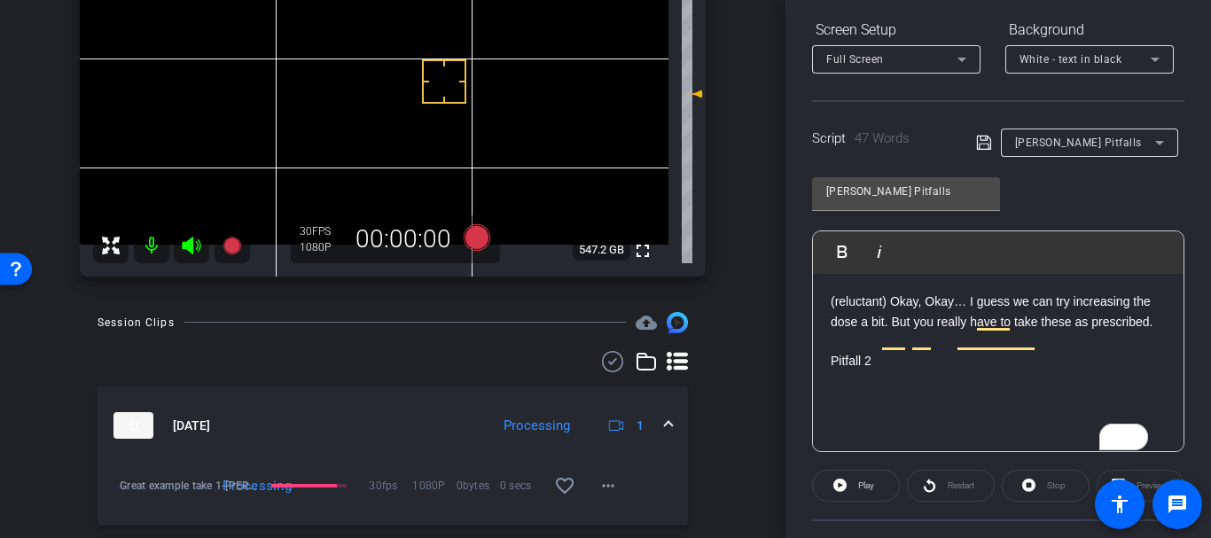
click at [880, 410] on p "To enrich screen reader interactions, please activate Accessibility in Grammarl…" at bounding box center [997, 400] width 335 height 19
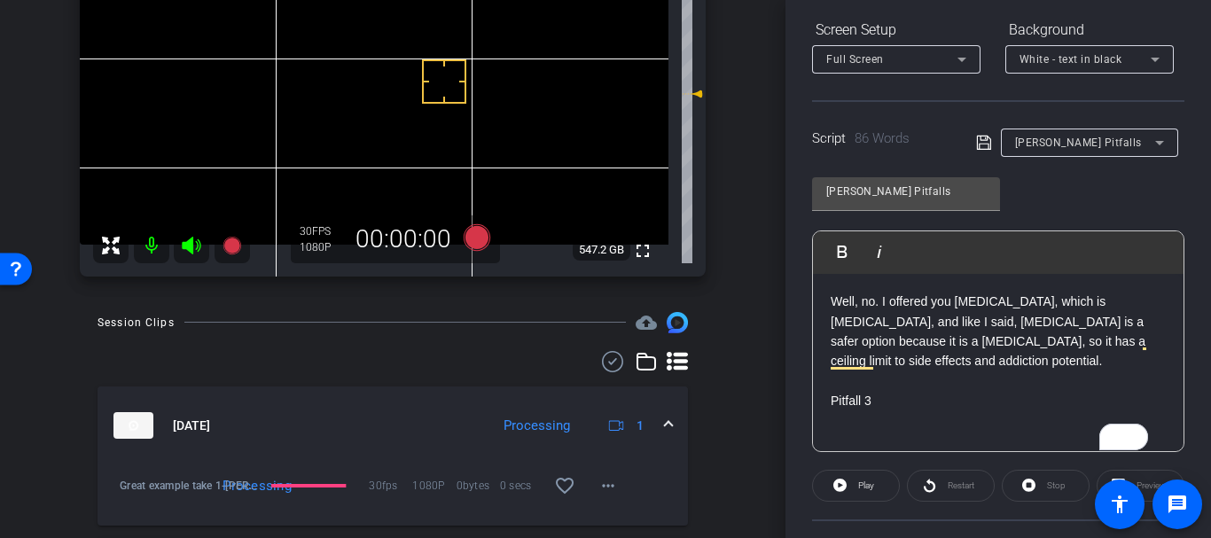
click at [875, 410] on p "Pitfall 3" at bounding box center [997, 400] width 335 height 19
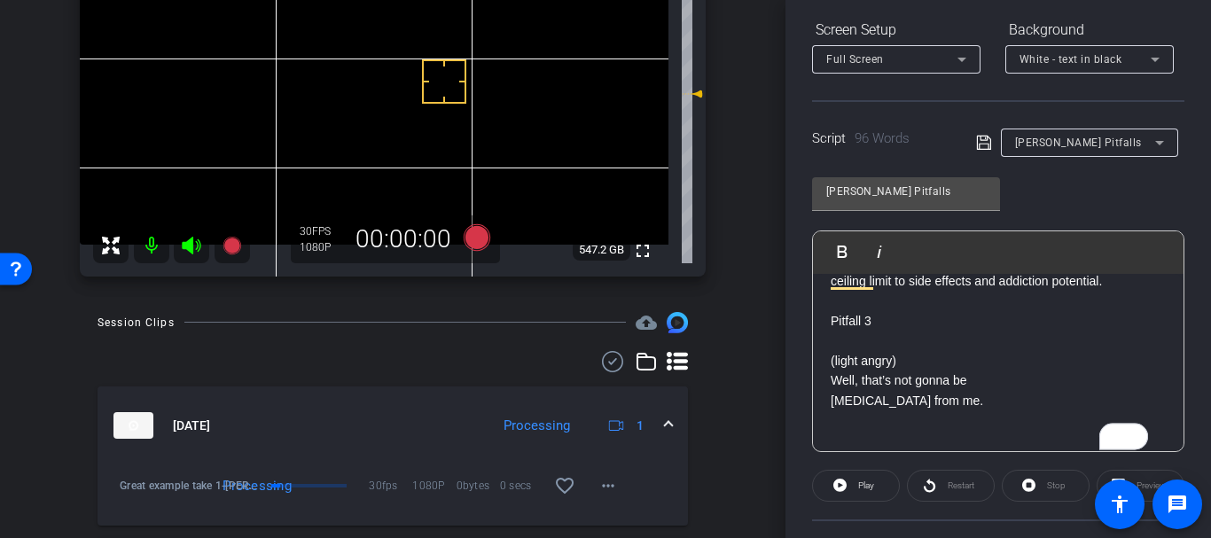
click at [837, 410] on p "oxycodone from me." at bounding box center [997, 400] width 335 height 19
click at [833, 410] on p "oxycodone from me." at bounding box center [997, 400] width 335 height 19
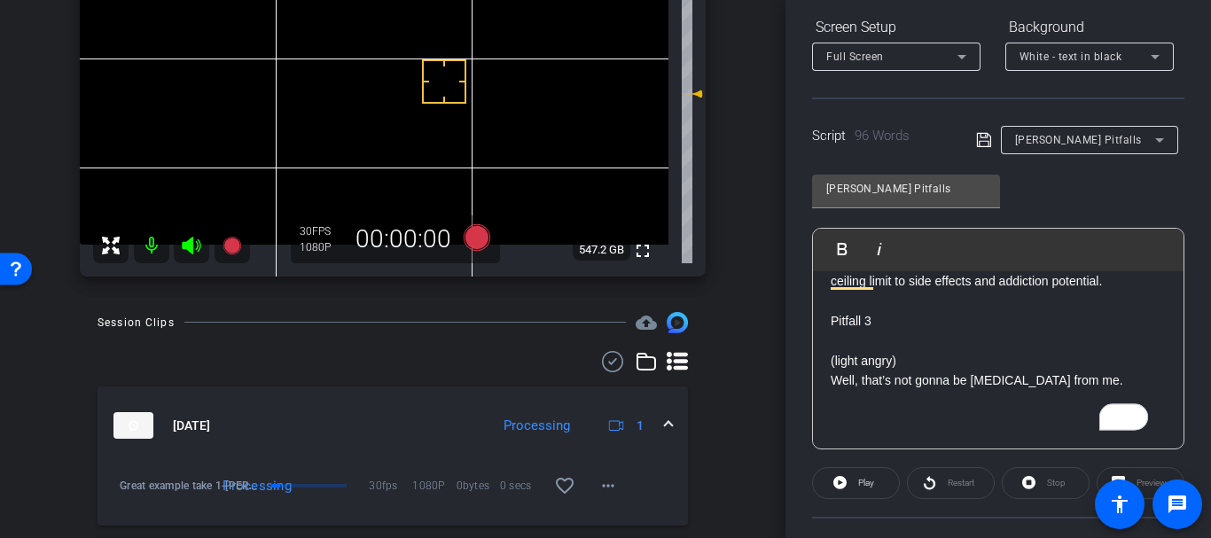
click at [1094, 390] on p "Well, that’s not gonna be oxycodone from me." at bounding box center [997, 379] width 335 height 19
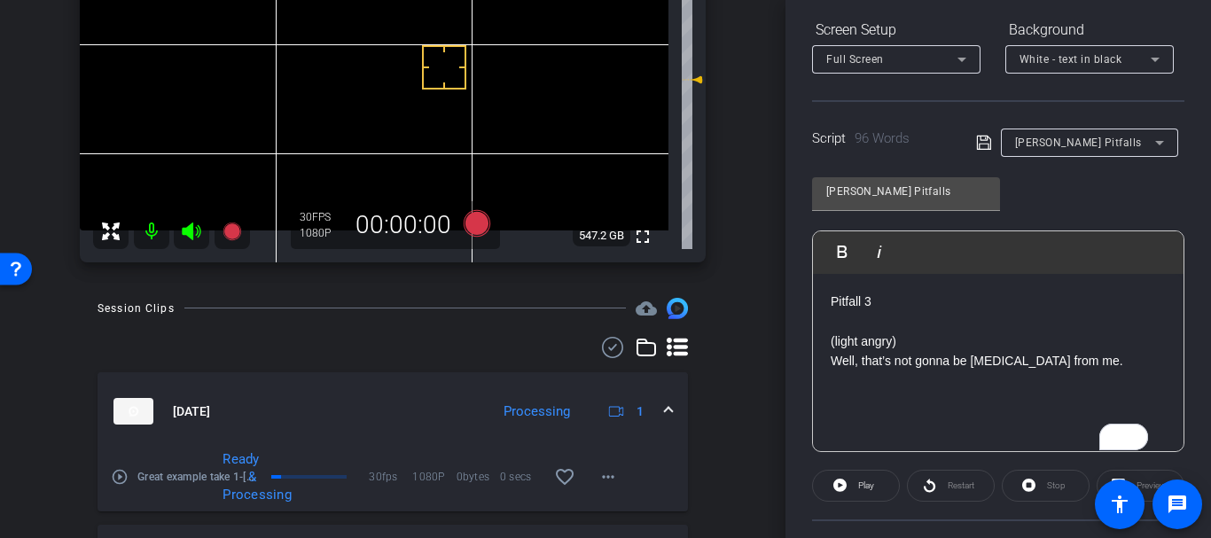
click at [1023, 391] on p "To enrich screen reader interactions, please activate Accessibility in Grammarl…" at bounding box center [997, 380] width 335 height 19
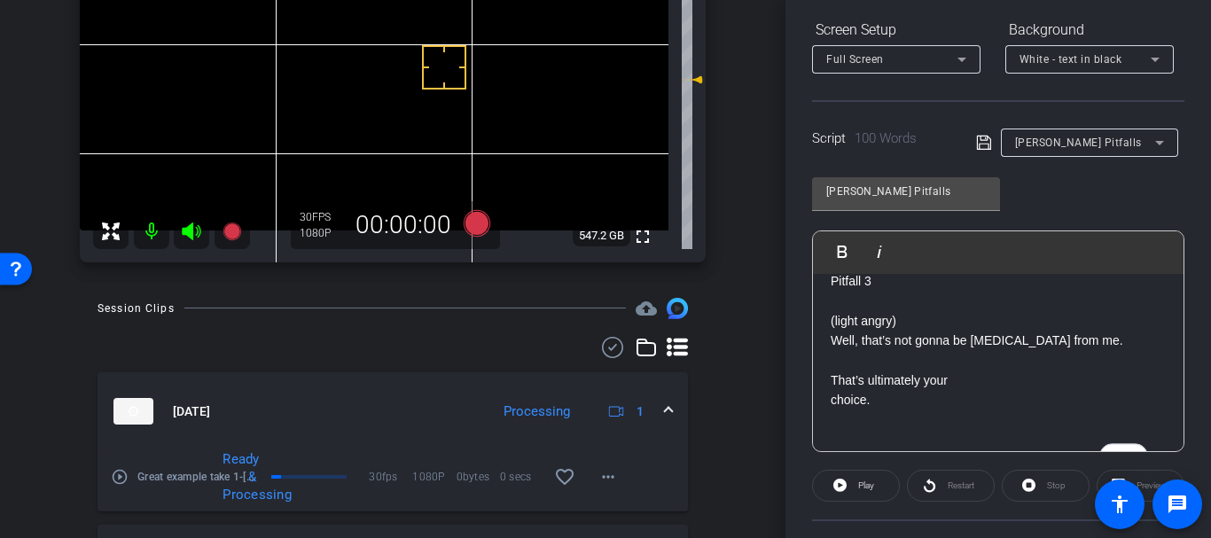
click at [819, 436] on div "Pitfall 1 Well, to start, we should probably get you off the oxycodone. (cautio…" at bounding box center [998, 183] width 370 height 532
click at [821, 404] on div "Pitfall 1 Well, to start, we should probably get you off the oxycodone. (cautio…" at bounding box center [998, 172] width 370 height 511
click at [824, 341] on div "Pitfall 1 Well, to start, we should probably get you off the oxycodone. (cautio…" at bounding box center [998, 183] width 370 height 532
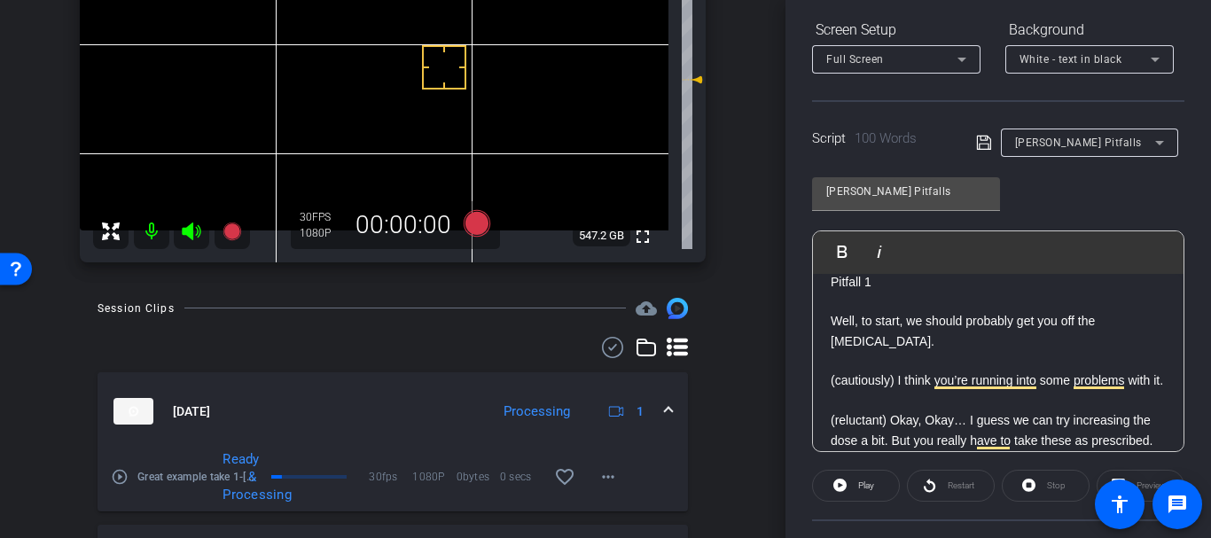
click at [894, 390] on p "(cautiously) I think you’re running into some problems with it." at bounding box center [997, 379] width 335 height 19
click at [915, 354] on p "To enrich screen reader interactions, please activate Accessibility in Grammarl…" at bounding box center [997, 360] width 335 height 19
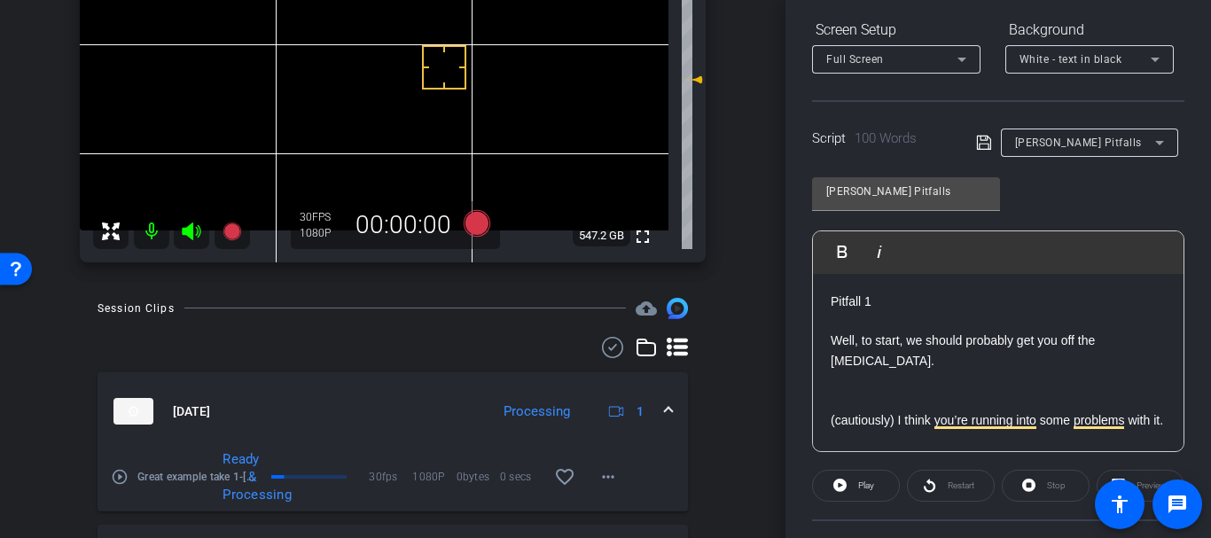
click at [736, 270] on div "arrow_back Gretchen Lair SUD Back to project Send invite account_box grid_on se…" at bounding box center [392, 7] width 785 height 538
click at [976, 130] on div "[PERSON_NAME] Pitfalls" at bounding box center [1080, 143] width 209 height 28
click at [989, 144] on span at bounding box center [988, 142] width 25 height 16
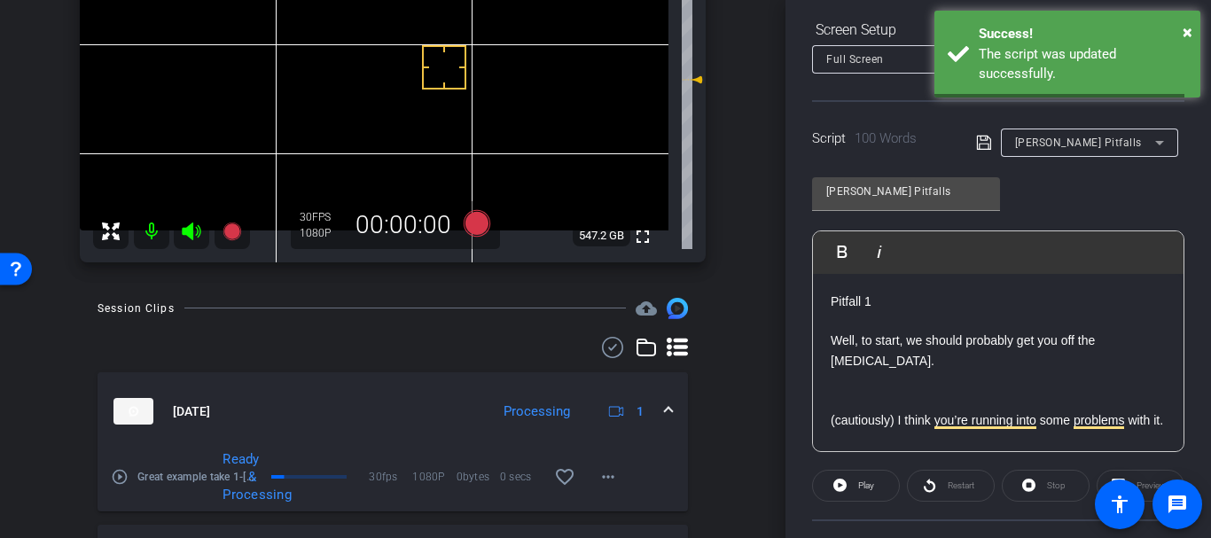
click at [979, 143] on icon at bounding box center [984, 142] width 16 height 21
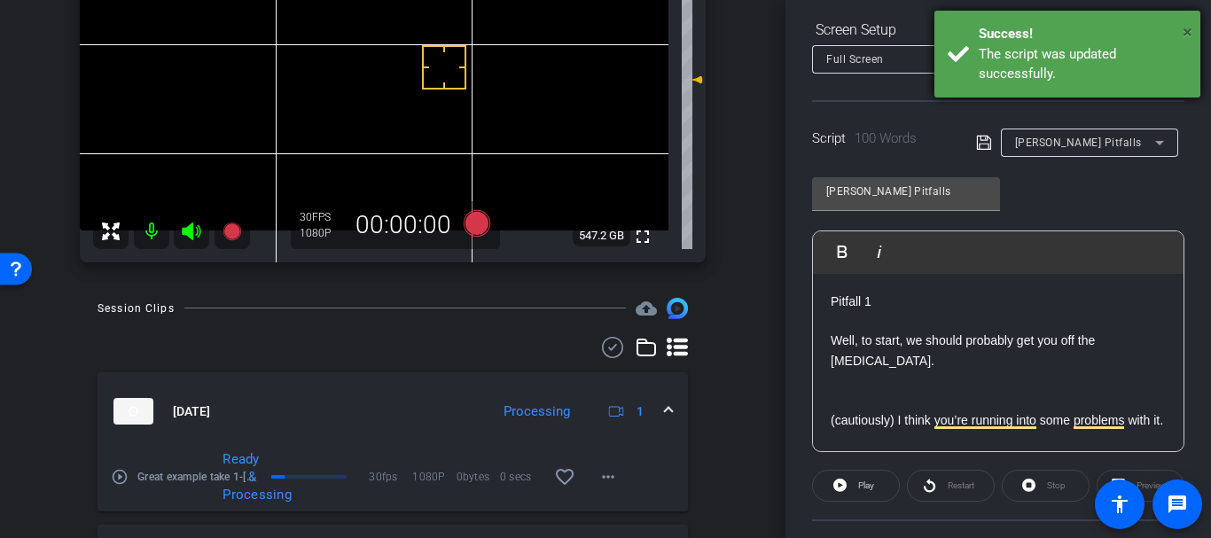
click at [1190, 34] on span "×" at bounding box center [1187, 31] width 10 height 21
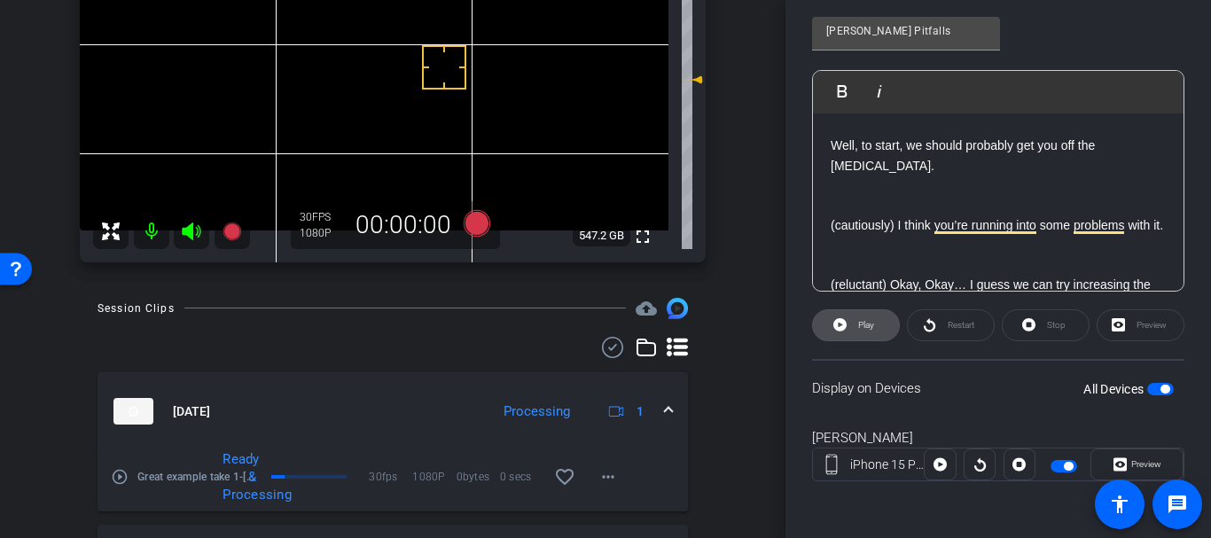
click at [830, 319] on span at bounding box center [856, 325] width 86 height 43
click at [854, 324] on span "Pause" at bounding box center [866, 325] width 24 height 10
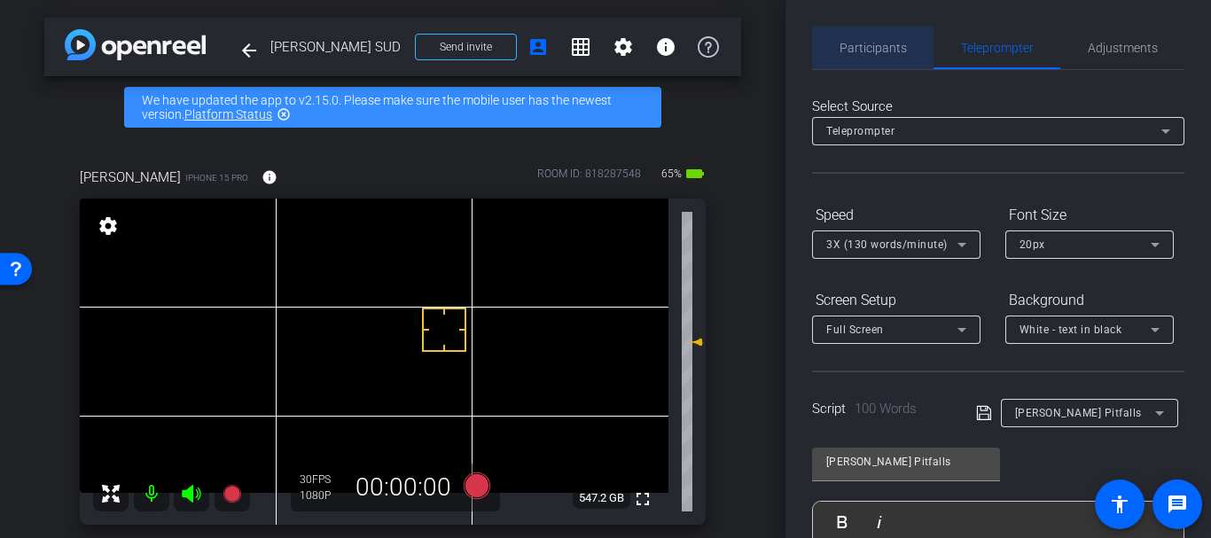
click at [893, 49] on span "Participants" at bounding box center [872, 48] width 67 height 12
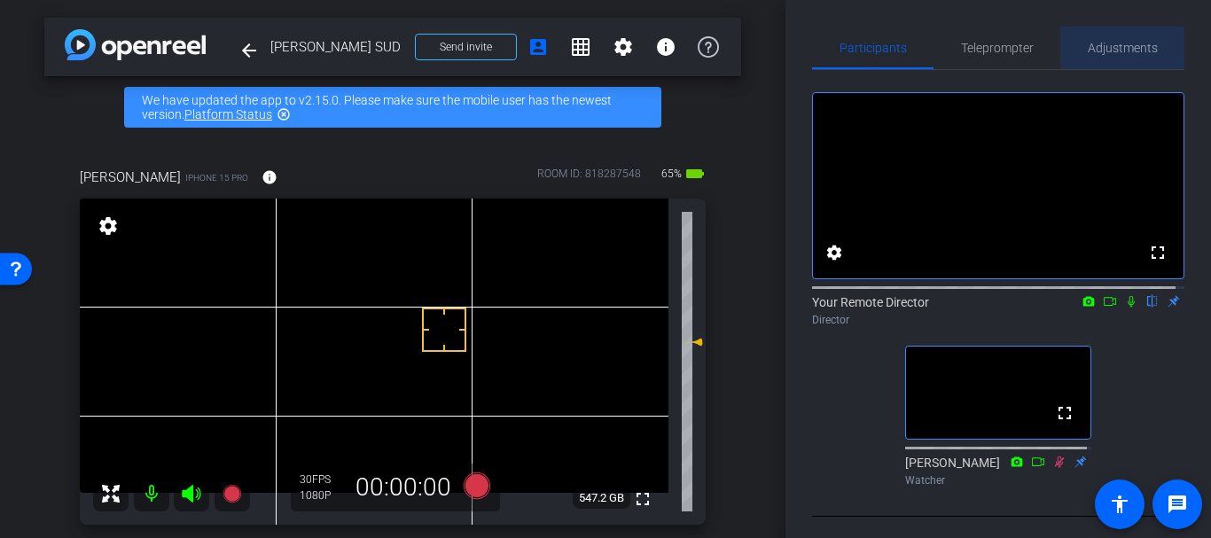
click at [1116, 52] on span "Adjustments" at bounding box center [1122, 48] width 70 height 12
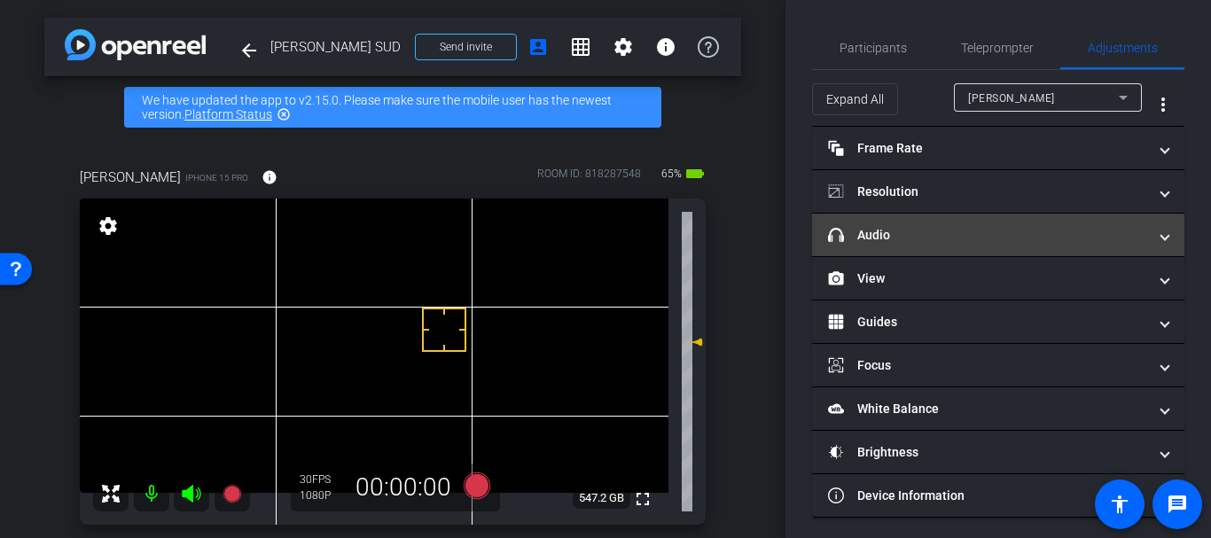
click at [848, 229] on mat-panel-title "headphone icon Audio" at bounding box center [987, 235] width 319 height 19
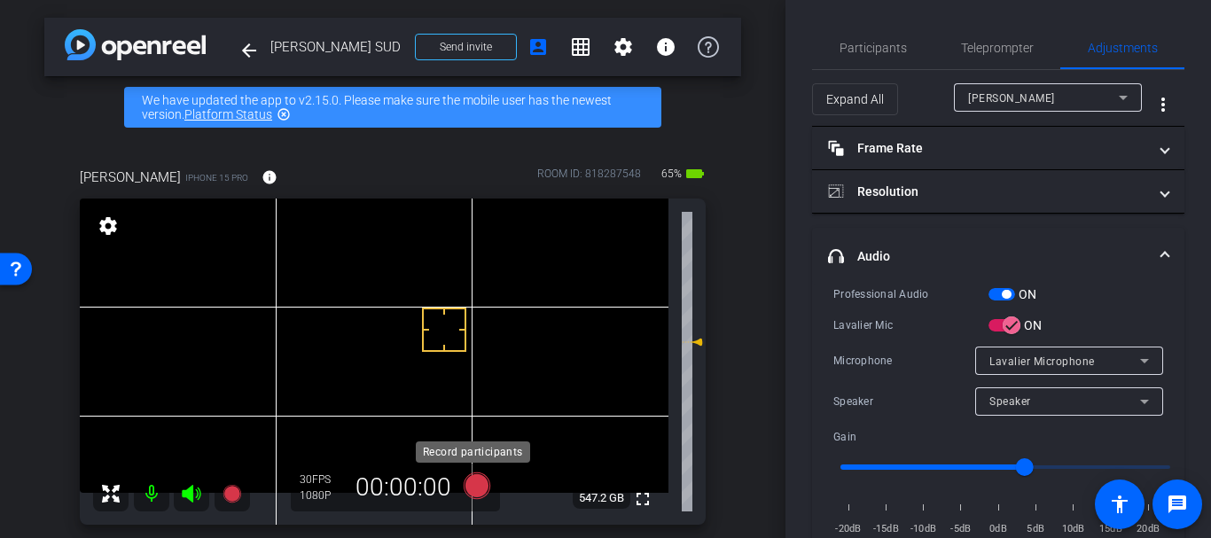
click at [463, 479] on icon at bounding box center [476, 485] width 27 height 27
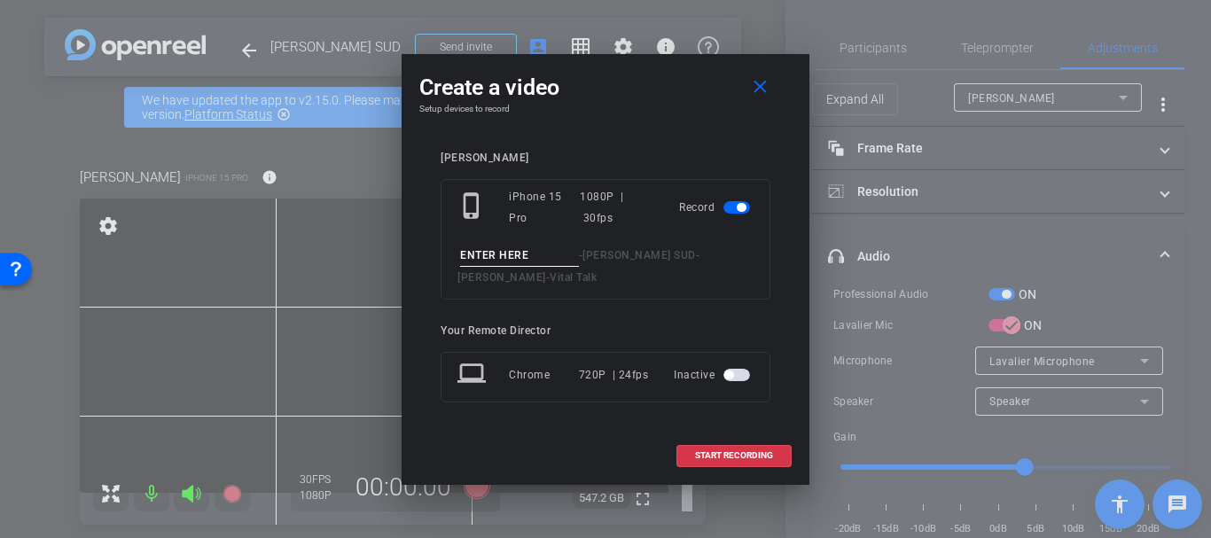
click at [489, 257] on input at bounding box center [519, 256] width 119 height 22
click at [486, 254] on input at bounding box center [519, 256] width 119 height 22
type input "Pitfalls take 1"
click at [715, 451] on span "START RECORDING" at bounding box center [734, 455] width 78 height 9
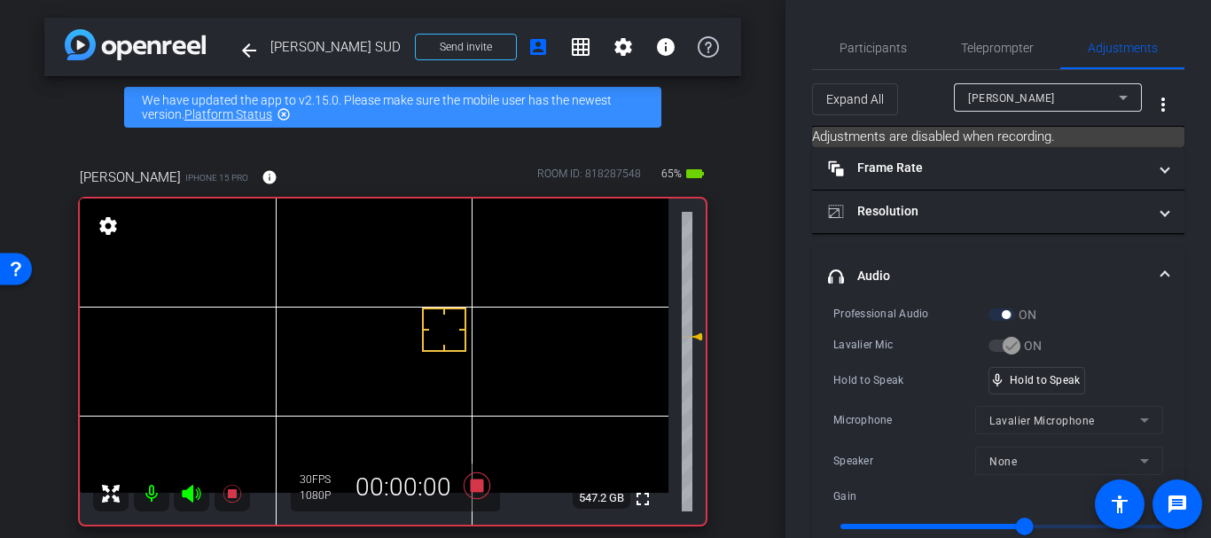
drag, startPoint x: 690, startPoint y: 342, endPoint x: 687, endPoint y: 333, distance: 9.5
click at [689, 333] on icon at bounding box center [695, 336] width 12 height 7
type input "4"
drag, startPoint x: 1011, startPoint y: 376, endPoint x: 1177, endPoint y: 384, distance: 165.9
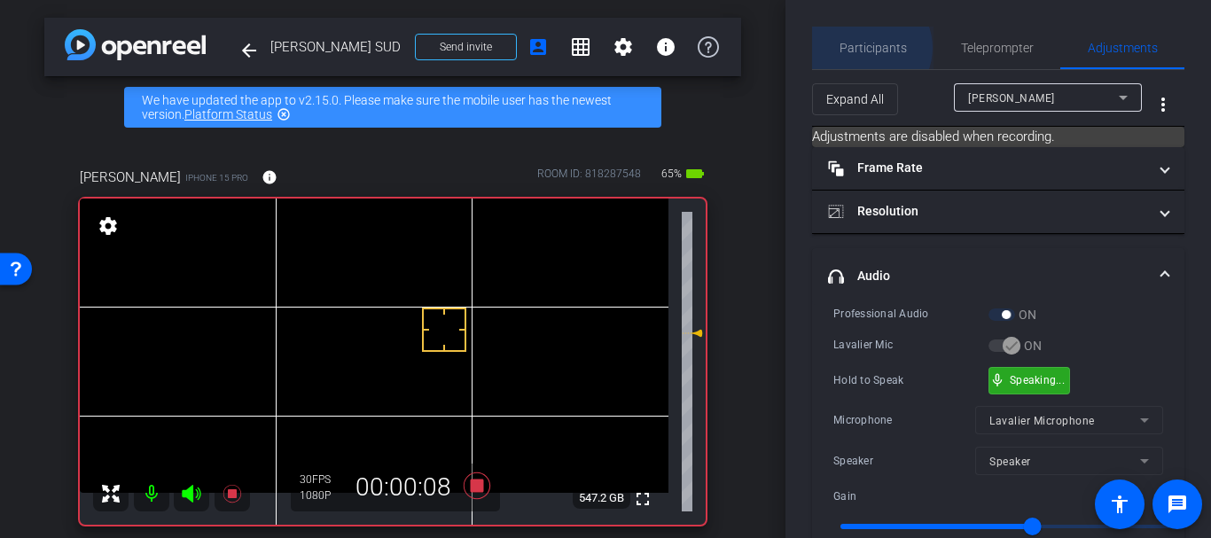
click at [867, 48] on span "Participants" at bounding box center [872, 48] width 67 height 12
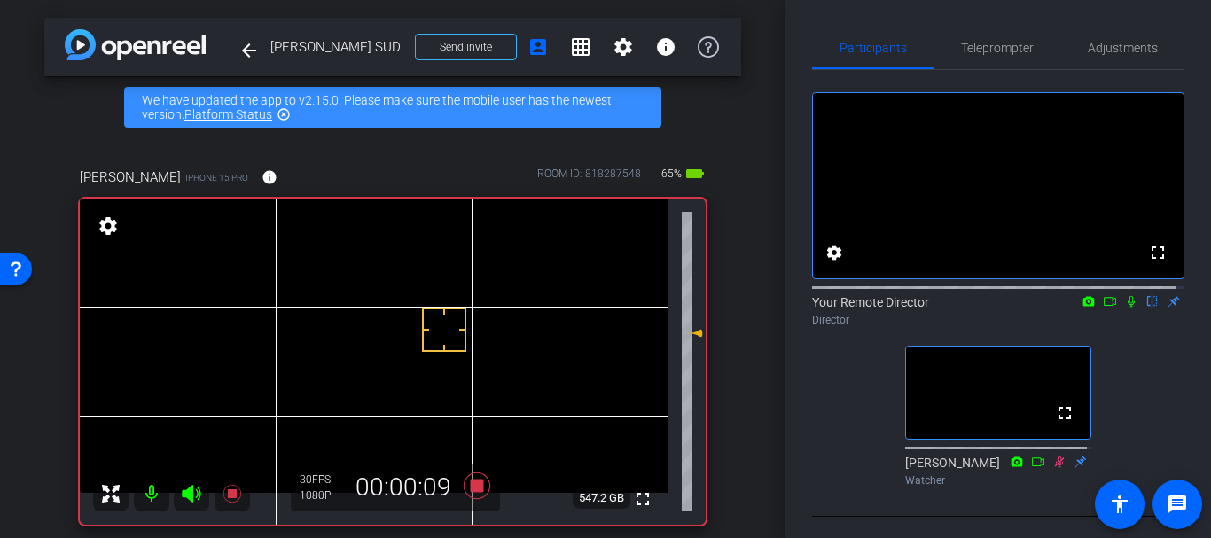
click at [1124, 308] on icon at bounding box center [1131, 301] width 14 height 12
click at [1112, 44] on span "Adjustments" at bounding box center [1122, 48] width 70 height 12
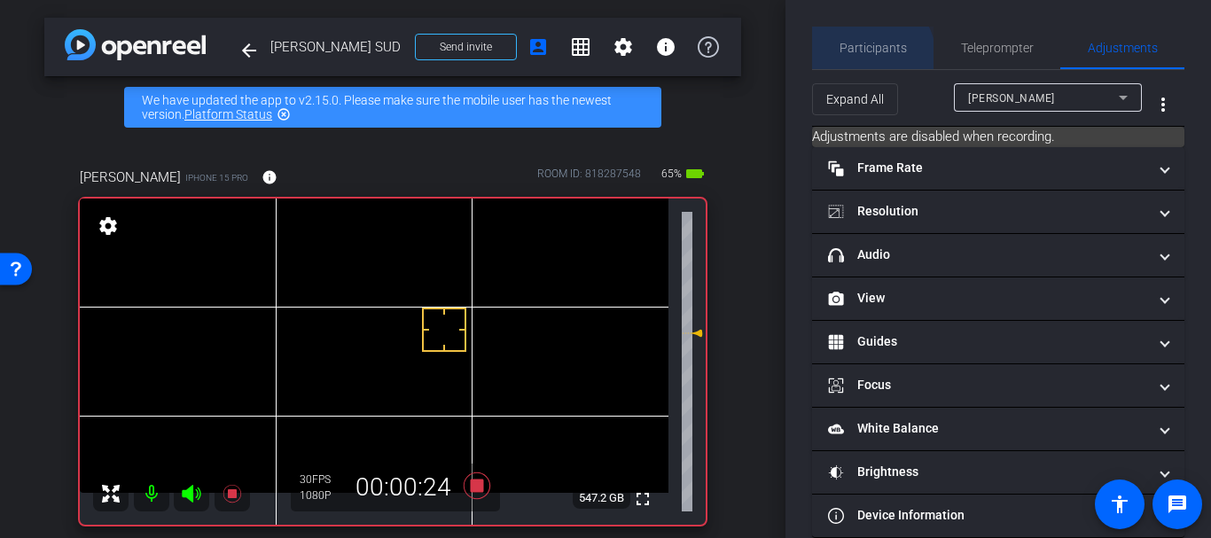
click at [865, 58] on span "Participants" at bounding box center [872, 48] width 67 height 43
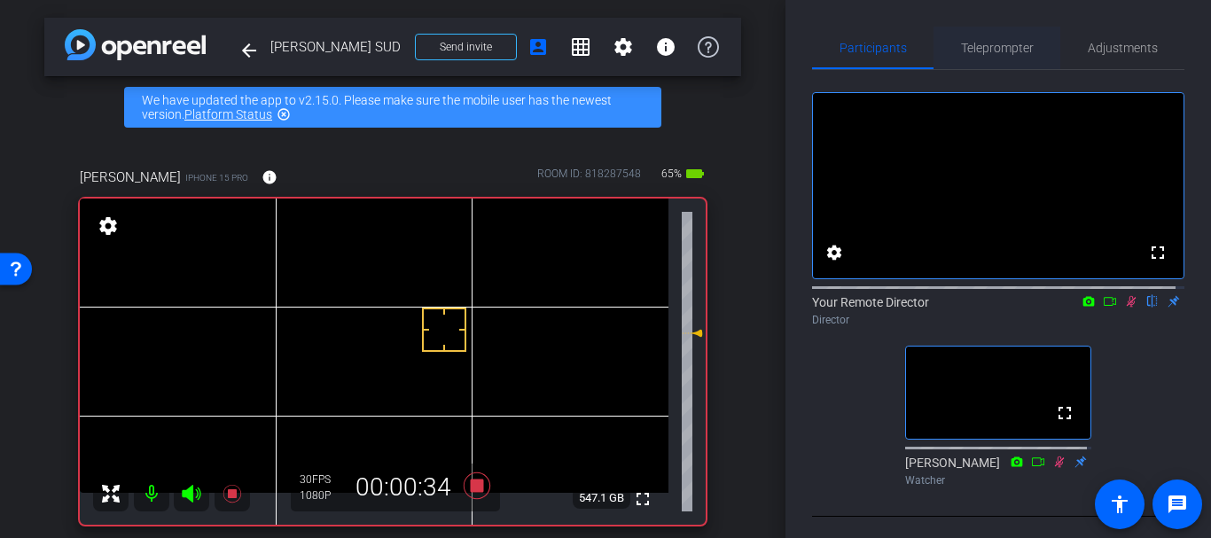
click at [982, 48] on span "Teleprompter" at bounding box center [997, 48] width 73 height 12
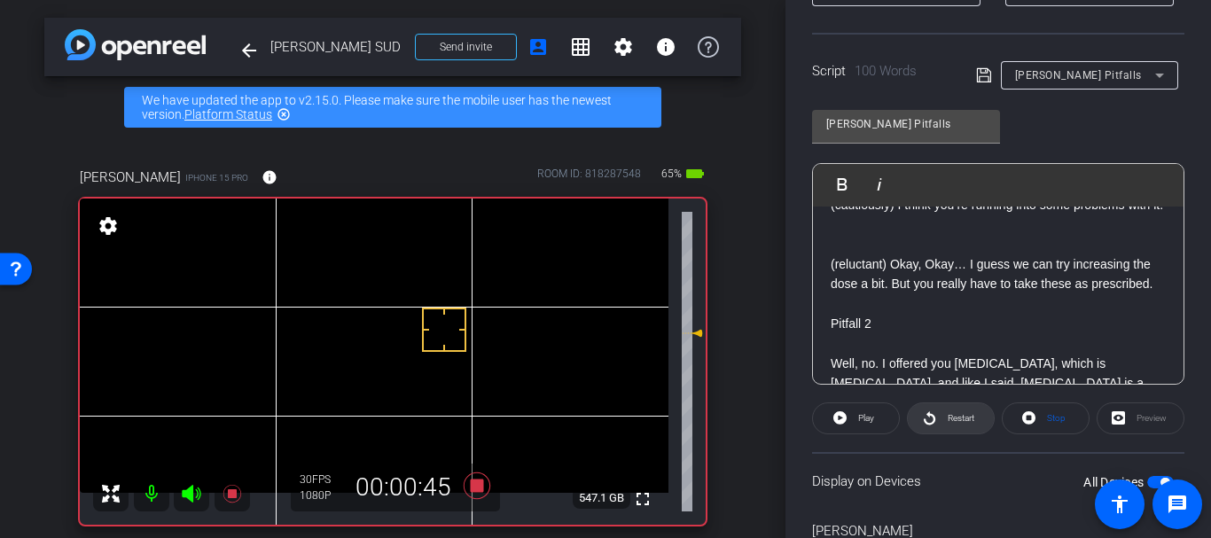
scroll to position [152, 0]
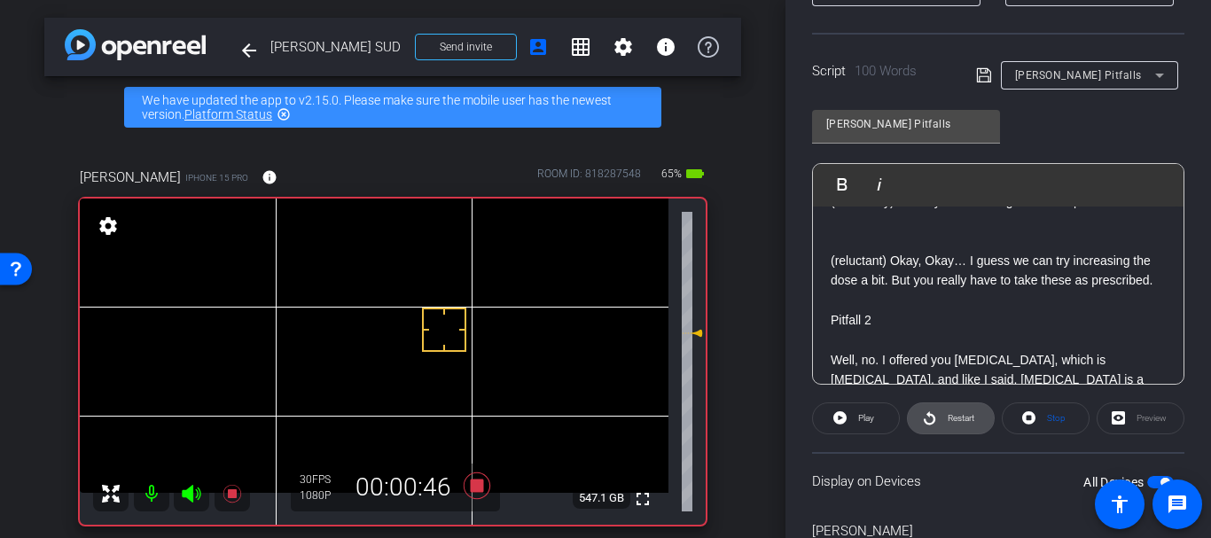
click at [931, 417] on icon at bounding box center [929, 418] width 13 height 22
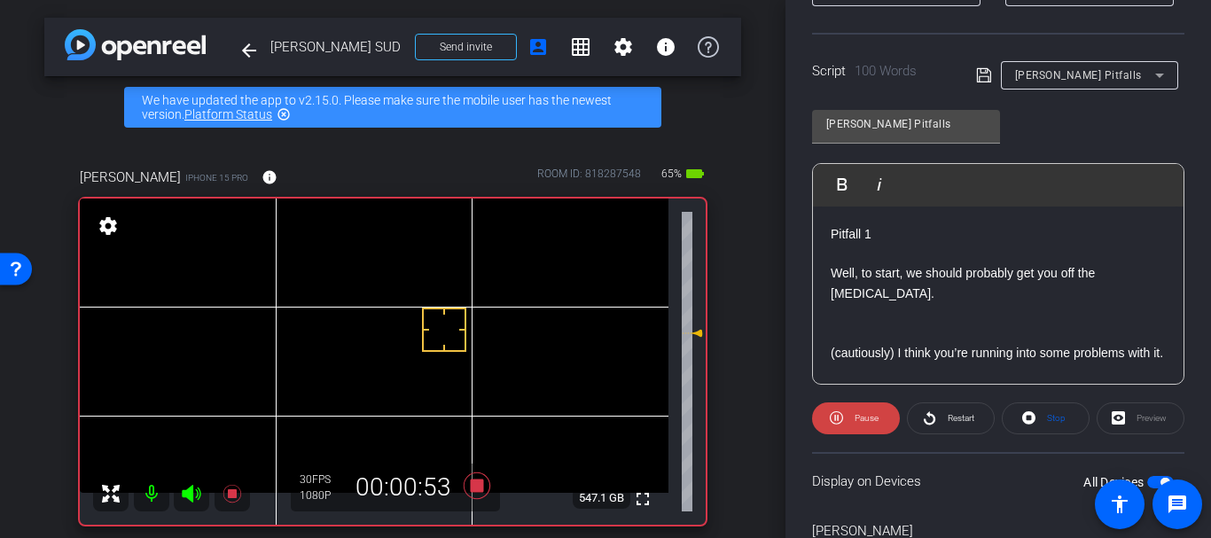
scroll to position [433, 0]
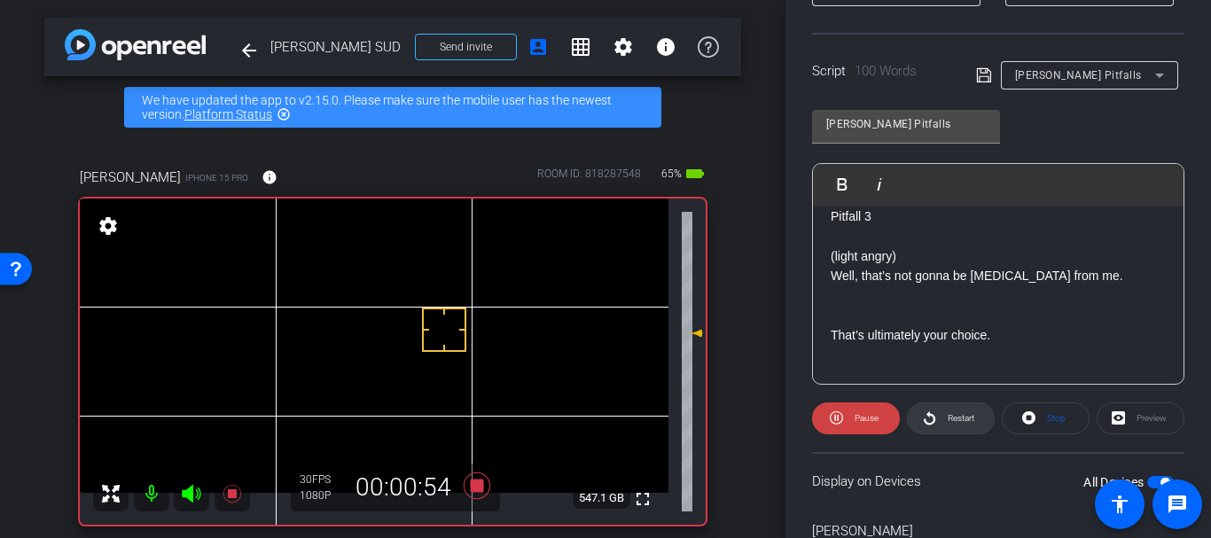
drag, startPoint x: 962, startPoint y: 442, endPoint x: 950, endPoint y: 419, distance: 26.2
click at [959, 436] on openreel-capture-teleprompter "Speed 3X (130 words/minute) Font Size 20px Screen Setup Full Screen Background …" at bounding box center [998, 234] width 372 height 743
click at [949, 417] on span "Restart" at bounding box center [960, 418] width 27 height 10
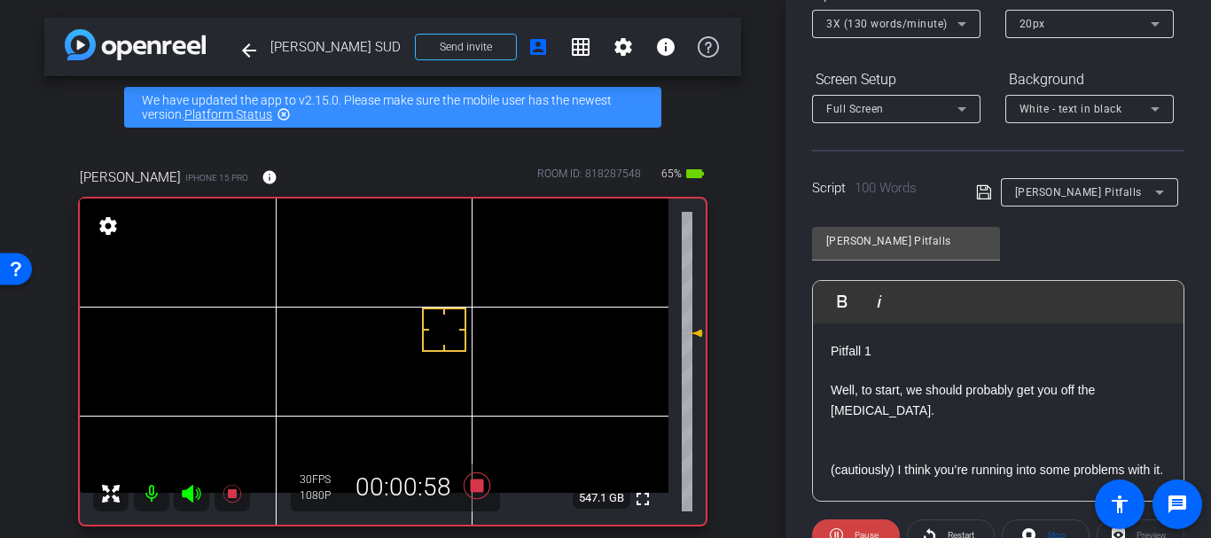
scroll to position [241, 0]
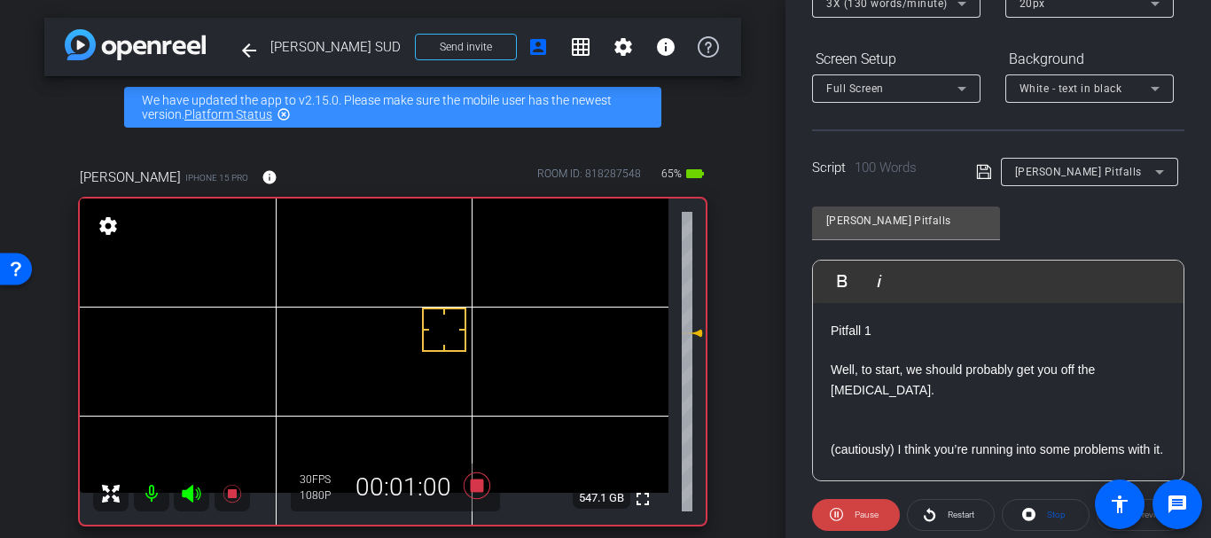
click at [979, 168] on icon at bounding box center [984, 171] width 16 height 21
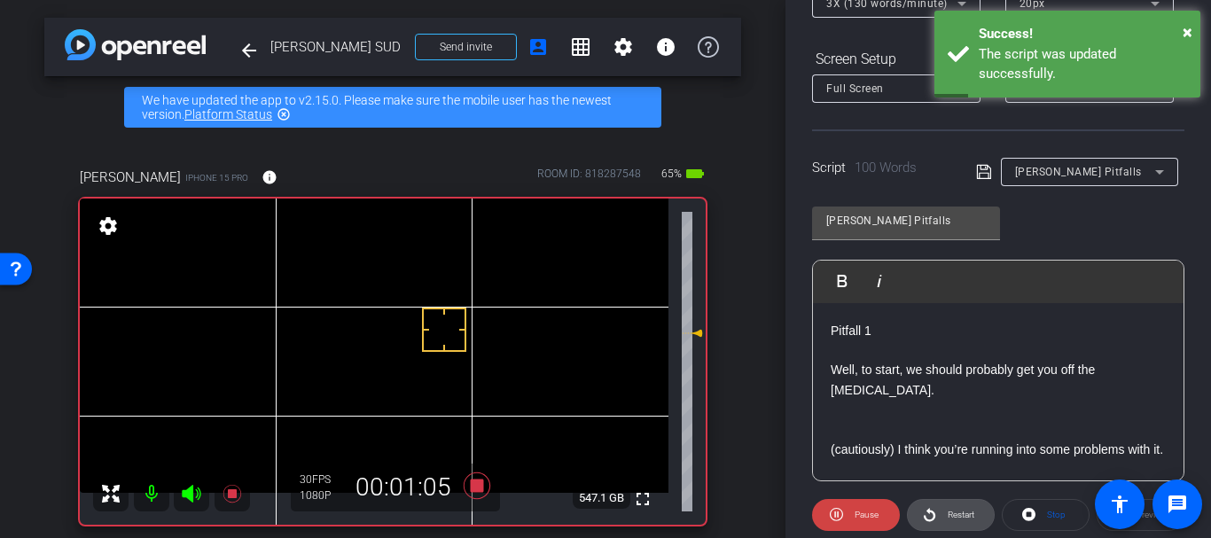
click at [928, 502] on span at bounding box center [950, 515] width 86 height 43
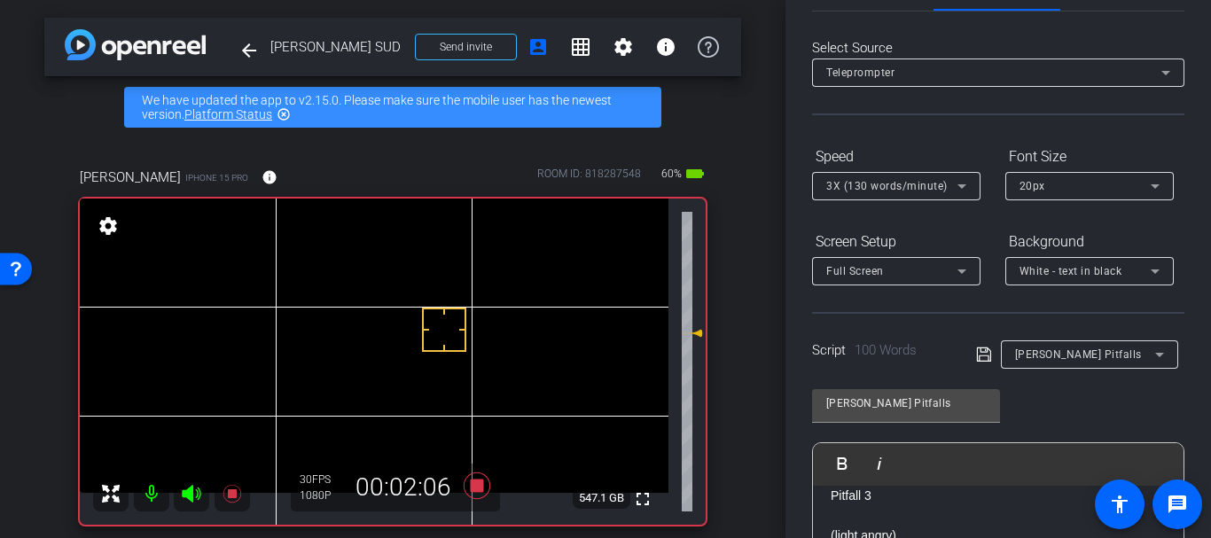
scroll to position [0, 0]
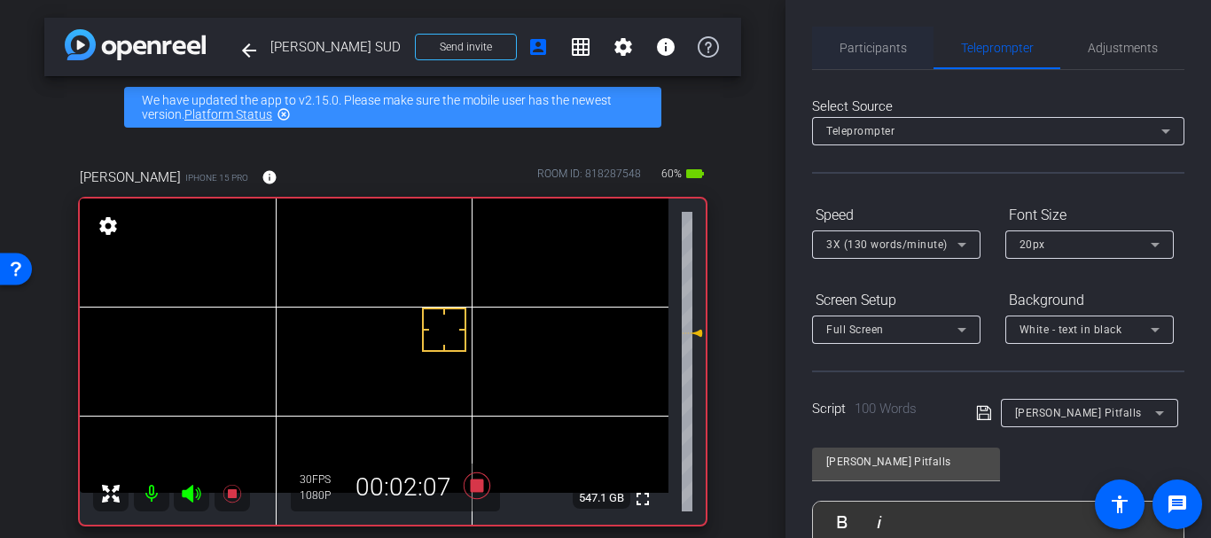
click at [851, 28] on span "Participants" at bounding box center [872, 48] width 67 height 43
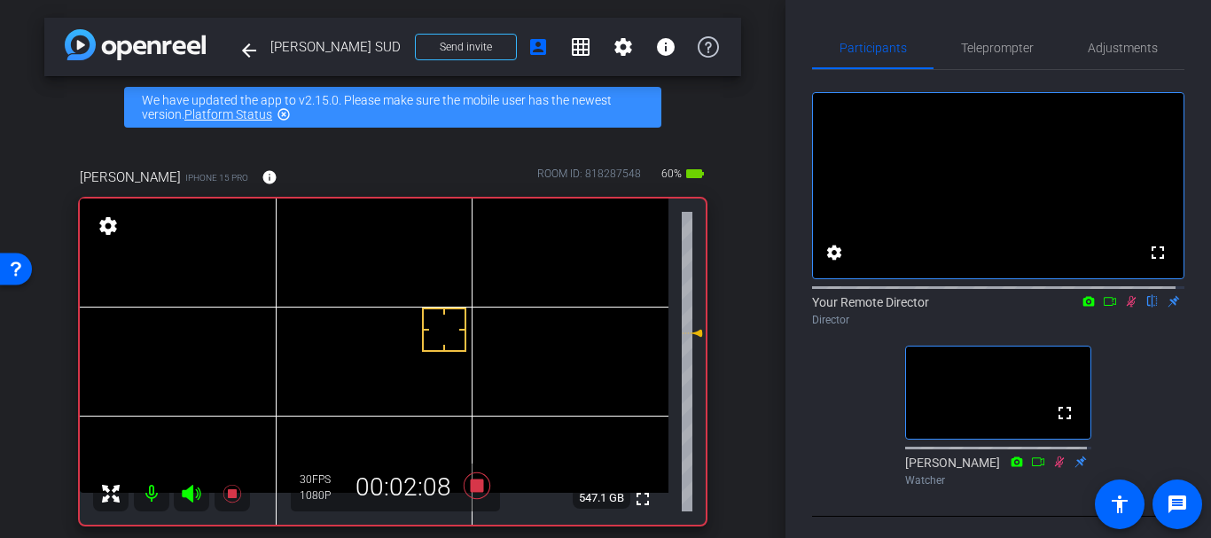
click at [1128, 308] on icon at bounding box center [1131, 301] width 14 height 12
drag, startPoint x: 1121, startPoint y: 321, endPoint x: 1114, endPoint y: 293, distance: 28.4
click at [1122, 308] on div "Your Remote Director flip Director" at bounding box center [998, 306] width 372 height 54
click at [1120, 309] on mat-icon at bounding box center [1130, 301] width 21 height 16
click at [985, 34] on span "Teleprompter" at bounding box center [997, 48] width 73 height 43
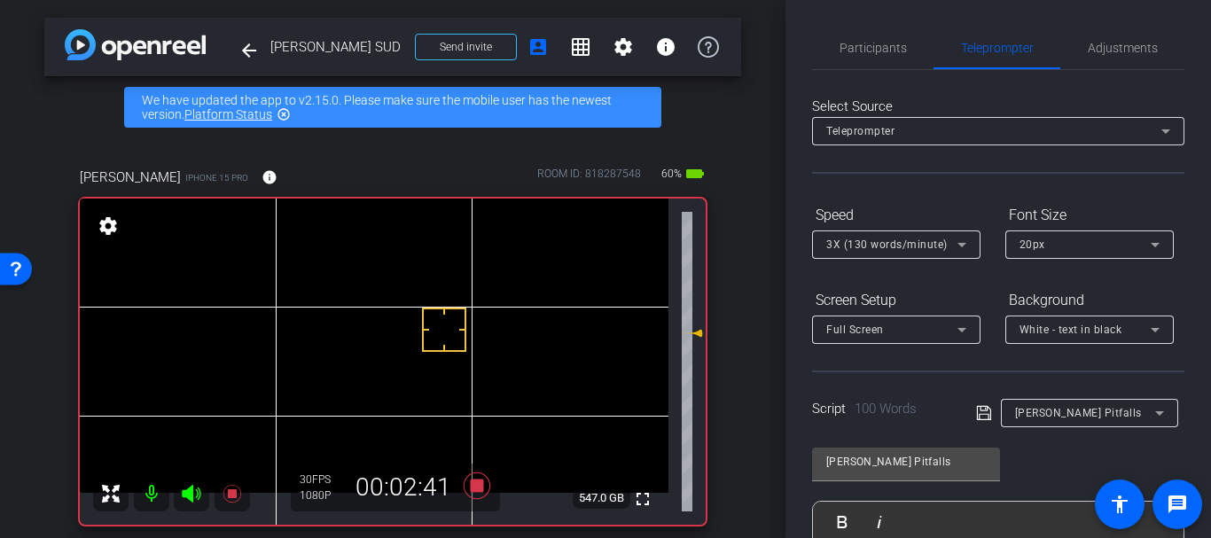
scroll to position [431, 0]
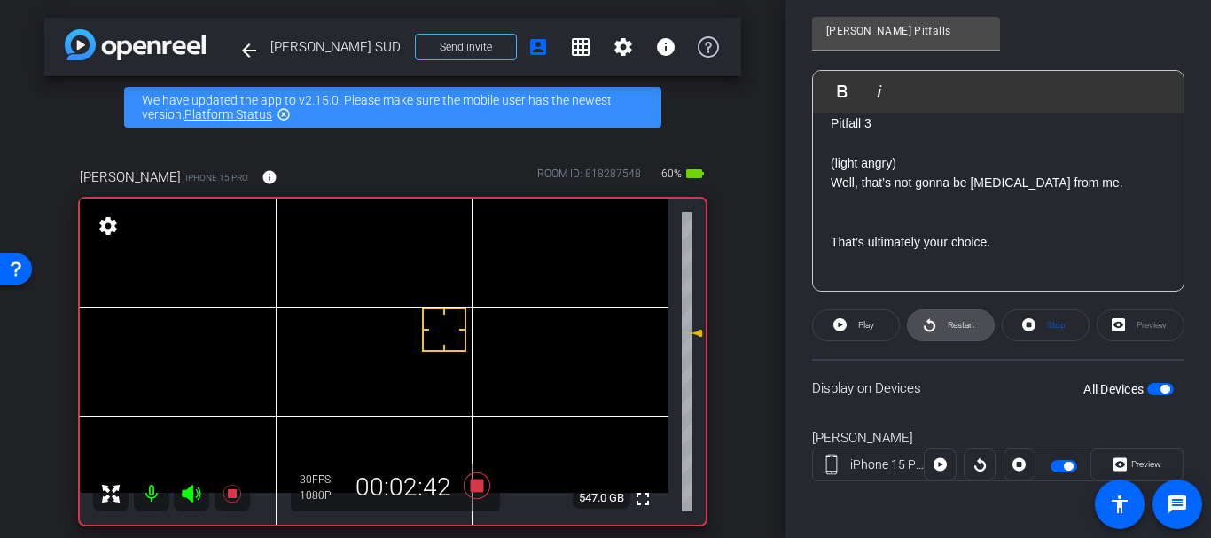
click at [944, 334] on span "Restart" at bounding box center [958, 325] width 31 height 25
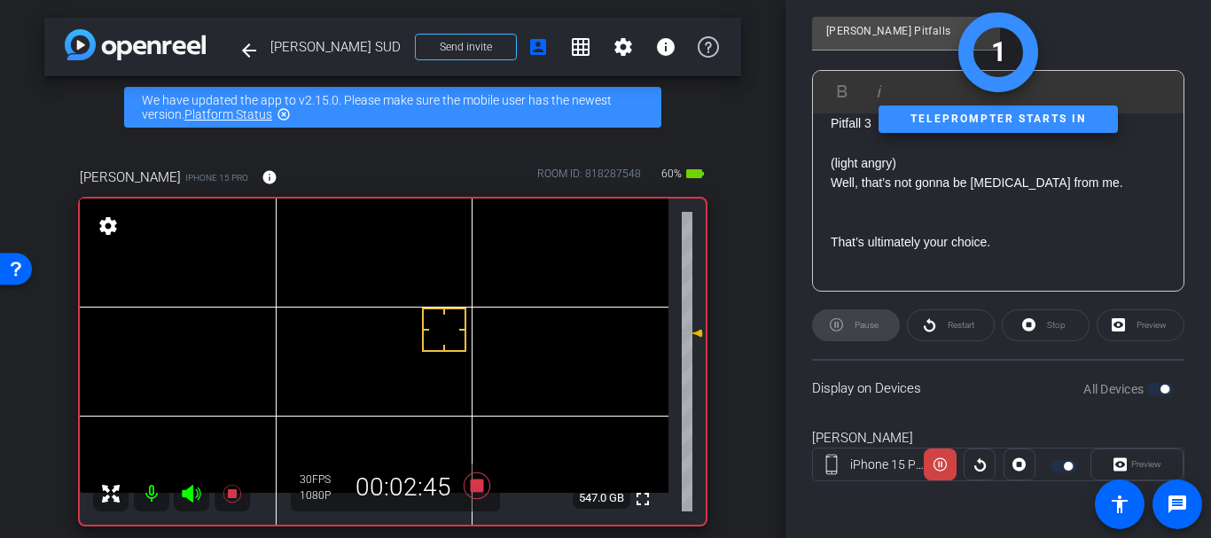
click at [736, 270] on div "arrow_back Gretchen Lair SUD Back to project Send invite account_box grid_on se…" at bounding box center [392, 269] width 785 height 538
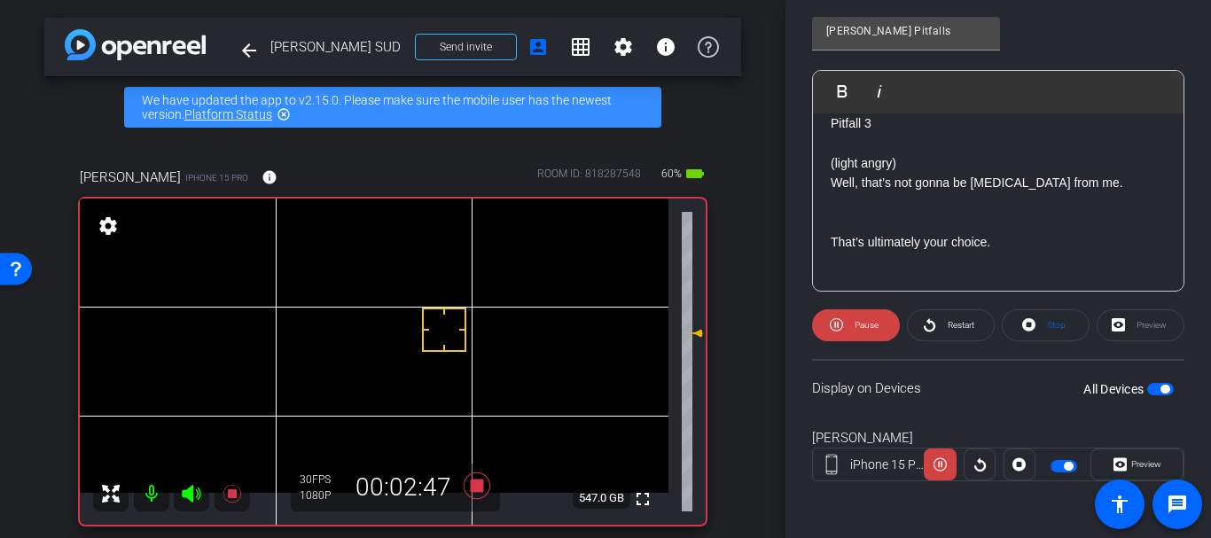
scroll to position [0, 0]
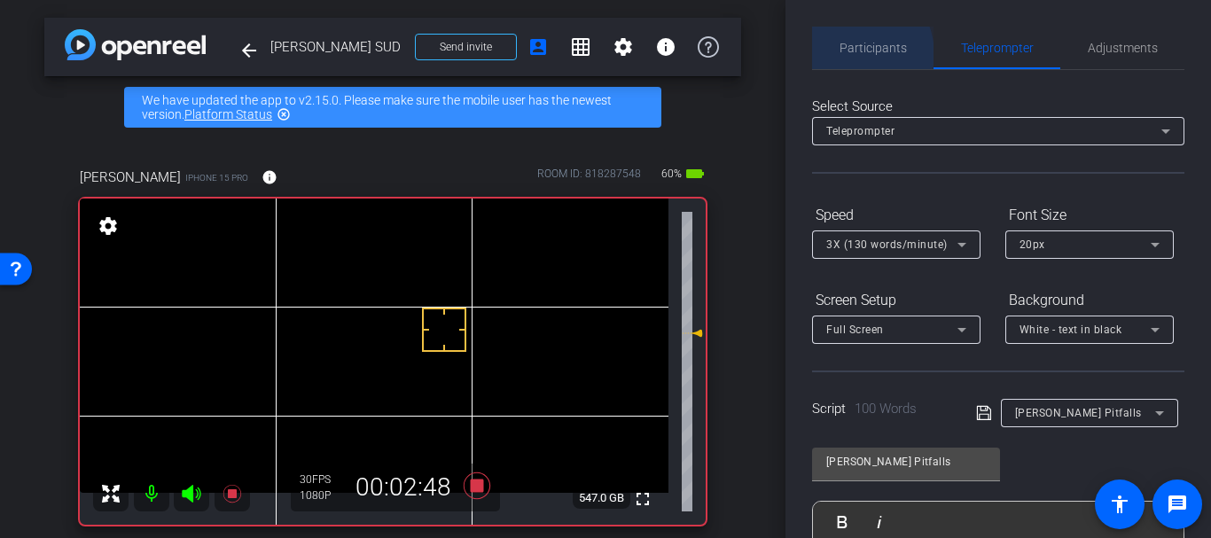
click at [853, 54] on span "Participants" at bounding box center [872, 48] width 67 height 12
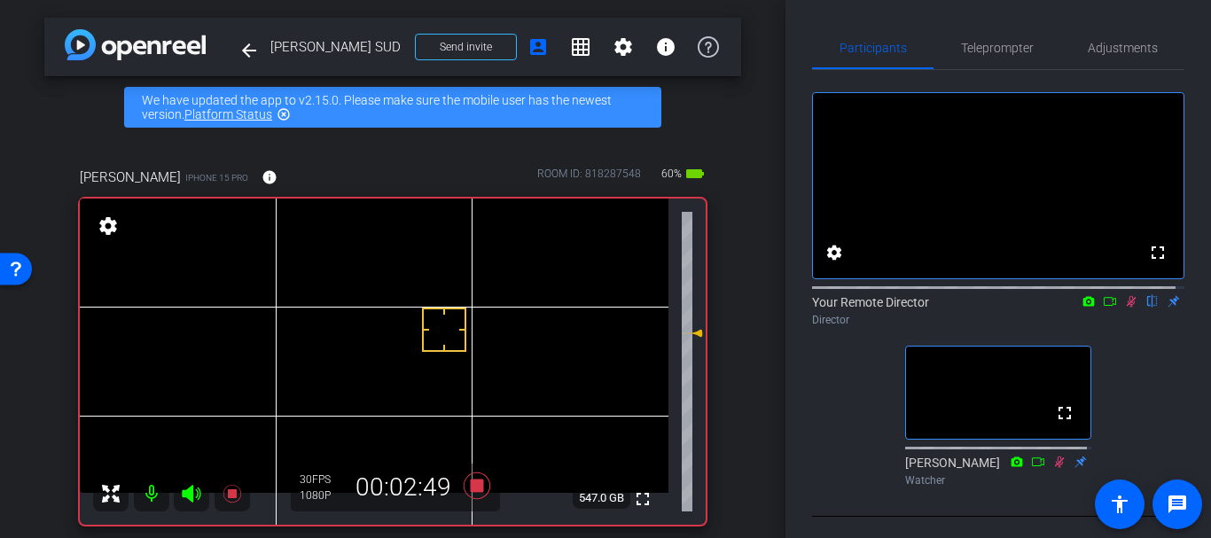
click at [978, 71] on div "fullscreen settings Your Remote Director flip Director fullscreen [PERSON_NAME]…" at bounding box center [998, 282] width 372 height 424
click at [979, 59] on span "Teleprompter" at bounding box center [997, 48] width 73 height 43
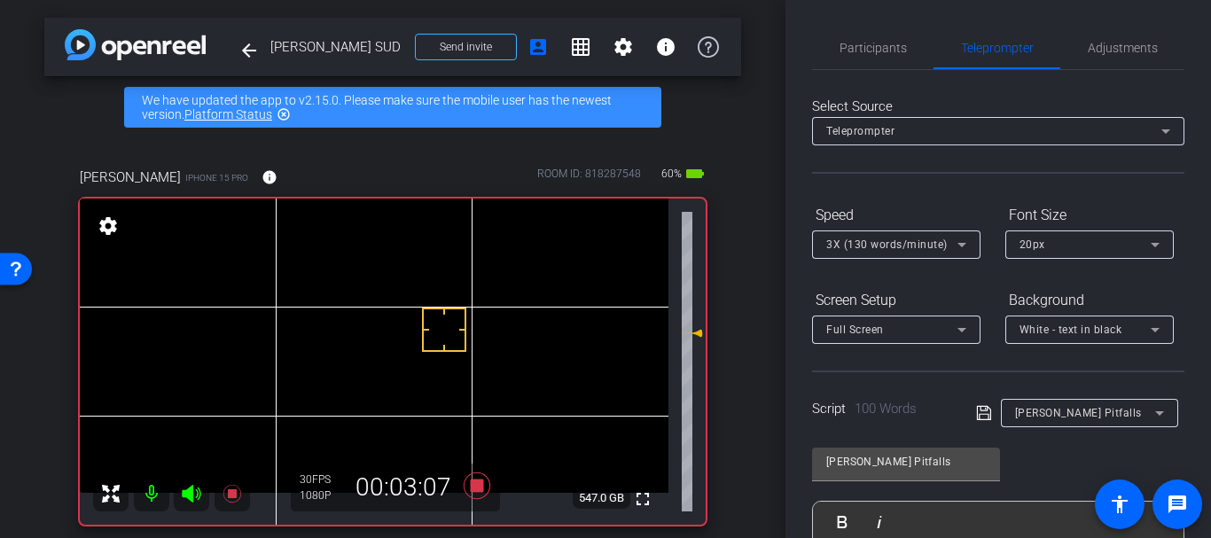
click at [720, 343] on div "Gretchin iPhone 15 Pro info ROOM ID: 818287548 60% battery_std fullscreen setti…" at bounding box center [392, 340] width 697 height 404
click at [855, 74] on div "Select Source Teleprompter Speed 3X (130 words/minute) Font Size 20px Screen Se…" at bounding box center [998, 506] width 372 height 872
click at [857, 53] on span "Participants" at bounding box center [872, 48] width 67 height 12
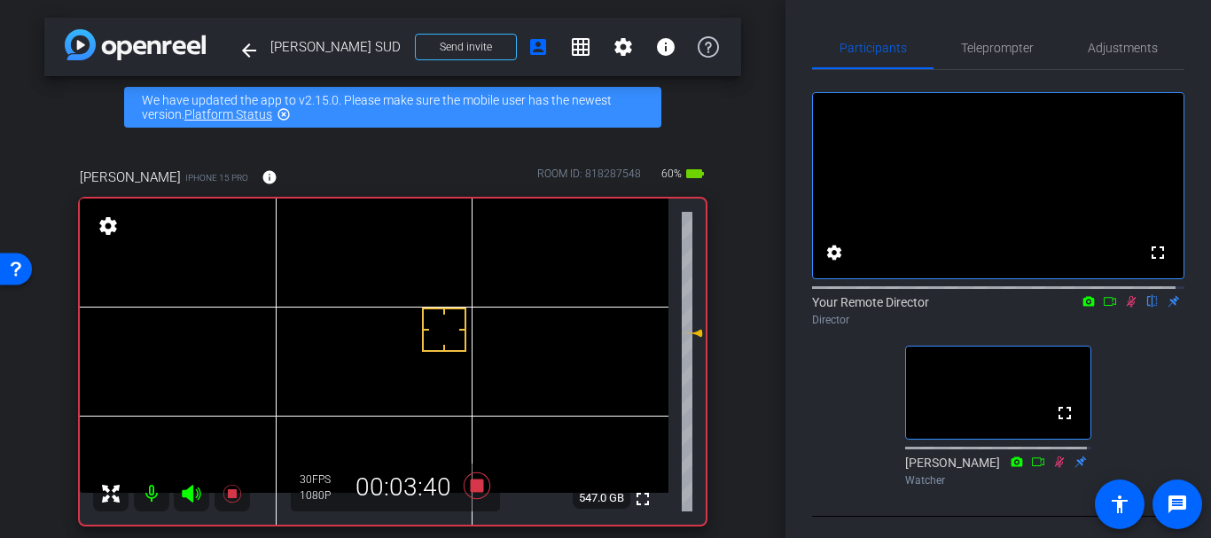
click at [1124, 308] on icon at bounding box center [1131, 301] width 14 height 12
click at [1120, 309] on mat-icon at bounding box center [1130, 301] width 21 height 16
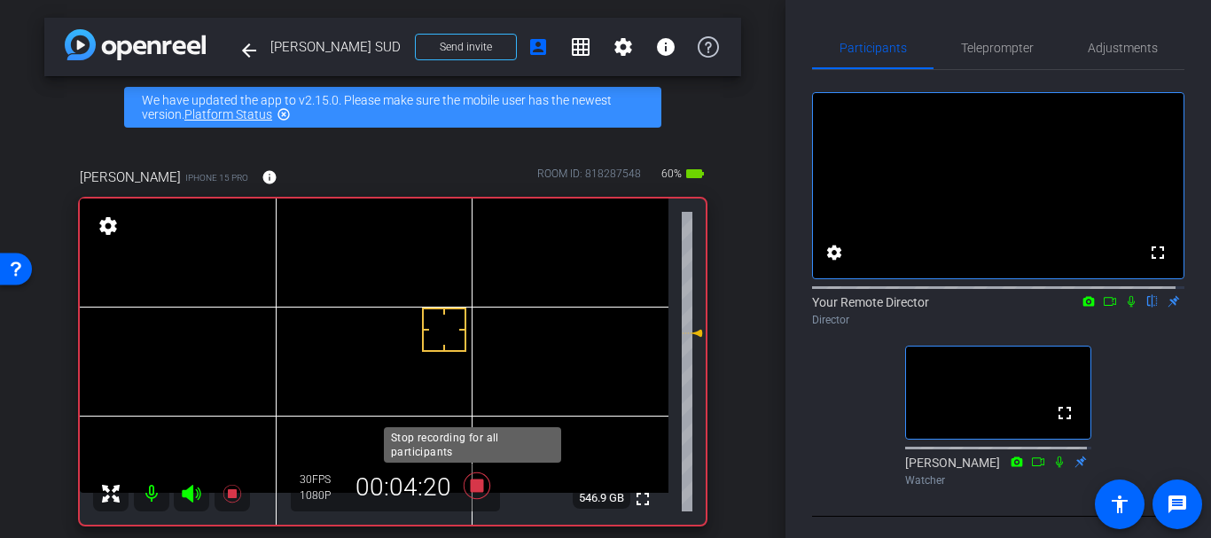
click at [480, 480] on icon at bounding box center [477, 486] width 43 height 32
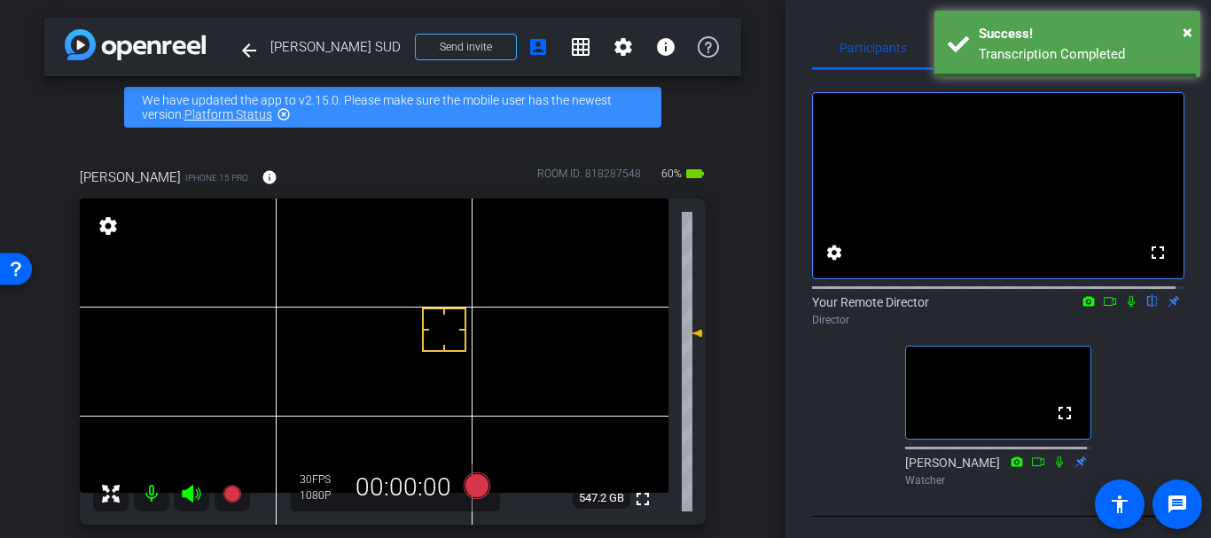
click at [745, 347] on div "arrow_back [PERSON_NAME] SUD Back to project Send invite account_box grid_on se…" at bounding box center [392, 269] width 785 height 538
click at [1178, 33] on div "Success!" at bounding box center [1082, 34] width 208 height 20
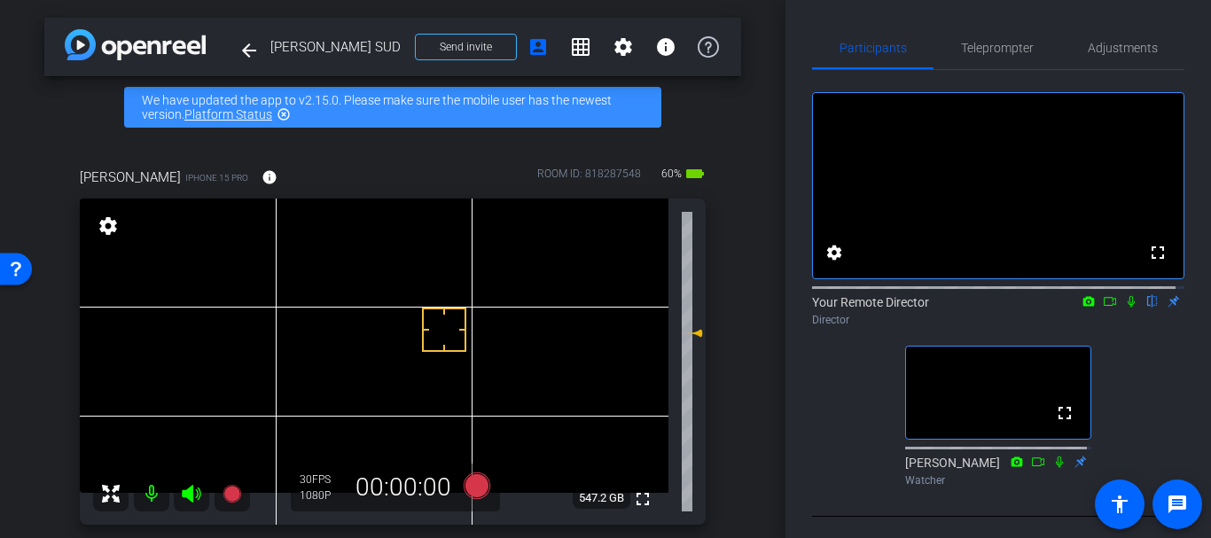
click at [713, 393] on div "Gretchin iPhone 15 Pro info ROOM ID: 818287548 60% battery_std fullscreen setti…" at bounding box center [392, 340] width 697 height 404
click at [991, 58] on span "Teleprompter" at bounding box center [997, 48] width 73 height 43
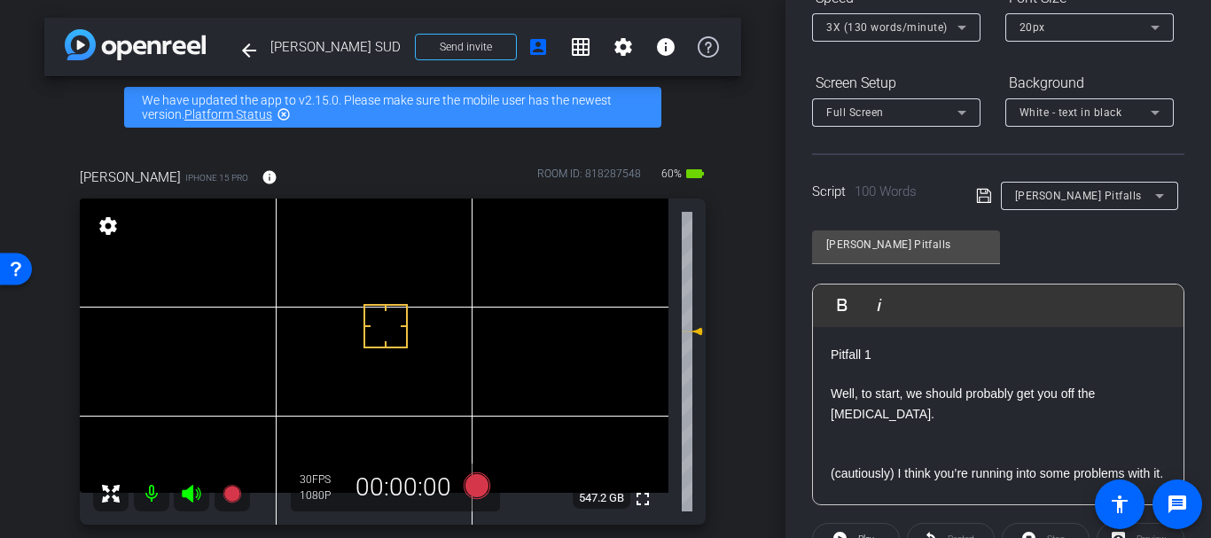
scroll to position [11, 0]
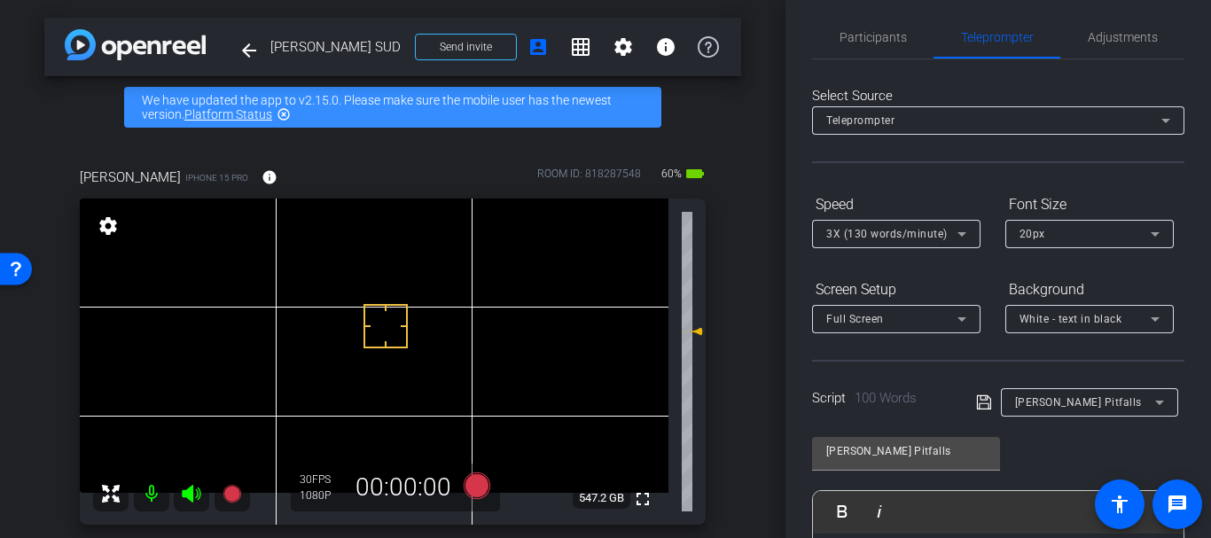
drag, startPoint x: 1059, startPoint y: 415, endPoint x: 1048, endPoint y: 407, distance: 13.3
click at [1055, 411] on div "[PERSON_NAME] Pitfalls" at bounding box center [1089, 402] width 149 height 28
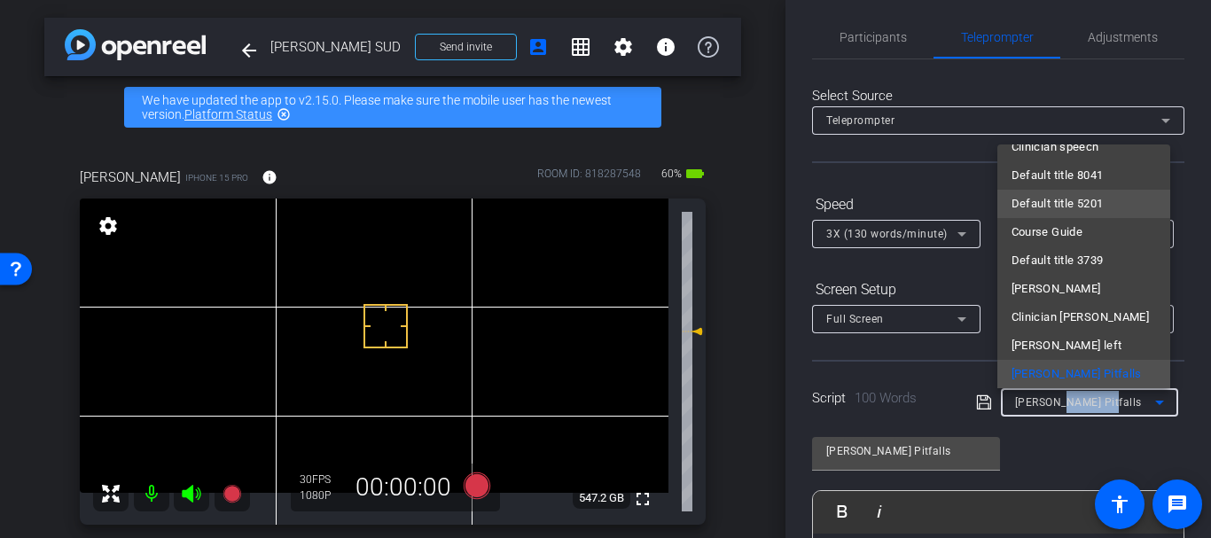
scroll to position [0, 0]
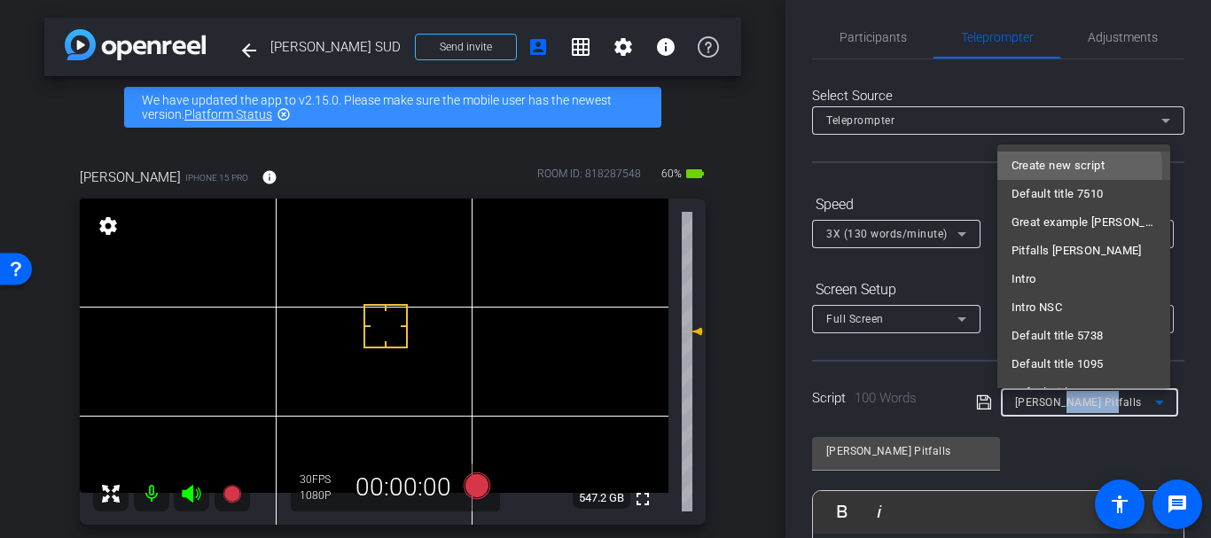
click at [1053, 170] on span "Create new script" at bounding box center [1057, 165] width 93 height 21
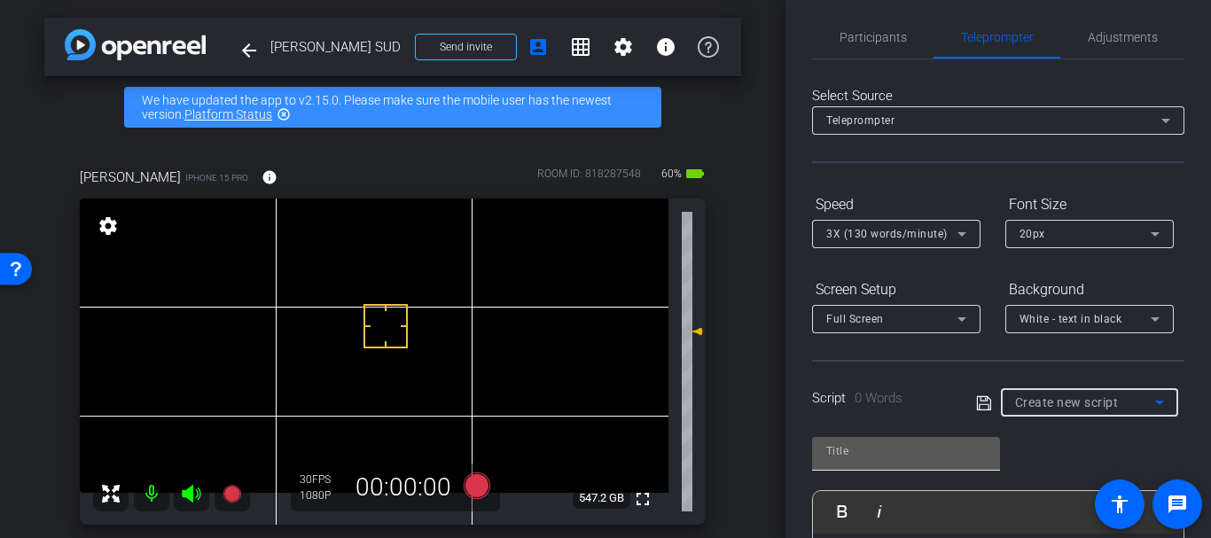
click at [850, 451] on input "text" at bounding box center [906, 450] width 160 height 21
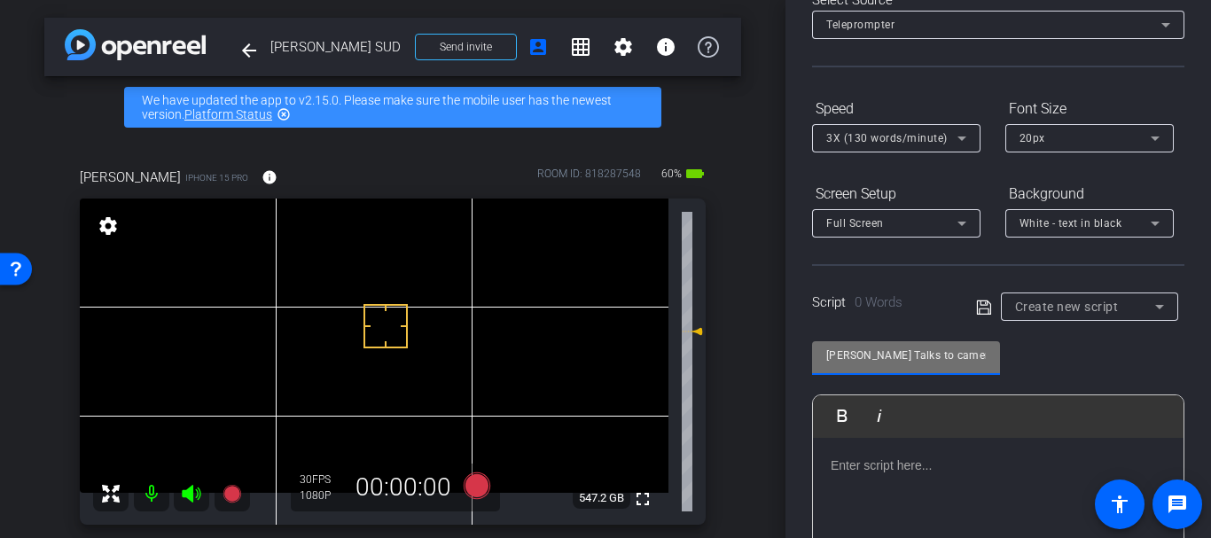
scroll to position [100, 0]
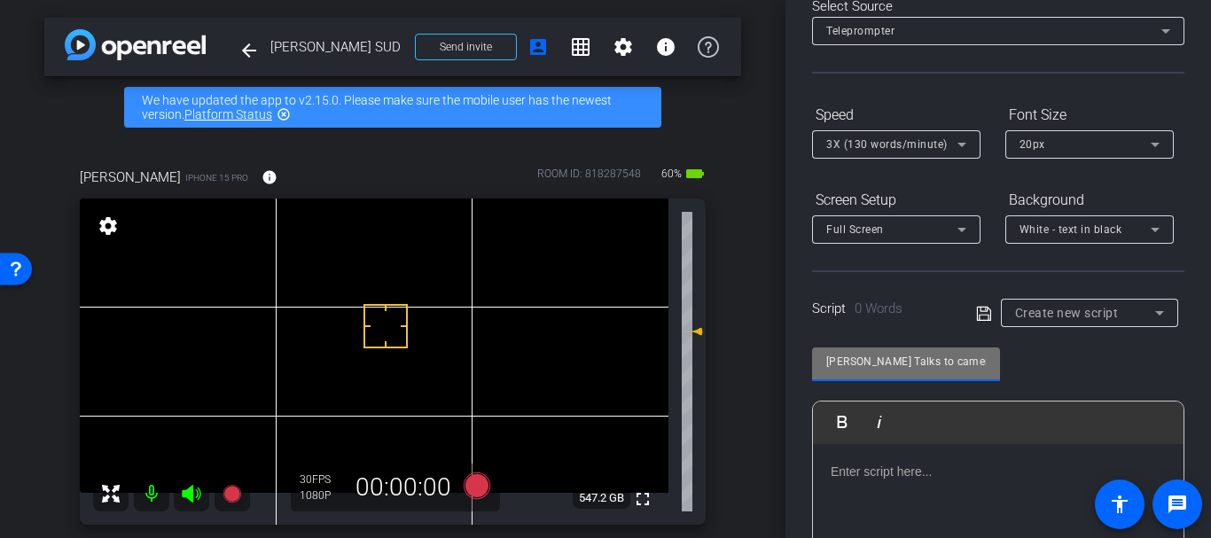
type input "[PERSON_NAME] Talks to camera"
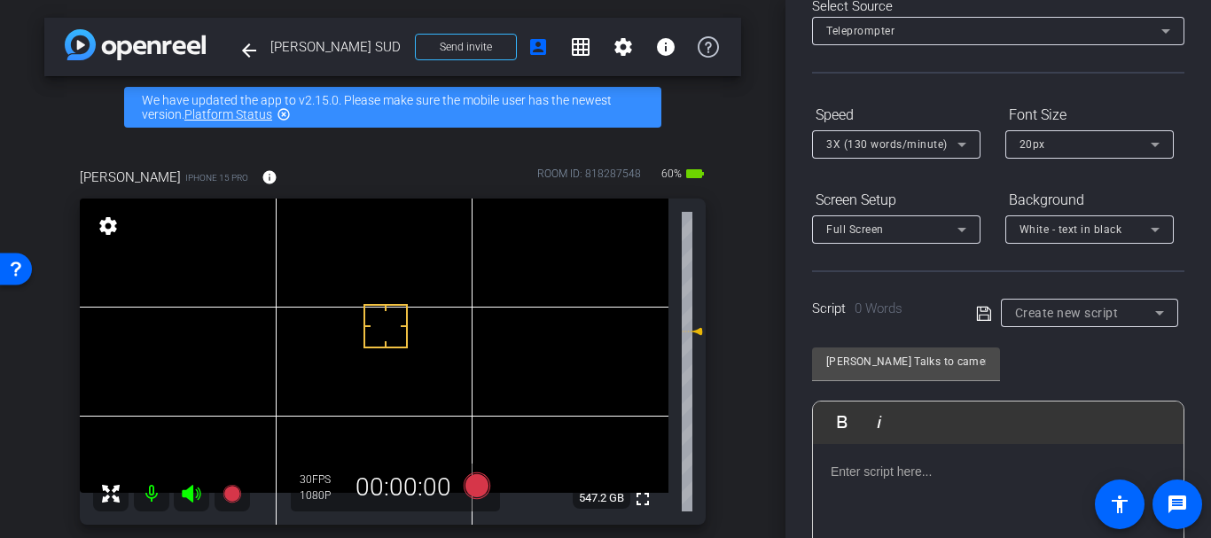
click at [940, 533] on div "To enrich screen reader interactions, please activate Accessibility in Grammarl…" at bounding box center [998, 532] width 370 height 177
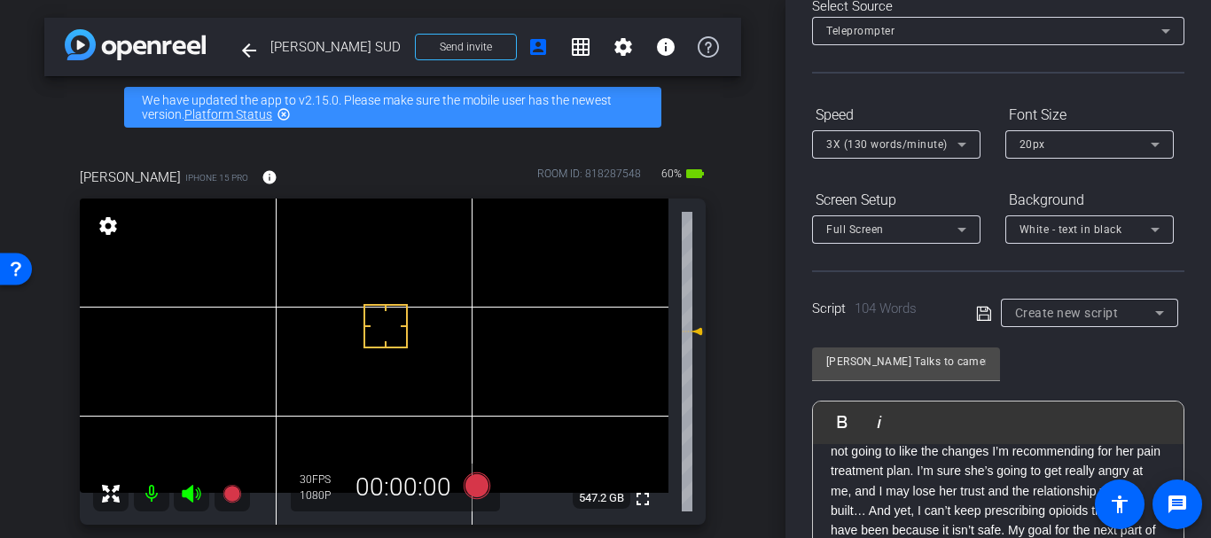
scroll to position [40, 0]
click at [976, 303] on icon at bounding box center [984, 313] width 16 height 21
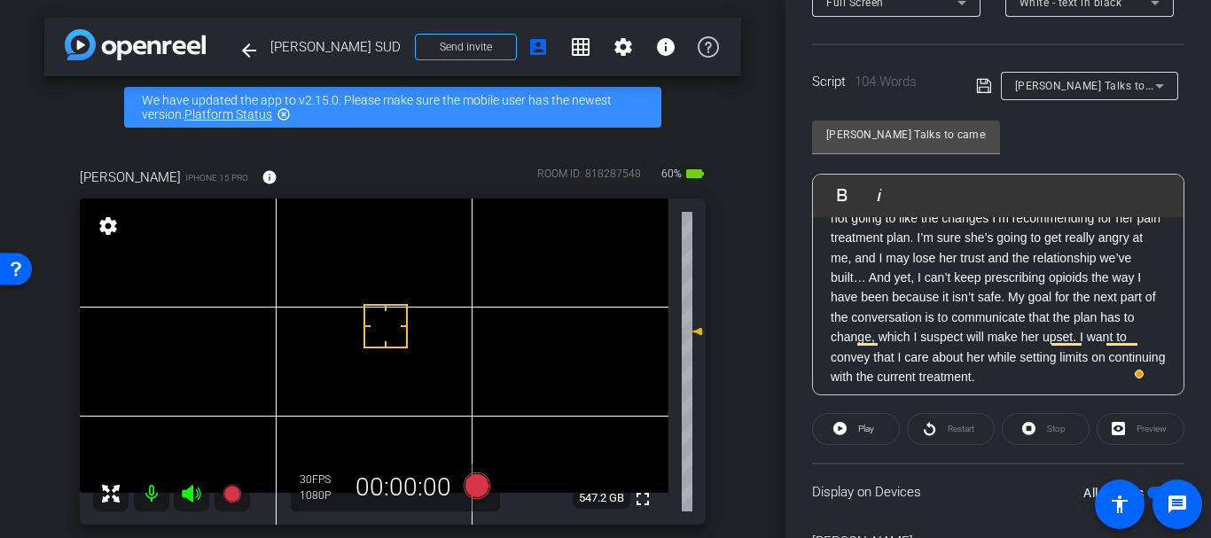
scroll to position [56, 0]
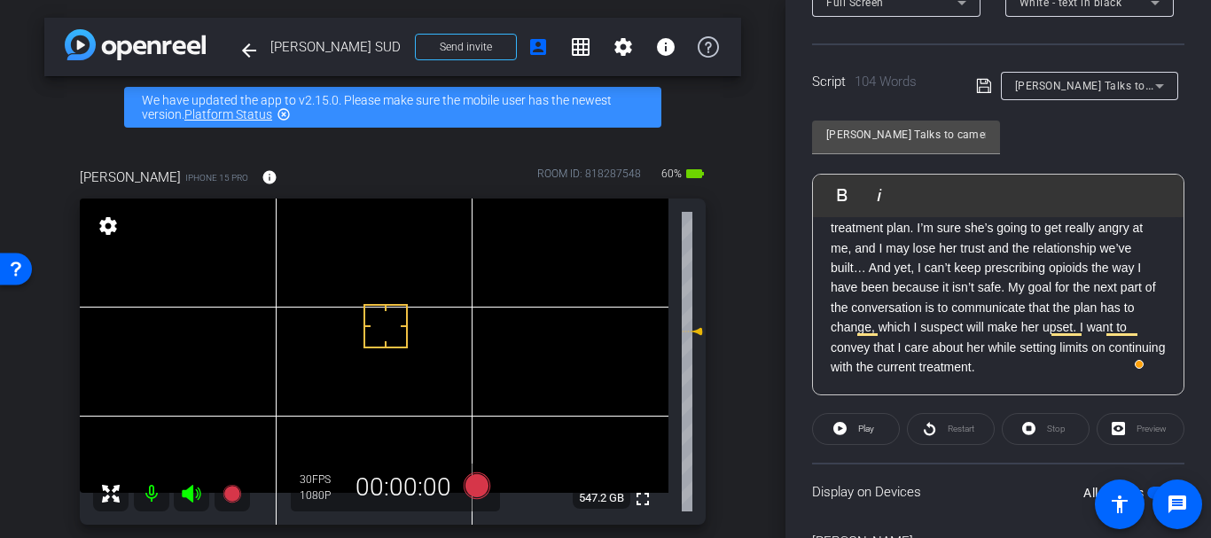
click at [905, 379] on div "I’m dreading moving this visit forward because I know she is not going to like …" at bounding box center [998, 278] width 370 height 234
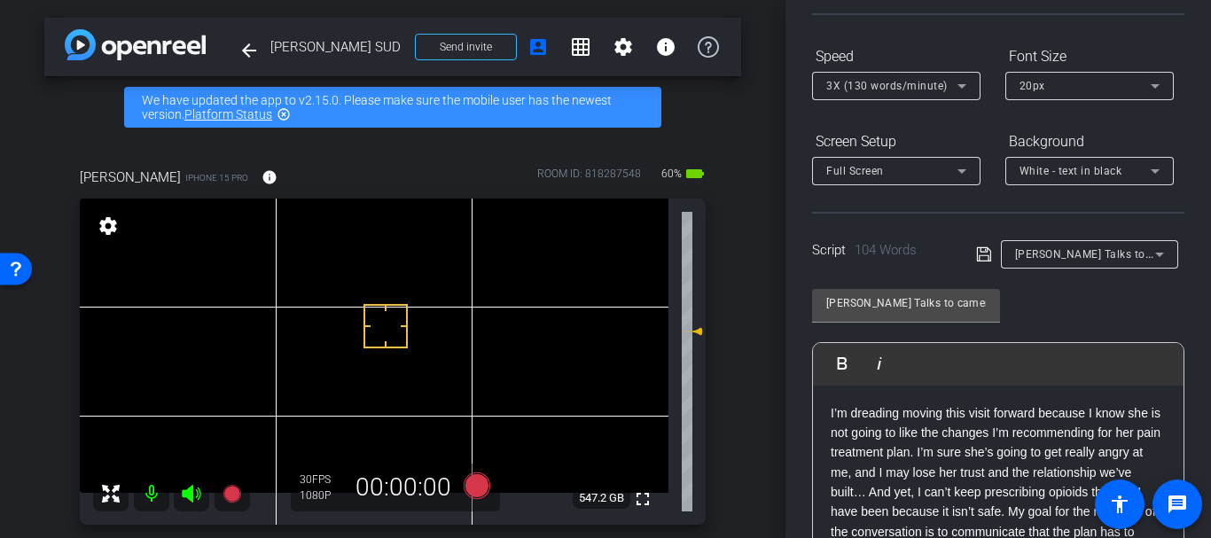
scroll to position [0, 0]
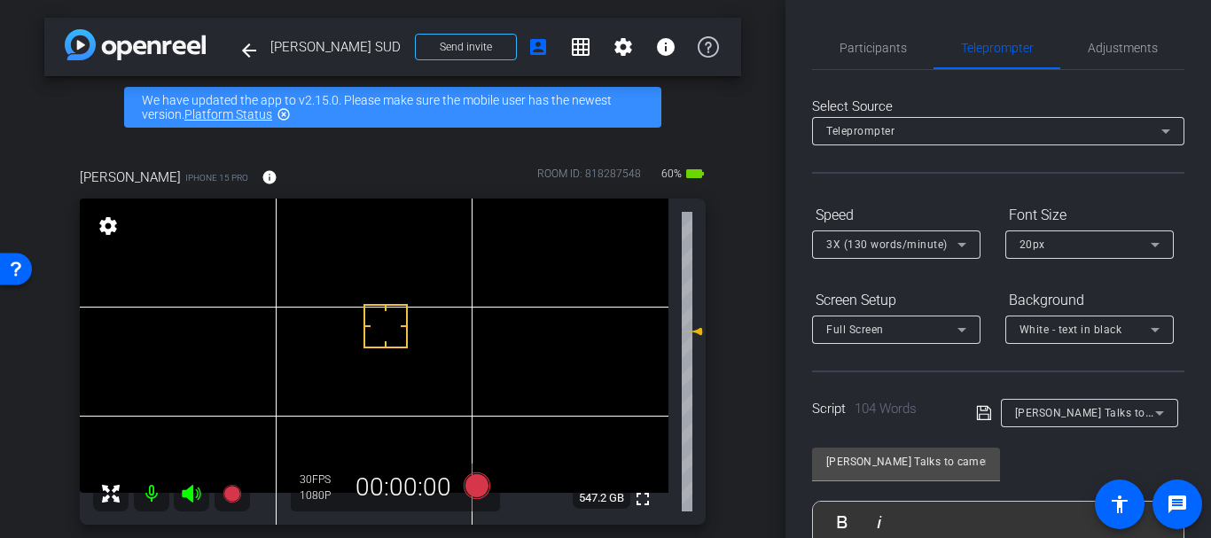
drag, startPoint x: 932, startPoint y: 261, endPoint x: 939, endPoint y: 243, distance: 19.9
click at [936, 250] on div "3X (130 words/minute)" at bounding box center [896, 244] width 140 height 28
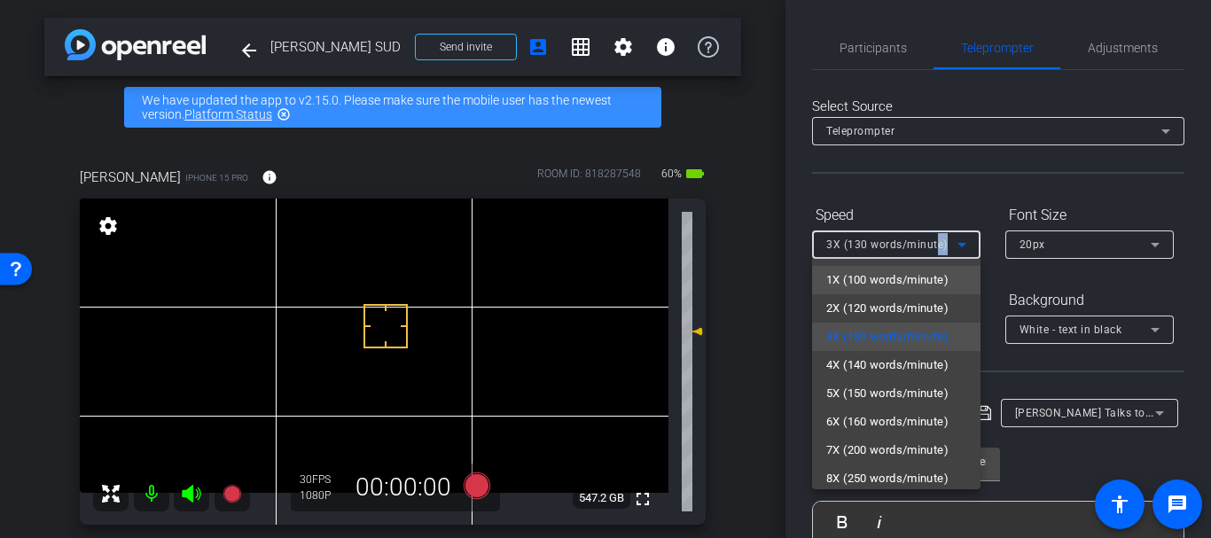
click at [864, 280] on span "1X (100 words/minute)" at bounding box center [887, 279] width 122 height 21
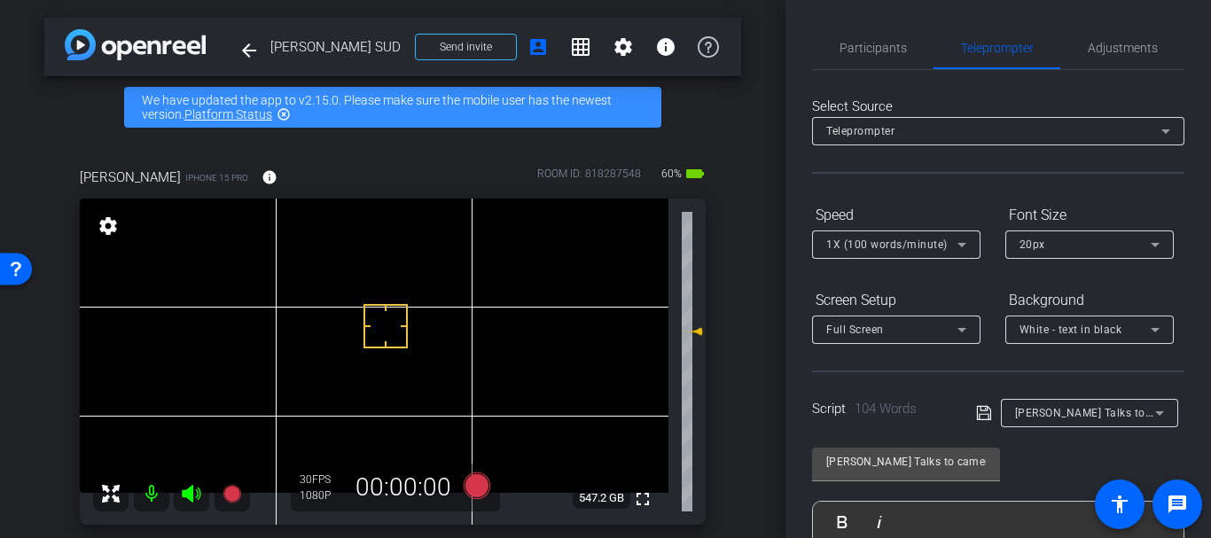
drag, startPoint x: 982, startPoint y: 393, endPoint x: 979, endPoint y: 409, distance: 17.0
click at [982, 398] on div "Script 104 Words Gretchin Talks to camera" at bounding box center [998, 398] width 372 height 57
click at [979, 409] on icon at bounding box center [984, 412] width 16 height 21
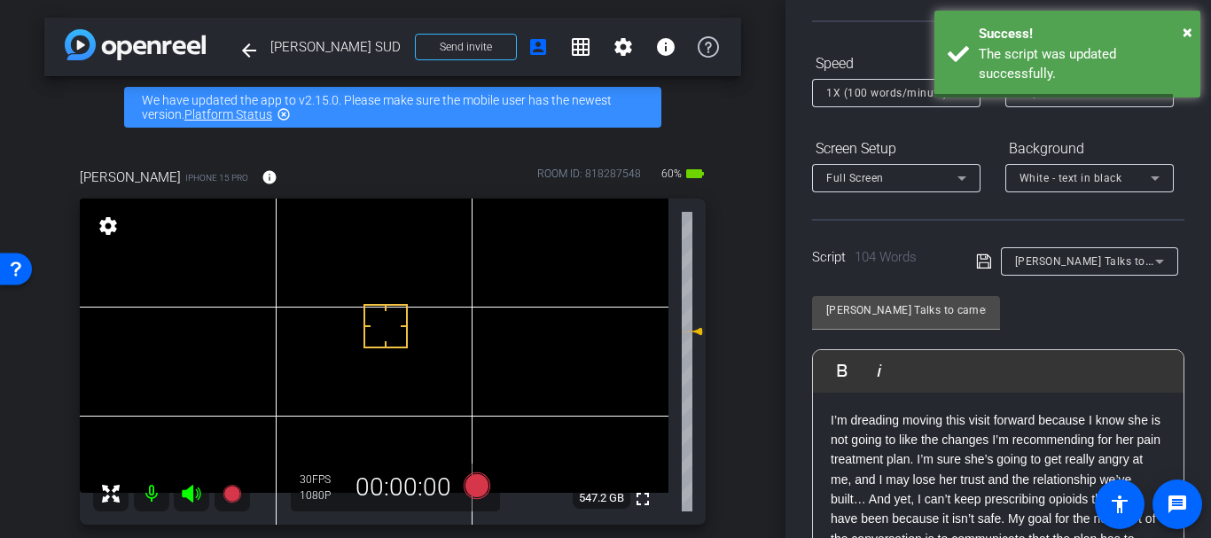
scroll to position [425, 0]
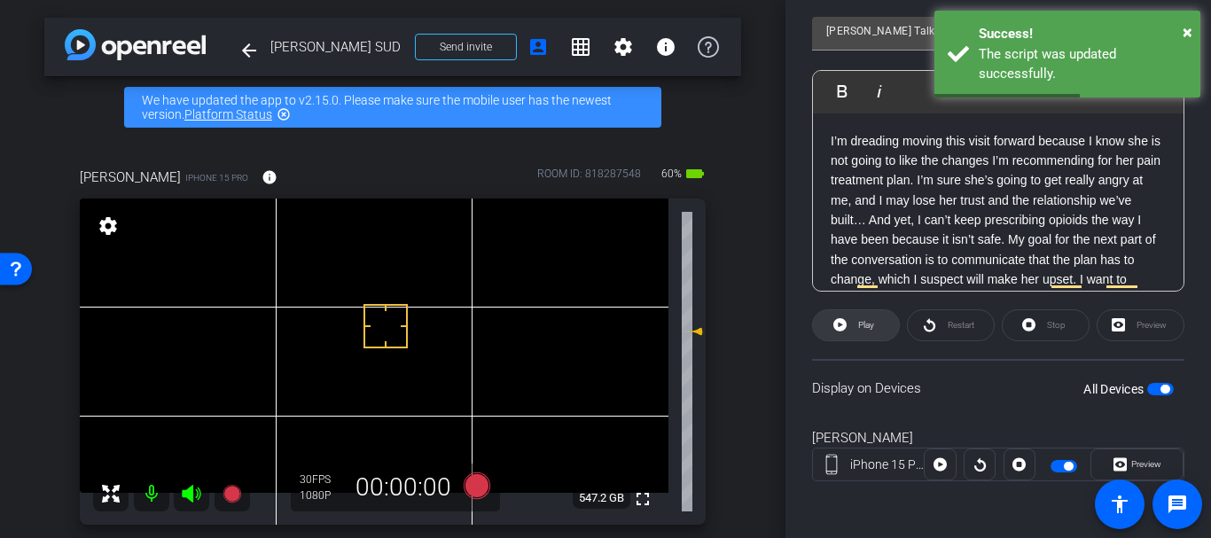
click at [835, 337] on span at bounding box center [856, 325] width 86 height 43
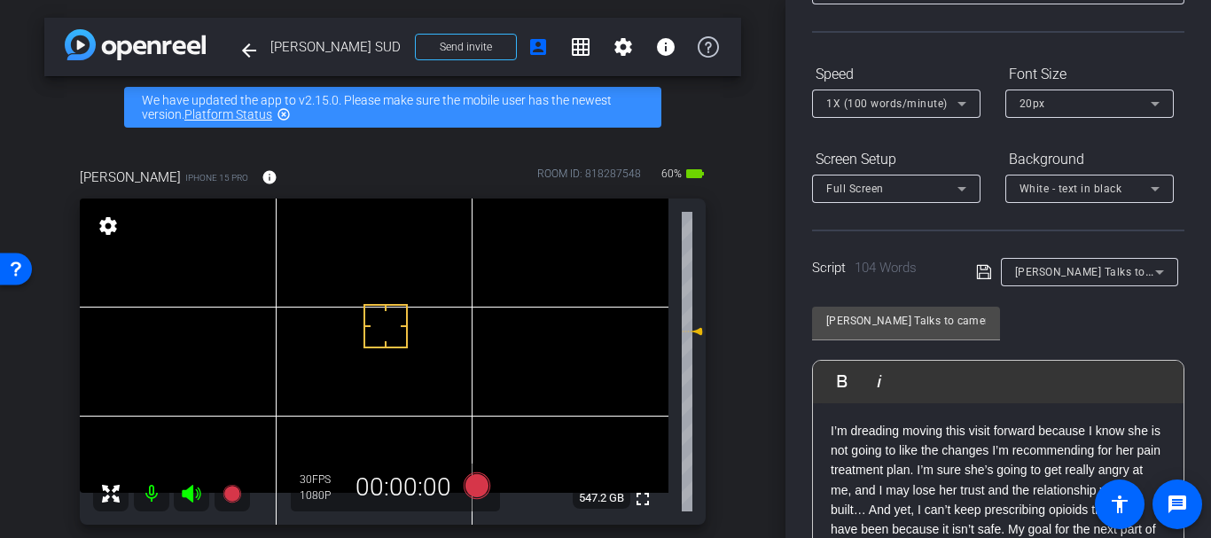
click at [923, 97] on div "1X (100 words/minute)" at bounding box center [891, 103] width 131 height 22
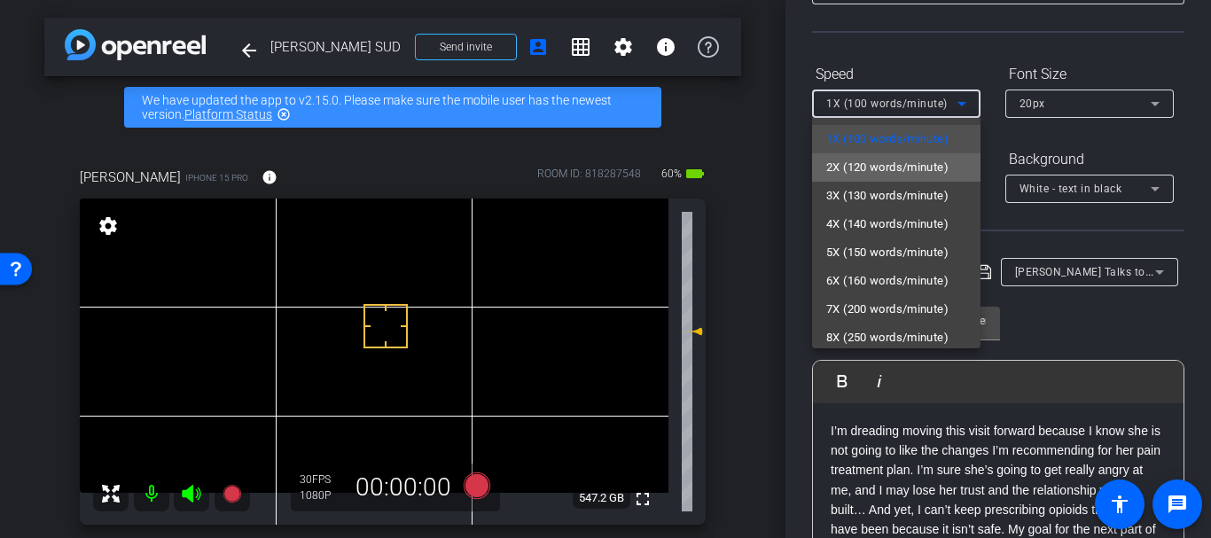
click at [907, 155] on mat-option "2X (120 words/minute)" at bounding box center [896, 167] width 168 height 28
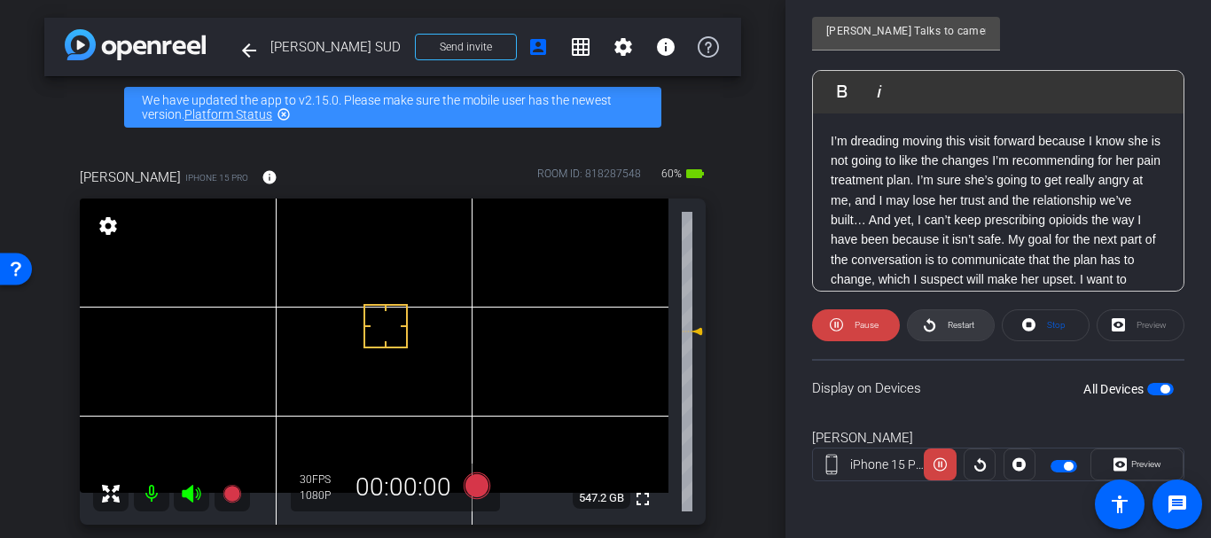
click at [949, 333] on span "Restart" at bounding box center [958, 325] width 31 height 25
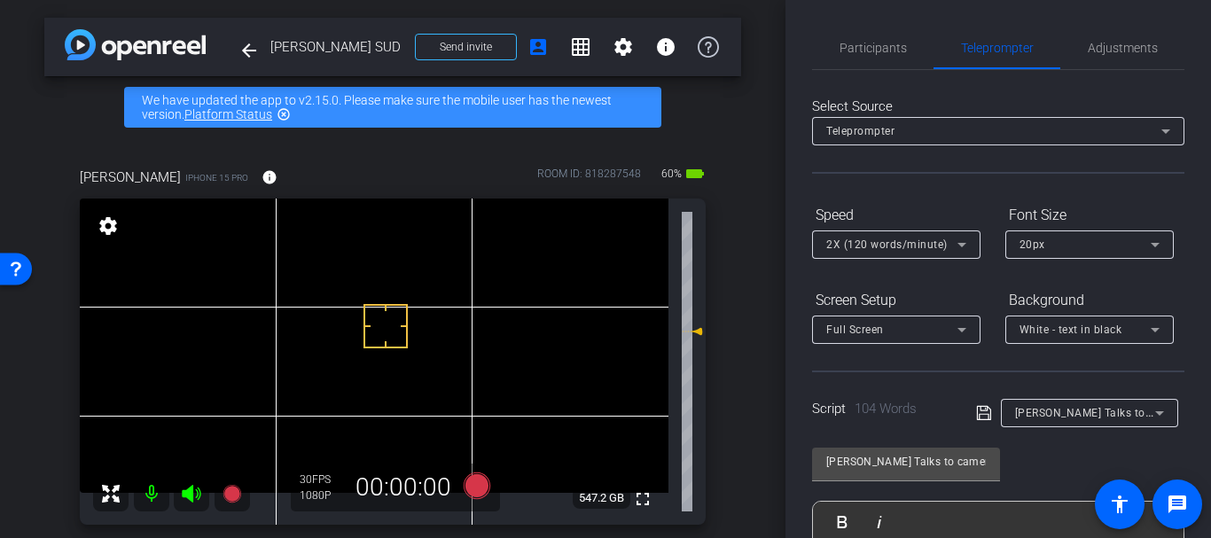
click at [879, 259] on div at bounding box center [896, 268] width 168 height 19
click at [879, 249] on span "2X (120 words/minute)" at bounding box center [886, 244] width 121 height 12
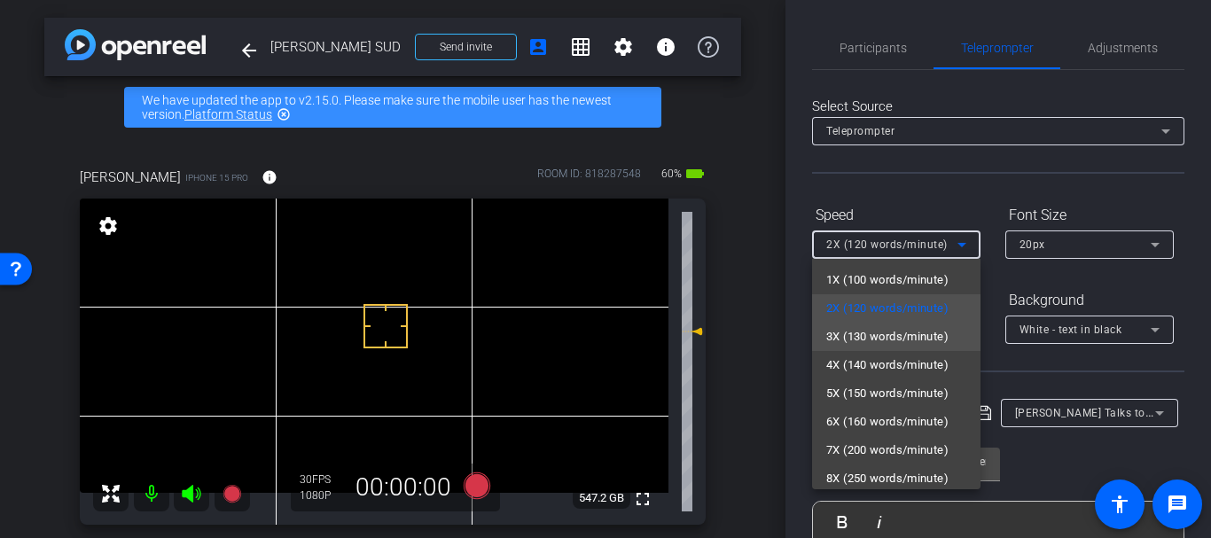
click at [862, 335] on span "3X (130 words/minute)" at bounding box center [887, 336] width 122 height 21
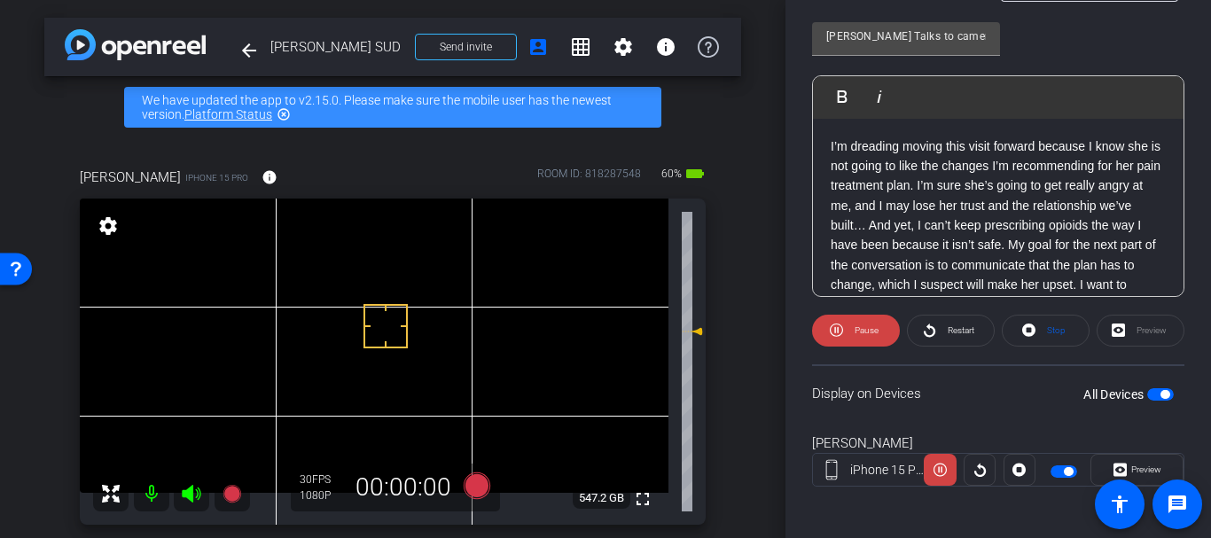
scroll to position [431, 0]
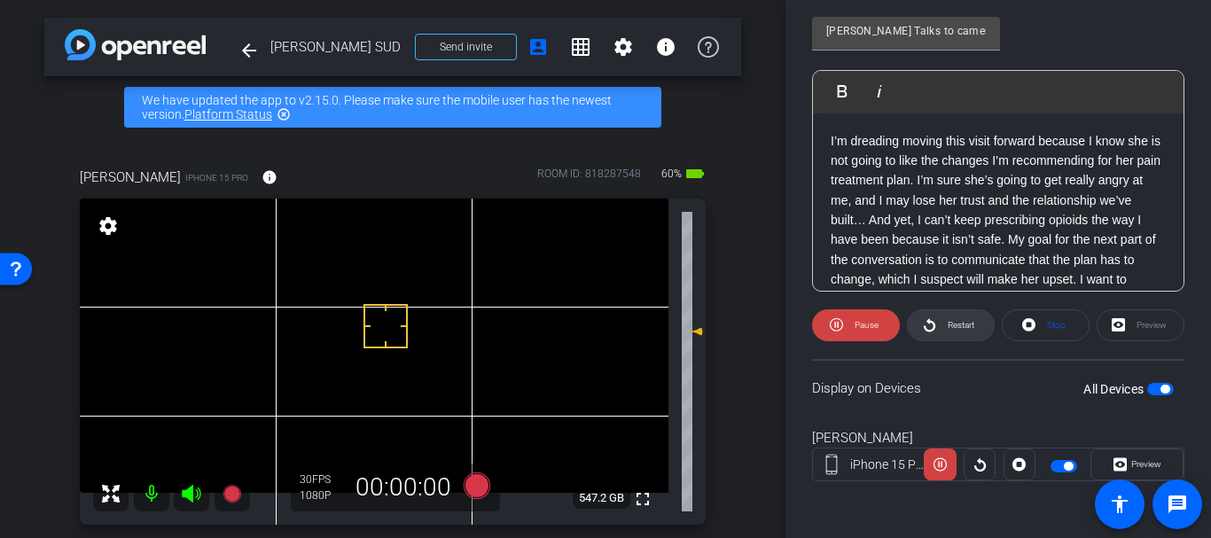
click at [924, 335] on icon at bounding box center [929, 325] width 13 height 22
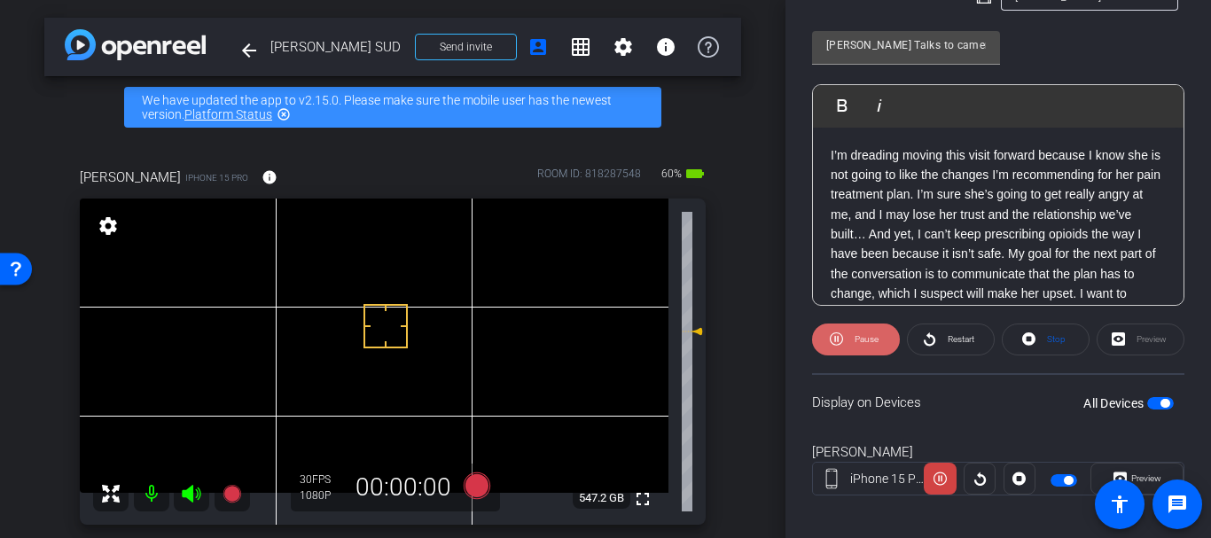
click at [847, 333] on button "Pause" at bounding box center [856, 339] width 88 height 32
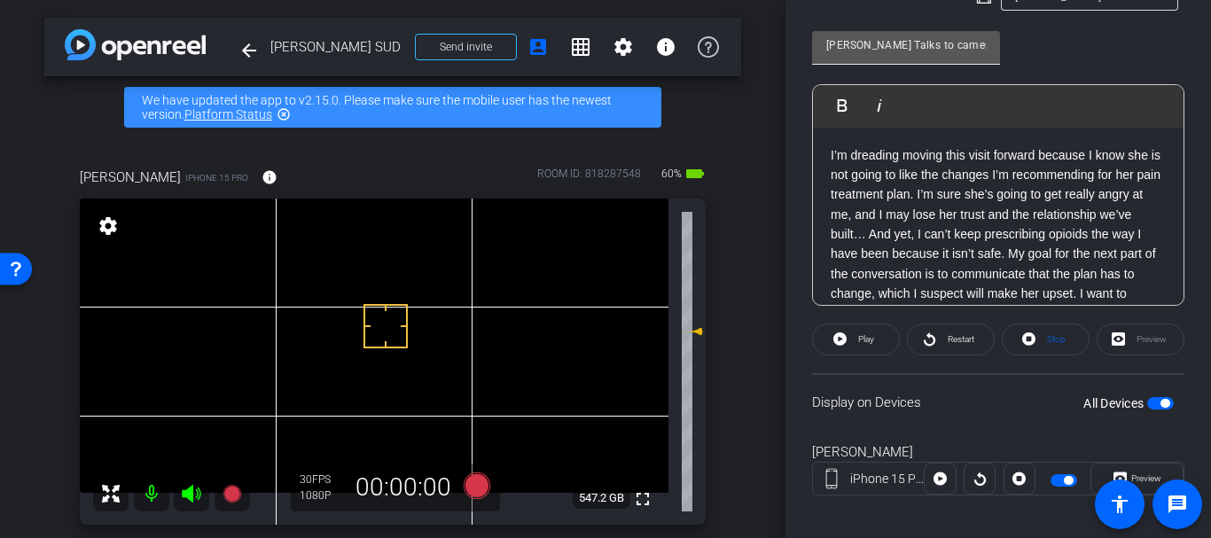
scroll to position [0, 0]
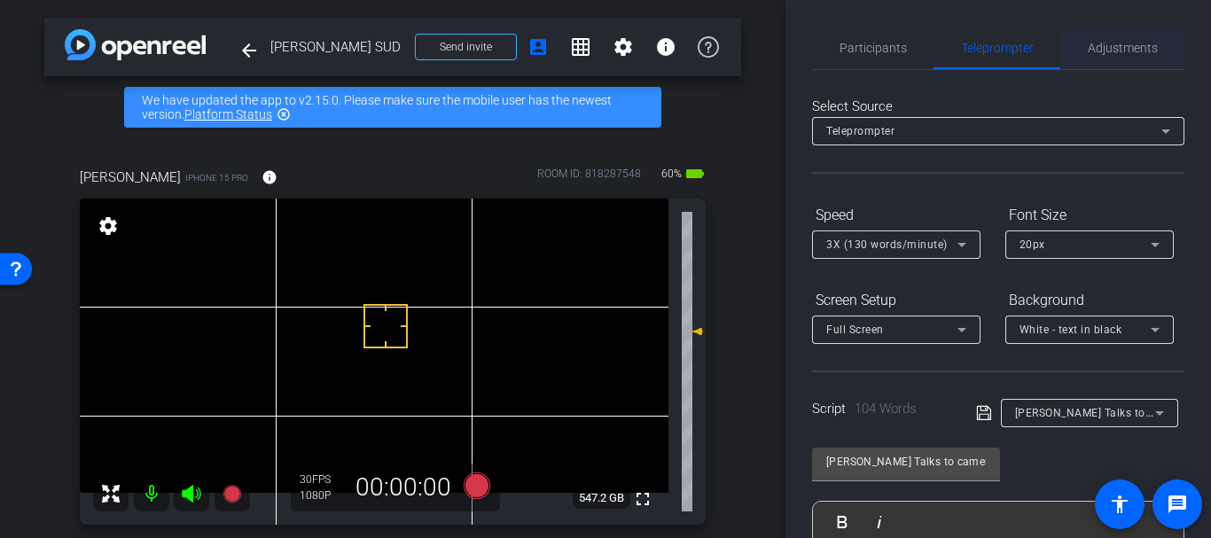
click at [1094, 27] on span "Adjustments" at bounding box center [1122, 48] width 70 height 43
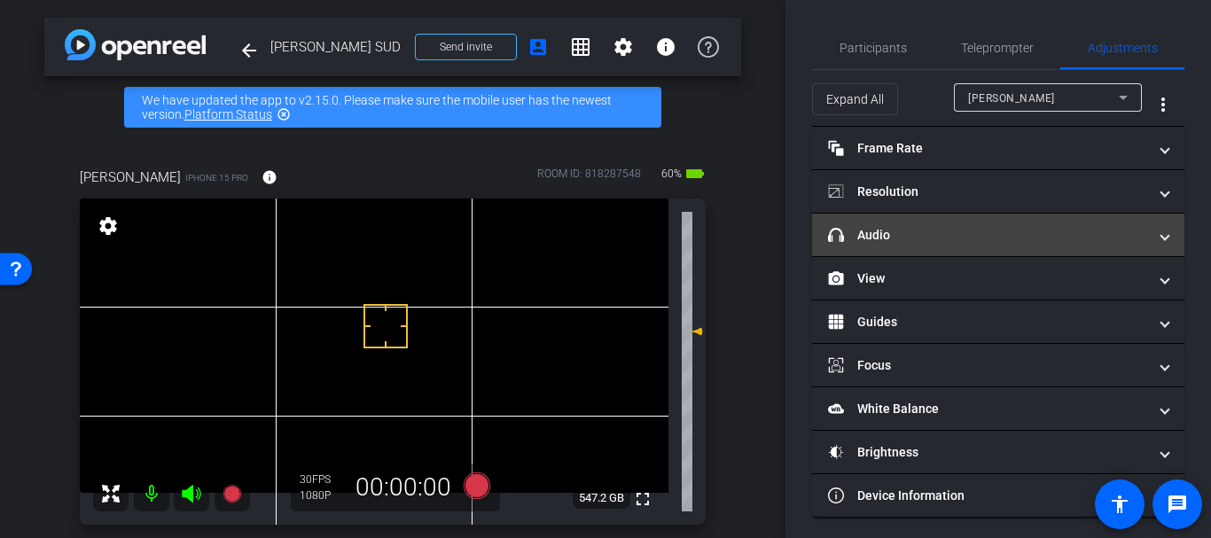
drag, startPoint x: 889, startPoint y: 224, endPoint x: 878, endPoint y: 214, distance: 14.4
click at [884, 219] on mat-expansion-panel-header "headphone icon Audio" at bounding box center [998, 235] width 372 height 43
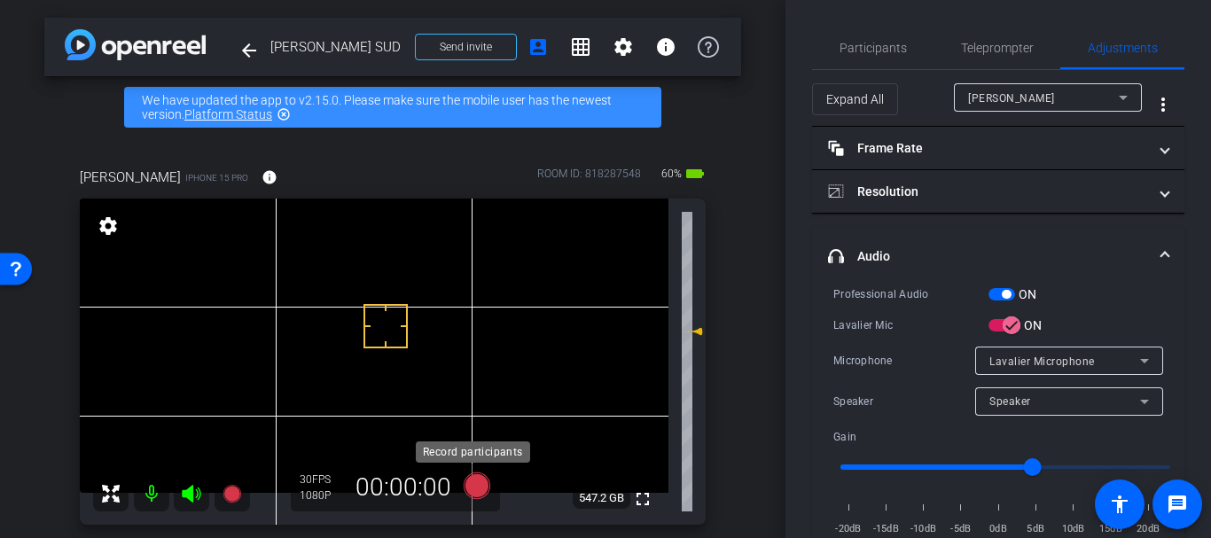
click at [481, 473] on icon at bounding box center [477, 486] width 43 height 32
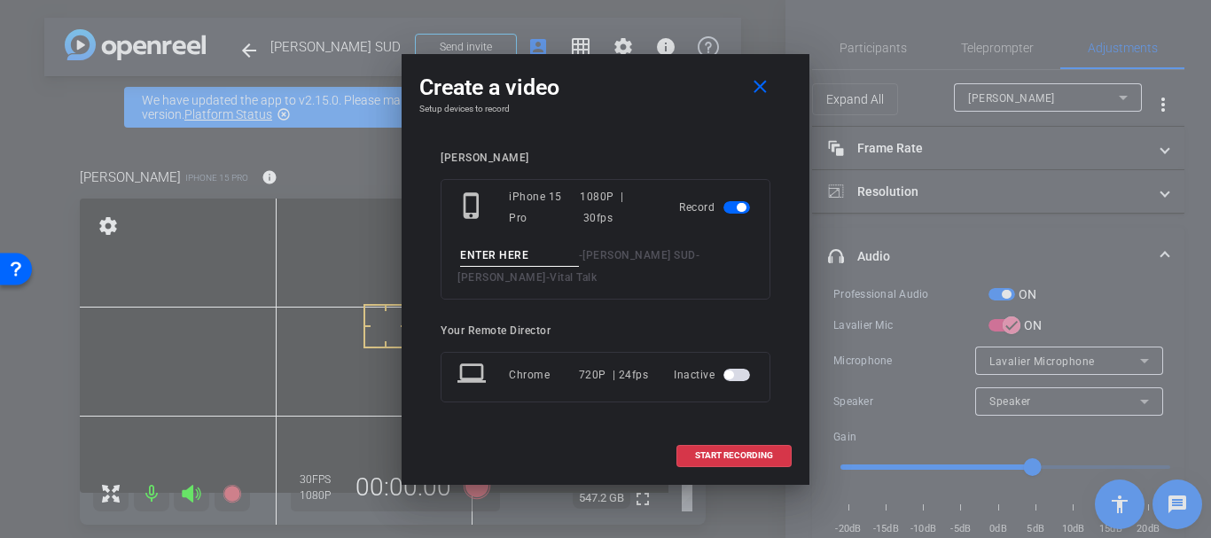
click at [552, 249] on input at bounding box center [519, 256] width 119 height 22
type input "Clinician talks take 1"
drag, startPoint x: 715, startPoint y: 450, endPoint x: 794, endPoint y: 220, distance: 243.5
click at [715, 448] on button "START RECORDING" at bounding box center [733, 456] width 115 height 22
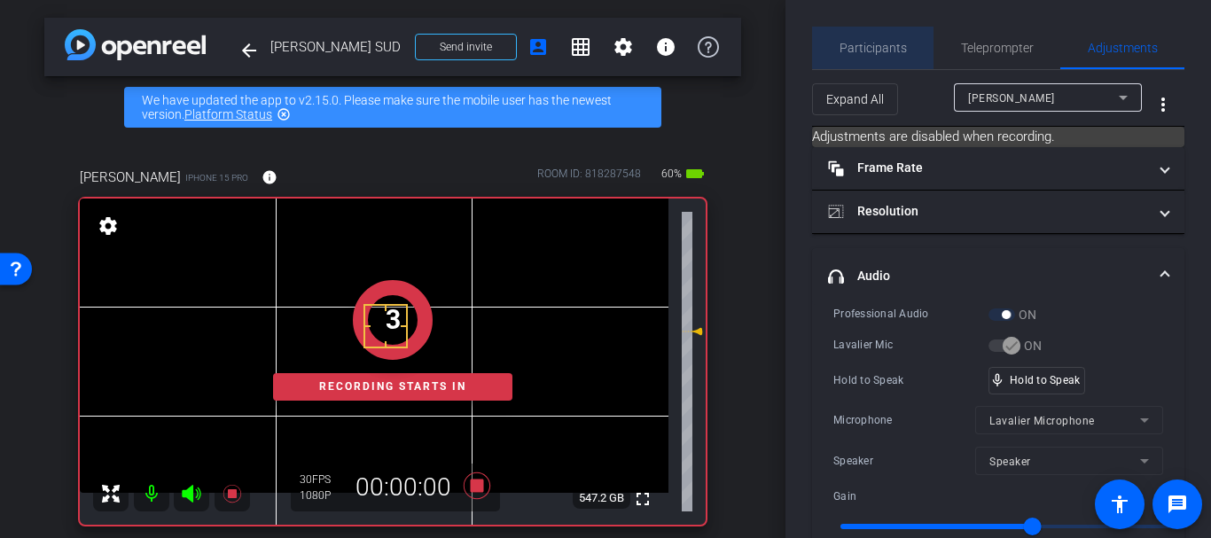
click at [879, 43] on span "Participants" at bounding box center [872, 48] width 67 height 12
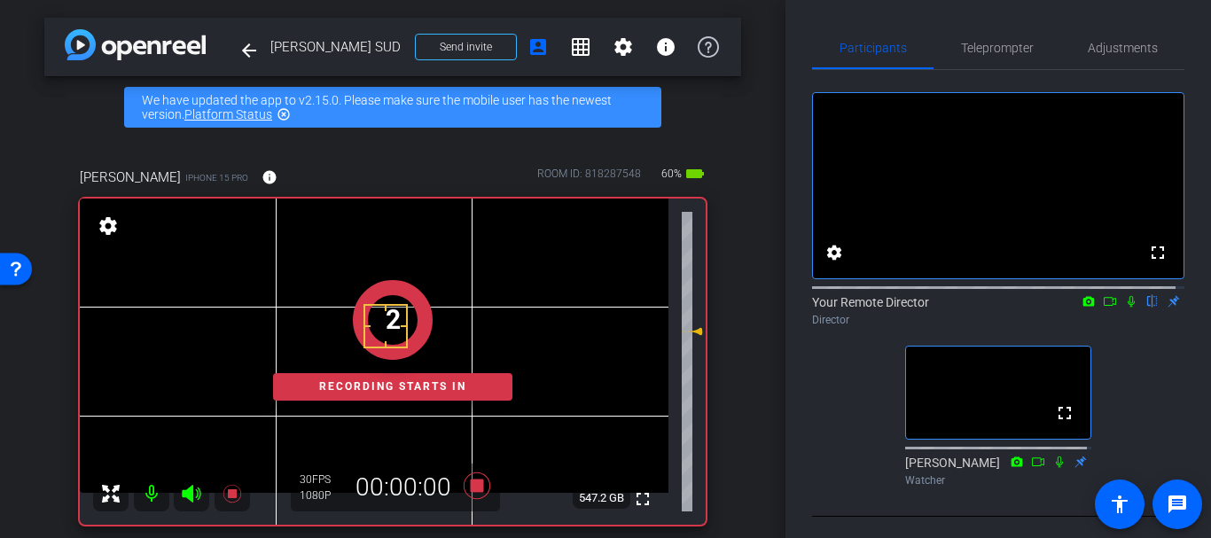
click at [1124, 308] on icon at bounding box center [1131, 301] width 14 height 12
click at [1107, 42] on span "Adjustments" at bounding box center [1122, 48] width 70 height 12
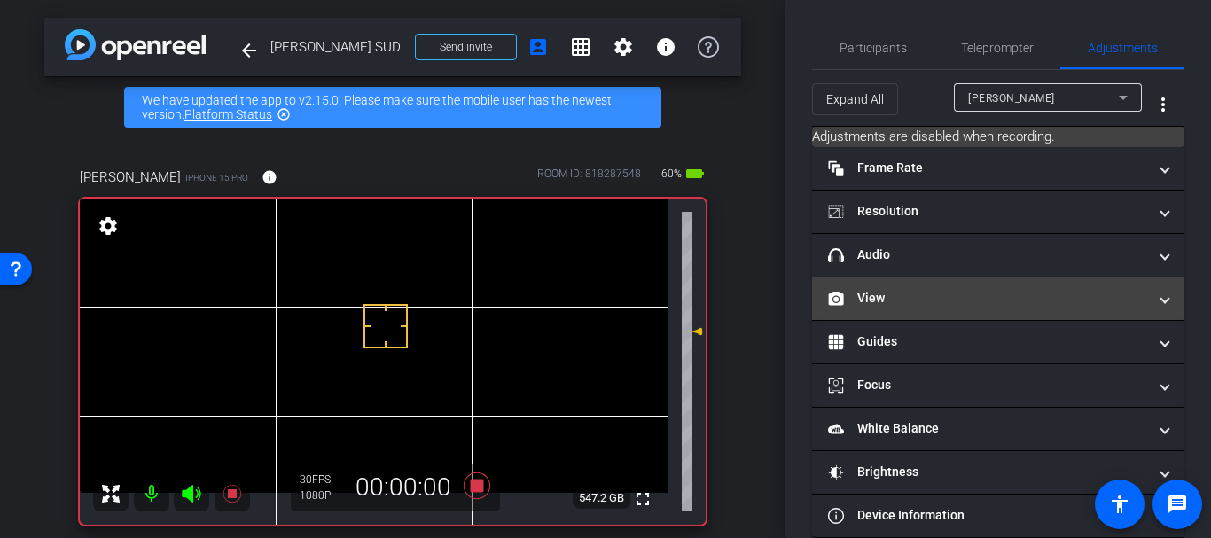
click at [918, 304] on mat-panel-title "View" at bounding box center [987, 298] width 319 height 19
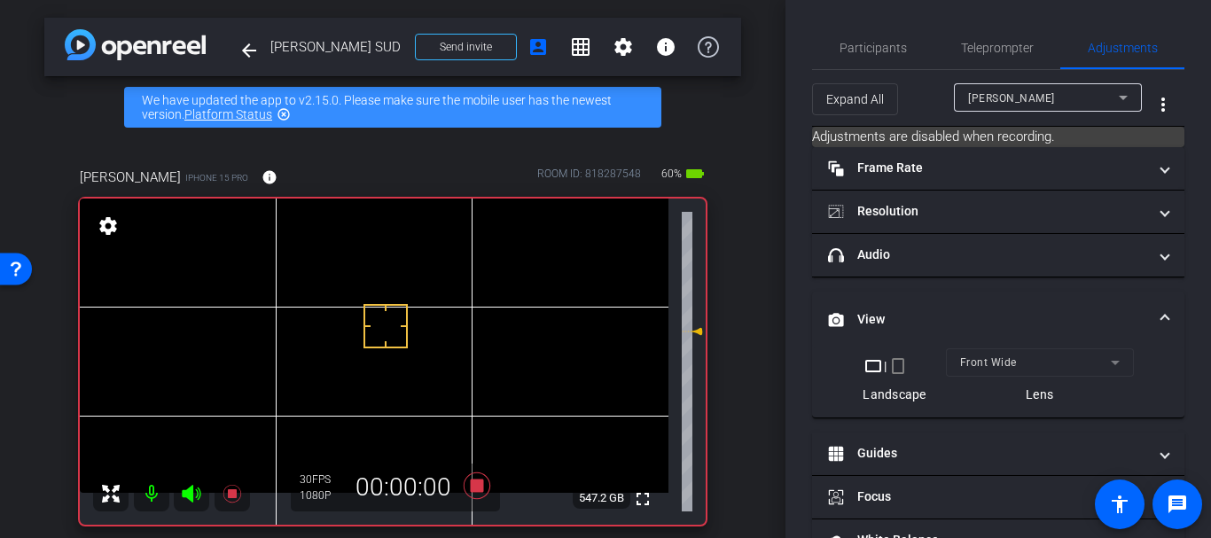
drag, startPoint x: 908, startPoint y: 314, endPoint x: 900, endPoint y: 294, distance: 21.1
click at [907, 313] on mat-panel-title "View" at bounding box center [987, 319] width 319 height 19
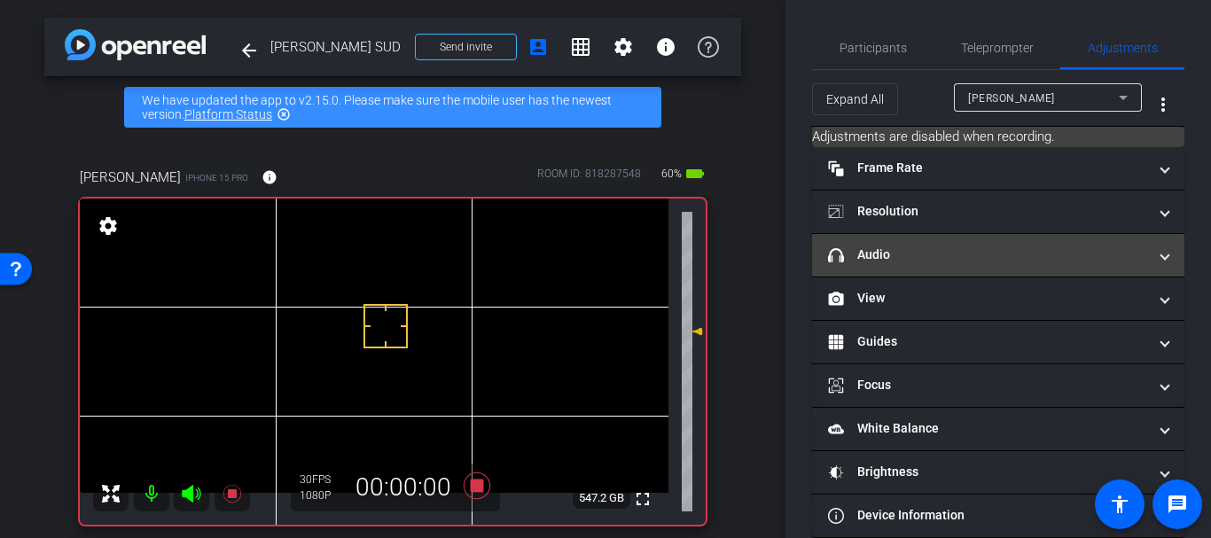
click at [886, 251] on mat-panel-title "headphone icon Audio" at bounding box center [987, 254] width 319 height 19
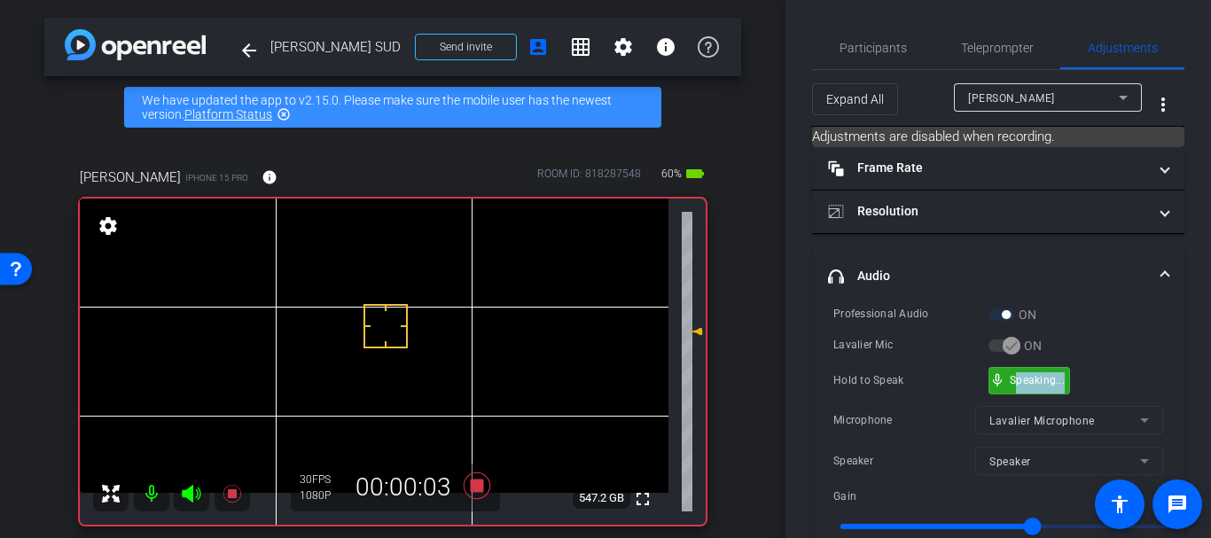
drag, startPoint x: 1017, startPoint y: 389, endPoint x: 1144, endPoint y: 370, distance: 128.1
click at [1144, 370] on div "Hold to Speak mic_none Speaking..." at bounding box center [998, 380] width 330 height 27
click at [873, 53] on span "Participants" at bounding box center [872, 48] width 67 height 12
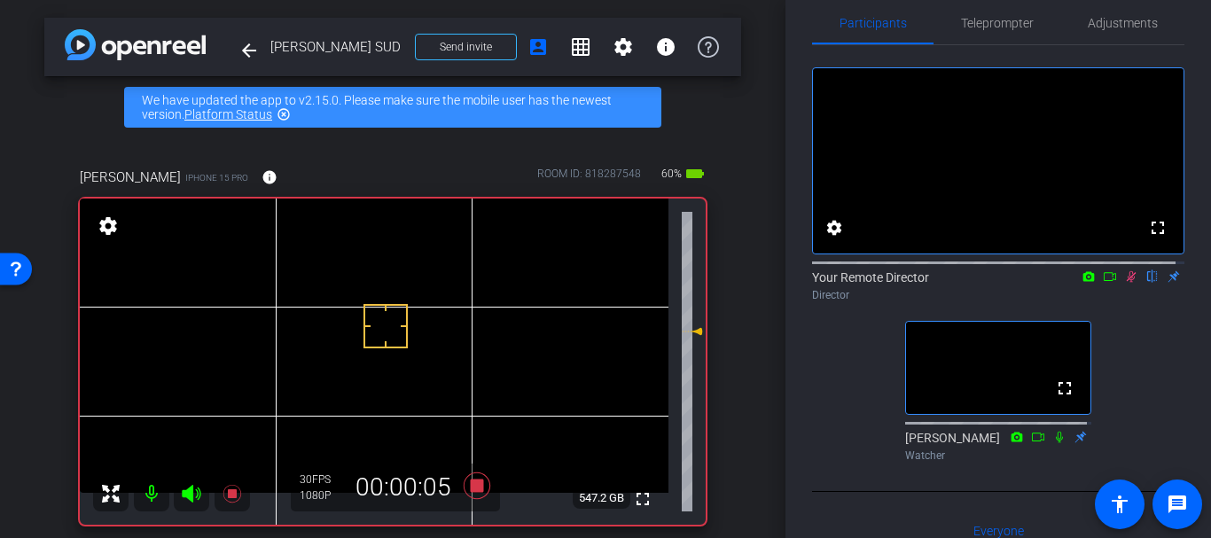
scroll to position [62, 0]
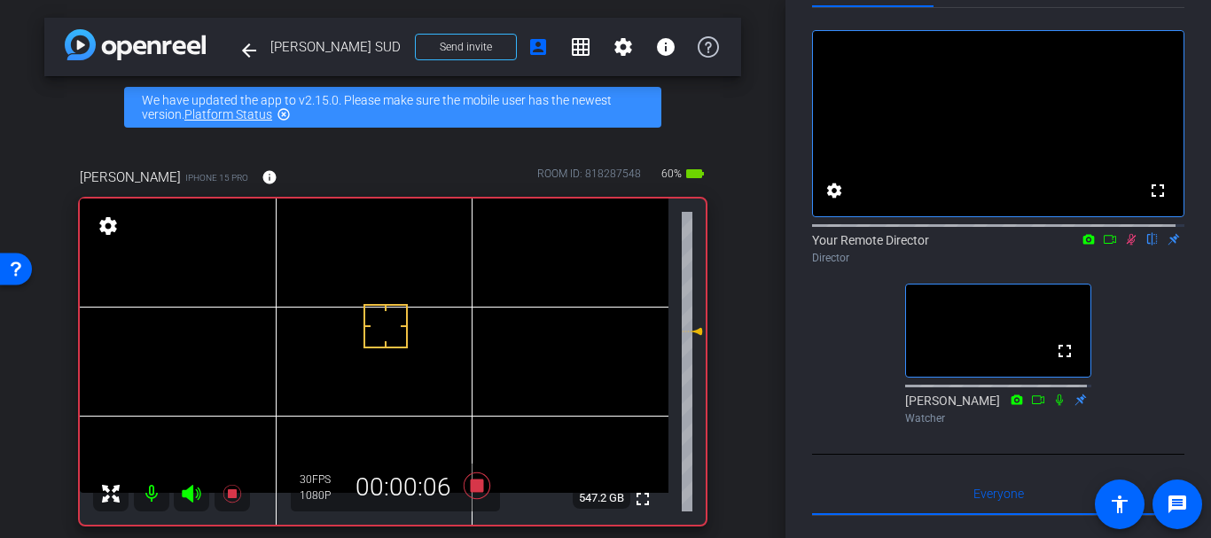
click at [980, 19] on div "fullscreen settings Your Remote Director flip Director fullscreen Kim Gannon Wa…" at bounding box center [998, 220] width 372 height 424
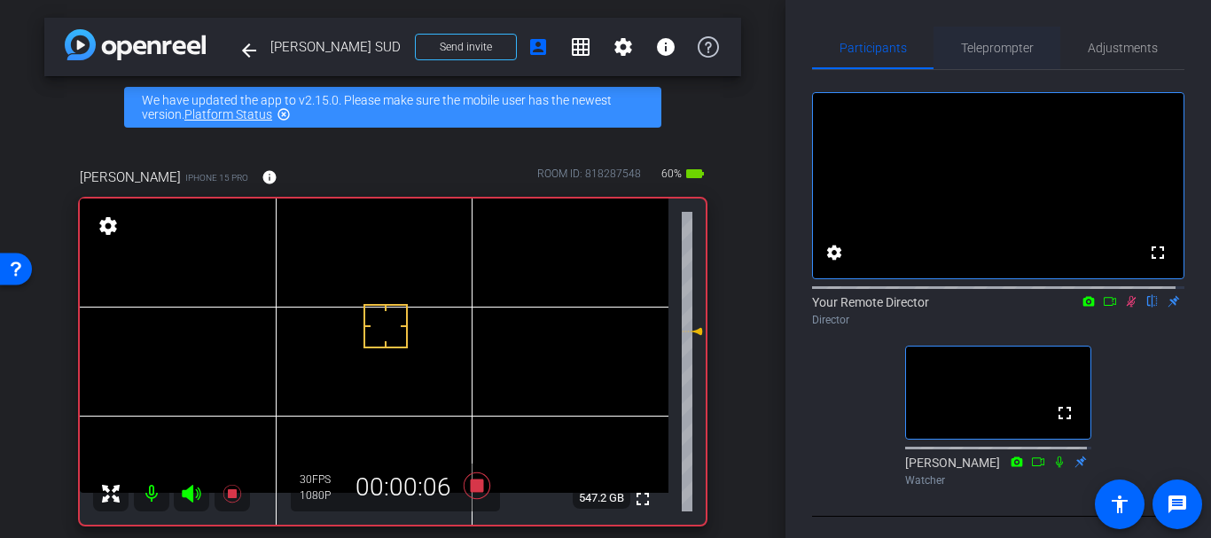
drag, startPoint x: 980, startPoint y: 24, endPoint x: 983, endPoint y: 51, distance: 26.7
click at [983, 42] on div "Participants Teleprompter Adjustments fullscreen settings Your Remote Director …" at bounding box center [997, 269] width 425 height 538
click at [984, 54] on span "Teleprompter" at bounding box center [997, 48] width 73 height 12
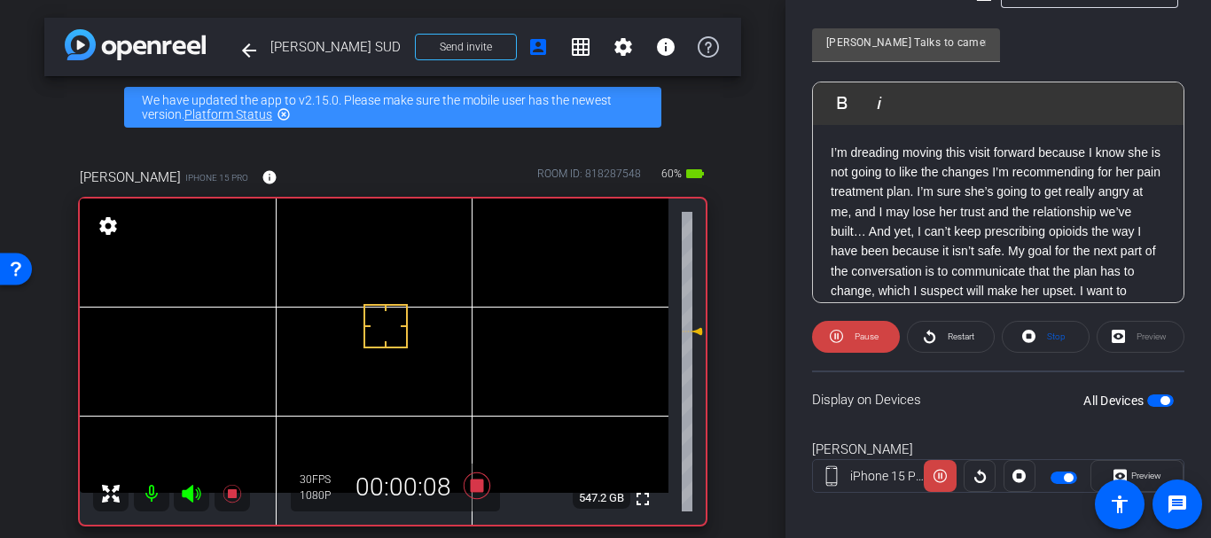
scroll to position [431, 0]
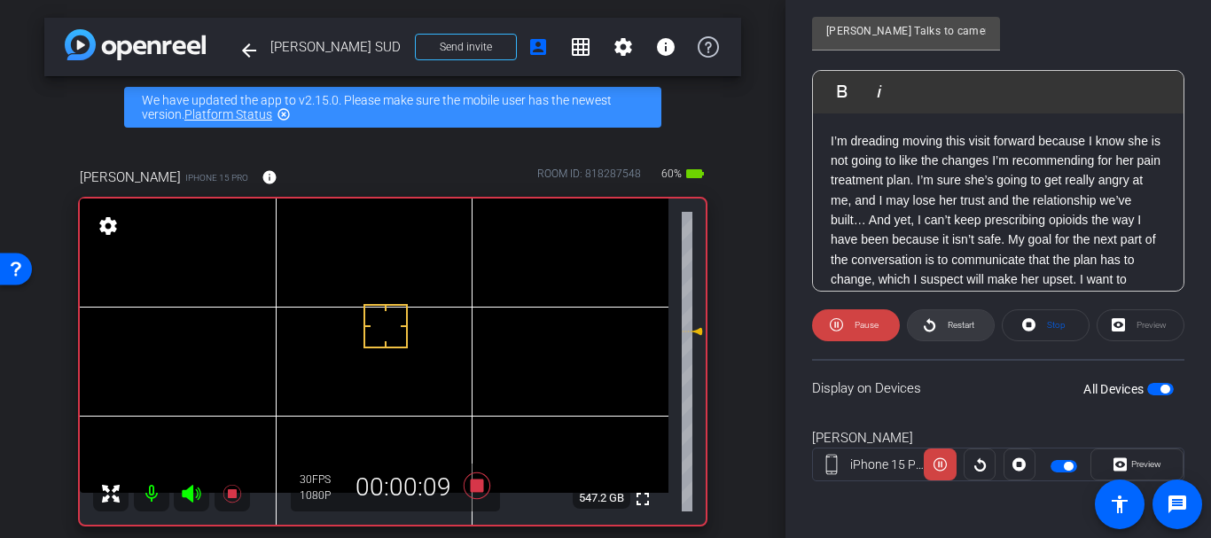
click at [931, 327] on icon at bounding box center [929, 324] width 12 height 13
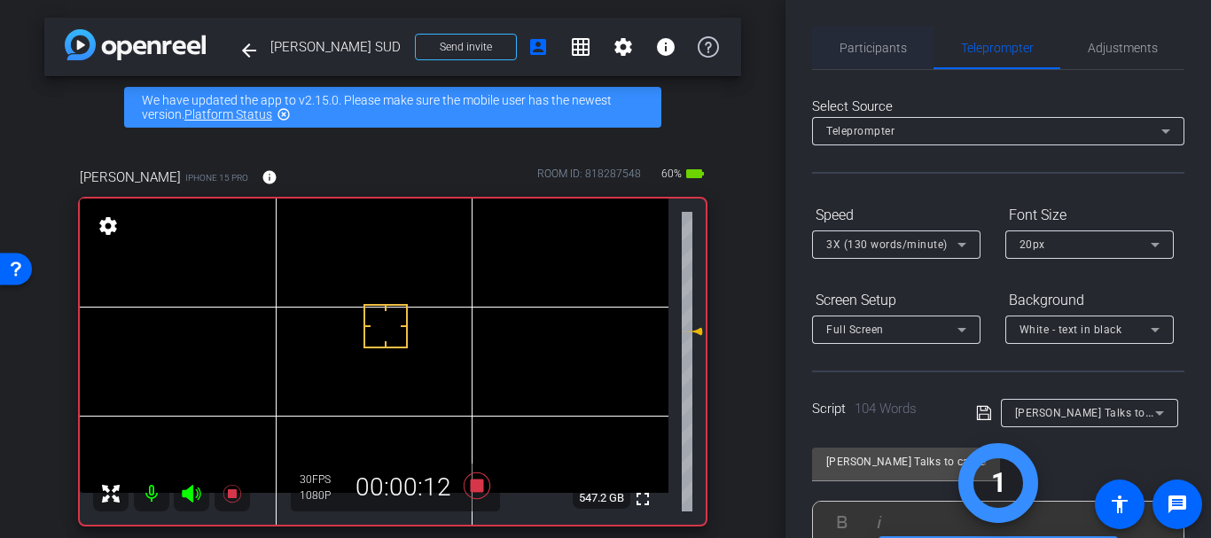
click at [889, 42] on span "Participants" at bounding box center [872, 48] width 67 height 12
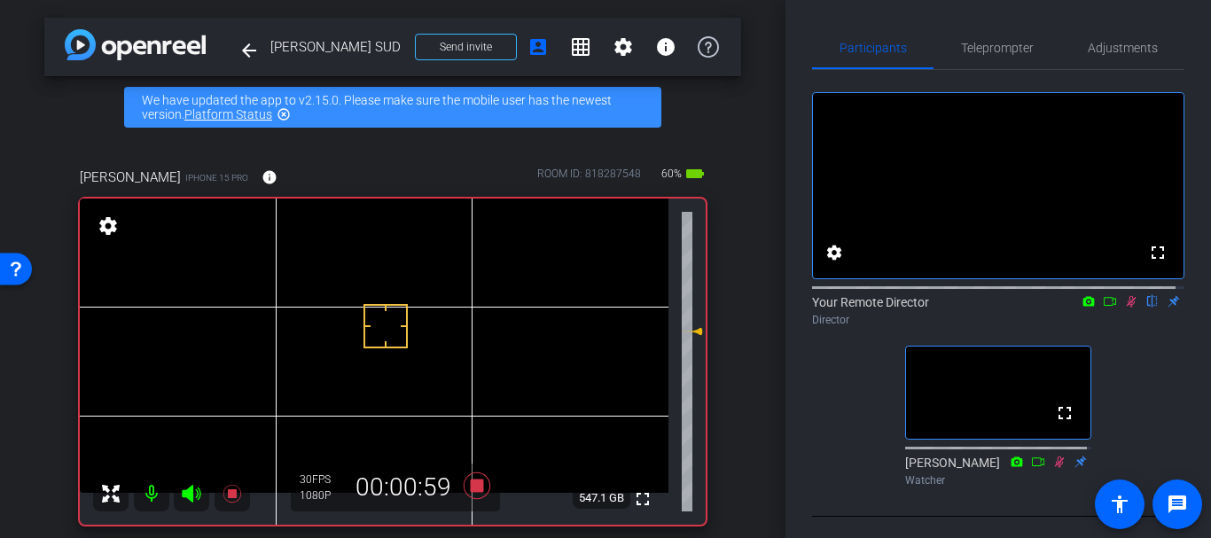
click at [711, 377] on div "[PERSON_NAME] iPhone 15 Pro info ROOM ID: 818287548 60% battery_std fullscreen …" at bounding box center [392, 340] width 697 height 404
click at [996, 39] on span "Teleprompter" at bounding box center [997, 48] width 73 height 43
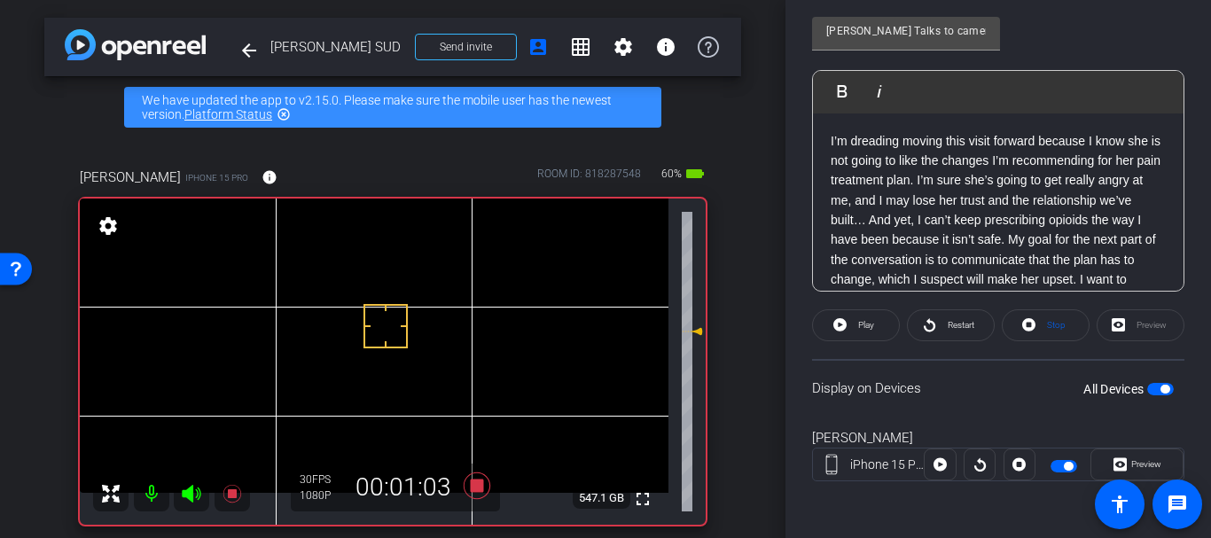
scroll to position [56, 0]
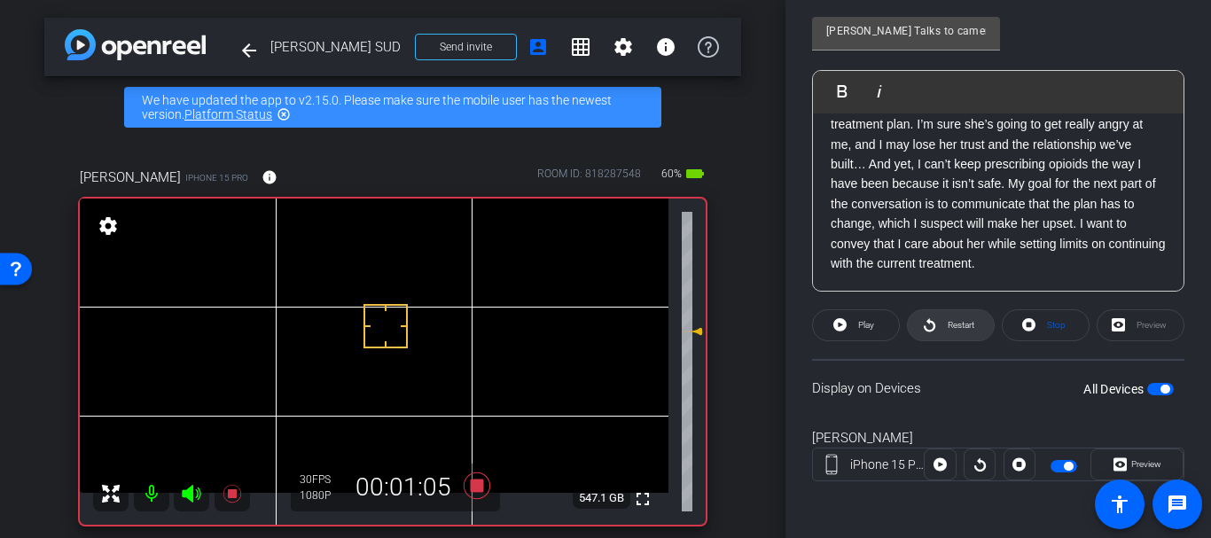
click at [938, 331] on span at bounding box center [950, 325] width 86 height 43
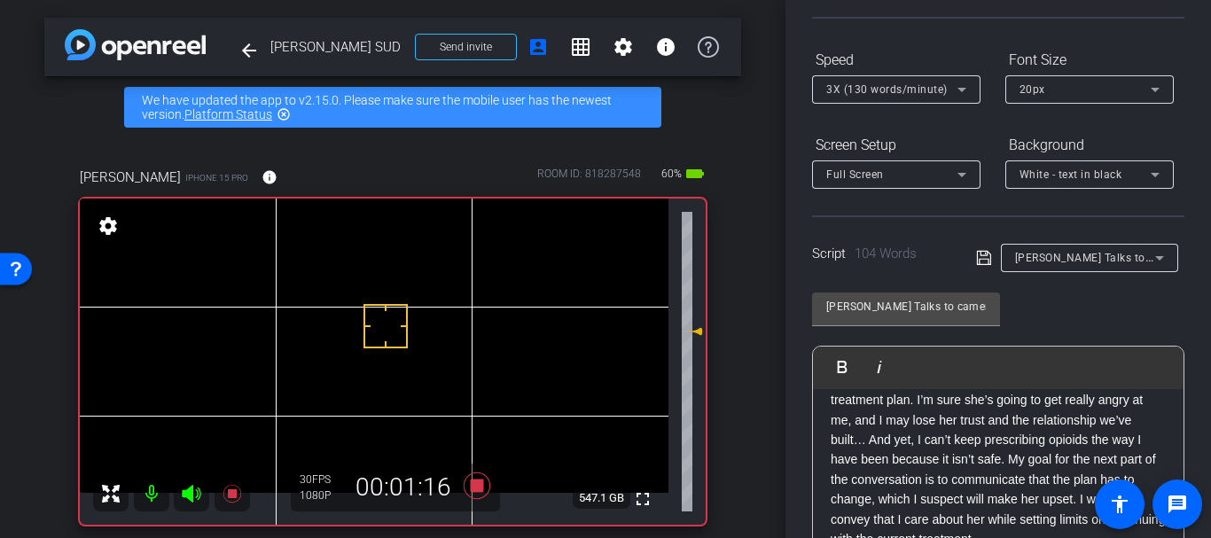
scroll to position [0, 0]
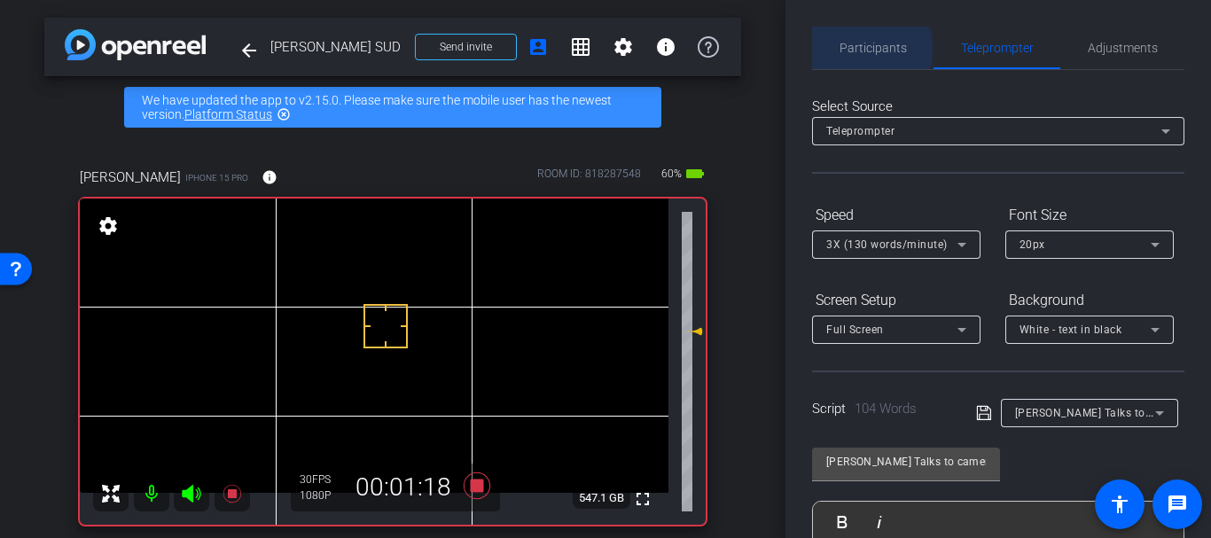
click at [856, 50] on span "Participants" at bounding box center [872, 48] width 67 height 12
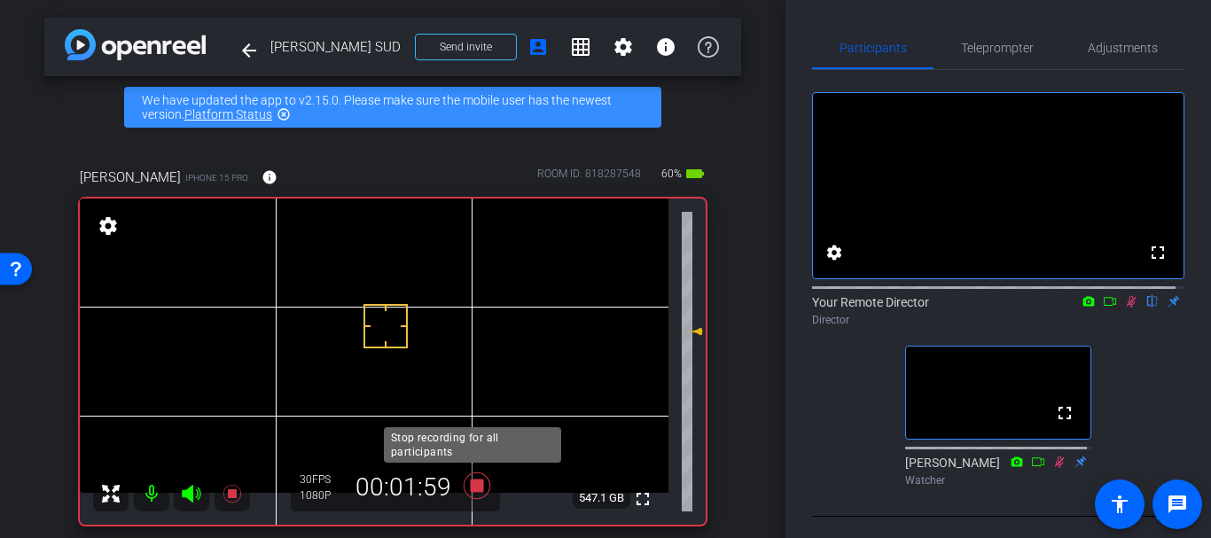
click at [470, 481] on icon at bounding box center [476, 485] width 27 height 27
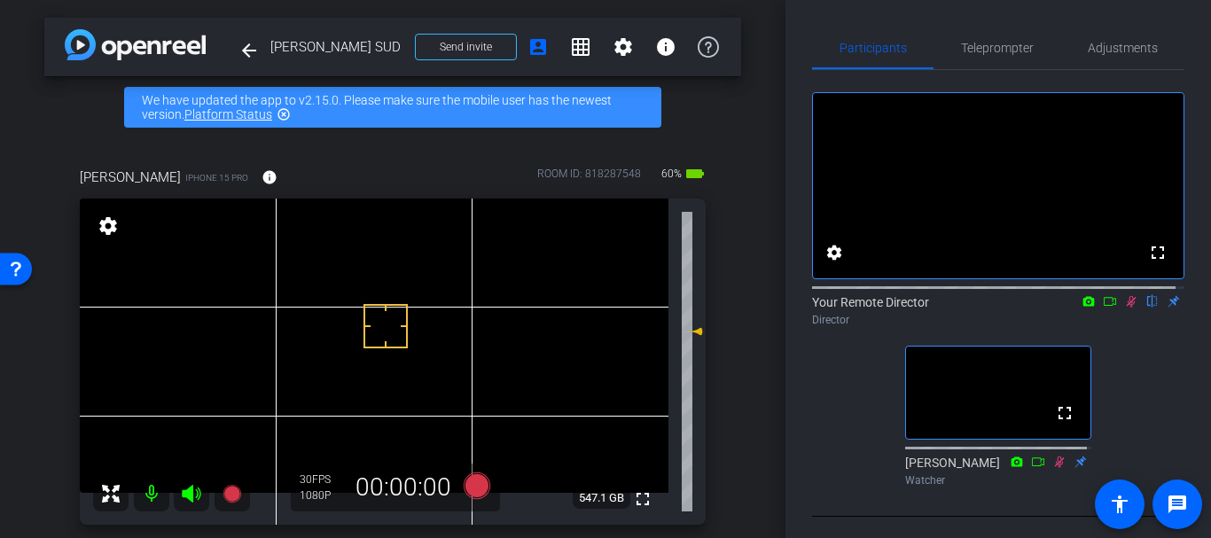
click at [1124, 308] on icon at bounding box center [1131, 301] width 14 height 12
click at [971, 42] on span "Teleprompter" at bounding box center [997, 48] width 73 height 12
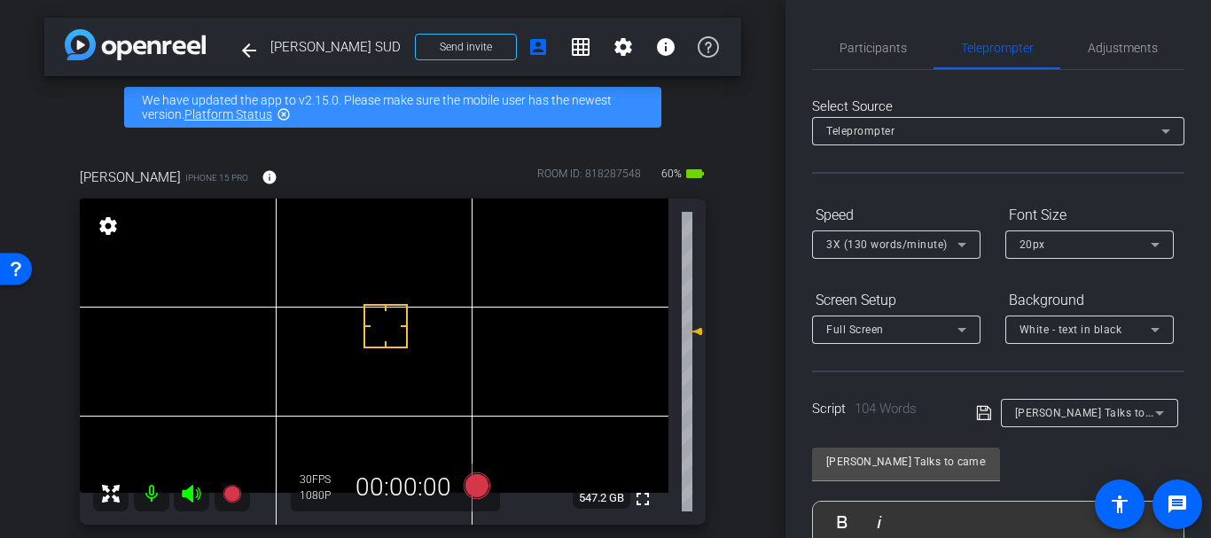
click at [759, 183] on div "arrow_back [PERSON_NAME] SUD Back to project Send invite account_box grid_on se…" at bounding box center [392, 269] width 785 height 538
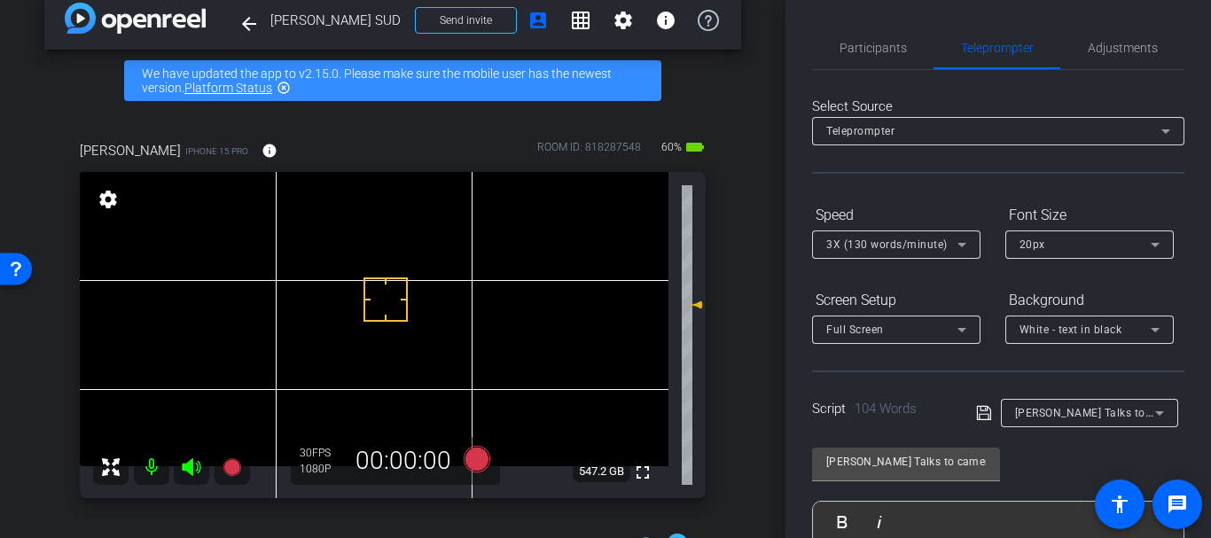
scroll to position [20, 0]
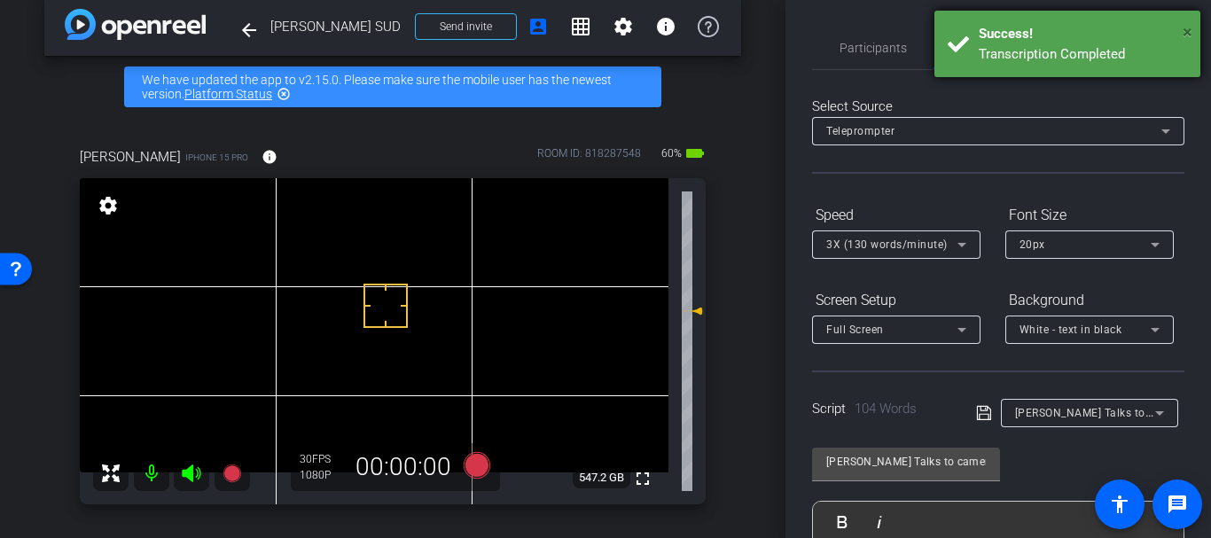
click at [1188, 34] on span "×" at bounding box center [1187, 31] width 10 height 21
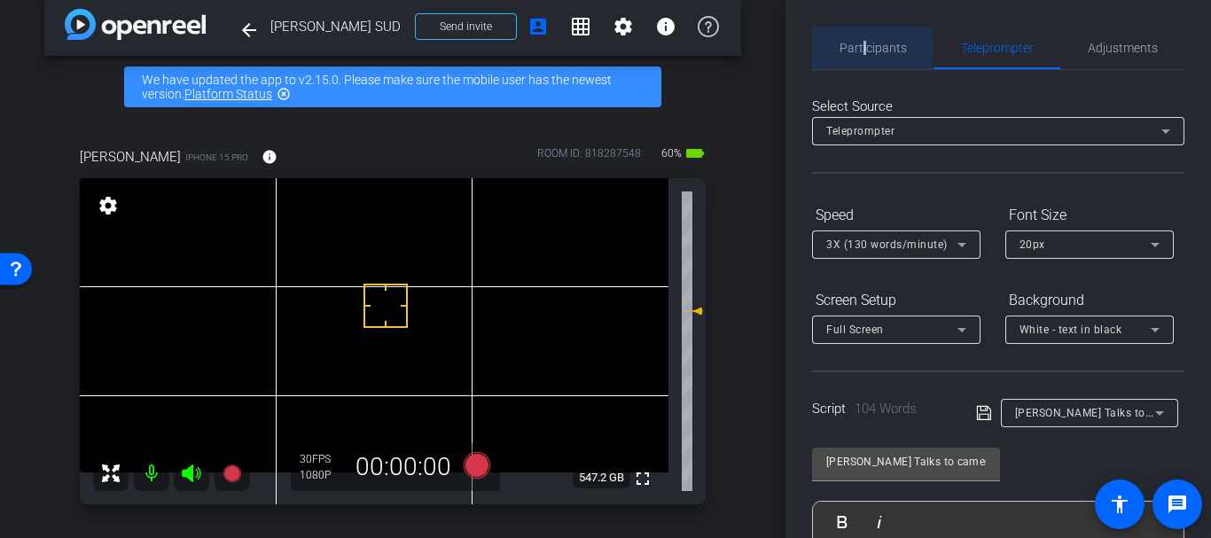
click at [862, 52] on span "Participants" at bounding box center [872, 48] width 67 height 12
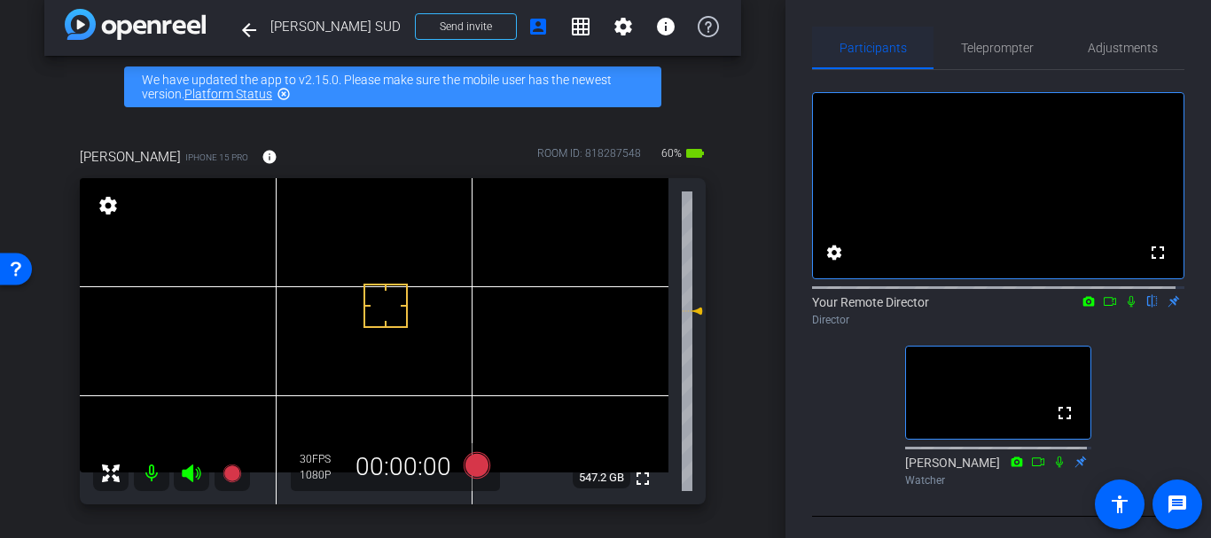
click at [871, 57] on span "Participants" at bounding box center [872, 48] width 67 height 43
click at [1097, 65] on span "Adjustments" at bounding box center [1122, 48] width 70 height 43
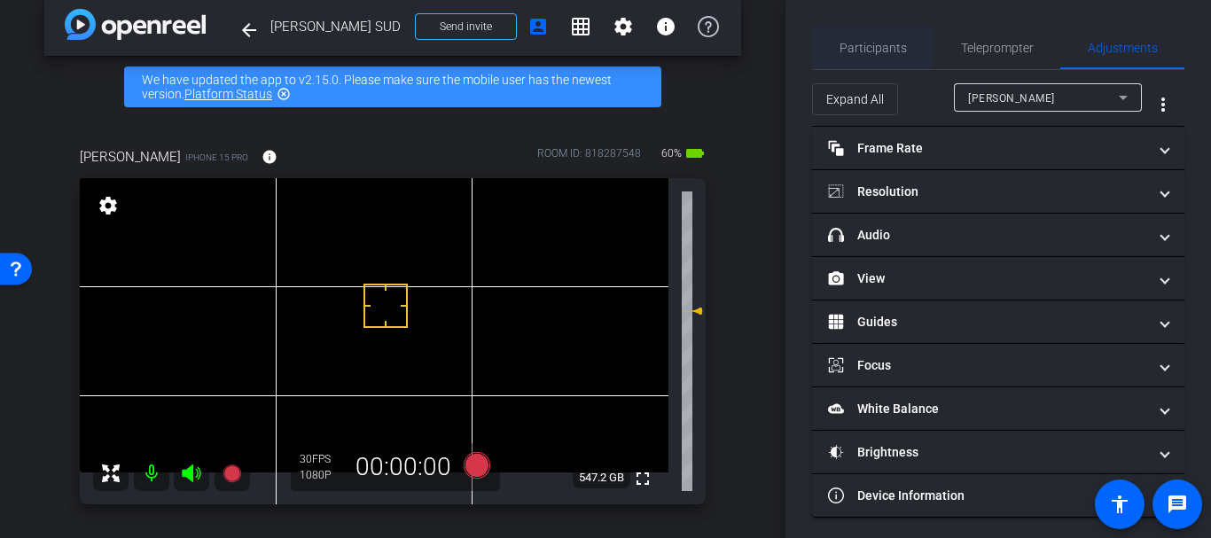
click at [893, 32] on span "Participants" at bounding box center [872, 48] width 67 height 43
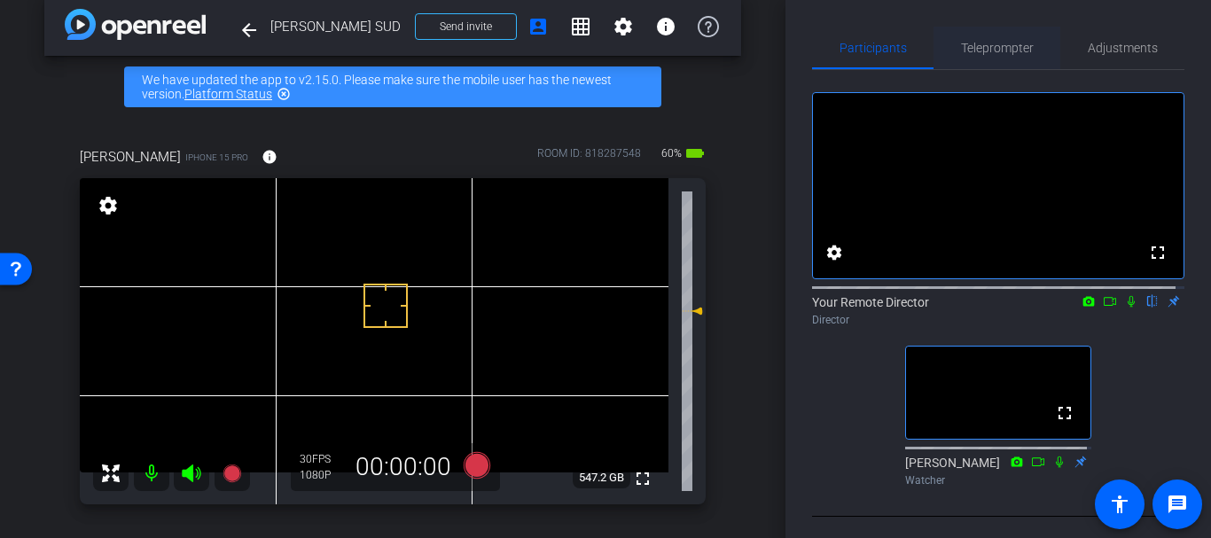
click at [1000, 52] on span "Teleprompter" at bounding box center [997, 48] width 73 height 12
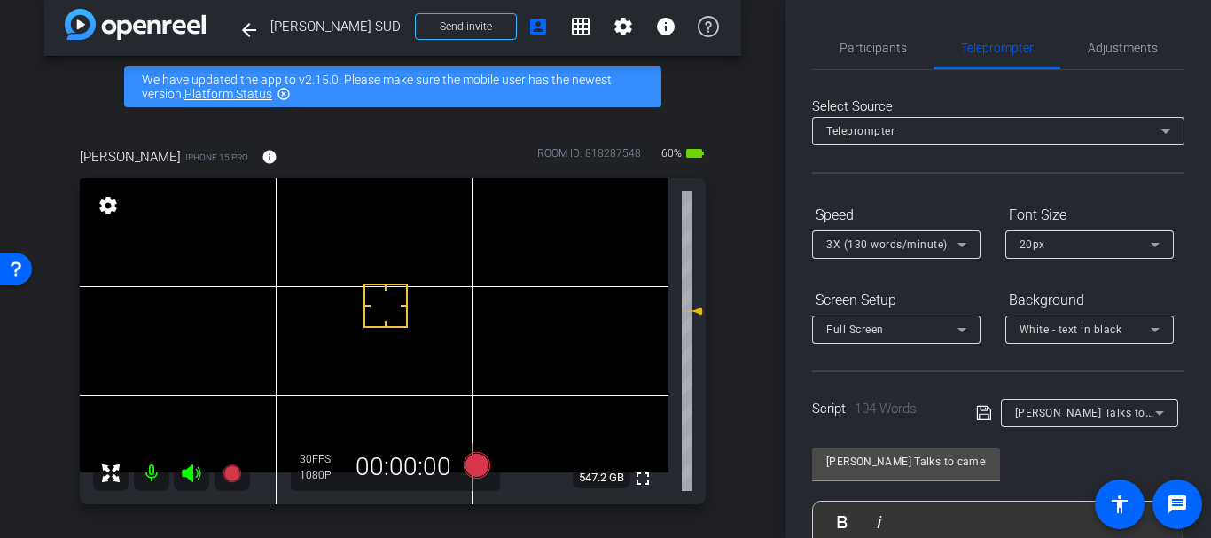
scroll to position [431, 0]
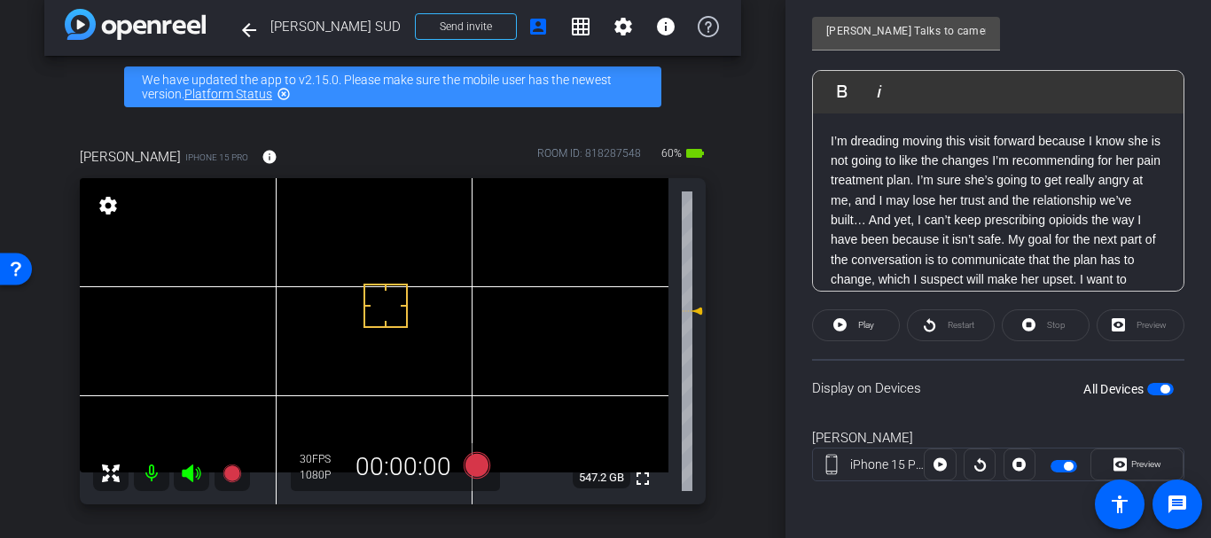
click at [932, 199] on p "I’m dreading moving this visit forward because I know she is not going to like …" at bounding box center [997, 230] width 335 height 199
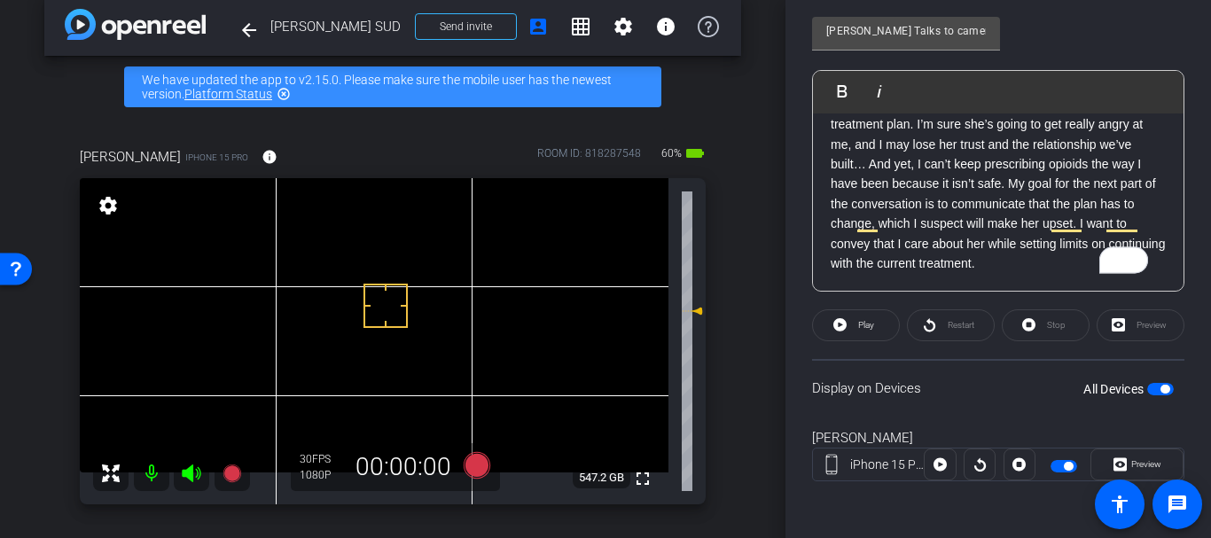
scroll to position [56, 0]
click at [1064, 269] on p "I’m dreading moving this visit forward because I know she is not going to like …" at bounding box center [997, 174] width 335 height 199
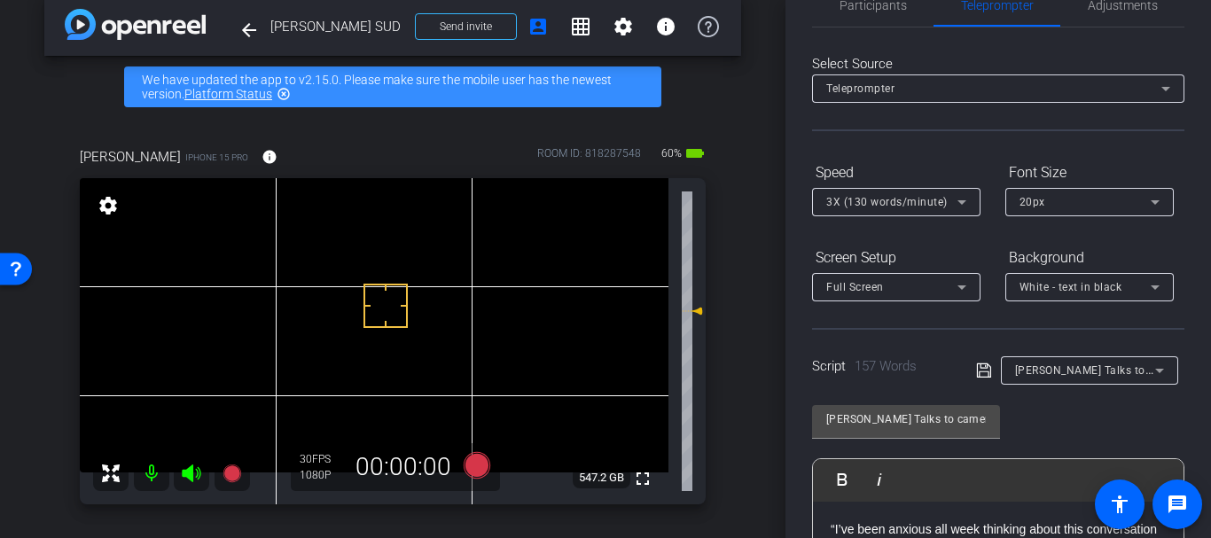
scroll to position [0, 0]
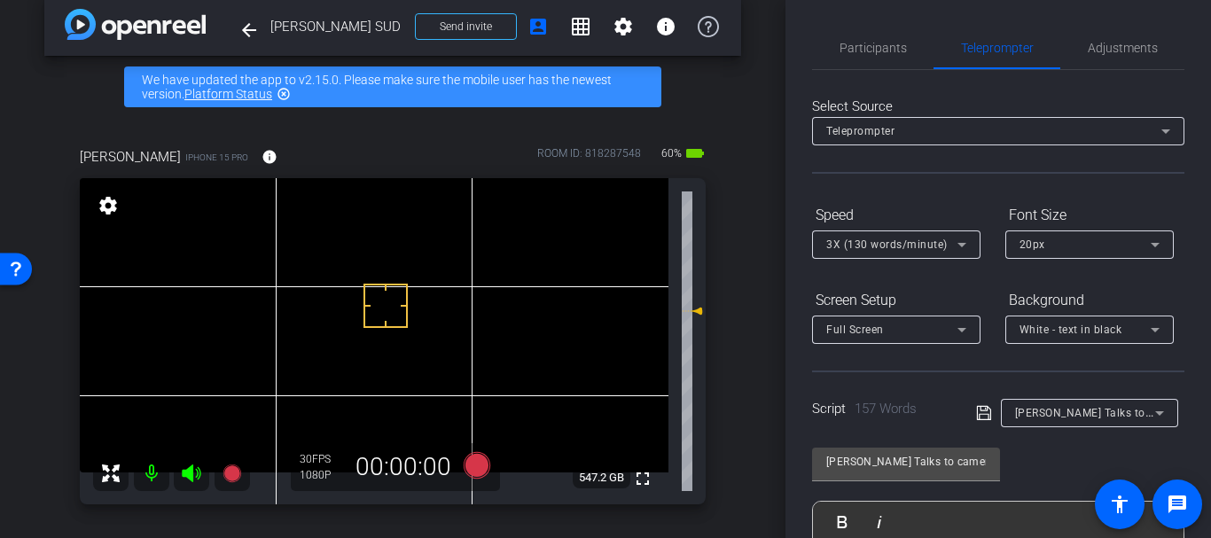
click at [978, 417] on icon at bounding box center [984, 412] width 16 height 21
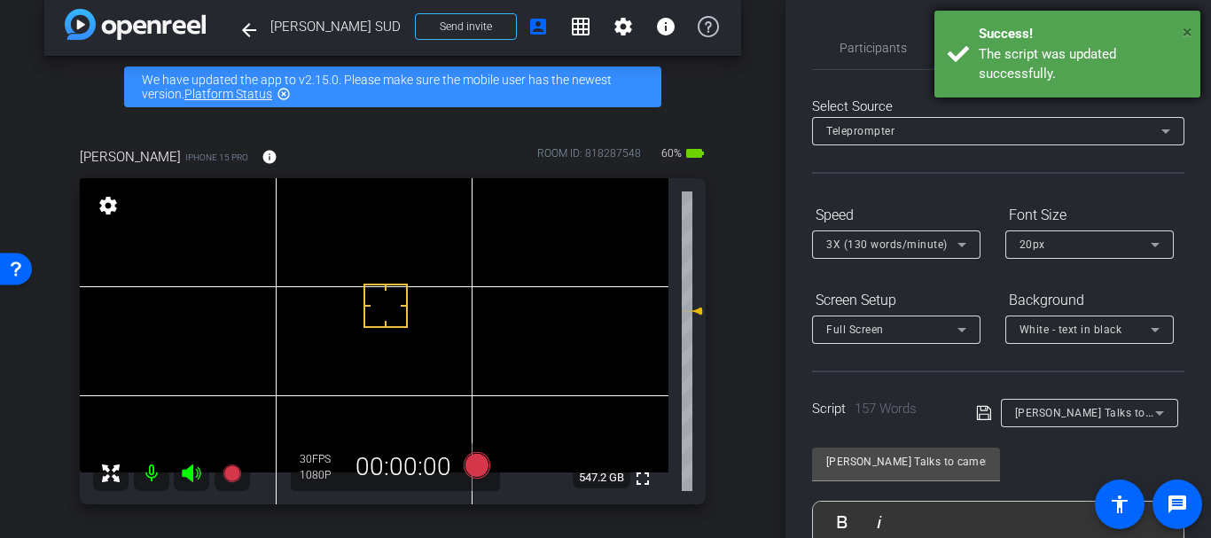
drag, startPoint x: 1188, startPoint y: 30, endPoint x: 1071, endPoint y: 42, distance: 117.5
click at [1186, 30] on span "×" at bounding box center [1187, 31] width 10 height 21
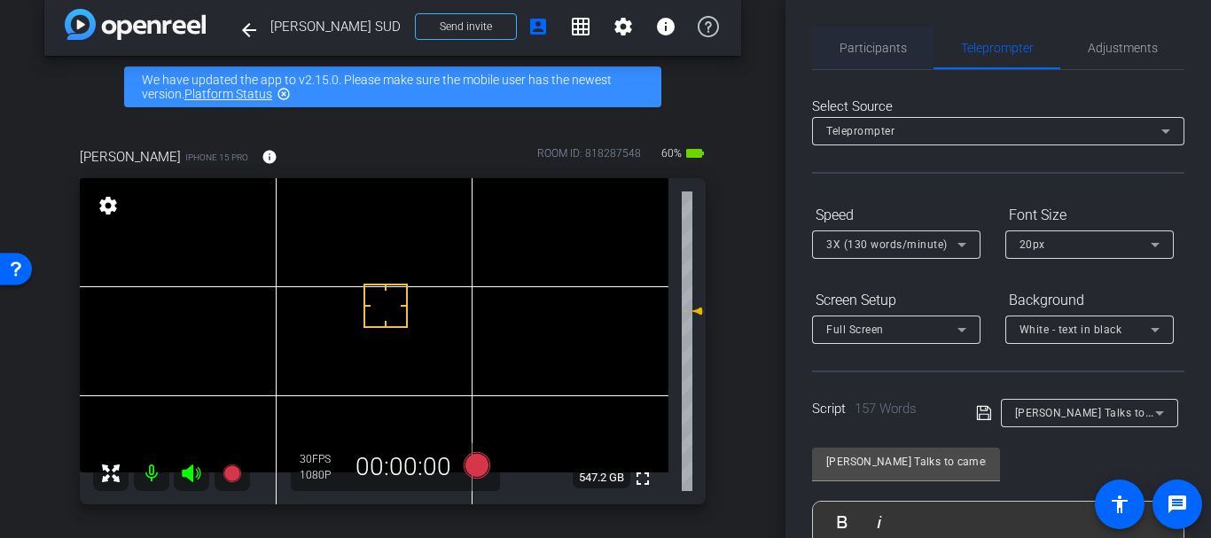
click at [913, 54] on div "Participants" at bounding box center [872, 48] width 121 height 43
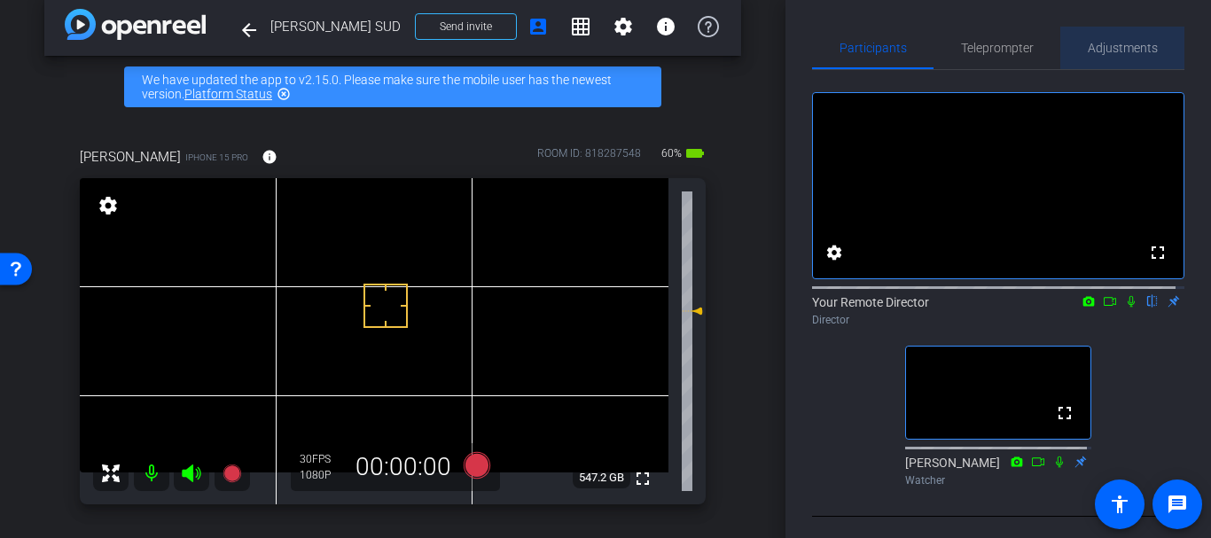
click at [1118, 27] on span "Adjustments" at bounding box center [1122, 48] width 70 height 43
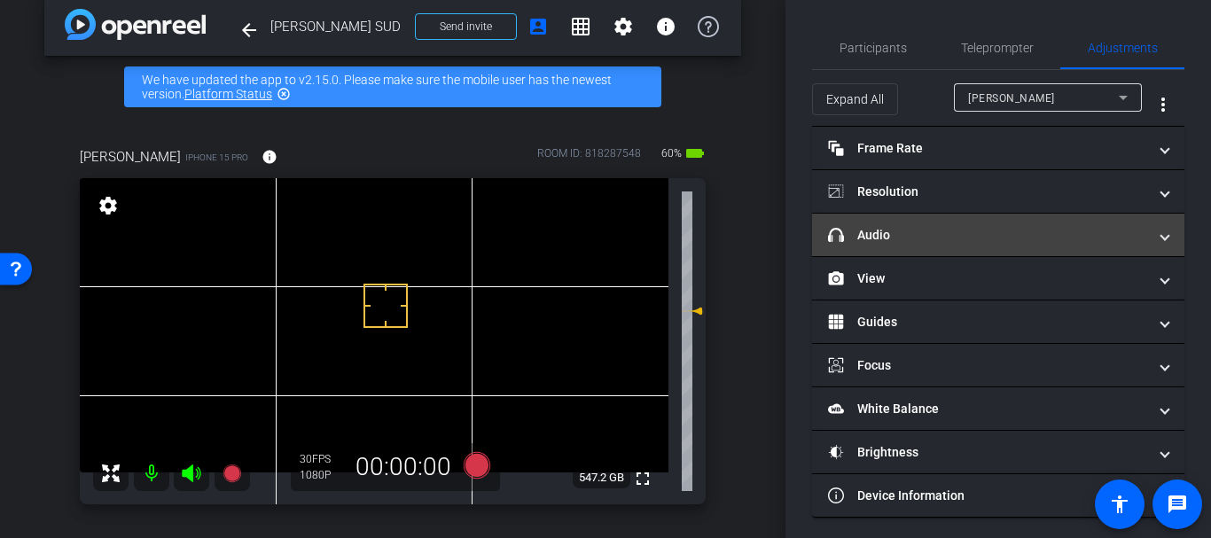
click at [949, 226] on mat-panel-title "headphone icon Audio" at bounding box center [987, 235] width 319 height 19
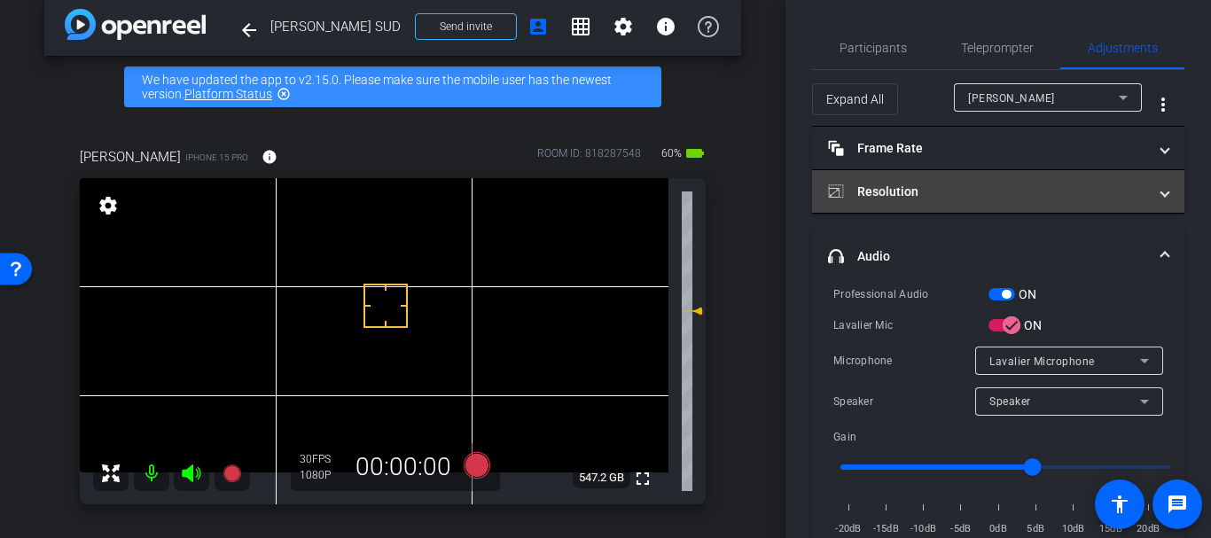
click at [906, 199] on mat-panel-title "Resolution" at bounding box center [987, 192] width 319 height 19
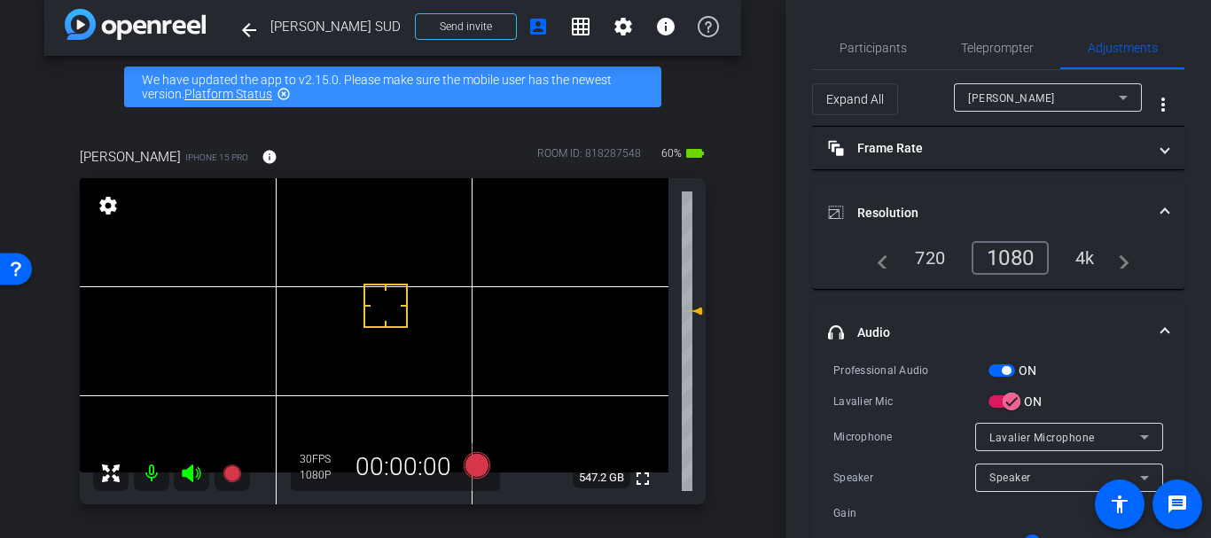
click at [873, 204] on mat-panel-title "Resolution" at bounding box center [987, 213] width 319 height 19
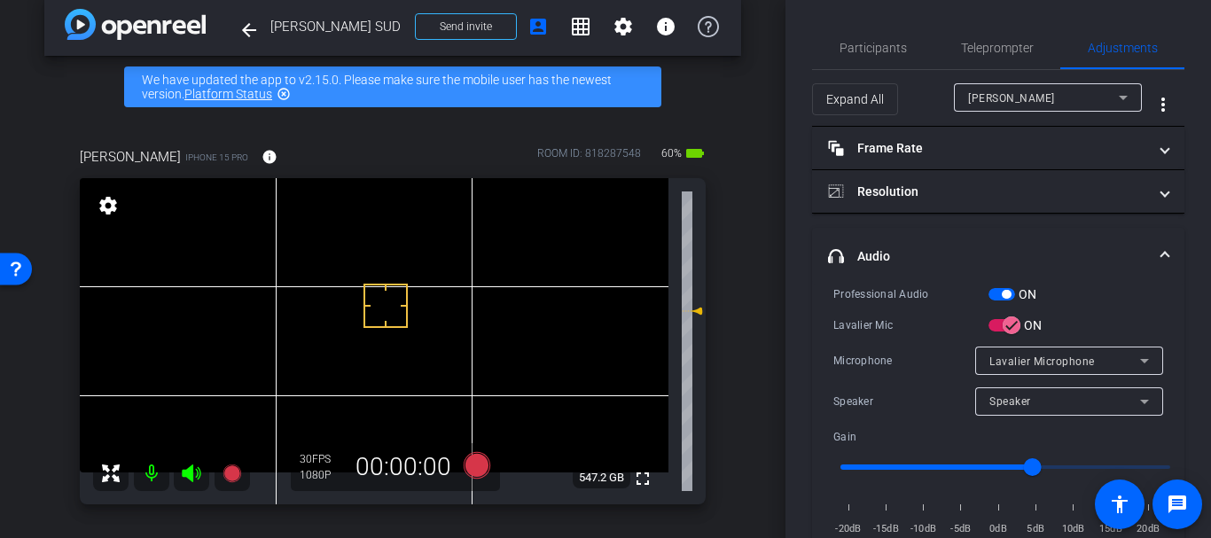
drag, startPoint x: 865, startPoint y: 247, endPoint x: 866, endPoint y: 238, distance: 9.8
click at [865, 245] on mat-expansion-panel-header "headphone icon Audio" at bounding box center [998, 256] width 372 height 57
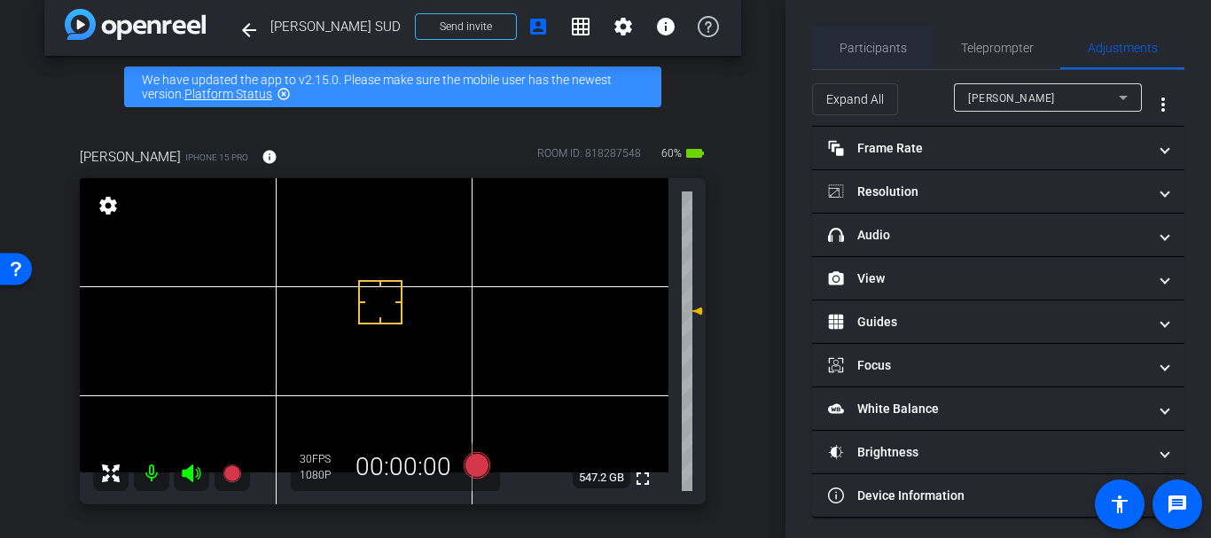
click at [843, 66] on span "Participants" at bounding box center [872, 48] width 67 height 43
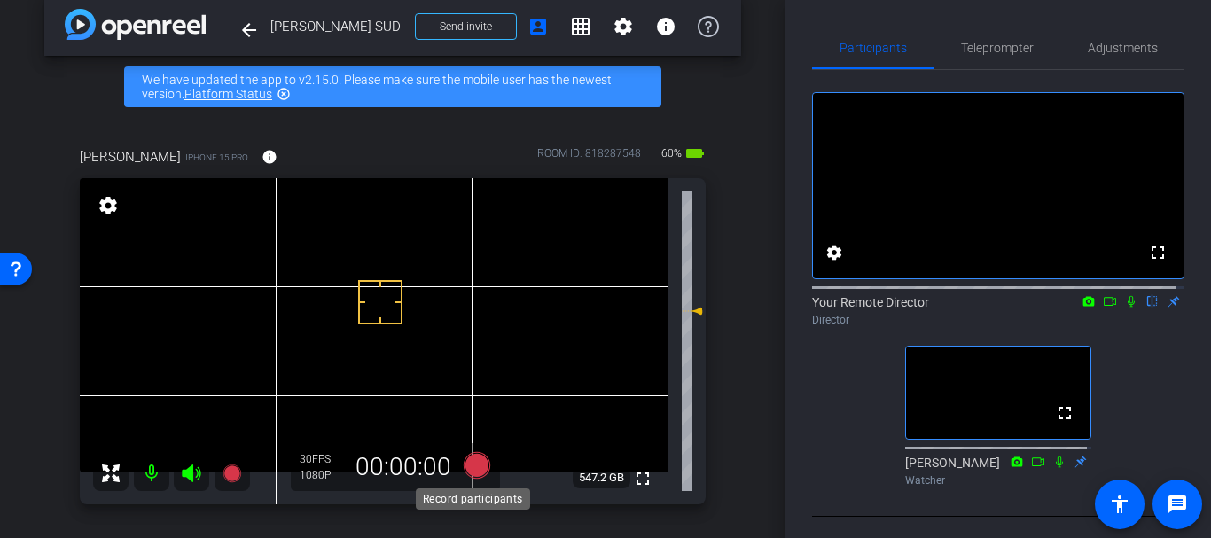
click at [479, 472] on icon at bounding box center [476, 465] width 27 height 27
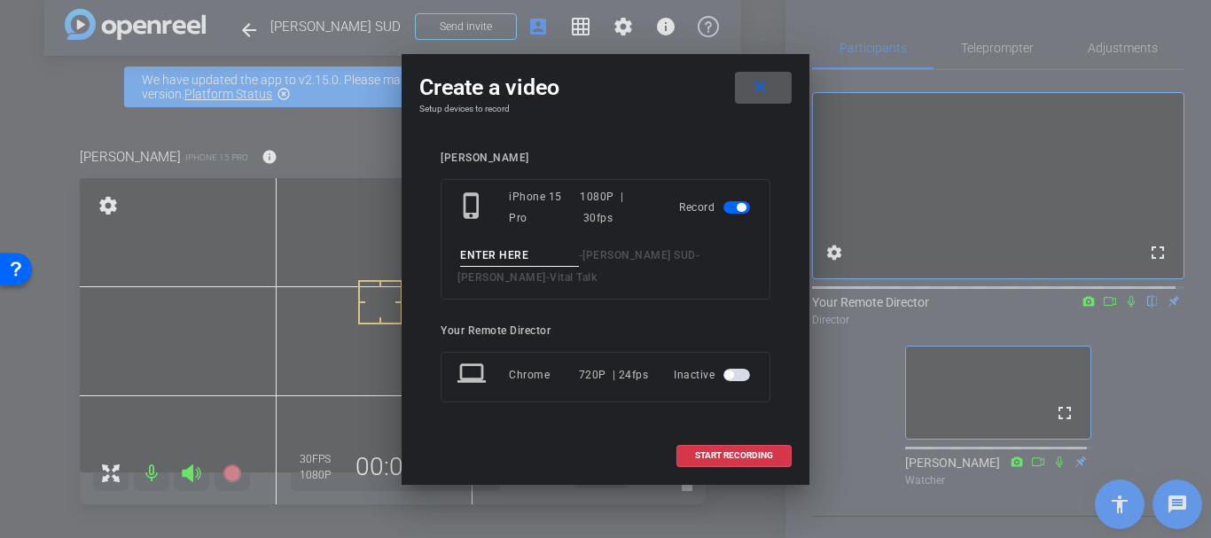
click at [489, 248] on input at bounding box center [519, 256] width 119 height 22
drag, startPoint x: 744, startPoint y: 91, endPoint x: 773, endPoint y: 80, distance: 31.4
click at [760, 82] on button "close" at bounding box center [763, 88] width 57 height 32
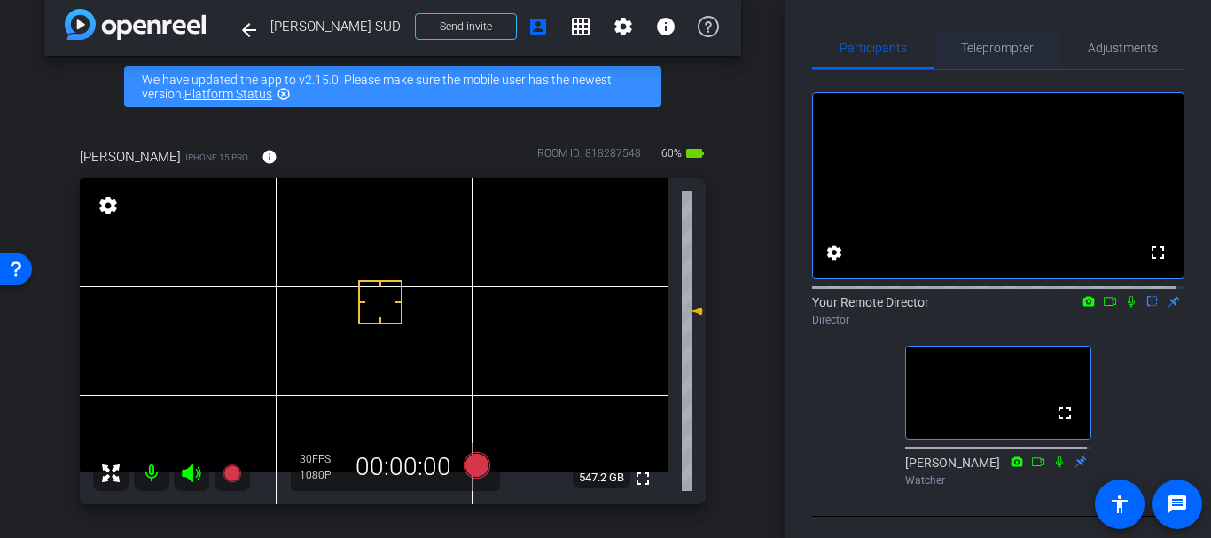
click at [1010, 39] on span "Teleprompter" at bounding box center [997, 48] width 73 height 43
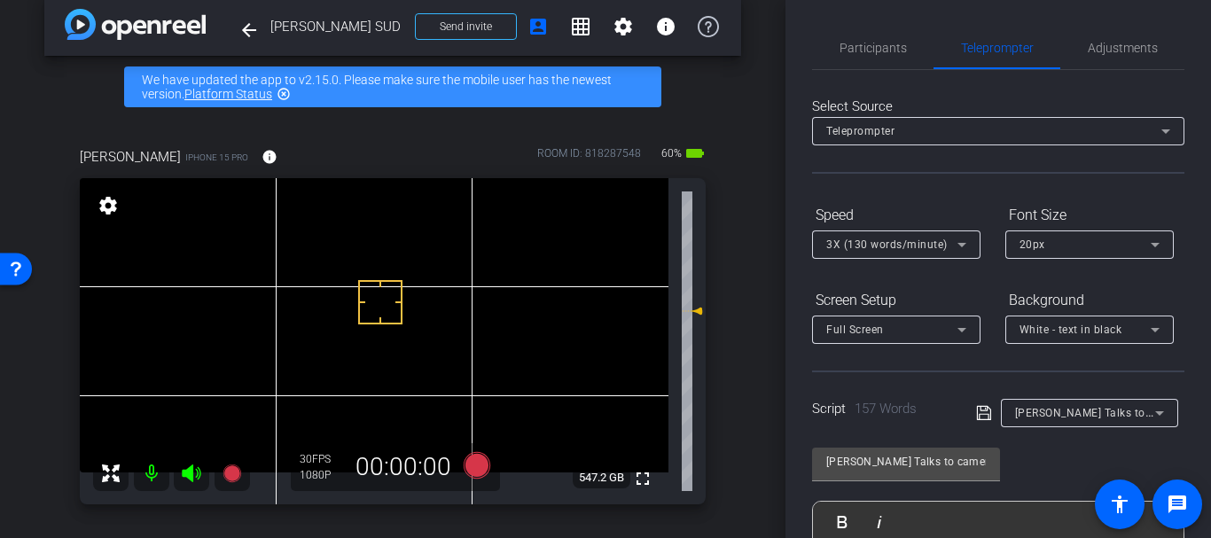
click at [983, 408] on icon at bounding box center [983, 413] width 14 height 14
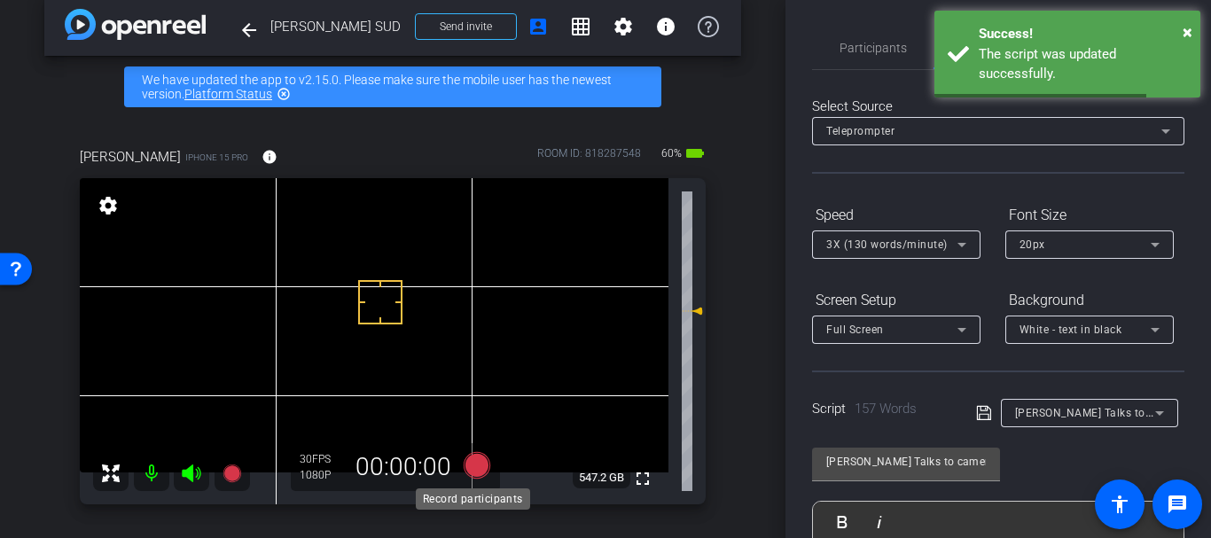
click at [471, 456] on icon at bounding box center [476, 465] width 27 height 27
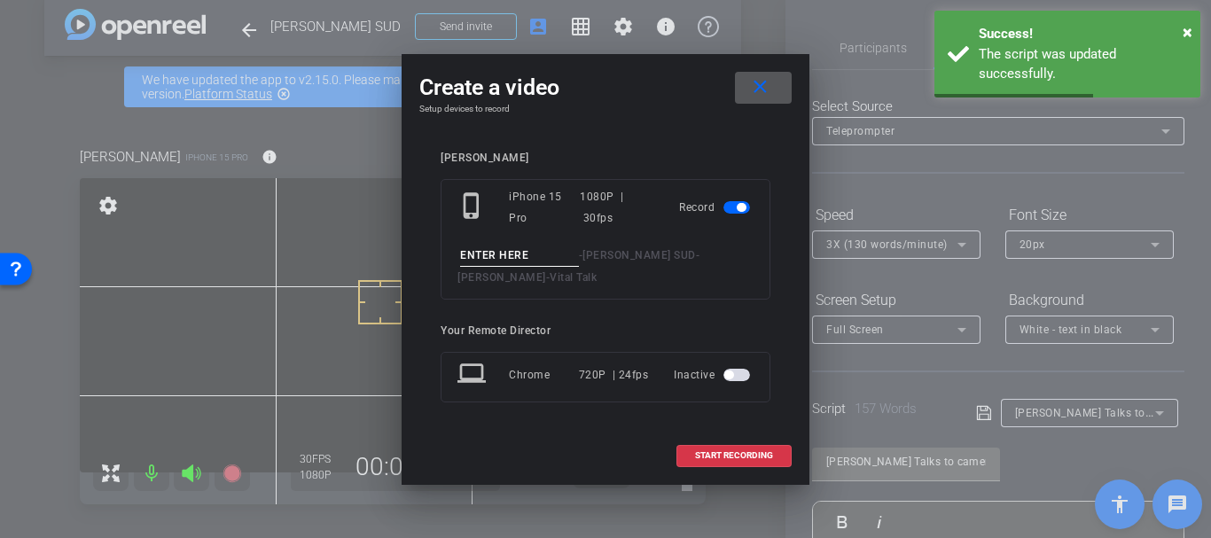
click at [479, 248] on input at bounding box center [519, 256] width 119 height 22
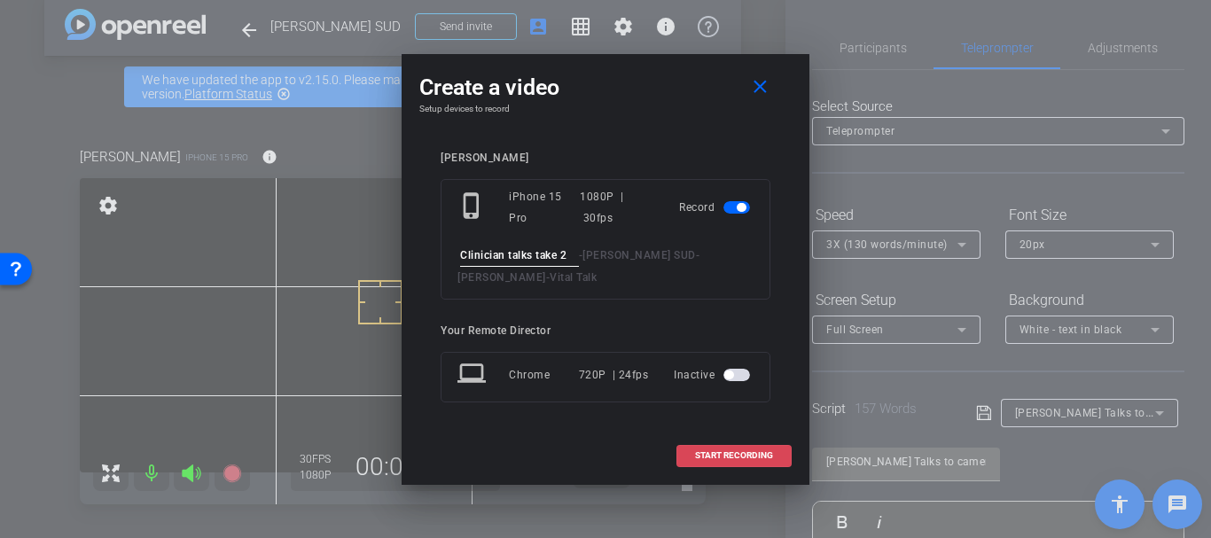
type input "Clinician talks take 2"
click at [737, 454] on span "START RECORDING" at bounding box center [734, 455] width 78 height 9
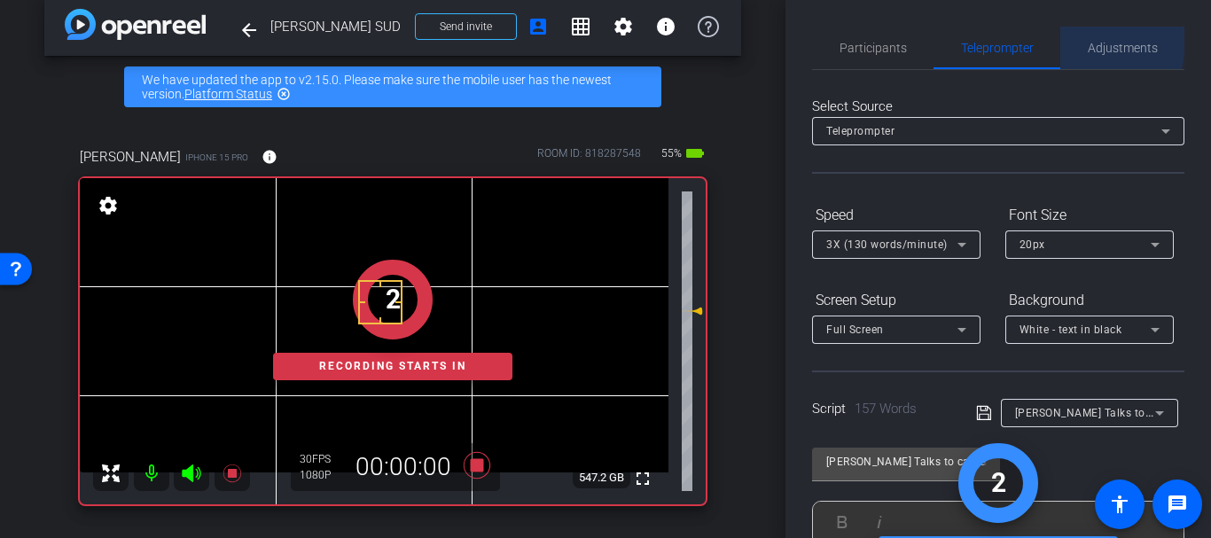
click at [1060, 39] on div "Adjustments" at bounding box center [1122, 48] width 124 height 43
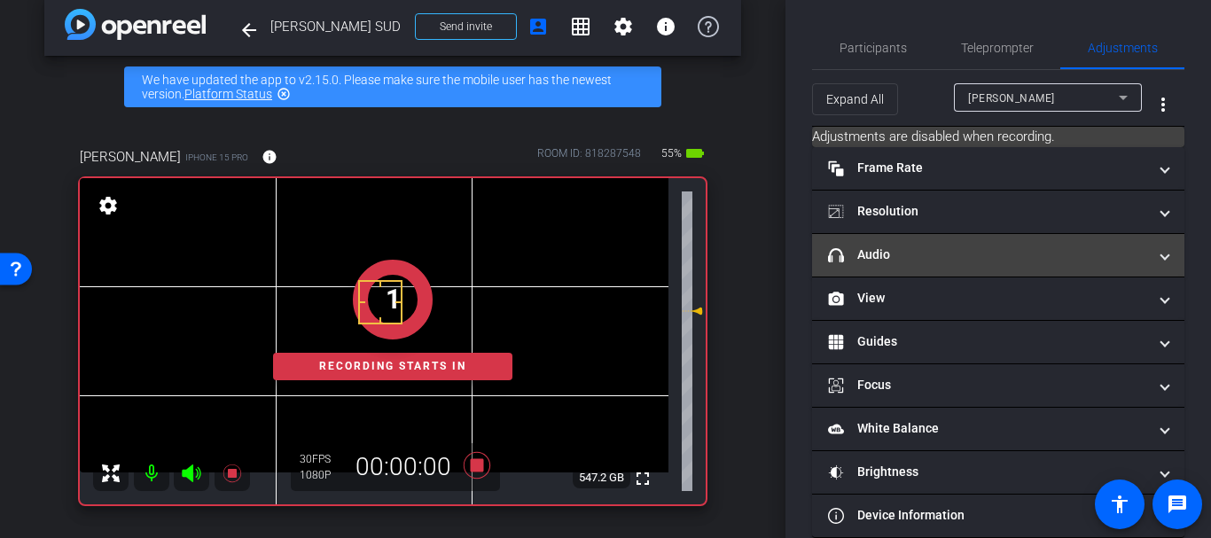
click at [893, 259] on mat-panel-title "headphone icon Audio" at bounding box center [987, 254] width 319 height 19
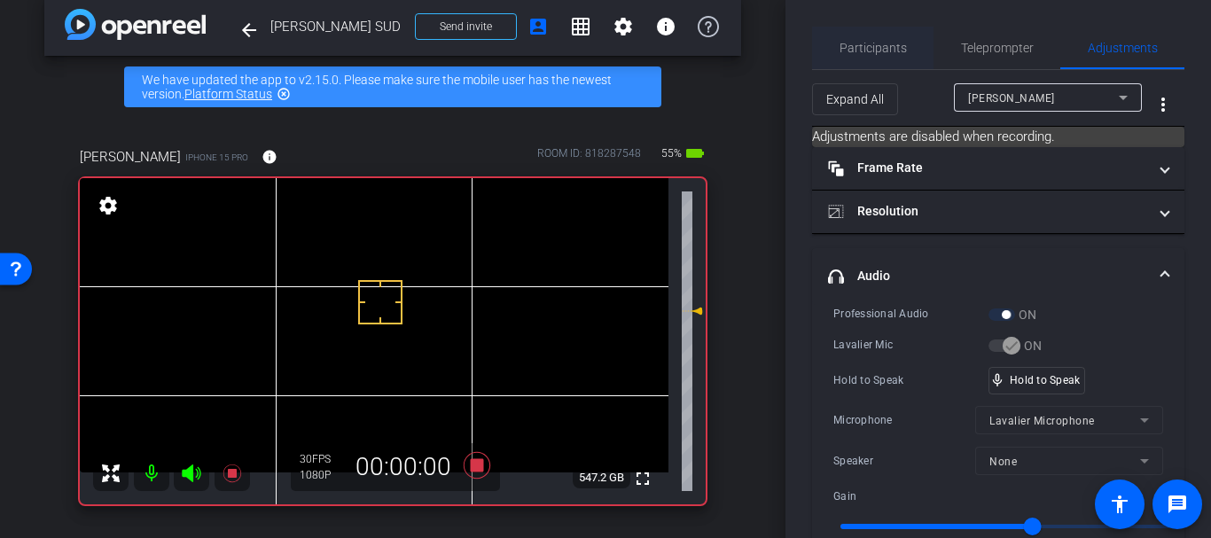
click at [883, 28] on span "Participants" at bounding box center [872, 48] width 67 height 43
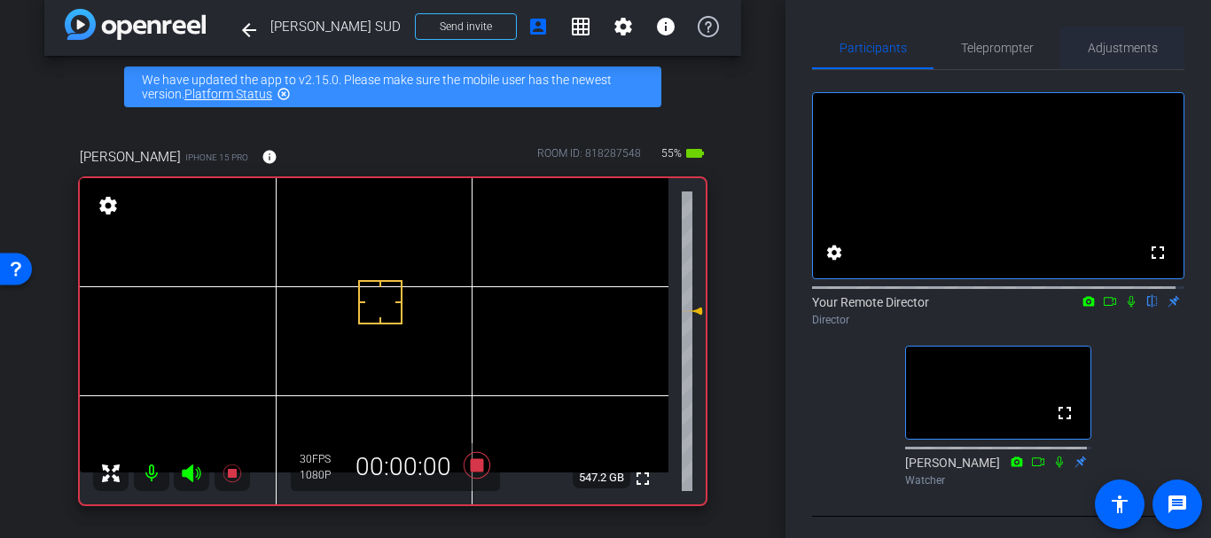
click at [1102, 51] on span "Adjustments" at bounding box center [1122, 48] width 70 height 12
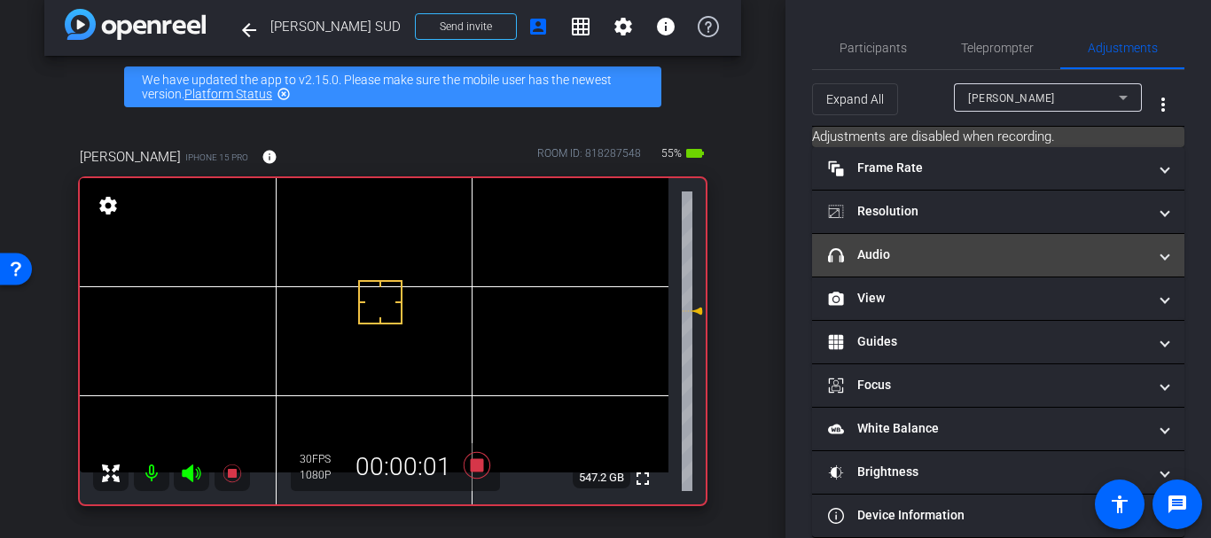
click at [939, 242] on mat-expansion-panel-header "headphone icon Audio" at bounding box center [998, 255] width 372 height 43
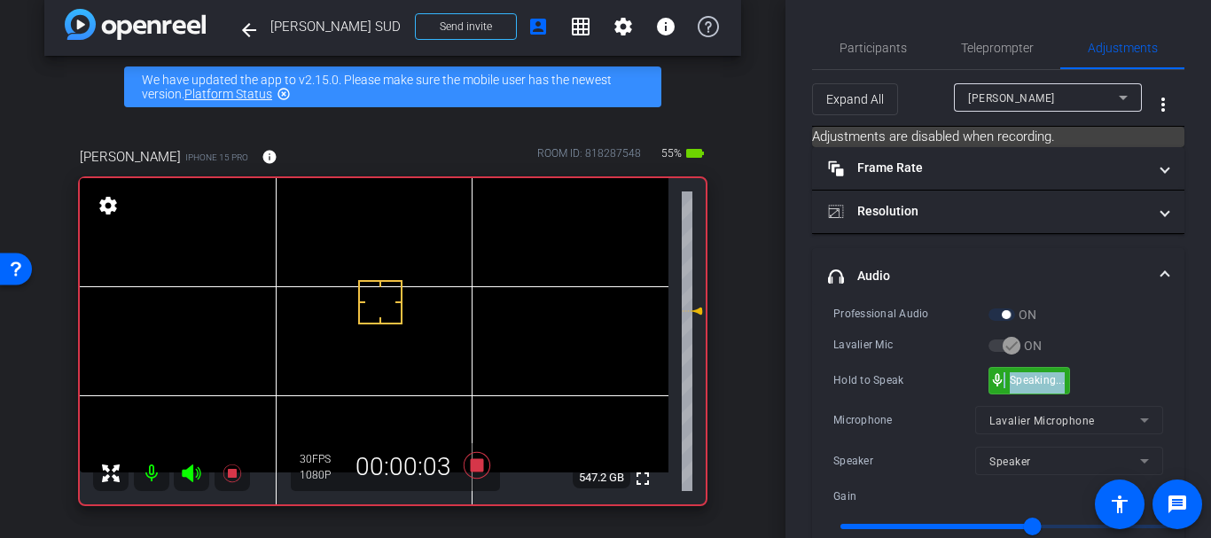
drag, startPoint x: 1001, startPoint y: 384, endPoint x: 1119, endPoint y: 381, distance: 118.8
click at [1119, 381] on div "Hold to Speak mic_none Speaking..." at bounding box center [998, 380] width 330 height 27
drag, startPoint x: 883, startPoint y: 54, endPoint x: 901, endPoint y: 68, distance: 23.4
click at [886, 57] on span "Participants" at bounding box center [872, 48] width 67 height 43
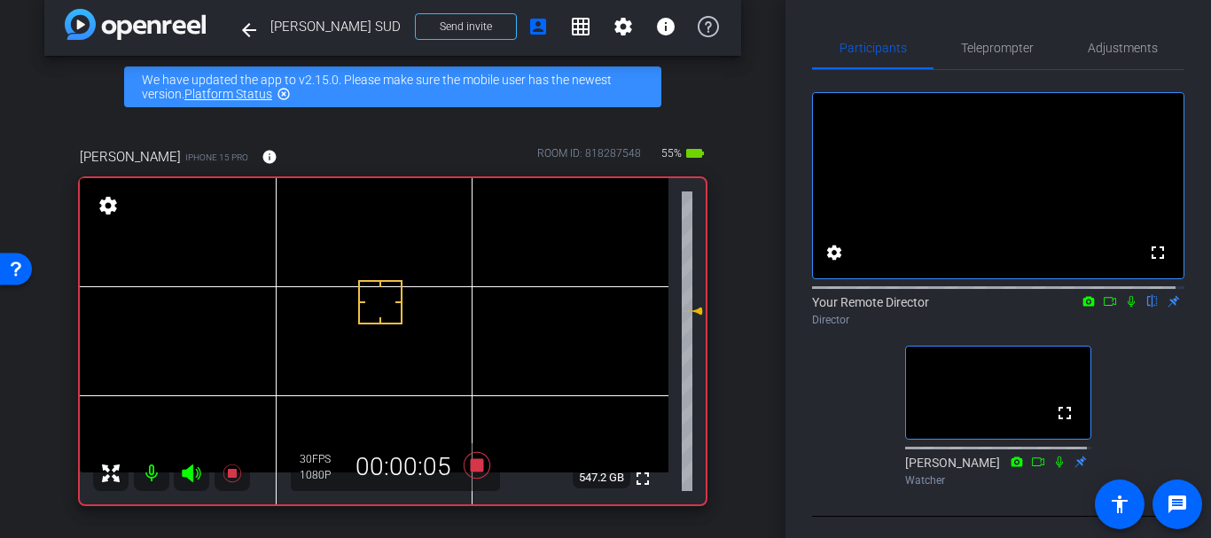
click at [1125, 308] on icon at bounding box center [1131, 301] width 14 height 12
click at [993, 34] on span "Teleprompter" at bounding box center [997, 48] width 73 height 43
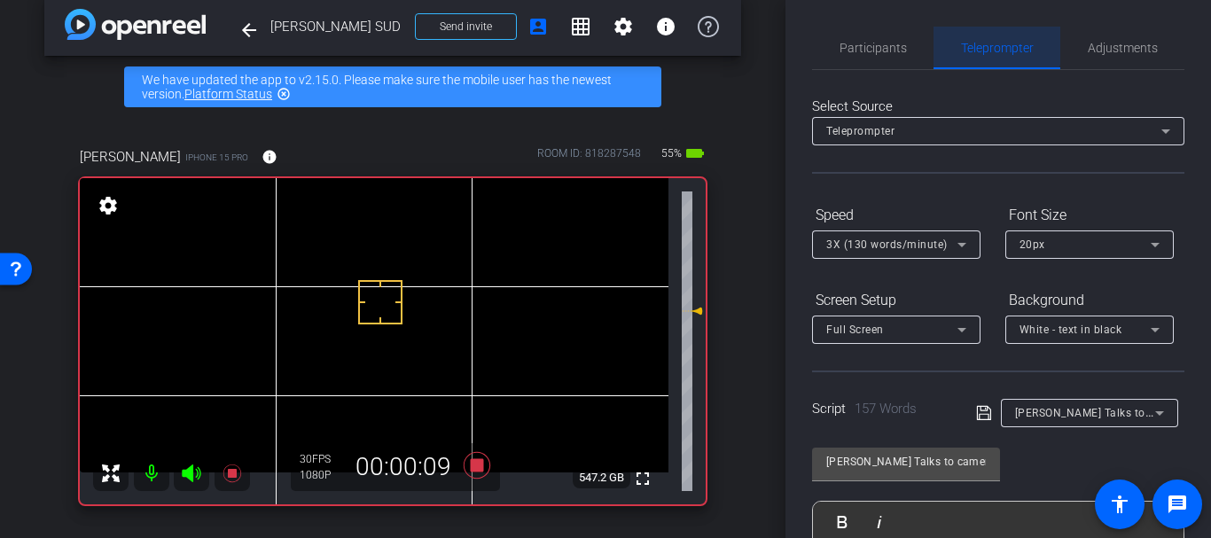
click at [988, 42] on span "Teleprompter" at bounding box center [997, 48] width 73 height 12
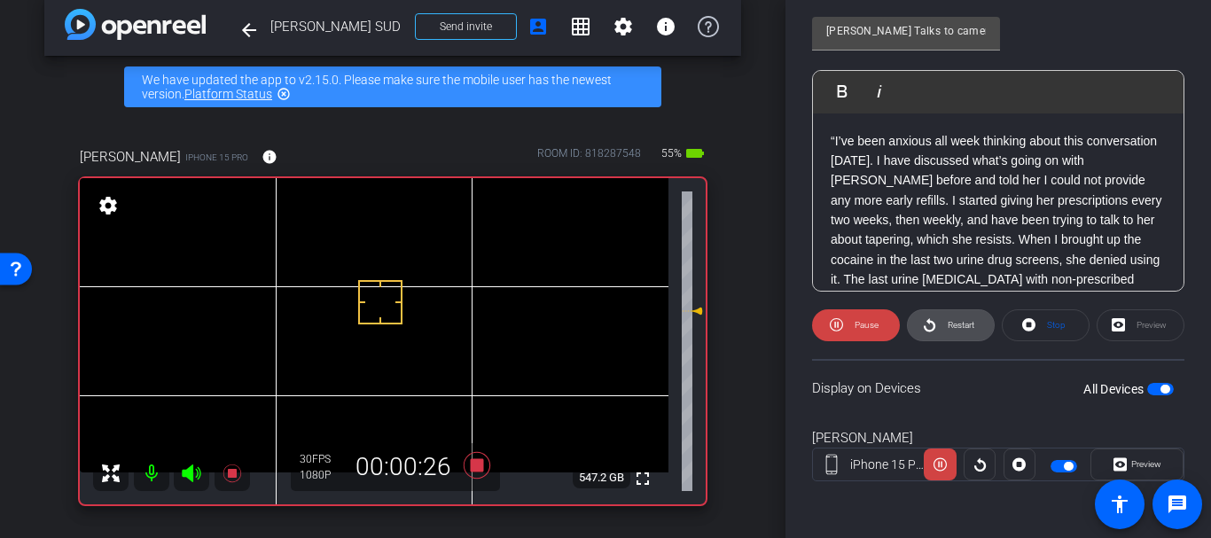
click at [933, 323] on span at bounding box center [950, 325] width 86 height 43
click at [943, 321] on span "Restart" at bounding box center [958, 325] width 31 height 25
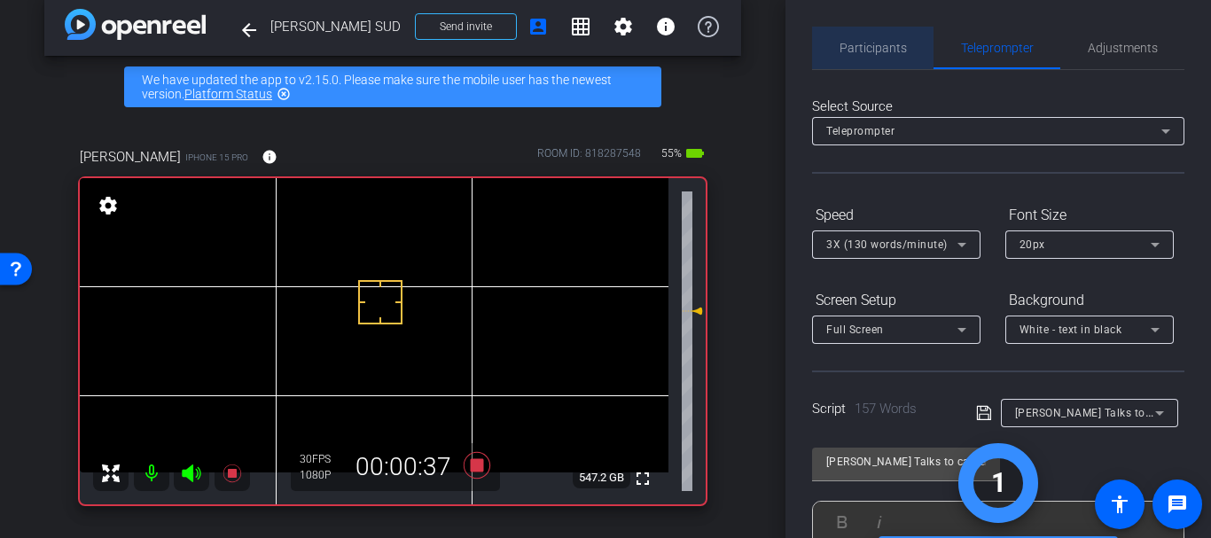
click at [877, 27] on span "Participants" at bounding box center [872, 48] width 67 height 43
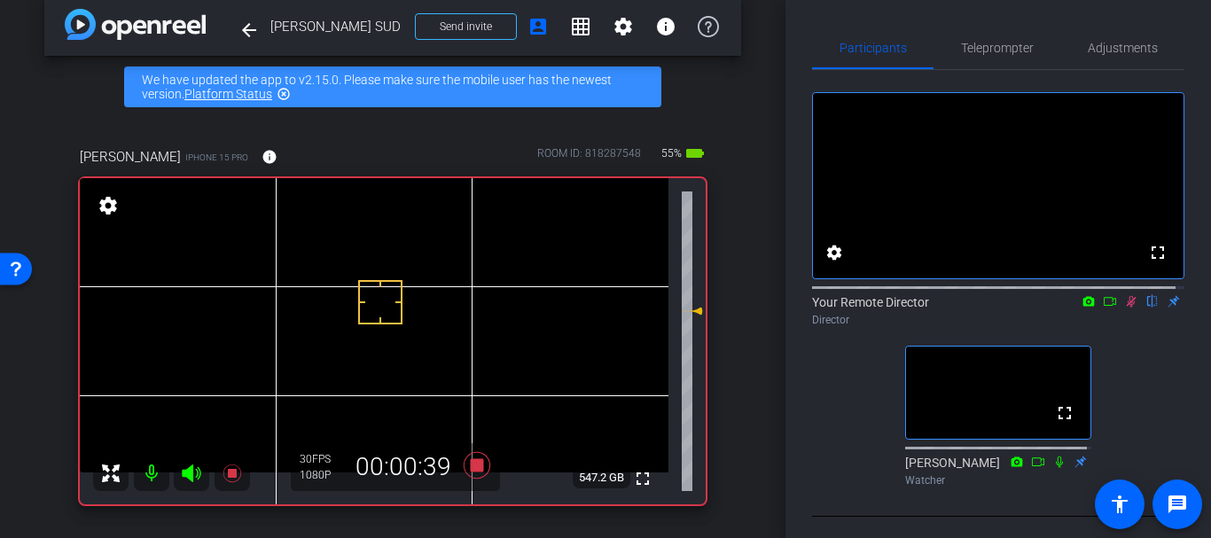
click at [1052, 468] on icon at bounding box center [1059, 462] width 14 height 12
click at [1109, 75] on div "fullscreen settings Your Remote Director flip Director fullscreen [PERSON_NAME]…" at bounding box center [998, 282] width 372 height 424
click at [1109, 56] on span "Adjustments" at bounding box center [1122, 48] width 70 height 43
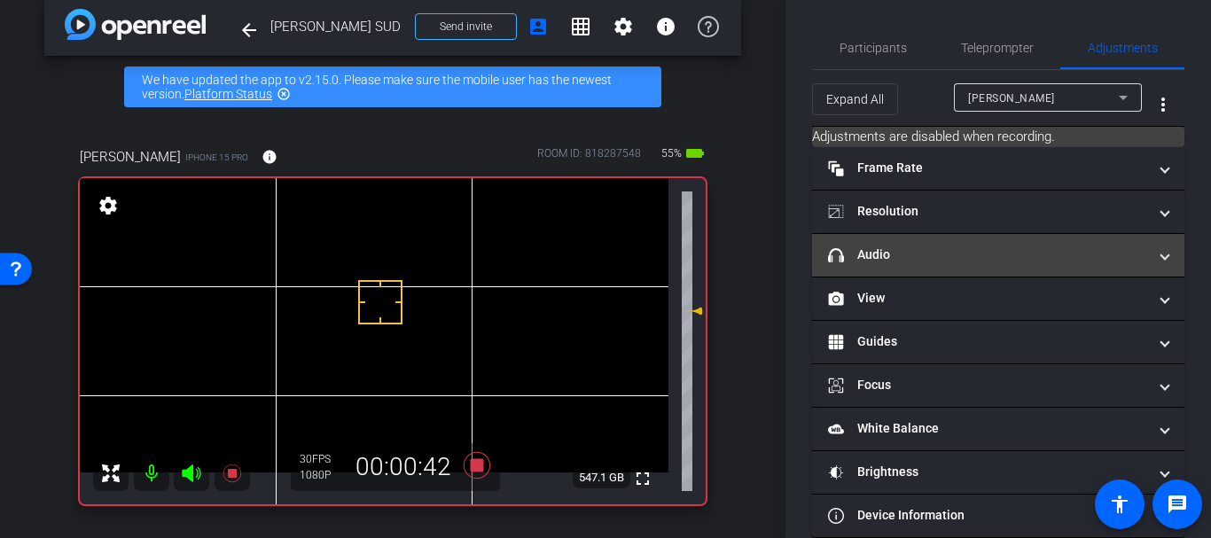
click at [868, 243] on mat-expansion-panel-header "headphone icon Audio" at bounding box center [998, 255] width 372 height 43
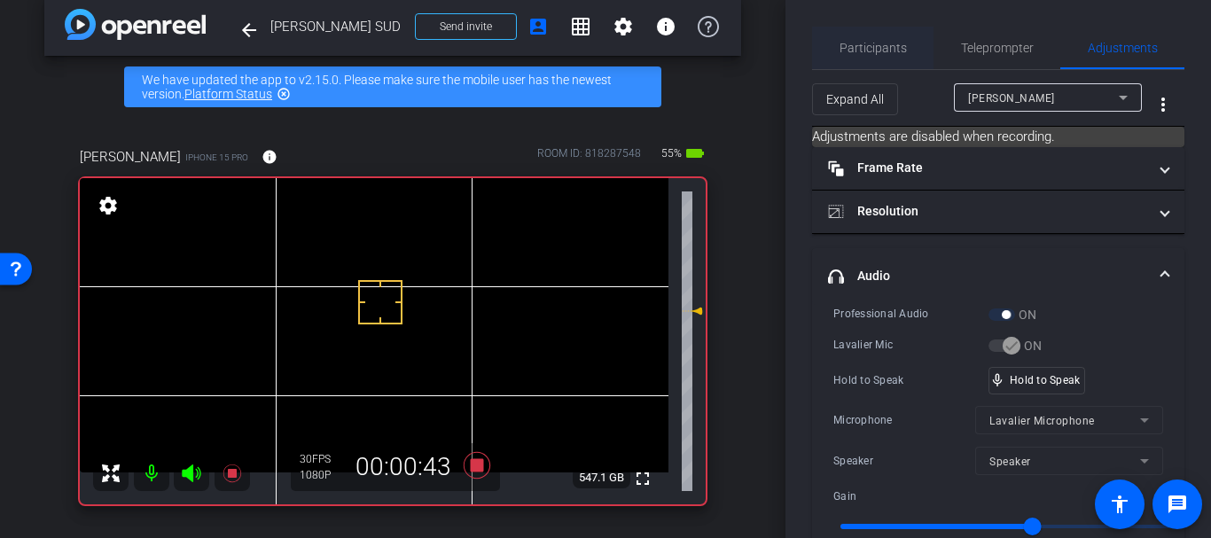
click at [894, 51] on span "Participants" at bounding box center [872, 48] width 67 height 12
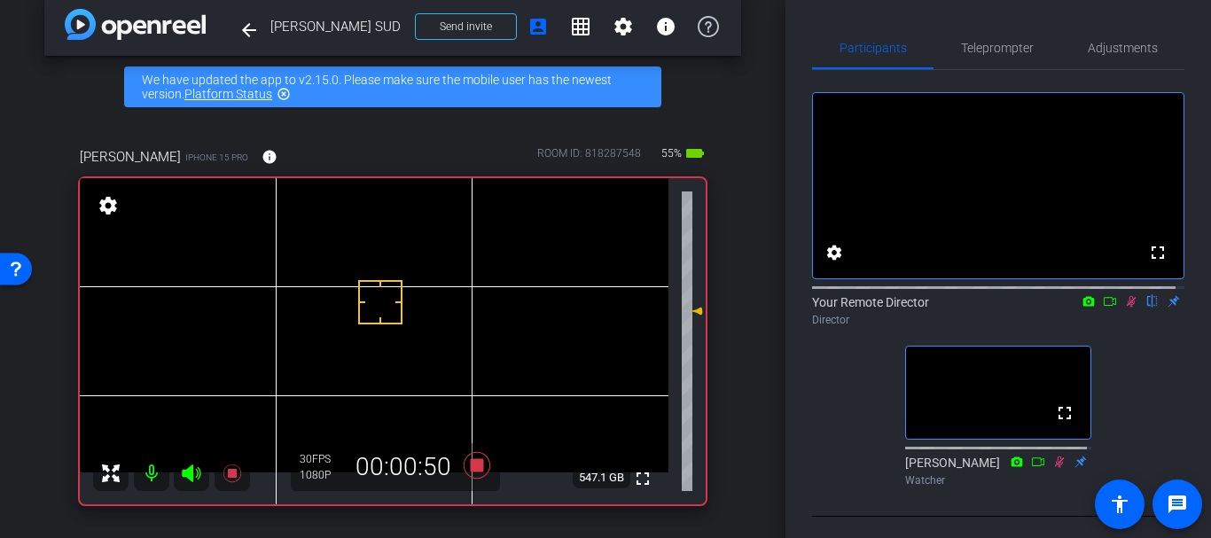
drag, startPoint x: 744, startPoint y: 325, endPoint x: 741, endPoint y: 306, distance: 19.7
click at [744, 317] on div "arrow_back [PERSON_NAME] SUD Back to project Send invite account_box grid_on se…" at bounding box center [392, 249] width 785 height 538
click at [991, 59] on span "Teleprompter" at bounding box center [997, 48] width 73 height 43
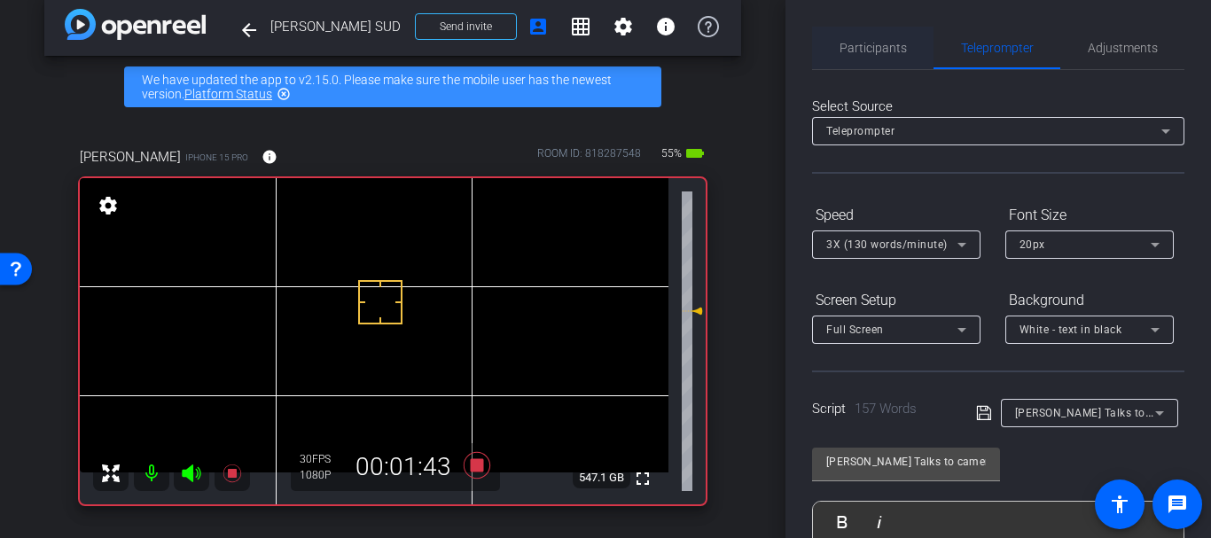
click at [885, 66] on span "Participants" at bounding box center [872, 48] width 67 height 43
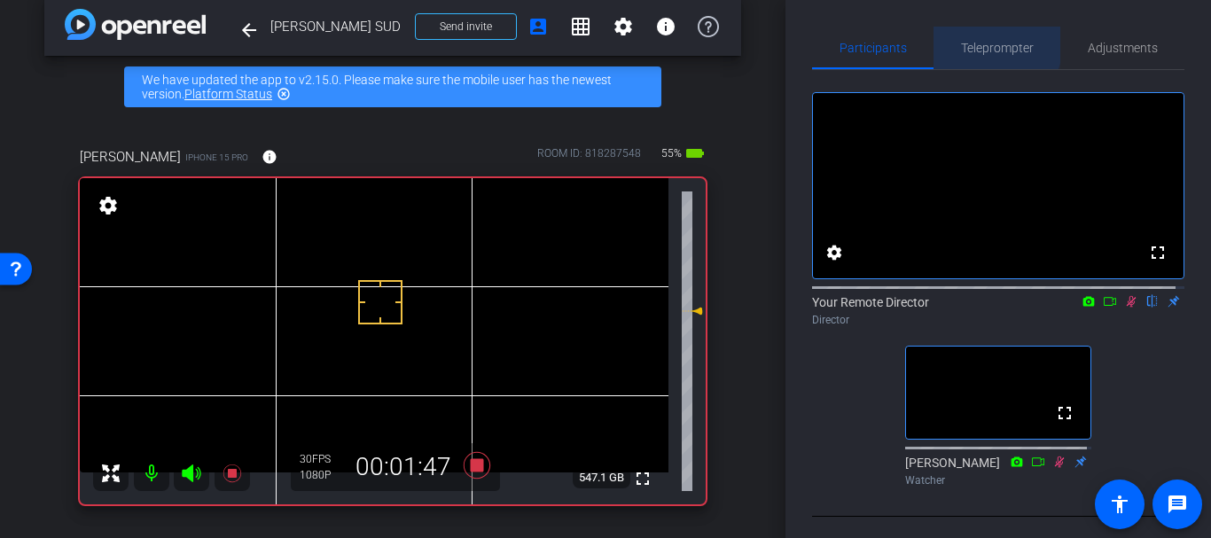
click at [983, 43] on span "Teleprompter" at bounding box center [997, 48] width 73 height 12
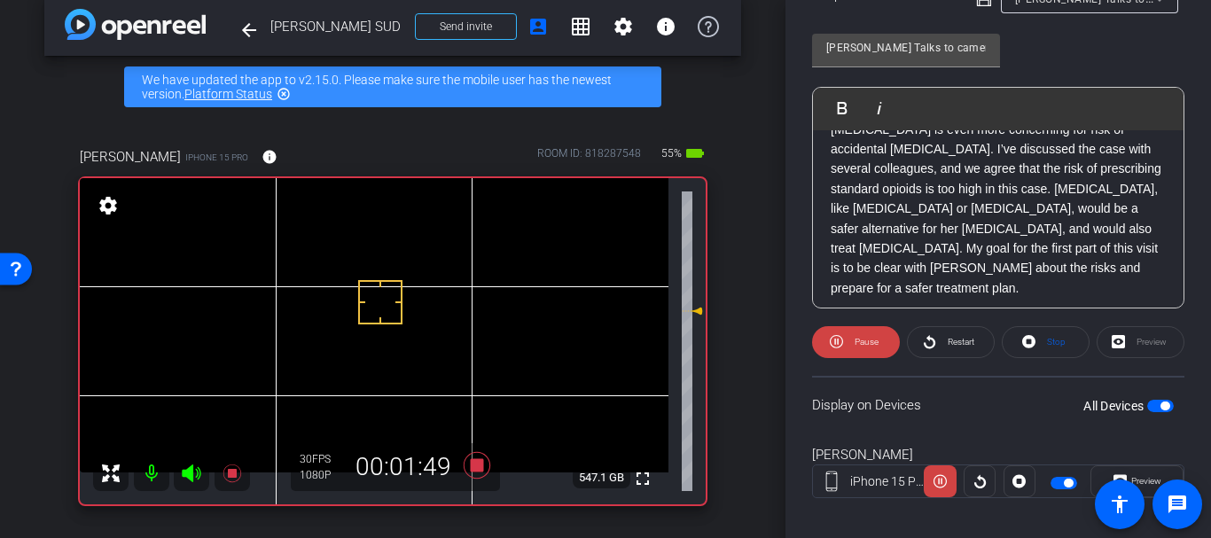
scroll to position [195, 0]
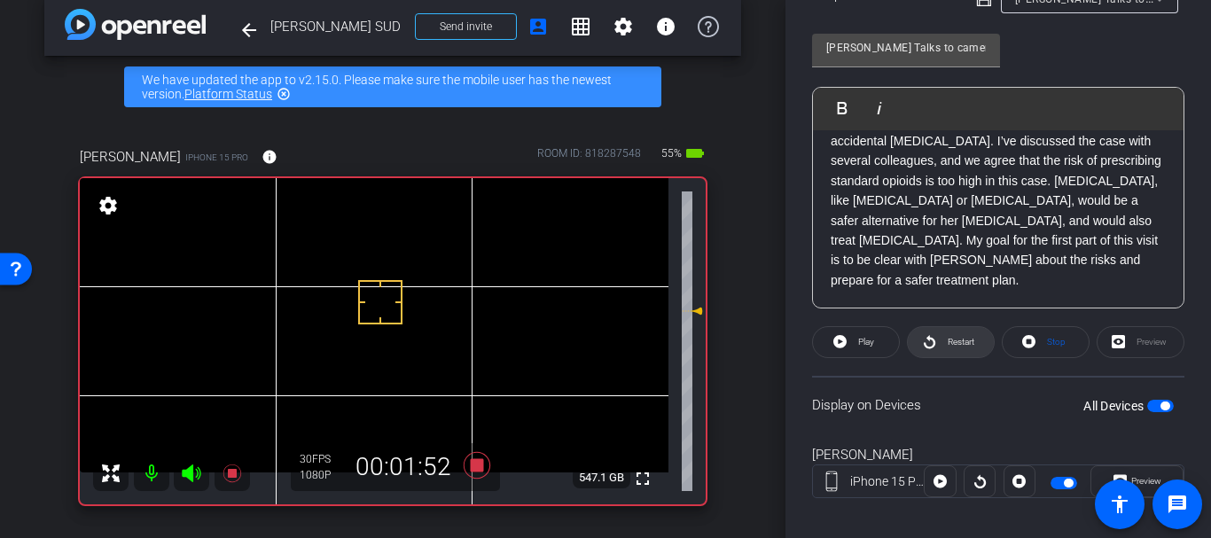
click at [950, 345] on span "Restart" at bounding box center [960, 342] width 27 height 10
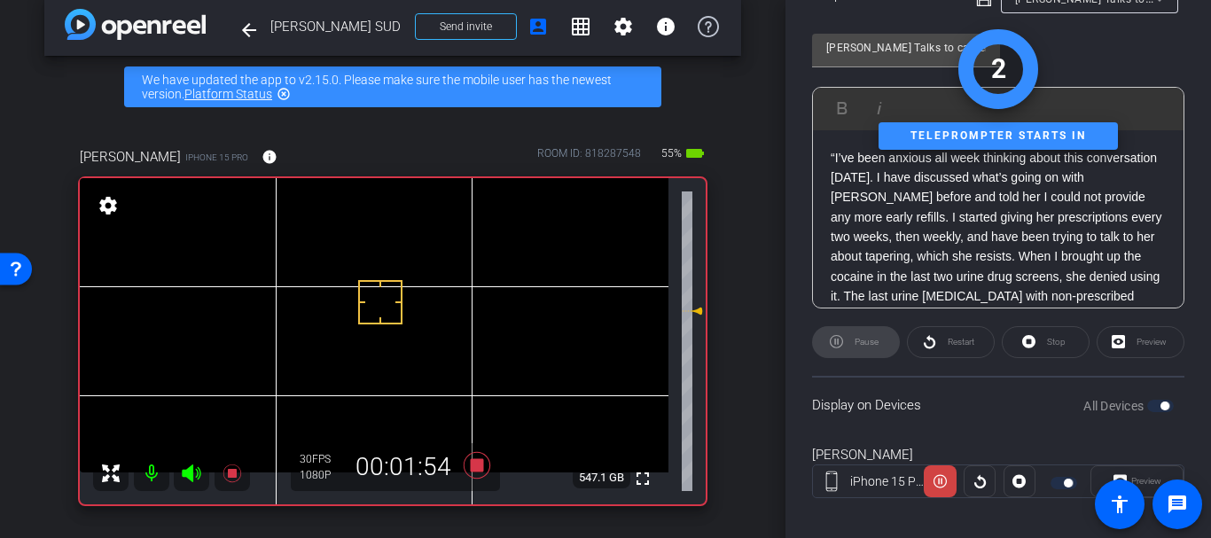
scroll to position [0, 0]
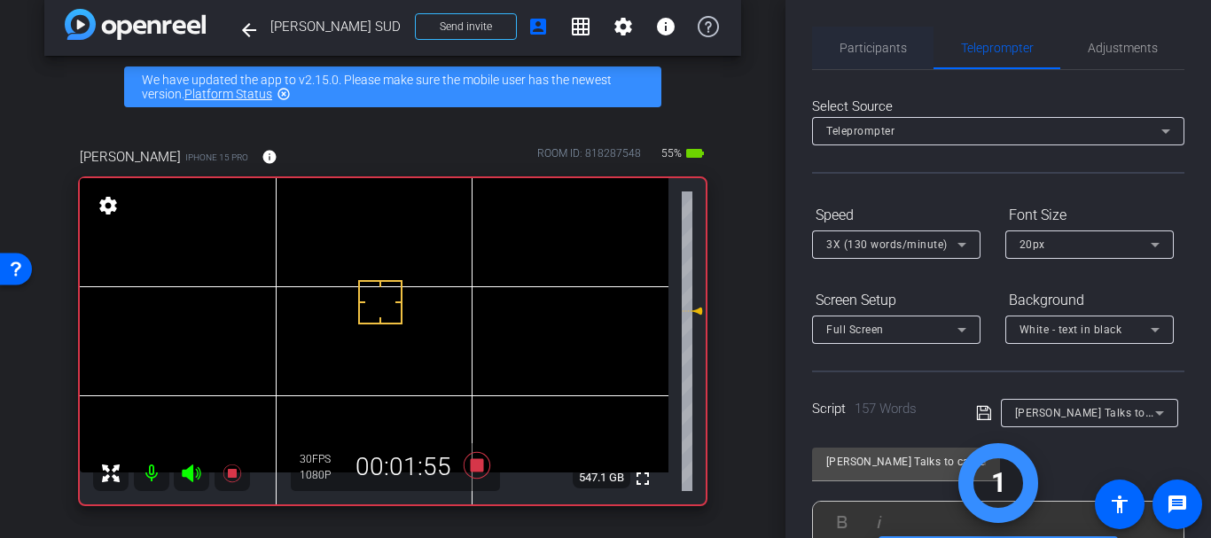
click at [853, 36] on span "Participants" at bounding box center [872, 48] width 67 height 43
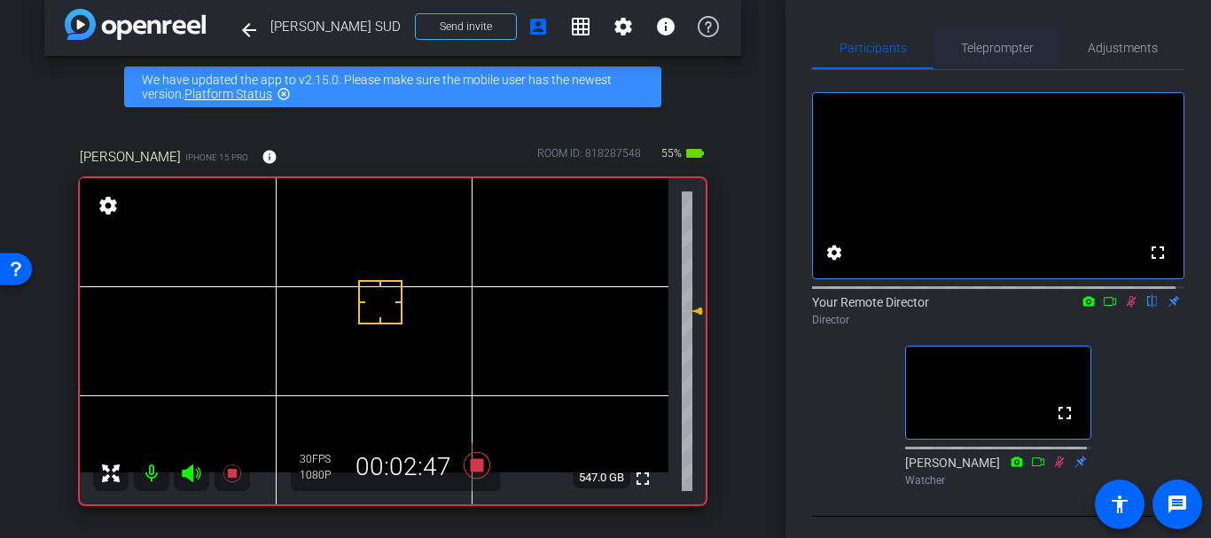
click at [995, 43] on span "Teleprompter" at bounding box center [997, 48] width 73 height 12
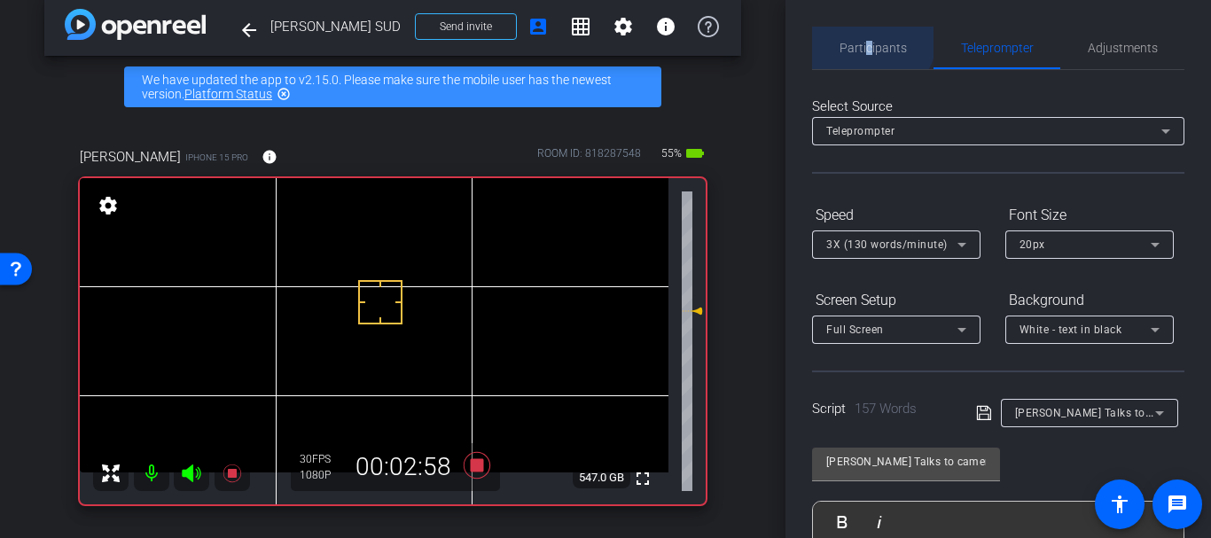
click at [867, 36] on span "Participants" at bounding box center [872, 48] width 67 height 43
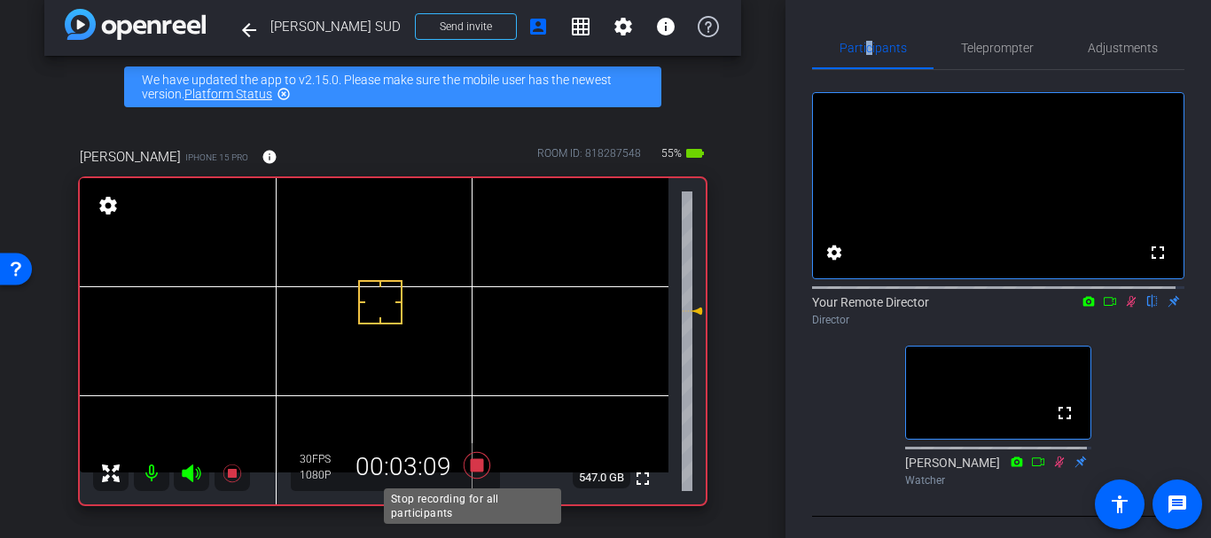
click at [465, 460] on icon at bounding box center [477, 465] width 43 height 32
click at [1124, 308] on icon at bounding box center [1131, 301] width 14 height 12
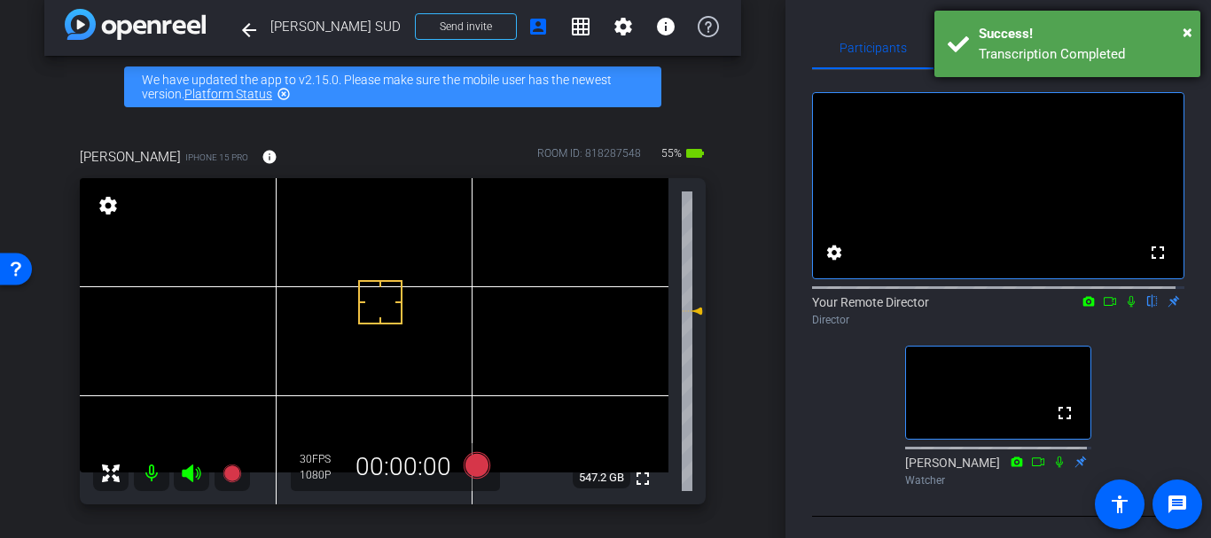
click at [1179, 33] on div "Success!" at bounding box center [1082, 34] width 208 height 20
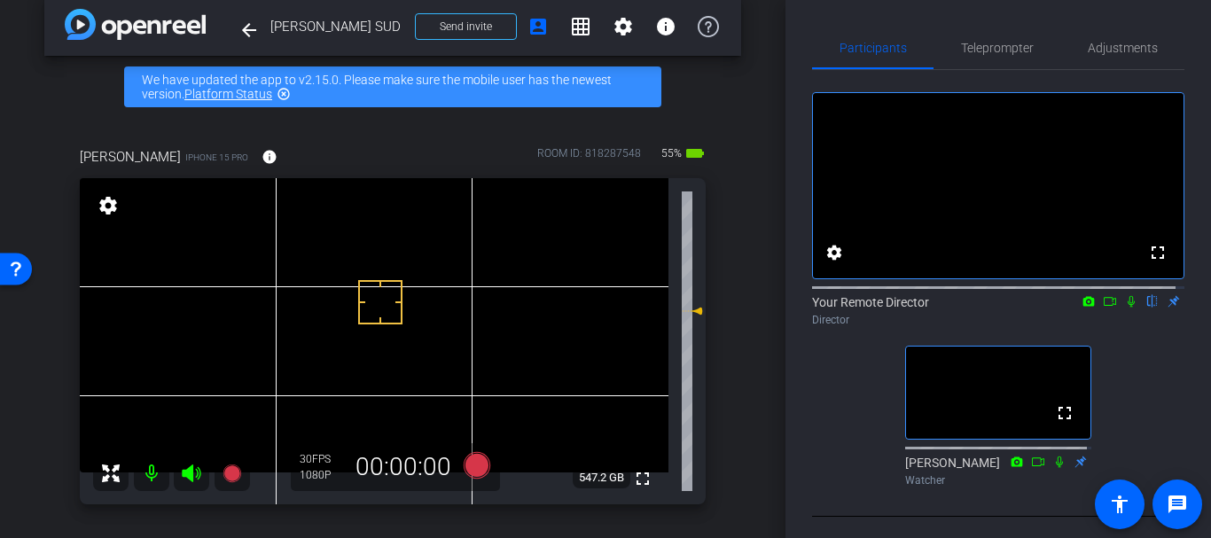
click at [750, 266] on div "arrow_back [PERSON_NAME] SUD Back to project Send invite account_box grid_on se…" at bounding box center [392, 249] width 785 height 538
drag, startPoint x: 269, startPoint y: 288, endPoint x: 261, endPoint y: 298, distance: 12.1
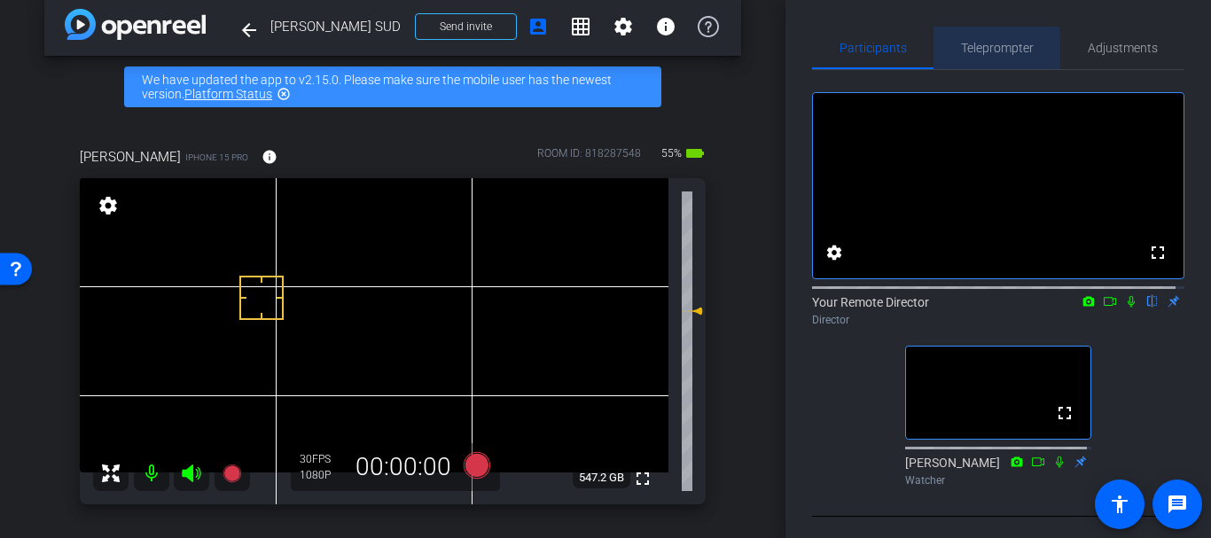
click at [991, 51] on span "Teleprompter" at bounding box center [997, 48] width 73 height 12
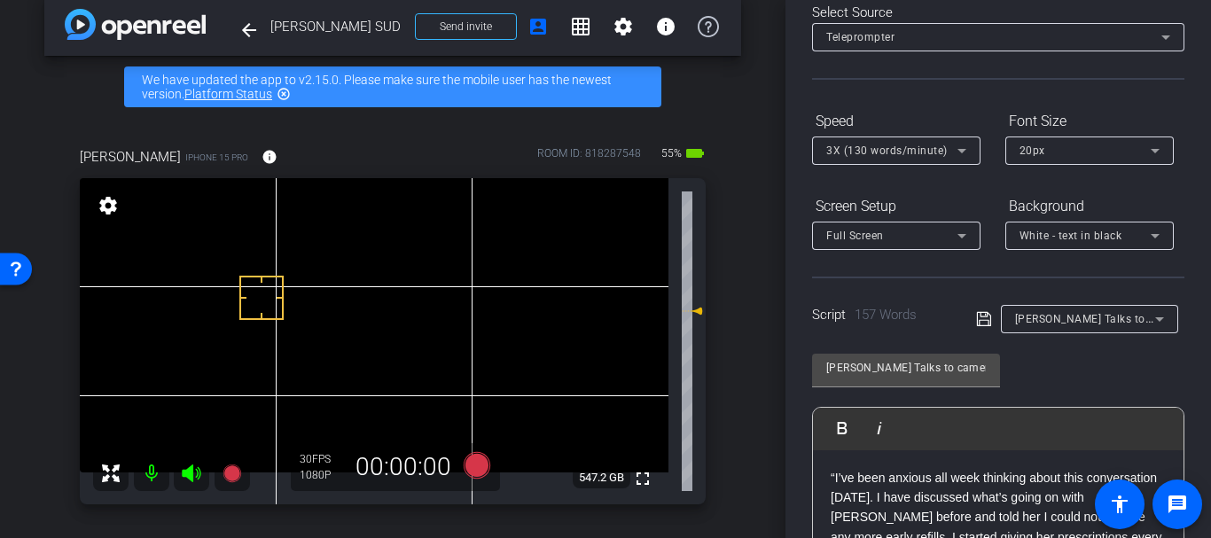
scroll to position [97, 0]
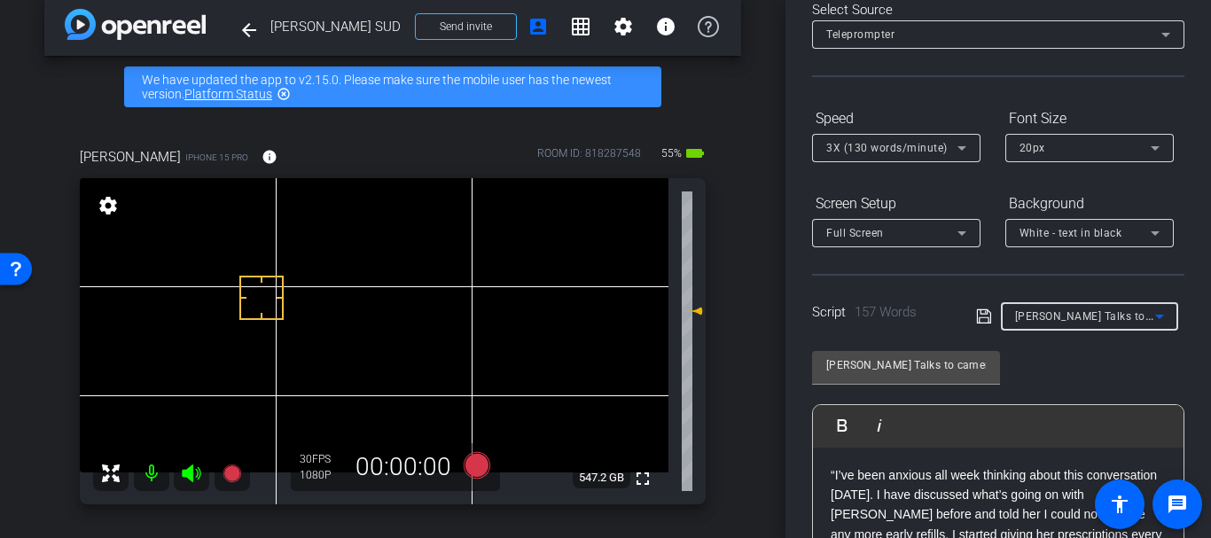
click at [1063, 308] on div "[PERSON_NAME] Talks to camera" at bounding box center [1085, 316] width 140 height 22
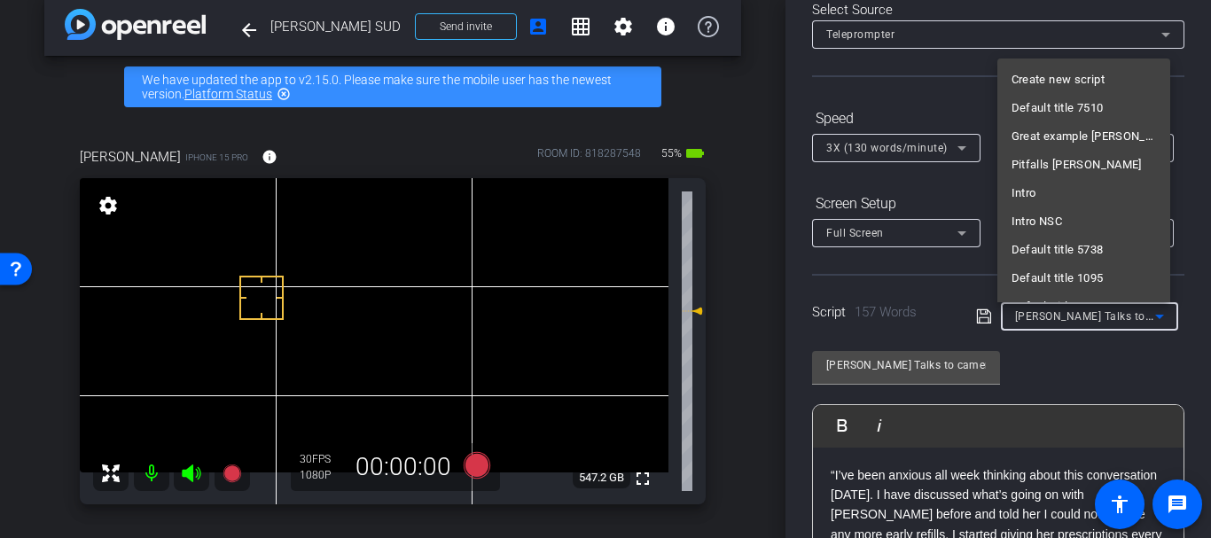
scroll to position [1266, 0]
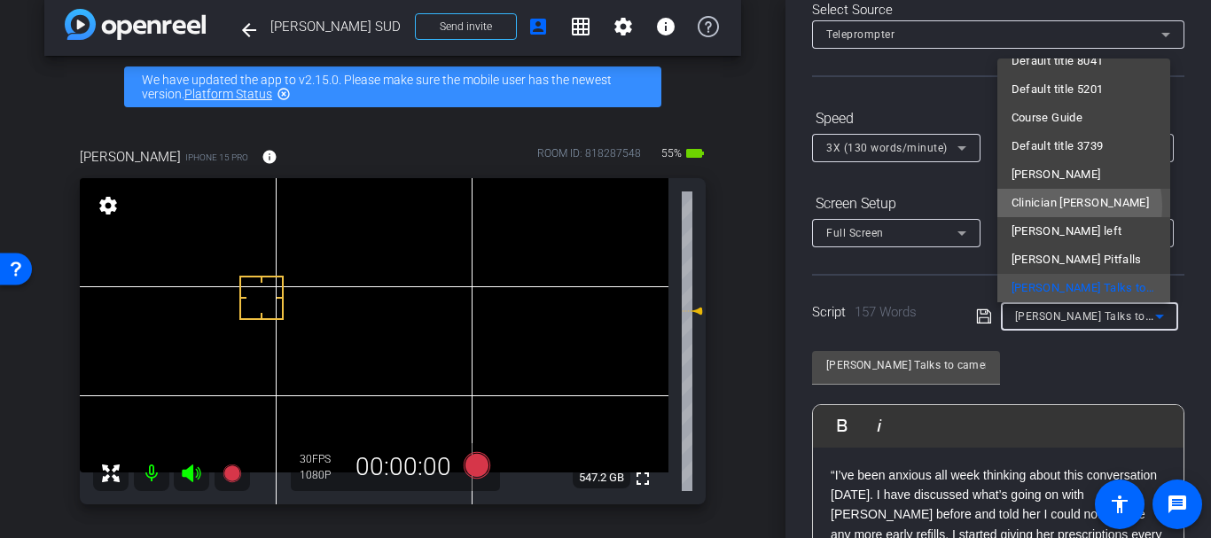
click at [1061, 206] on span "Clinician [PERSON_NAME]" at bounding box center [1080, 202] width 138 height 21
type input "Clinician [PERSON_NAME]"
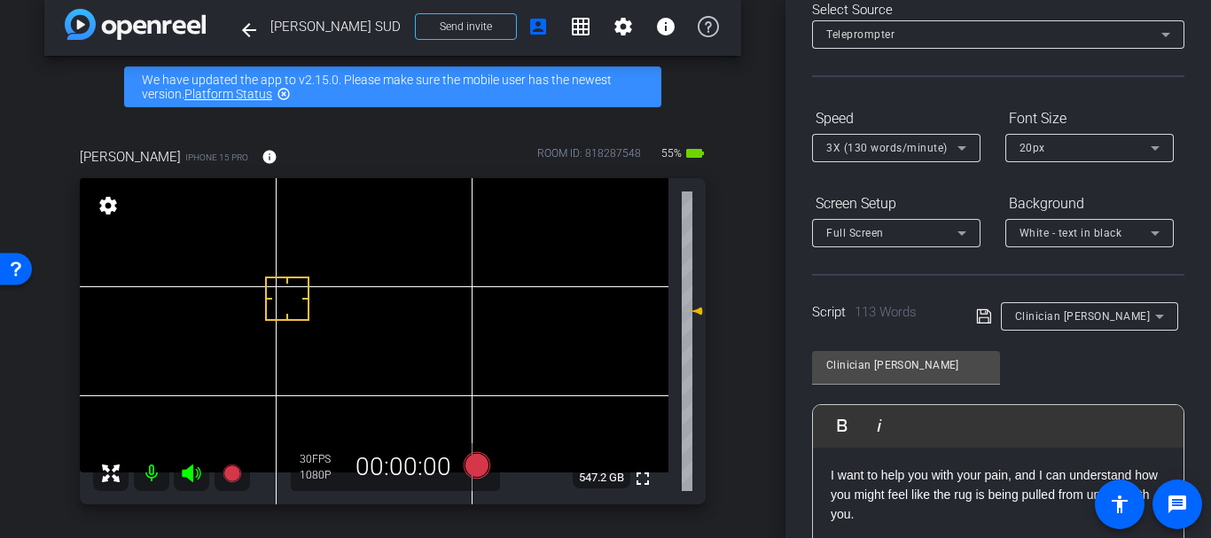
scroll to position [0, 0]
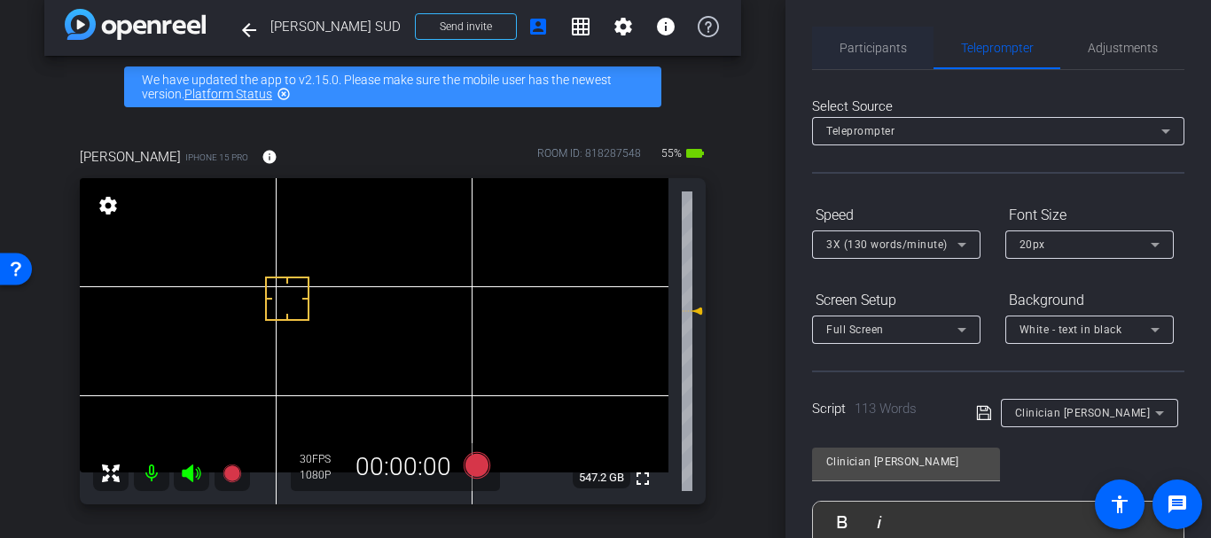
click at [847, 60] on span "Participants" at bounding box center [872, 48] width 67 height 43
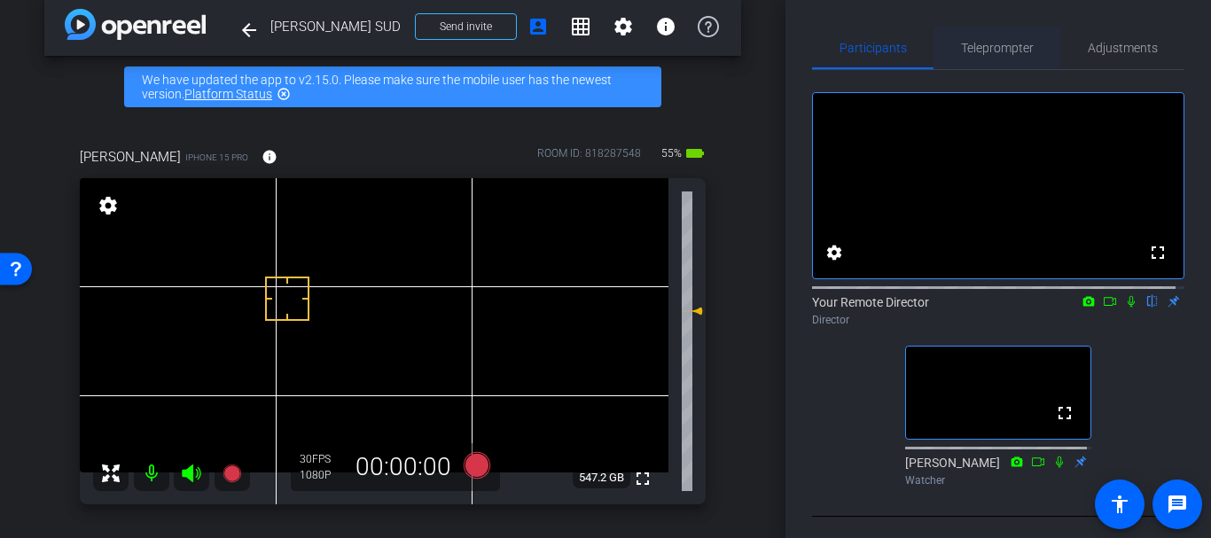
click at [978, 46] on span "Teleprompter" at bounding box center [997, 48] width 73 height 12
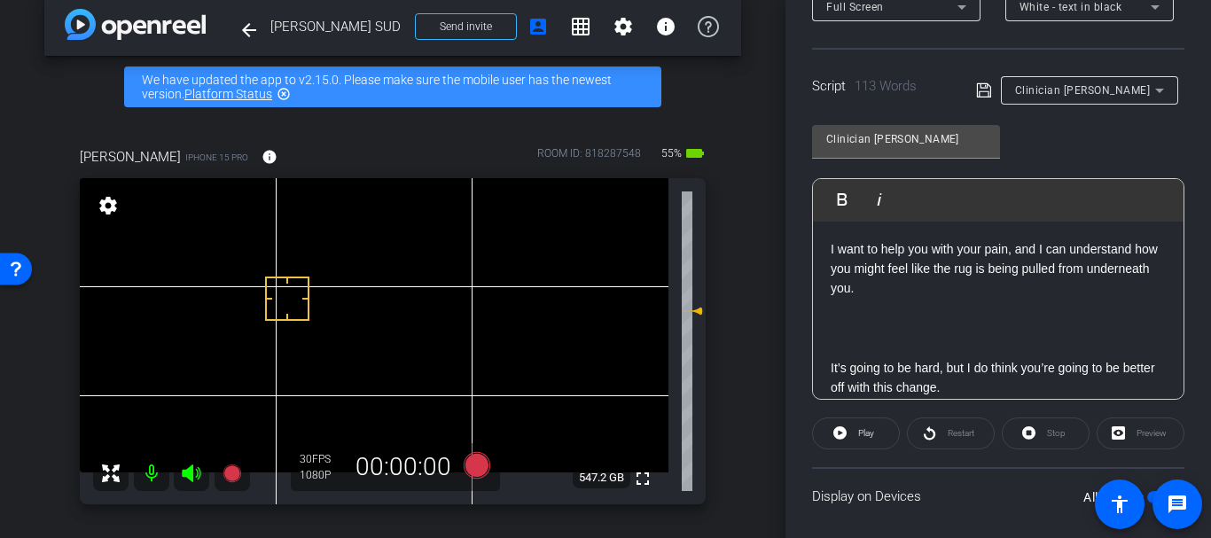
scroll to position [431, 0]
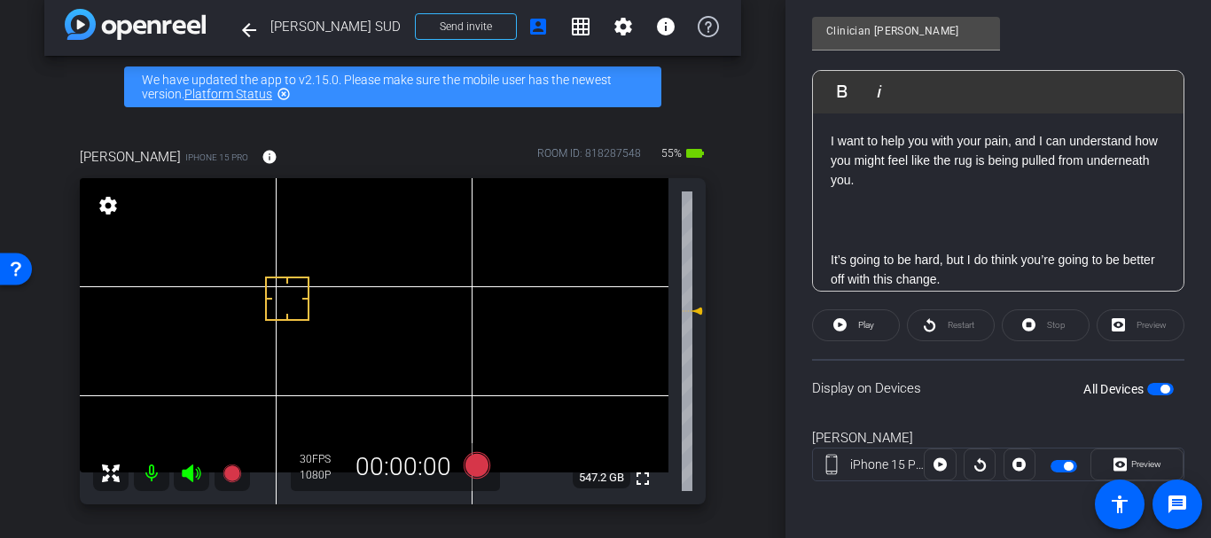
click at [1164, 383] on button "All Devices" at bounding box center [1160, 389] width 27 height 12
click at [755, 204] on div "arrow_back [PERSON_NAME] SUD Back to project Send invite account_box grid_on se…" at bounding box center [392, 249] width 785 height 538
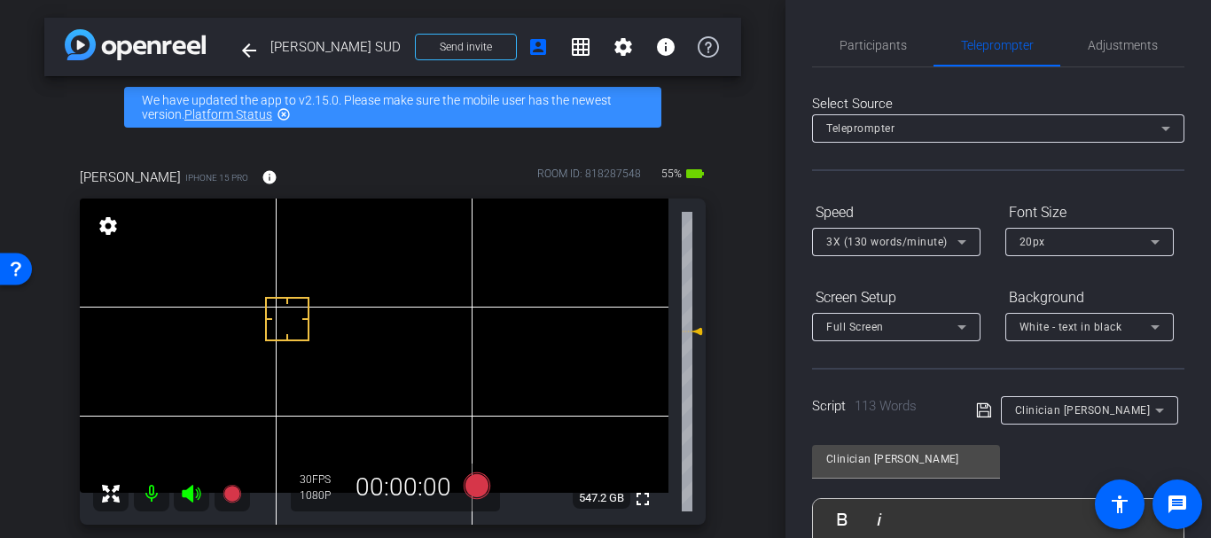
scroll to position [0, 0]
click at [491, 479] on icon at bounding box center [477, 486] width 43 height 32
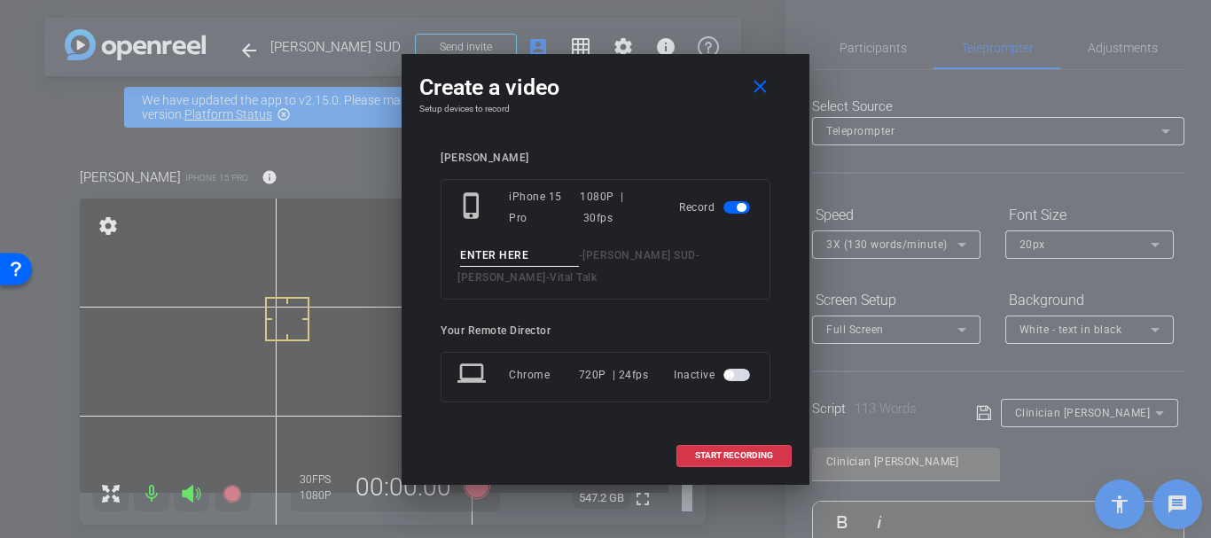
click at [516, 260] on input at bounding box center [519, 256] width 119 height 22
type input "Great example alternate take 1"
drag, startPoint x: 699, startPoint y: 457, endPoint x: 699, endPoint y: 468, distance: 10.6
click at [699, 463] on button "START RECORDING" at bounding box center [733, 456] width 115 height 22
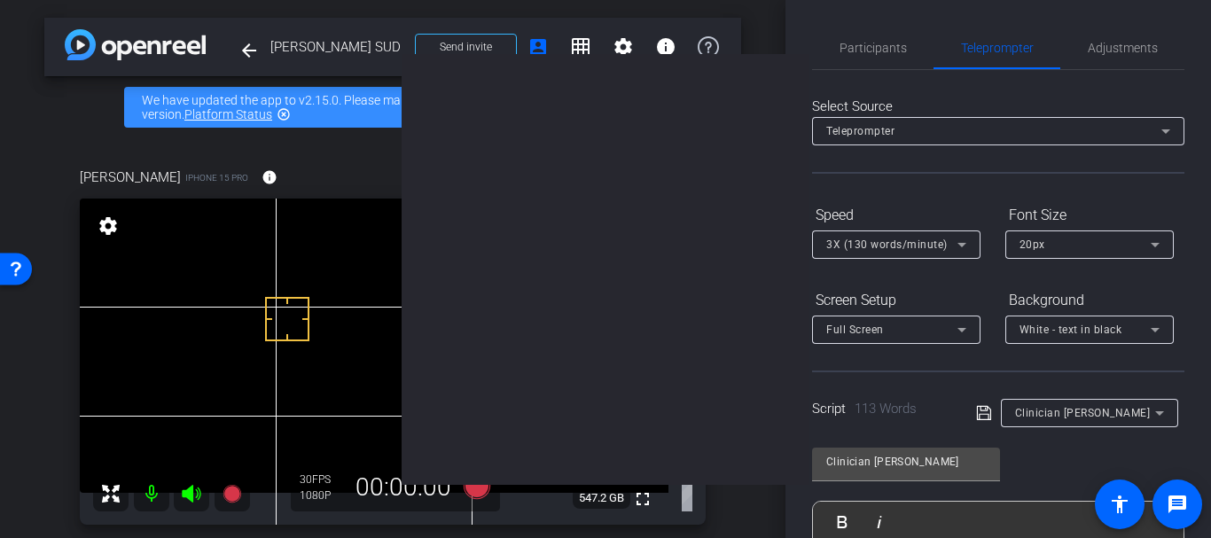
scroll to position [0, 0]
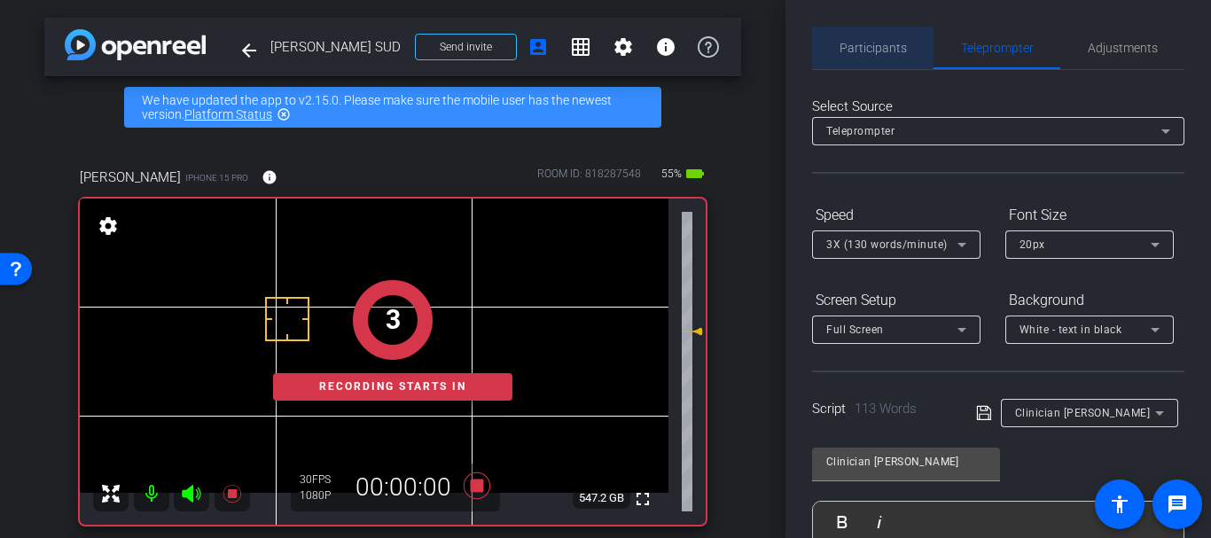
click at [884, 61] on span "Participants" at bounding box center [872, 48] width 67 height 43
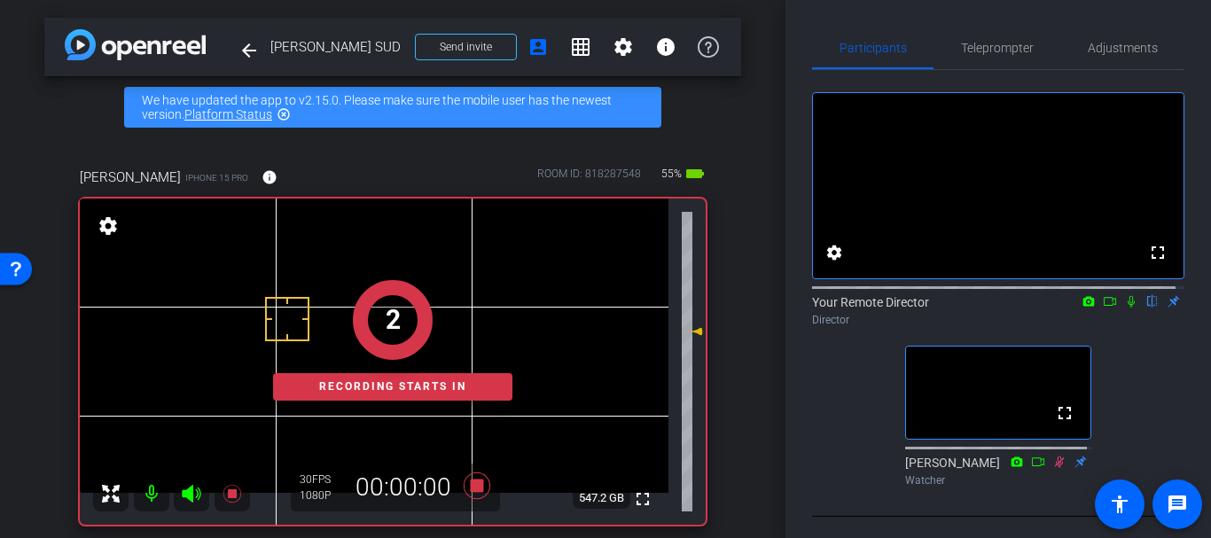
drag, startPoint x: 1122, startPoint y: 316, endPoint x: 1104, endPoint y: 300, distance: 23.8
click at [1124, 308] on icon at bounding box center [1131, 301] width 14 height 12
click at [1107, 64] on span "Adjustments" at bounding box center [1122, 48] width 70 height 43
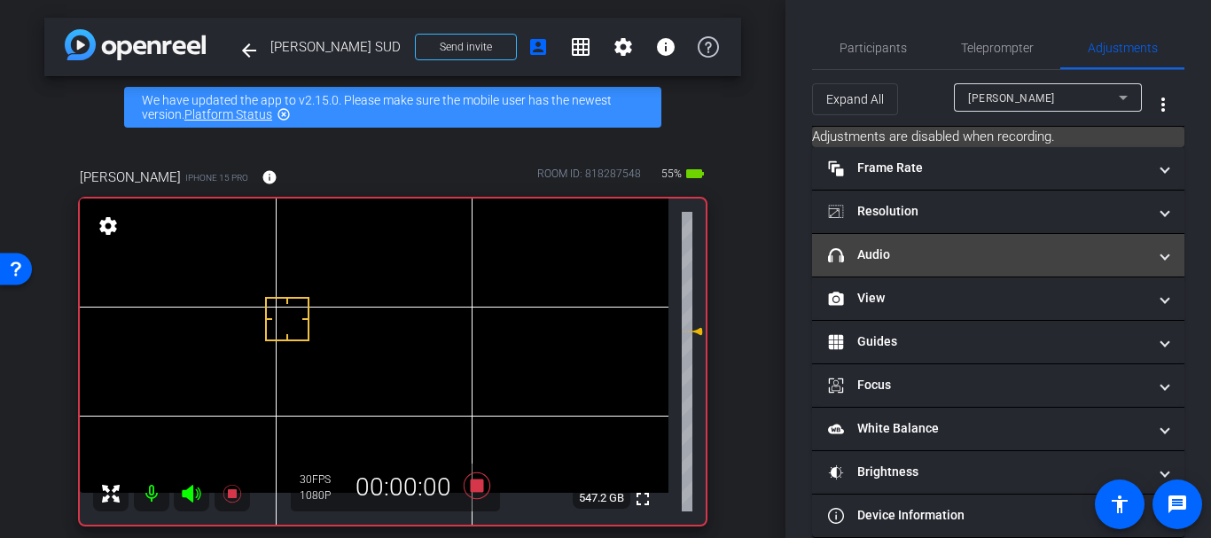
click at [903, 252] on mat-panel-title "headphone icon Audio" at bounding box center [987, 254] width 319 height 19
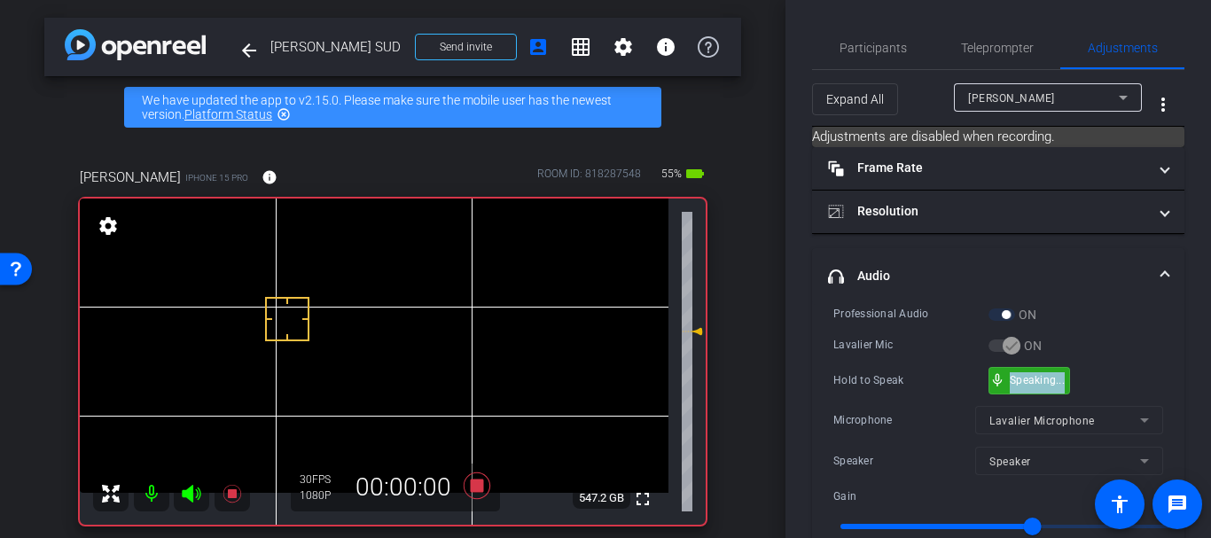
drag, startPoint x: 1006, startPoint y: 381, endPoint x: 1136, endPoint y: 386, distance: 130.4
click at [1136, 386] on div "Hold to Speak mic_none Speaking..." at bounding box center [998, 380] width 330 height 27
click at [864, 60] on span "Participants" at bounding box center [872, 48] width 67 height 43
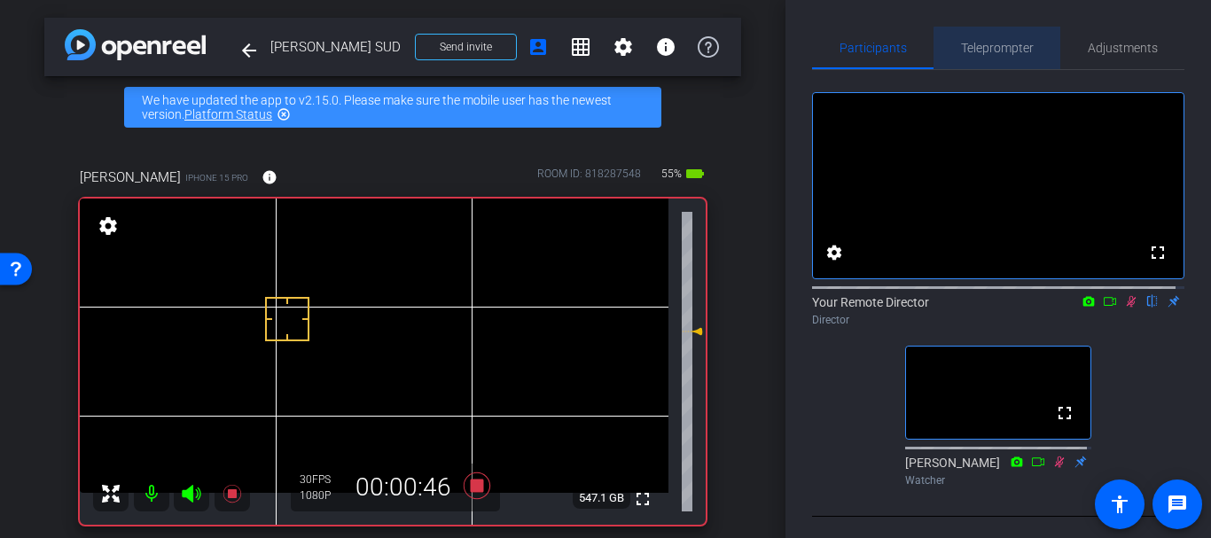
click at [1001, 51] on span "Teleprompter" at bounding box center [997, 48] width 73 height 12
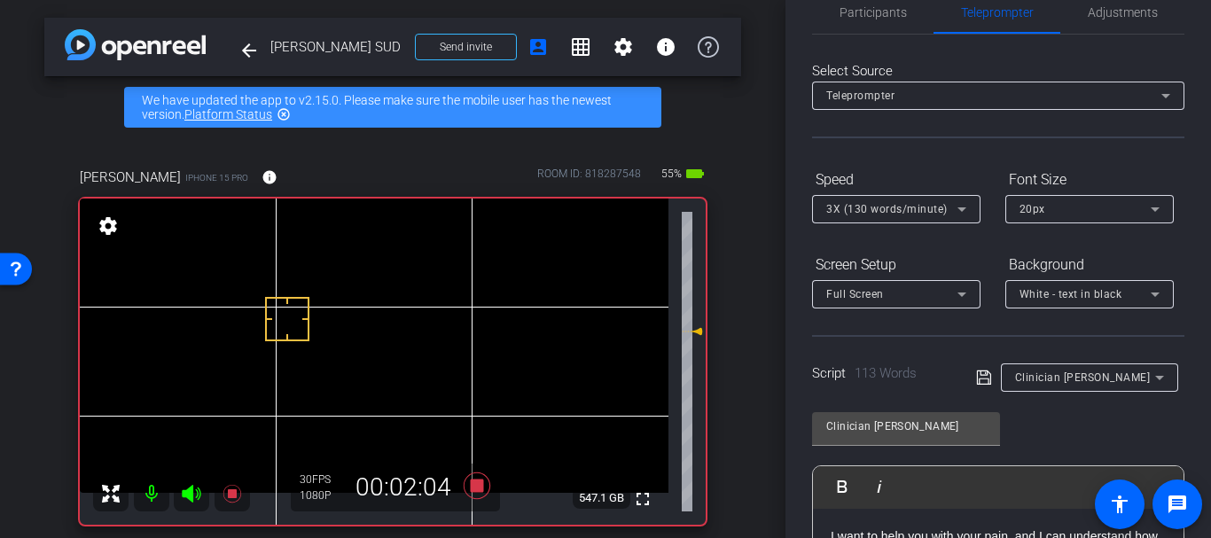
scroll to position [33, 0]
click at [875, 19] on span "Participants" at bounding box center [872, 15] width 67 height 43
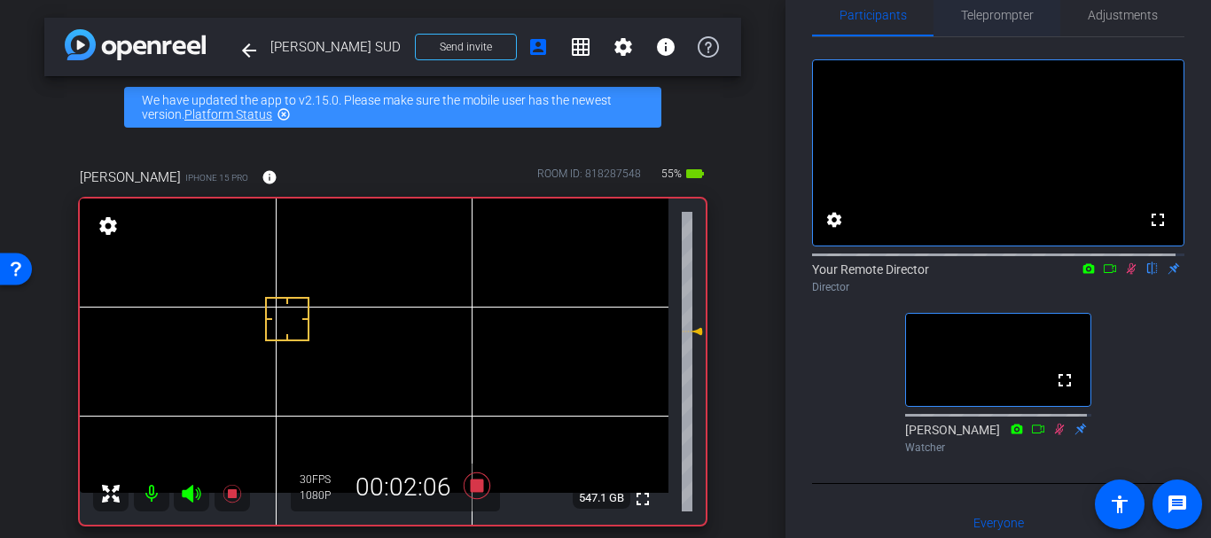
click at [1004, 21] on span "Teleprompter" at bounding box center [997, 15] width 73 height 12
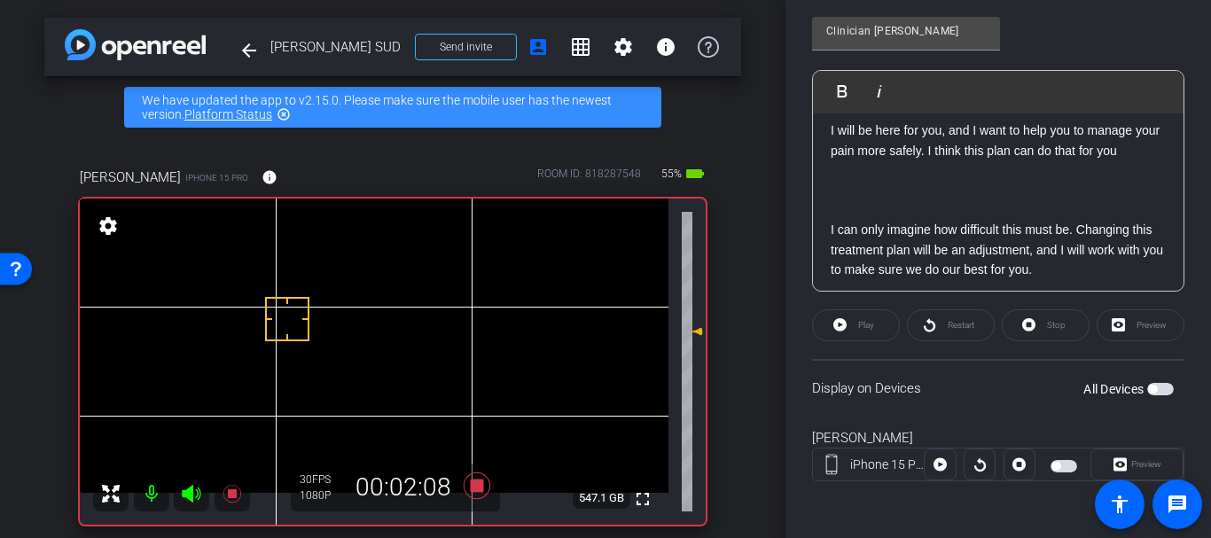
scroll to position [314, 0]
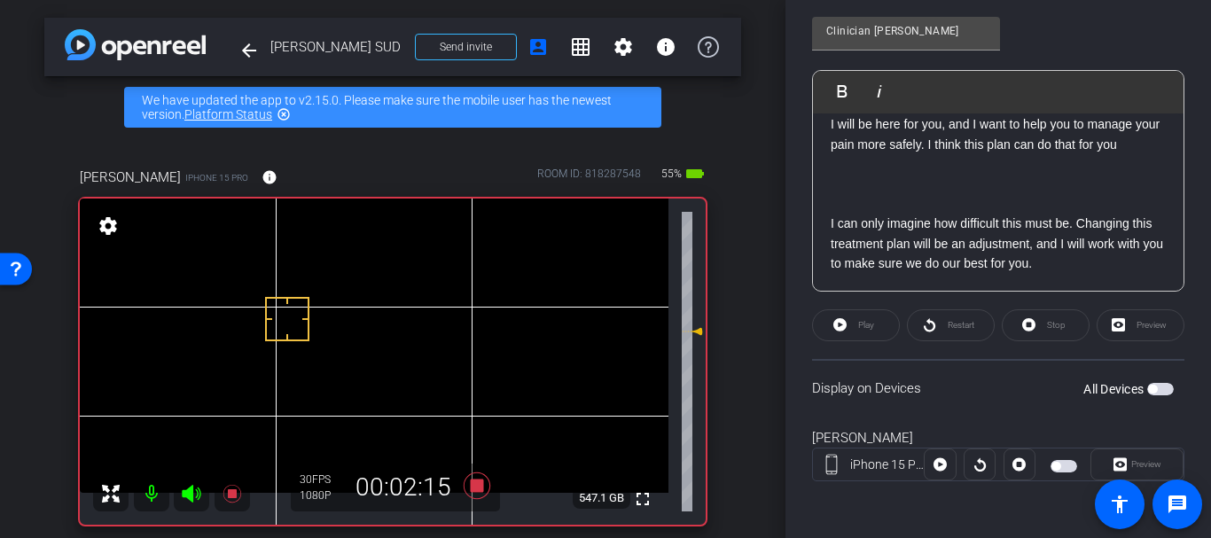
click at [915, 172] on p "To enrich screen reader interactions, please activate Accessibility in Grammarl…" at bounding box center [997, 163] width 335 height 19
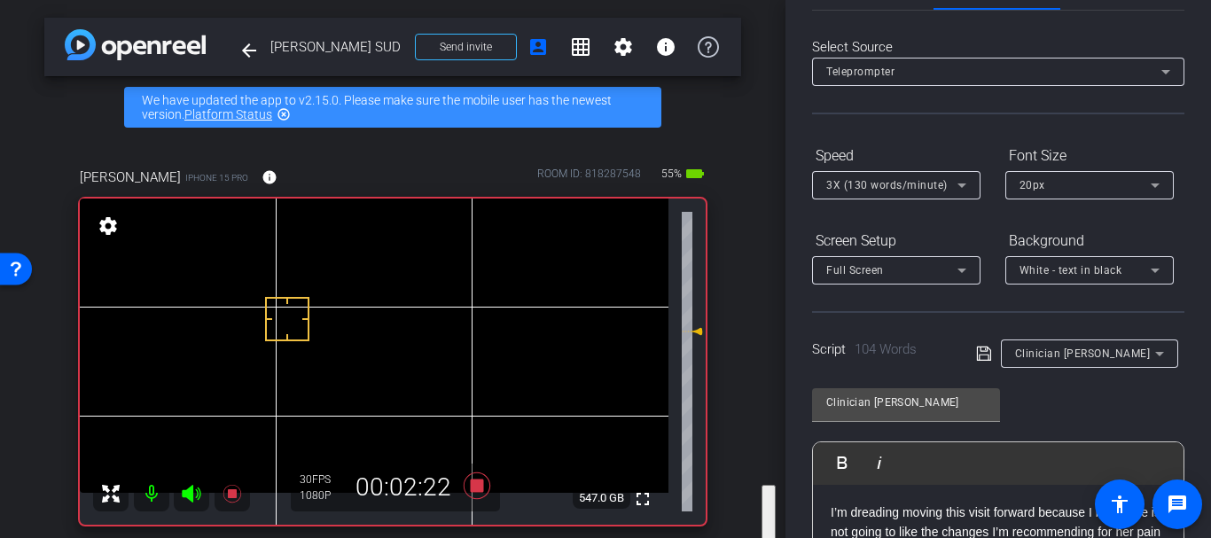
scroll to position [0, 0]
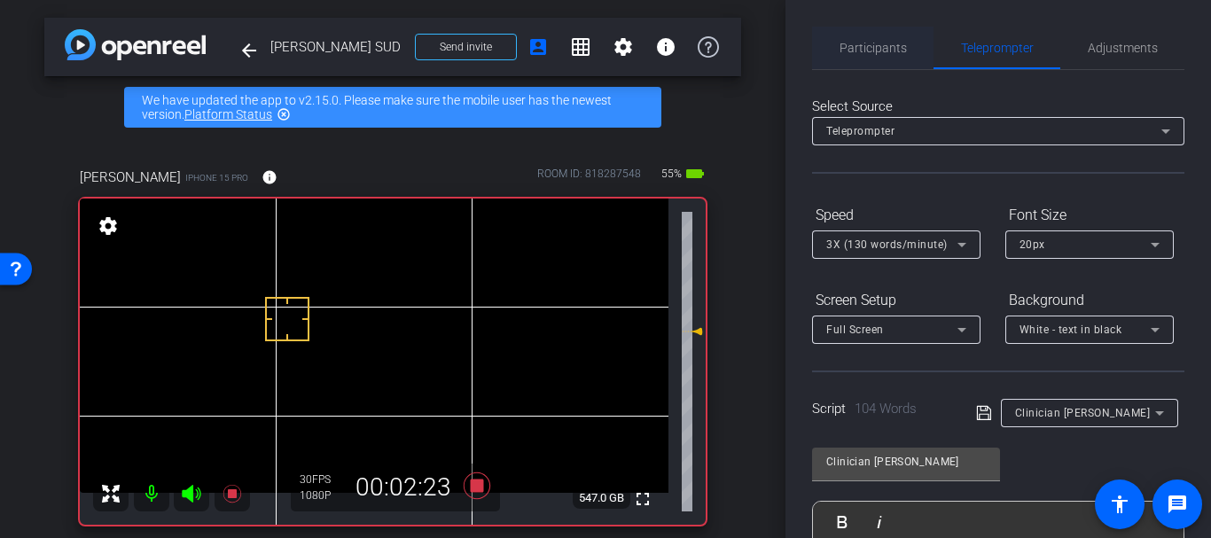
click at [882, 43] on span "Participants" at bounding box center [872, 48] width 67 height 12
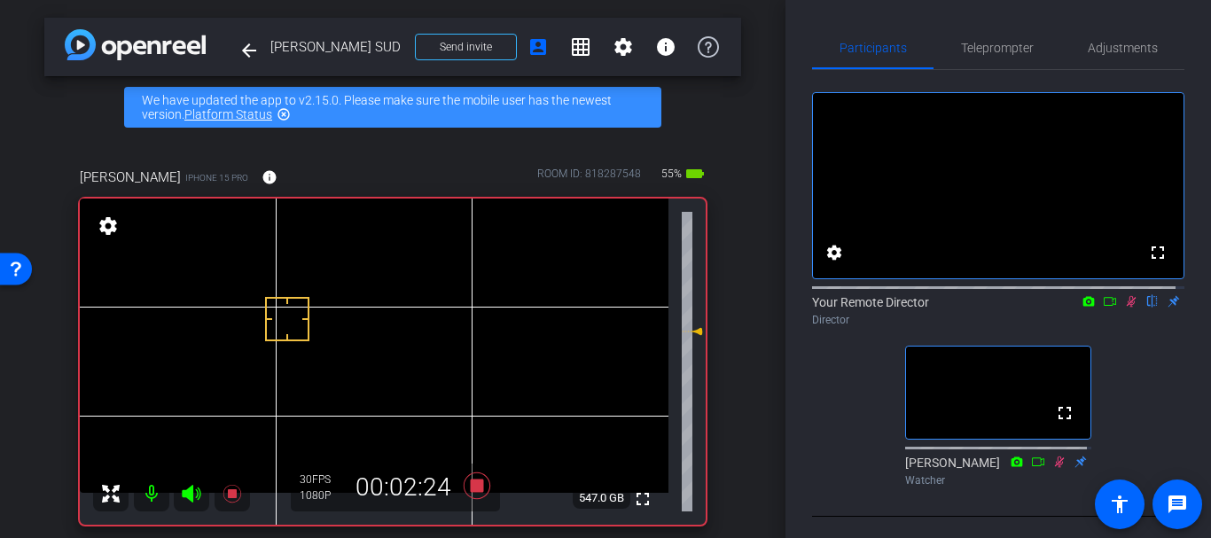
click at [1124, 326] on div "Your Remote Director flip Director" at bounding box center [998, 310] width 372 height 35
click at [1126, 308] on icon at bounding box center [1131, 302] width 10 height 12
click at [1124, 308] on icon at bounding box center [1131, 301] width 14 height 12
click at [1120, 309] on mat-icon at bounding box center [1130, 301] width 21 height 16
click at [1124, 308] on icon at bounding box center [1131, 301] width 14 height 12
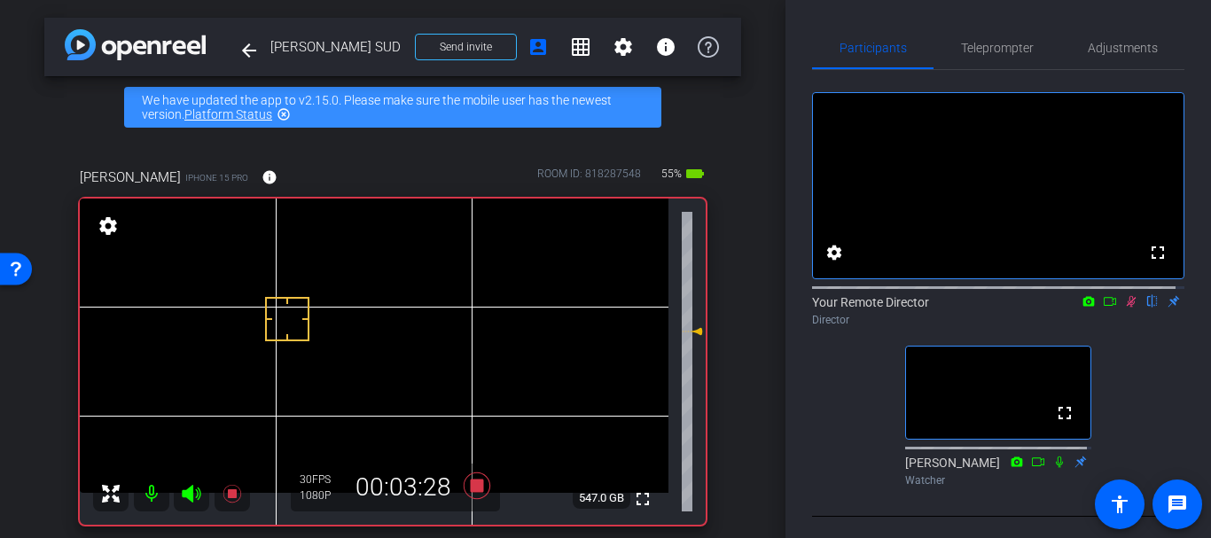
drag, startPoint x: 1052, startPoint y: 483, endPoint x: 1116, endPoint y: 434, distance: 80.3
click at [1052, 468] on icon at bounding box center [1059, 462] width 14 height 12
click at [1150, 412] on div "fullscreen settings Your Remote Director flip Director fullscreen [PERSON_NAME]…" at bounding box center [998, 282] width 372 height 424
click at [1157, 408] on div "fullscreen settings Your Remote Director flip Director fullscreen [PERSON_NAME]…" at bounding box center [998, 282] width 372 height 424
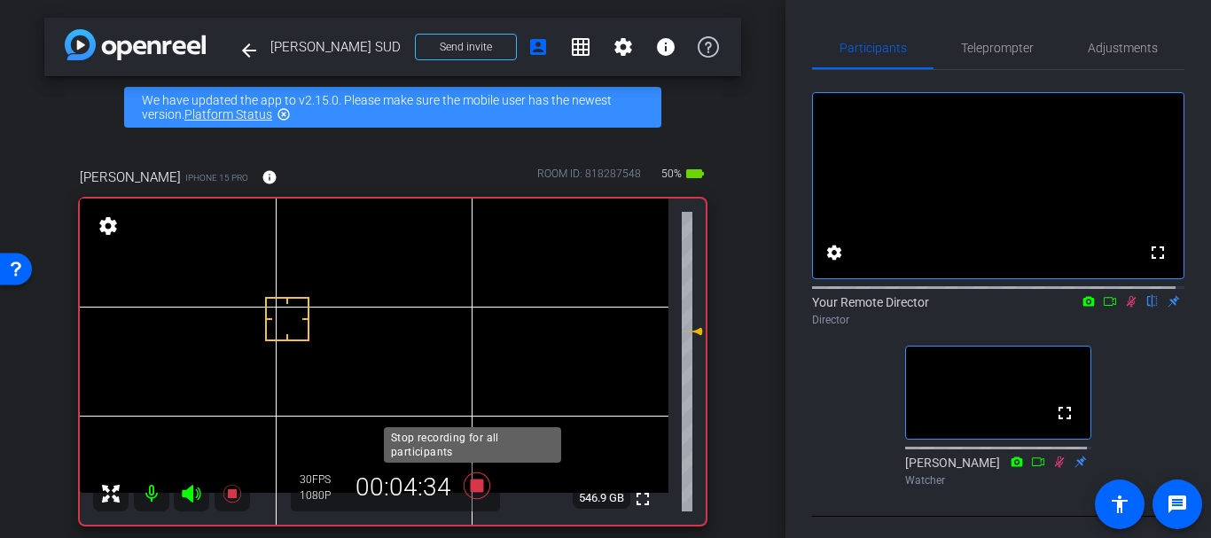
click at [467, 487] on icon at bounding box center [476, 485] width 27 height 27
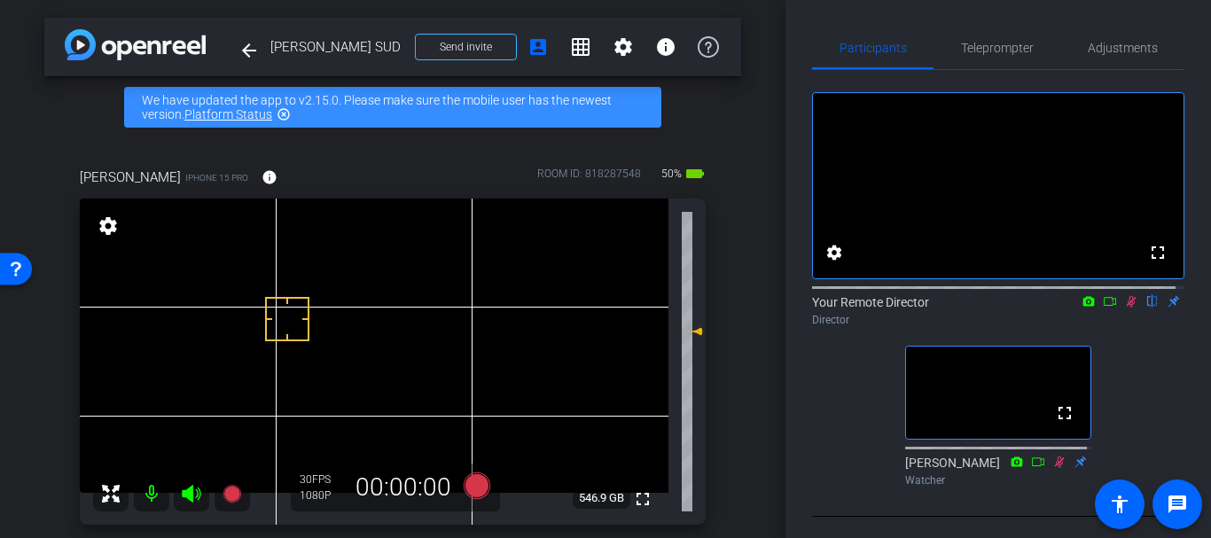
click at [1126, 308] on icon at bounding box center [1131, 302] width 10 height 12
click at [728, 353] on div "[PERSON_NAME] iPhone 15 Pro info ROOM ID: 818287548 50% battery_std fullscreen …" at bounding box center [392, 340] width 697 height 404
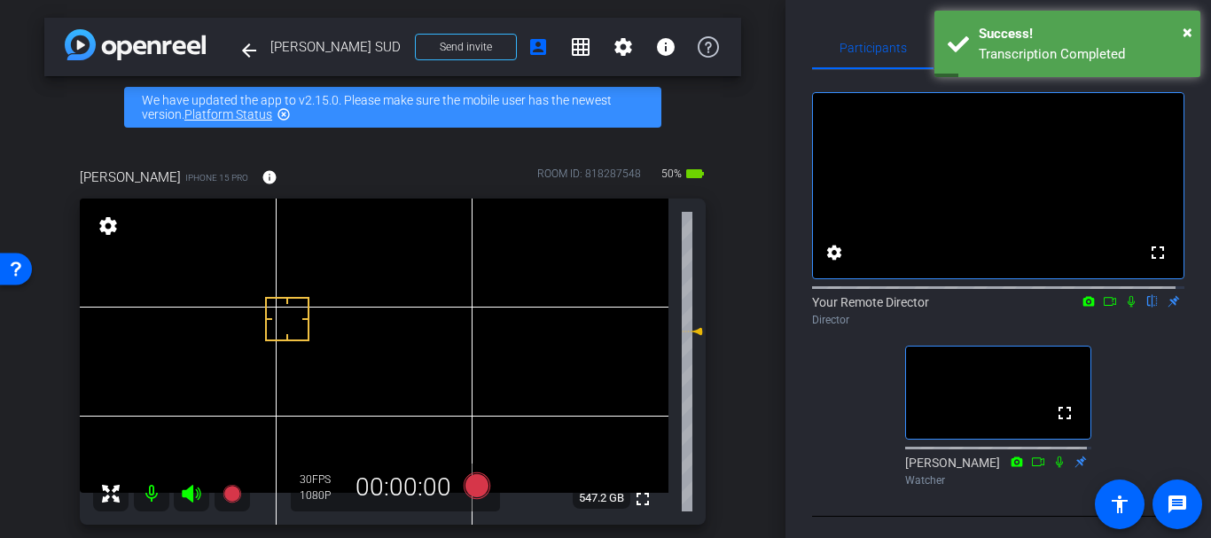
click at [728, 353] on div "[PERSON_NAME] iPhone 15 Pro info ROOM ID: 818287548 50% battery_std fullscreen …" at bounding box center [392, 340] width 697 height 404
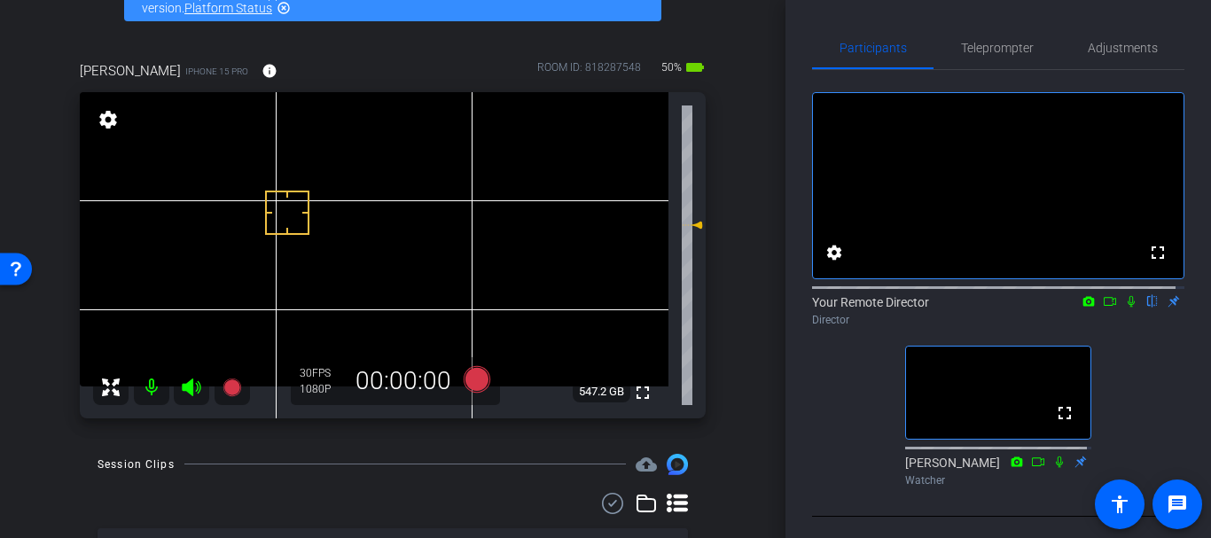
click at [730, 358] on div "[PERSON_NAME] iPhone 15 Pro info ROOM ID: 818287548 50% battery_std fullscreen …" at bounding box center [392, 234] width 697 height 404
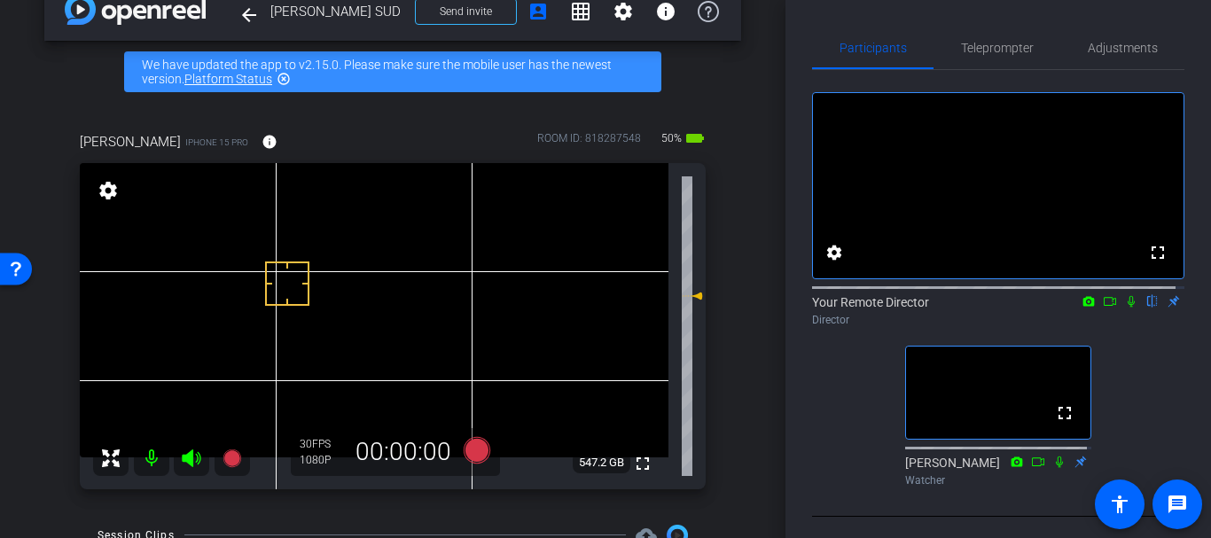
scroll to position [71, 0]
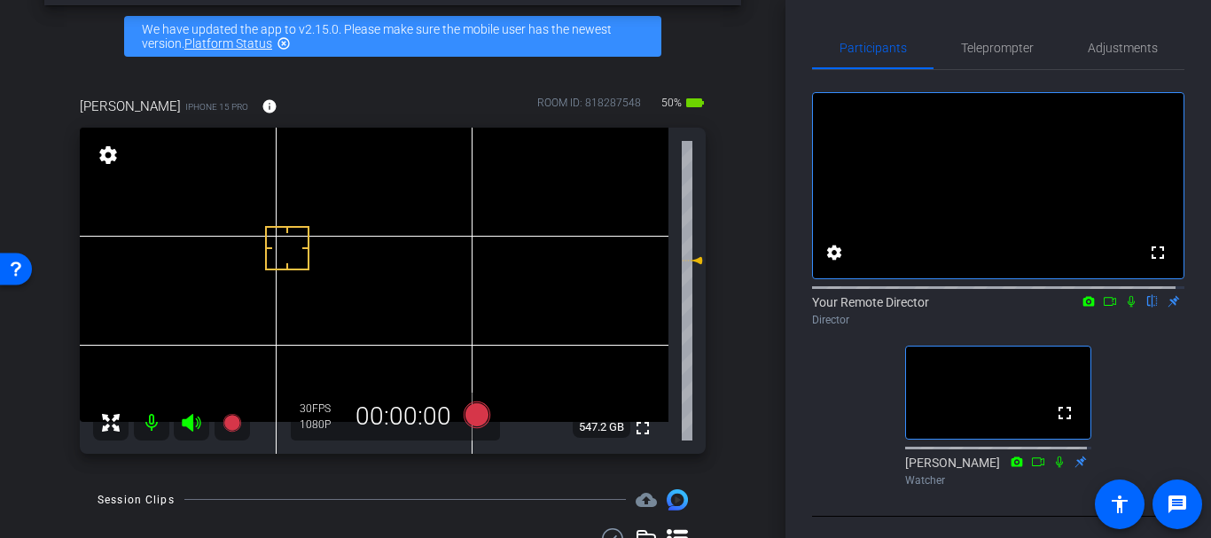
click at [723, 323] on div "[PERSON_NAME] iPhone 15 Pro info ROOM ID: 818287548 50% battery_std fullscreen …" at bounding box center [392, 269] width 697 height 404
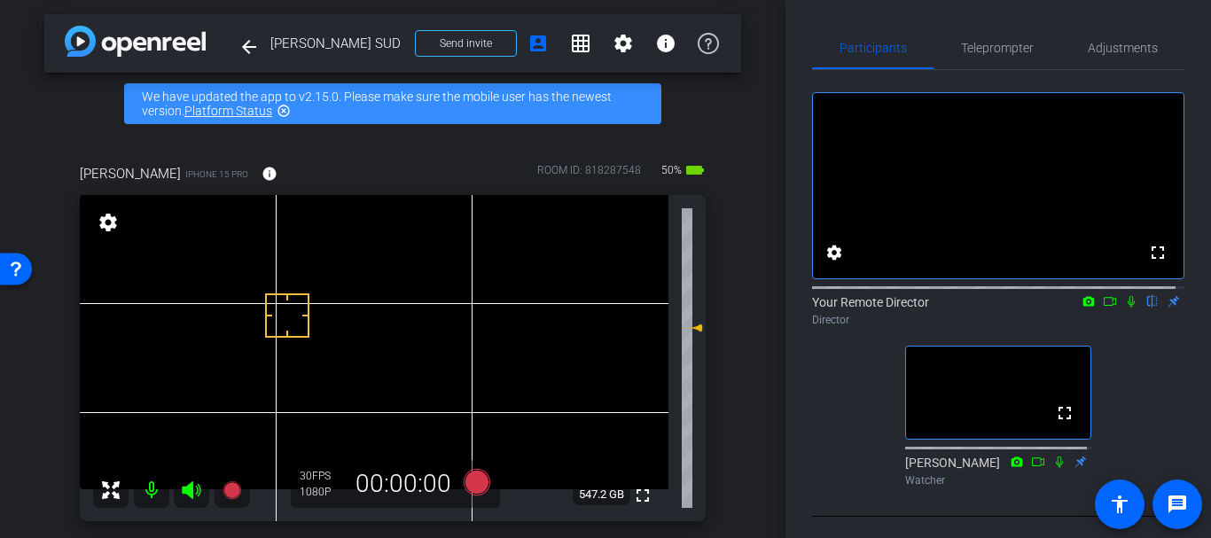
scroll to position [0, 0]
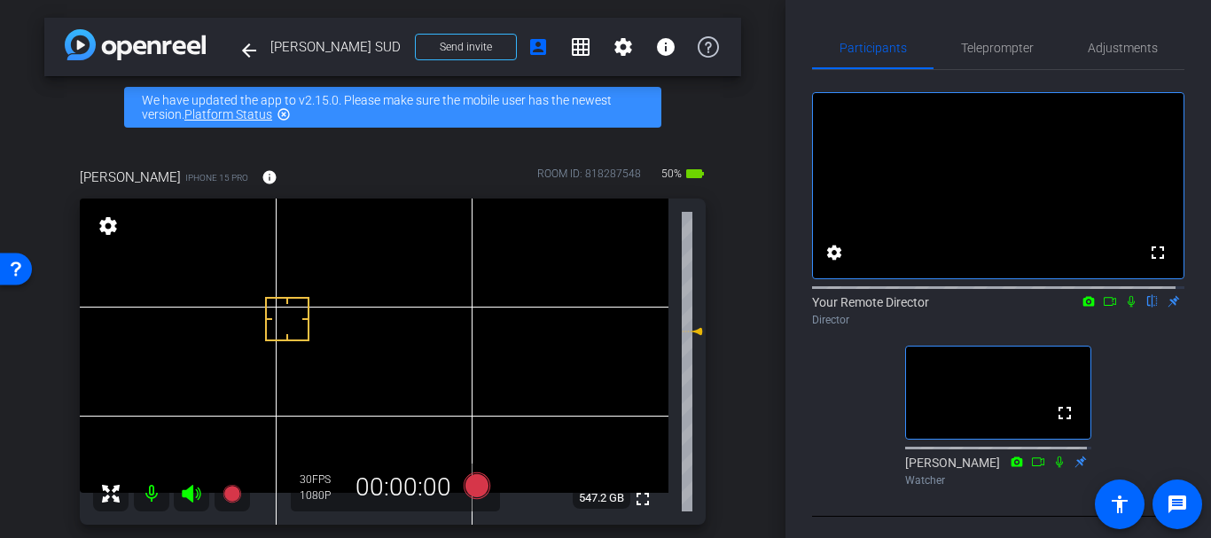
click at [751, 362] on div "arrow_back [PERSON_NAME] SUD Back to project Send invite account_box grid_on se…" at bounding box center [392, 269] width 785 height 538
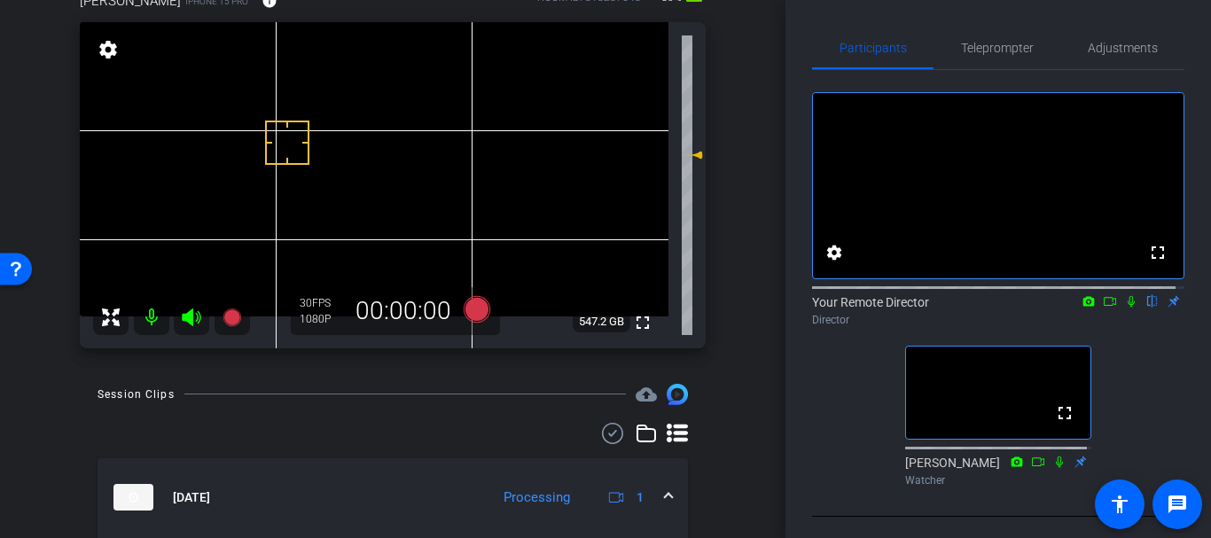
scroll to position [117, 0]
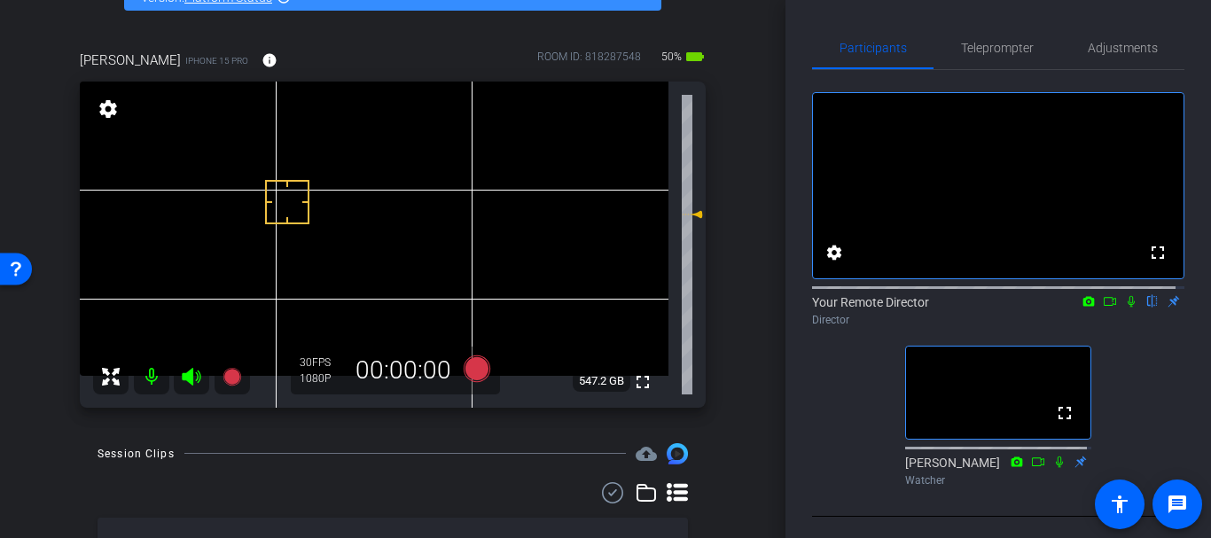
click at [746, 303] on div "arrow_back [PERSON_NAME] SUD Back to project Send invite account_box grid_on se…" at bounding box center [392, 152] width 785 height 538
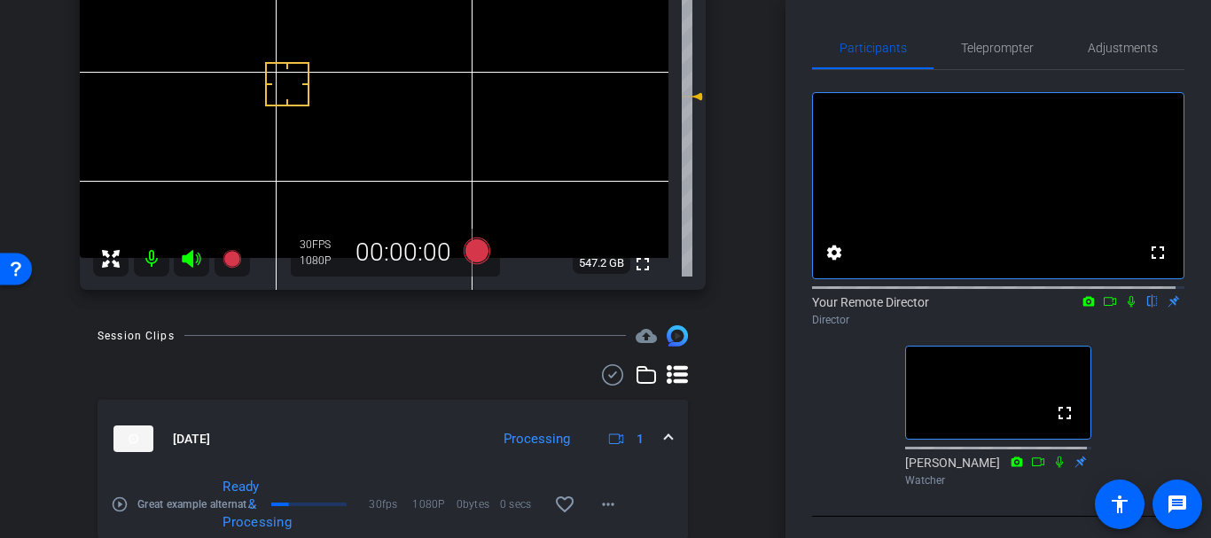
scroll to position [283, 0]
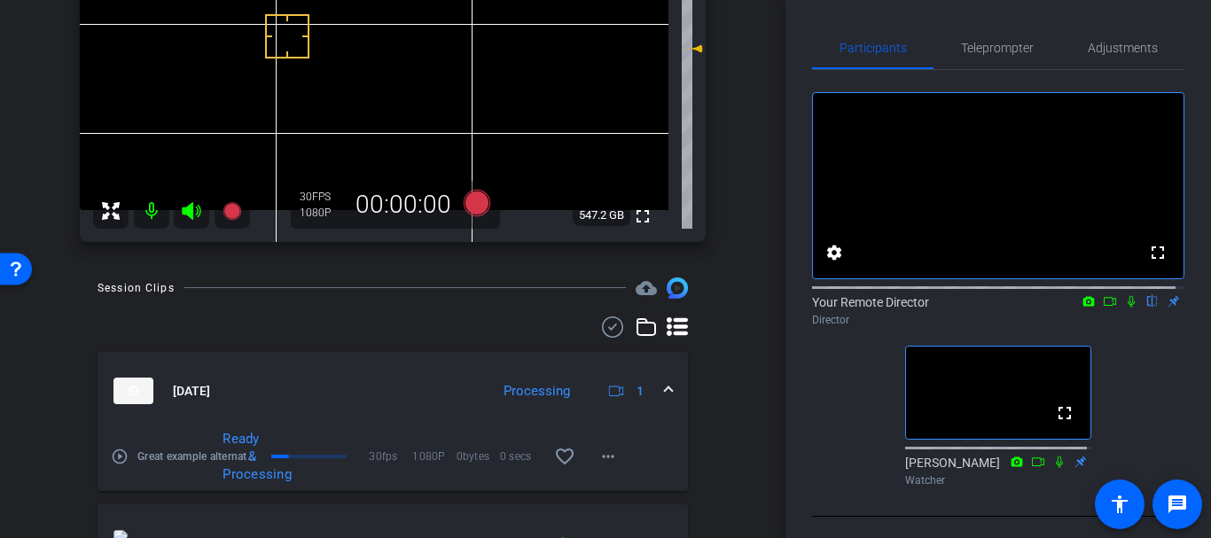
click at [124, 453] on mat-icon "play_circle_outline" at bounding box center [120, 457] width 18 height 18
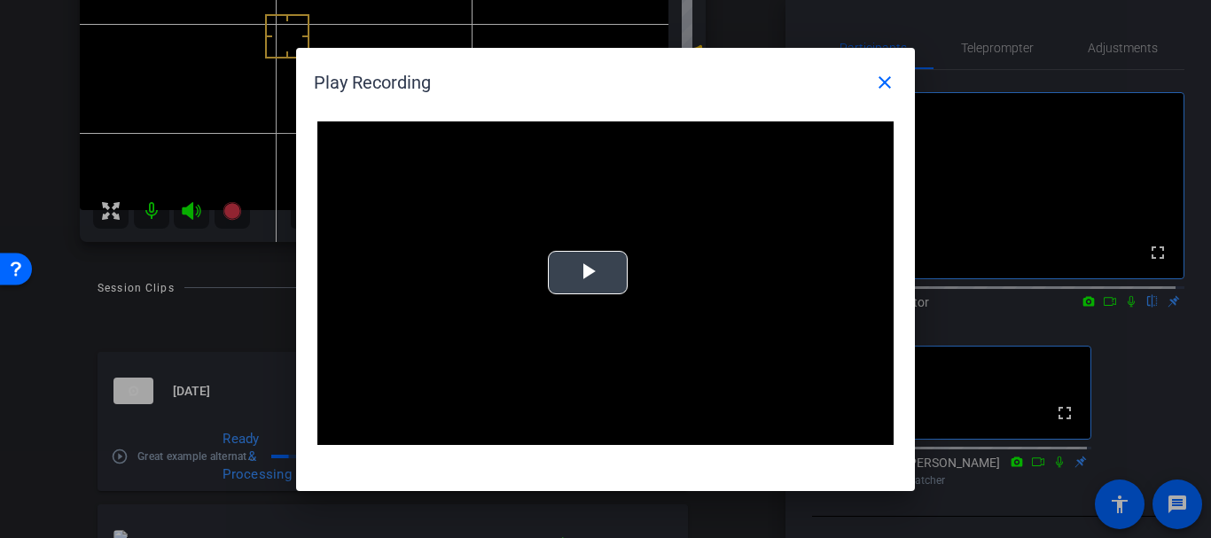
drag, startPoint x: 752, startPoint y: 269, endPoint x: 730, endPoint y: 253, distance: 26.8
click at [736, 257] on video "Video Player" at bounding box center [605, 283] width 576 height 324
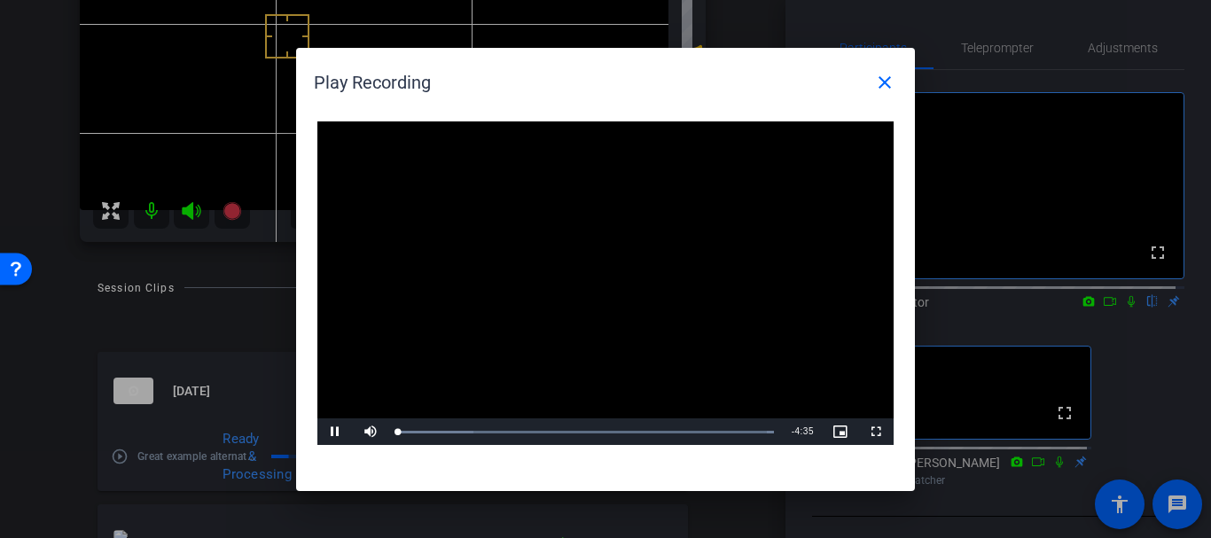
drag, startPoint x: 434, startPoint y: 458, endPoint x: 440, endPoint y: 449, distance: 10.3
click at [437, 454] on div "Play Recording close Video Player is loading. Play Video Pause Mute Current Tim…" at bounding box center [605, 269] width 619 height 443
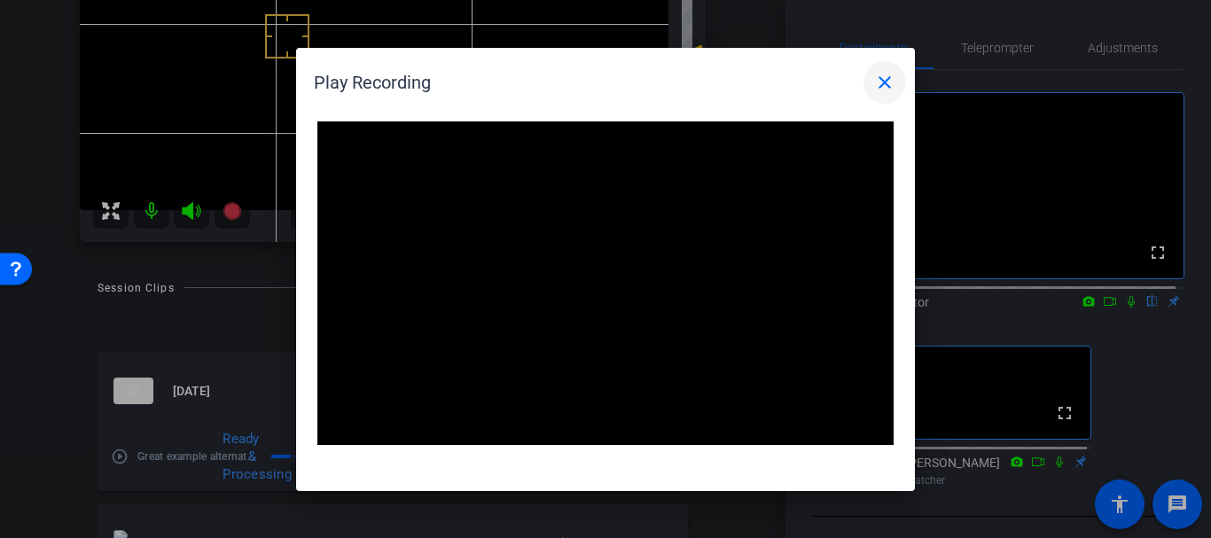
click at [888, 88] on mat-icon "close" at bounding box center [884, 82] width 21 height 21
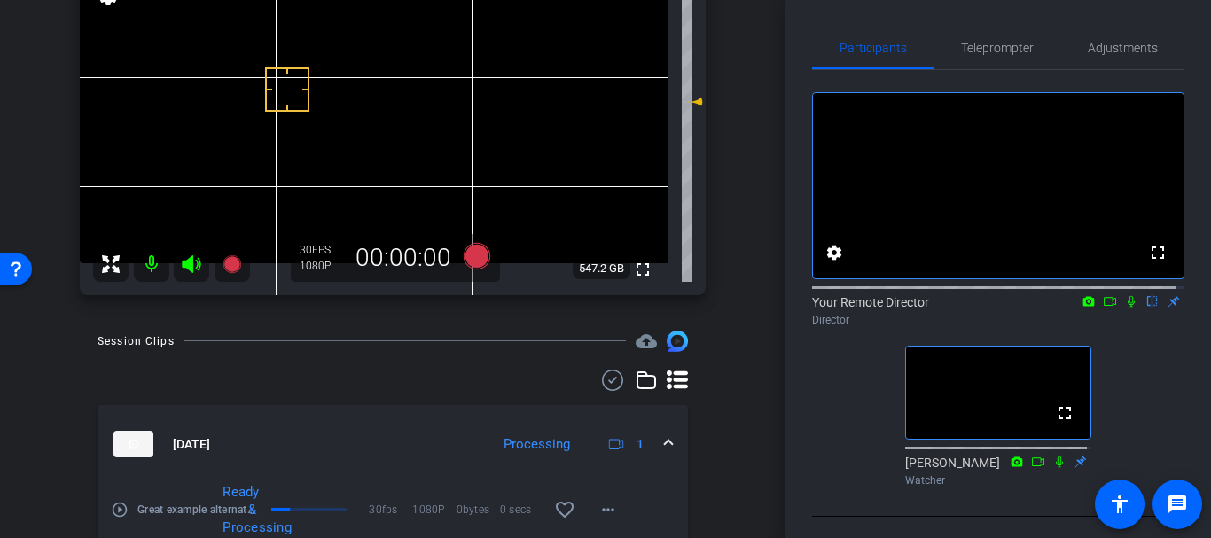
scroll to position [269, 0]
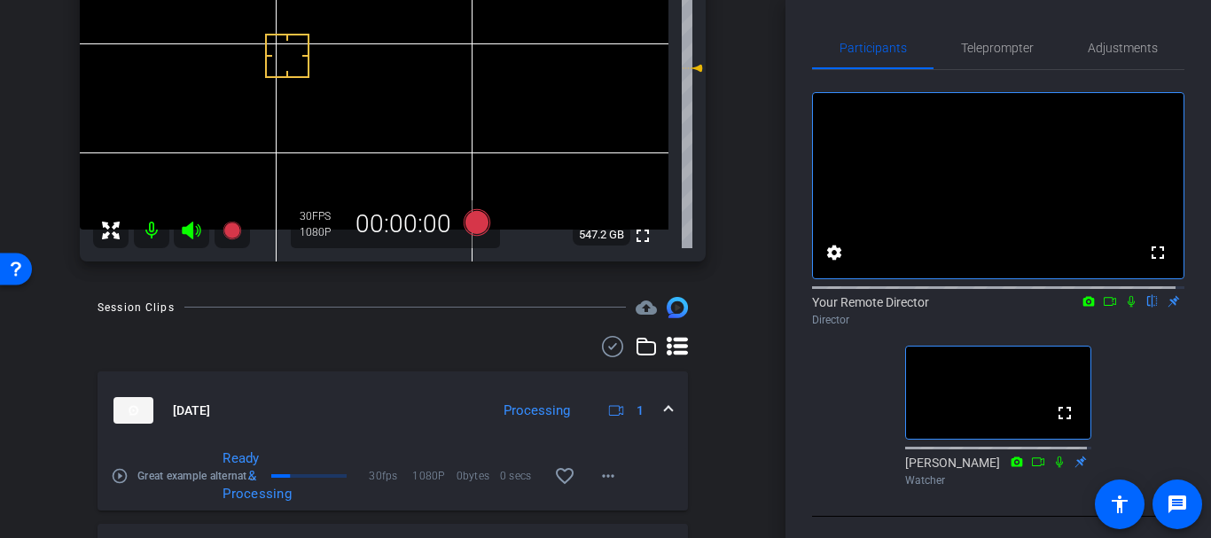
drag, startPoint x: 759, startPoint y: 299, endPoint x: 751, endPoint y: 292, distance: 10.8
click at [751, 292] on div "arrow_back [PERSON_NAME] SUD Back to project Send invite account_box grid_on se…" at bounding box center [392, 269] width 785 height 538
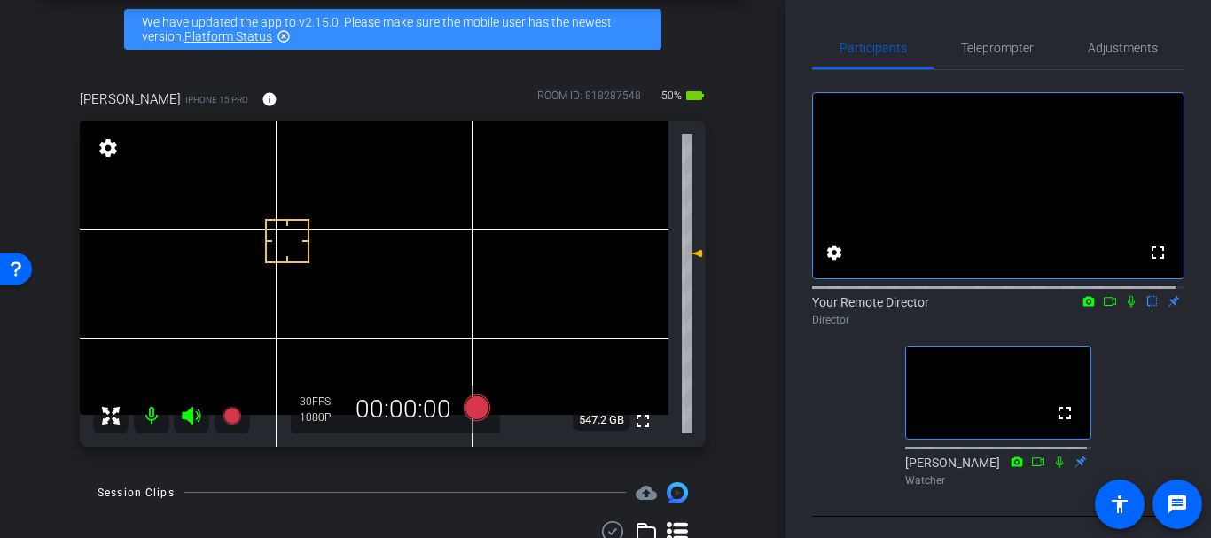
scroll to position [0, 0]
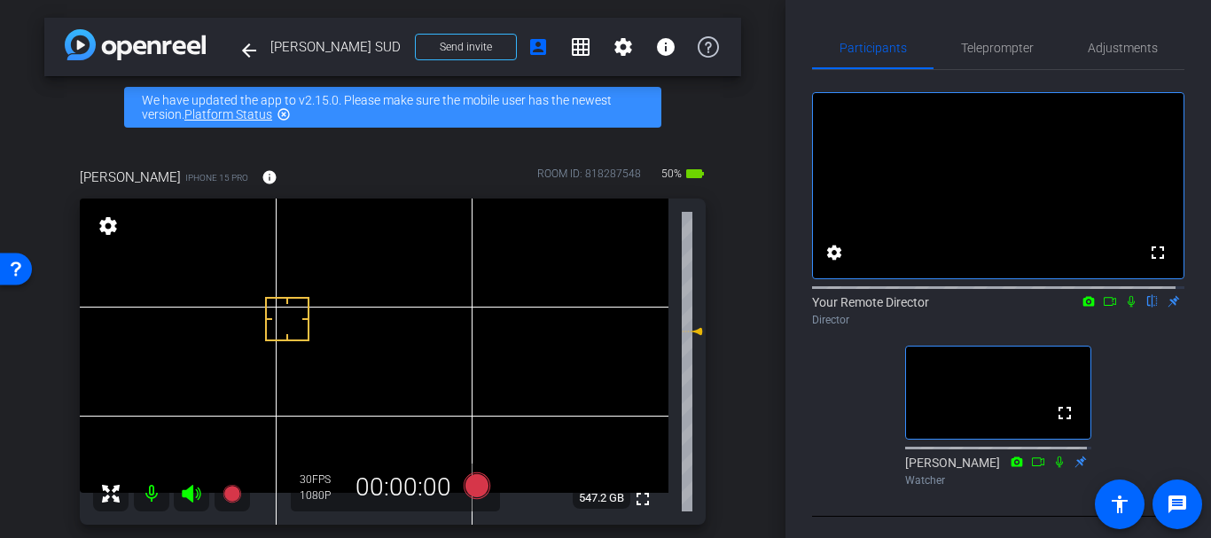
click at [727, 308] on div "[PERSON_NAME] iPhone 15 Pro info ROOM ID: 818287548 50% battery_std fullscreen …" at bounding box center [392, 340] width 697 height 404
click at [757, 342] on div "arrow_back [PERSON_NAME] SUD Back to project Send invite account_box grid_on se…" at bounding box center [392, 269] width 785 height 538
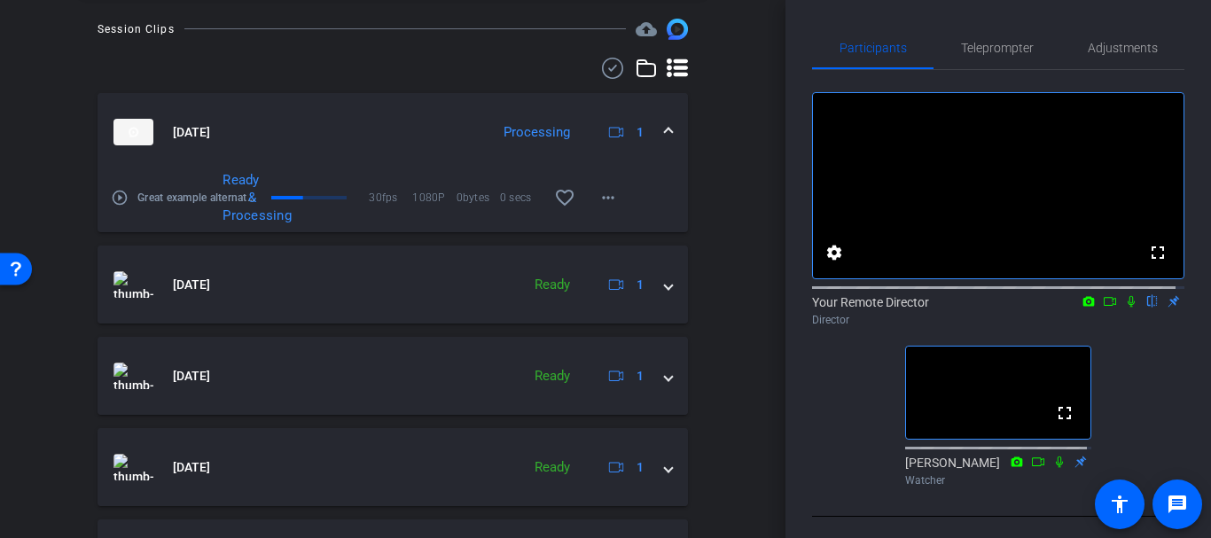
scroll to position [71, 0]
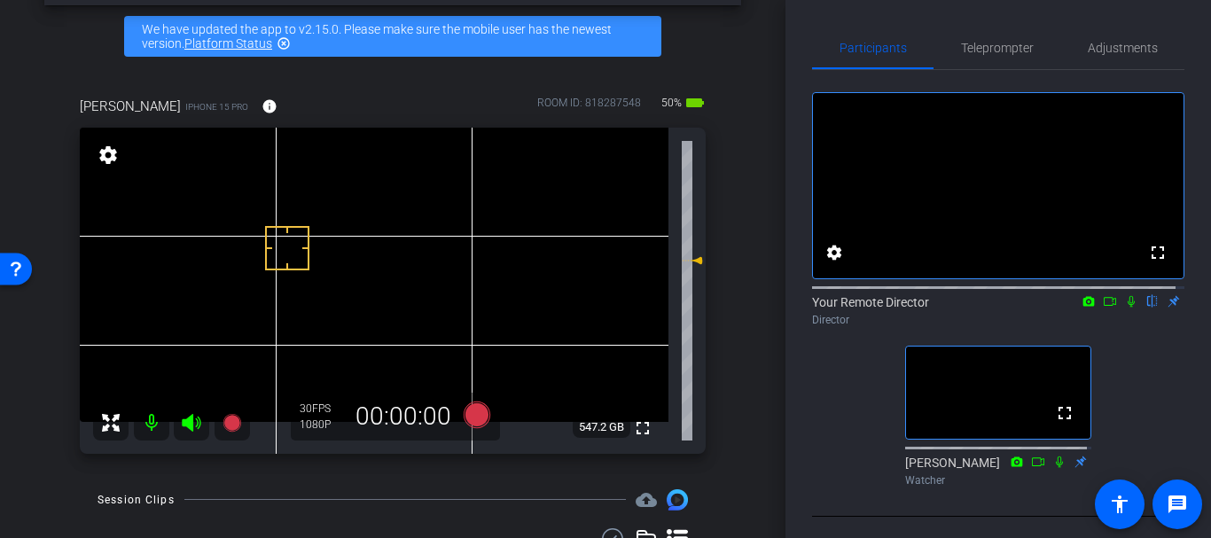
click at [757, 342] on div "arrow_back [PERSON_NAME] SUD Back to project Send invite account_box grid_on se…" at bounding box center [392, 198] width 785 height 538
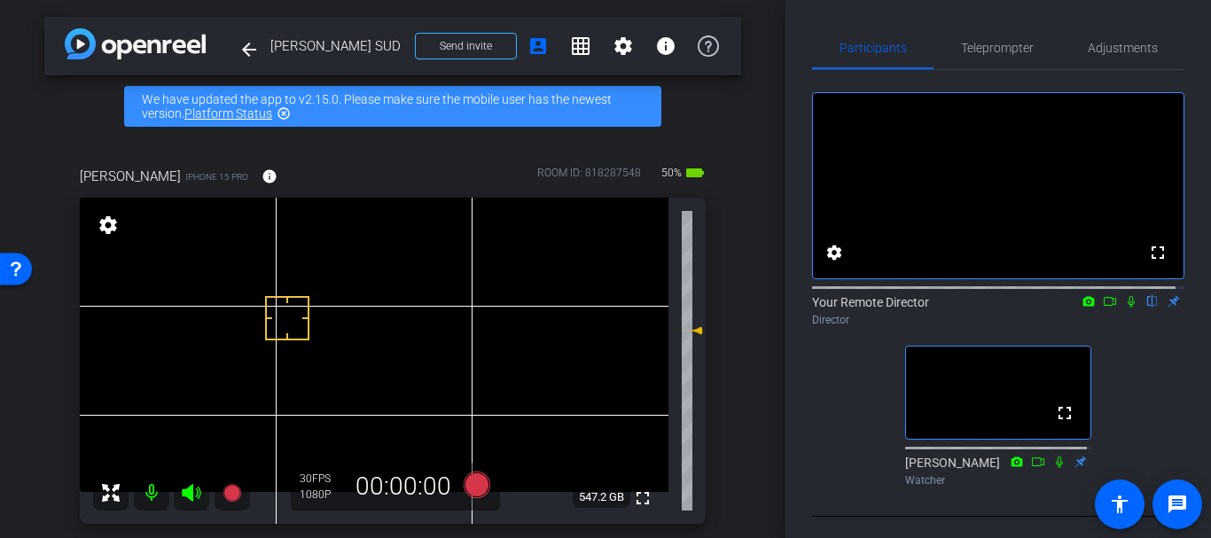
scroll to position [0, 0]
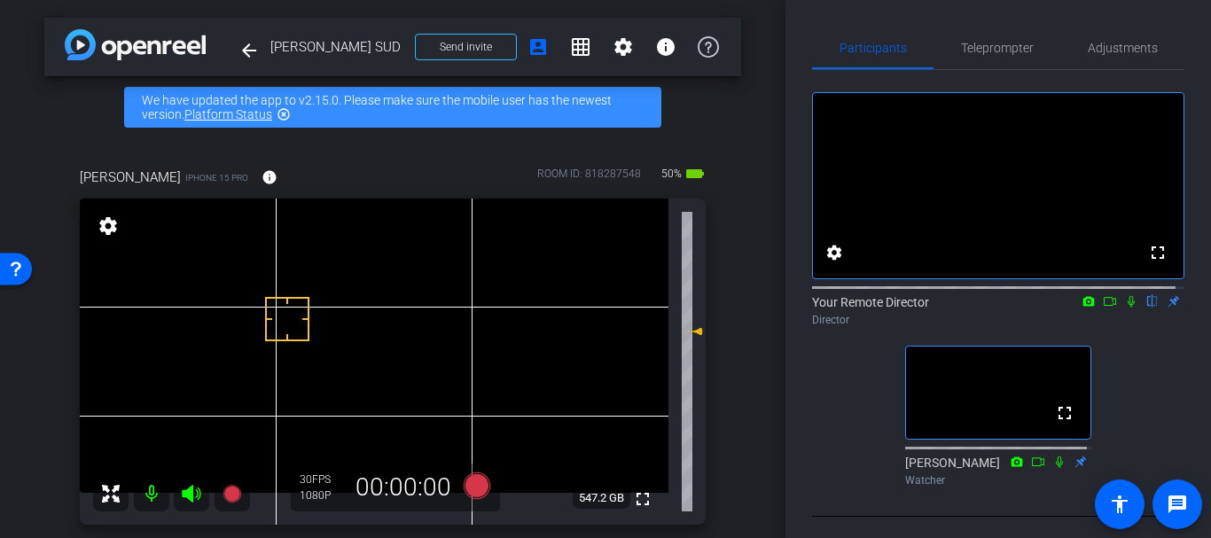
click at [713, 270] on div "[PERSON_NAME] iPhone 15 Pro info ROOM ID: 818287548 50% battery_std fullscreen …" at bounding box center [392, 340] width 697 height 404
